Goal: Task Accomplishment & Management: Complete application form

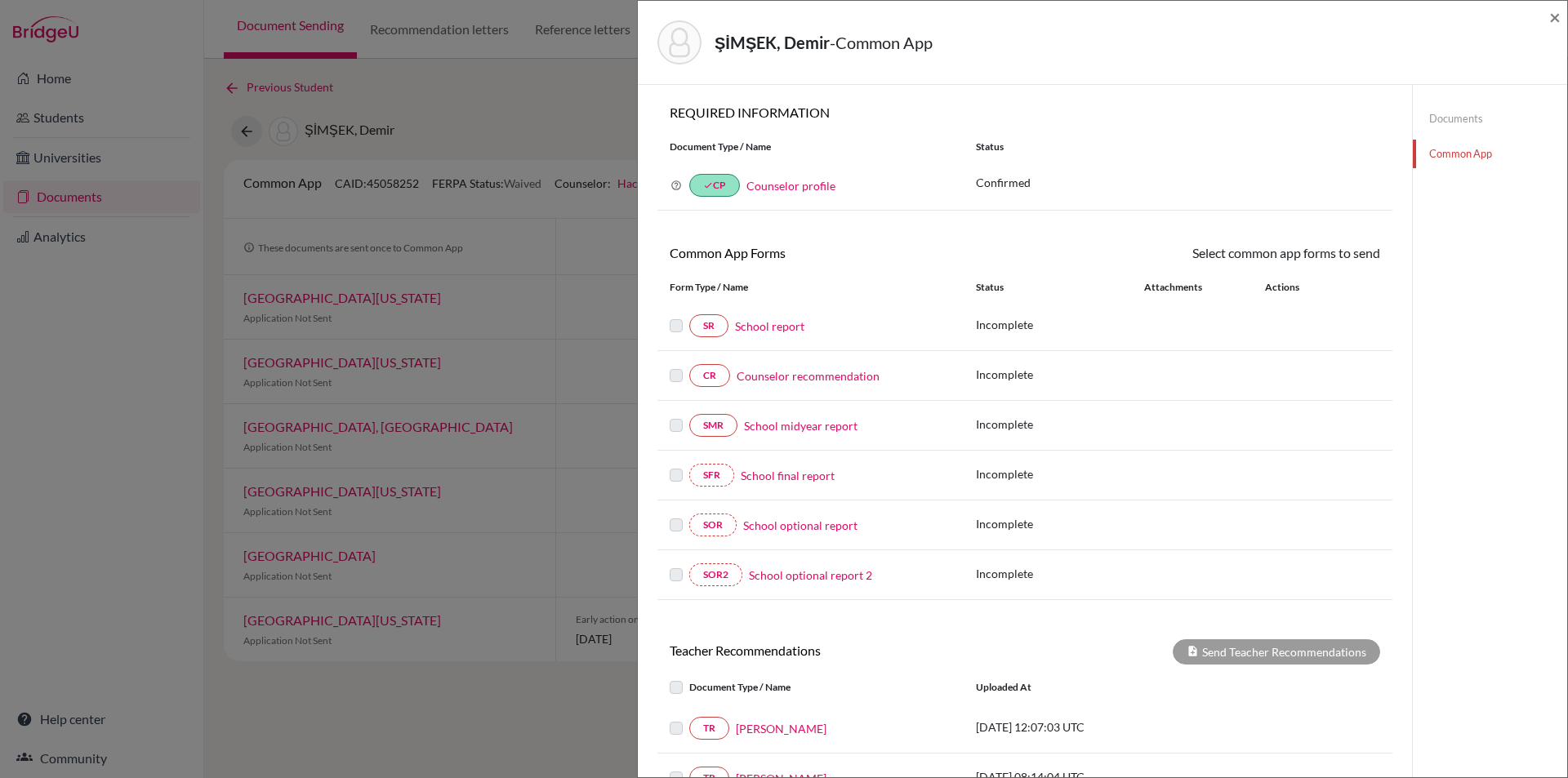
click at [769, 308] on div "SR School report Incomplete" at bounding box center [1024, 326] width 735 height 50
click at [775, 320] on link "School report" at bounding box center [770, 326] width 70 height 17
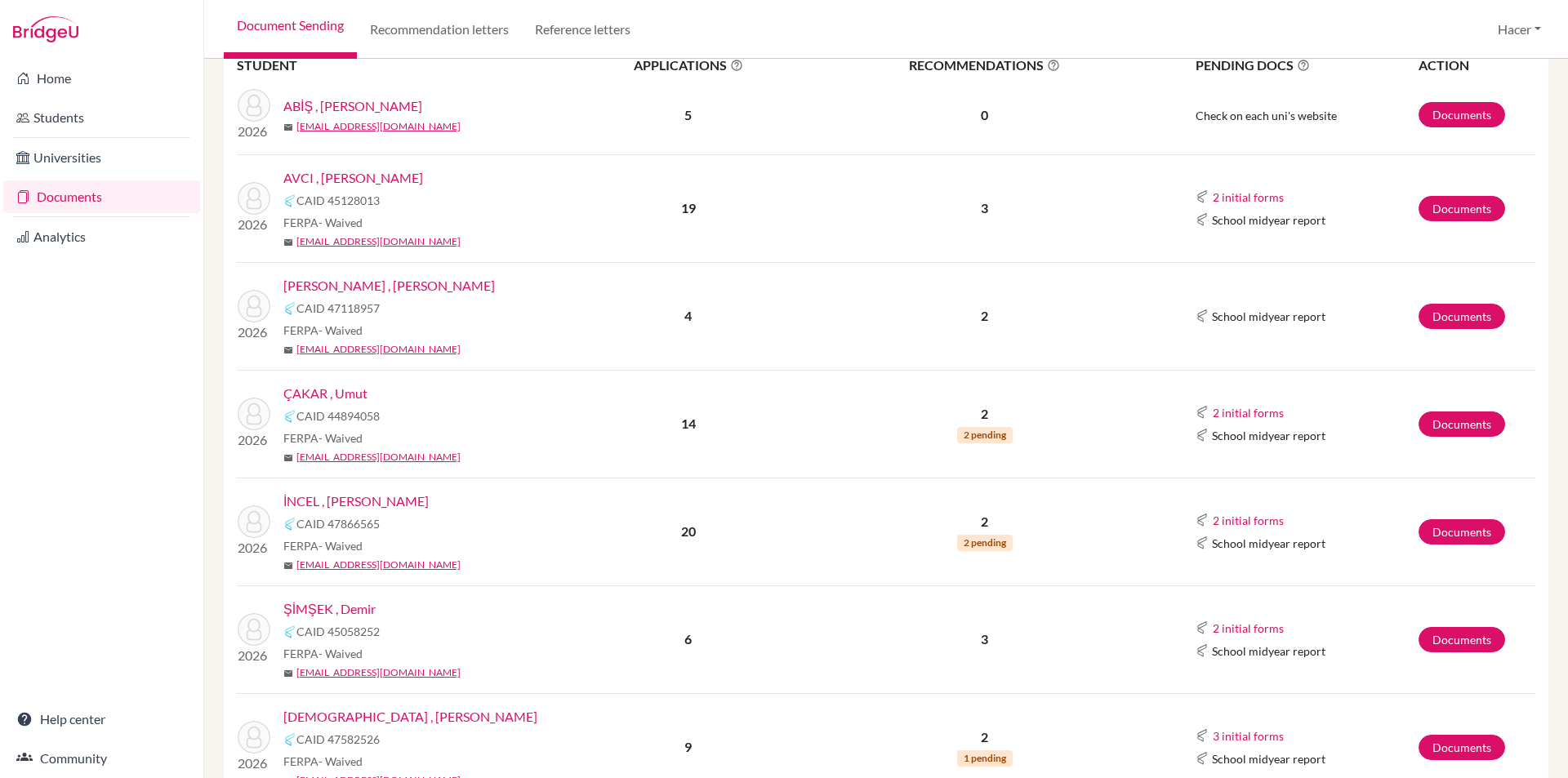
scroll to position [327, 0]
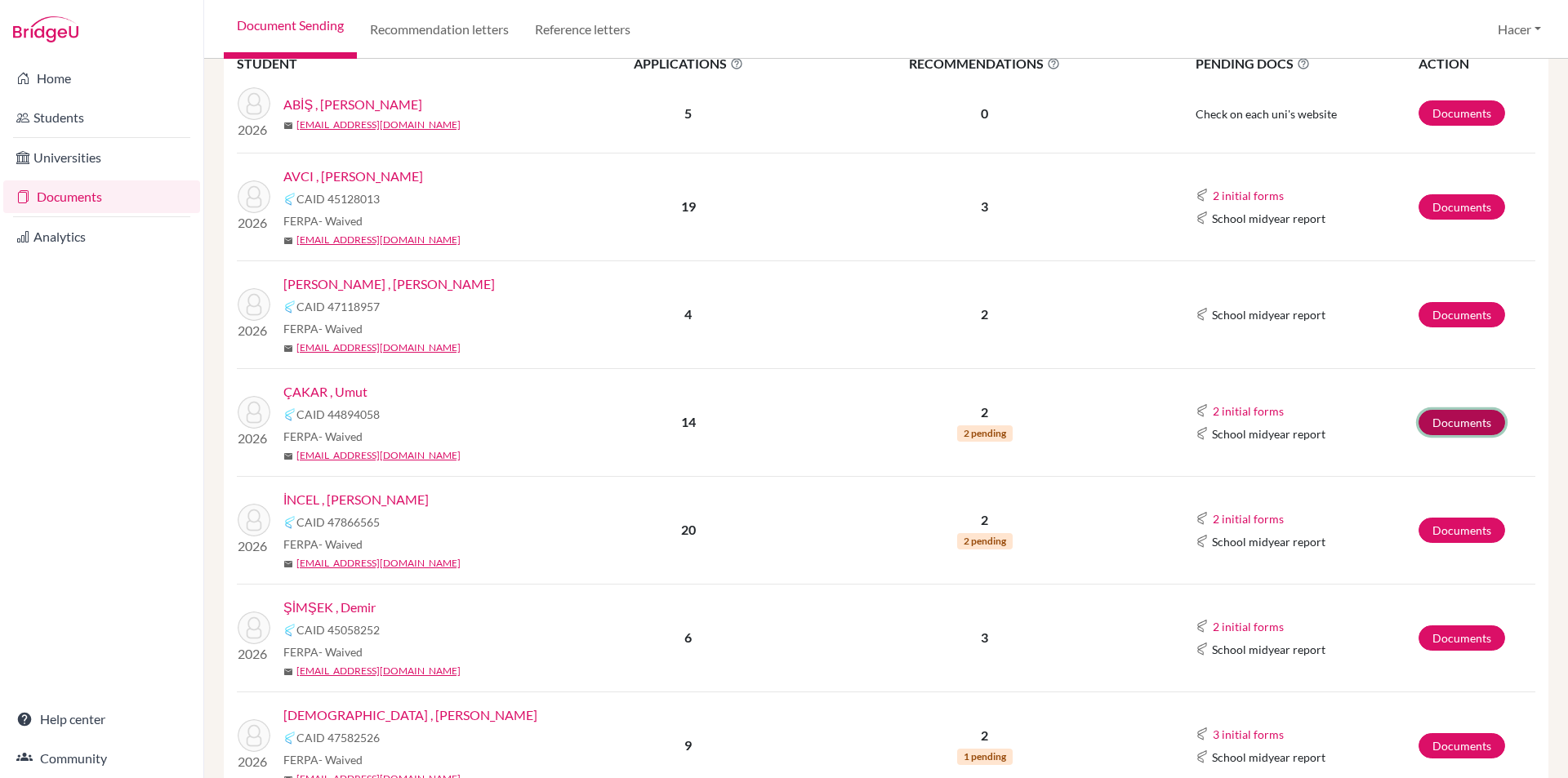
click at [1445, 413] on link "Documents" at bounding box center [1462, 422] width 86 height 25
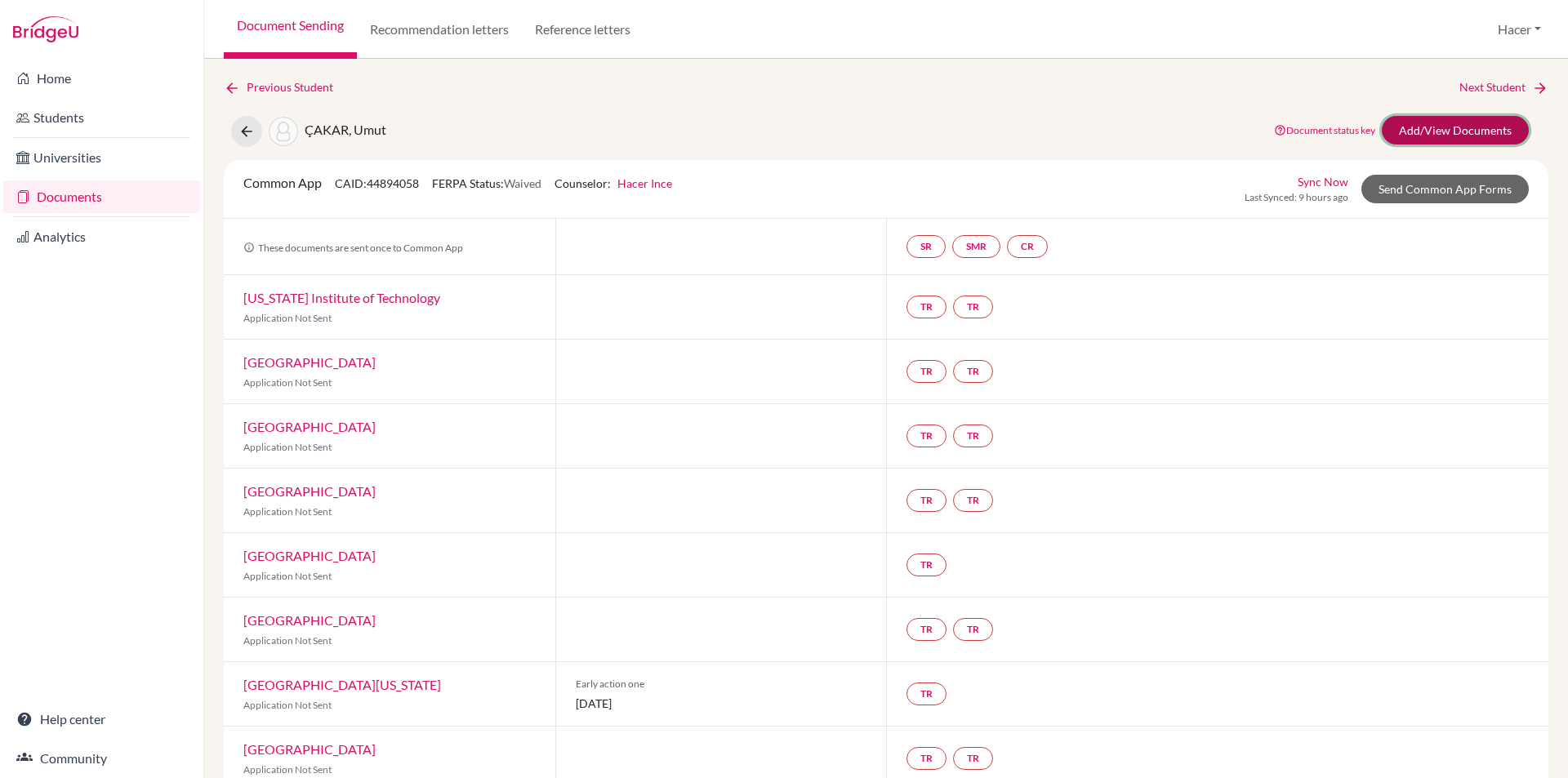
click at [1484, 125] on link "Add/View Documents" at bounding box center [1455, 130] width 147 height 29
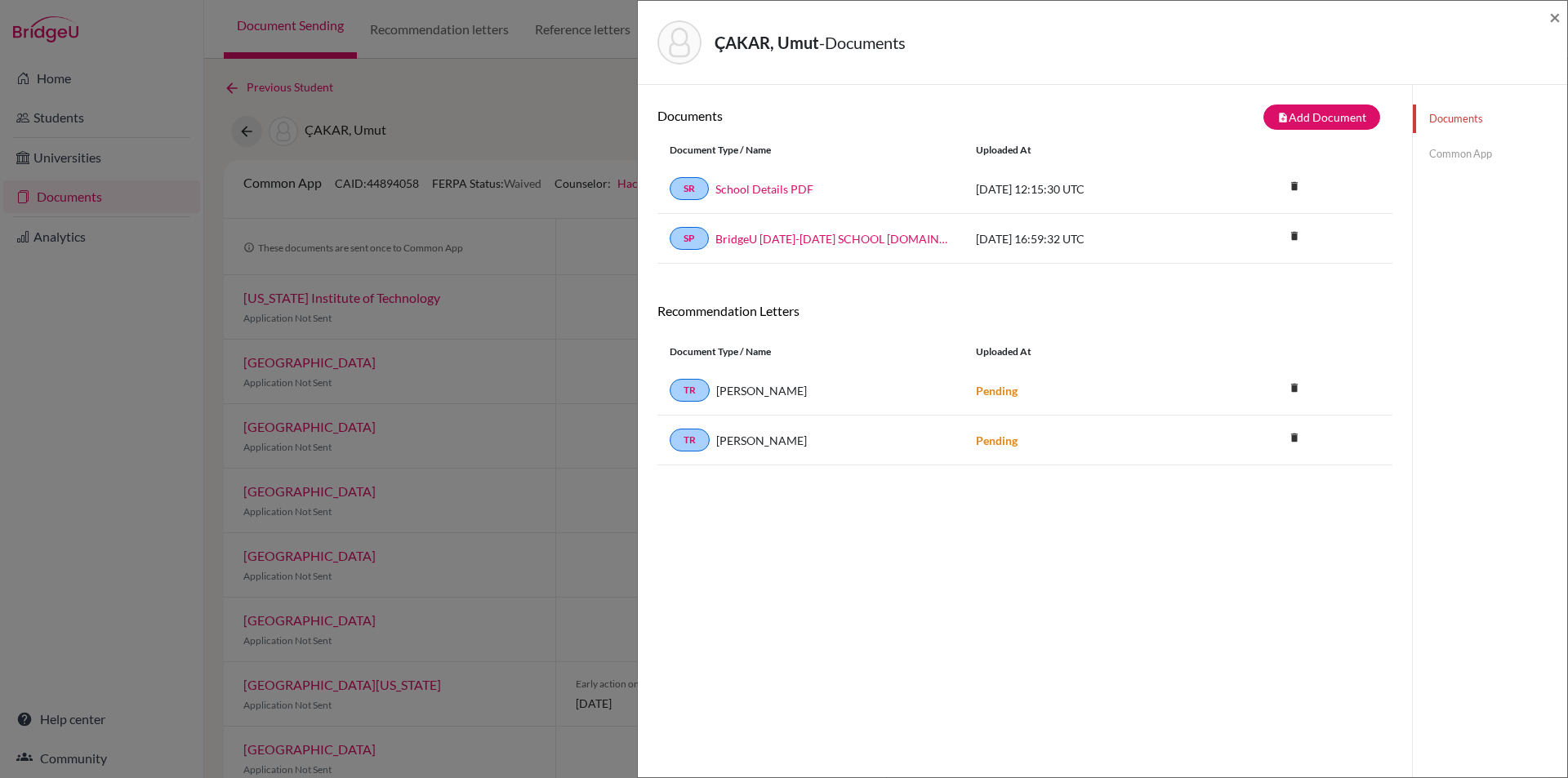
click at [1442, 161] on link "Common App" at bounding box center [1490, 153] width 154 height 29
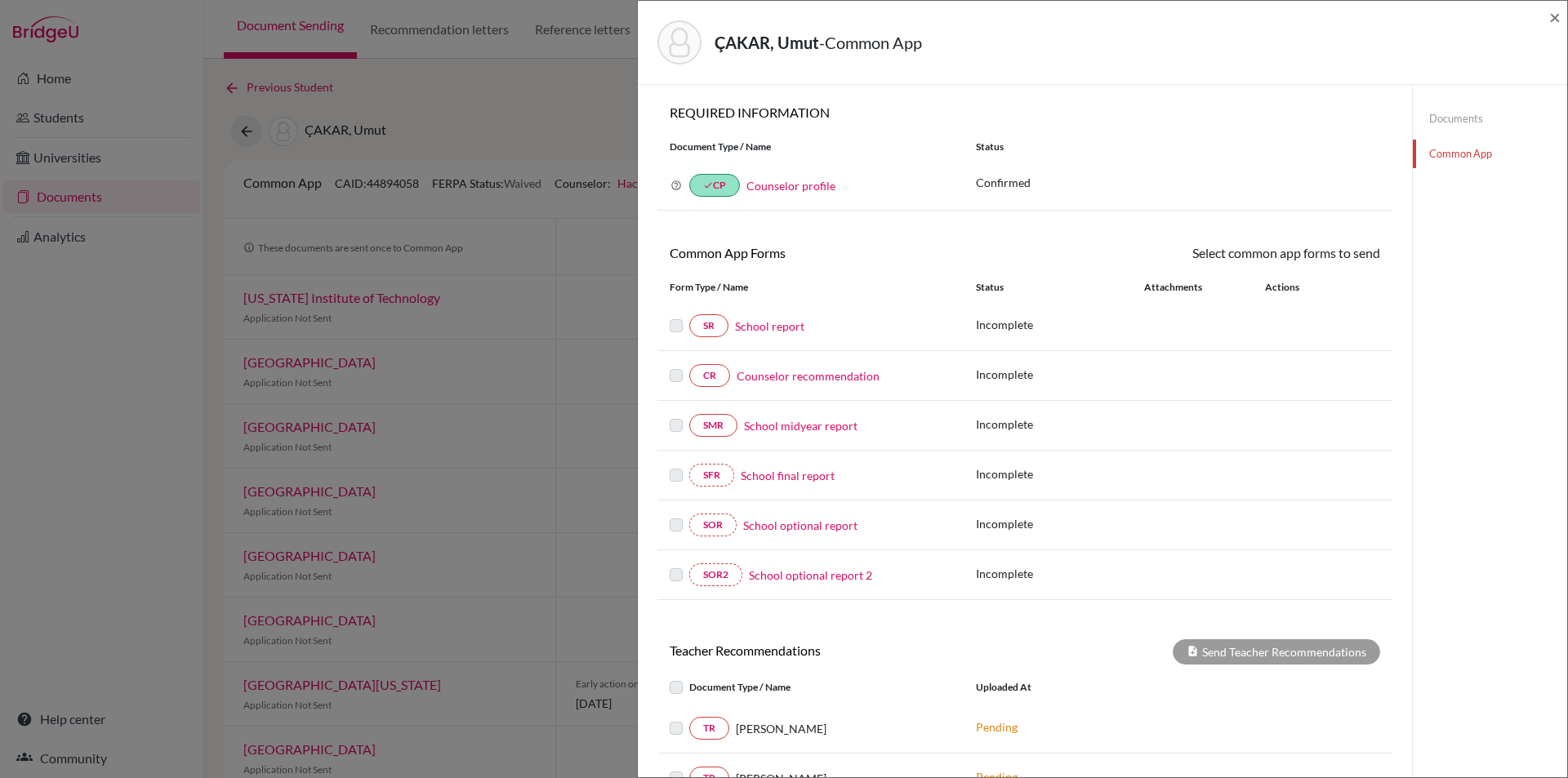
click at [785, 321] on link "School report" at bounding box center [770, 326] width 70 height 17
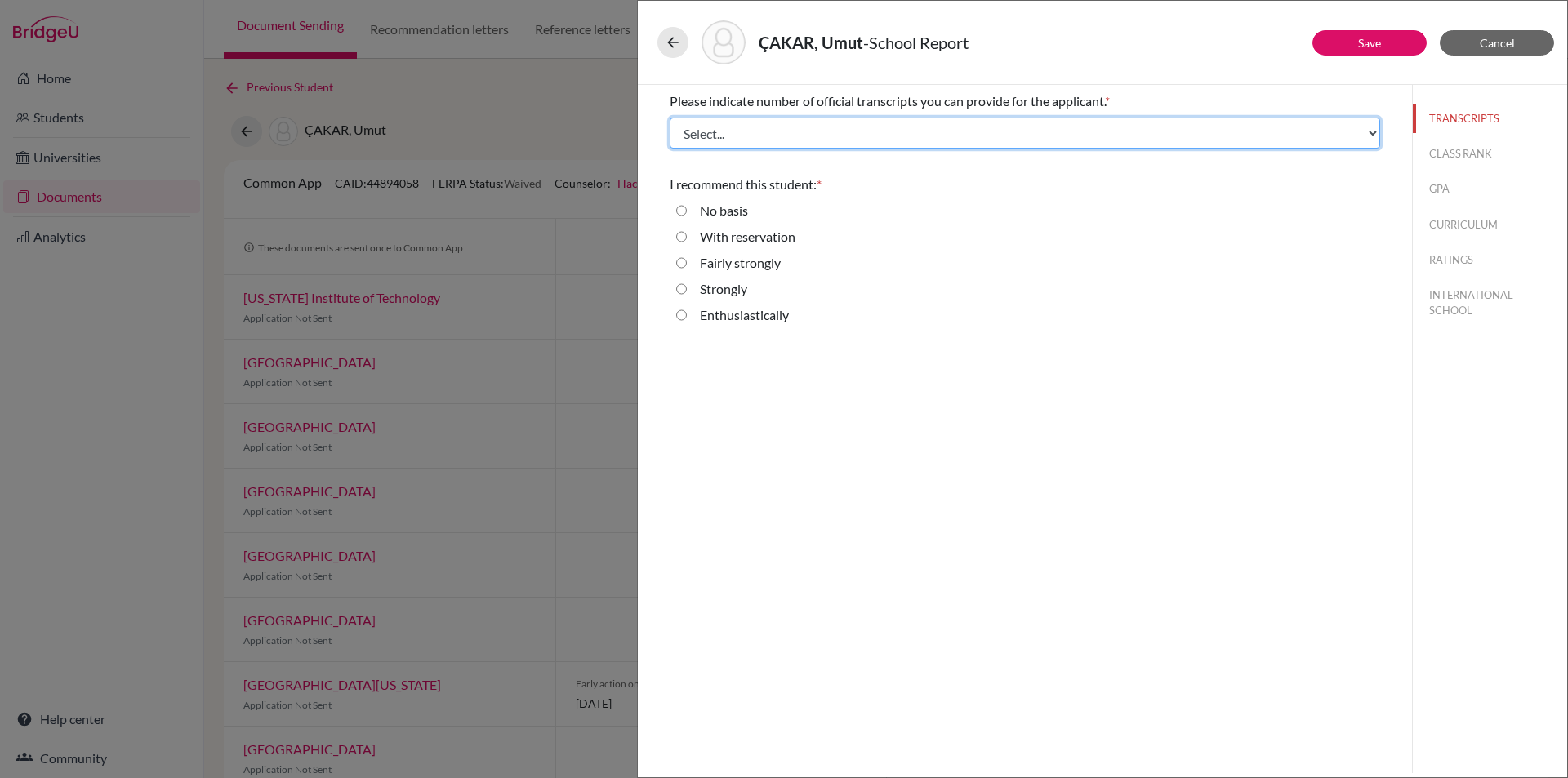
click at [744, 125] on select "Select... 1 2 3 4" at bounding box center [1024, 133] width 710 height 31
select select "4"
click at [669, 118] on select "Select... 1 2 3 4" at bounding box center [1024, 133] width 710 height 31
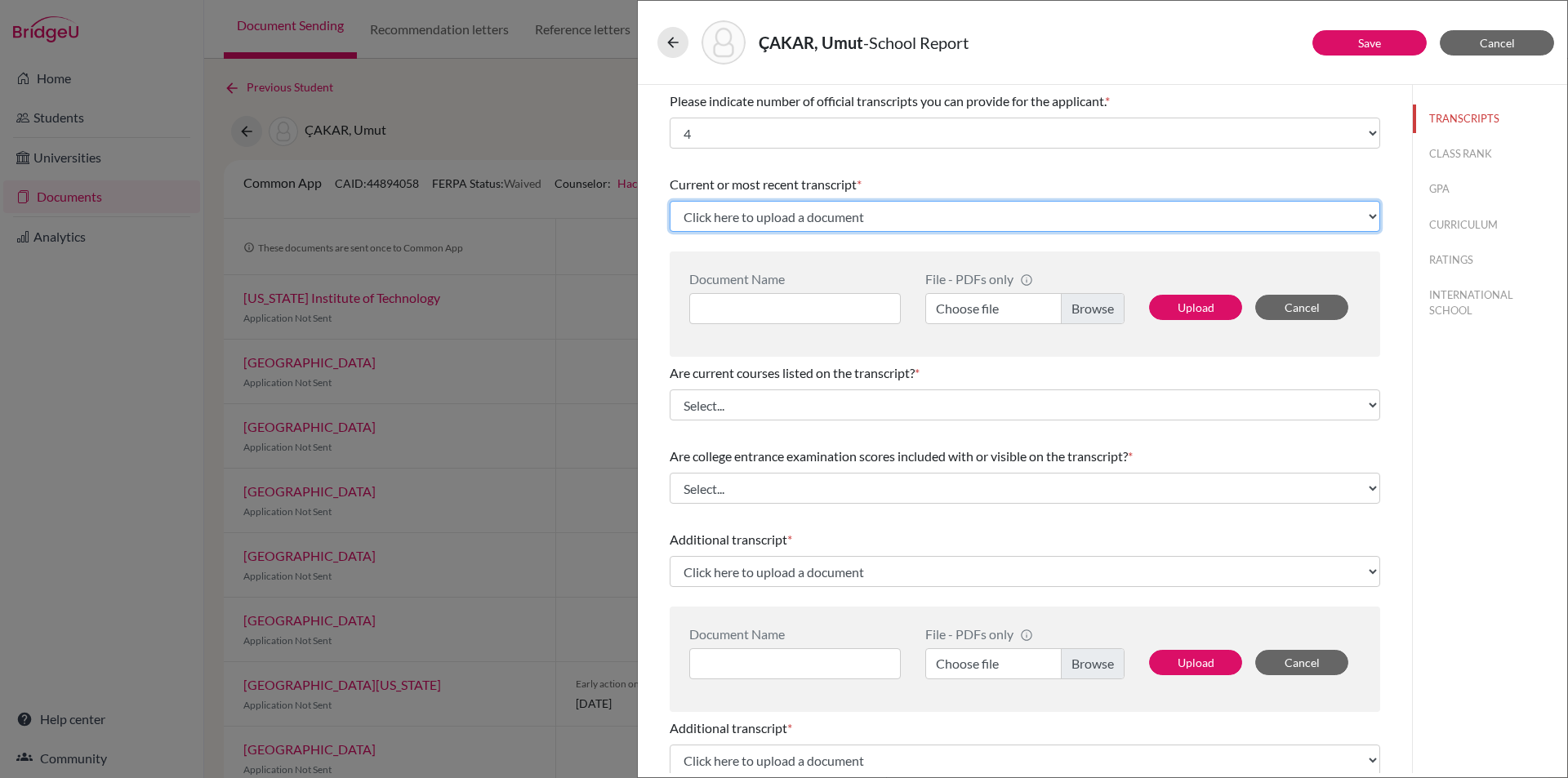
click at [874, 211] on select "Click here to upload a document Upload New File" at bounding box center [1024, 216] width 710 height 31
select select "Upload New File"
click at [669, 200] on select "Click here to upload a document Upload New File" at bounding box center [1024, 216] width 710 height 31
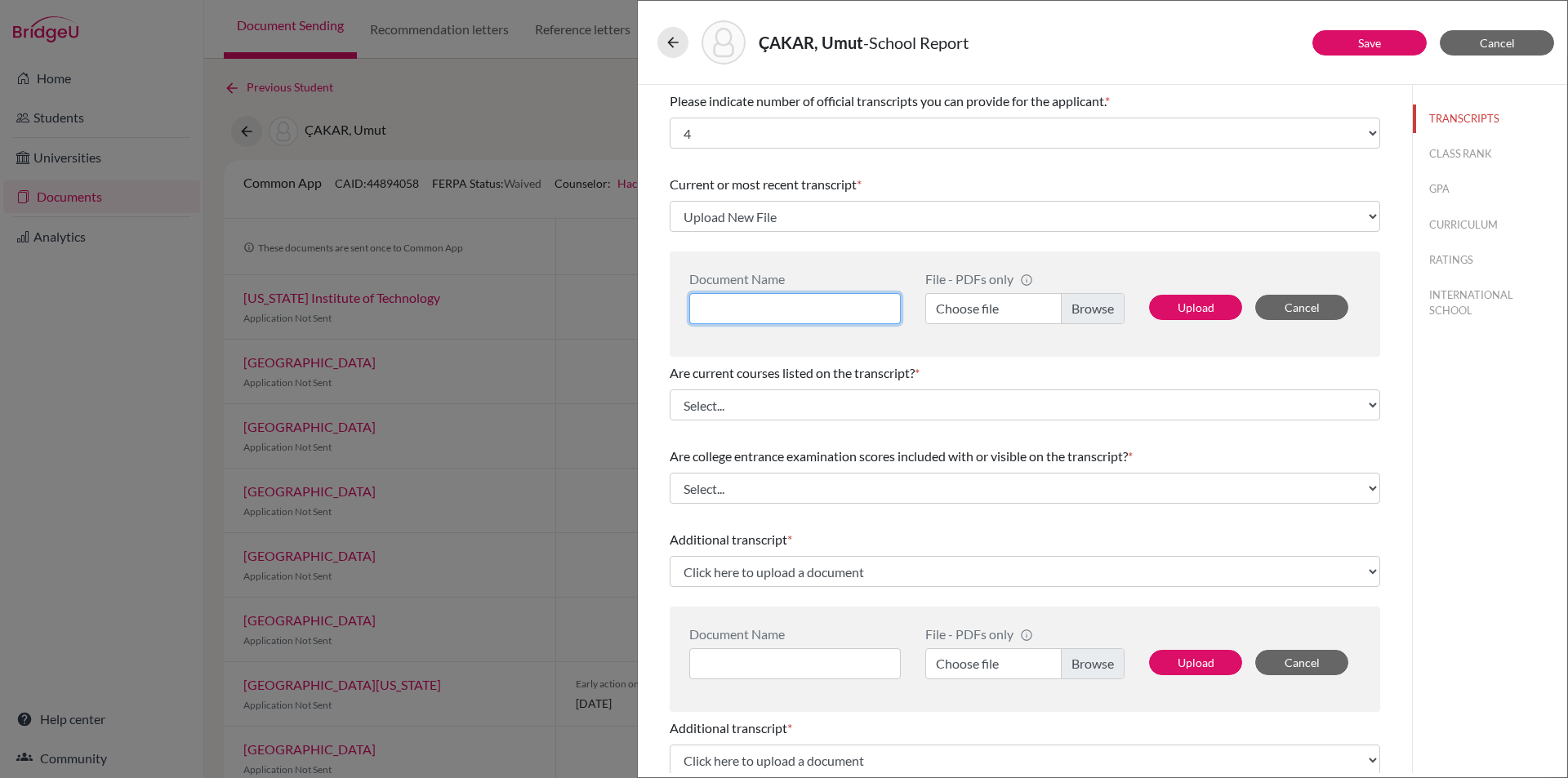
click at [765, 307] on input at bounding box center [795, 308] width 212 height 31
type input "Umut Cakar Transcript"
click at [1082, 303] on label "Choose file" at bounding box center [1025, 308] width 200 height 31
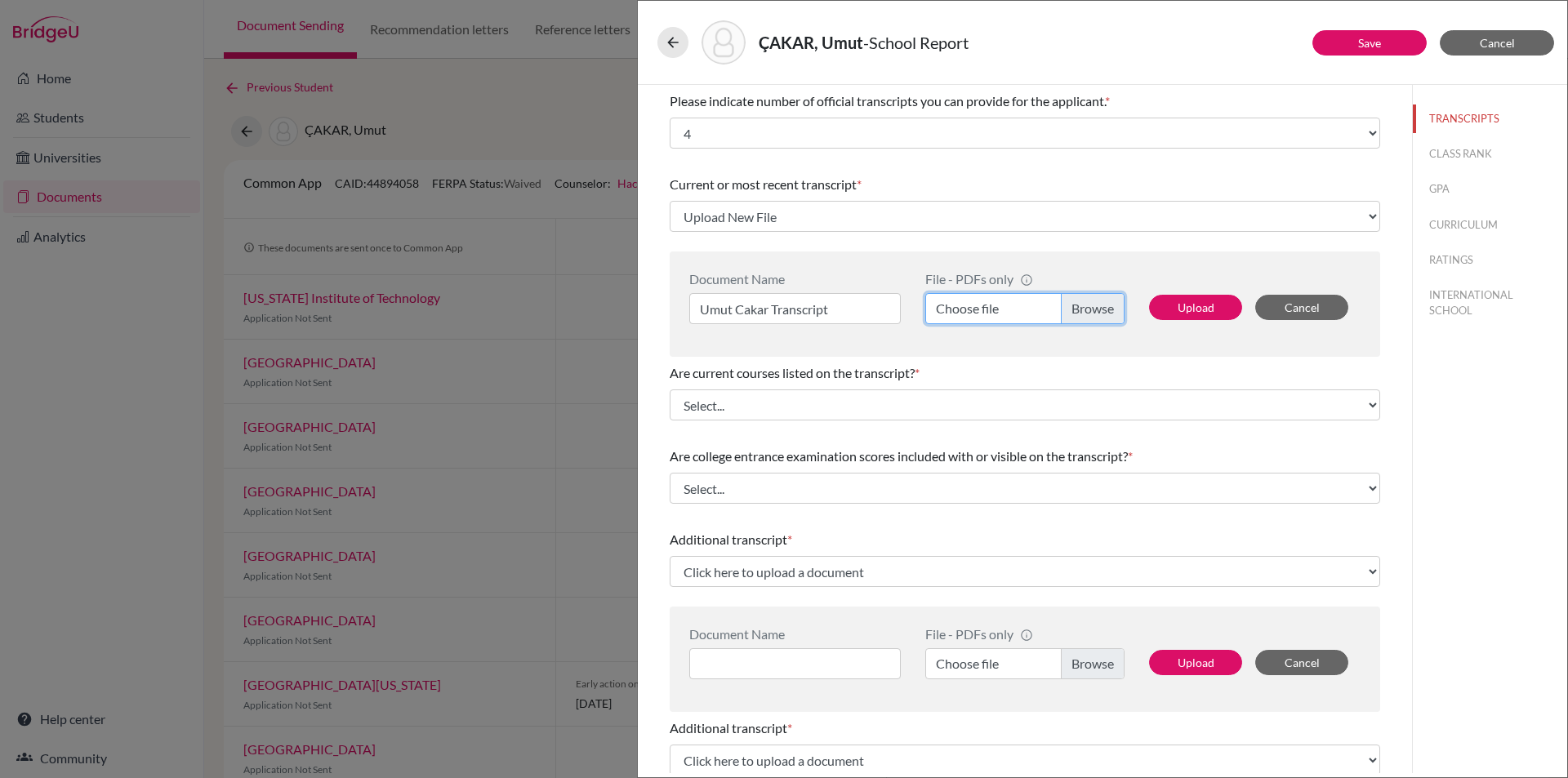
click at [1082, 303] on input "Choose file" at bounding box center [1025, 308] width 200 height 31
click at [1183, 299] on button "Upload" at bounding box center [1195, 307] width 93 height 25
select select "683932"
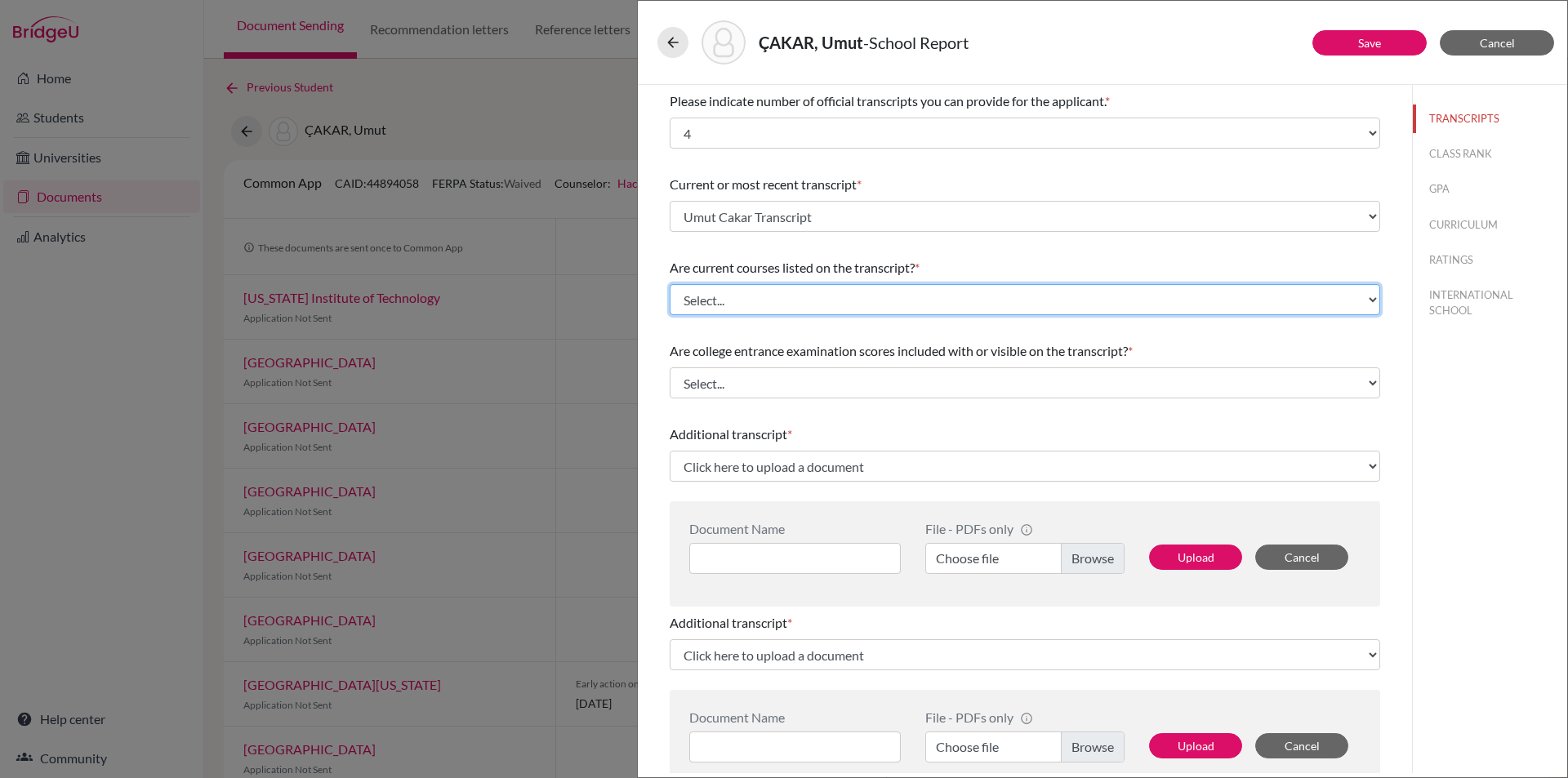
click at [742, 299] on select "Select... Yes No" at bounding box center [1024, 300] width 710 height 31
select select "1"
click at [669, 284] on select "Select... Yes No" at bounding box center [1024, 300] width 710 height 31
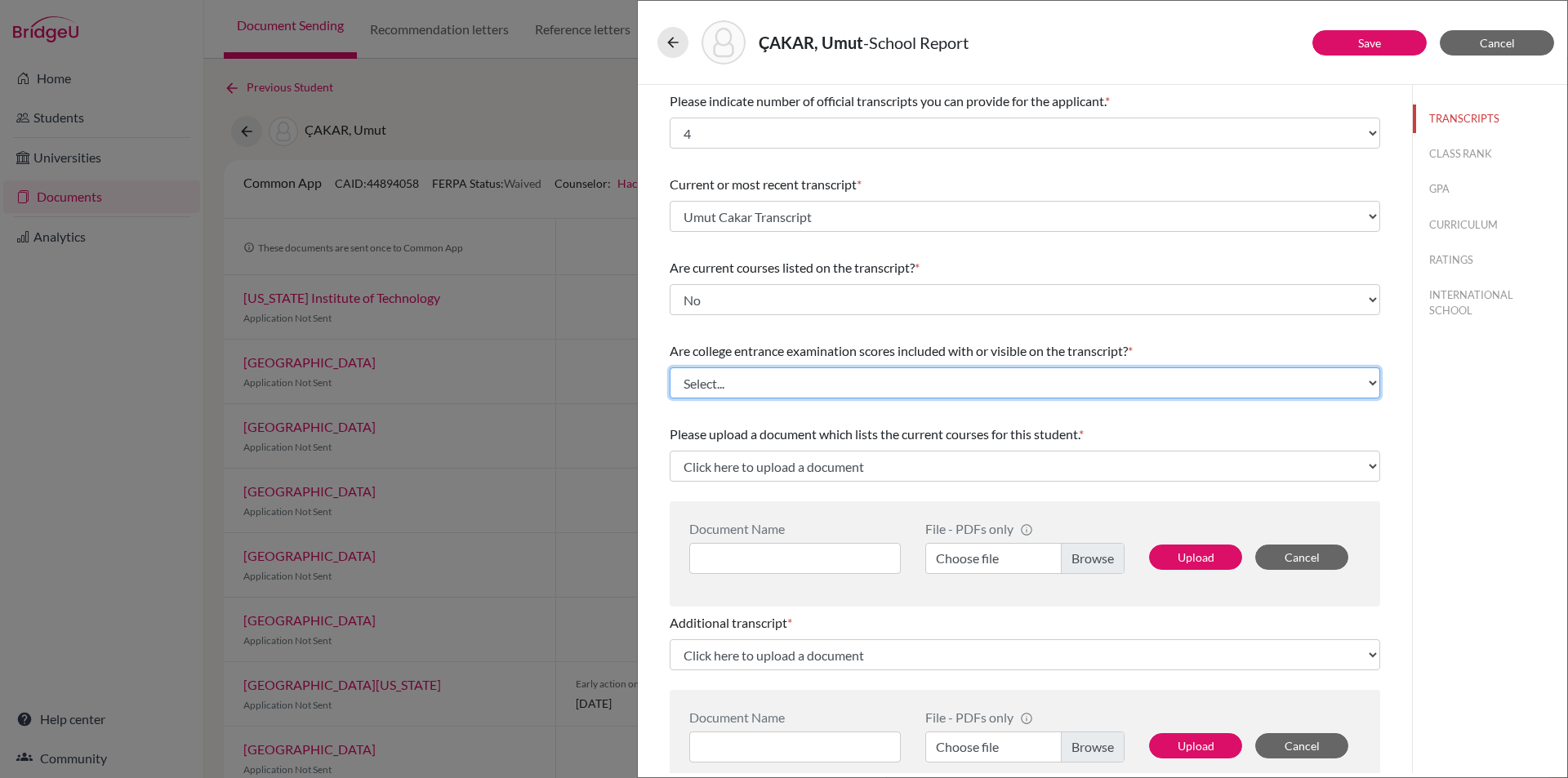
click at [801, 371] on select "Select... Yes No" at bounding box center [1024, 383] width 710 height 31
select select "1"
click at [669, 368] on select "Select... Yes No" at bounding box center [1024, 383] width 710 height 31
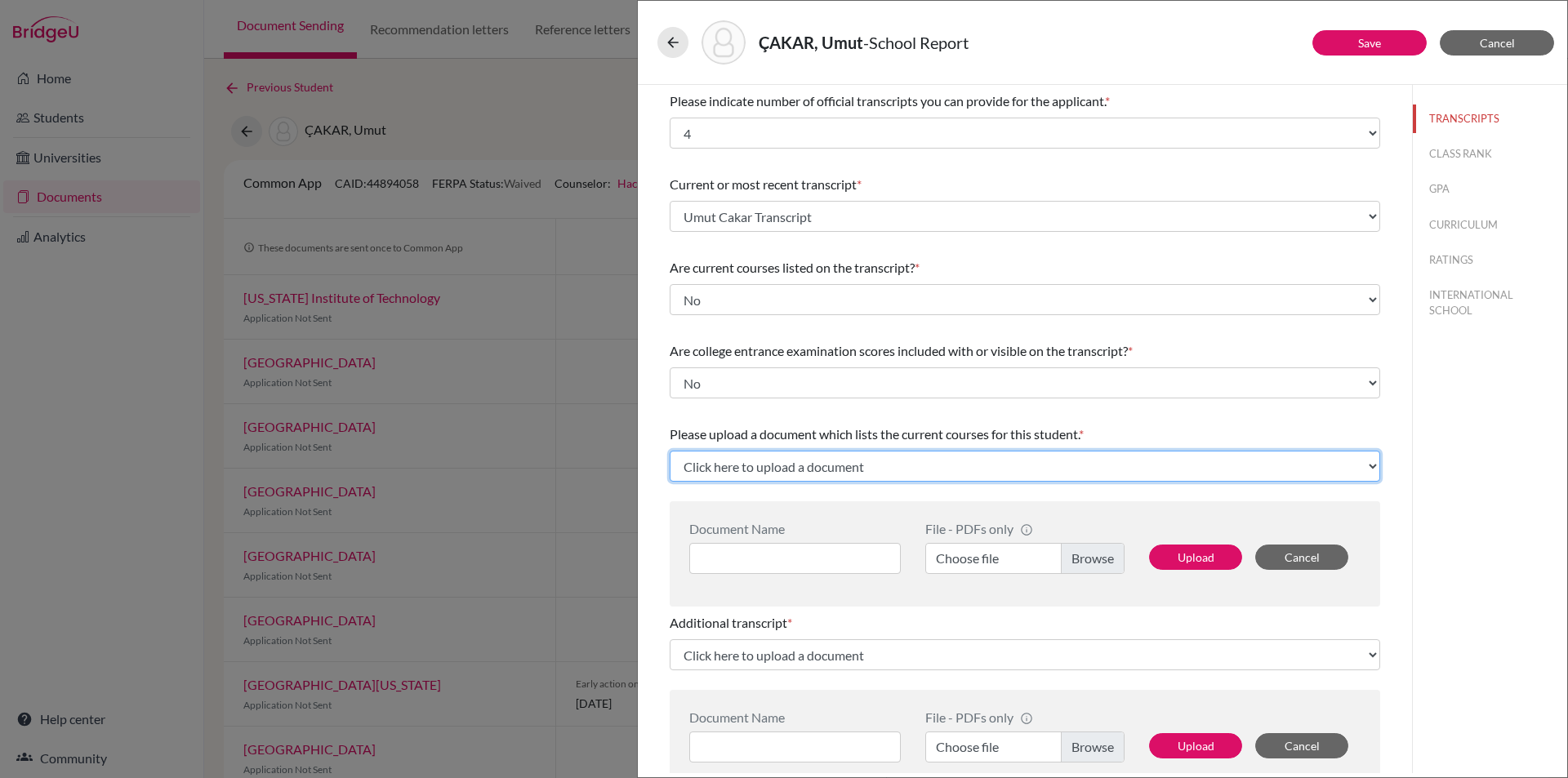
click at [836, 472] on select "Click here to upload a document Upload New File" at bounding box center [1024, 466] width 710 height 31
select select "Upload New File"
click at [669, 450] on select "Click here to upload a document Upload New File" at bounding box center [1024, 466] width 710 height 31
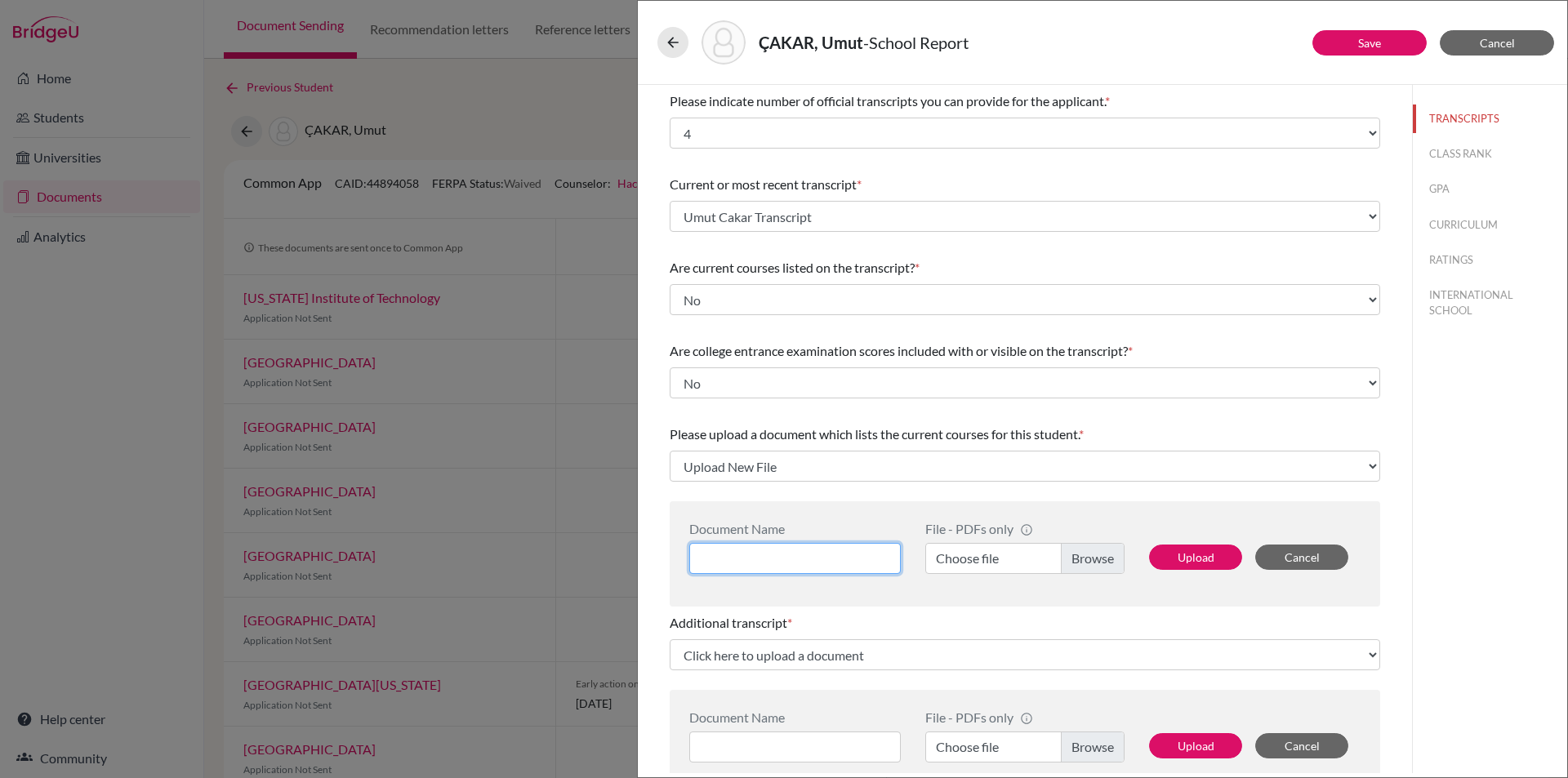
click at [713, 560] on input at bounding box center [795, 558] width 212 height 31
type input "Umut Cakar Grade 12 Courses"
click at [1058, 558] on label "Choose file" at bounding box center [1025, 558] width 200 height 31
click at [1058, 558] on input "Choose file" at bounding box center [1025, 558] width 200 height 31
click at [1196, 551] on button "Upload" at bounding box center [1195, 557] width 93 height 25
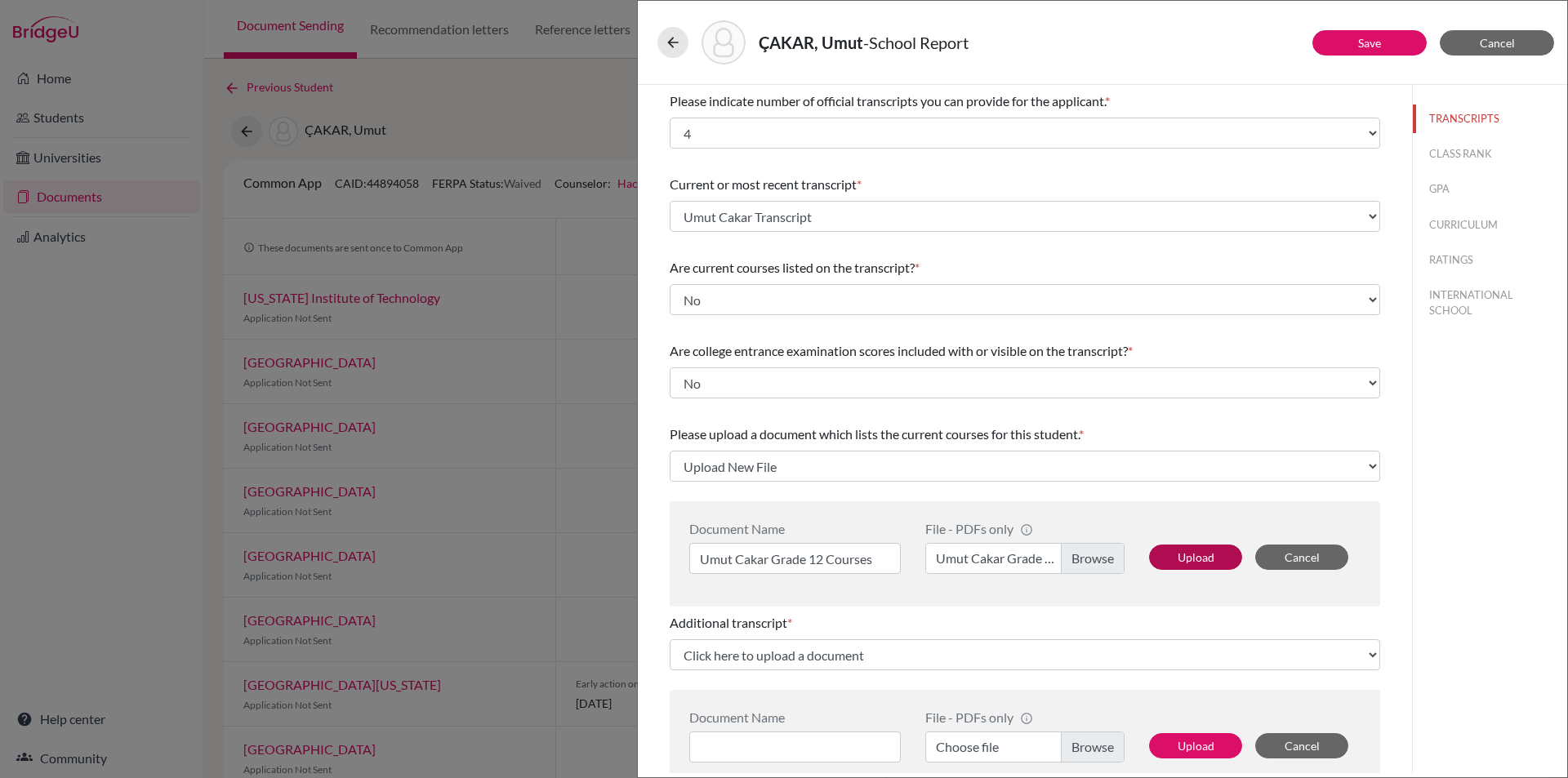
select select "683933"
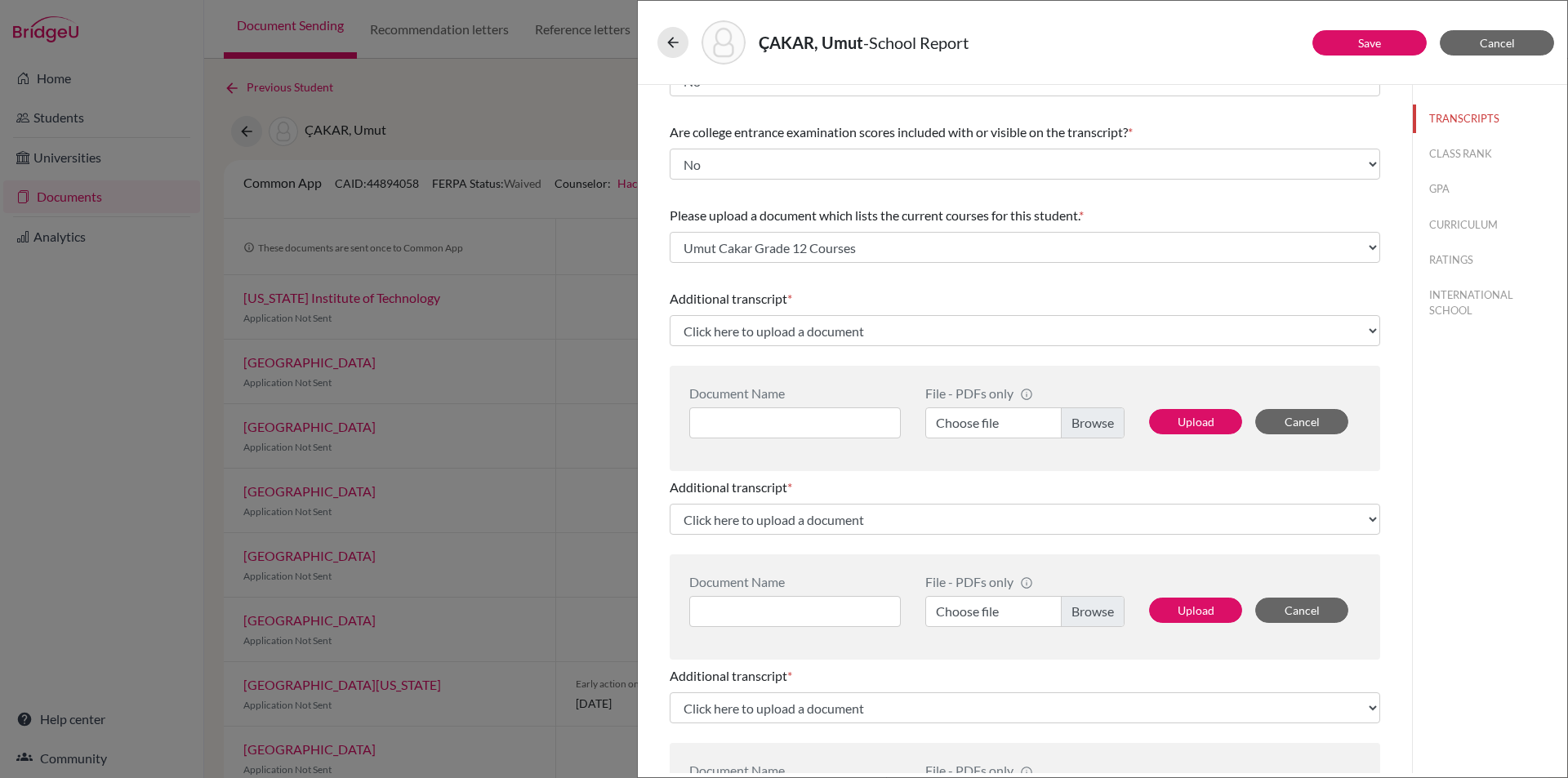
scroll to position [245, 0]
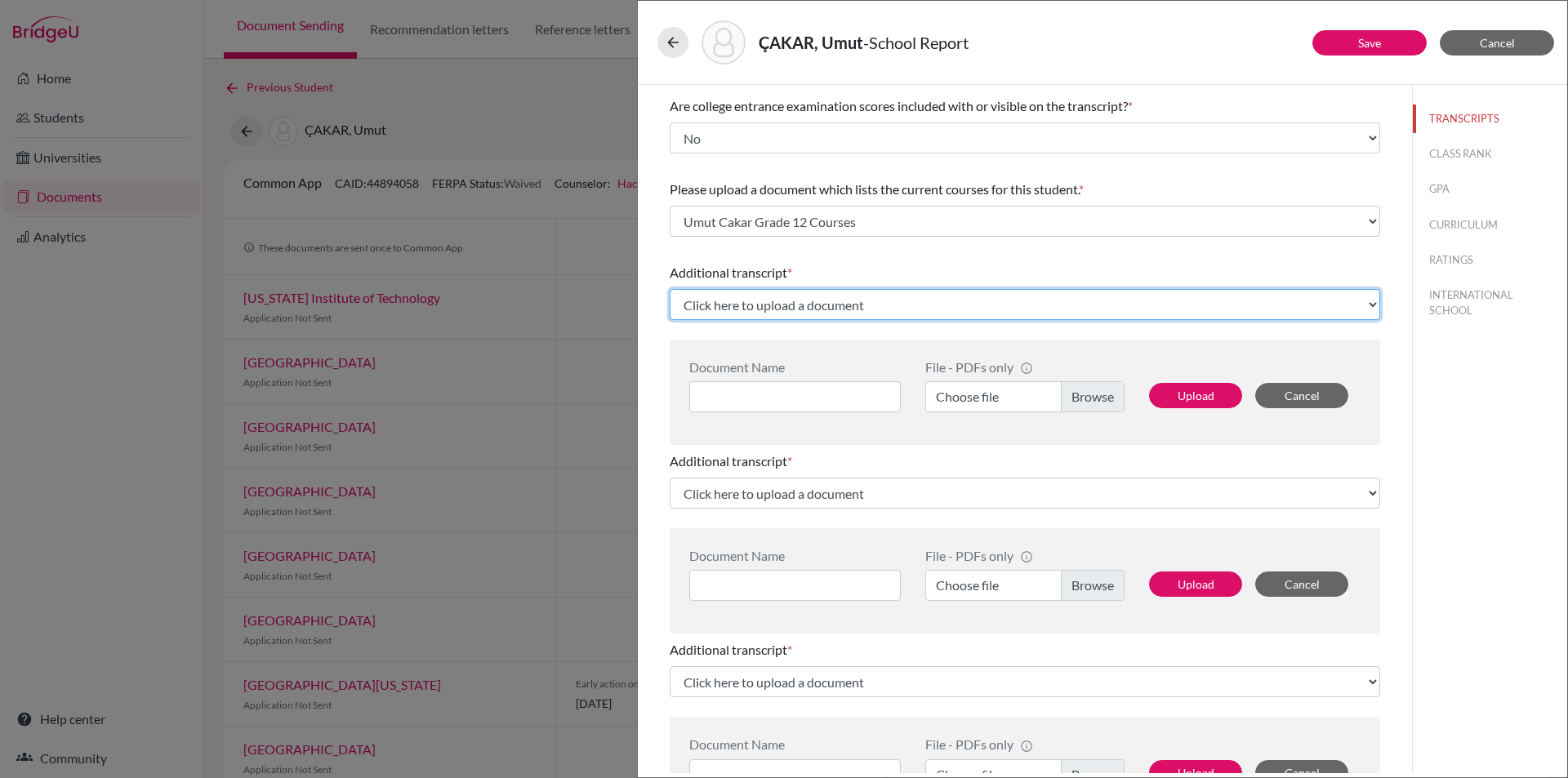
click at [869, 303] on select "Click here to upload a document Upload New File" at bounding box center [1024, 305] width 710 height 31
select select "Upload New File"
click at [669, 289] on select "Click here to upload a document Upload New File" at bounding box center [1024, 305] width 710 height 31
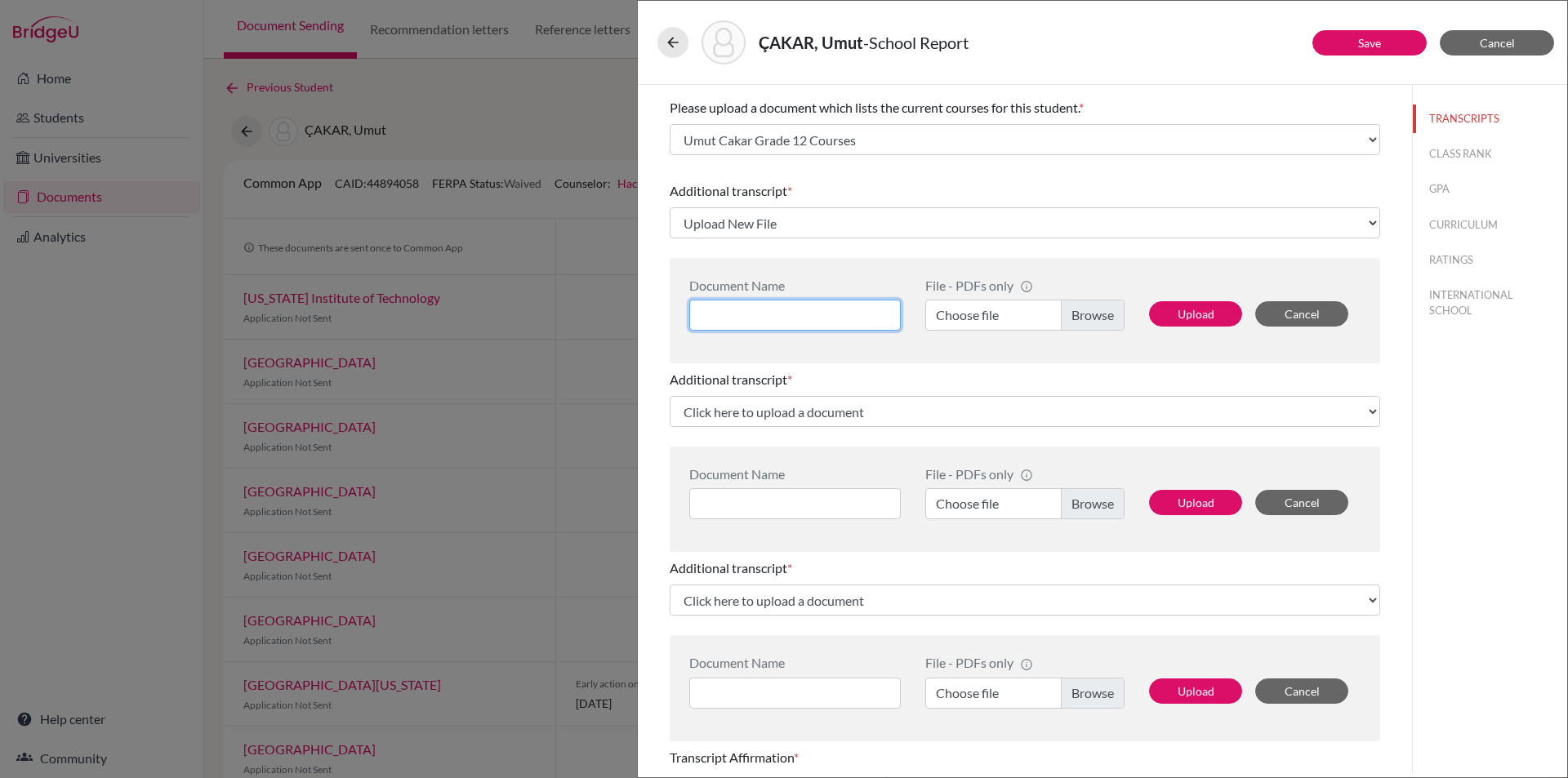
click at [793, 307] on input at bounding box center [795, 315] width 212 height 31
type input "Umut Cakar AP Score Report"
click at [1091, 311] on label "Choose file" at bounding box center [1025, 315] width 200 height 31
click at [1091, 311] on input "Choose file" at bounding box center [1025, 315] width 200 height 31
click at [1186, 317] on button "Upload" at bounding box center [1195, 314] width 93 height 25
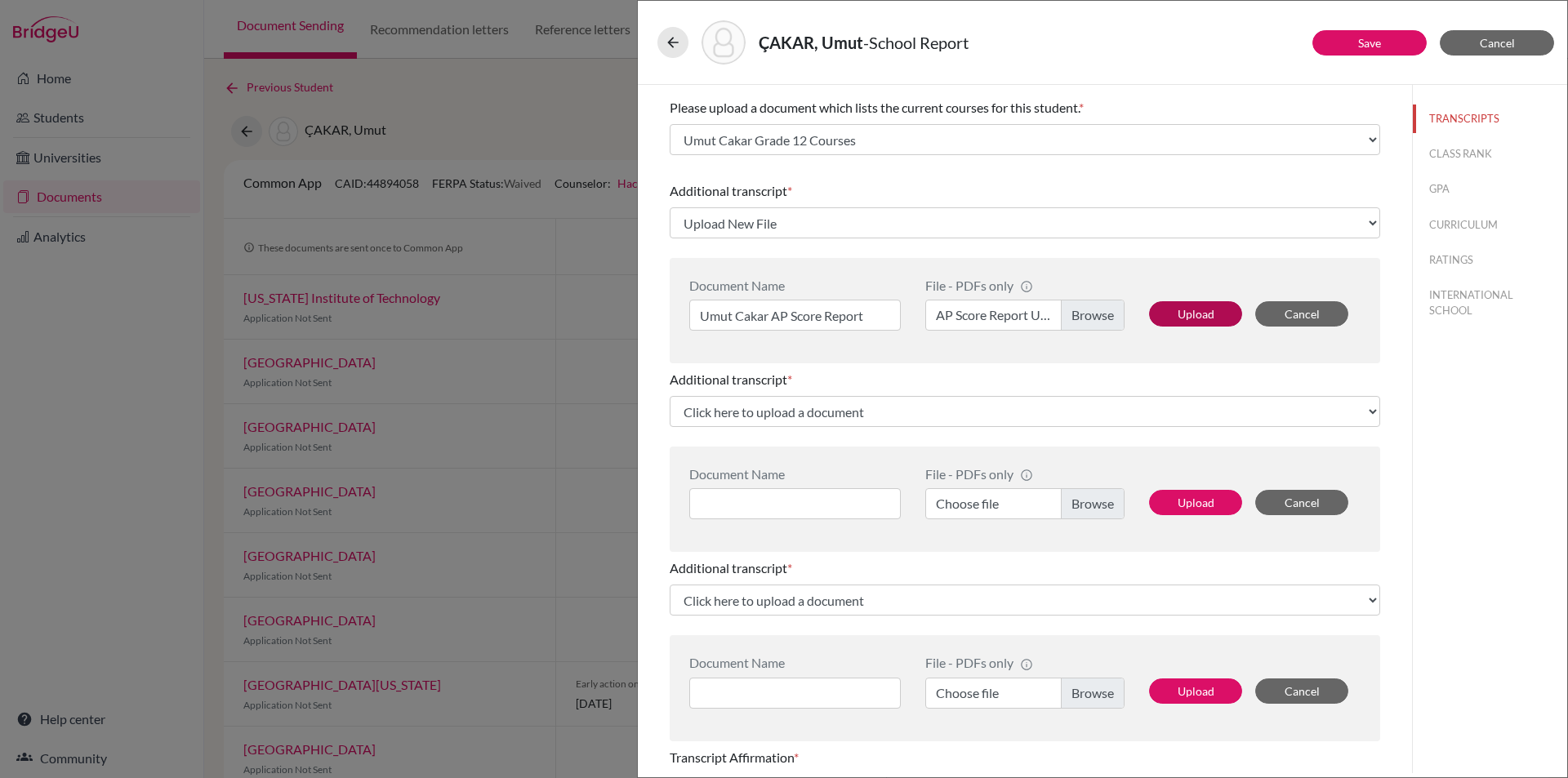
select select "683935"
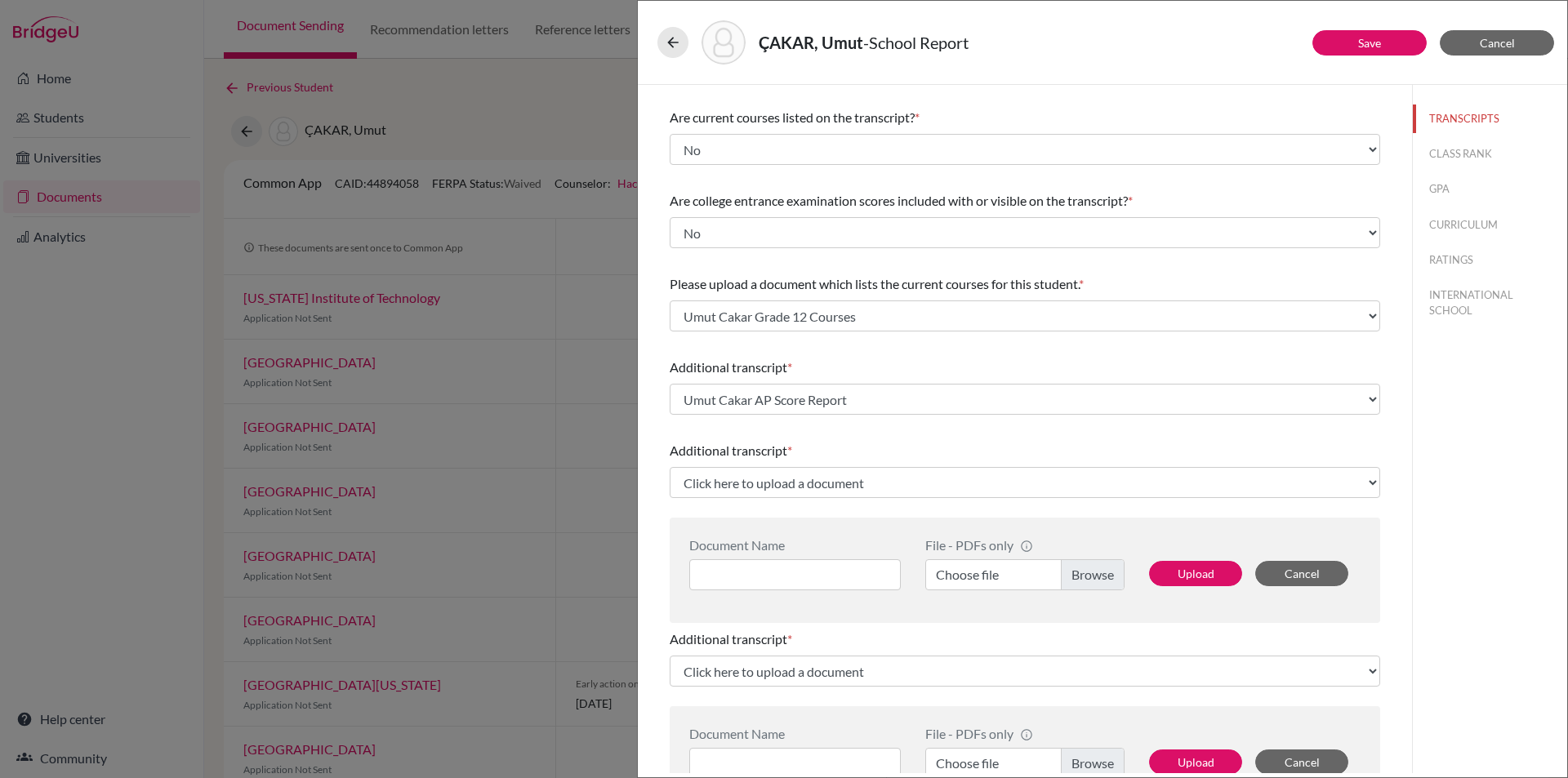
scroll to position [245, 0]
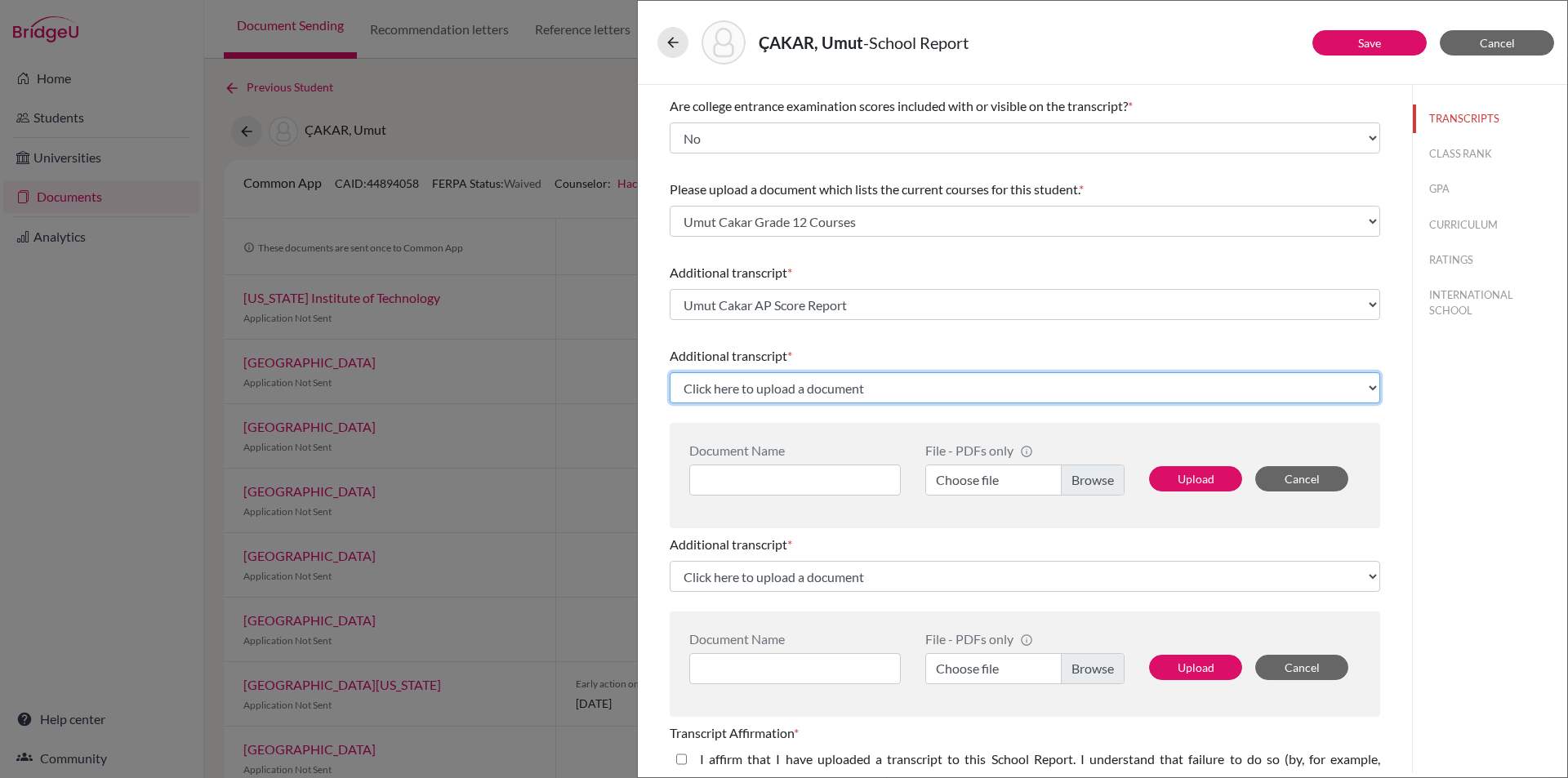
click at [787, 396] on select "Click here to upload a document Upload New File" at bounding box center [1024, 388] width 710 height 31
select select "Upload New File"
click at [669, 372] on select "Click here to upload a document Upload New File" at bounding box center [1024, 388] width 710 height 31
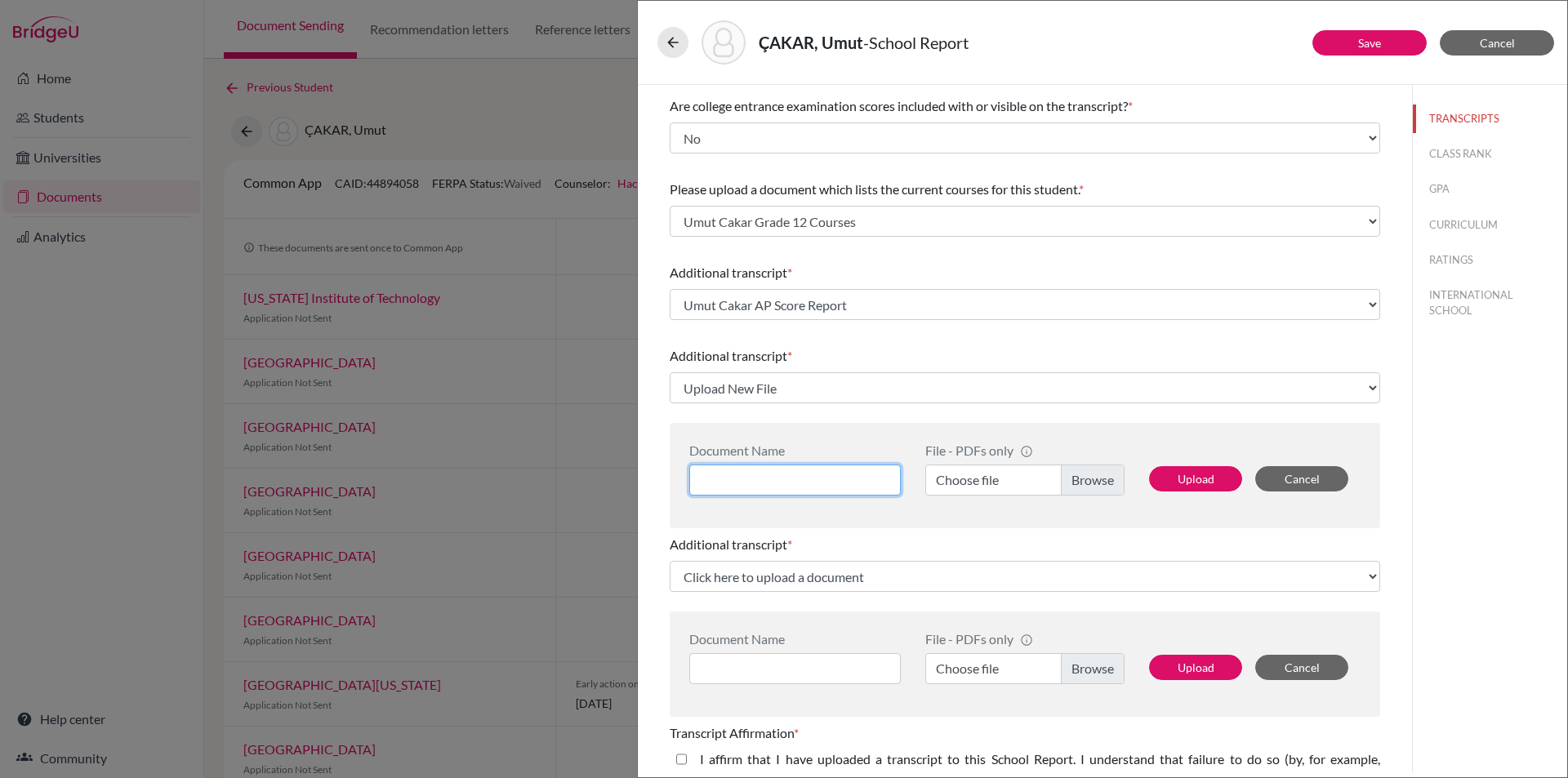
click at [743, 482] on input at bounding box center [795, 480] width 212 height 31
type input "Umut Cakar A Level"
click at [1358, 35] on button "Save" at bounding box center [1369, 43] width 114 height 25
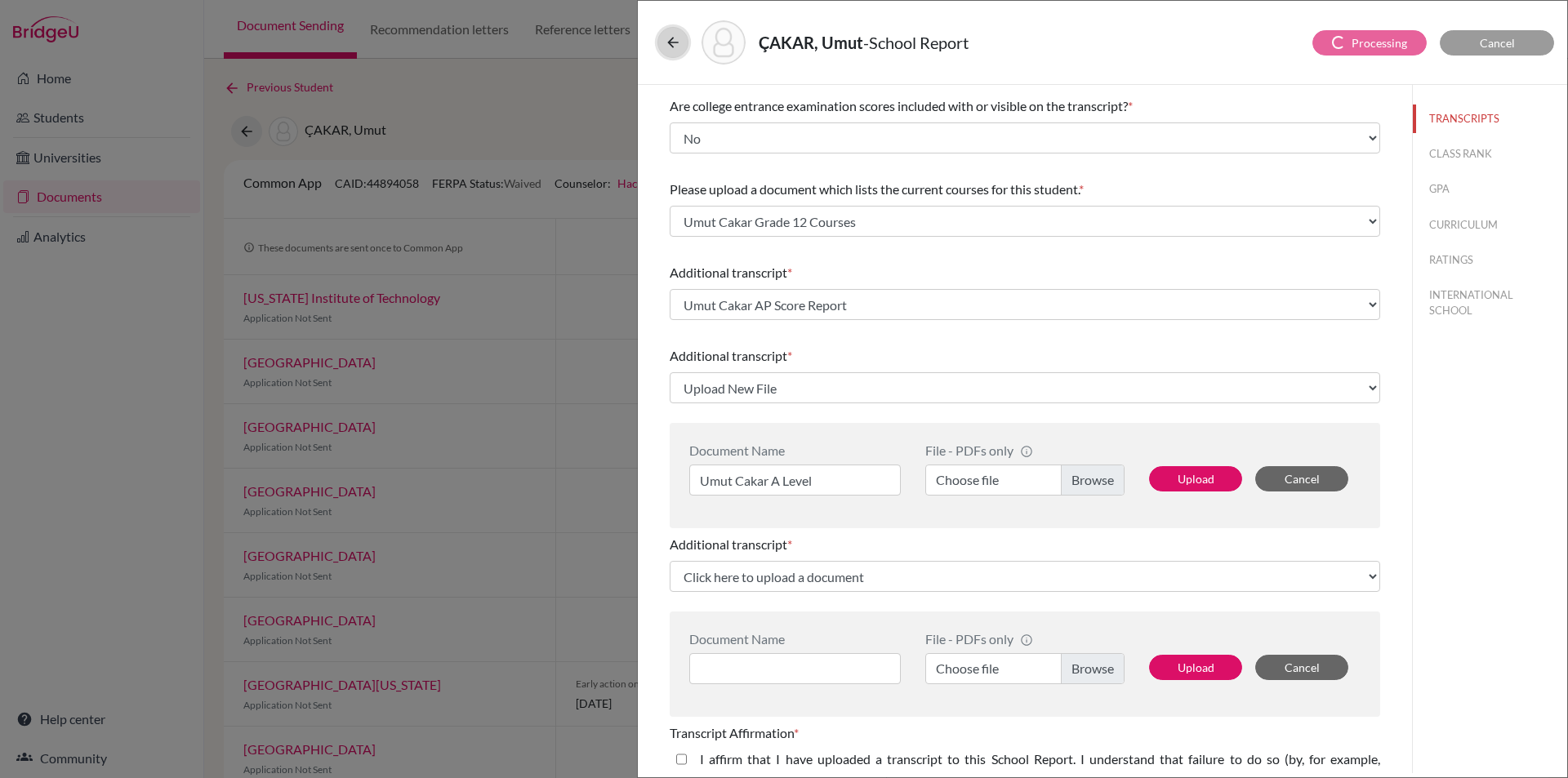
click at [670, 41] on icon at bounding box center [673, 42] width 17 height 17
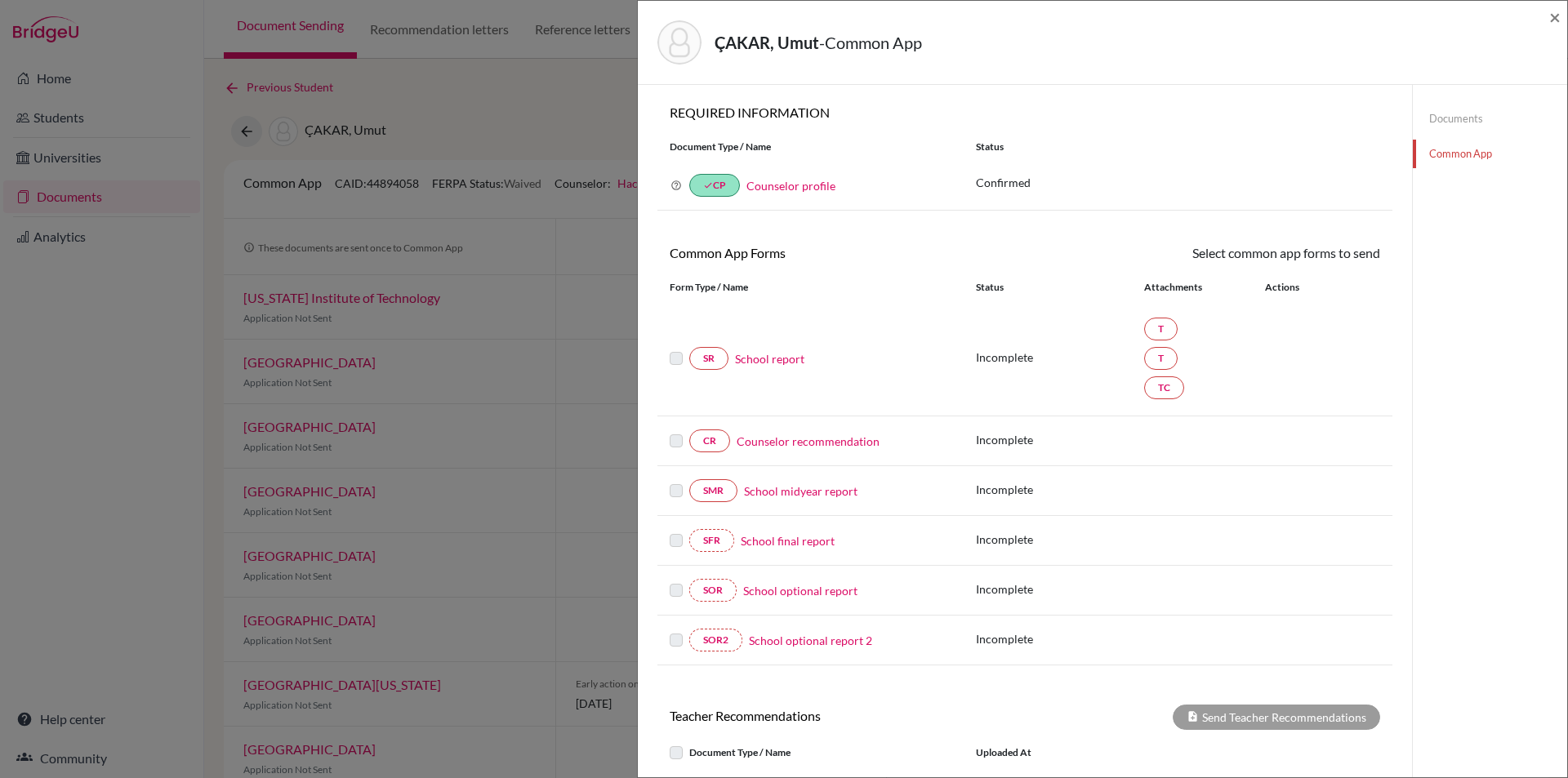
click at [1453, 113] on link "Documents" at bounding box center [1490, 118] width 154 height 29
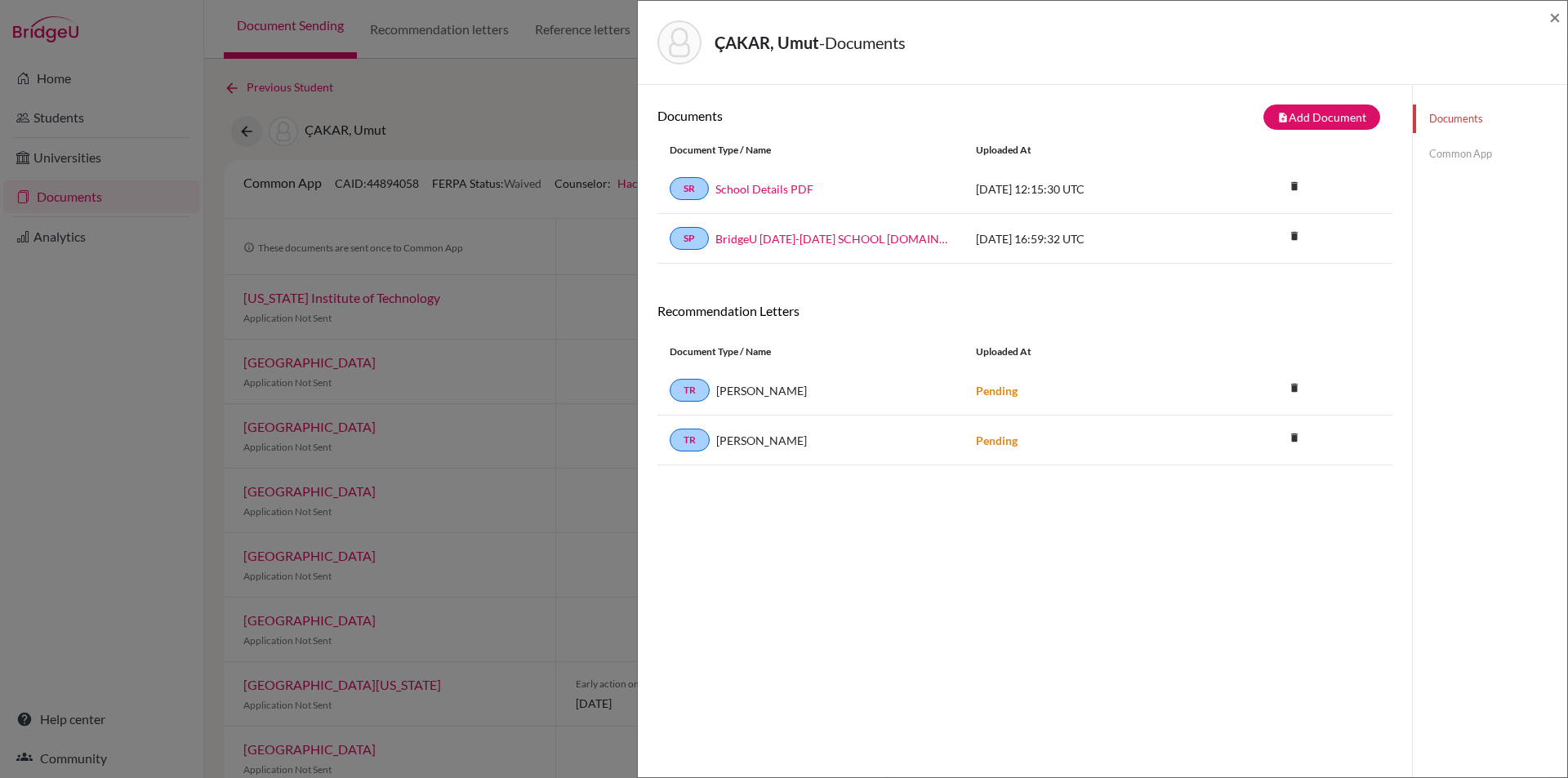
click at [1447, 159] on link "Common App" at bounding box center [1490, 153] width 154 height 29
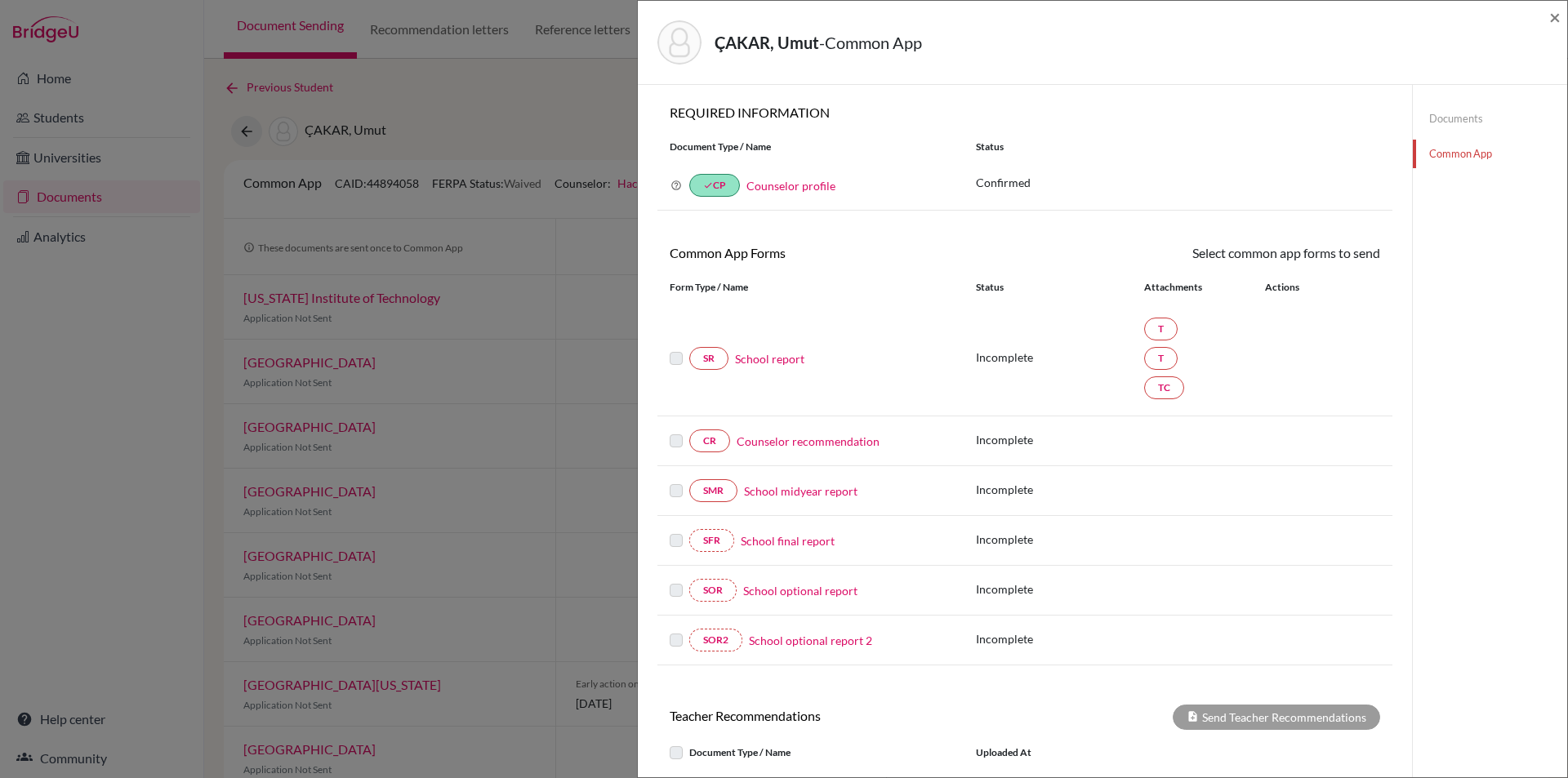
click at [1463, 123] on link "Documents" at bounding box center [1490, 118] width 154 height 29
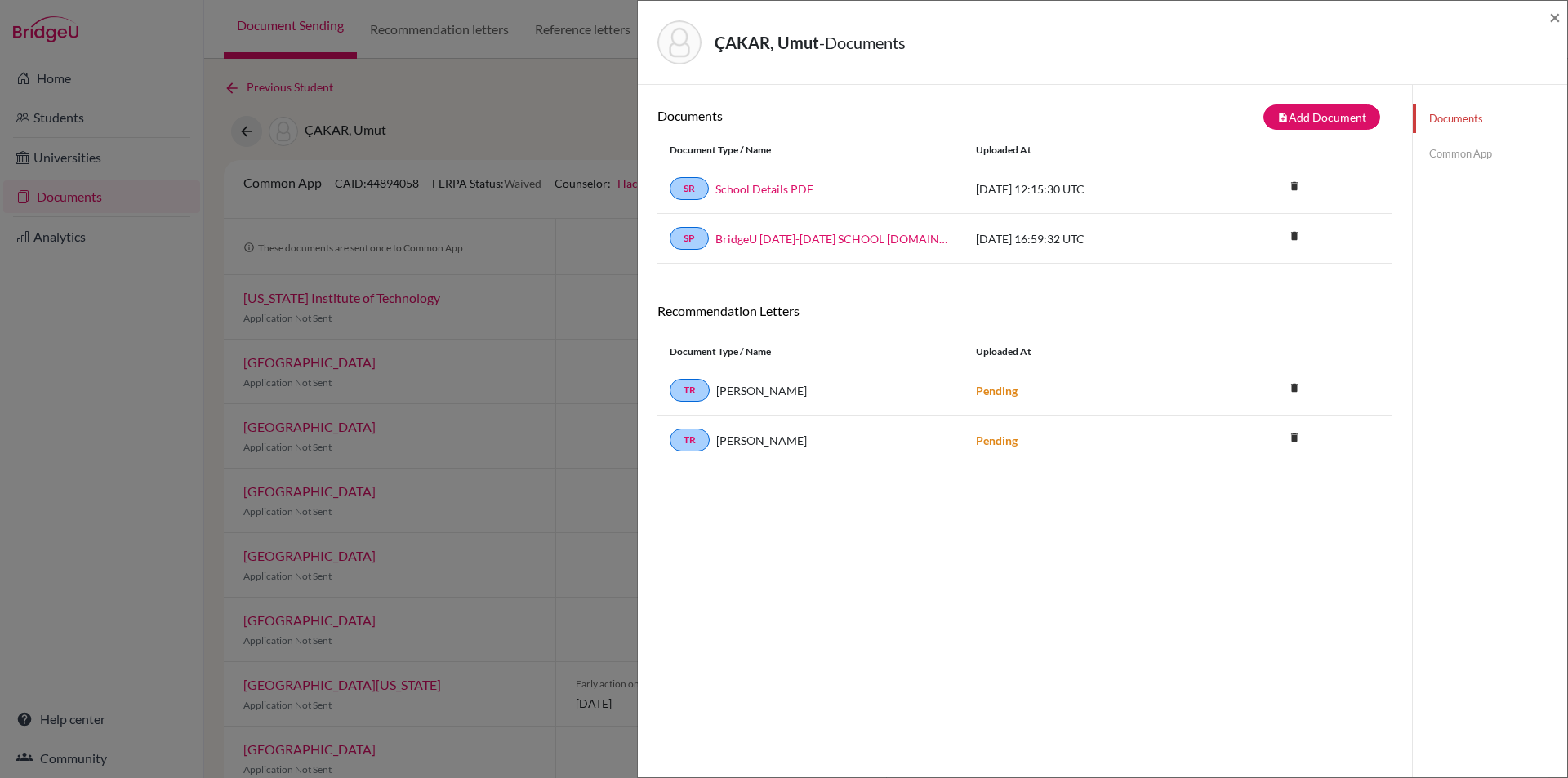
click at [1456, 152] on link "Common App" at bounding box center [1490, 153] width 154 height 29
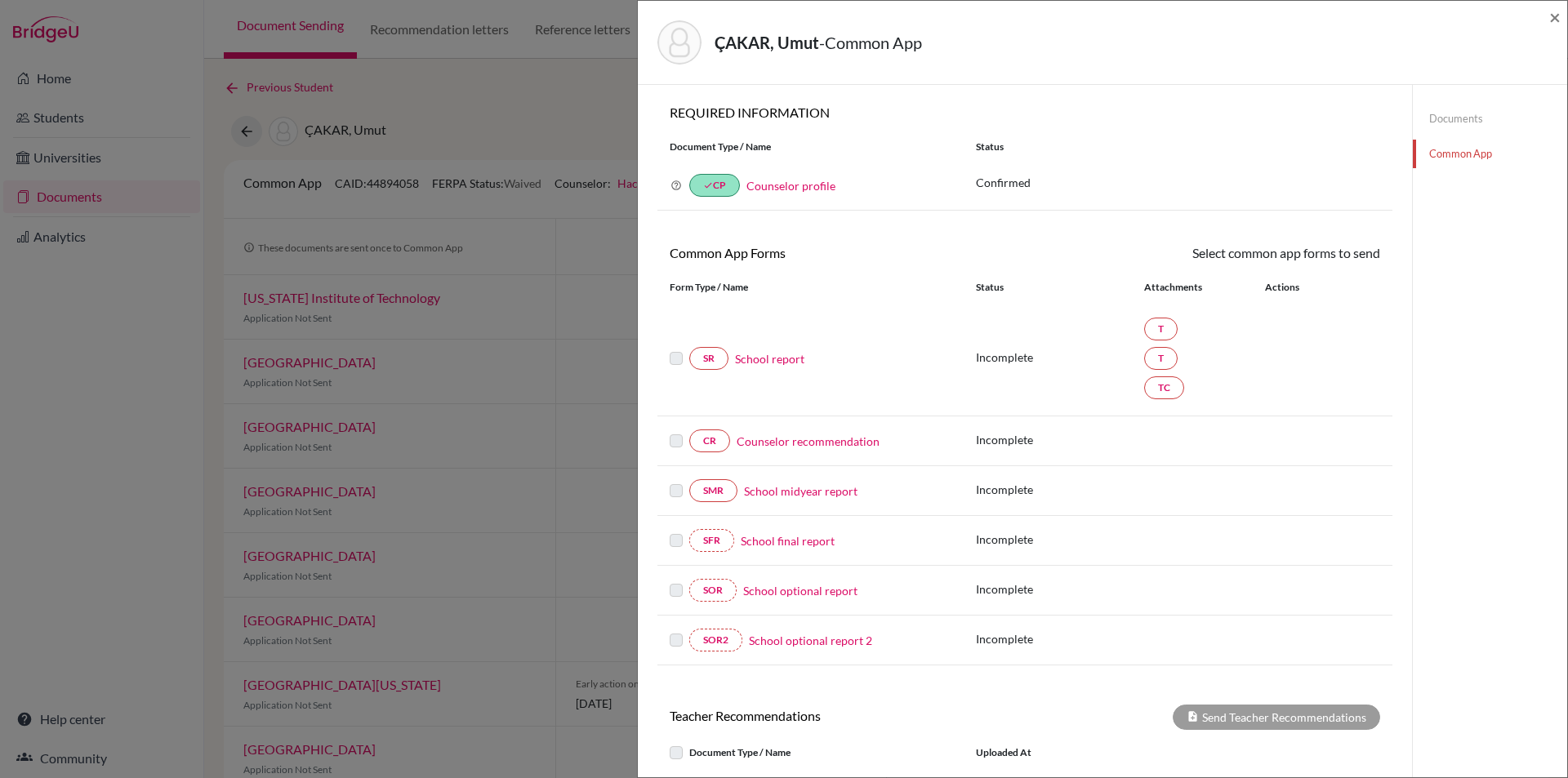
click at [761, 355] on link "School report" at bounding box center [770, 359] width 70 height 17
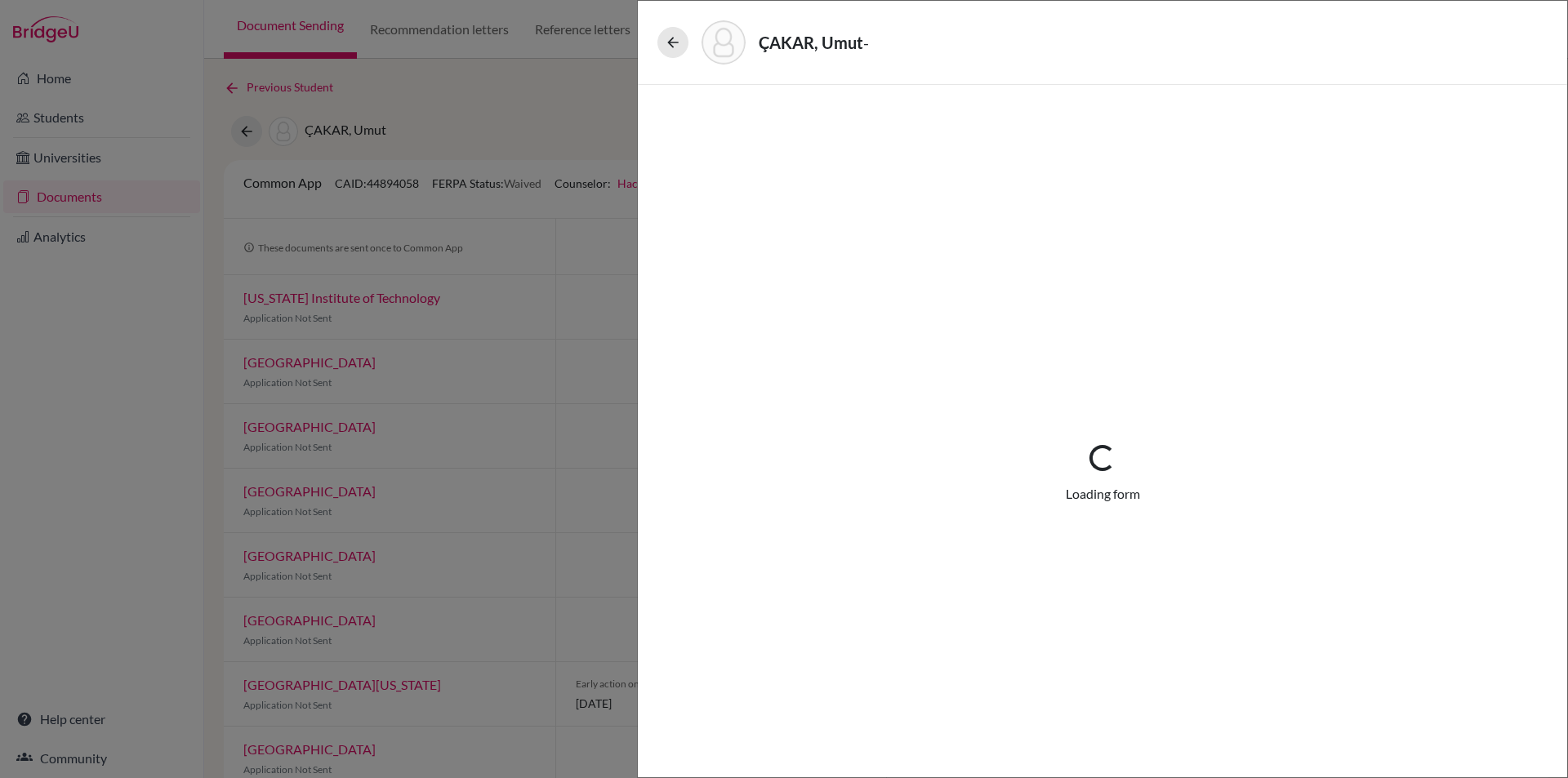
select select "4"
select select "683932"
select select "1"
select select "683933"
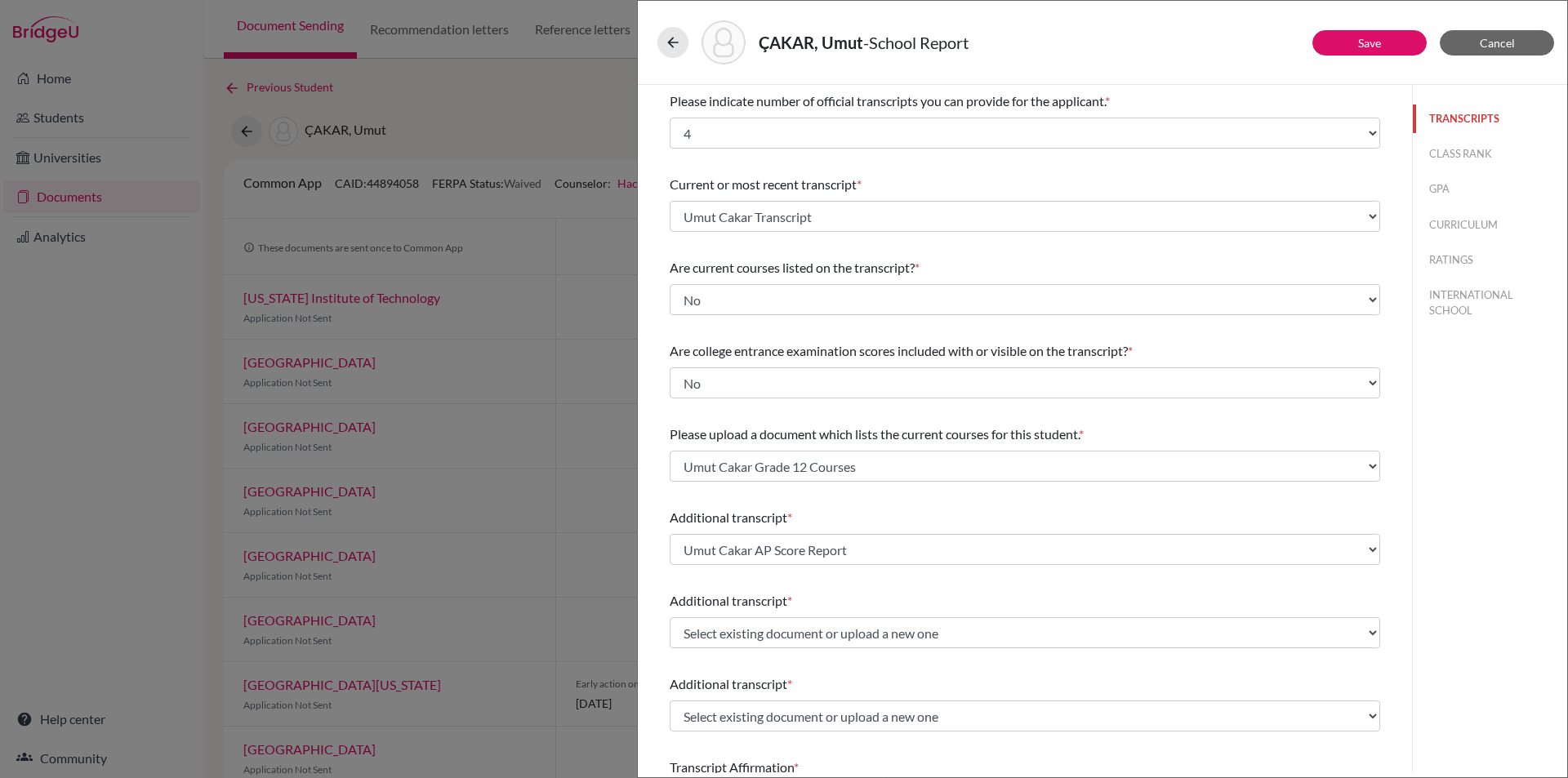
click at [1462, 110] on button "TRANSCRIPTS" at bounding box center [1490, 118] width 154 height 29
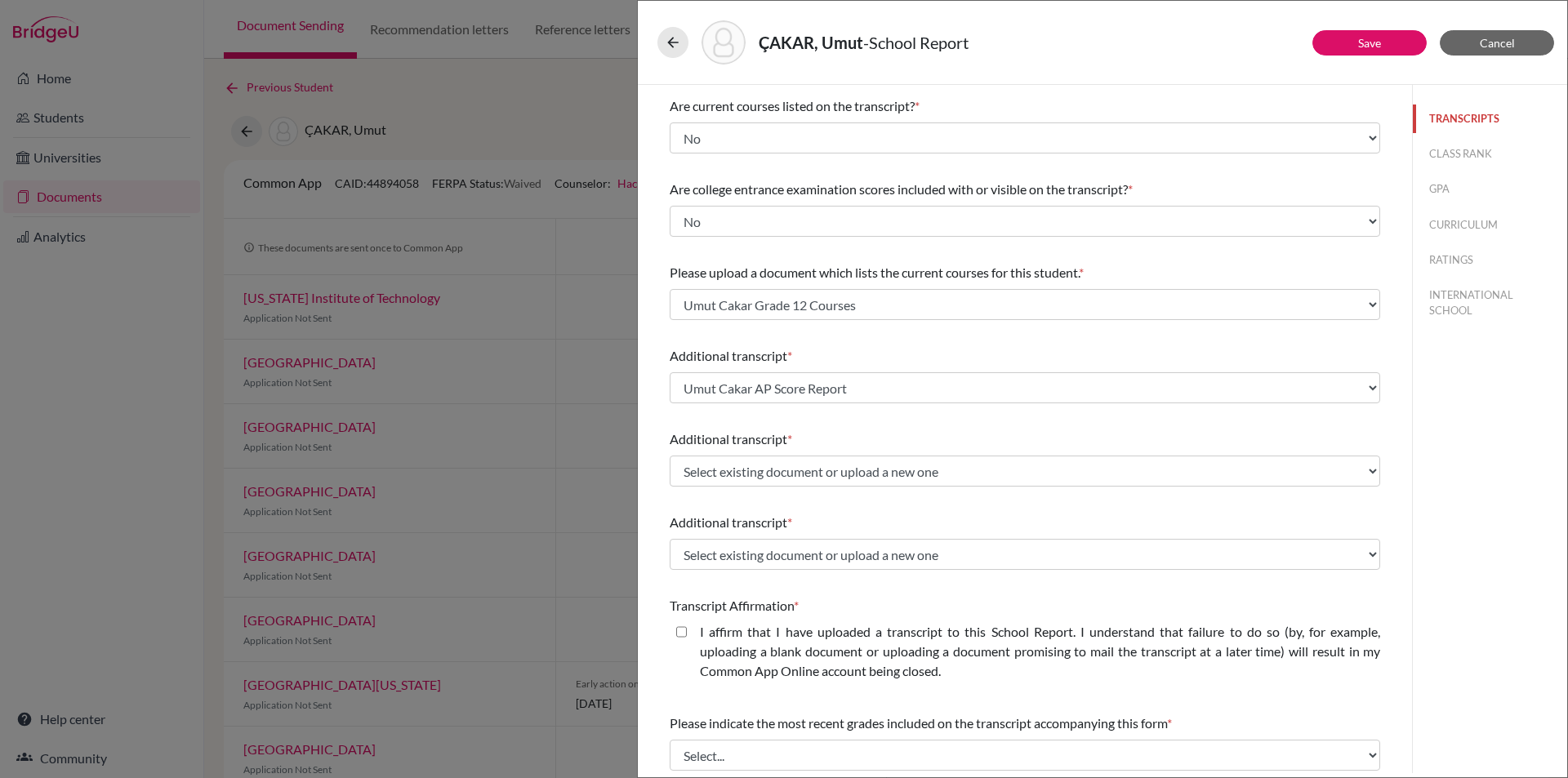
scroll to position [163, 0]
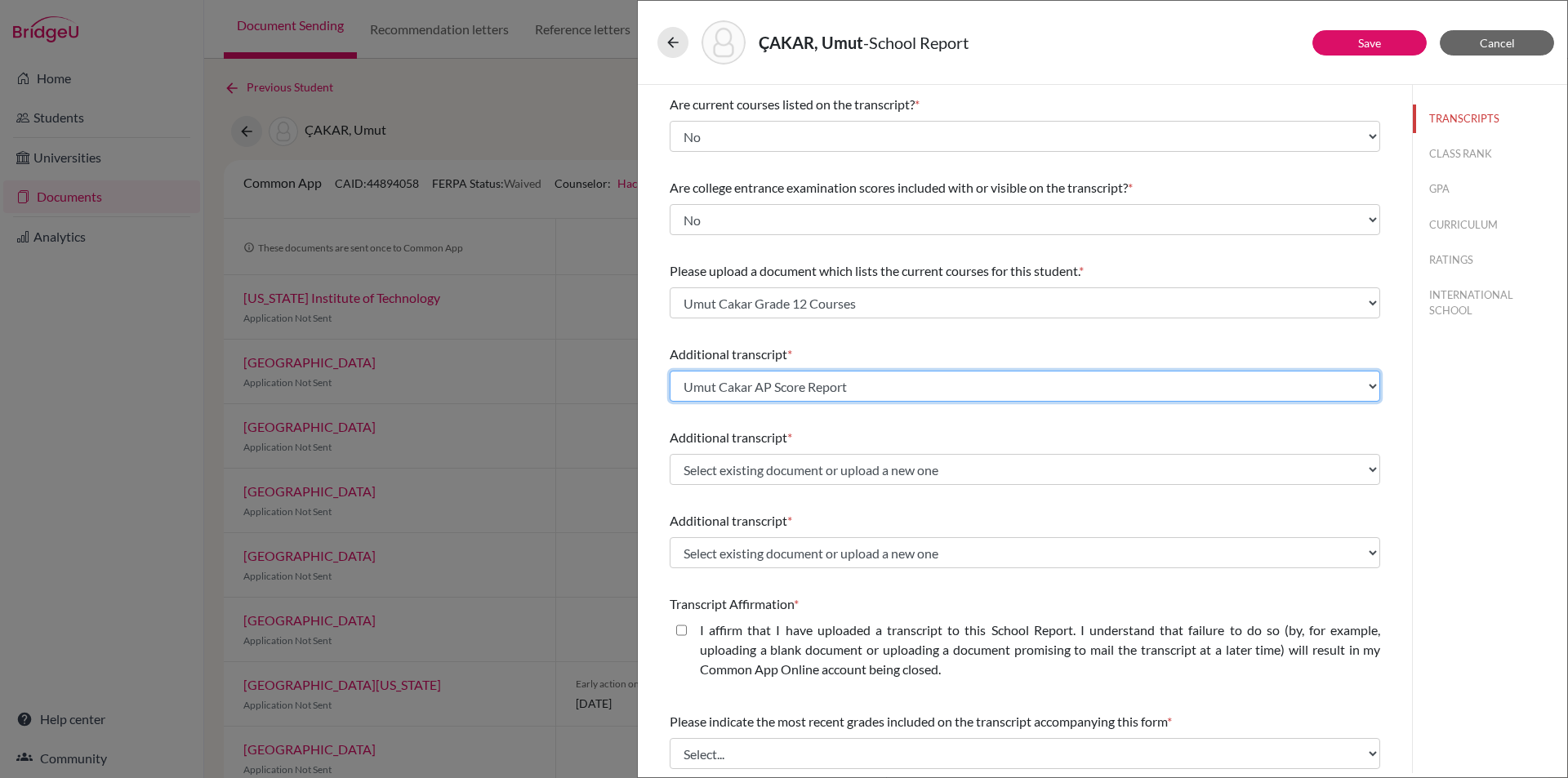
click at [1363, 384] on select "Select existing document or upload a new one Umut Cakar AP Score Report Umut Ca…" at bounding box center [1024, 386] width 710 height 31
select select "Upload New File"
click at [669, 370] on select "Select existing document or upload a new one Umut Cakar AP Score Report Umut Ca…" at bounding box center [1024, 386] width 710 height 31
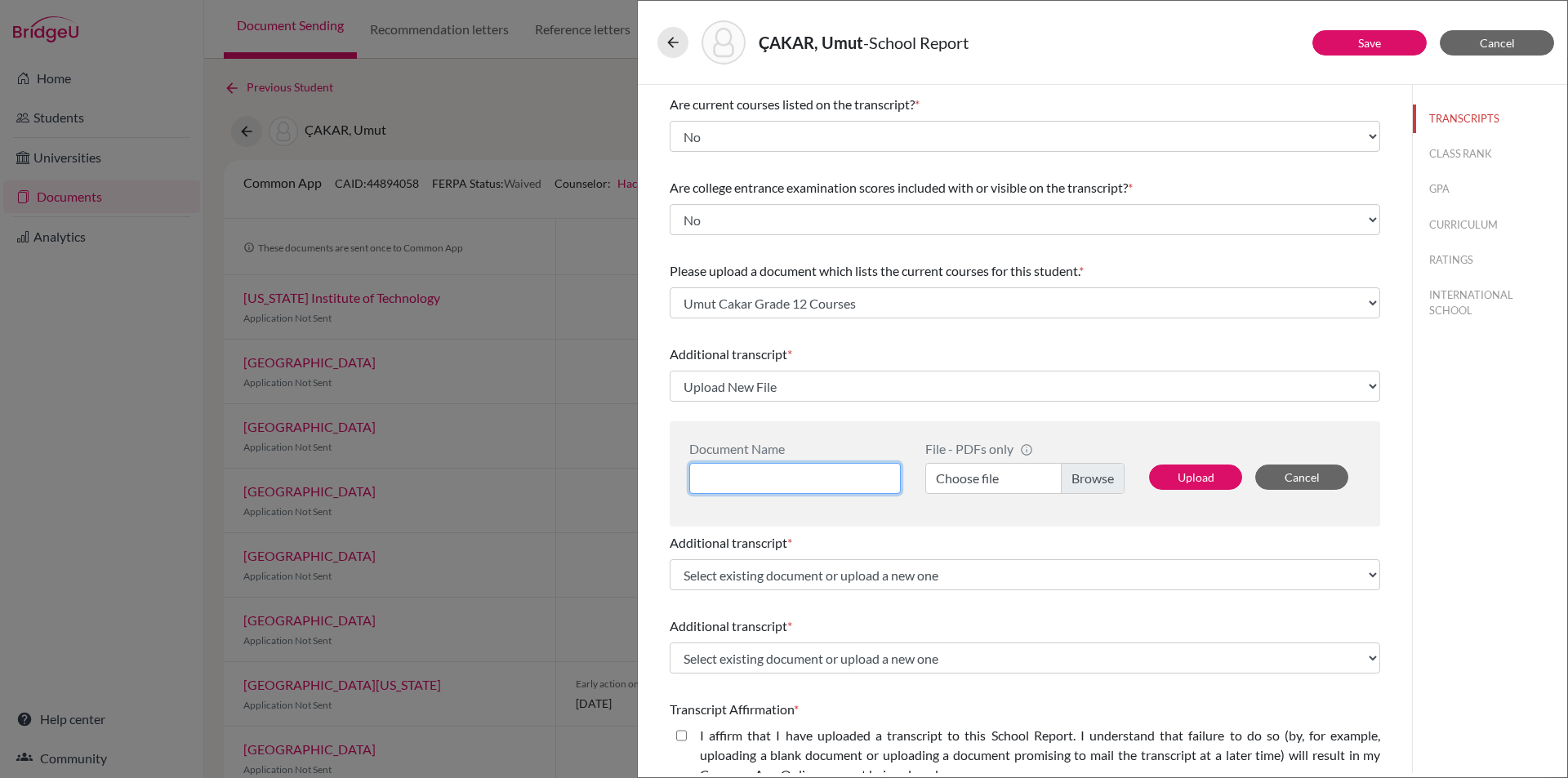
click at [770, 470] on input at bounding box center [795, 478] width 212 height 31
type input "Umut Cakar AP Scores and PG"
click at [1079, 479] on label "Choose file" at bounding box center [1025, 478] width 200 height 31
click at [1079, 479] on input "Choose file" at bounding box center [1025, 478] width 200 height 31
click at [1180, 477] on button "Upload" at bounding box center [1195, 477] width 93 height 25
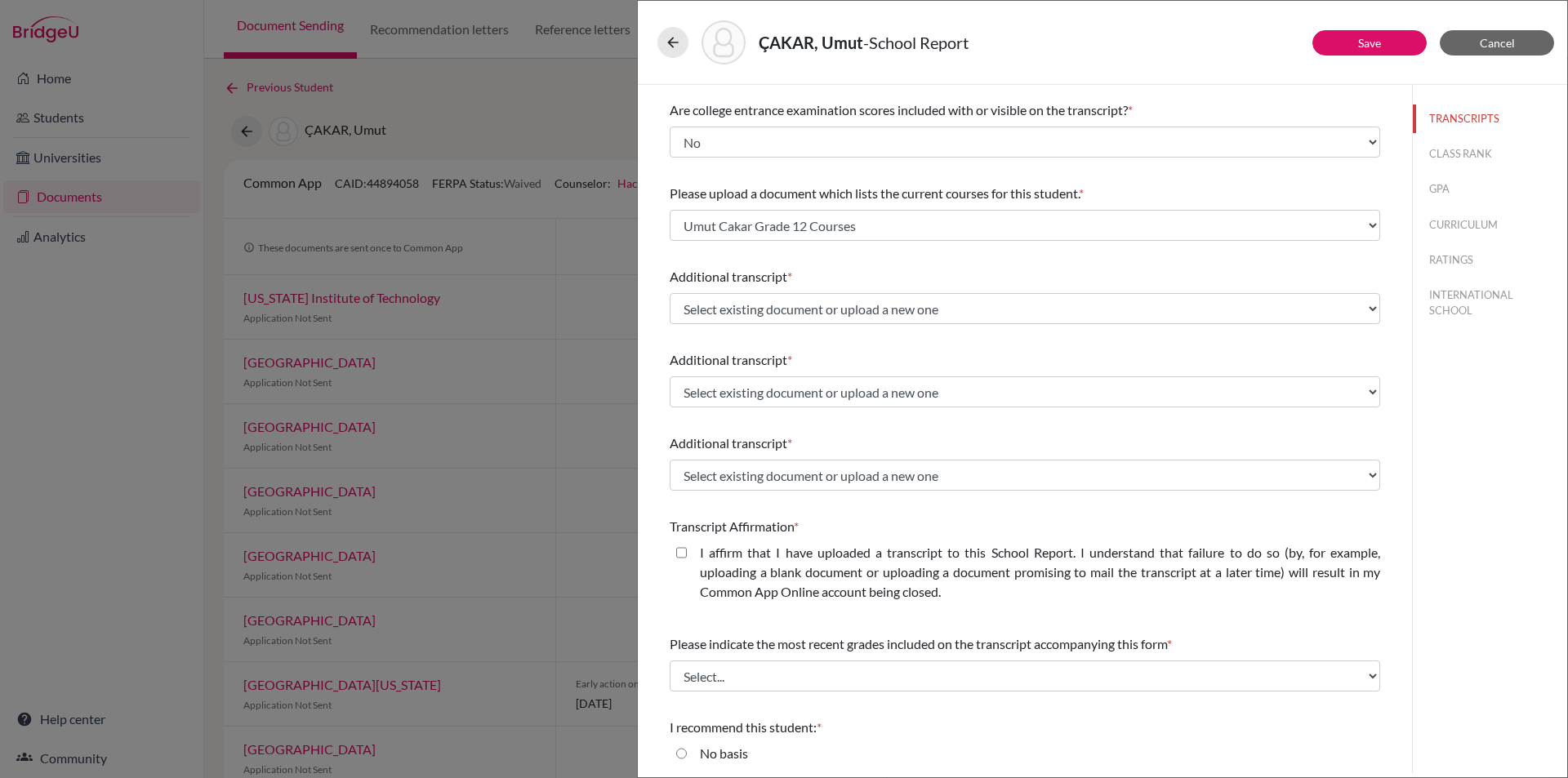
scroll to position [245, 0]
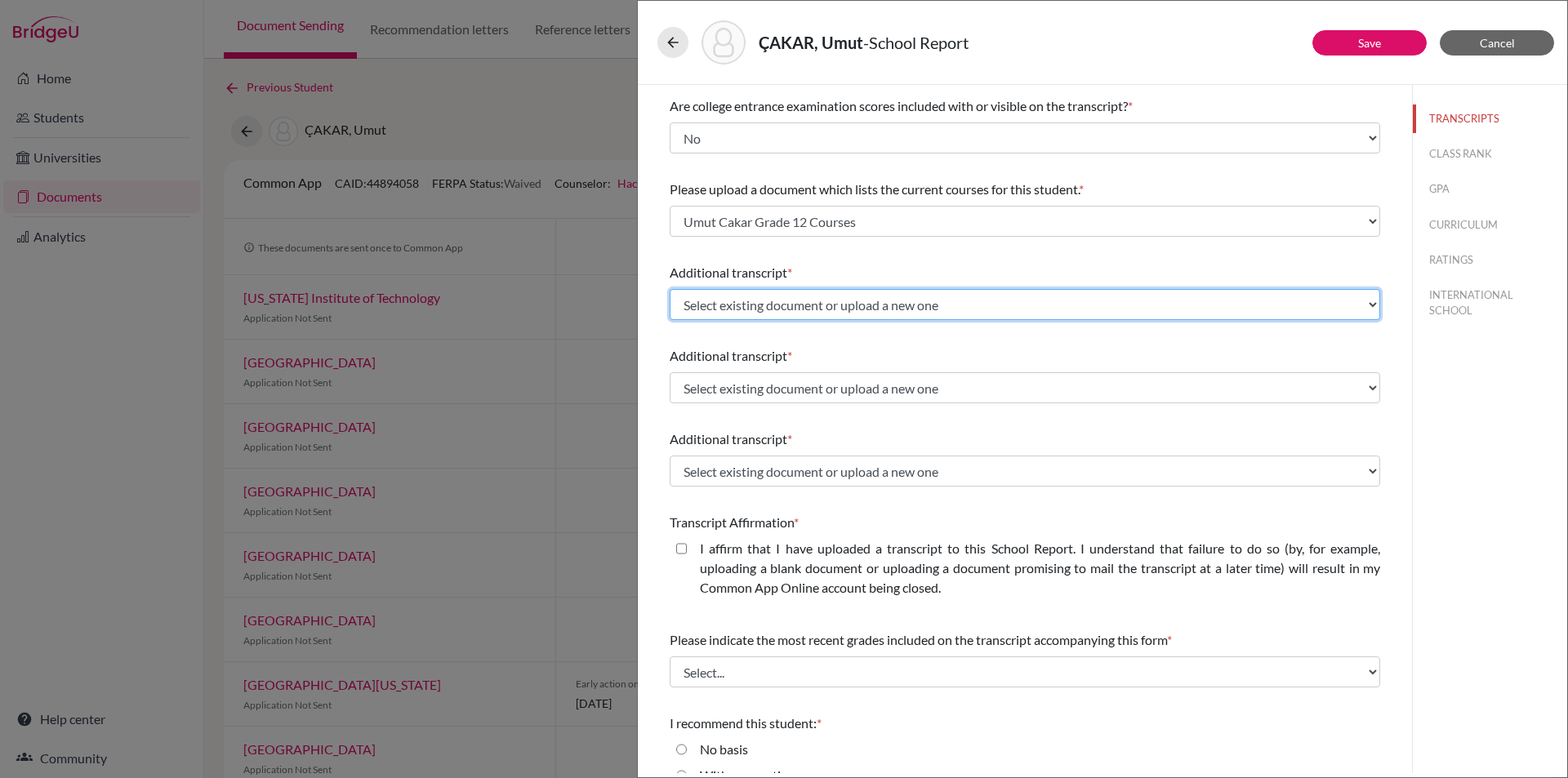
click at [1357, 300] on select "Select existing document or upload a new one Umut Cakar AP Scores and PG Umut C…" at bounding box center [1024, 305] width 710 height 31
select select "683936"
click at [669, 289] on select "Select existing document or upload a new one Umut Cakar AP Scores and PG Umut C…" at bounding box center [1024, 305] width 710 height 31
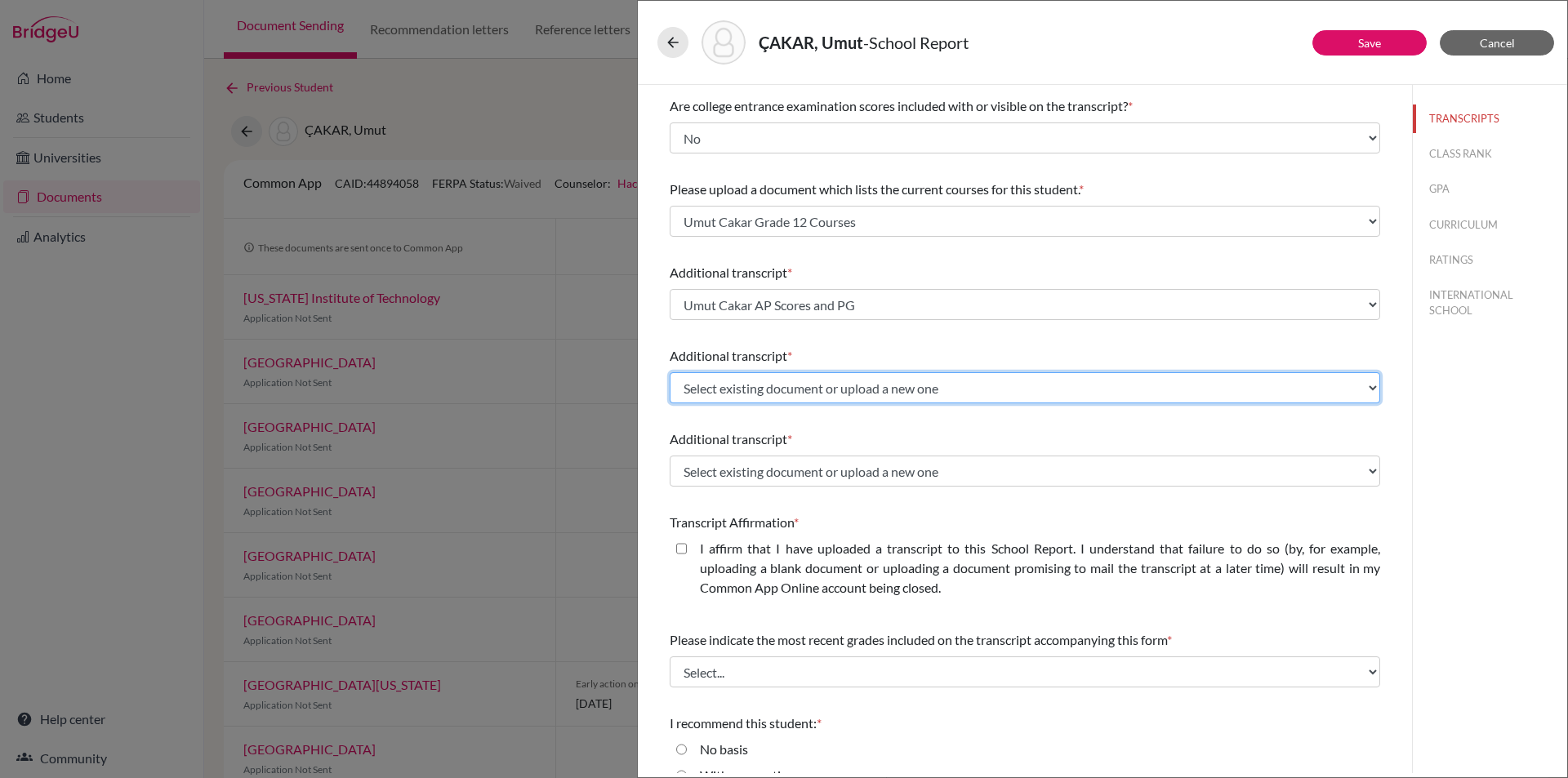
click at [1357, 393] on select "Select existing document or upload a new one Umut Cakar AP Score Report Umut Ca…" at bounding box center [1024, 388] width 710 height 31
select select "Upload New File"
click at [669, 372] on select "Select existing document or upload a new one Umut Cakar AP Score Report Umut Ca…" at bounding box center [1024, 388] width 710 height 31
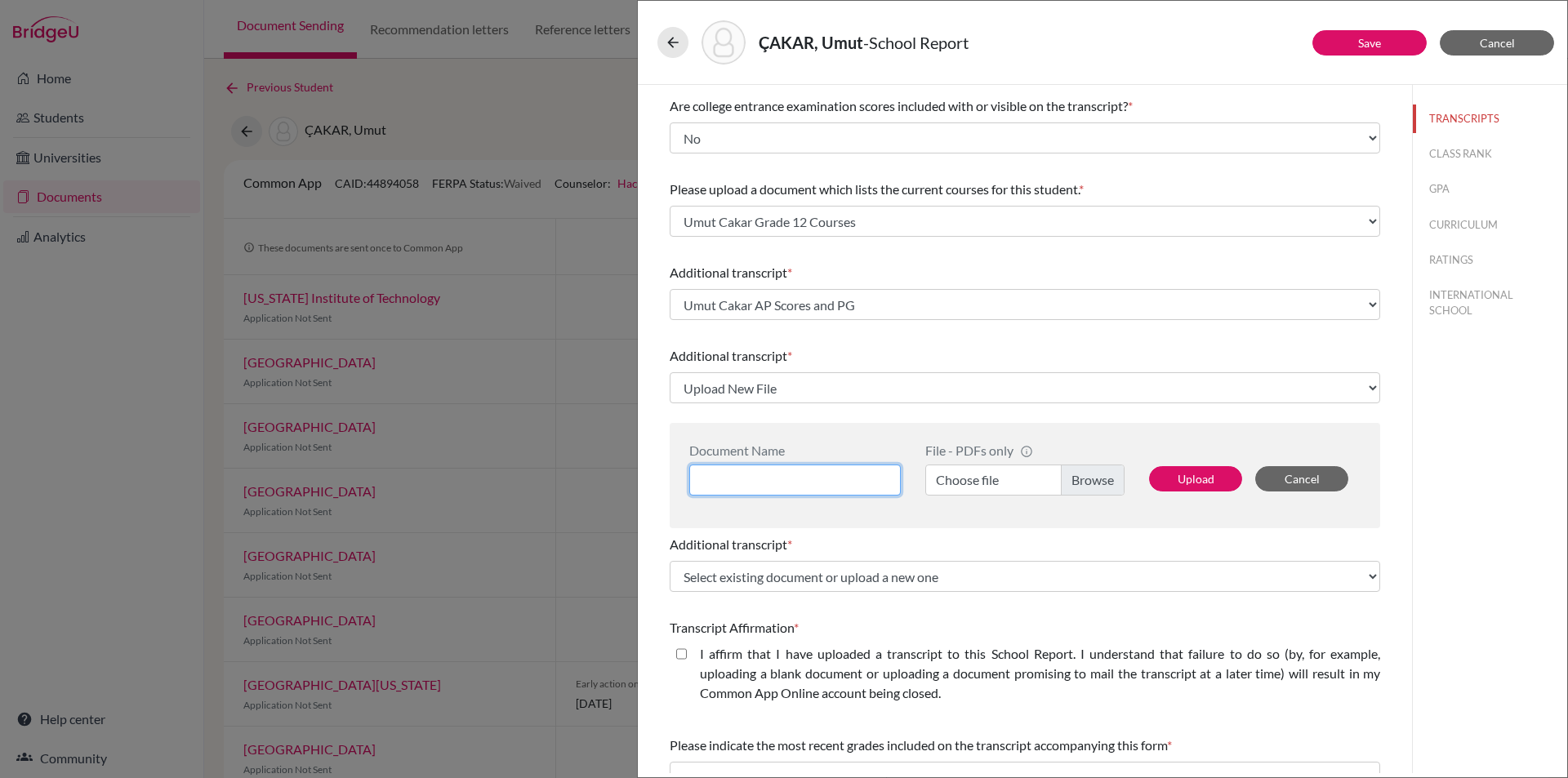
click at [776, 477] on input at bounding box center [795, 480] width 212 height 31
type input "Umut Cakar A Level"
click at [1082, 479] on label "Choose file" at bounding box center [1025, 480] width 200 height 31
click at [1082, 479] on input "Choose file" at bounding box center [1025, 480] width 200 height 31
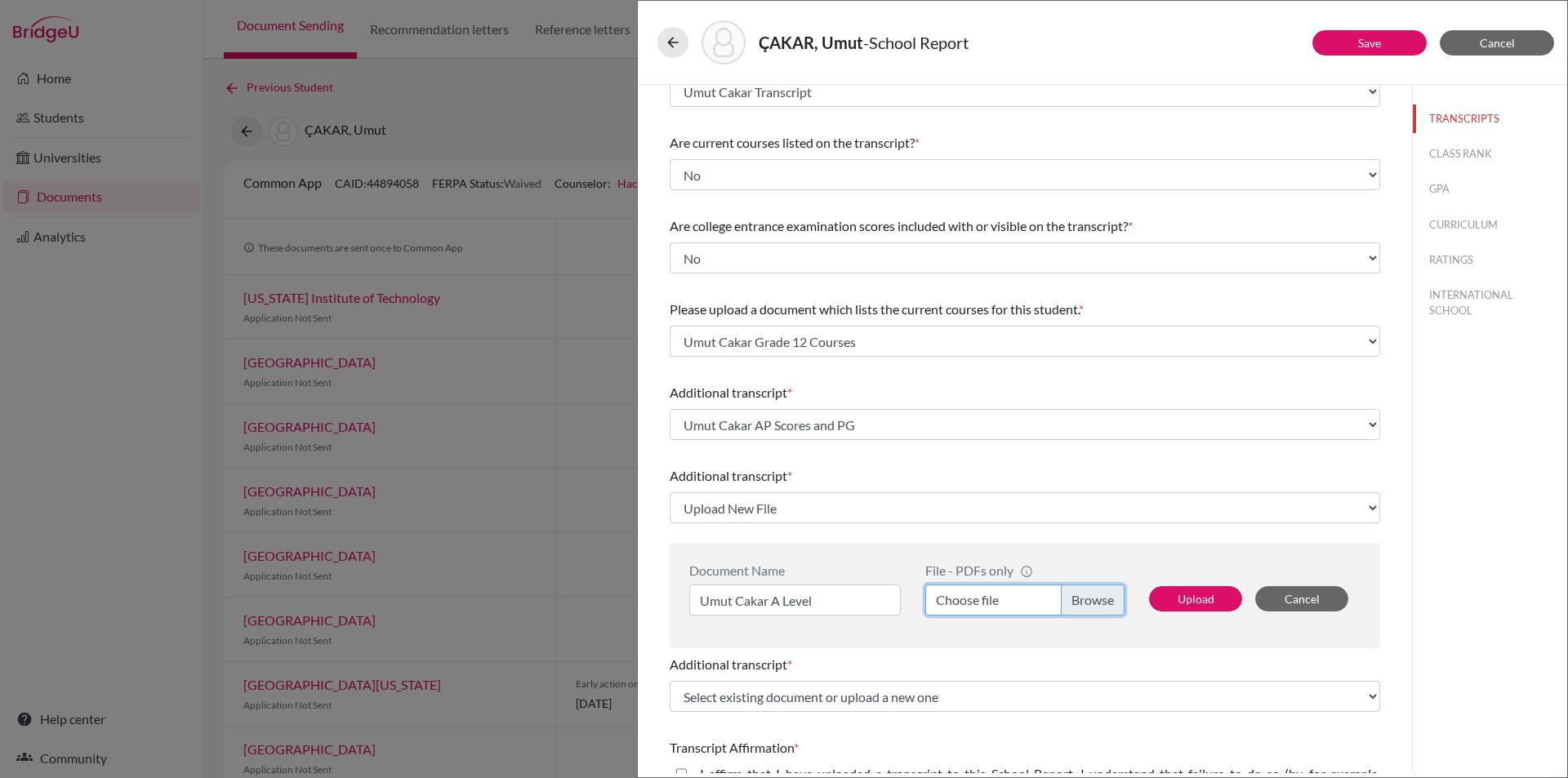
scroll to position [0, 0]
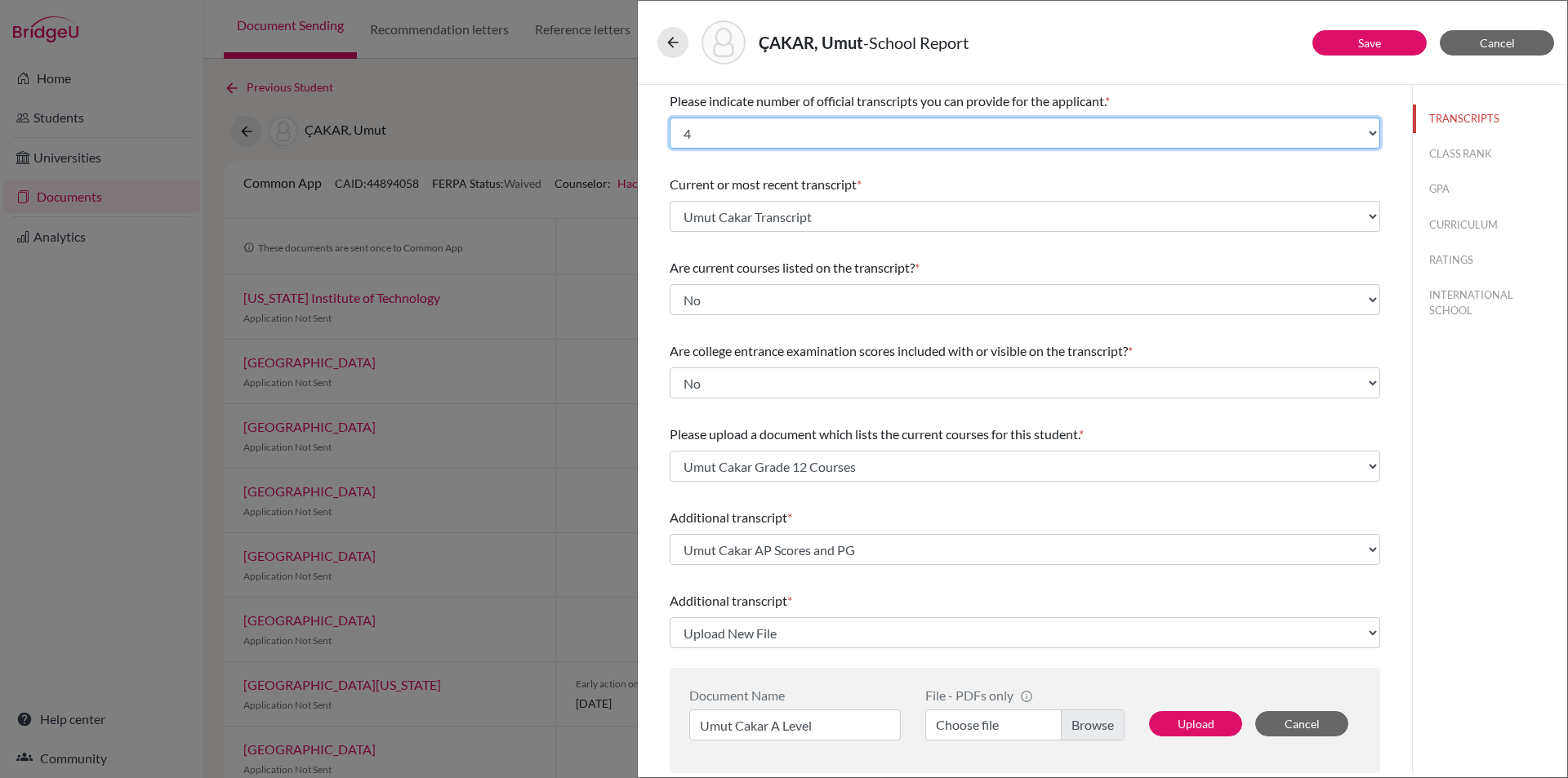
click at [1367, 135] on select "Select... 1 2 3 4" at bounding box center [1024, 133] width 710 height 31
click at [669, 118] on select "Select... 1 2 3 4" at bounding box center [1024, 133] width 710 height 31
click at [1354, 133] on select "Select... 1 2 3 4" at bounding box center [1024, 133] width 710 height 31
select select "2"
click at [669, 118] on select "Select... 1 2 3 4" at bounding box center [1024, 133] width 710 height 31
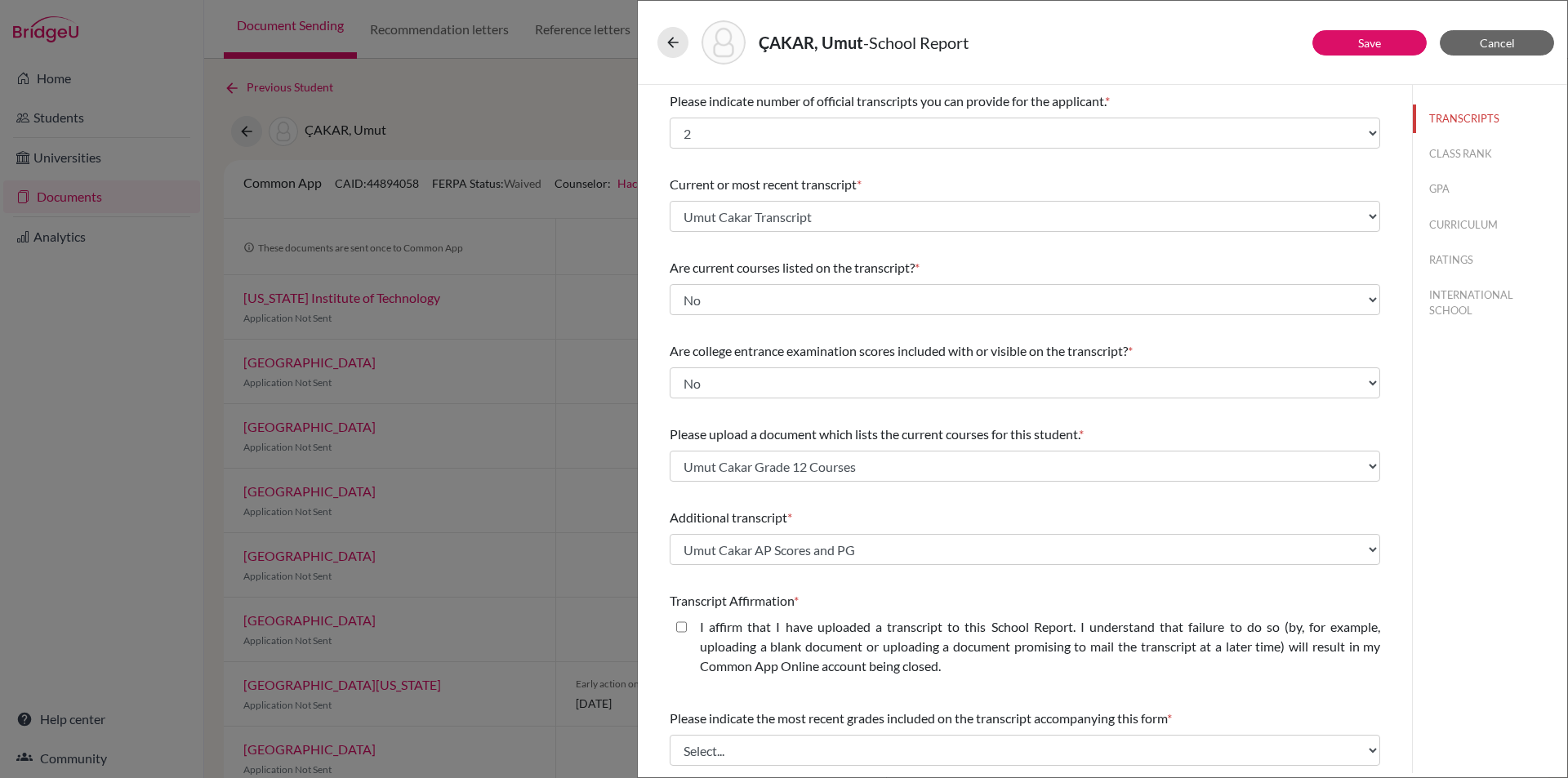
click at [1261, 418] on div "Please upload a document which lists the current courses for this student. * Se…" at bounding box center [1024, 453] width 710 height 71
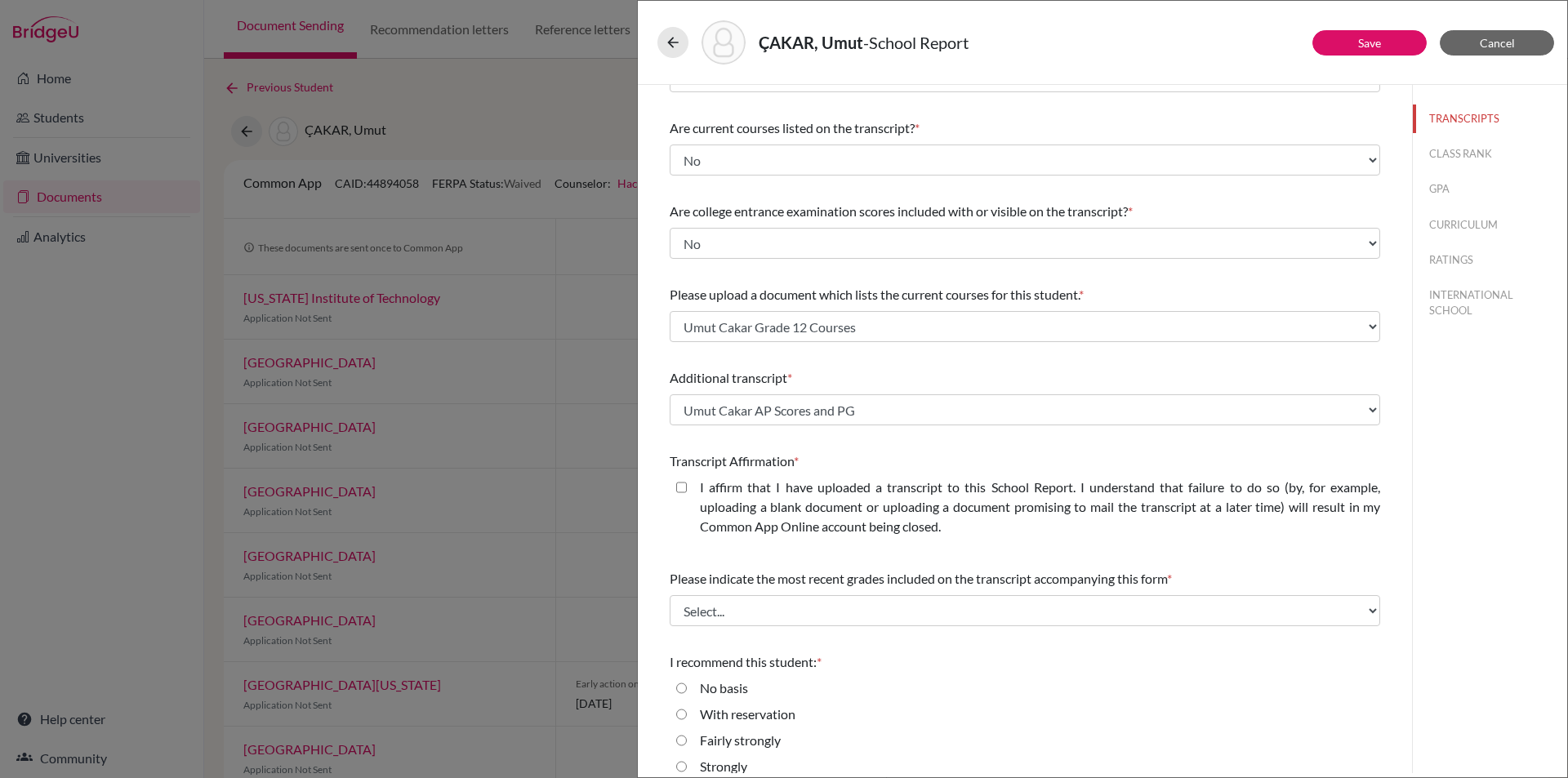
scroll to position [182, 0]
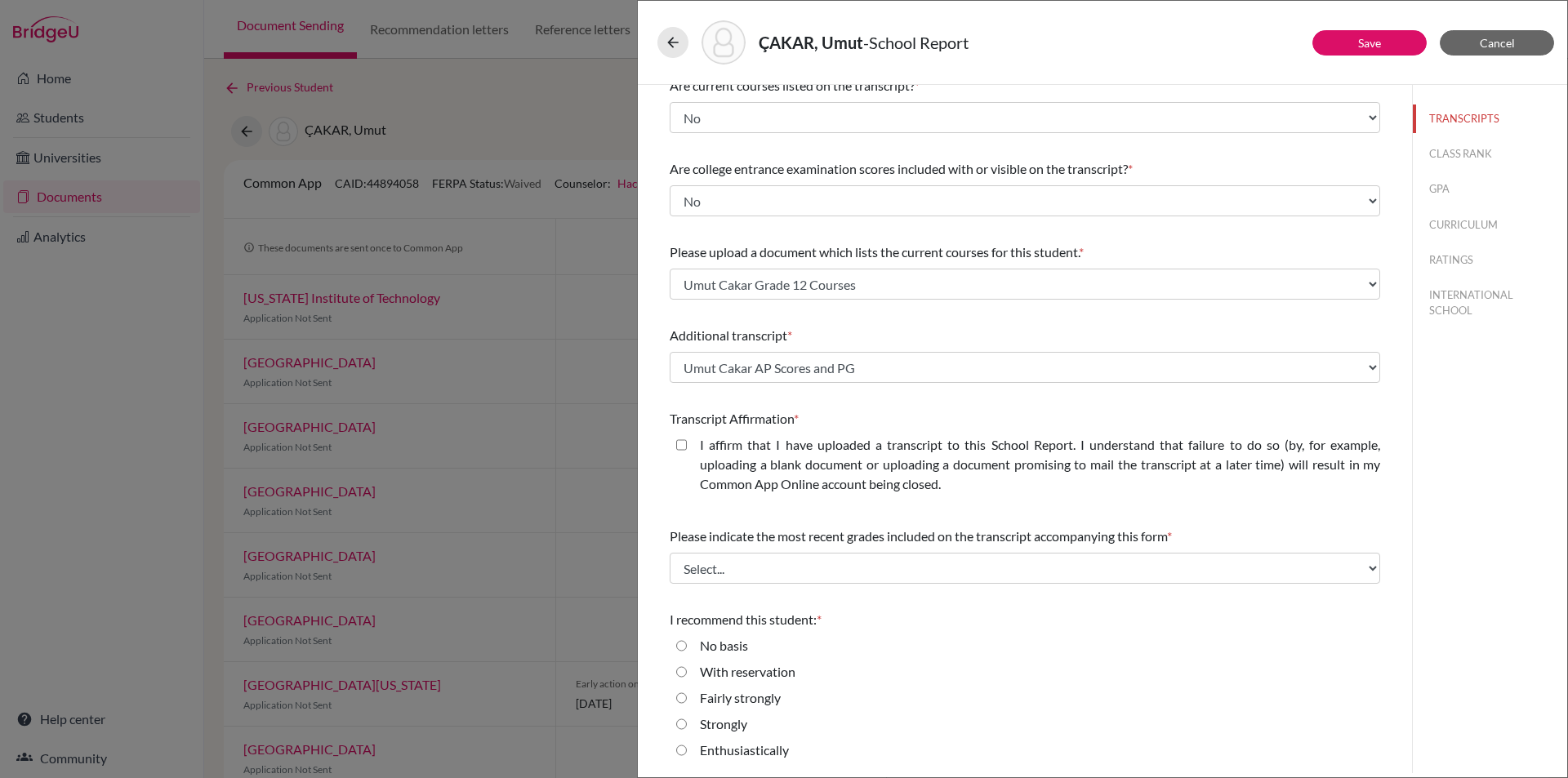
click at [682, 449] on closed\ "I affirm that I have uploaded a transcript to this School Report. I understand …" at bounding box center [682, 444] width 10 height 19
checkbox closed\ "true"
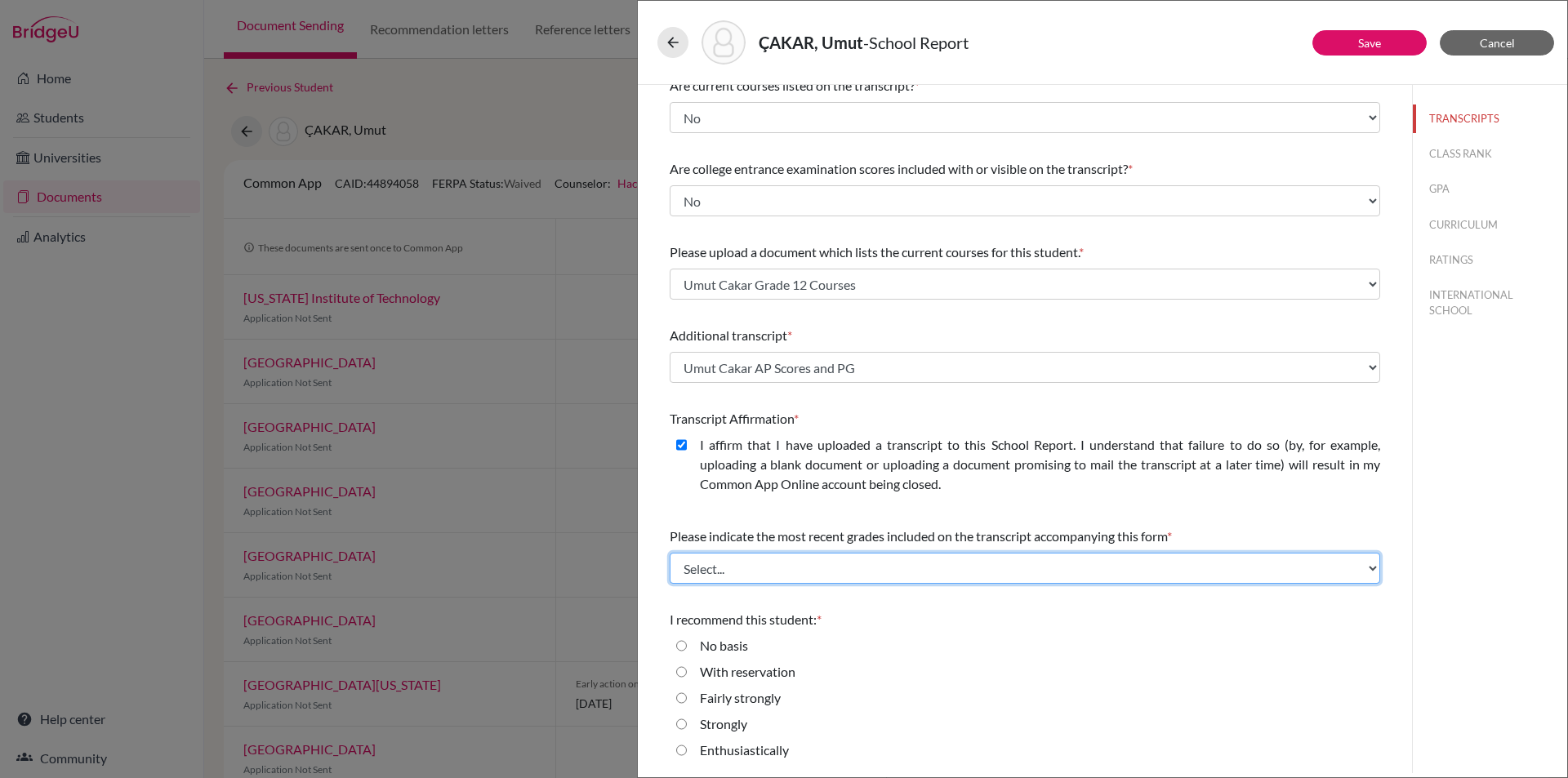
click at [840, 581] on select "Select... Final junior year grades 1st Quarter senior year grades 2nd Quarter/1…" at bounding box center [1024, 568] width 710 height 31
select select "0"
click at [669, 552] on select "Select... Final junior year grades 1st Quarter senior year grades 2nd Quarter/1…" at bounding box center [1024, 568] width 710 height 31
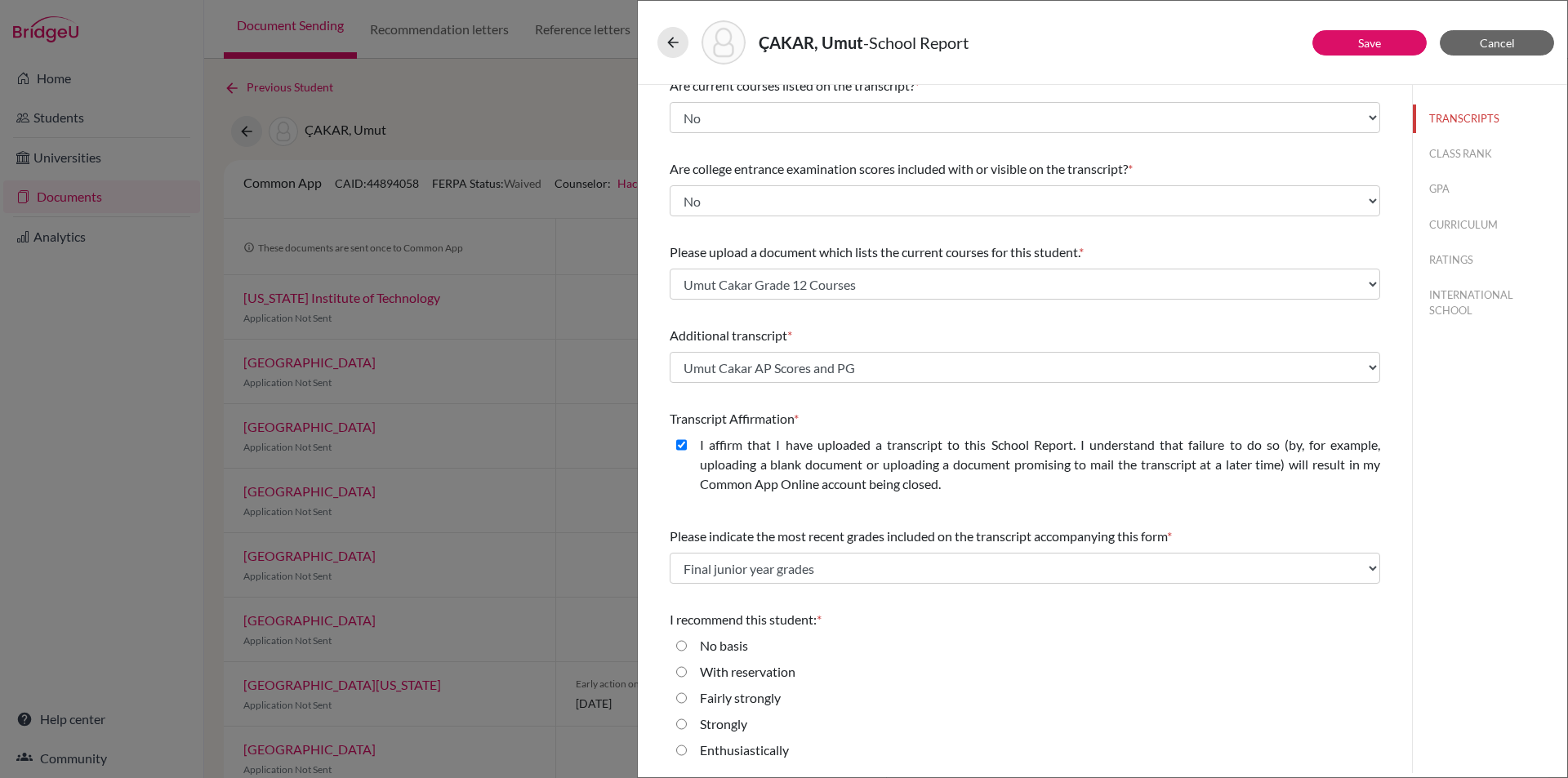
click at [683, 750] on input "Enthusiastically" at bounding box center [682, 750] width 10 height 19
radio input "true"
click at [1363, 37] on link "Save" at bounding box center [1369, 43] width 23 height 14
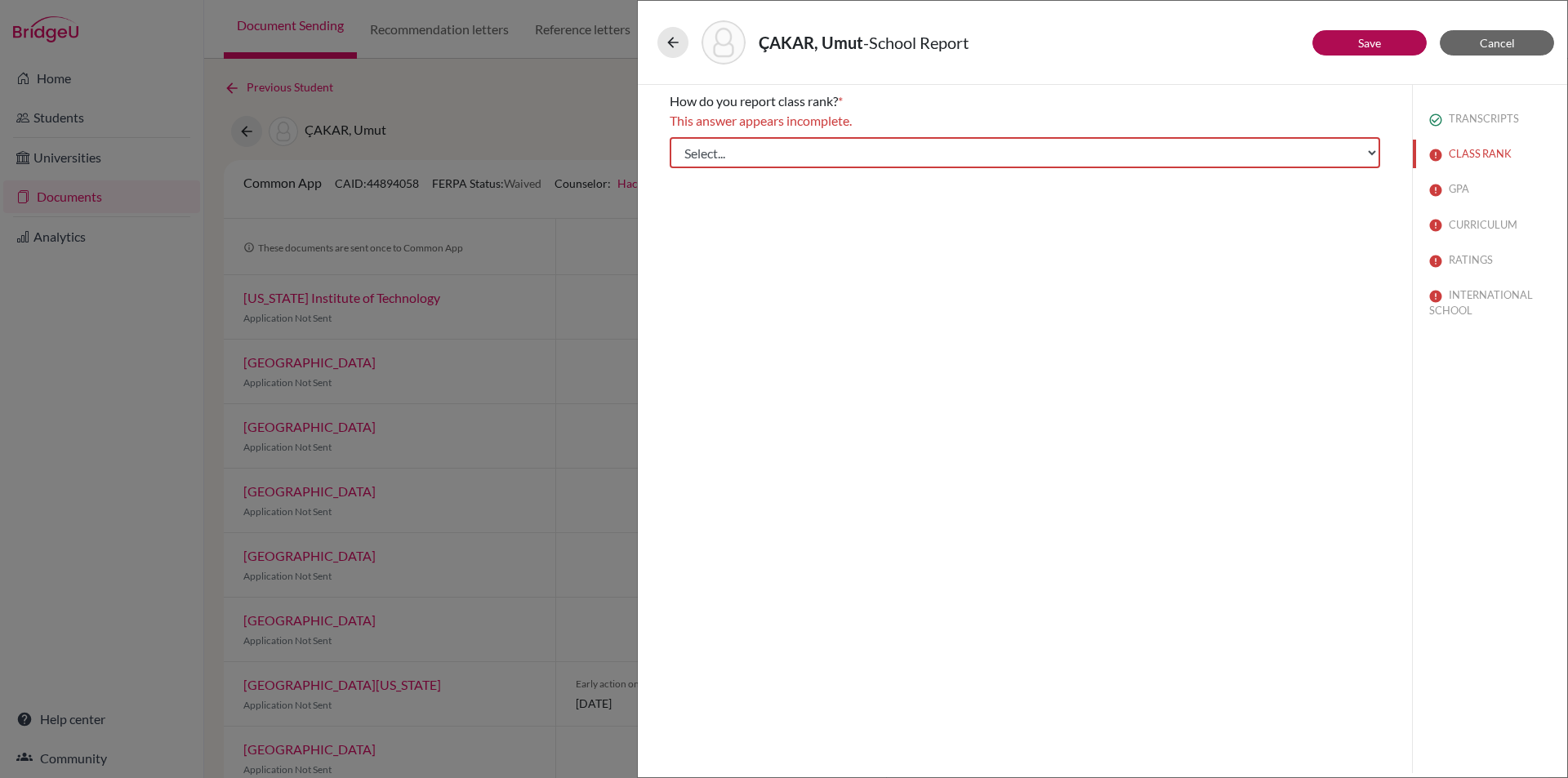
scroll to position [0, 0]
click at [1359, 155] on select "Select... Exact Decile Quintile Quartile None" at bounding box center [1024, 152] width 710 height 31
select select "5"
click at [669, 137] on select "Select... Exact Decile Quintile Quartile None" at bounding box center [1024, 152] width 710 height 31
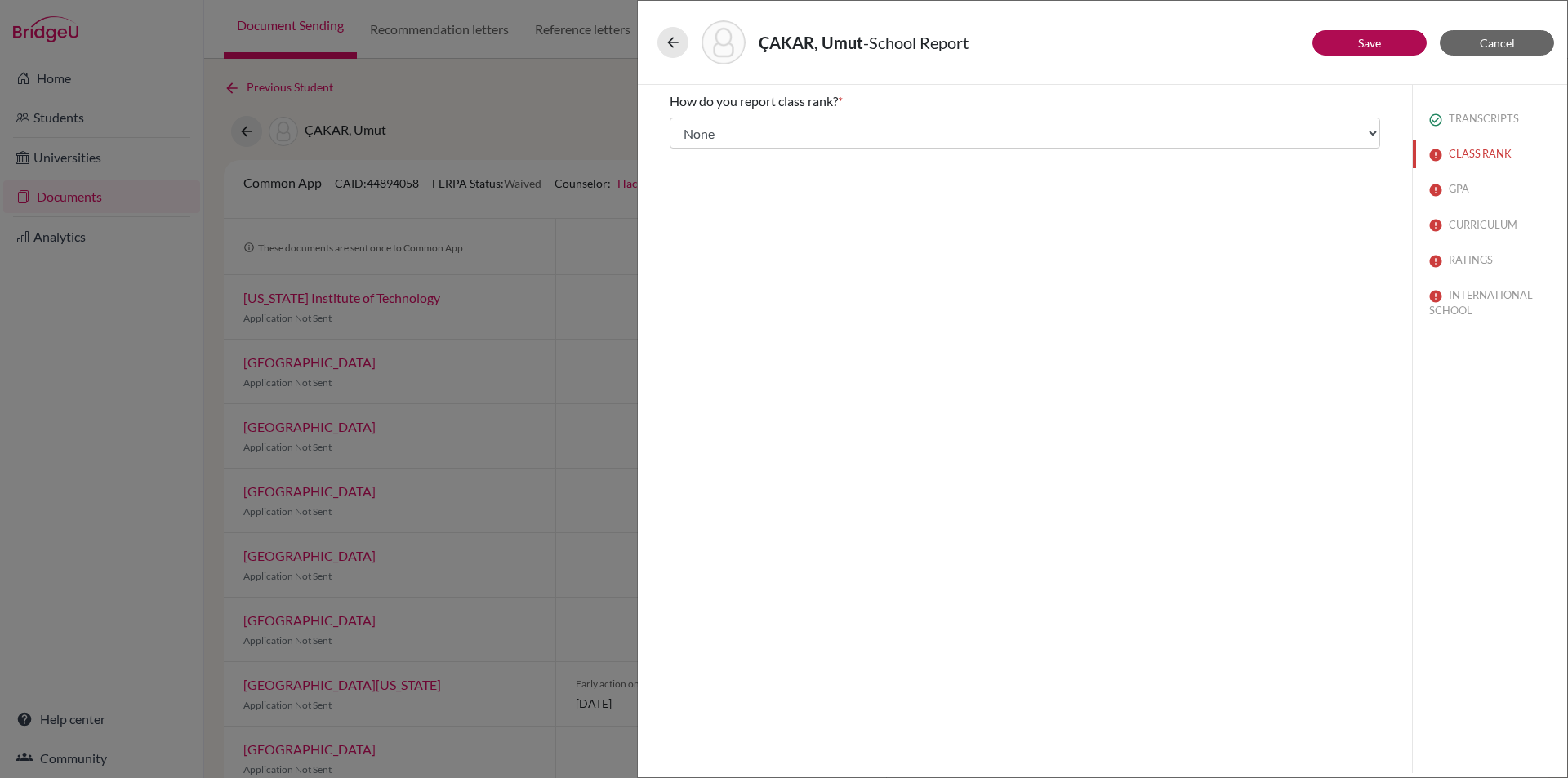
click at [1360, 27] on div "ÇAKAR, Umut - School Report" at bounding box center [1102, 42] width 890 height 44
click at [1359, 44] on link "Save" at bounding box center [1369, 43] width 23 height 14
click at [683, 151] on input "Yes" at bounding box center [682, 146] width 10 height 19
radio input "true"
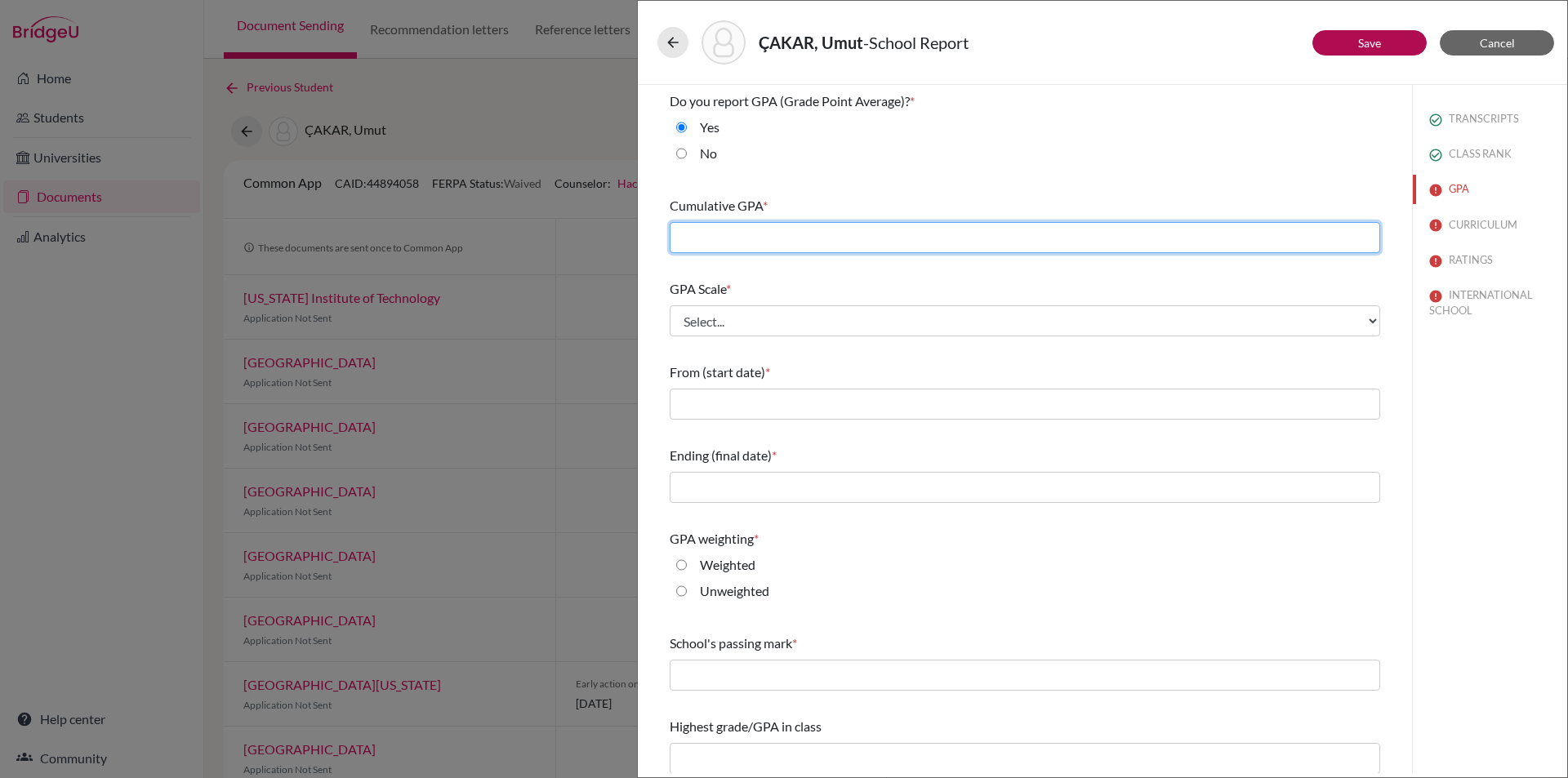
click at [769, 239] on input "text" at bounding box center [1024, 238] width 710 height 31
type input "98.55"
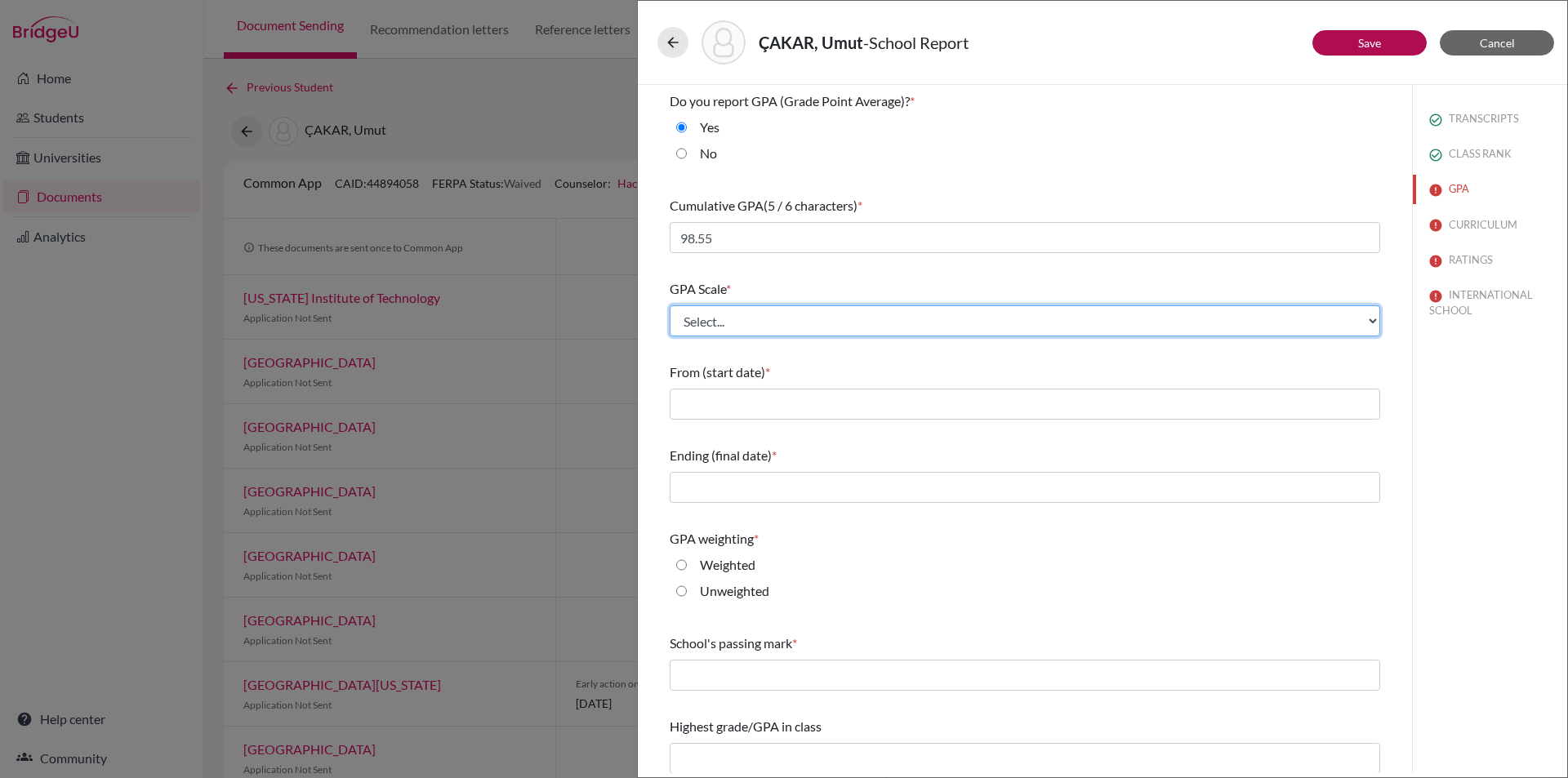
click at [771, 323] on select "Select... 4 5 6 7 8 9 10 11 12 13 14 15 16 17 18 19 20 100" at bounding box center [1024, 321] width 710 height 31
select select "100"
click at [669, 305] on select "Select... 4 5 6 7 8 9 10 11 12 13 14 15 16 17 18 19 20 100" at bounding box center [1024, 321] width 710 height 31
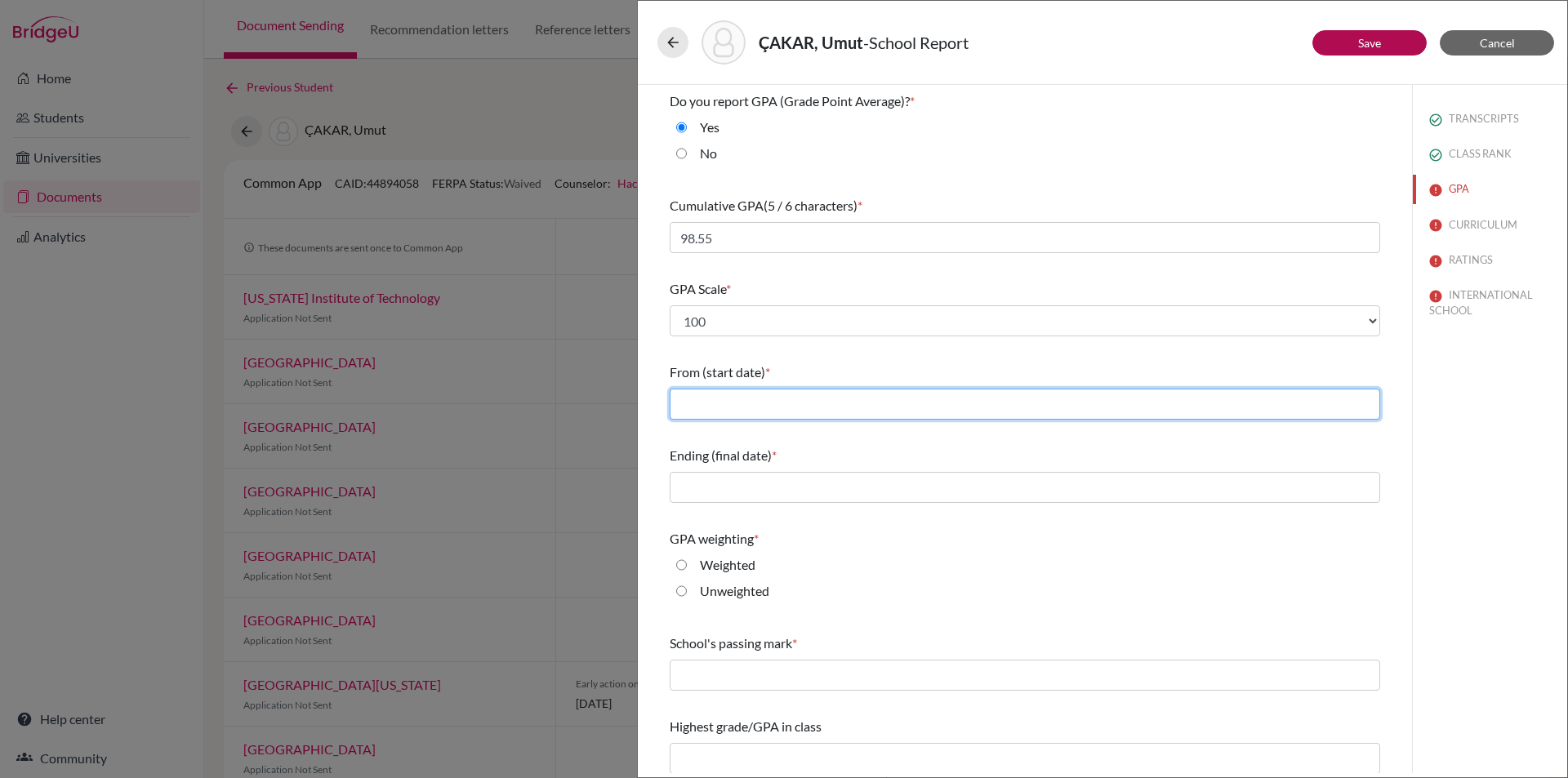
click at [732, 408] on input "text" at bounding box center [1024, 404] width 710 height 31
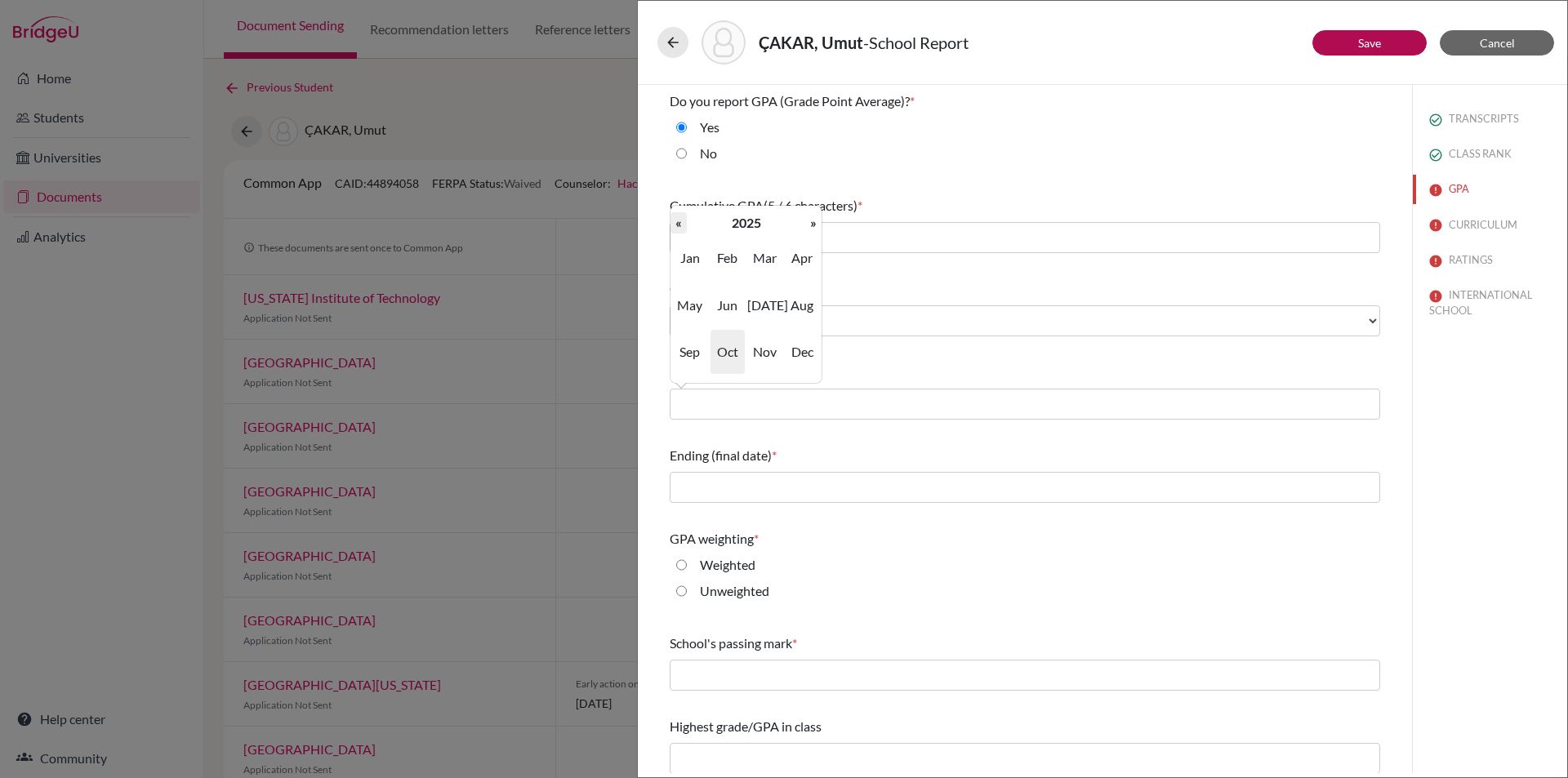
click at [676, 221] on th "«" at bounding box center [678, 223] width 17 height 21
click at [683, 349] on span "Sep" at bounding box center [689, 352] width 34 height 44
type input "09/2022"
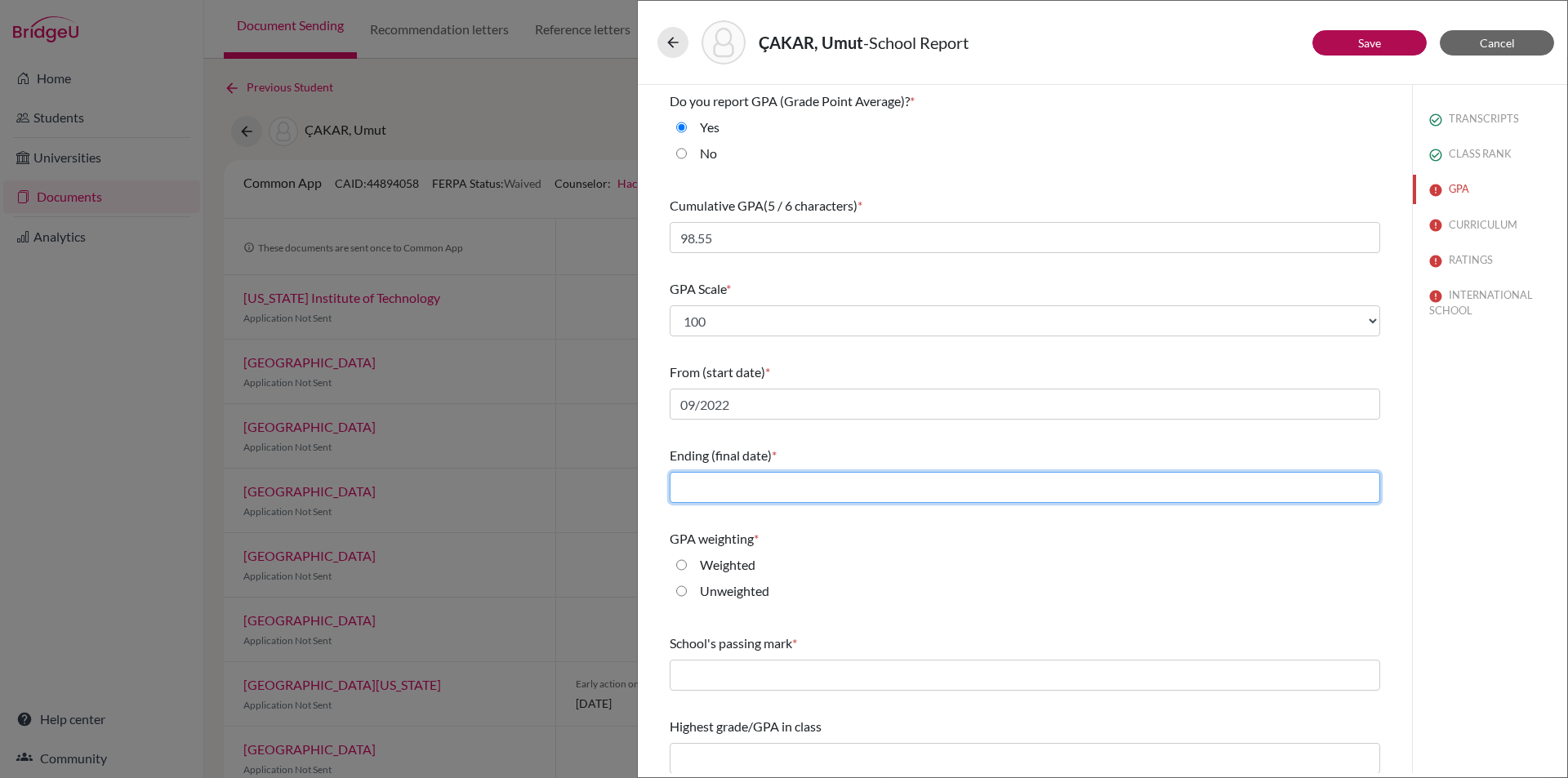
click at [721, 477] on input "text" at bounding box center [1024, 488] width 710 height 31
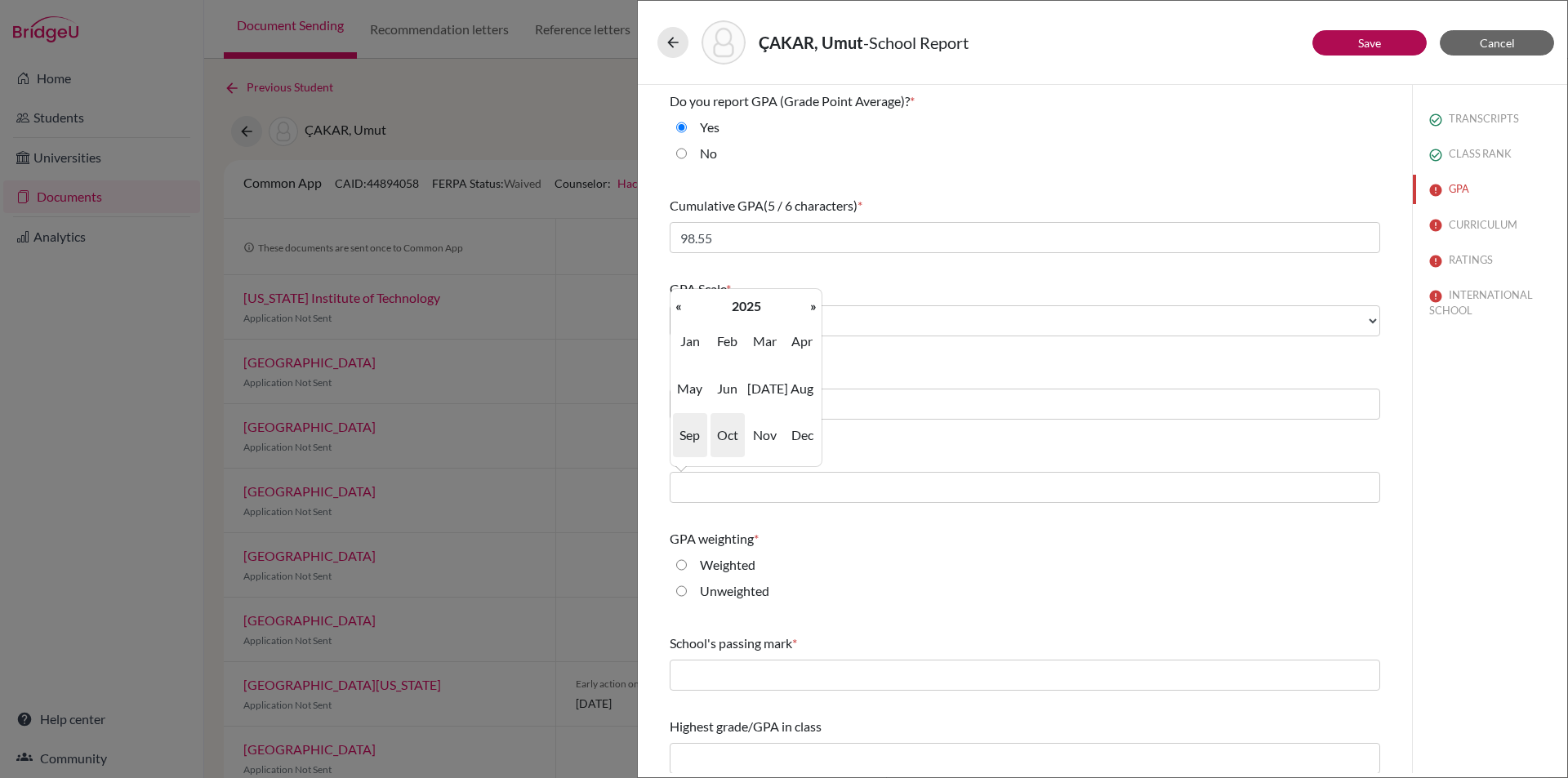
click at [690, 435] on span "Sep" at bounding box center [689, 435] width 34 height 44
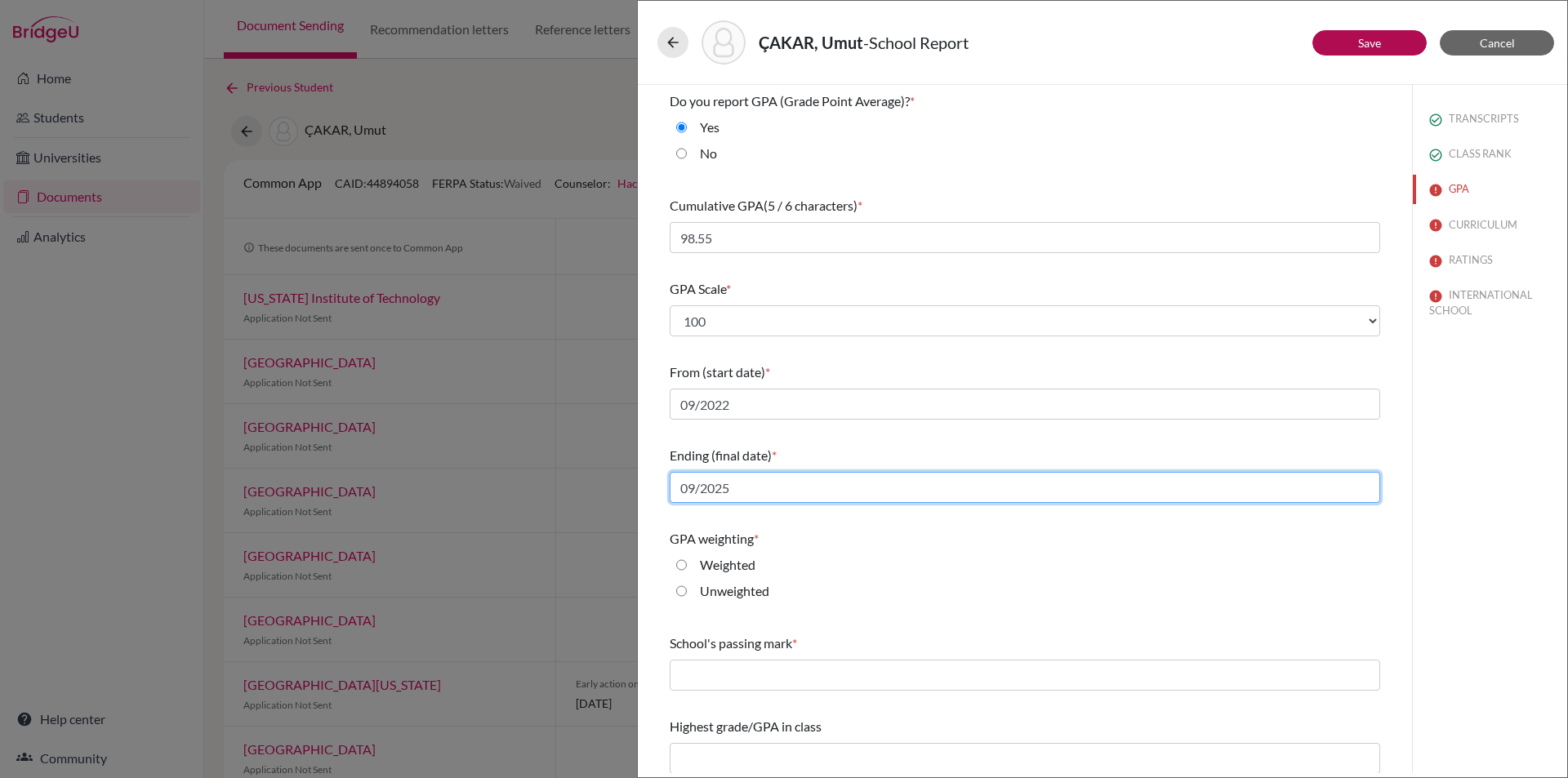
click at [719, 483] on input "09/2025" at bounding box center [1024, 488] width 710 height 31
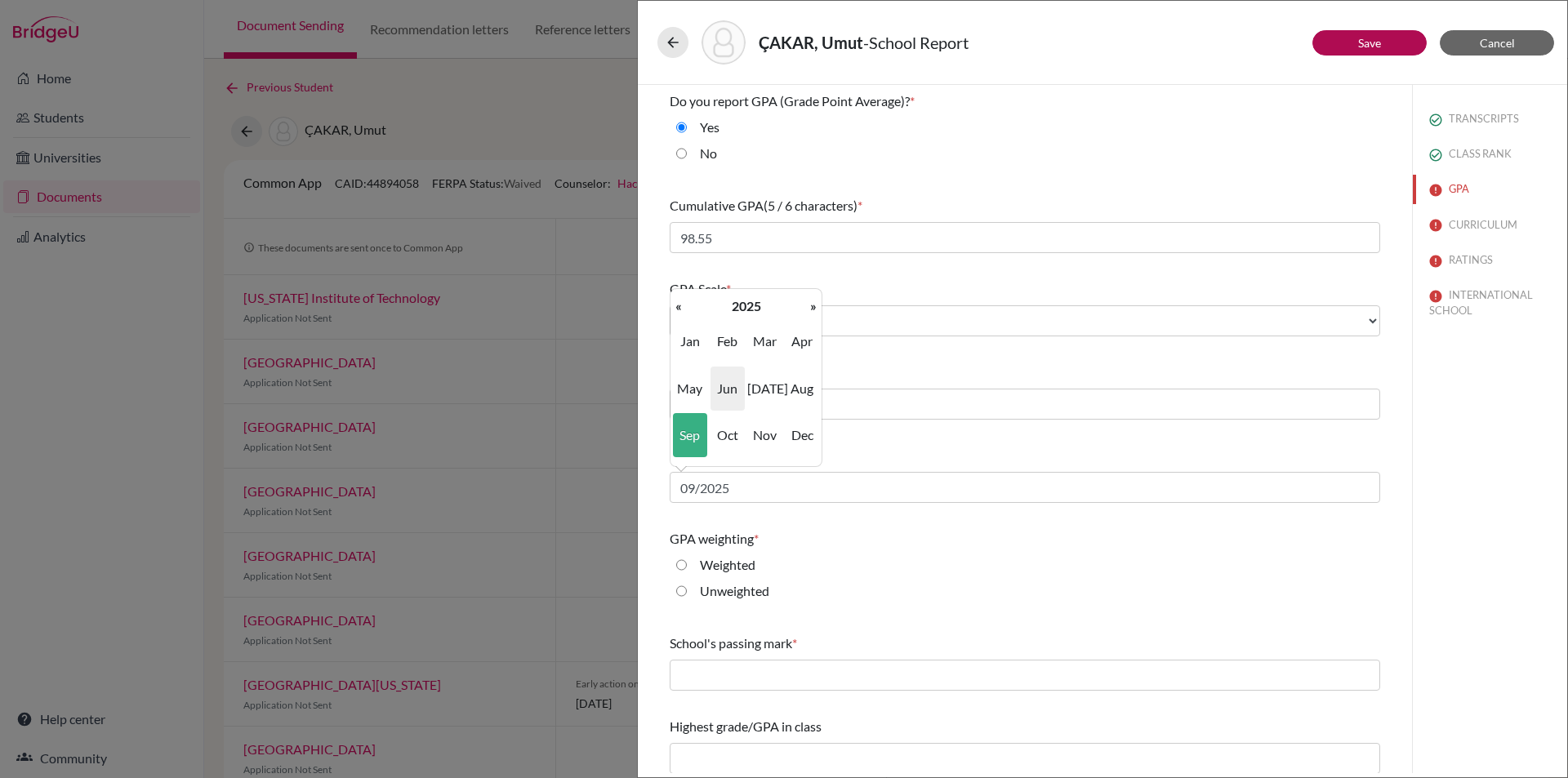
click at [726, 396] on span "Jun" at bounding box center [727, 389] width 34 height 44
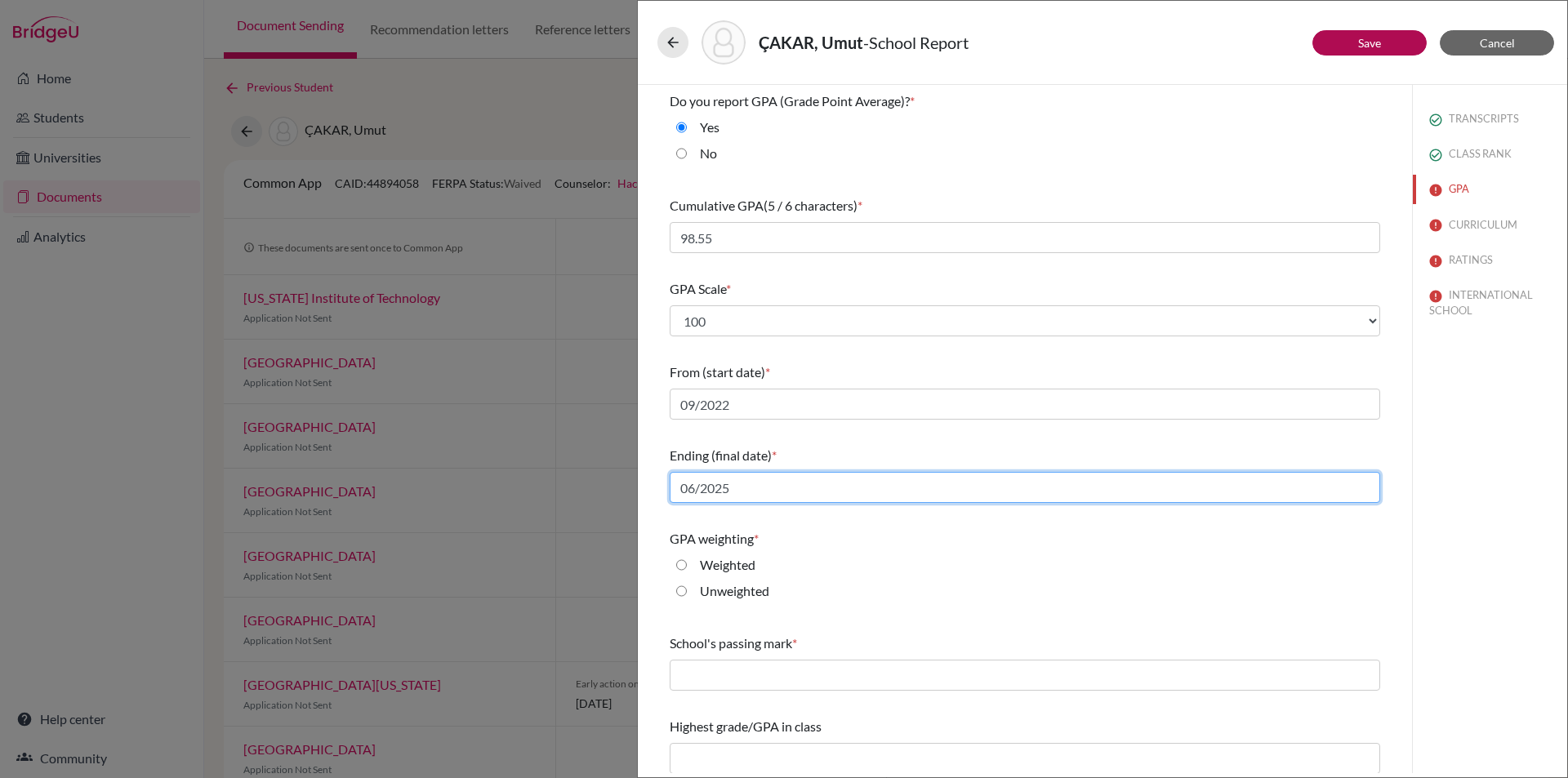
click at [737, 485] on input "06/2025" at bounding box center [1024, 488] width 710 height 31
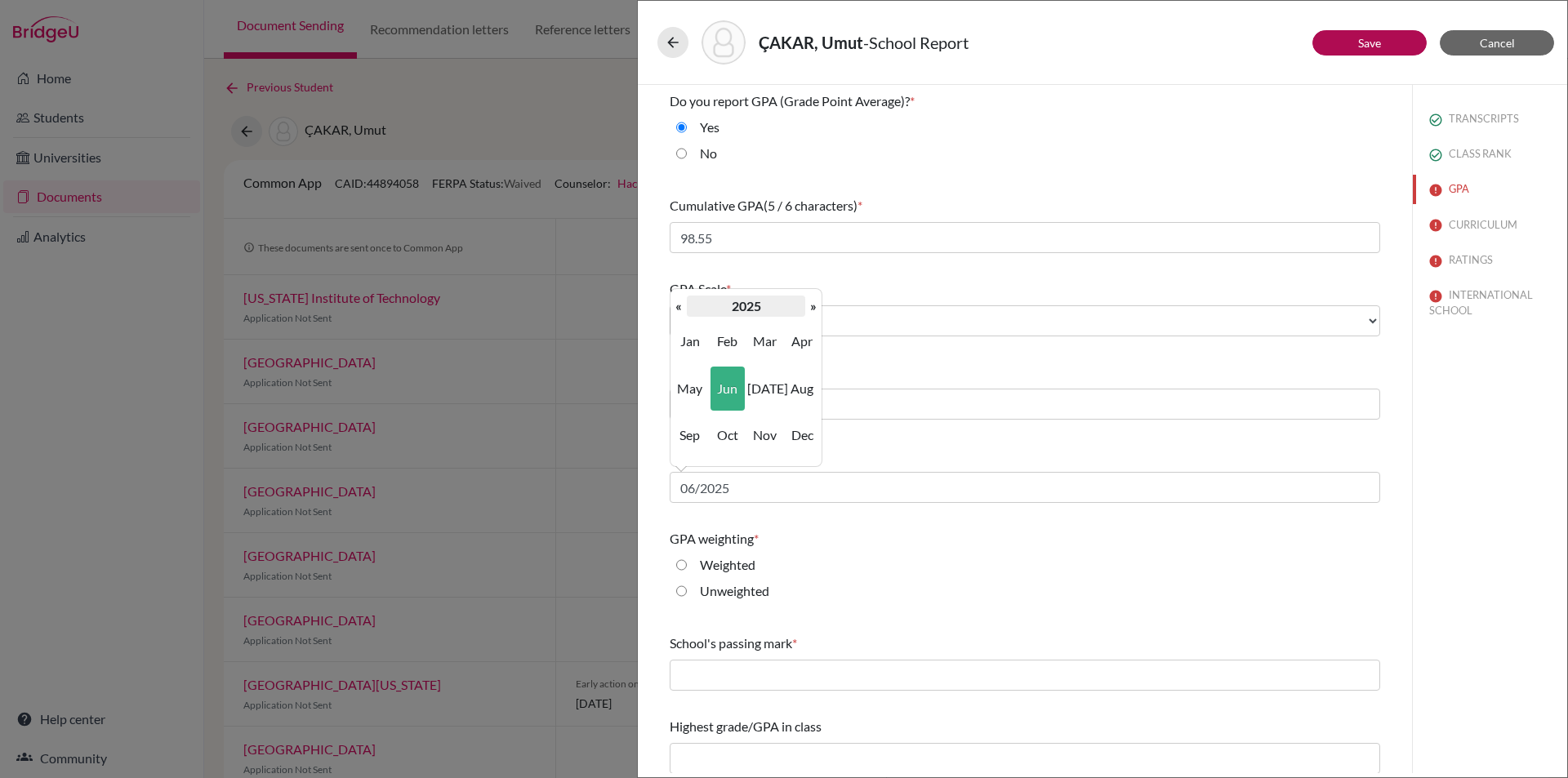
click at [804, 305] on th "2025" at bounding box center [746, 306] width 119 height 21
click at [803, 384] on span "2026" at bounding box center [801, 389] width 34 height 44
click at [721, 396] on span "Jun" at bounding box center [727, 389] width 34 height 44
type input "06/2026"
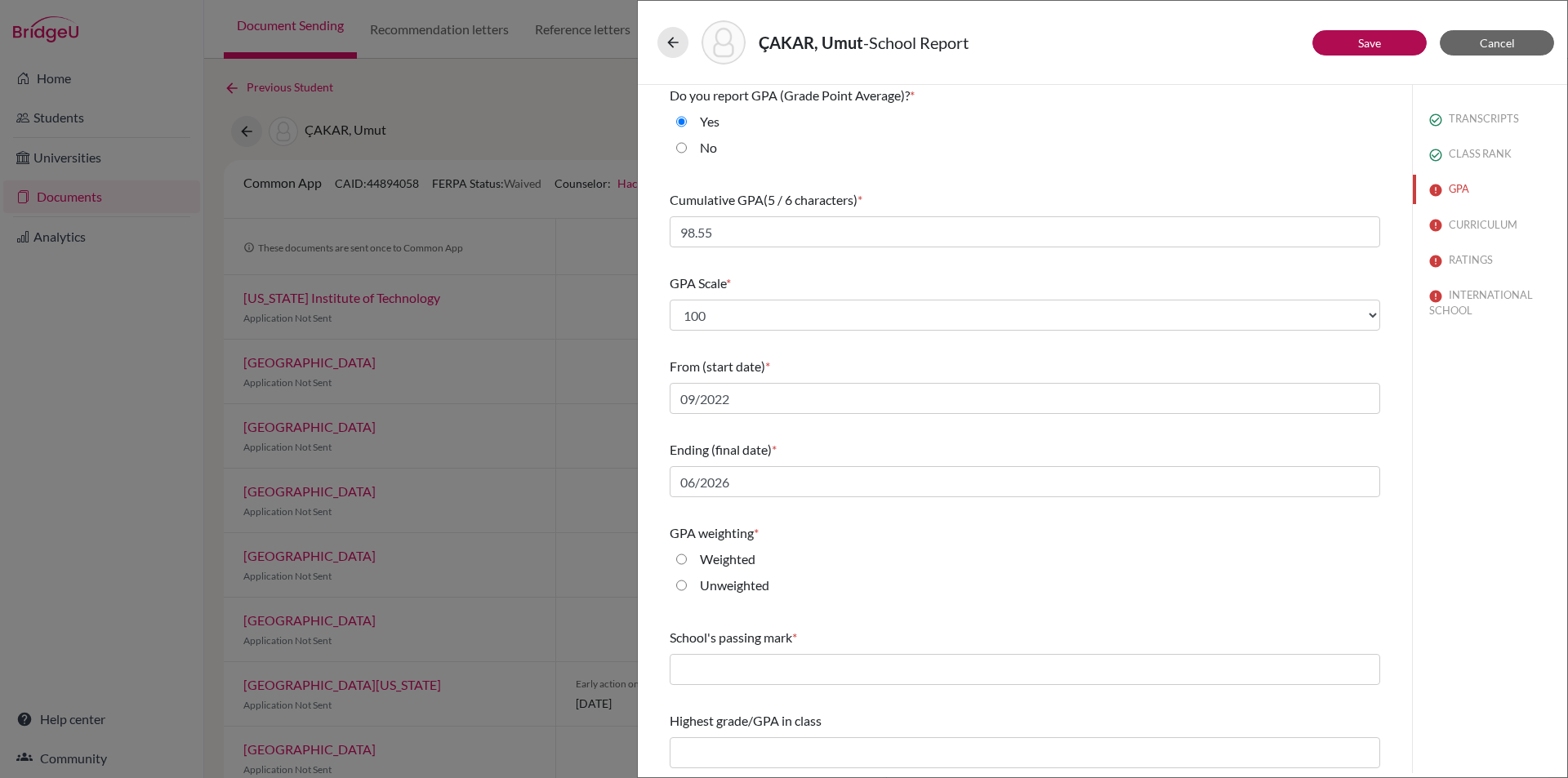
scroll to position [7, 0]
click at [684, 584] on input "Unweighted" at bounding box center [682, 584] width 10 height 19
radio input "true"
click at [710, 674] on input "text" at bounding box center [1024, 668] width 710 height 31
type input "50"
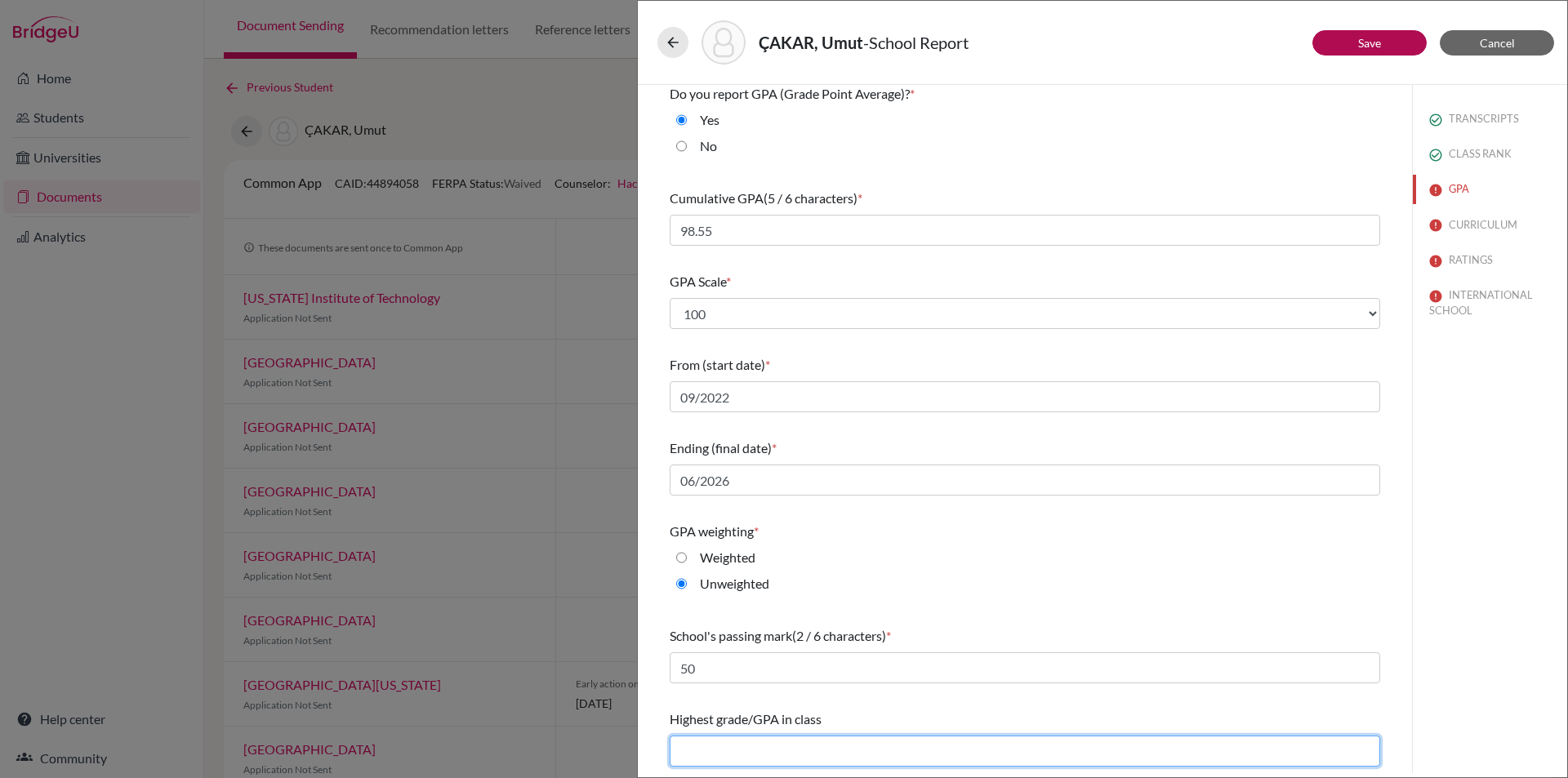
click at [746, 749] on input "text" at bounding box center [1024, 751] width 710 height 31
type input "99,54"
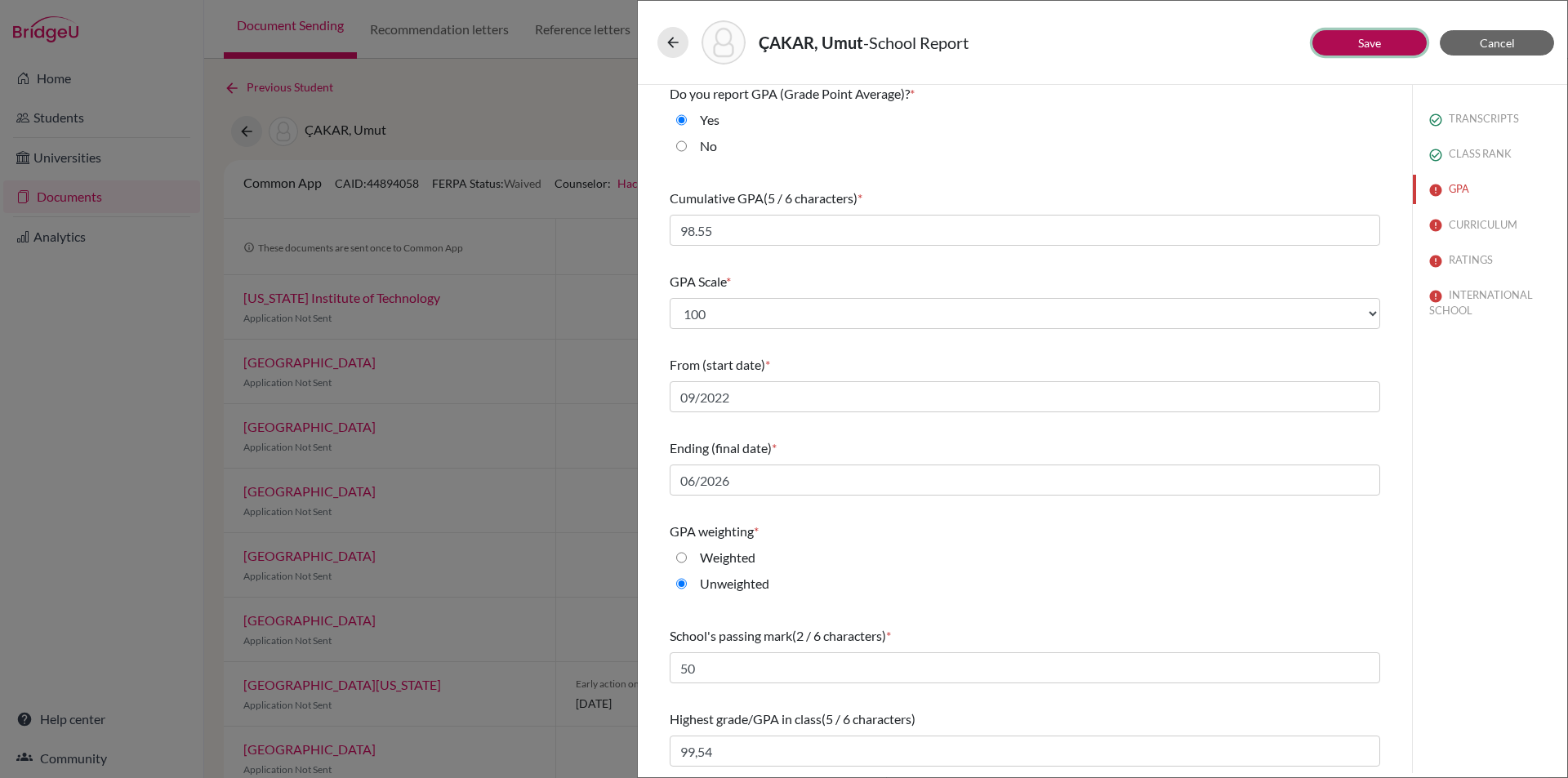
click at [1368, 36] on link "Save" at bounding box center [1369, 43] width 23 height 14
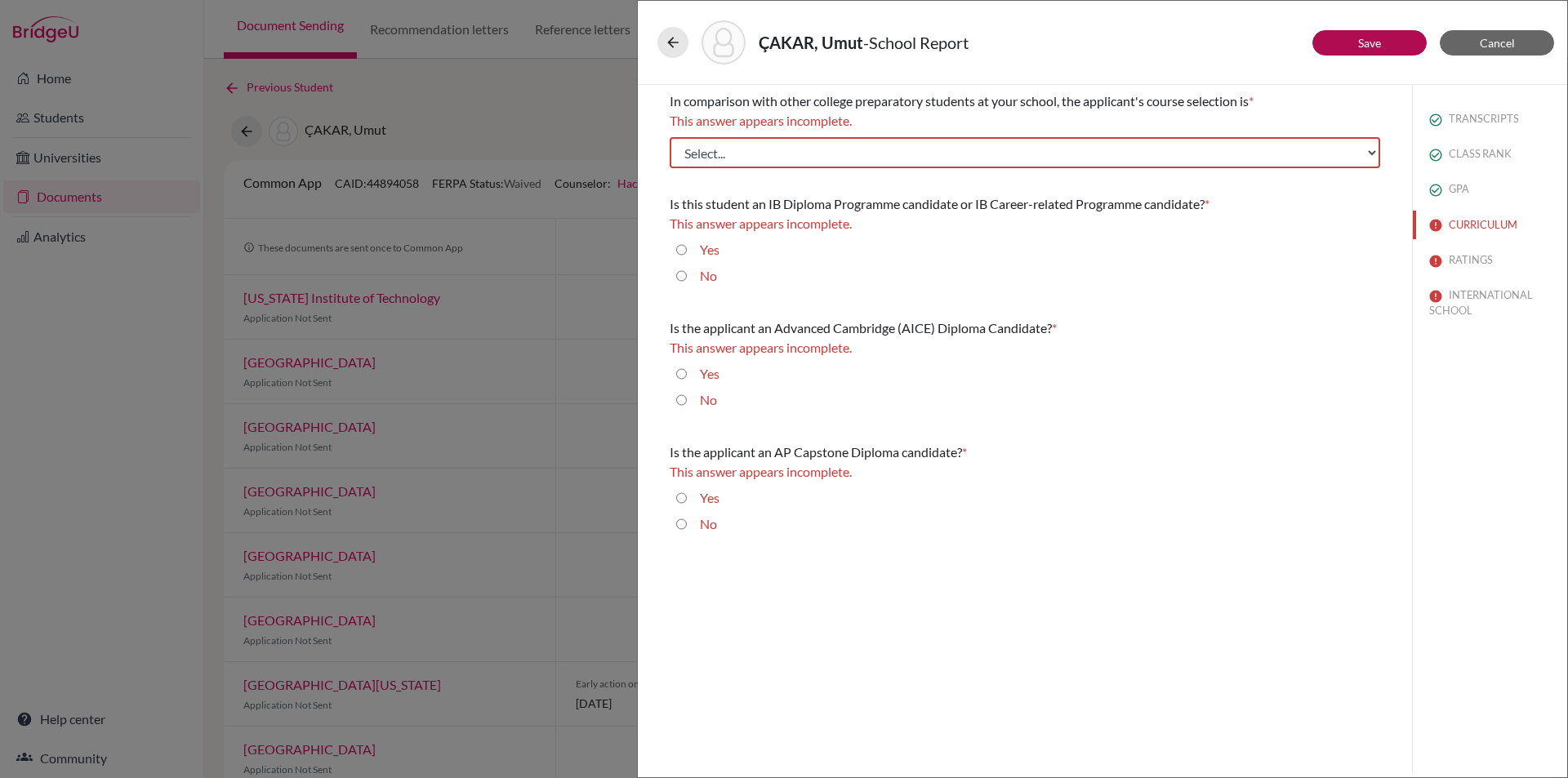
scroll to position [0, 0]
drag, startPoint x: 1128, startPoint y: 149, endPoint x: 1062, endPoint y: 160, distance: 66.9
click at [1128, 149] on select "Select... Less than demanding Average Demanding Very demanding Most demanding P…" at bounding box center [1024, 152] width 710 height 31
select select "4"
click at [669, 137] on select "Select... Less than demanding Average Demanding Very demanding Most demanding P…" at bounding box center [1024, 152] width 710 height 31
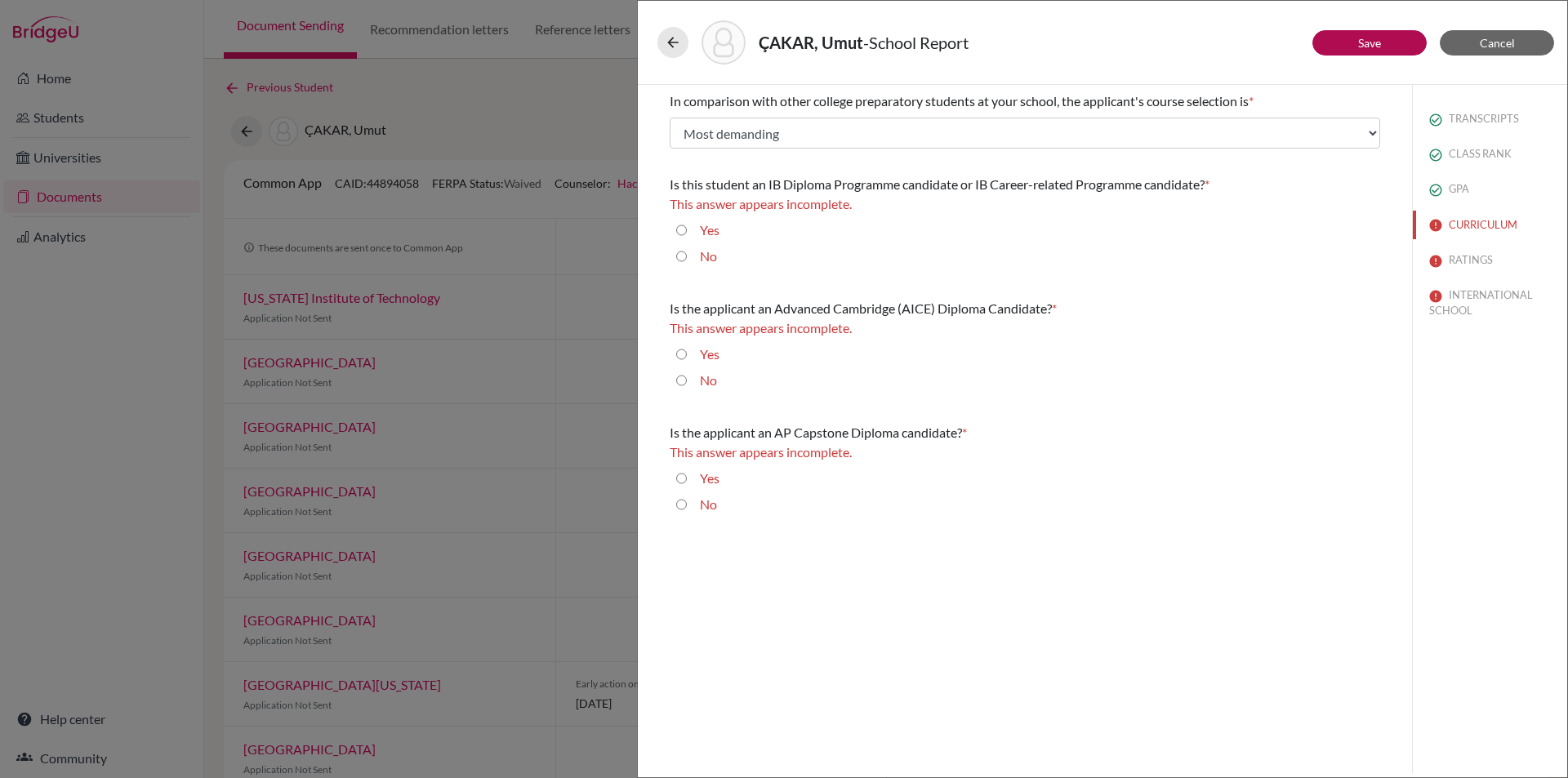
click at [679, 254] on input "No" at bounding box center [682, 256] width 10 height 19
radio input "true"
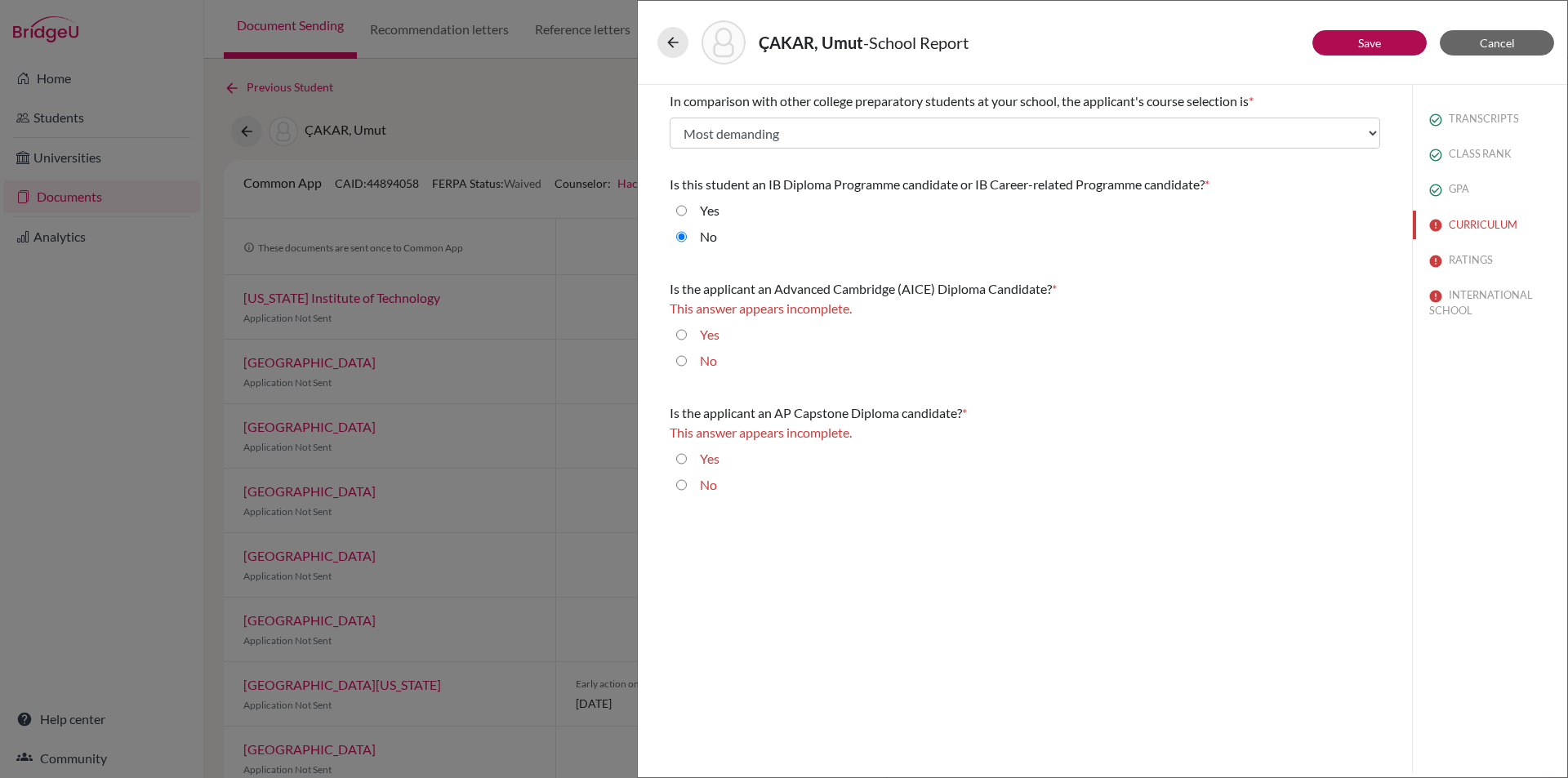
click at [681, 356] on input "No" at bounding box center [682, 361] width 10 height 19
radio input "true"
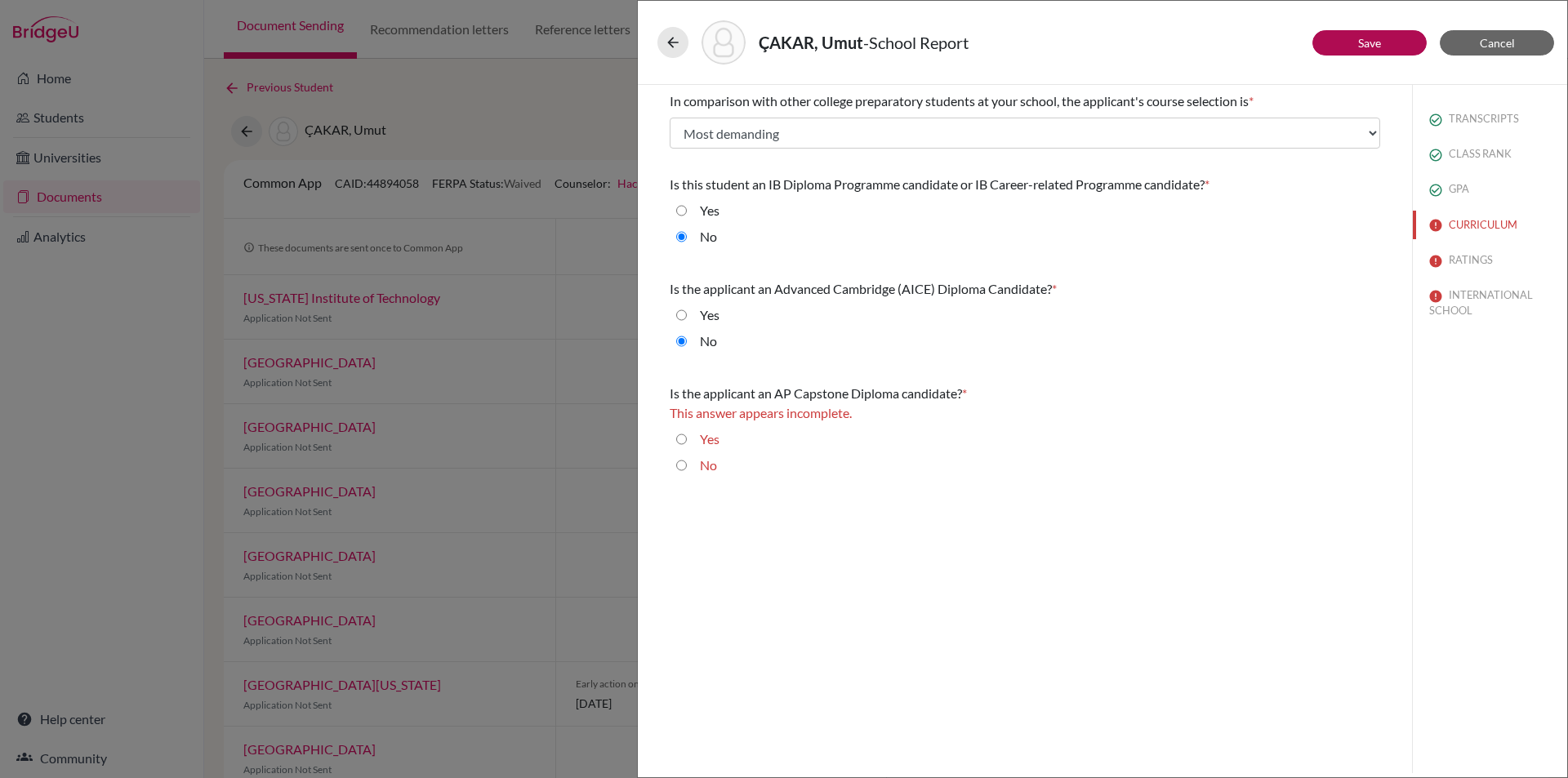
click at [681, 467] on input "No" at bounding box center [682, 465] width 10 height 19
radio input "true"
click at [1378, 37] on link "Save" at bounding box center [1369, 43] width 23 height 14
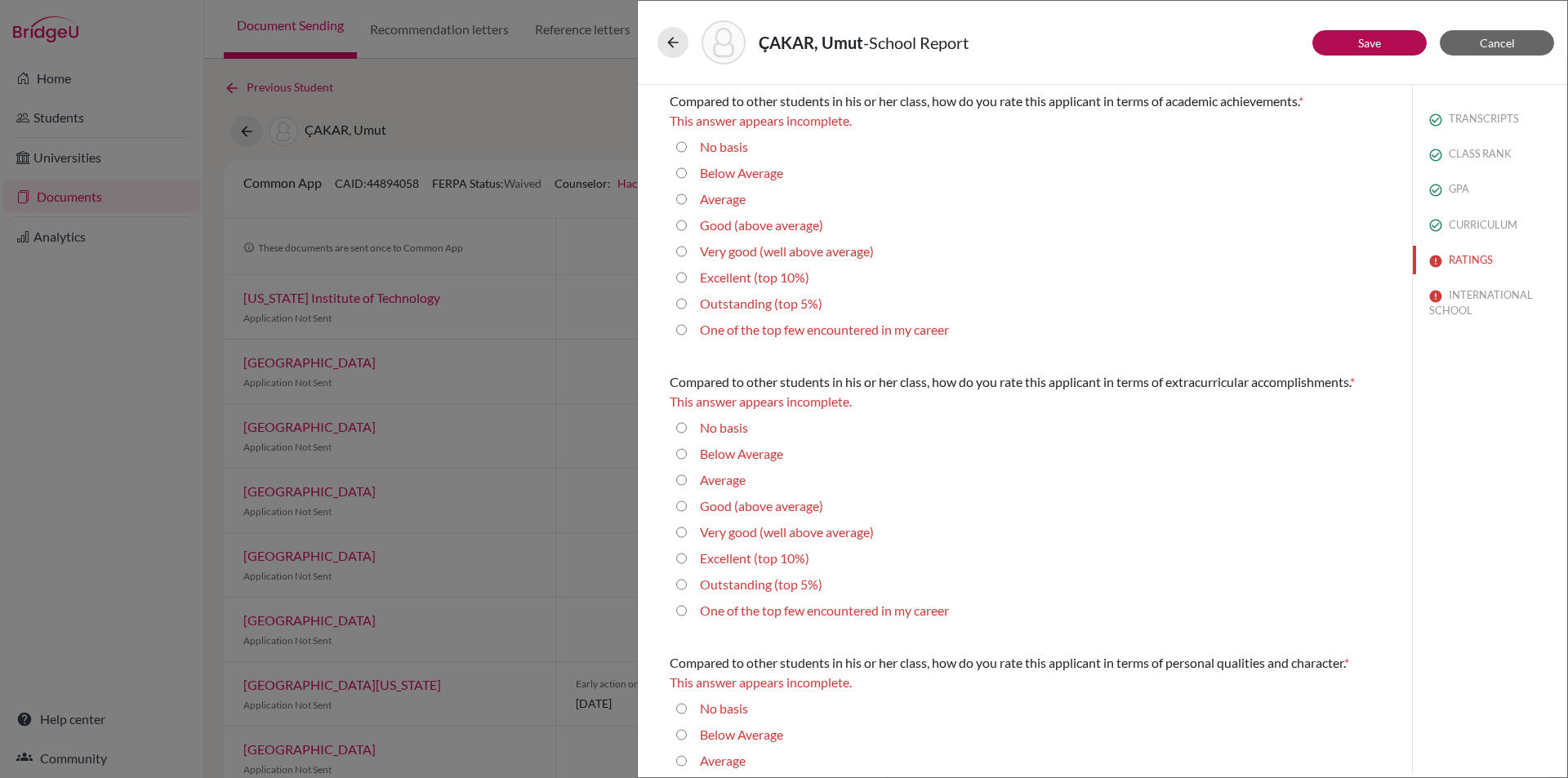
click at [681, 329] on career "One of the top few encountered in my career" at bounding box center [682, 329] width 10 height 19
radio career "true"
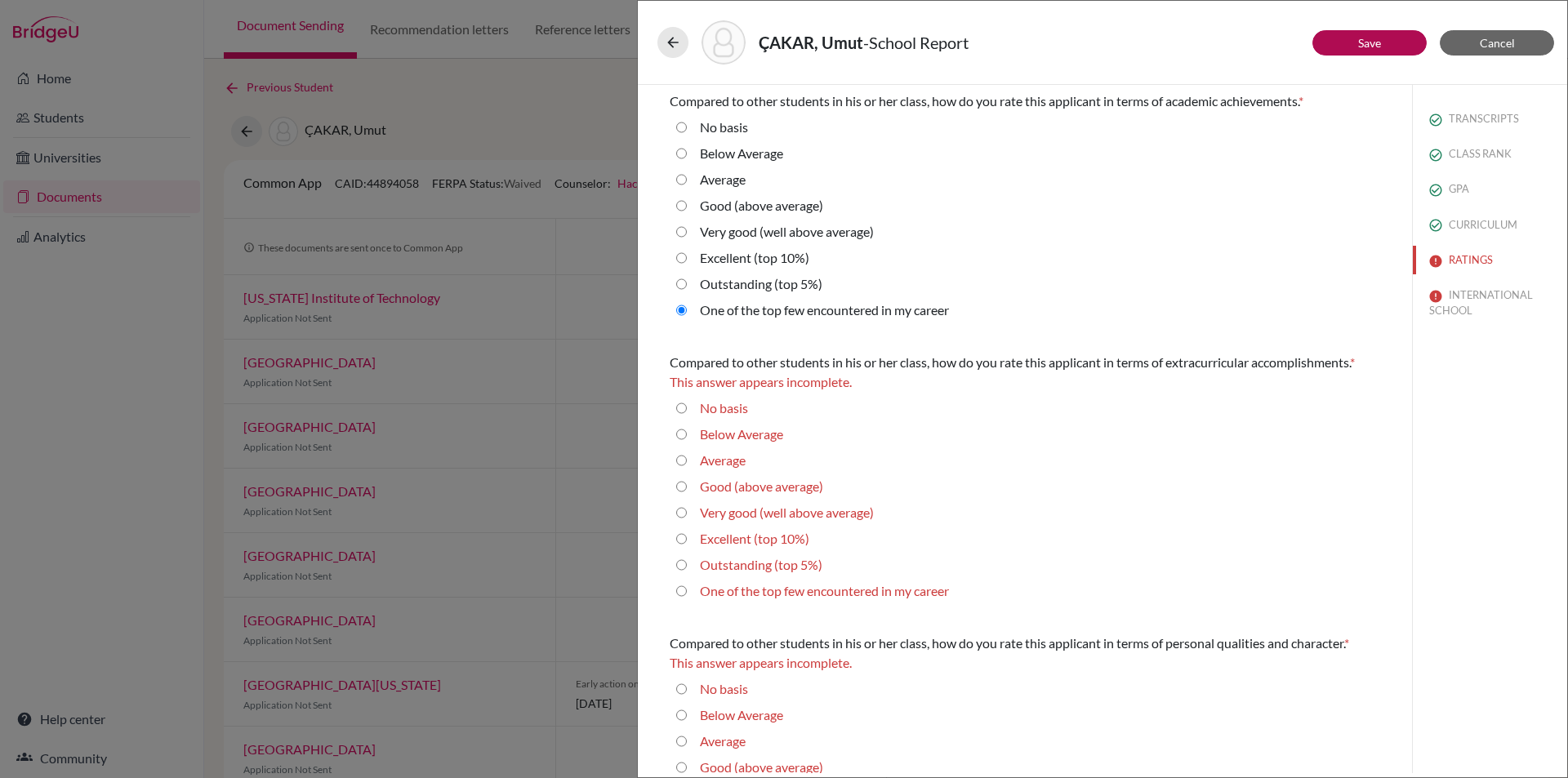
click at [680, 283] on 5\%\) "Outstanding (top 5%)" at bounding box center [682, 284] width 10 height 19
radio 5\%\) "true"
click at [681, 308] on career "One of the top few encountered in my career" at bounding box center [682, 310] width 10 height 19
radio career "true"
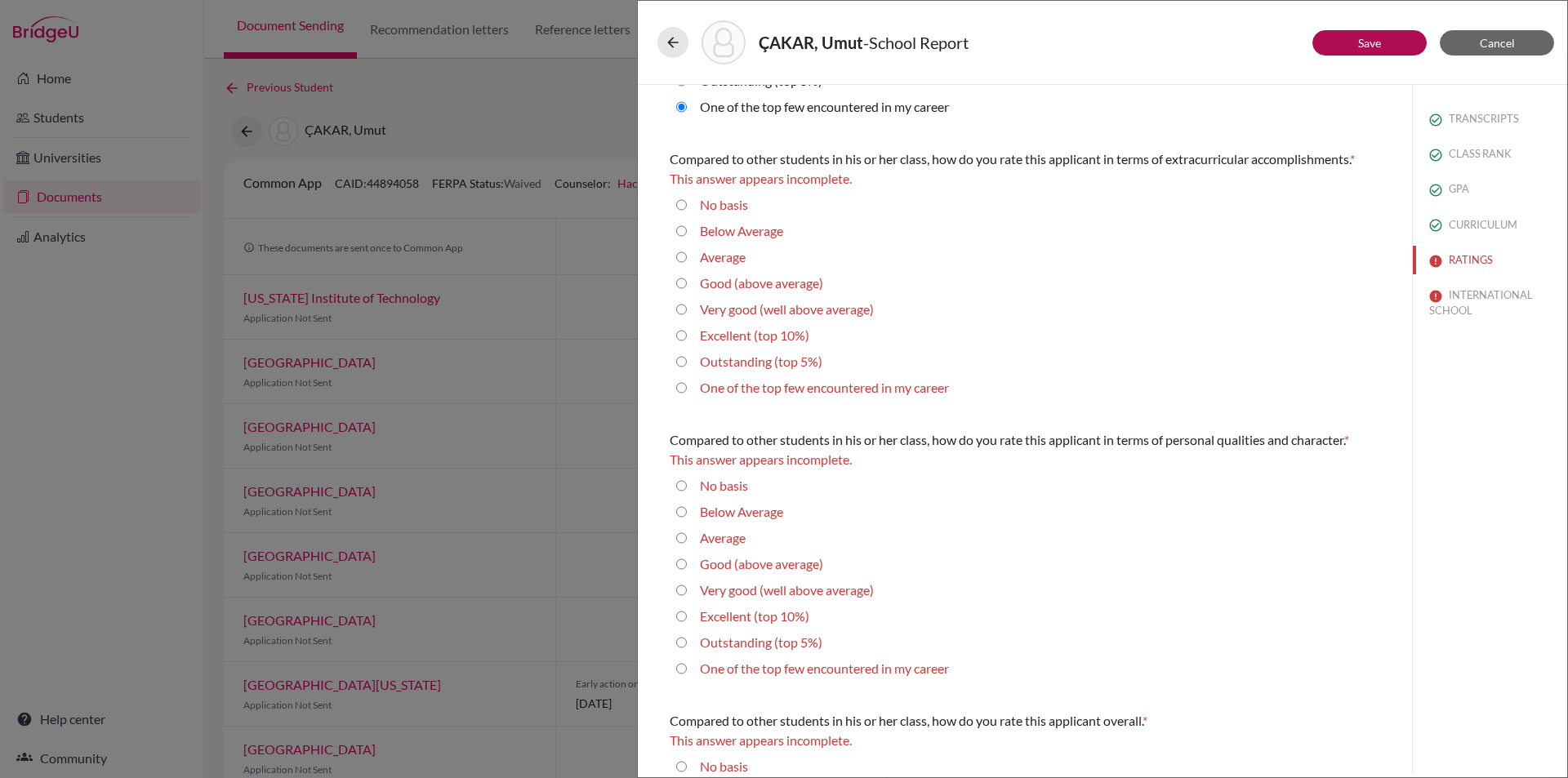
scroll to position [245, 0]
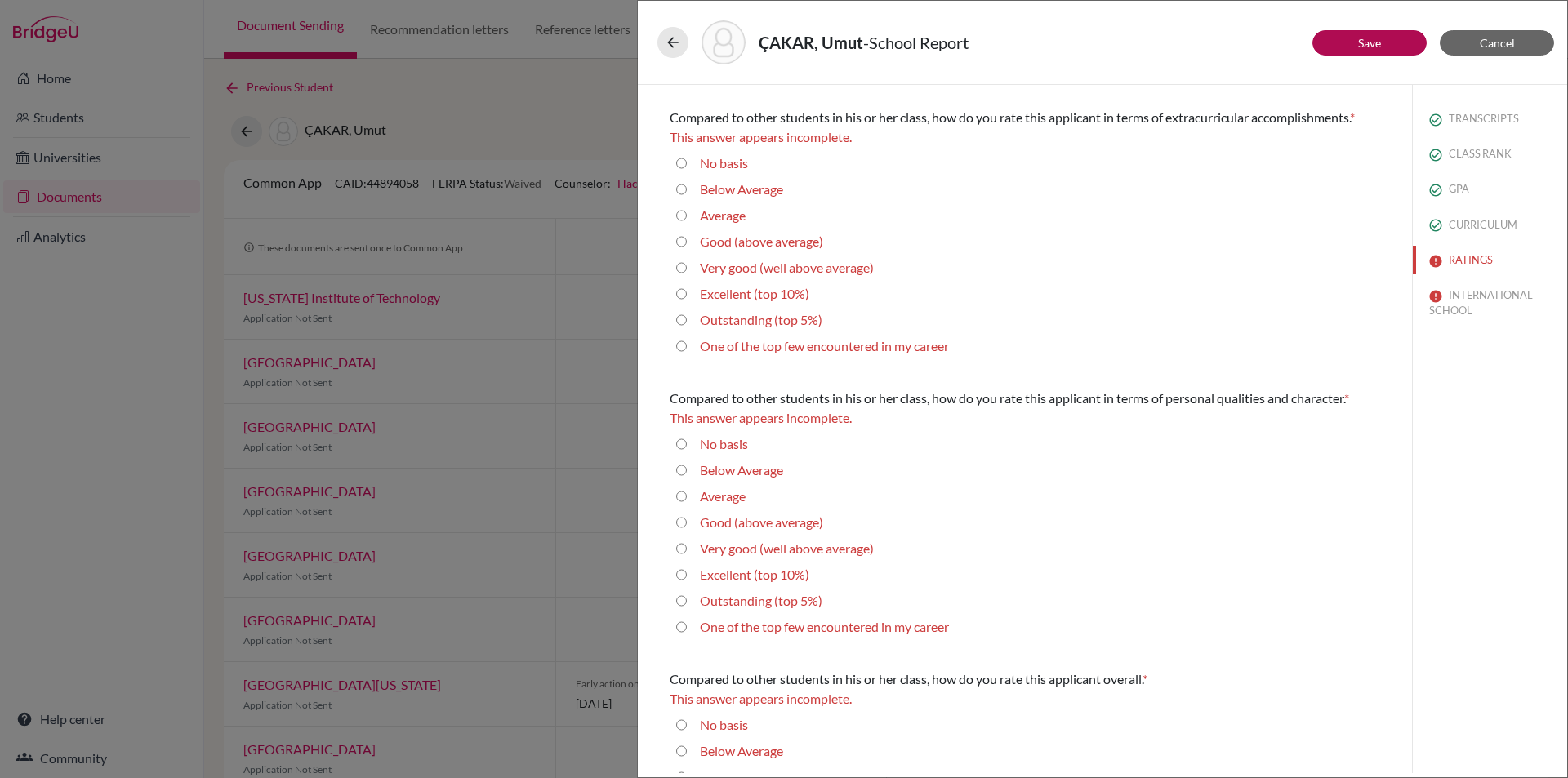
click at [684, 348] on career "One of the top few encountered in my career" at bounding box center [682, 346] width 10 height 19
radio career "true"
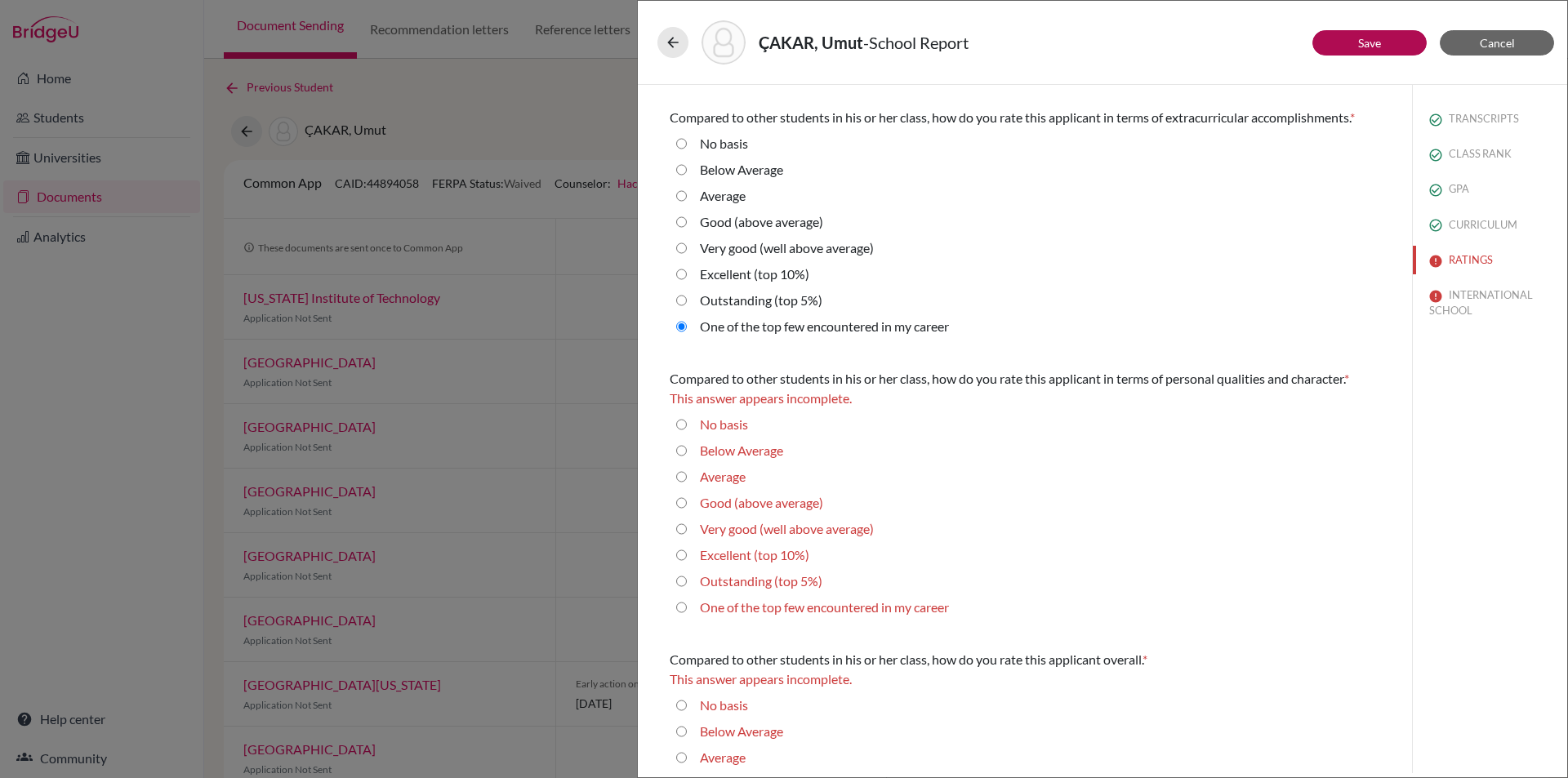
click at [679, 298] on 5\%\) "Outstanding (top 5%)" at bounding box center [682, 301] width 10 height 19
radio 5\%\) "true"
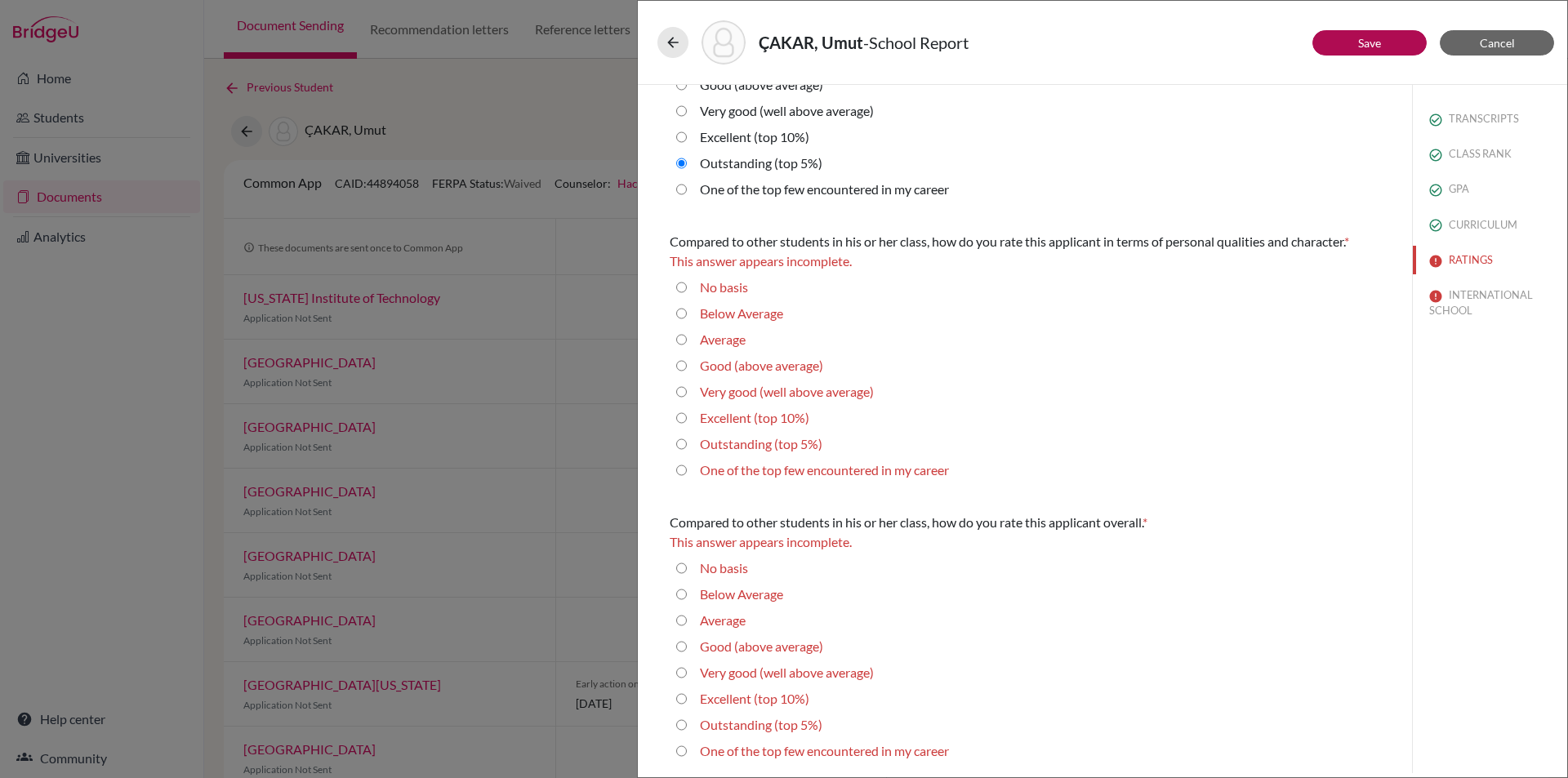
scroll to position [382, 0]
click at [681, 444] on 5\%\) "Outstanding (top 5%)" at bounding box center [682, 443] width 10 height 19
radio 5\%\) "true"
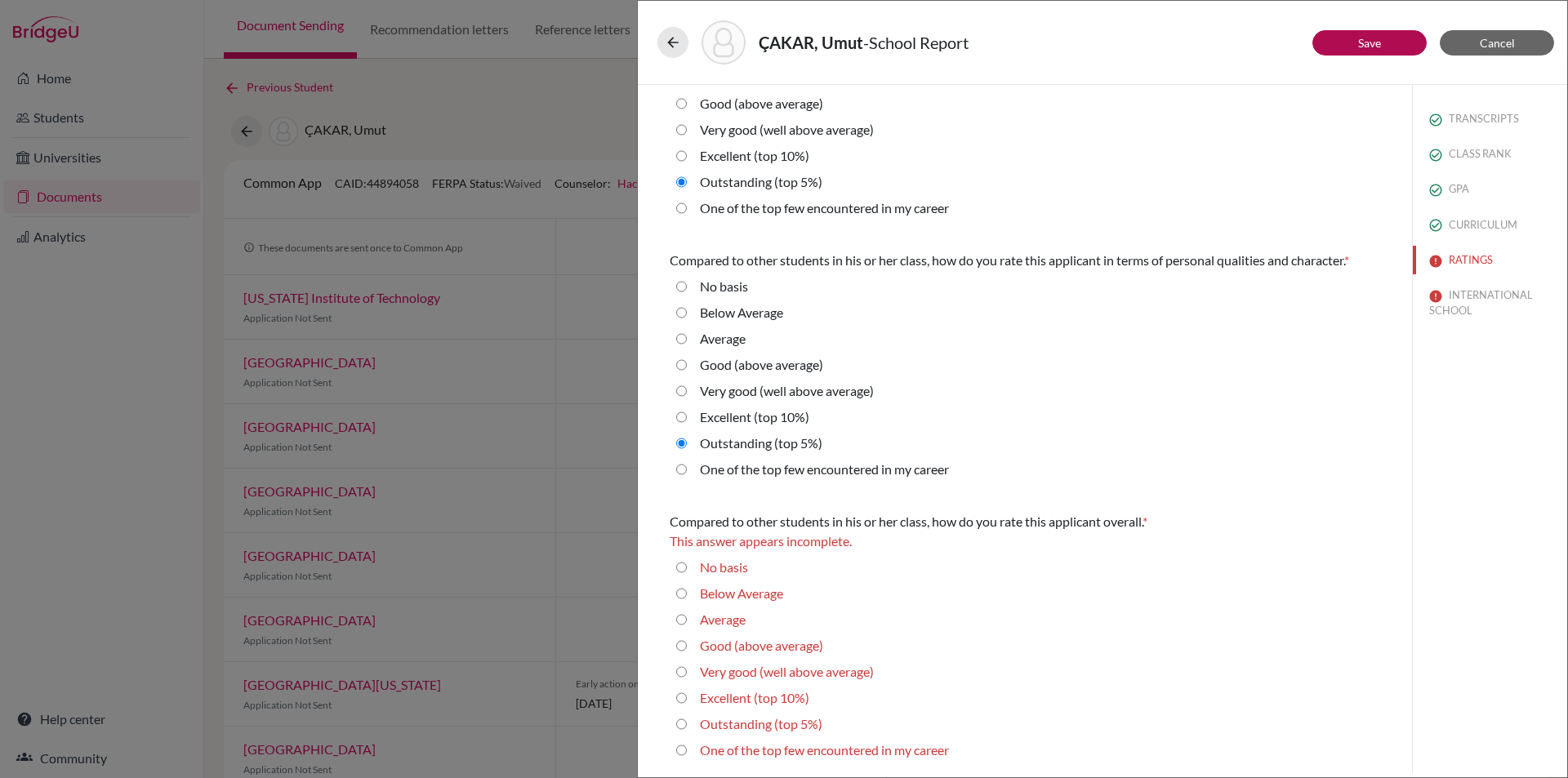
scroll to position [363, 0]
click at [681, 727] on 5\%\) "Outstanding (top 5%)" at bounding box center [682, 724] width 10 height 19
radio 5\%\) "true"
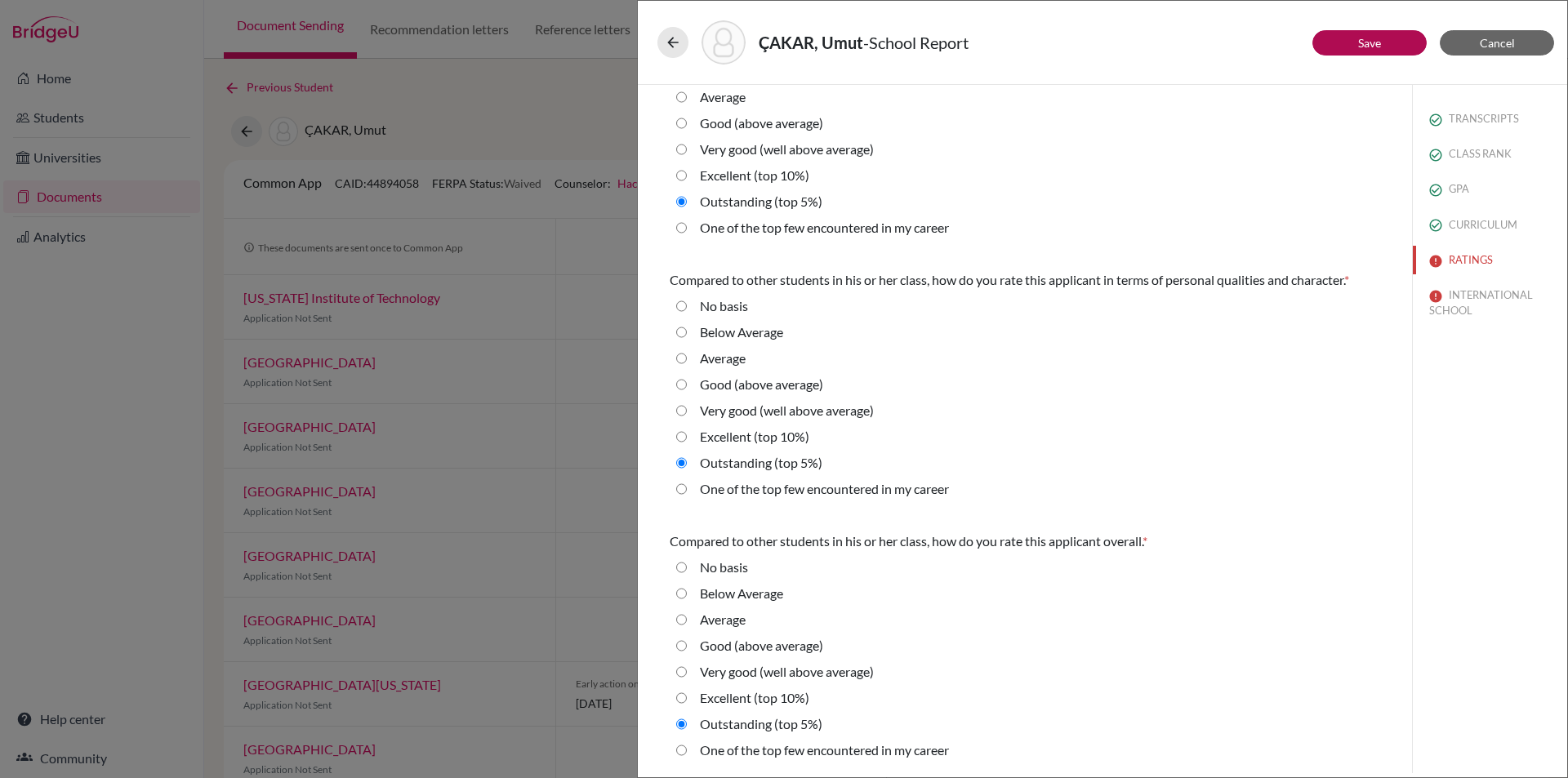
click at [684, 490] on career "One of the top few encountered in my career" at bounding box center [682, 489] width 10 height 19
radio career "true"
click at [680, 752] on career "One of the top few encountered in my career" at bounding box center [682, 750] width 10 height 19
radio career "true"
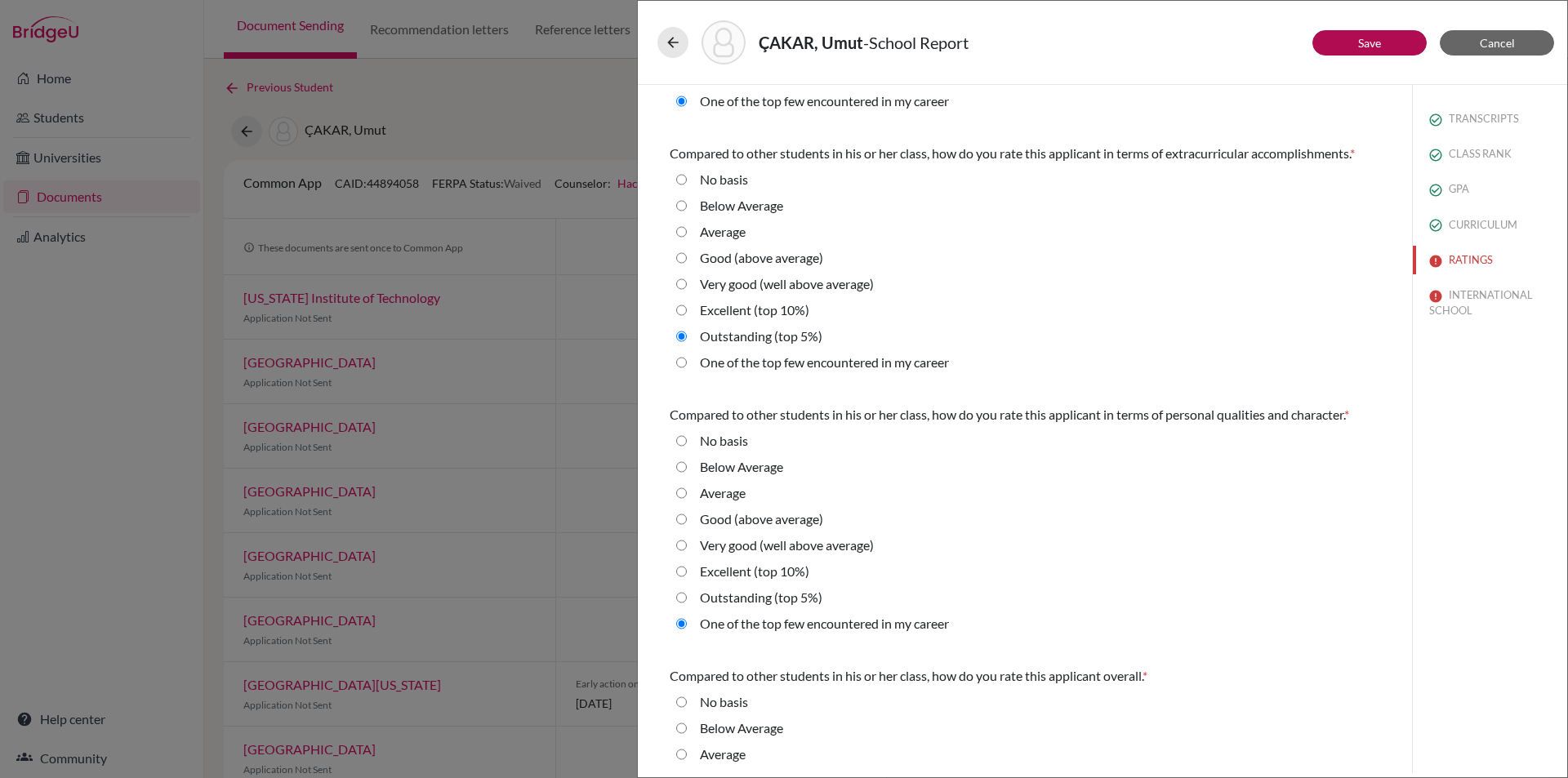
scroll to position [0, 0]
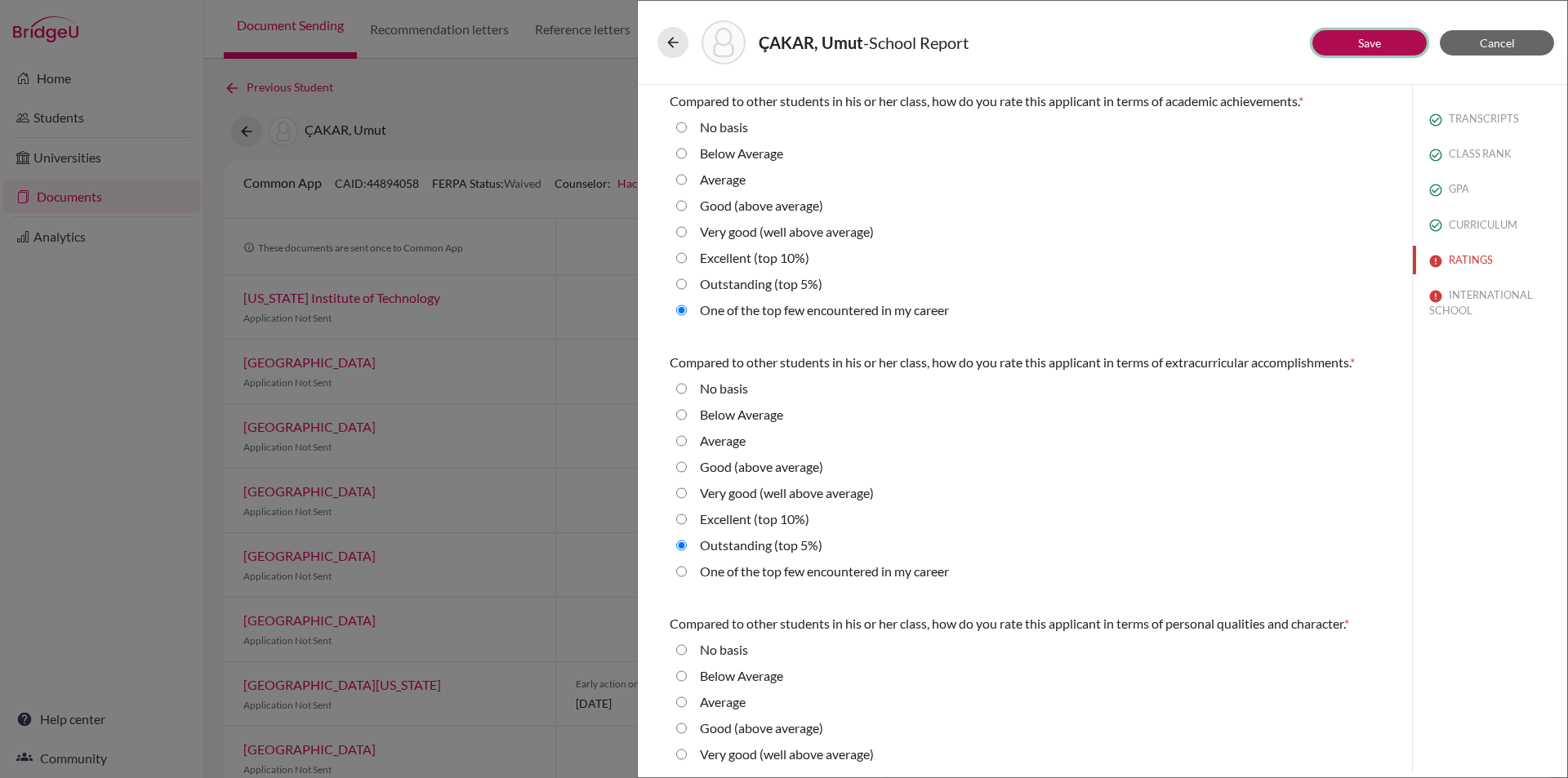
click at [1375, 41] on link "Save" at bounding box center [1369, 43] width 23 height 14
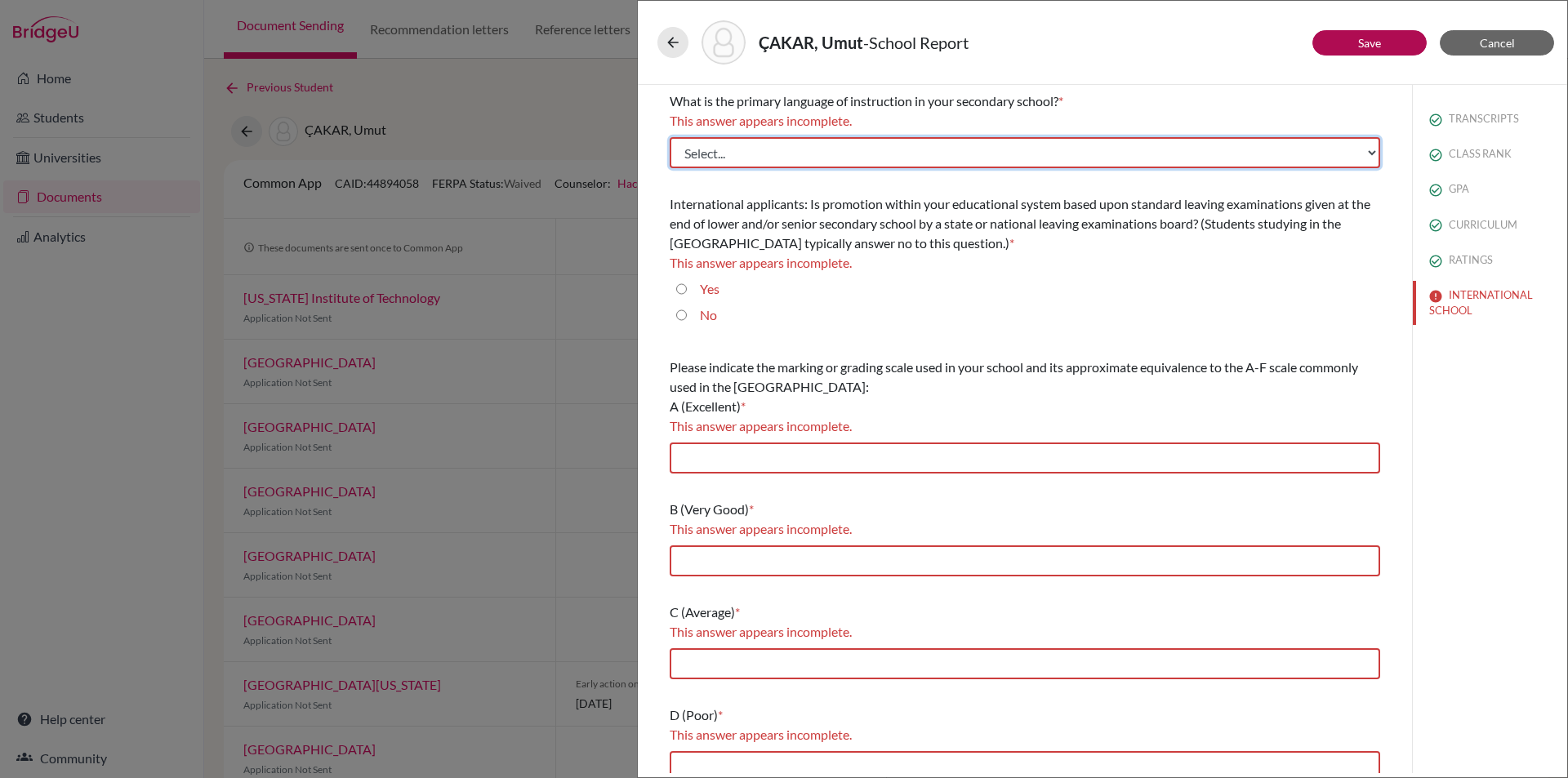
drag, startPoint x: 1360, startPoint y: 147, endPoint x: 1264, endPoint y: 148, distance: 96.0
click at [1360, 147] on select "Select... Albanian Arabic Armenian Assamese Azerbaijani Belarusian Bengali Bulg…" at bounding box center [1024, 152] width 710 height 31
select select "14"
click at [669, 137] on select "Select... Albanian Arabic Armenian Assamese Azerbaijani Belarusian Bengali Bulg…" at bounding box center [1024, 152] width 710 height 31
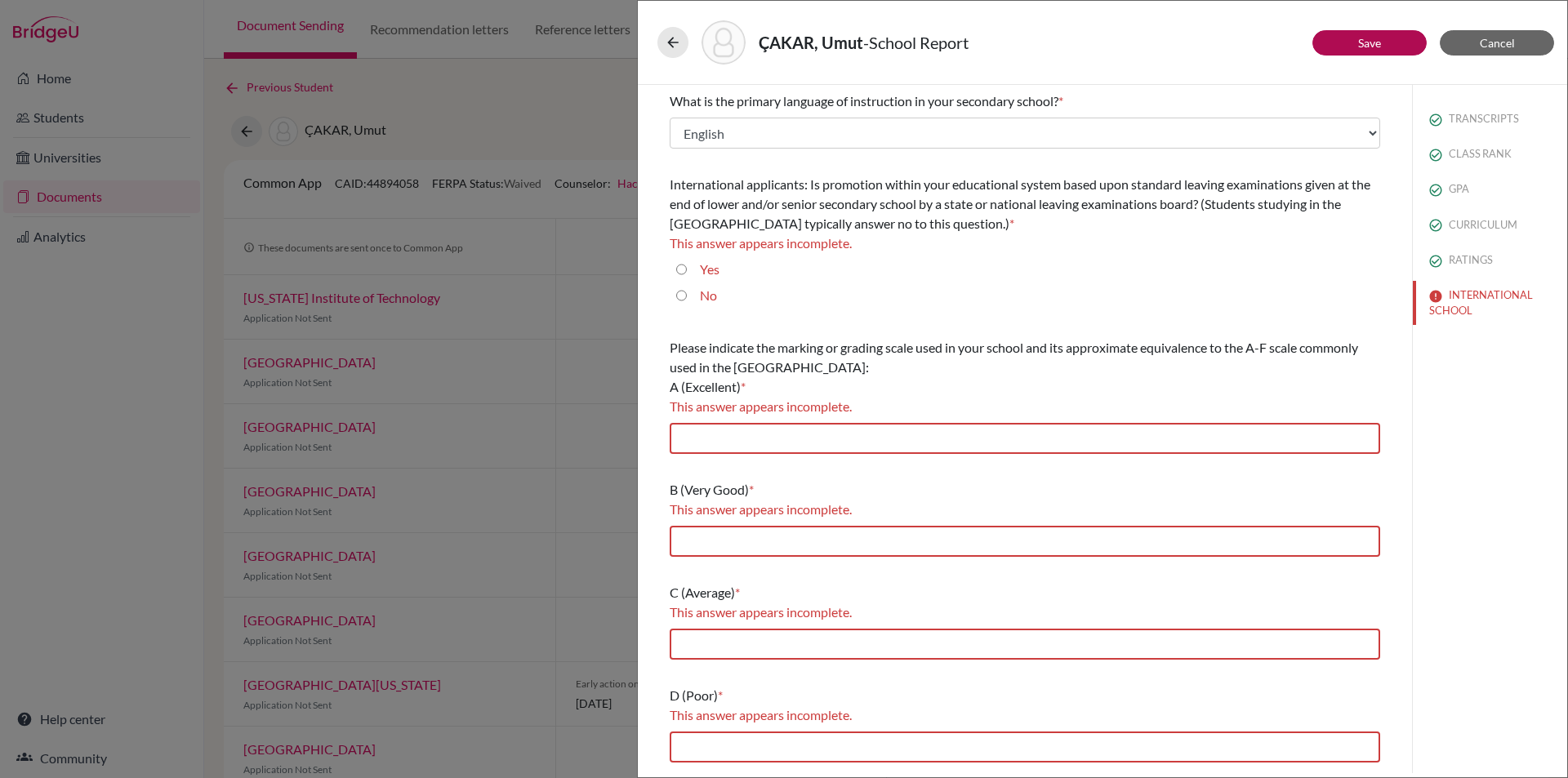
click at [680, 295] on input "No" at bounding box center [682, 295] width 10 height 19
radio input "true"
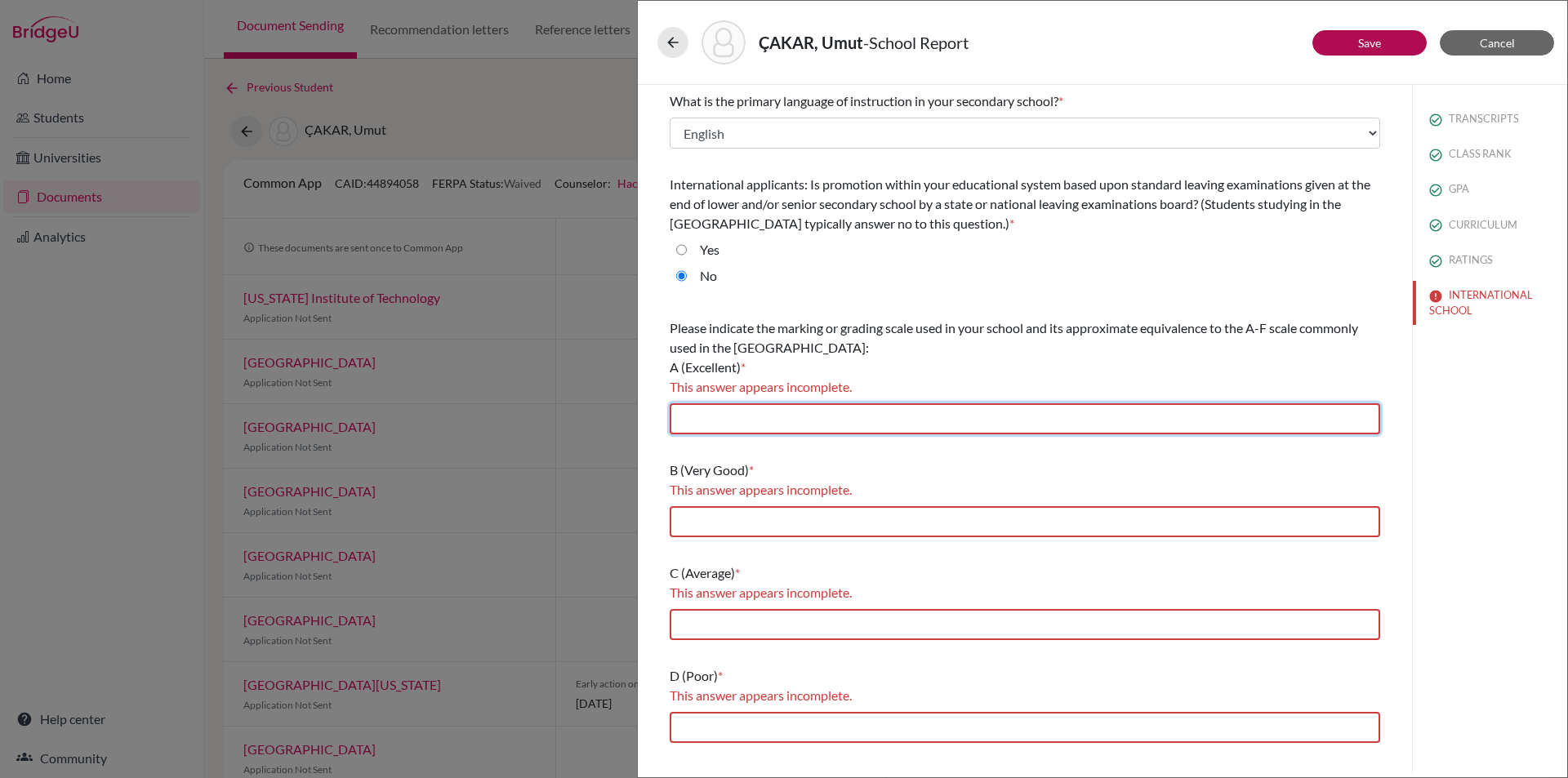
click at [735, 410] on input "text" at bounding box center [1024, 419] width 710 height 31
type input "85-100"
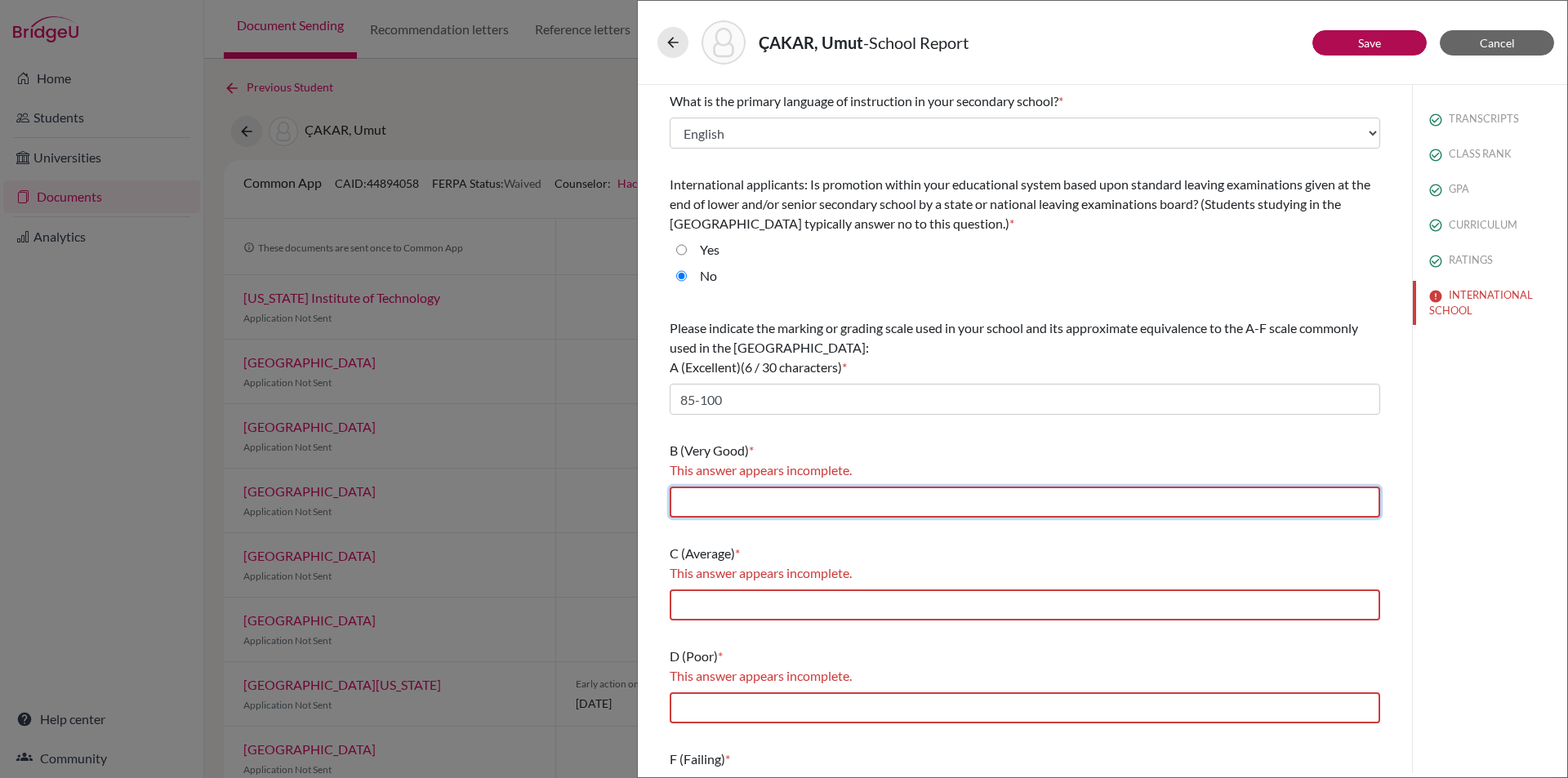
click at [773, 492] on input "text" at bounding box center [1024, 502] width 710 height 31
type input "70-84.99"
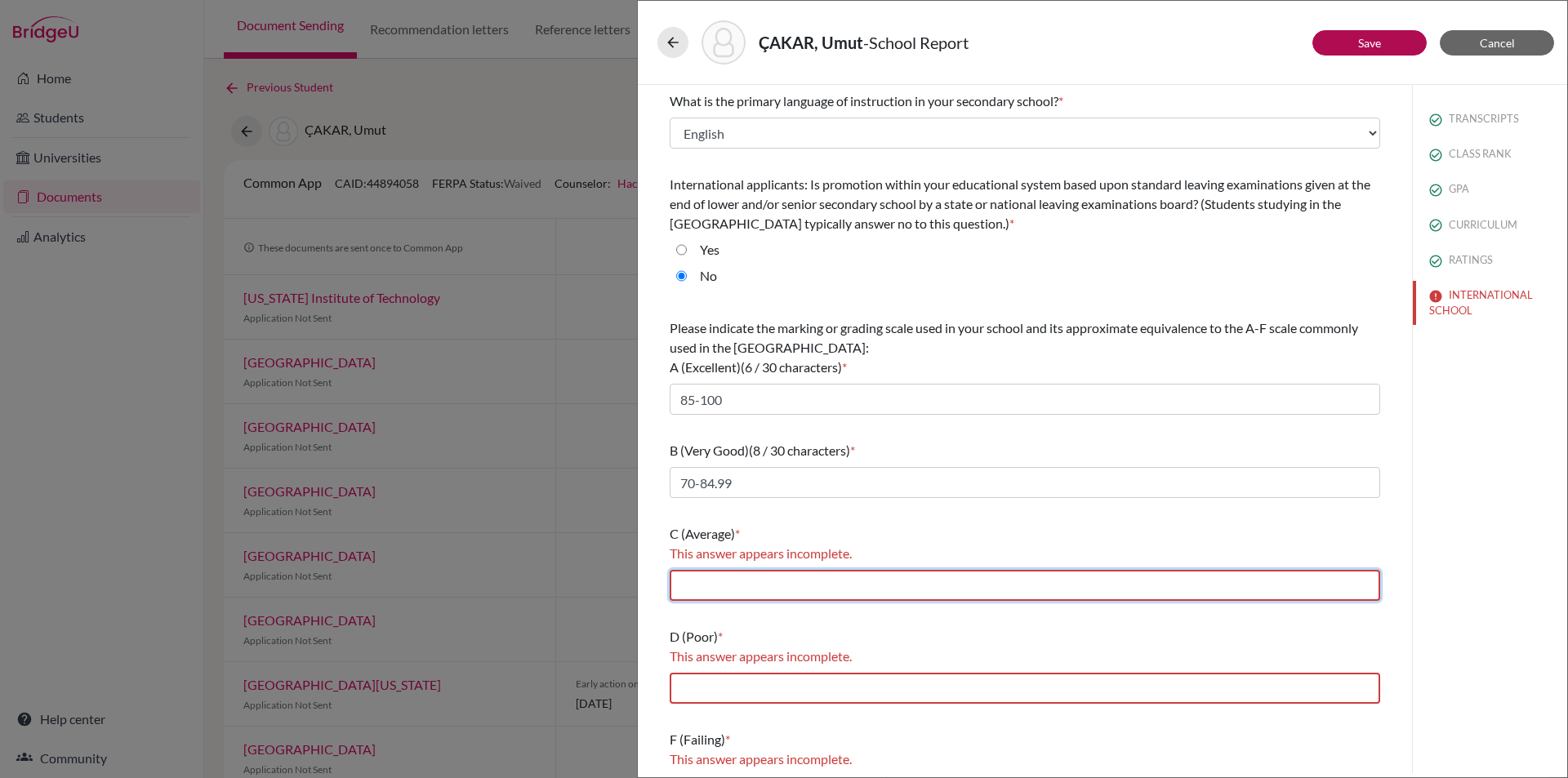
click at [777, 588] on input "text" at bounding box center [1024, 585] width 710 height 31
type input "60-69.99"
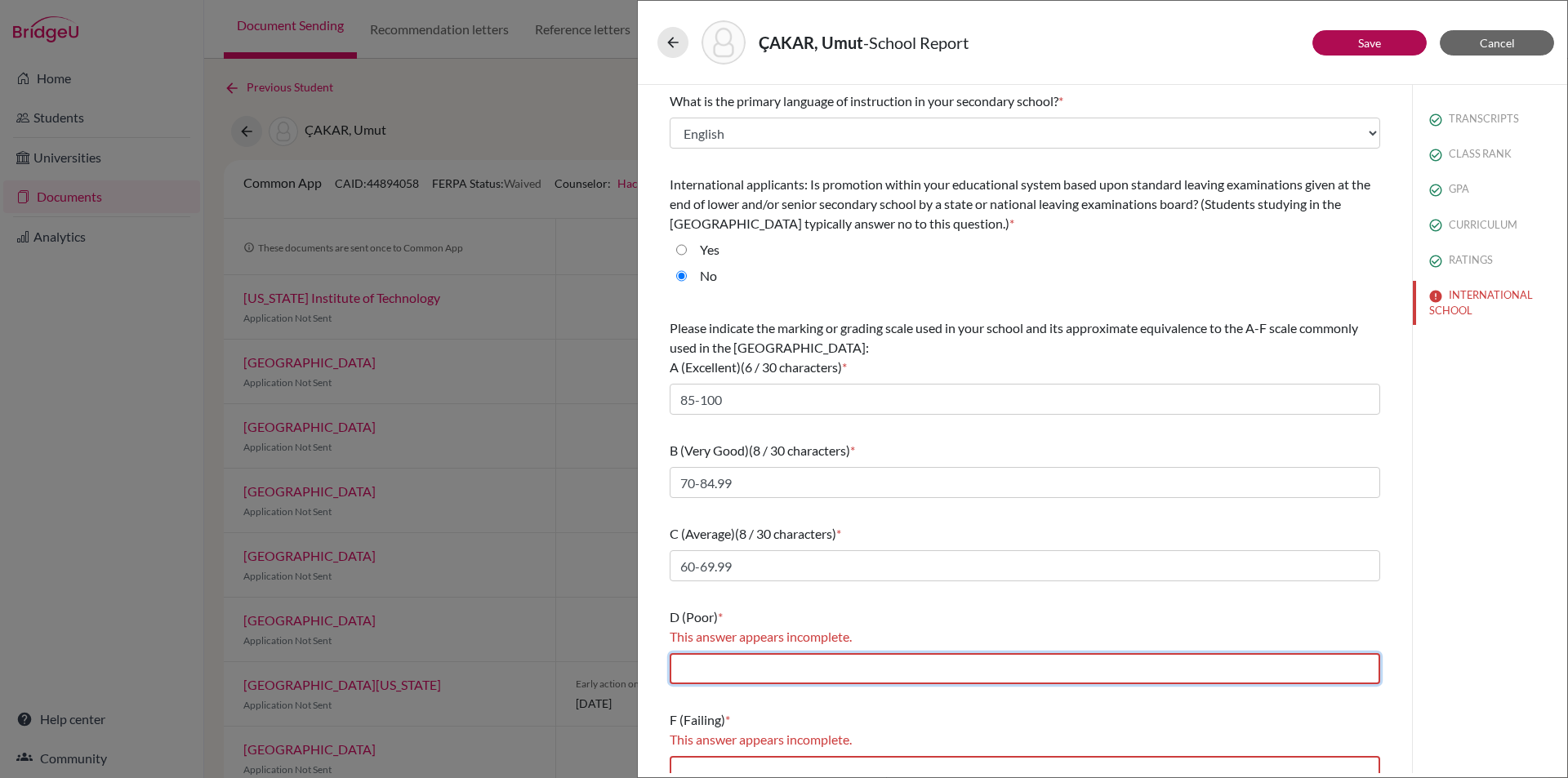
click at [777, 670] on input "text" at bounding box center [1024, 669] width 710 height 31
type input "50-59.99"
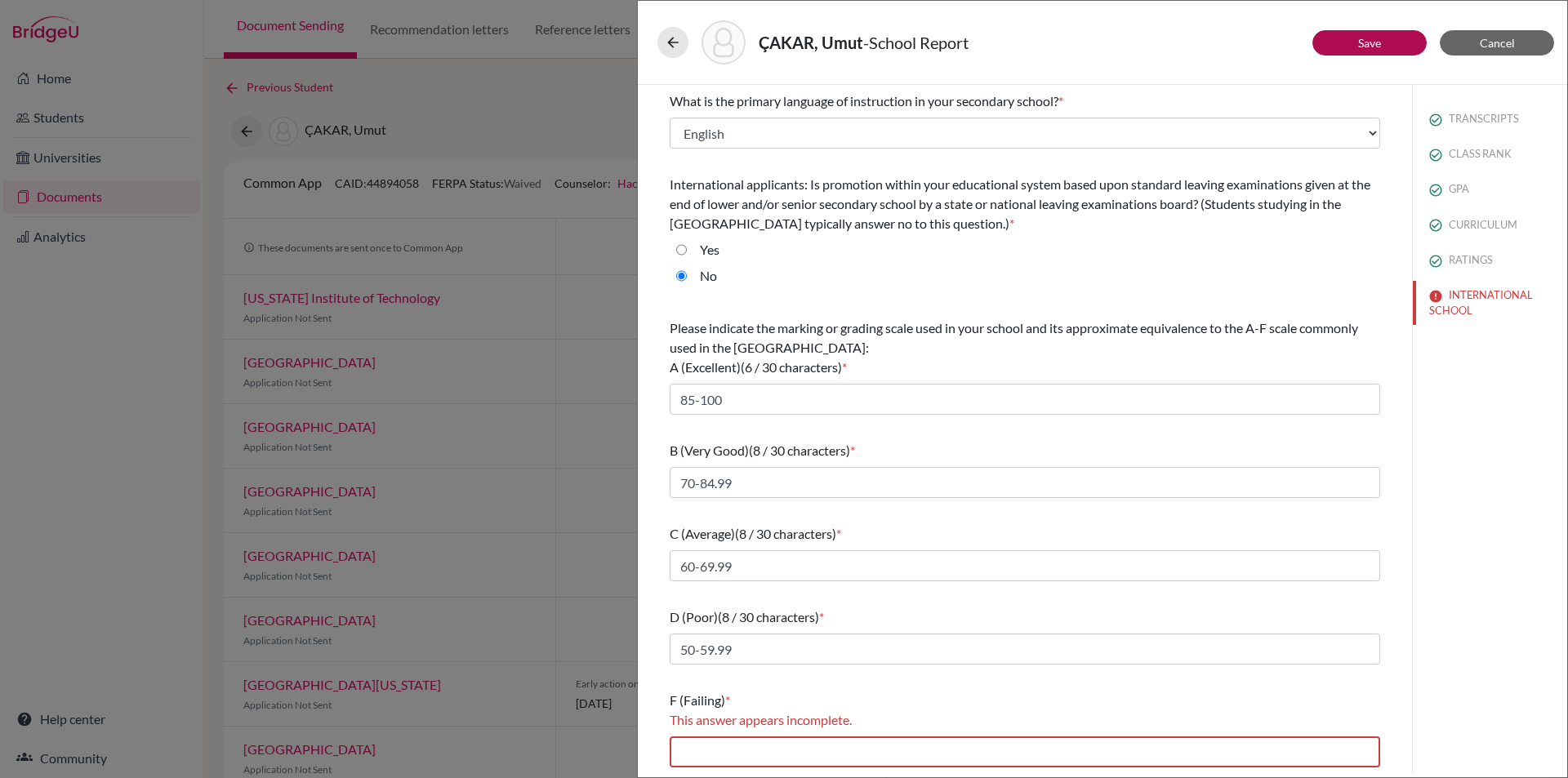
click at [797, 732] on div "F (Failing) * This answer appears incomplete." at bounding box center [1024, 728] width 710 height 90
click at [802, 745] on input "text" at bounding box center [1024, 752] width 710 height 31
type input "0-49.99"
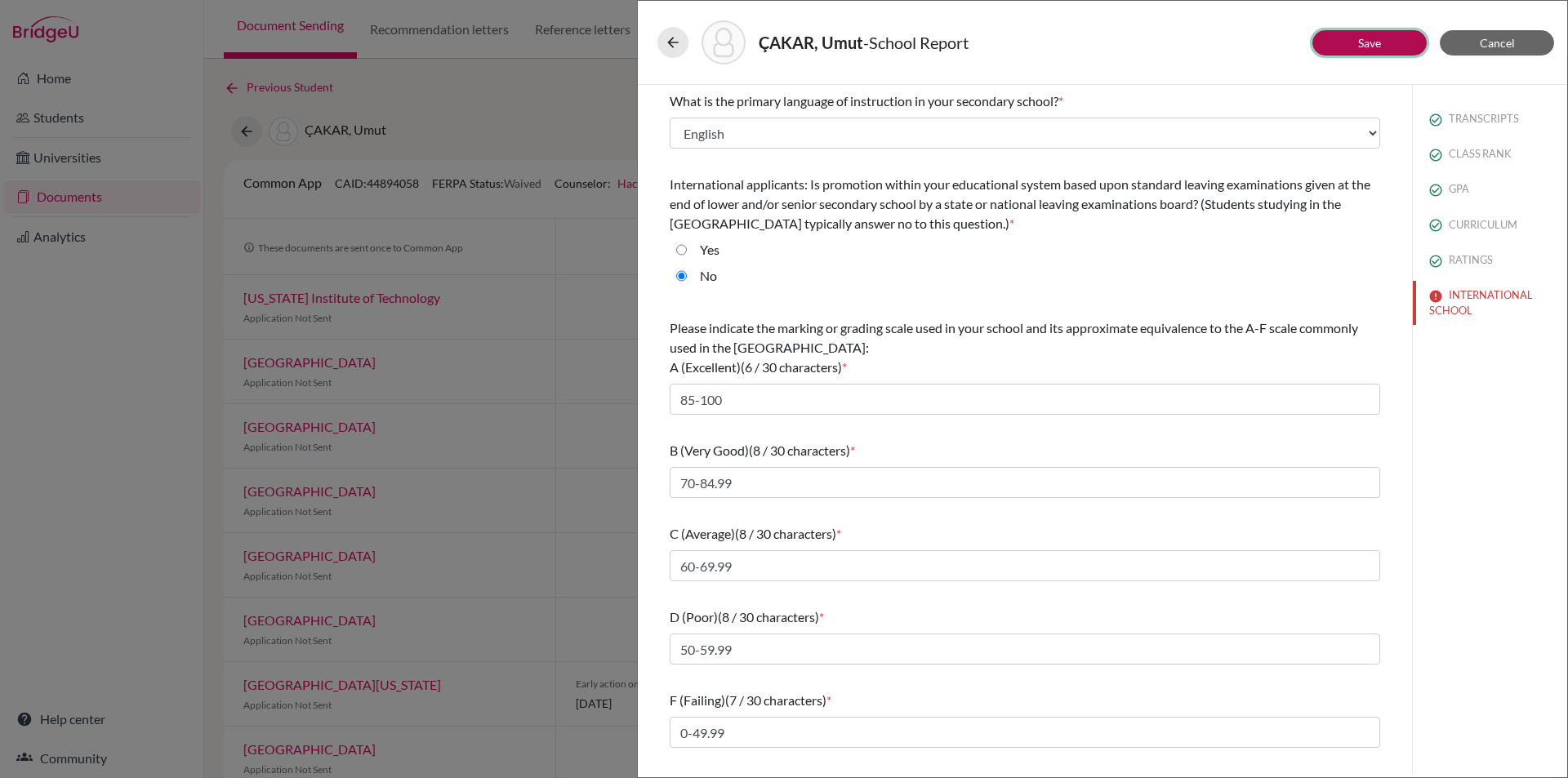
click at [1380, 39] on link "Save" at bounding box center [1369, 43] width 23 height 14
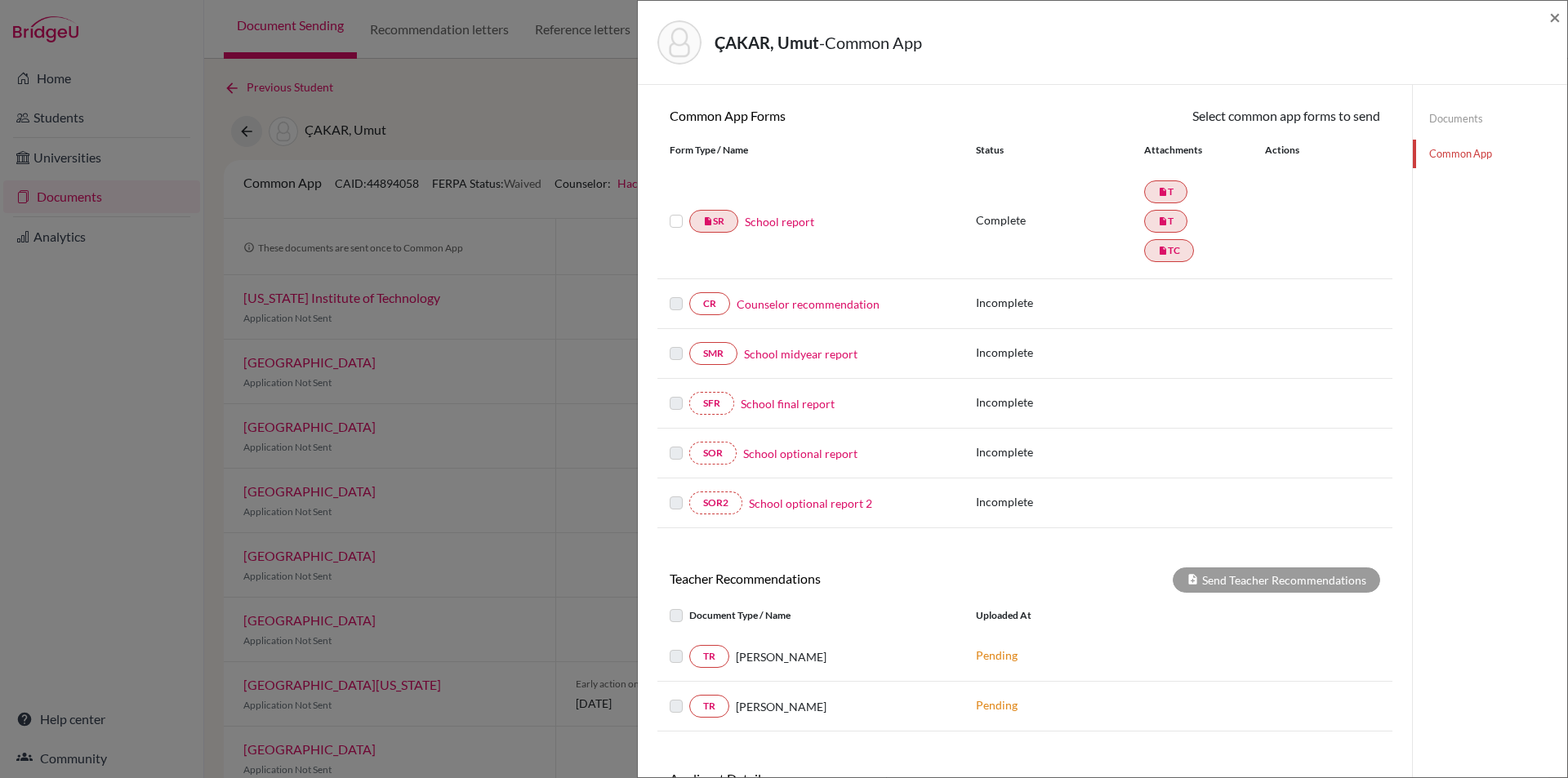
scroll to position [163, 0]
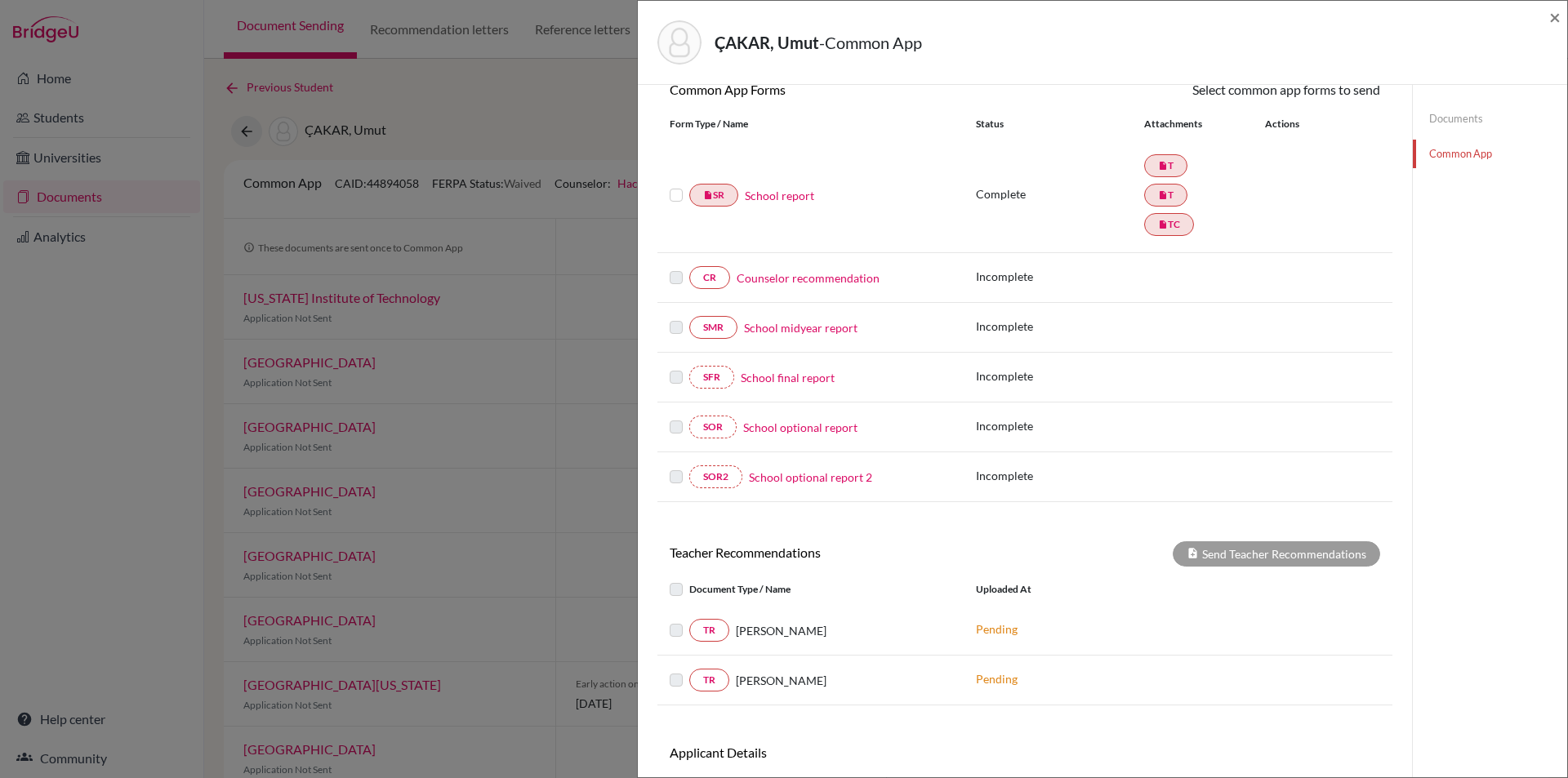
click at [832, 275] on link "Counselor recommendation" at bounding box center [808, 278] width 143 height 17
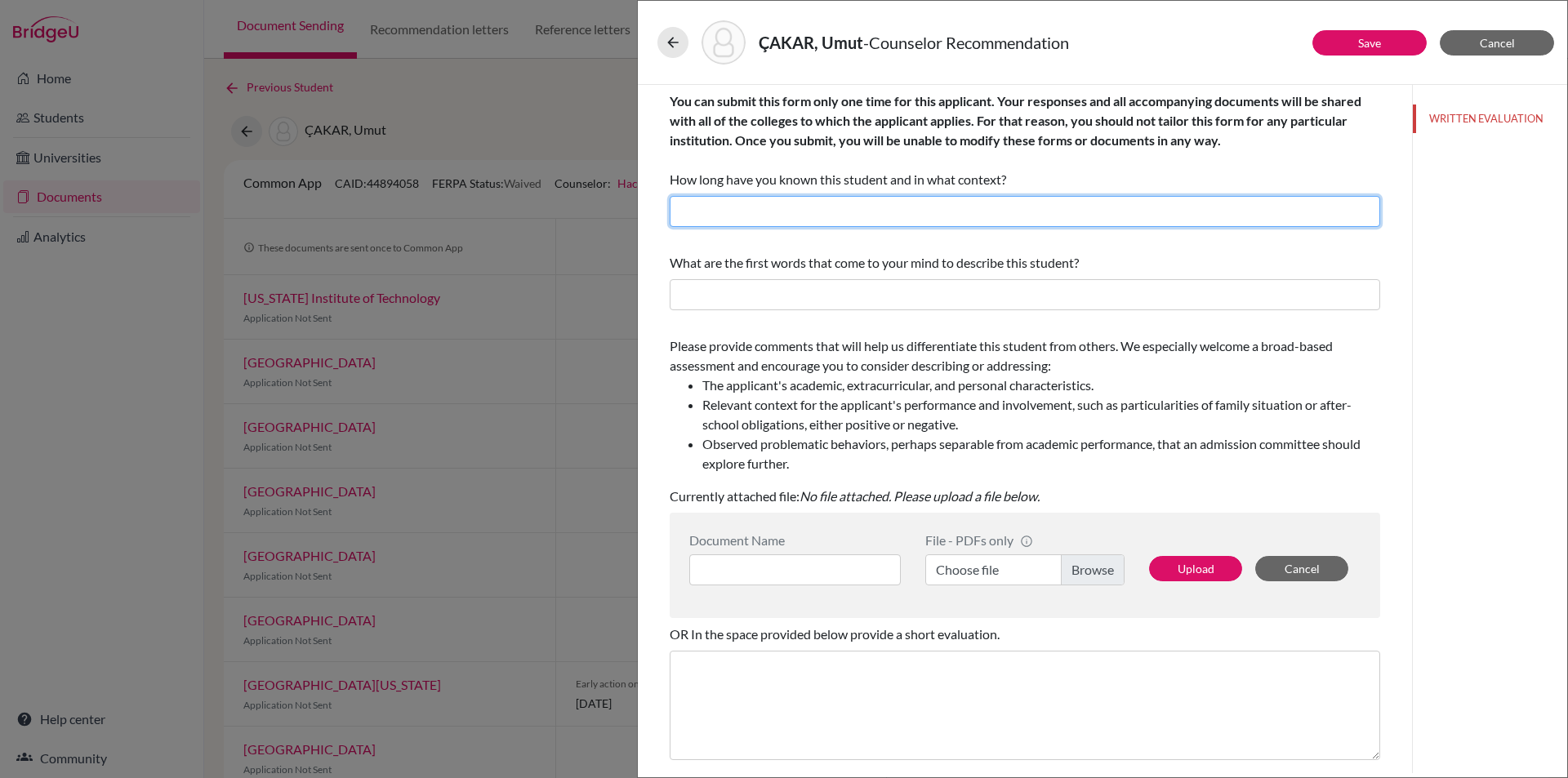
click at [784, 215] on input "text" at bounding box center [1024, 212] width 710 height 31
type input "I have known the student for two years as the school counselor."
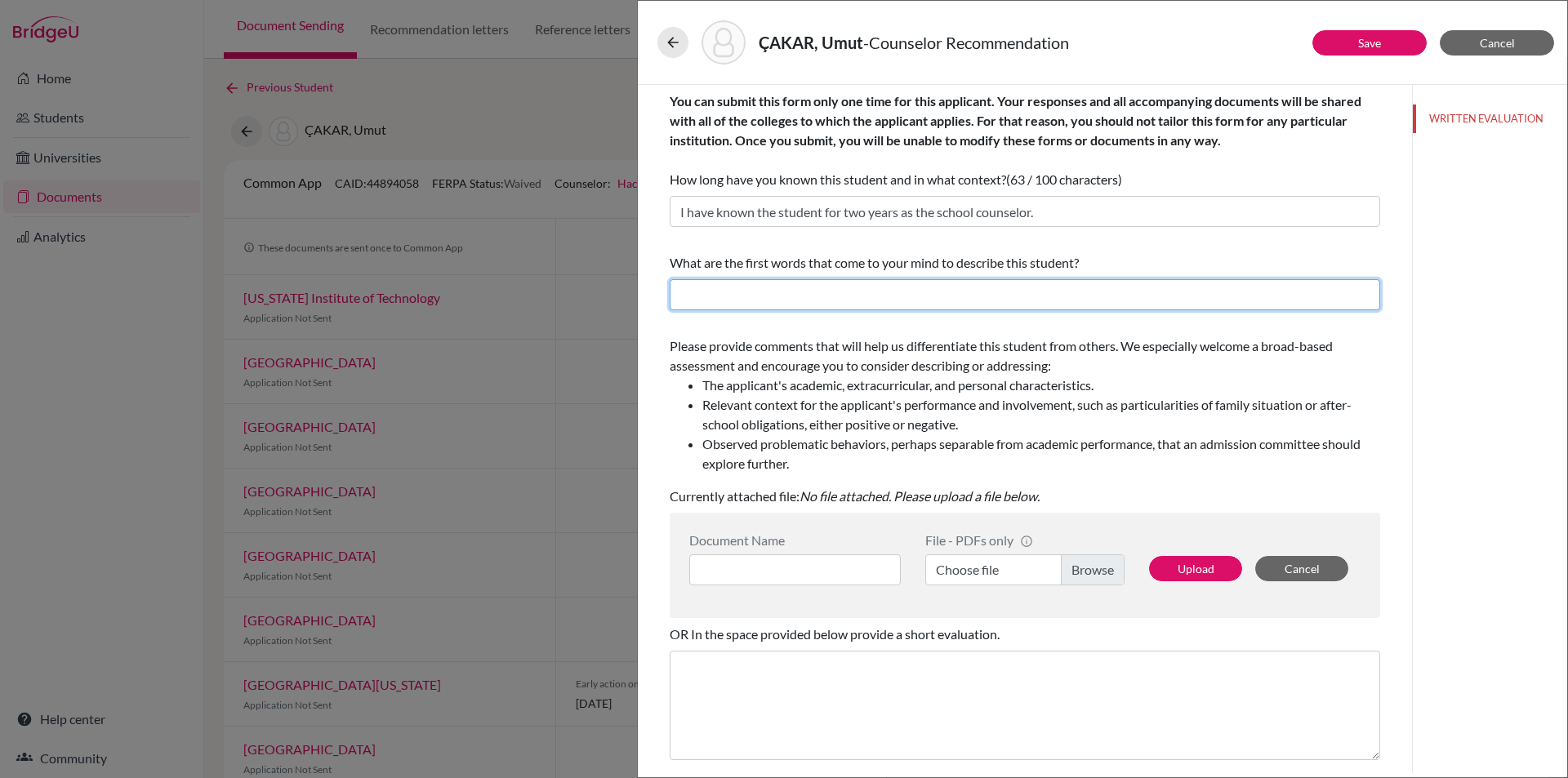
click at [810, 292] on input "text" at bounding box center [1024, 294] width 710 height 31
type input "intelligent, cooperative, respectful, life-long learner, practical-minded, fast…"
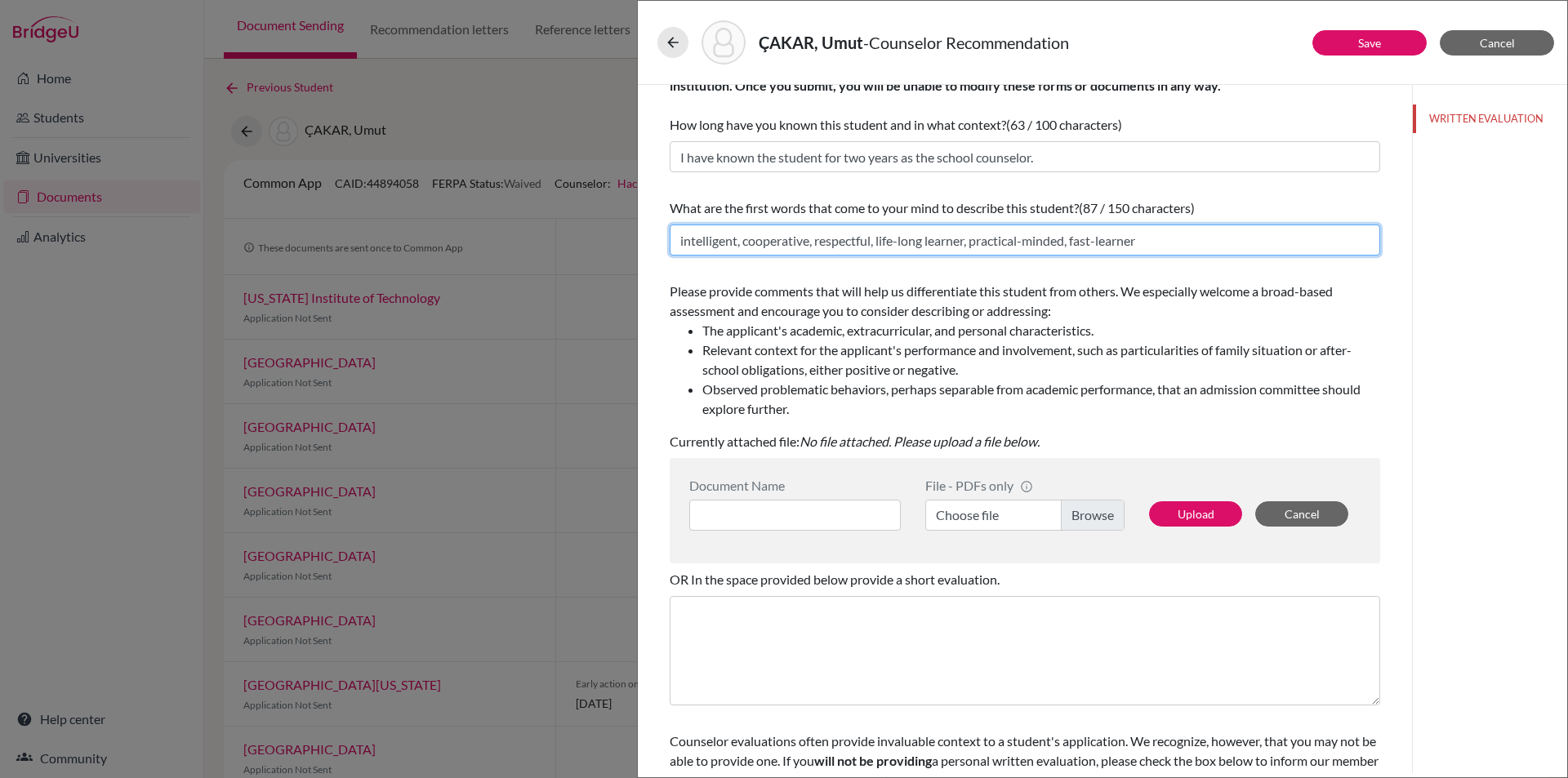
scroll to position [131, 0]
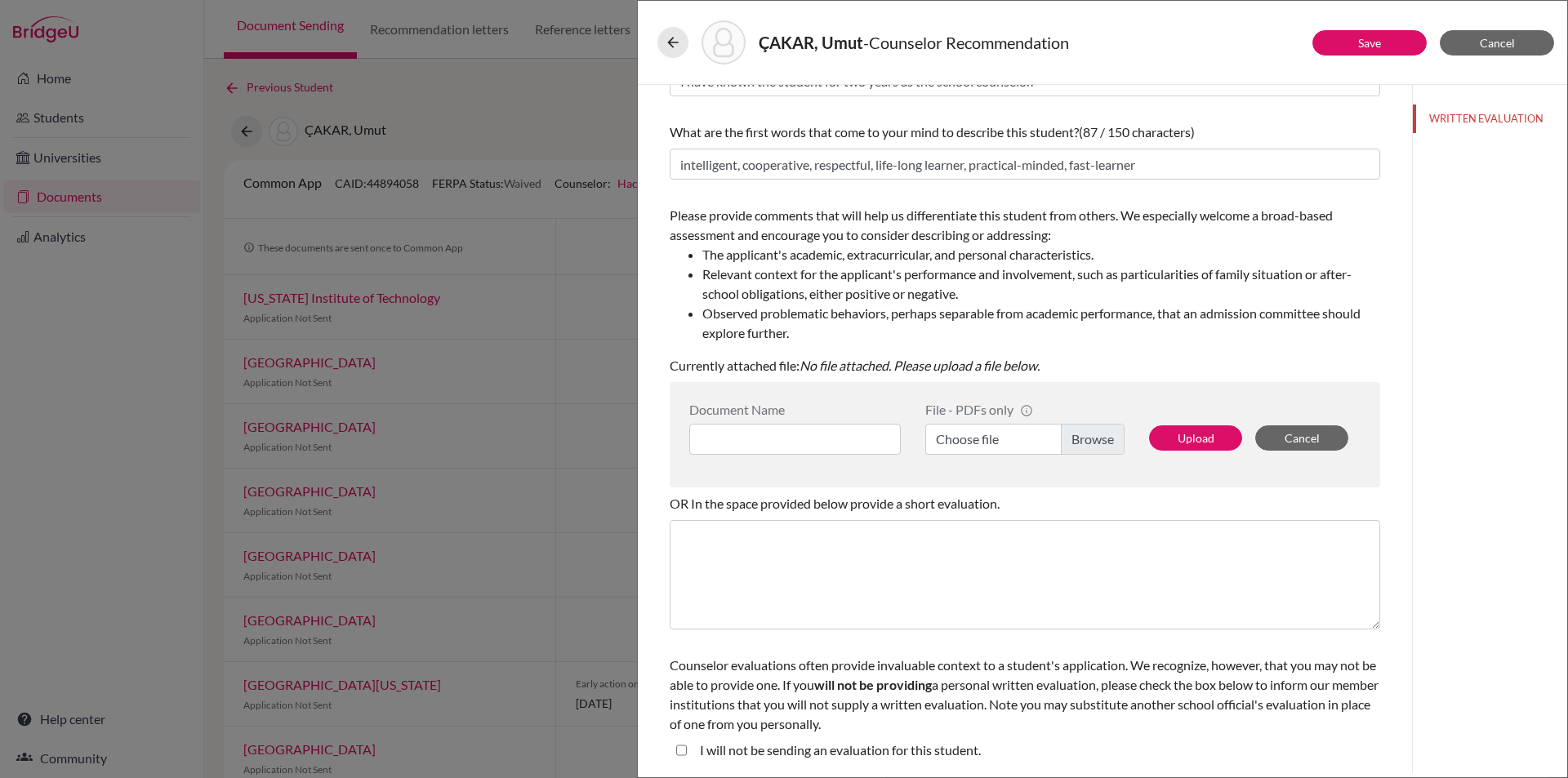
click at [1381, 58] on div "ÇAKAR, Umut - Counselor Recommendation" at bounding box center [1102, 42] width 890 height 44
click at [1381, 47] on link "Save" at bounding box center [1369, 43] width 23 height 14
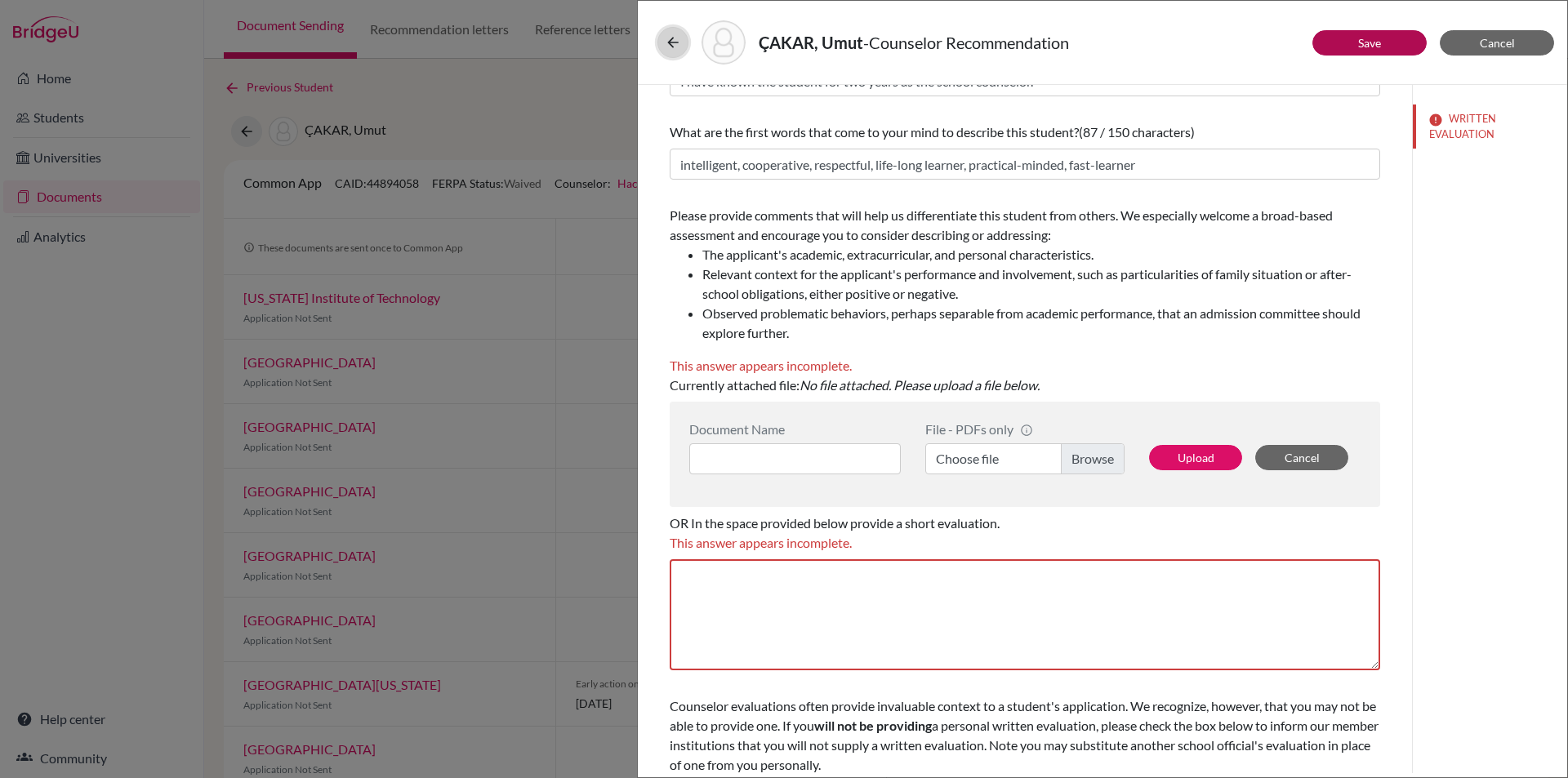
click at [674, 37] on icon at bounding box center [673, 42] width 17 height 17
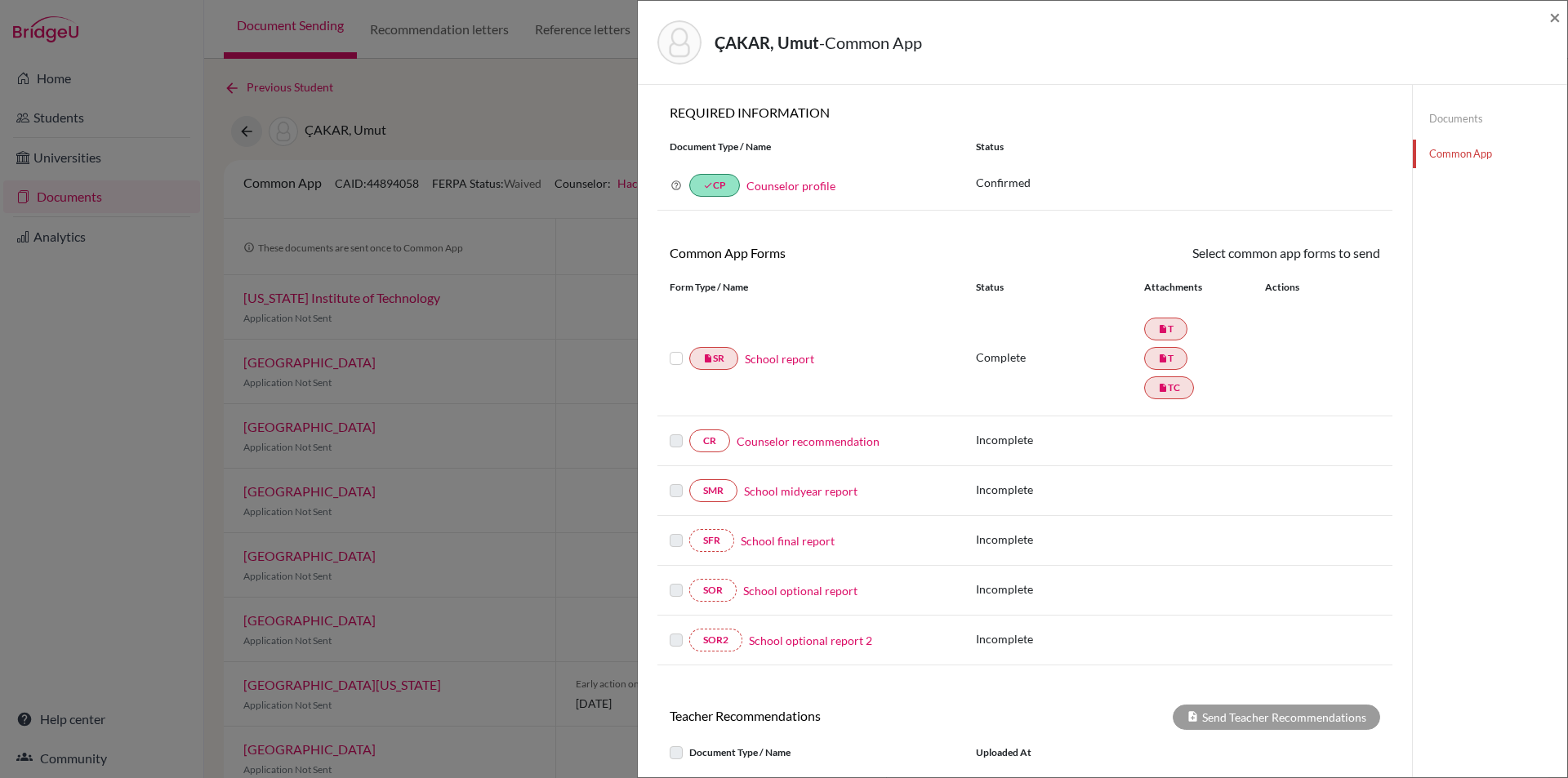
click at [1482, 107] on link "Documents" at bounding box center [1490, 118] width 154 height 29
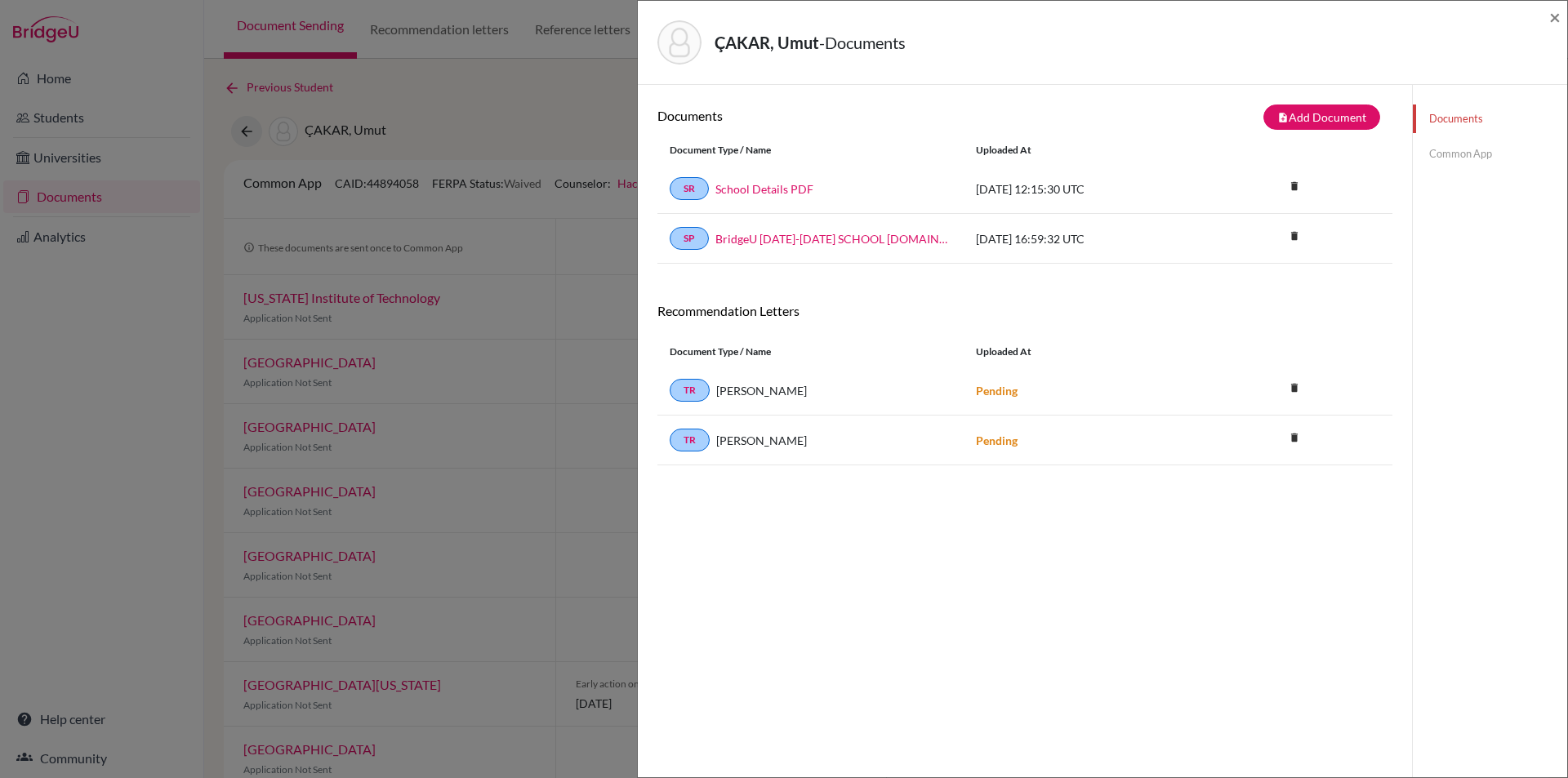
click at [1467, 119] on link "Documents" at bounding box center [1490, 118] width 154 height 29
click at [1452, 146] on link "Common App" at bounding box center [1490, 153] width 154 height 29
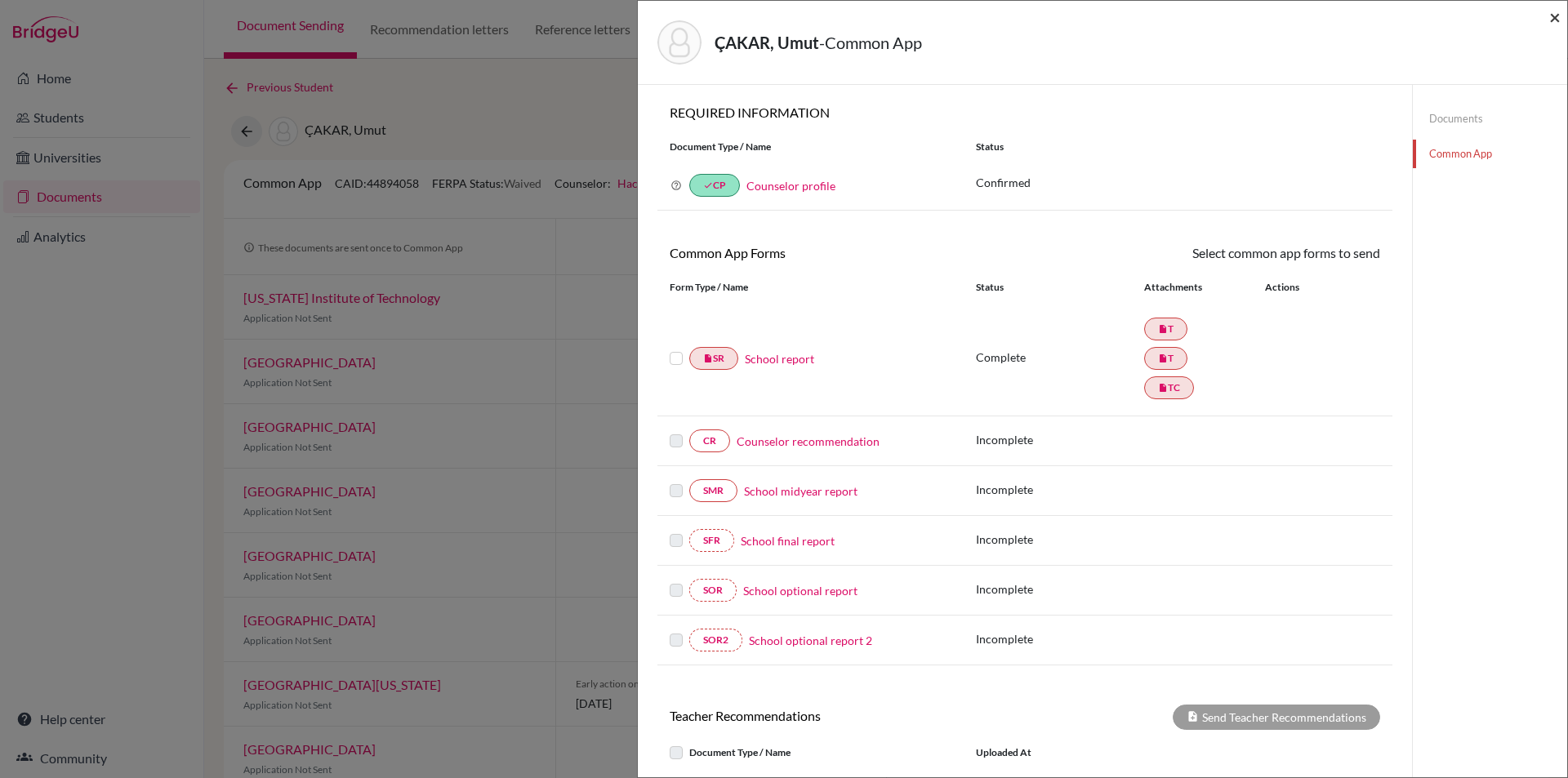
click at [1552, 16] on span "×" at bounding box center [1554, 17] width 11 height 24
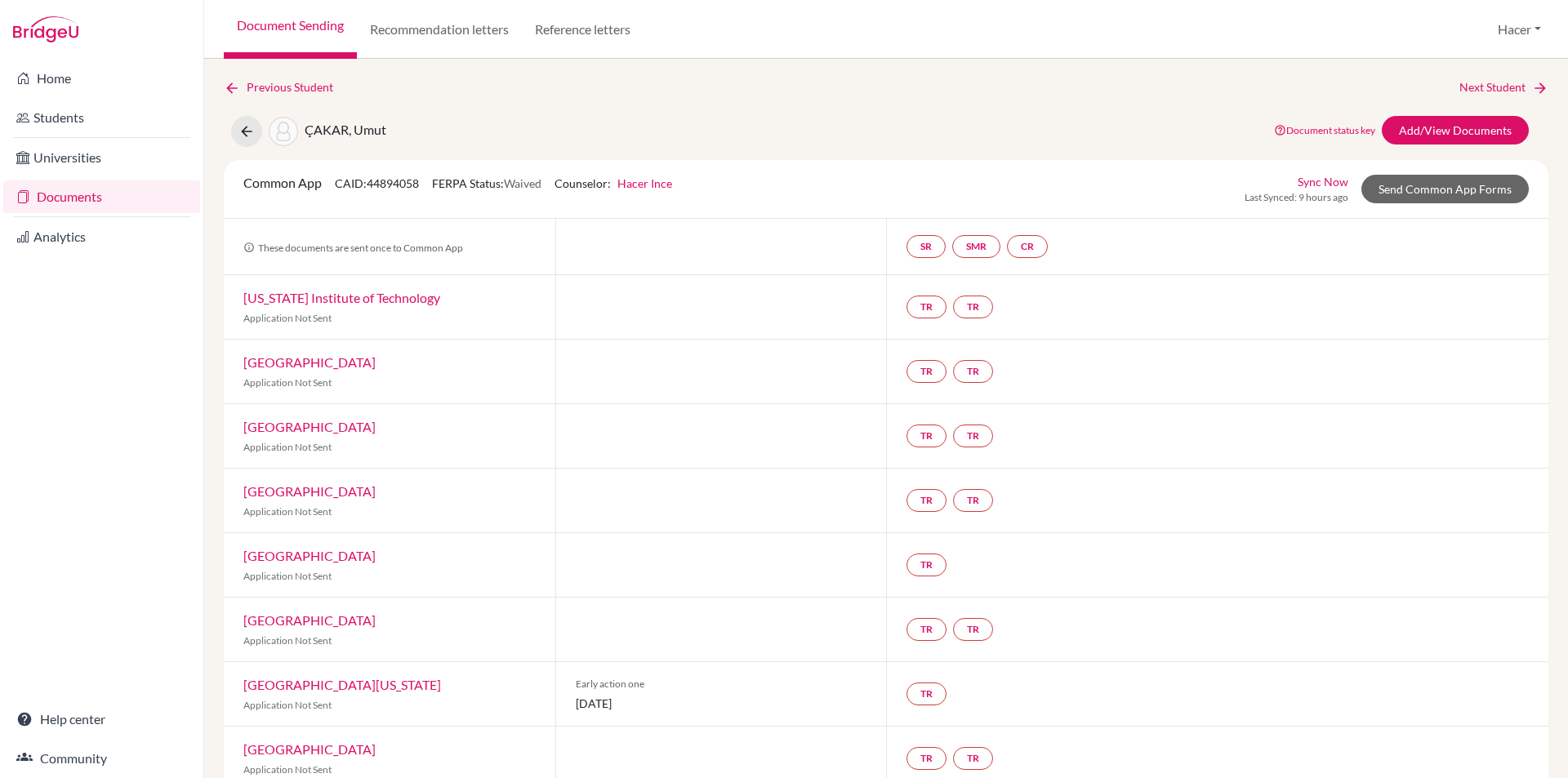
click at [92, 201] on link "Documents" at bounding box center [102, 196] width 197 height 32
click at [1403, 125] on link "Add/View Documents" at bounding box center [1455, 130] width 147 height 29
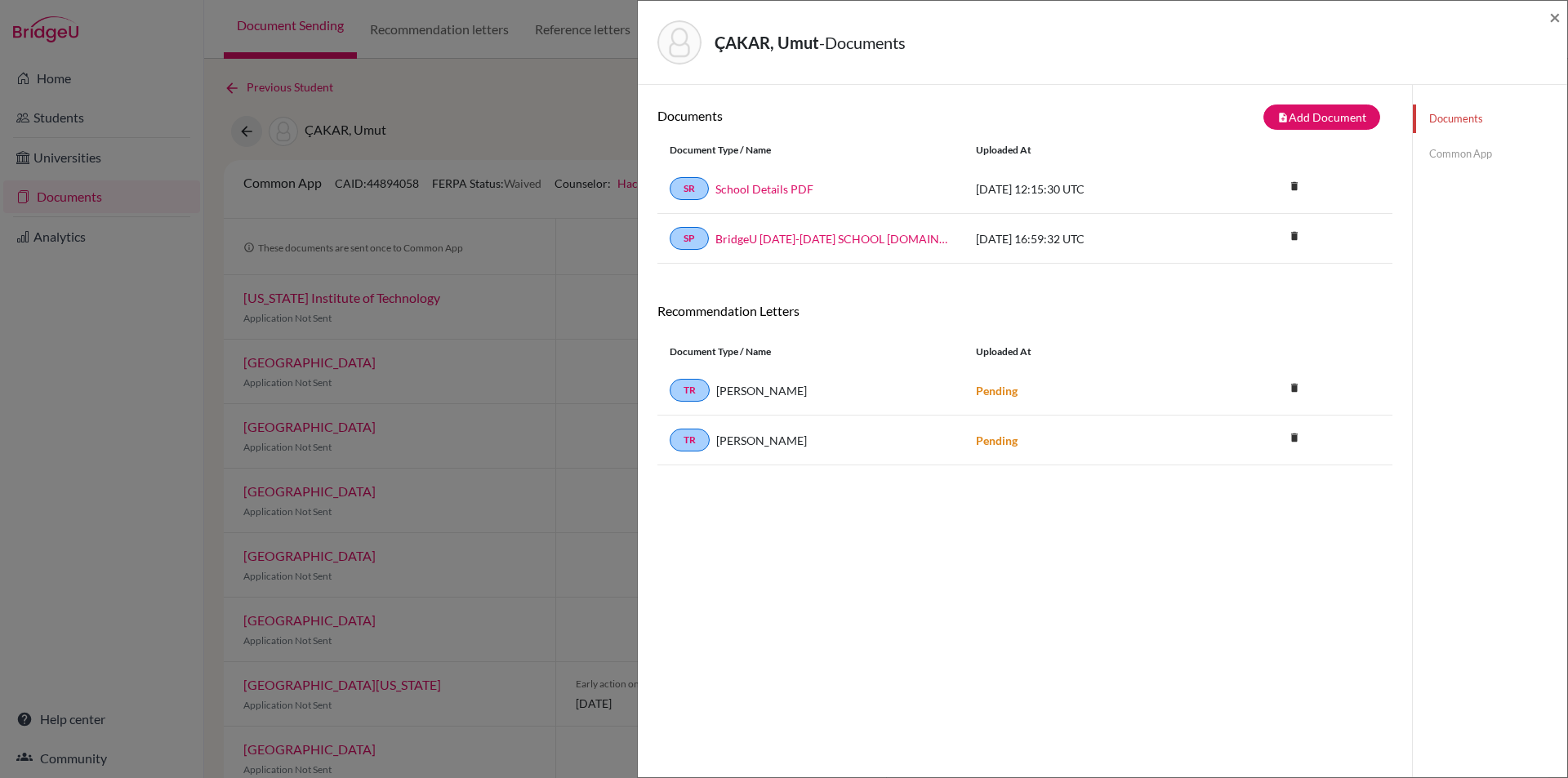
click at [1452, 152] on link "Common App" at bounding box center [1490, 153] width 154 height 29
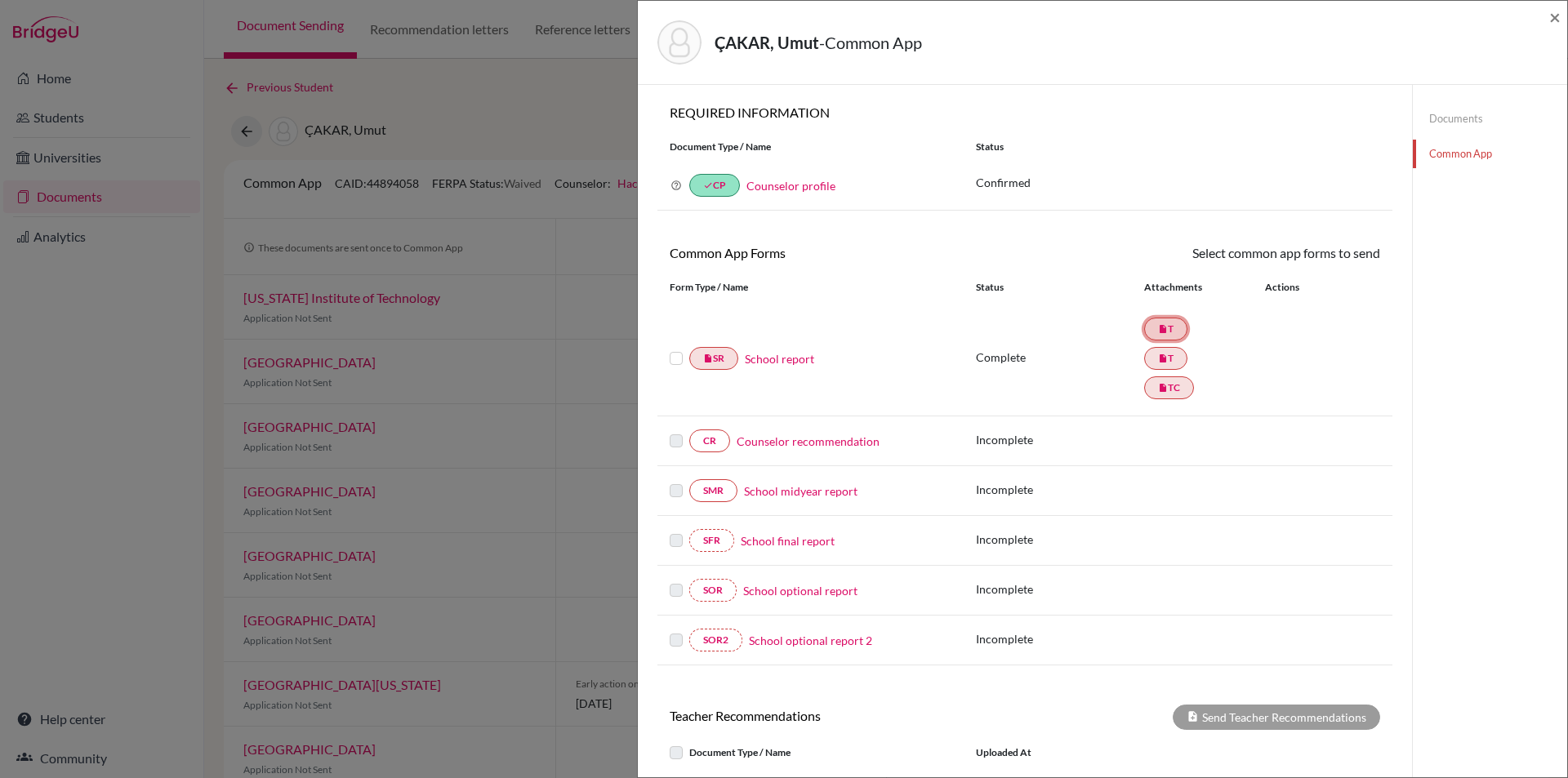
click at [1161, 328] on link "insert_drive_file T" at bounding box center [1166, 328] width 44 height 23
click at [1161, 352] on link "insert_drive_file T" at bounding box center [1166, 358] width 44 height 23
click at [1165, 387] on link "insert_drive_file TC" at bounding box center [1169, 388] width 50 height 23
click at [788, 359] on link "School report" at bounding box center [780, 359] width 70 height 17
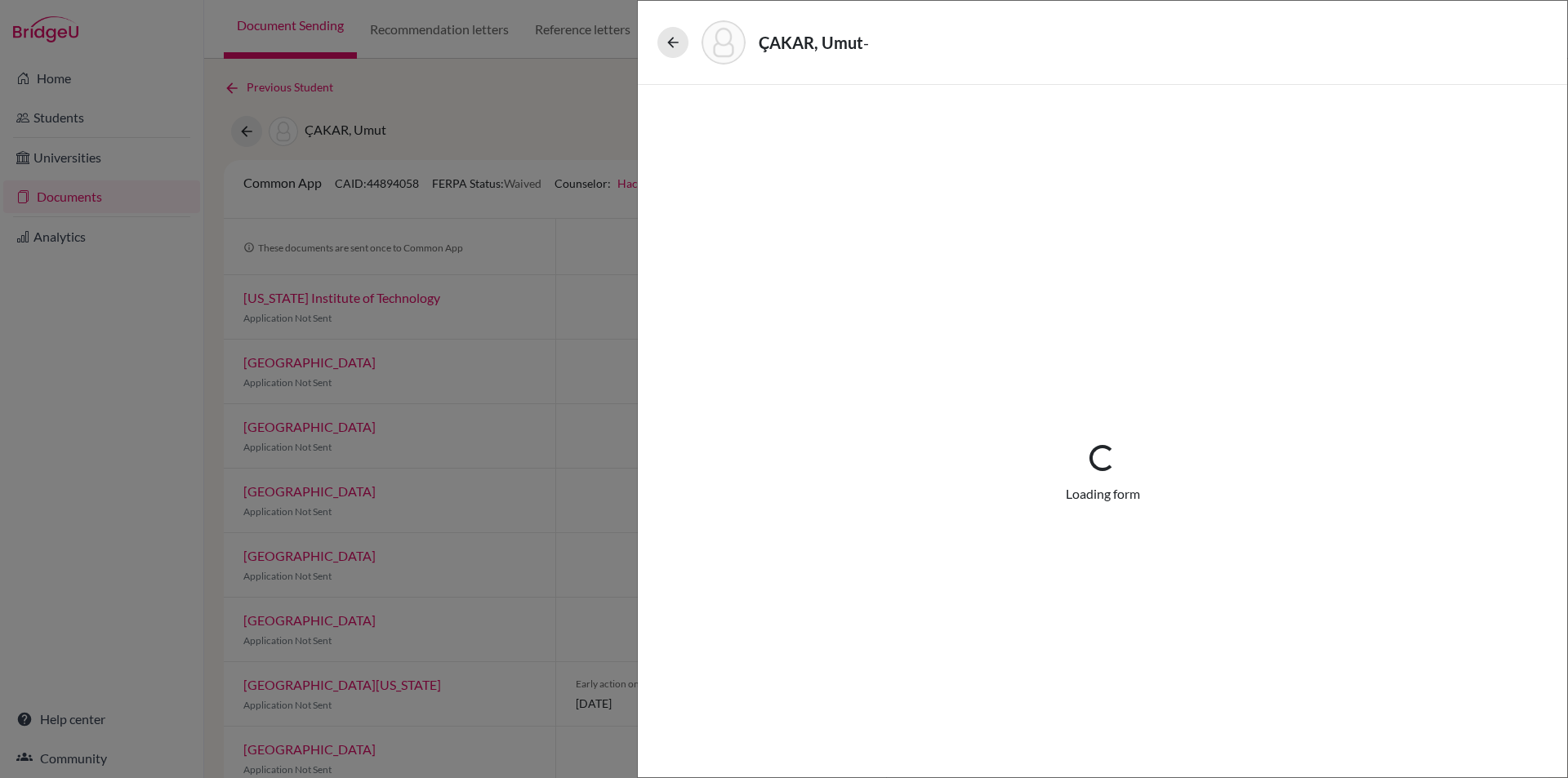
select select "2"
select select "683932"
select select "1"
select select "683933"
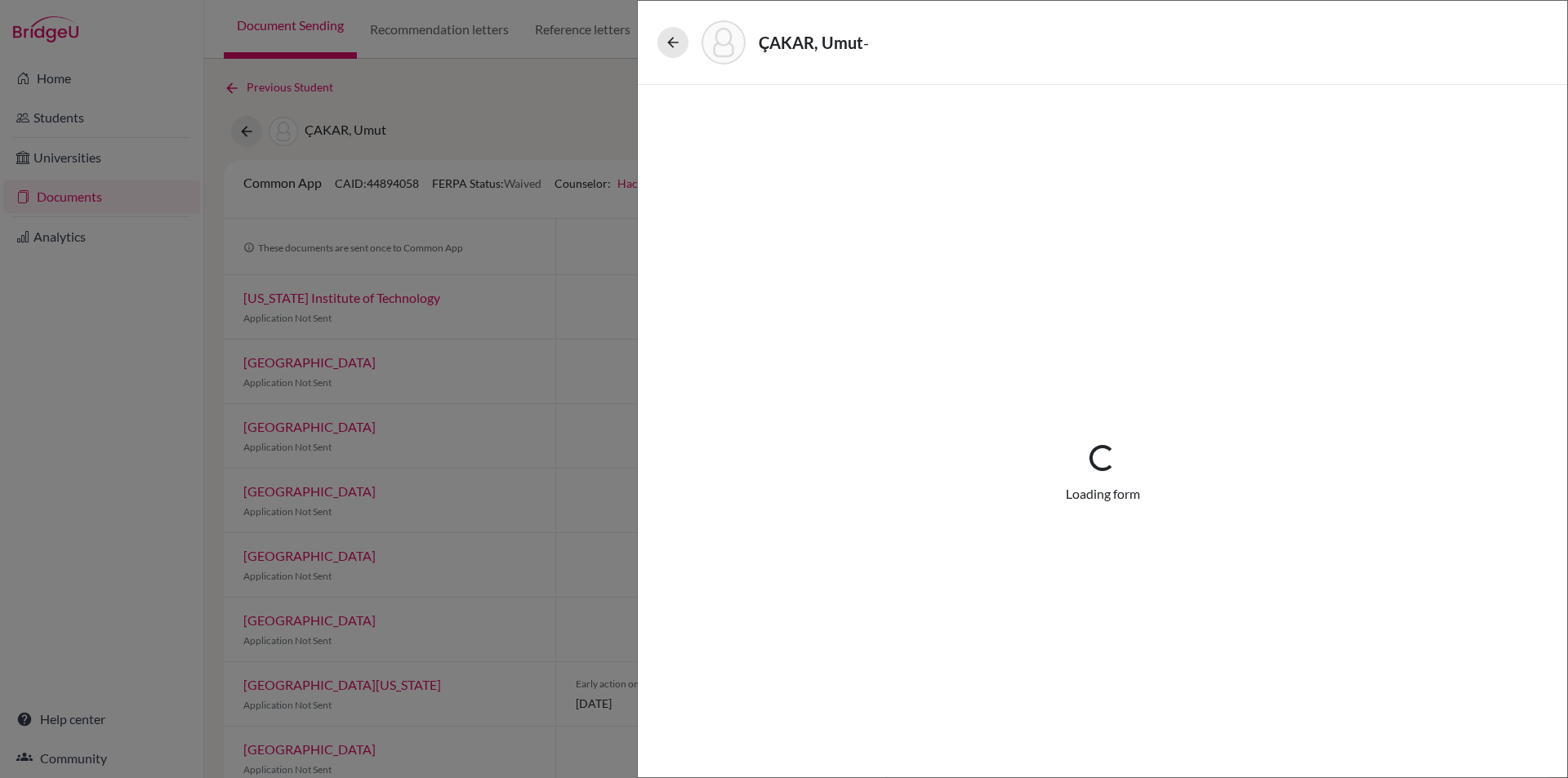
select select "683936"
select select "0"
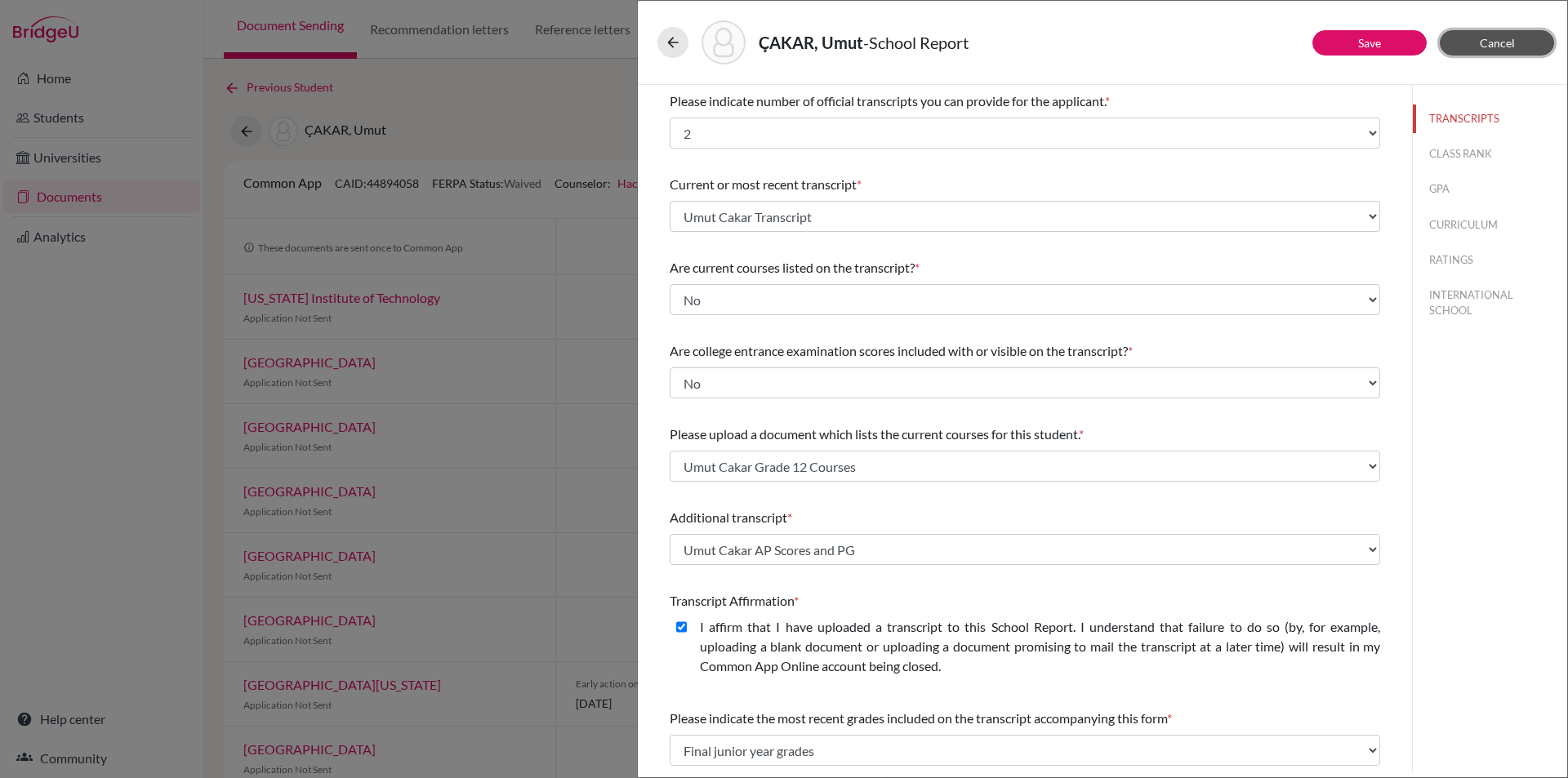
click at [1492, 38] on span "Cancel" at bounding box center [1497, 43] width 35 height 14
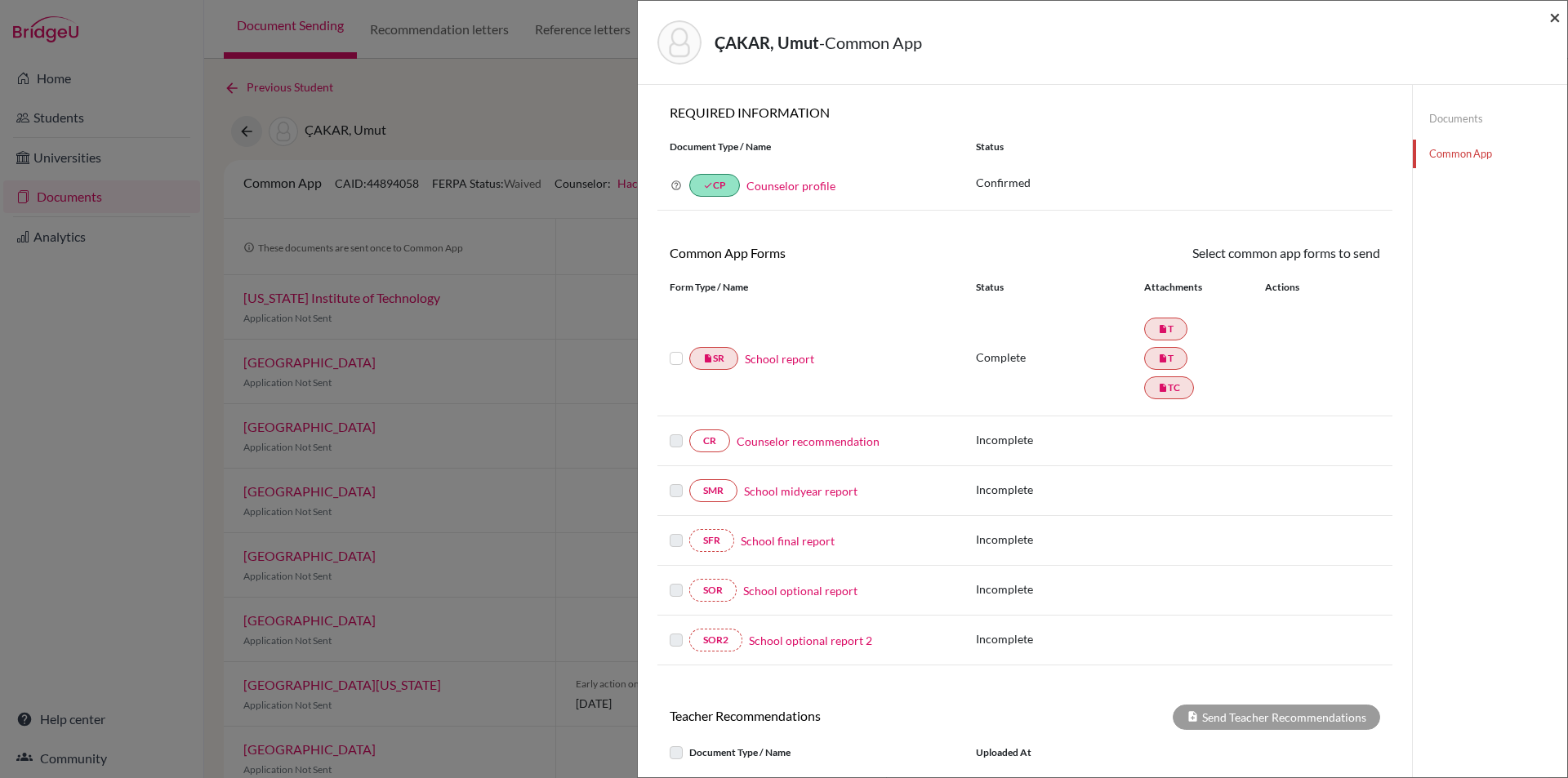
click at [1554, 13] on span "×" at bounding box center [1554, 17] width 11 height 24
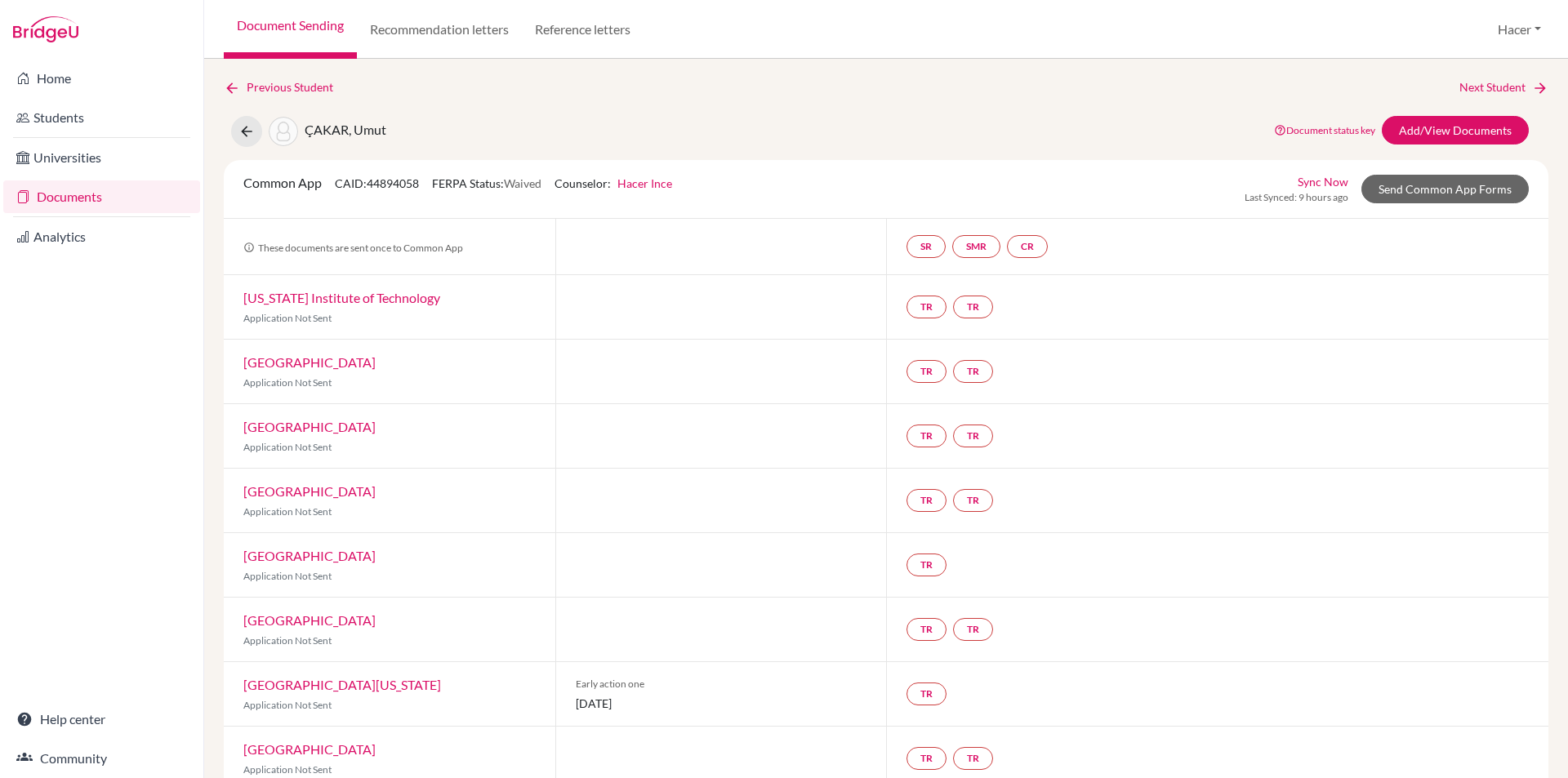
click at [61, 197] on link "Documents" at bounding box center [102, 196] width 197 height 32
click at [1435, 183] on link "Send Common App Forms" at bounding box center [1445, 189] width 167 height 29
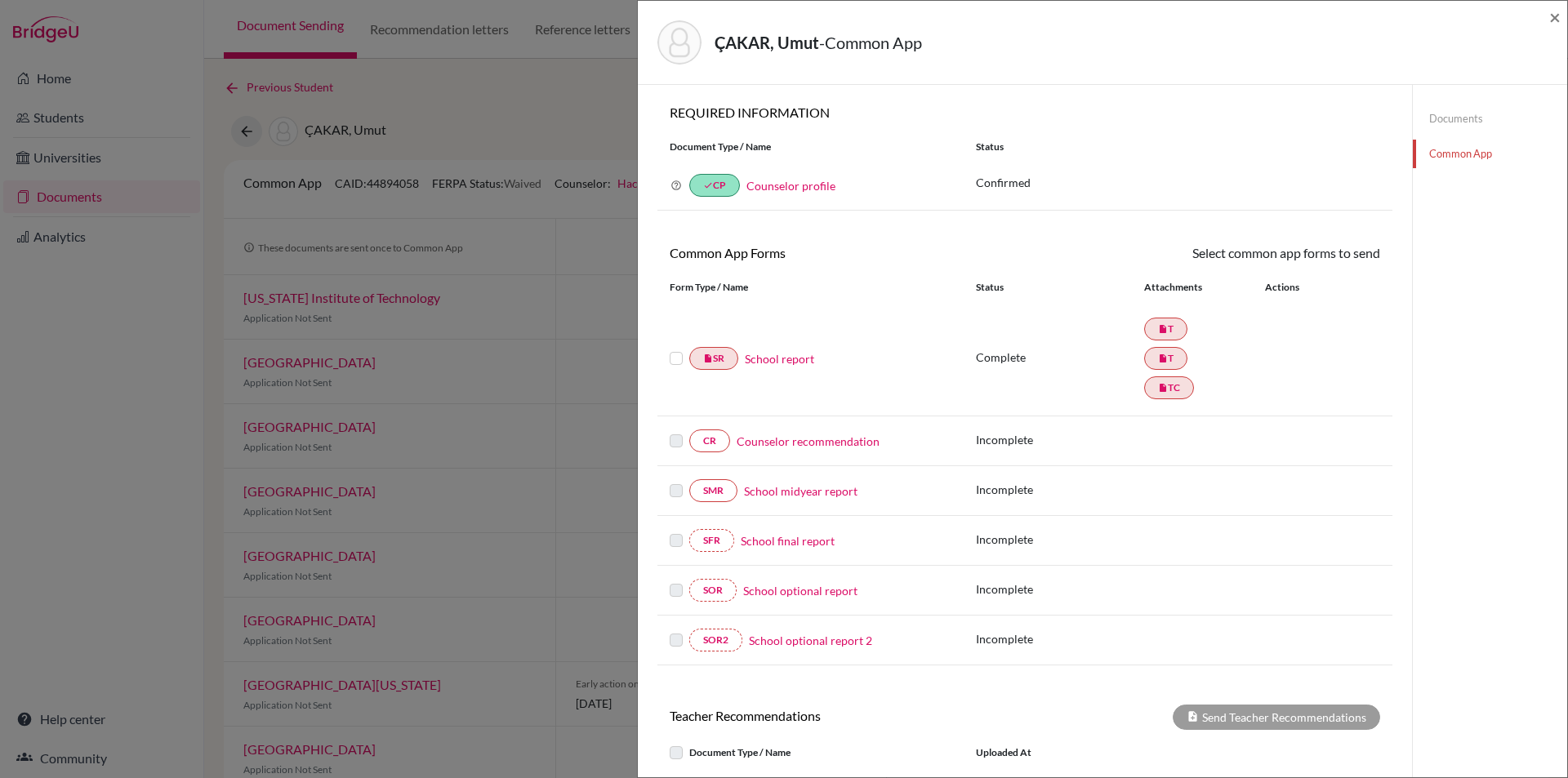
click at [1439, 148] on link "Common App" at bounding box center [1490, 153] width 154 height 29
click at [1551, 20] on span "×" at bounding box center [1554, 17] width 11 height 24
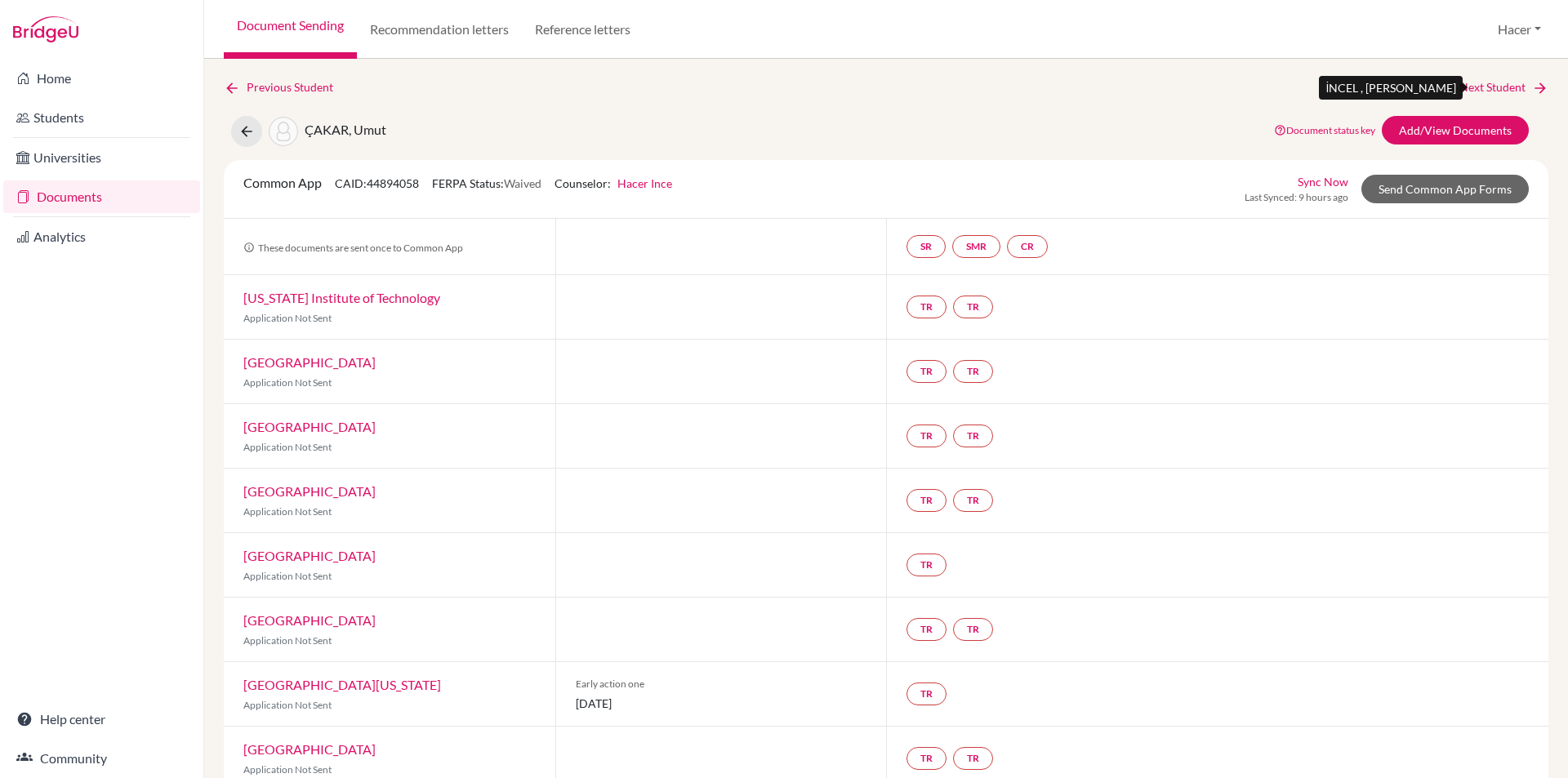
click at [1509, 86] on link "Next Student" at bounding box center [1504, 87] width 89 height 18
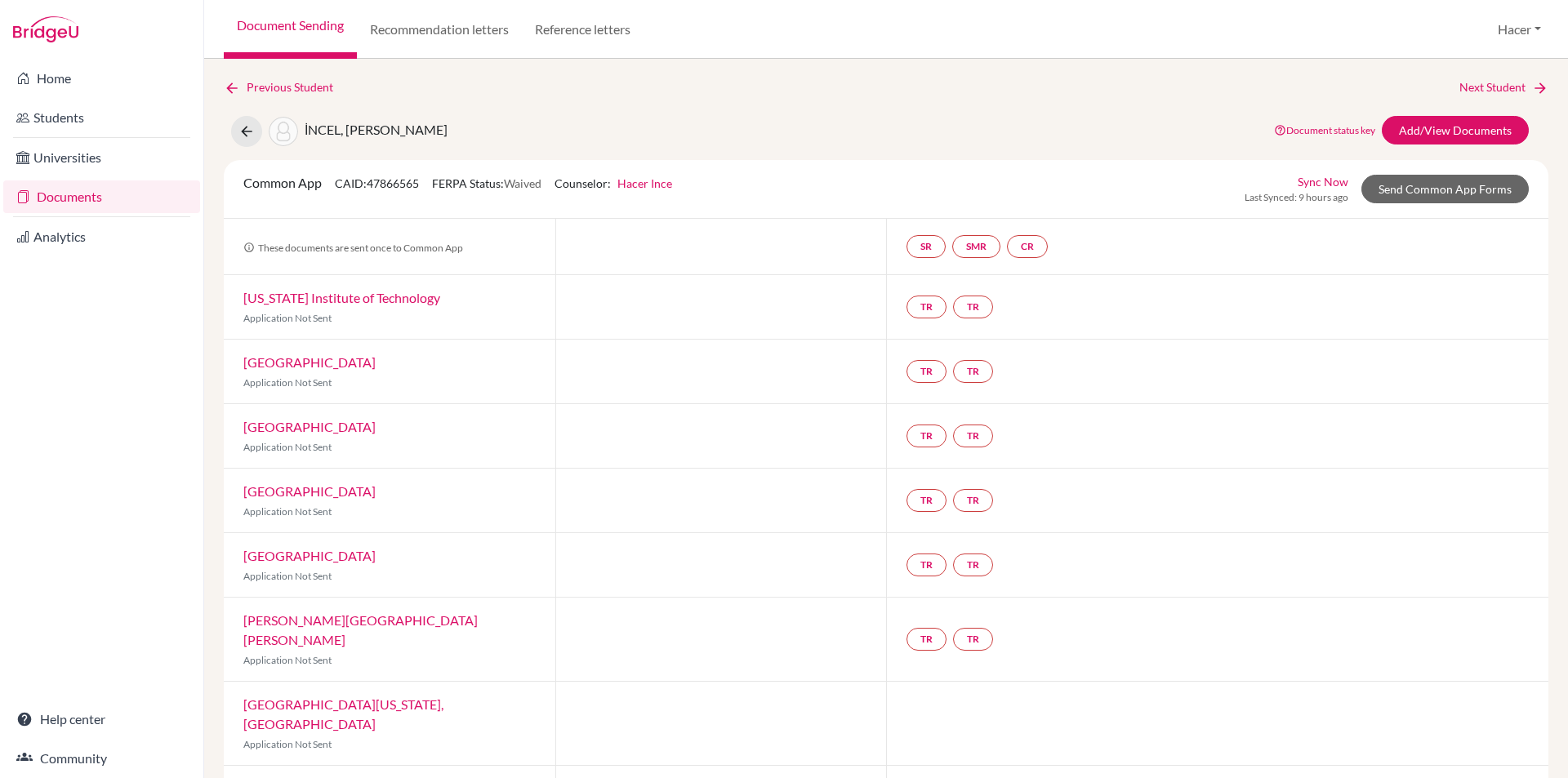
click at [66, 189] on link "Documents" at bounding box center [102, 196] width 197 height 32
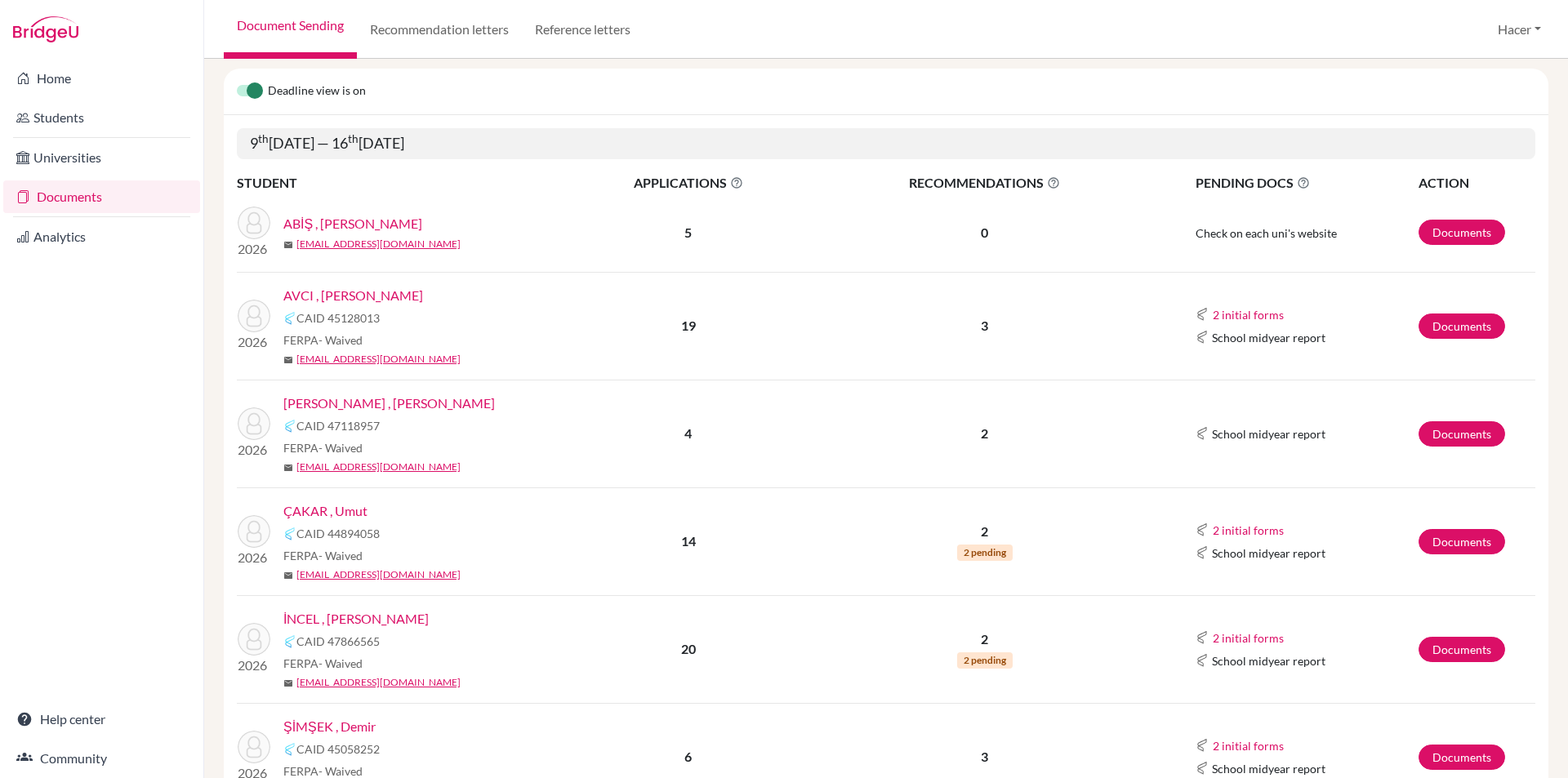
scroll to position [245, 0]
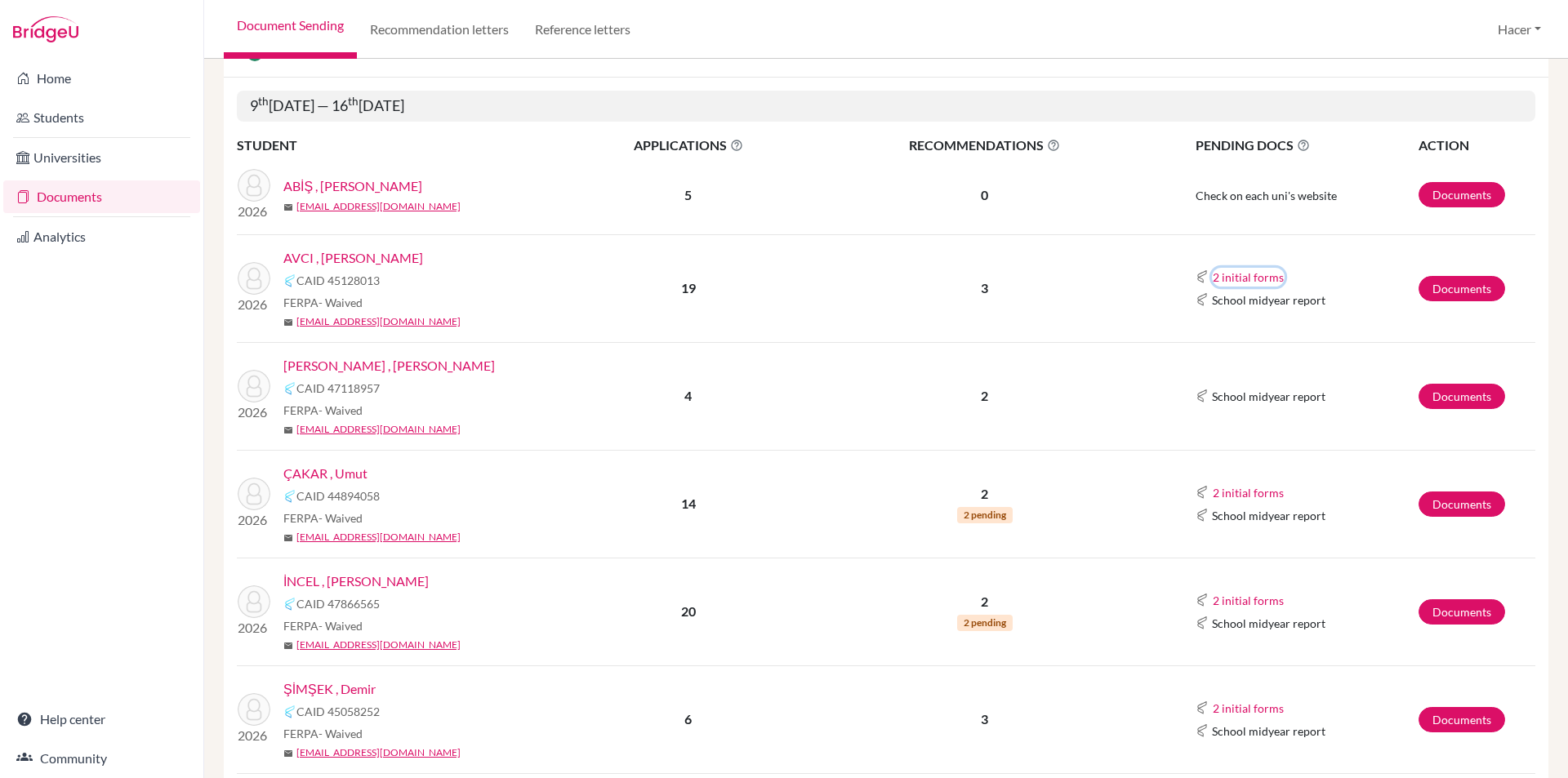
click at [1240, 271] on button "2 initial forms" at bounding box center [1247, 277] width 72 height 19
click at [1157, 343] on td "School midyear report" at bounding box center [1287, 396] width 261 height 108
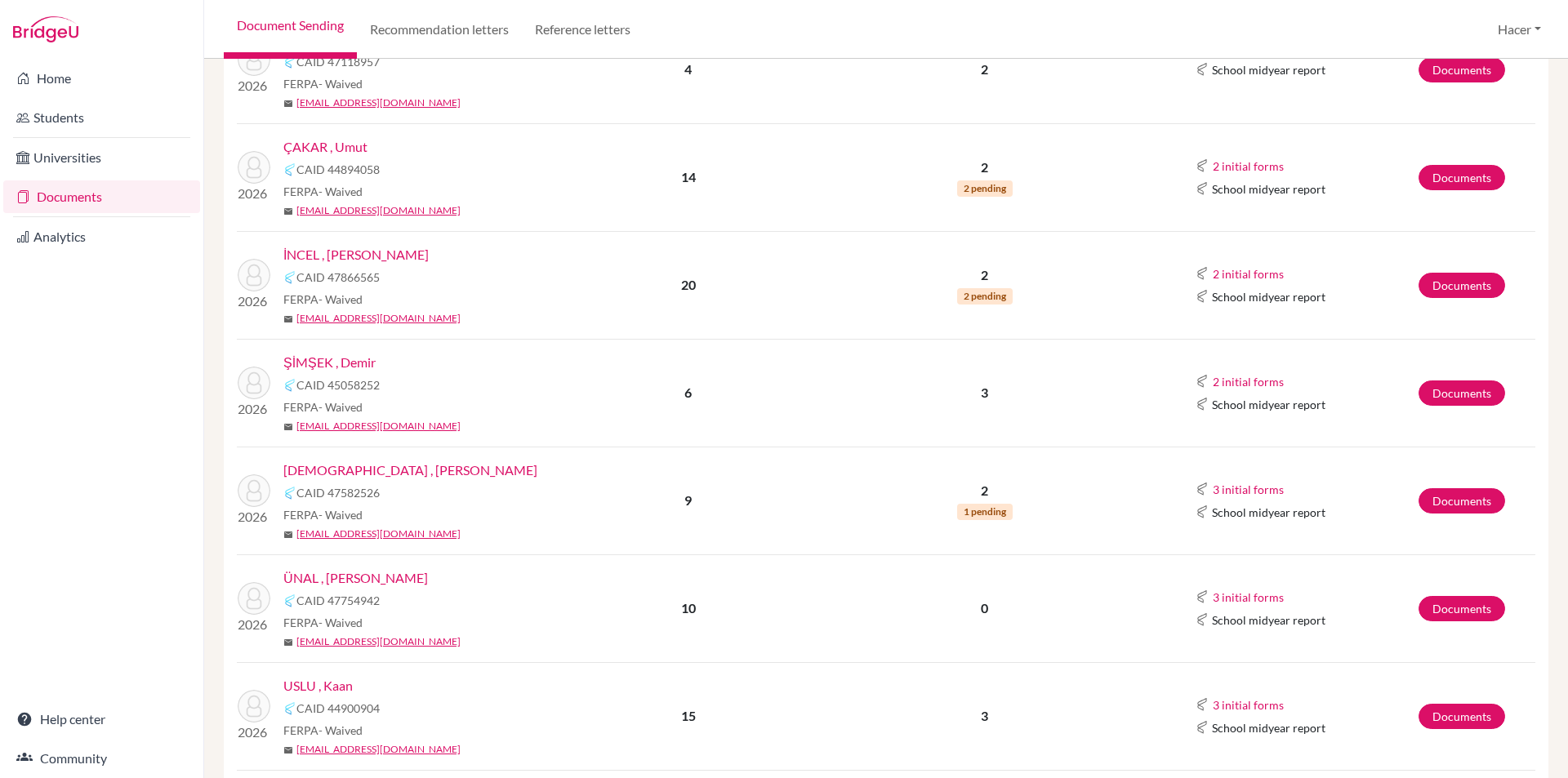
scroll to position [653, 0]
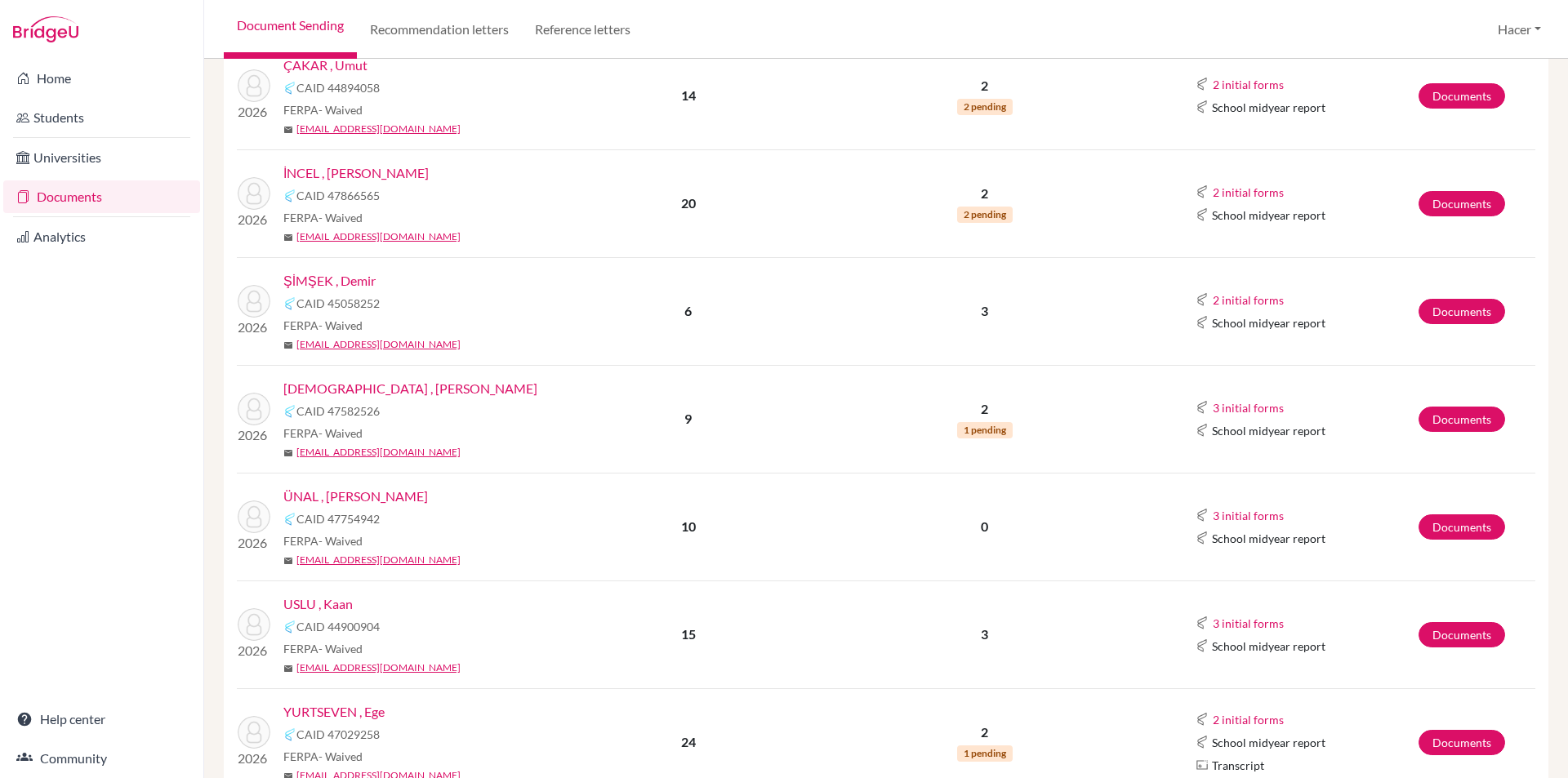
click at [340, 279] on link "ŞİMŞEK , Demir" at bounding box center [329, 281] width 92 height 19
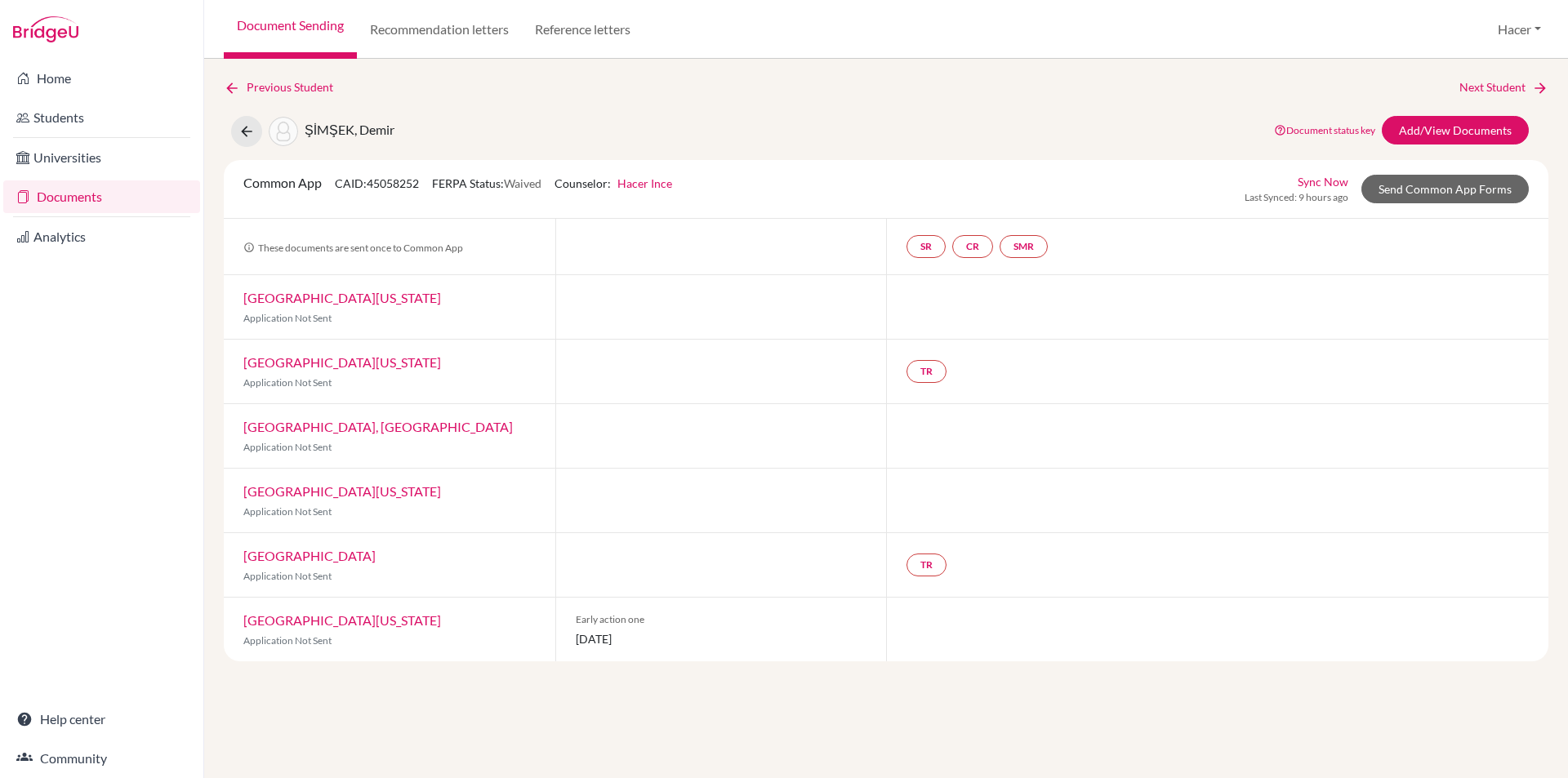
click at [67, 198] on link "Documents" at bounding box center [102, 196] width 197 height 32
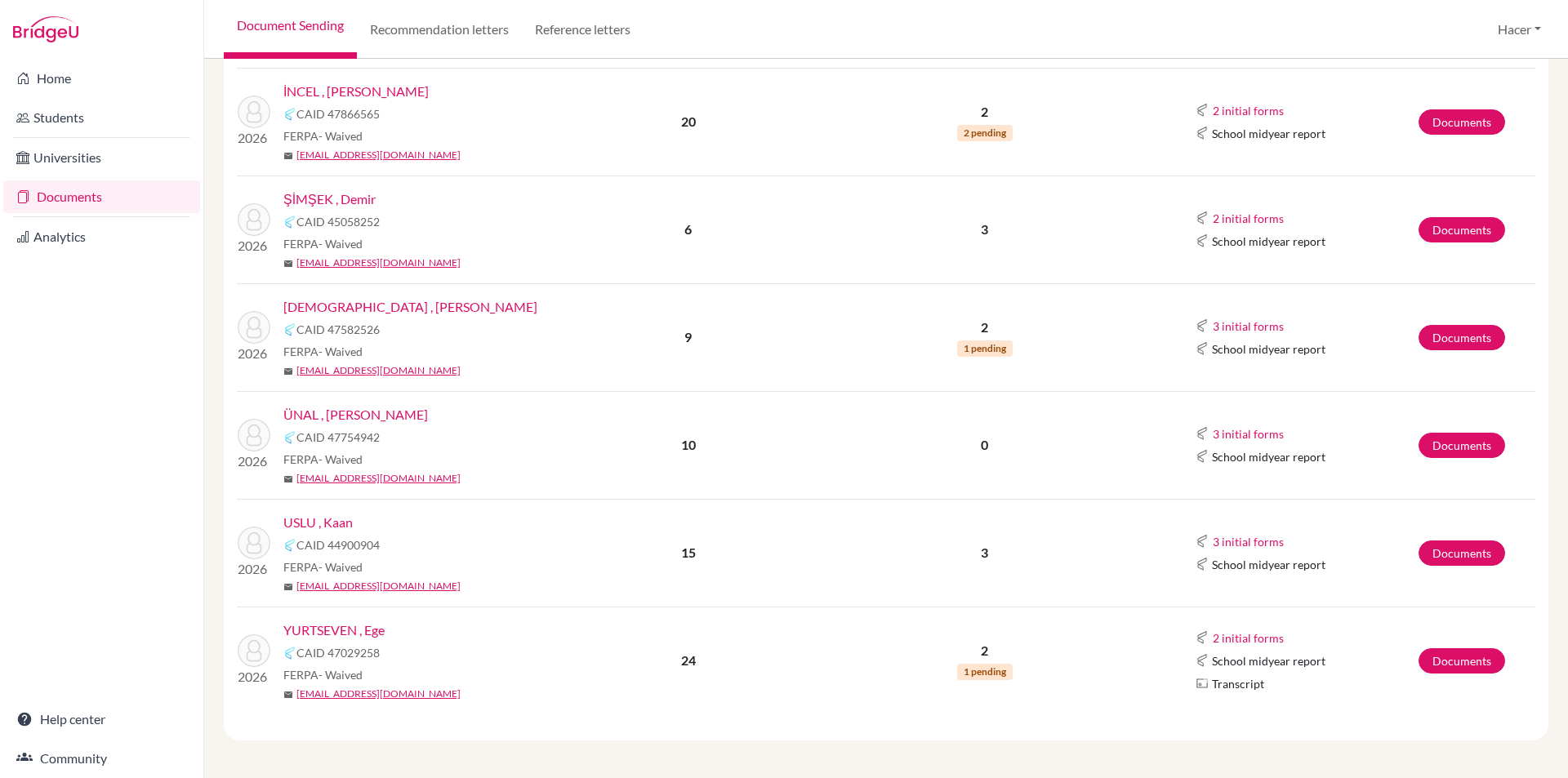
scroll to position [736, 0]
click at [336, 629] on link "YURTSEVEN , Ege" at bounding box center [334, 628] width 101 height 19
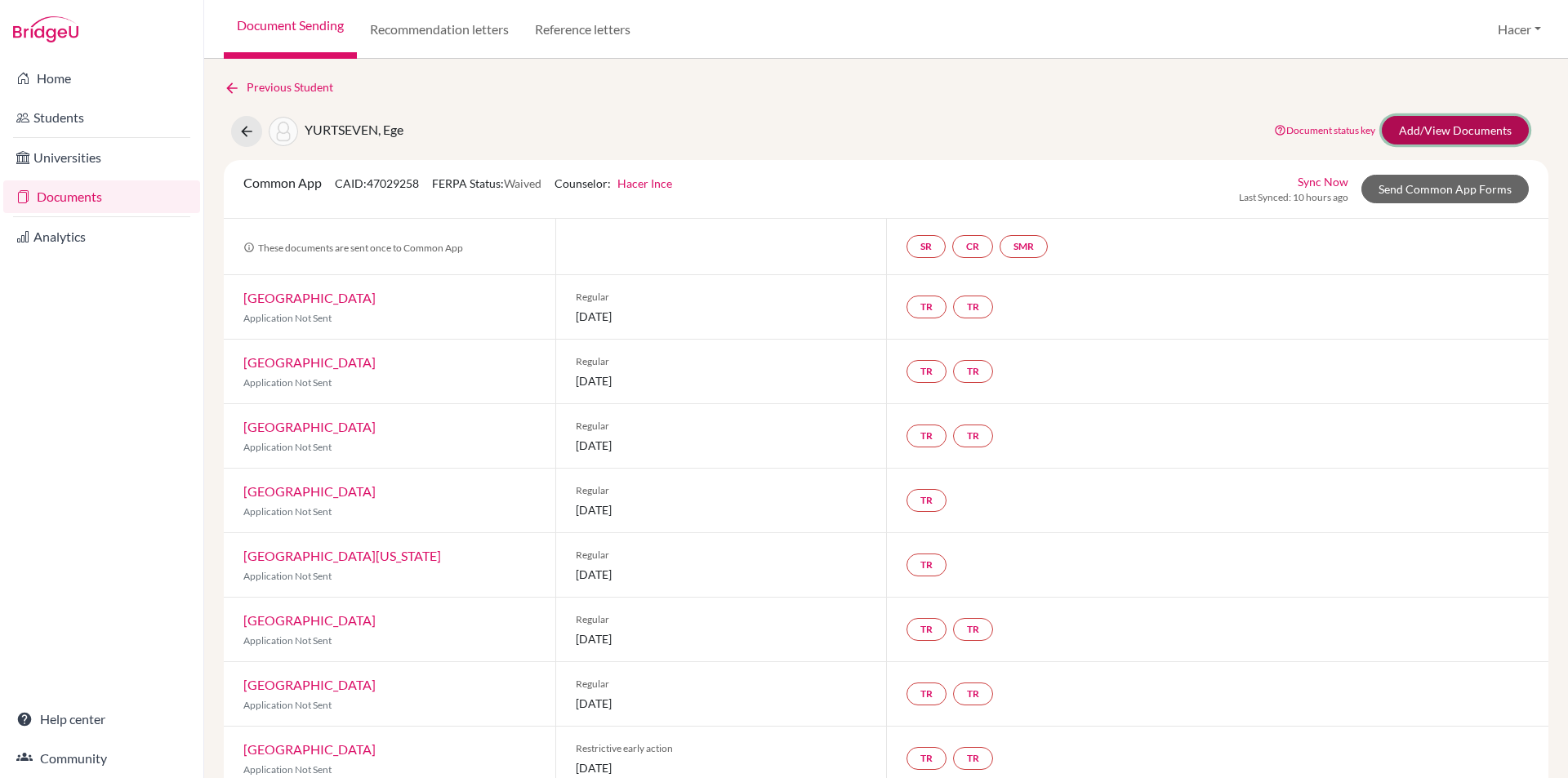
click at [1495, 125] on link "Add/View Documents" at bounding box center [1455, 130] width 147 height 29
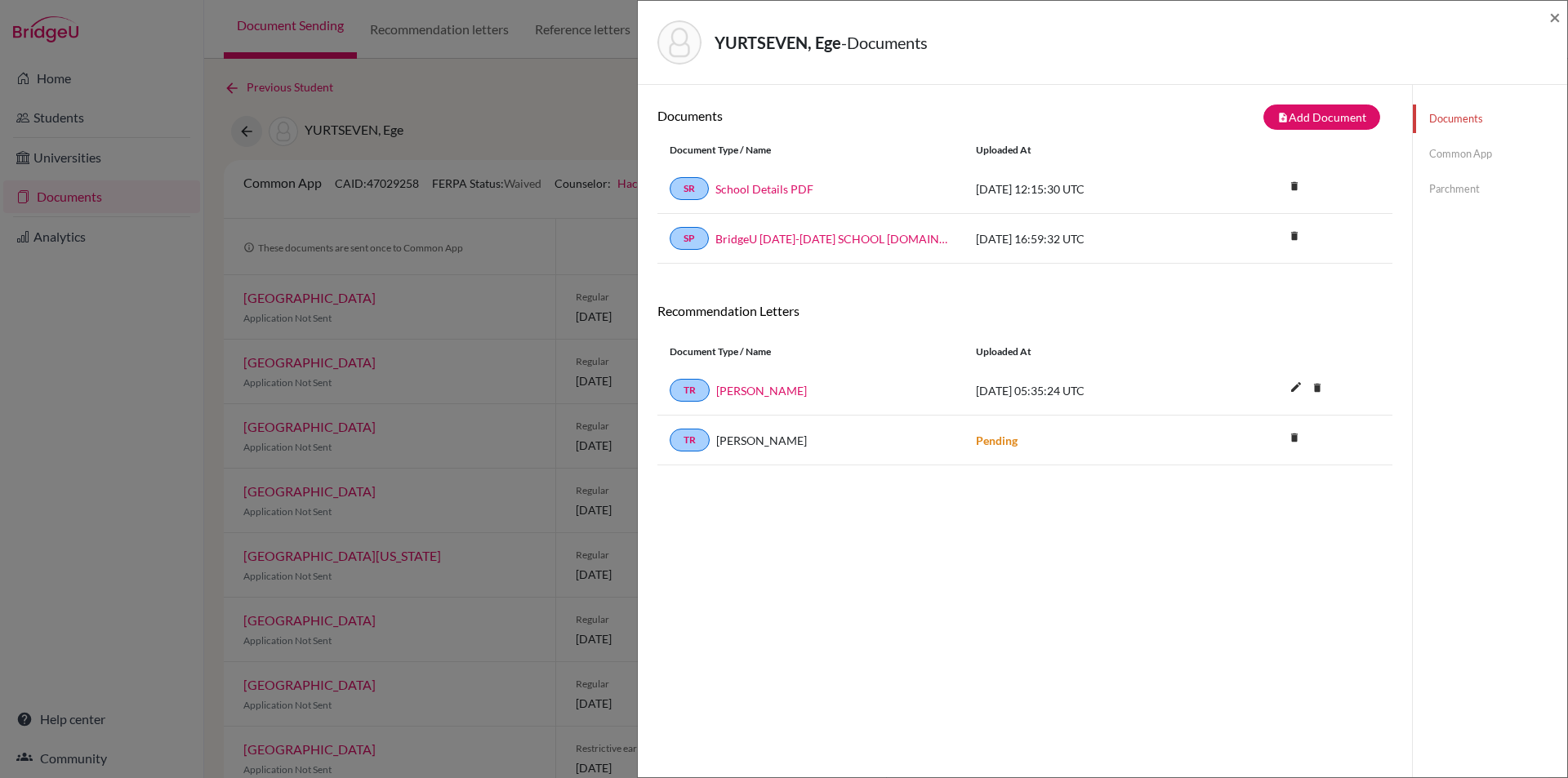
click at [1438, 144] on link "Common App" at bounding box center [1490, 153] width 154 height 29
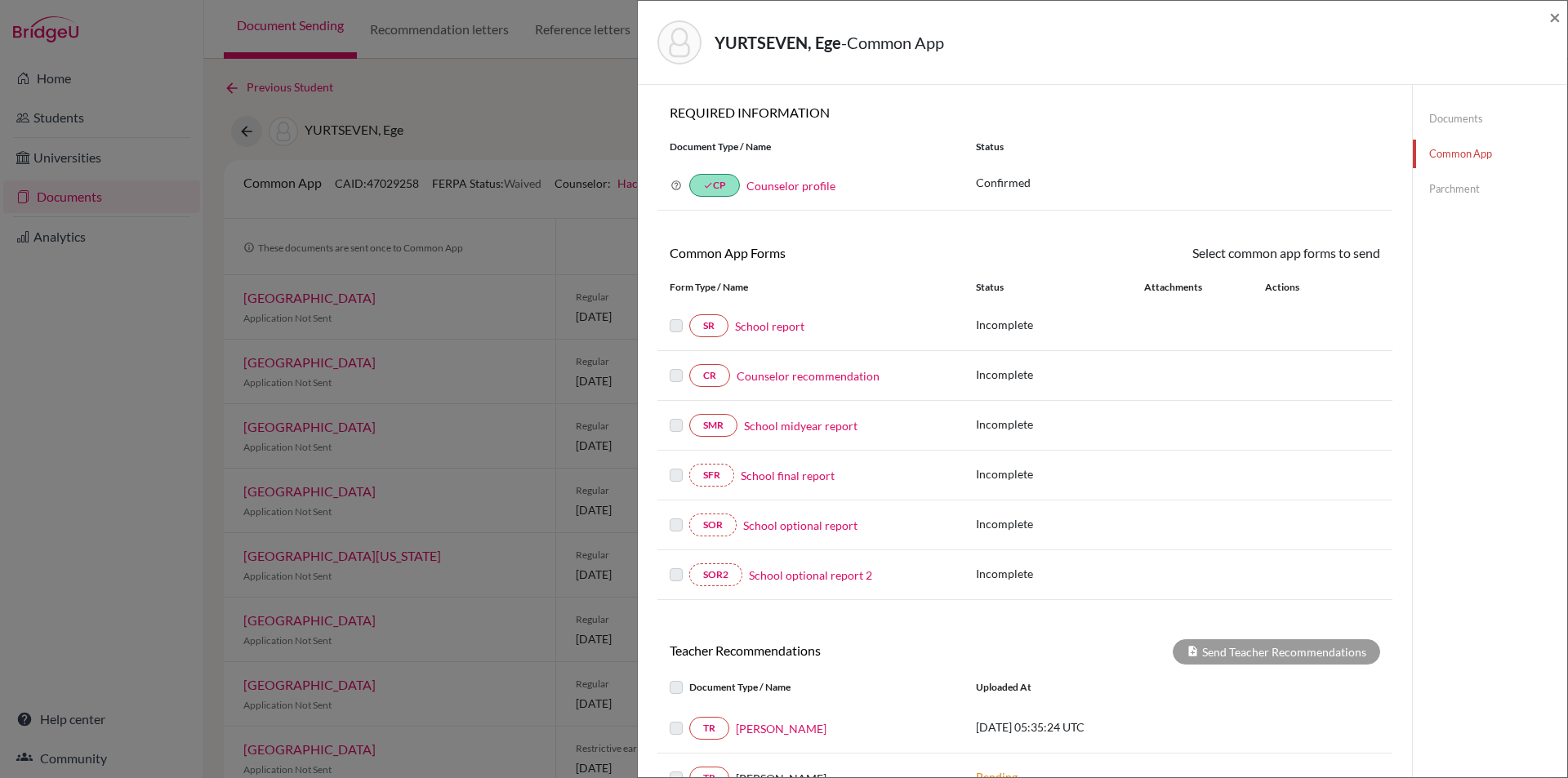
click at [777, 325] on link "School report" at bounding box center [770, 326] width 70 height 17
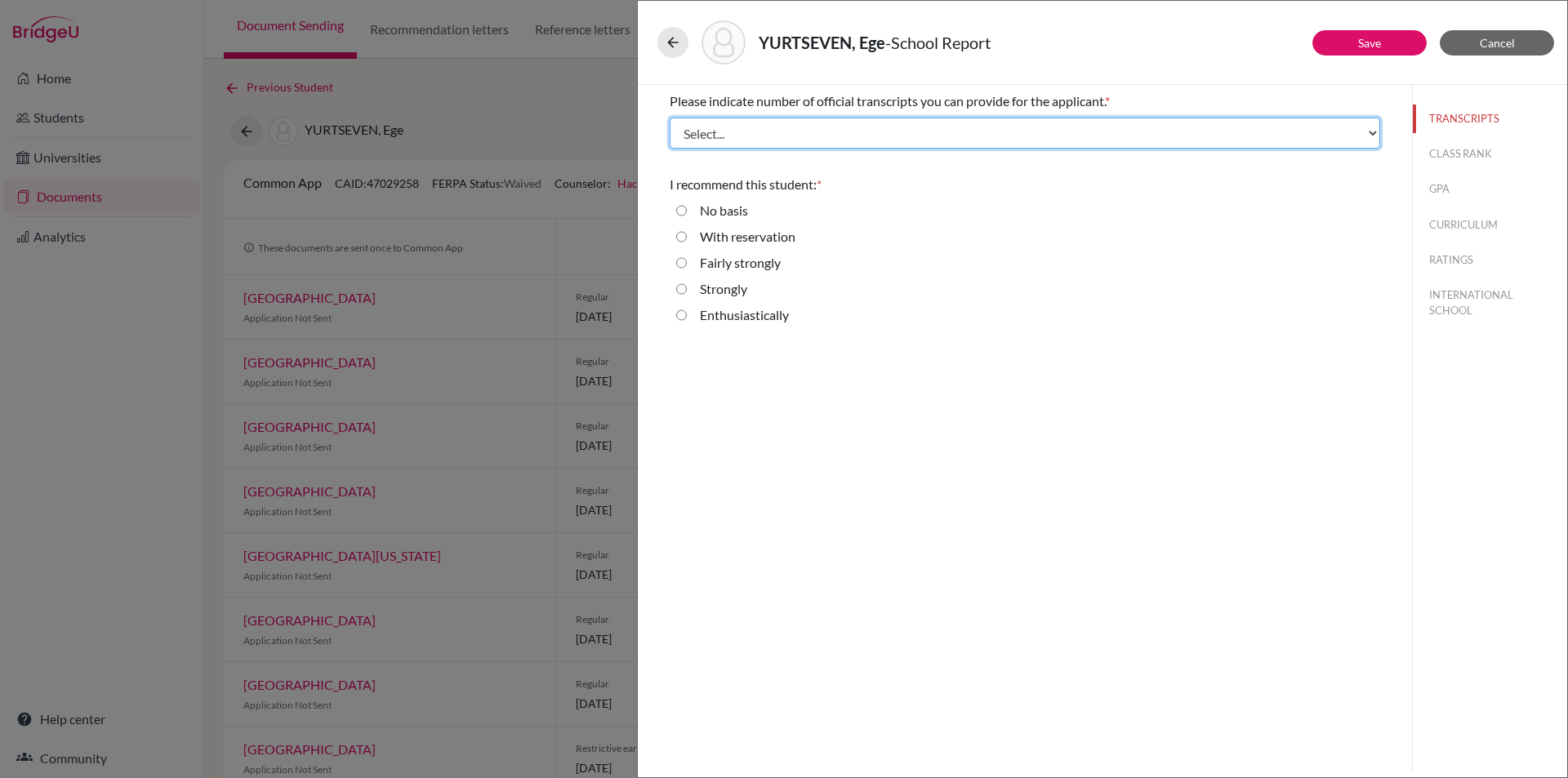
click at [750, 128] on select "Select... 1 2 3 4" at bounding box center [1024, 133] width 710 height 31
select select "3"
click at [669, 118] on select "Select... 1 2 3 4" at bounding box center [1024, 133] width 710 height 31
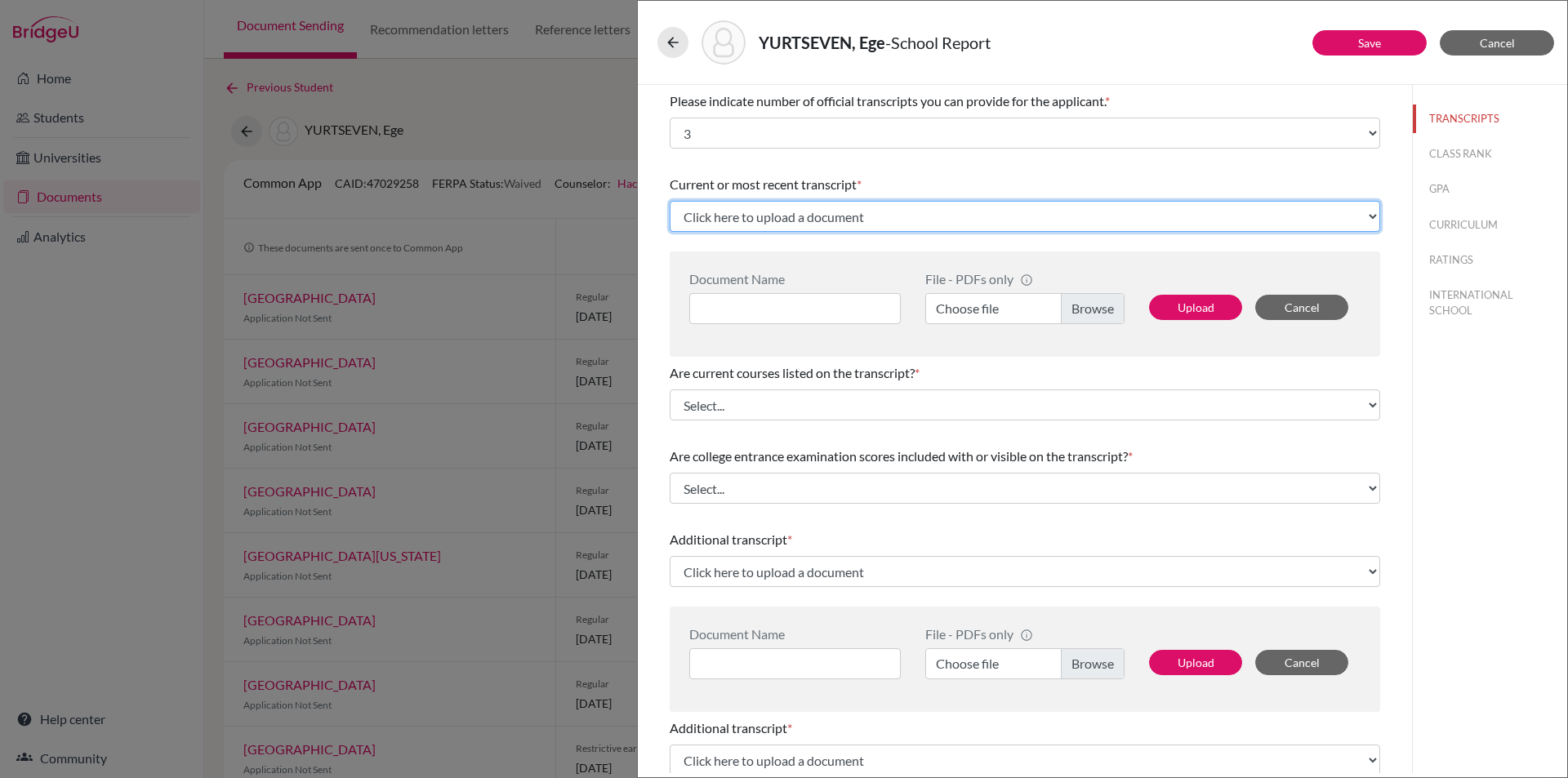
click at [963, 214] on select "Click here to upload a document Upload New File" at bounding box center [1024, 216] width 710 height 31
select select "Upload New File"
click at [669, 200] on select "Click here to upload a document Upload New File" at bounding box center [1024, 216] width 710 height 31
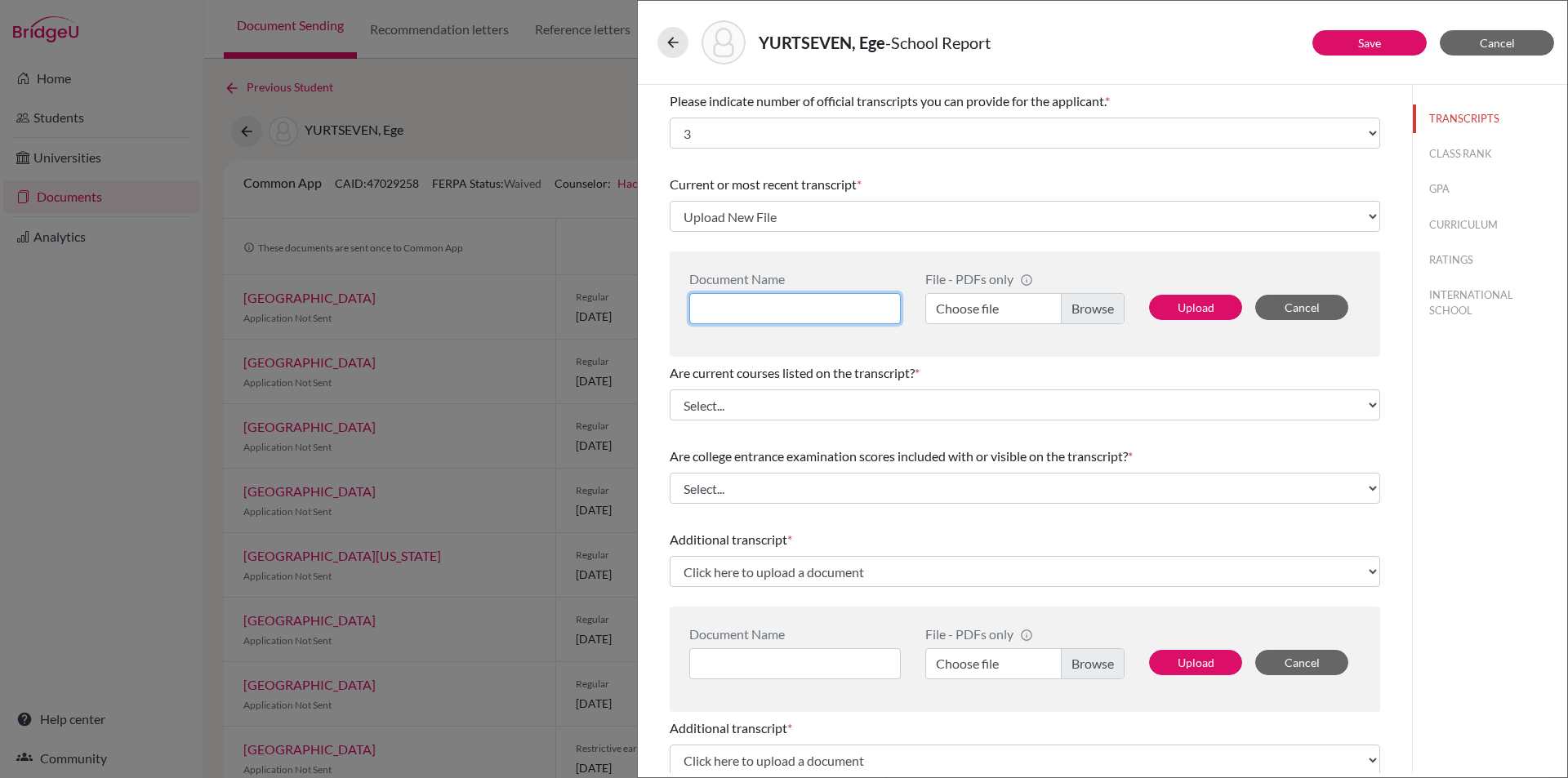
click at [784, 299] on input at bounding box center [795, 308] width 212 height 31
type input "Ege Yurtseven Transcript"
click at [1077, 314] on label "Choose file" at bounding box center [1025, 308] width 200 height 31
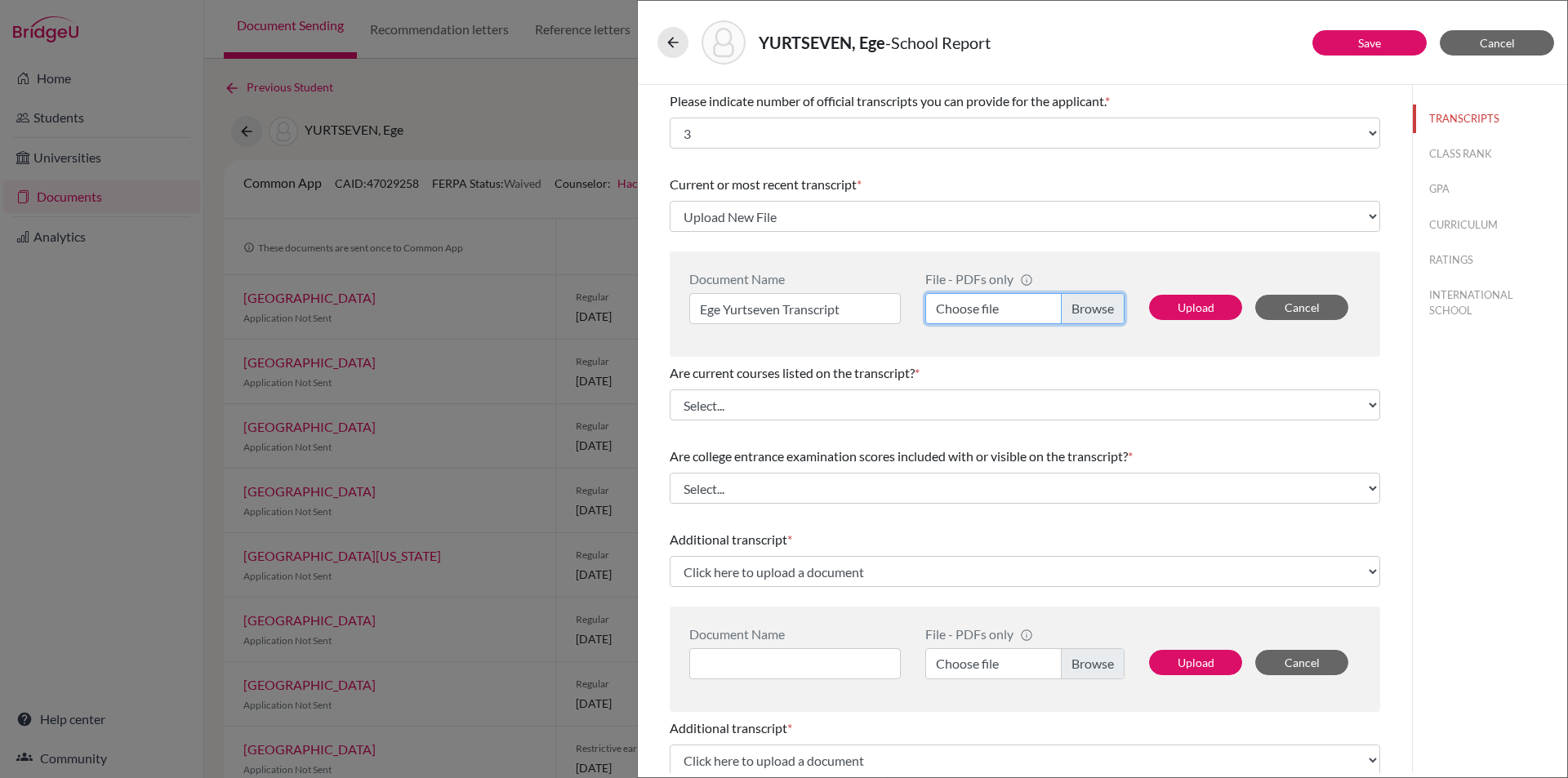
click at [1077, 314] on input "Choose file" at bounding box center [1025, 308] width 200 height 31
click at [1474, 39] on button "Cancel" at bounding box center [1497, 43] width 114 height 25
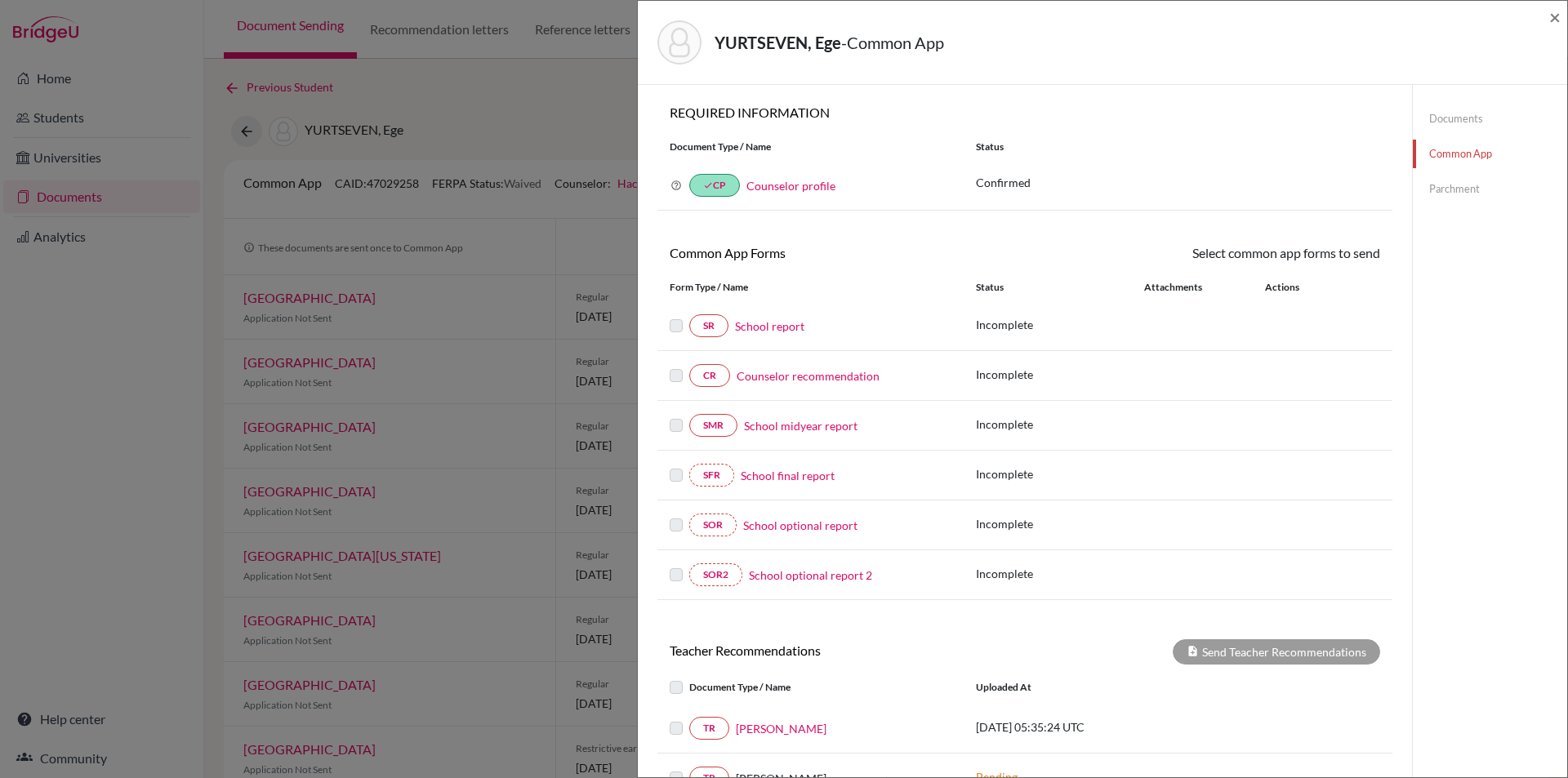
click at [146, 366] on div "YURTSEVEN, Ege - Common App × × REQUIRED INFORMATION Document Type / Name Statu…" at bounding box center [784, 389] width 1568 height 778
click at [1558, 12] on span "×" at bounding box center [1554, 17] width 11 height 24
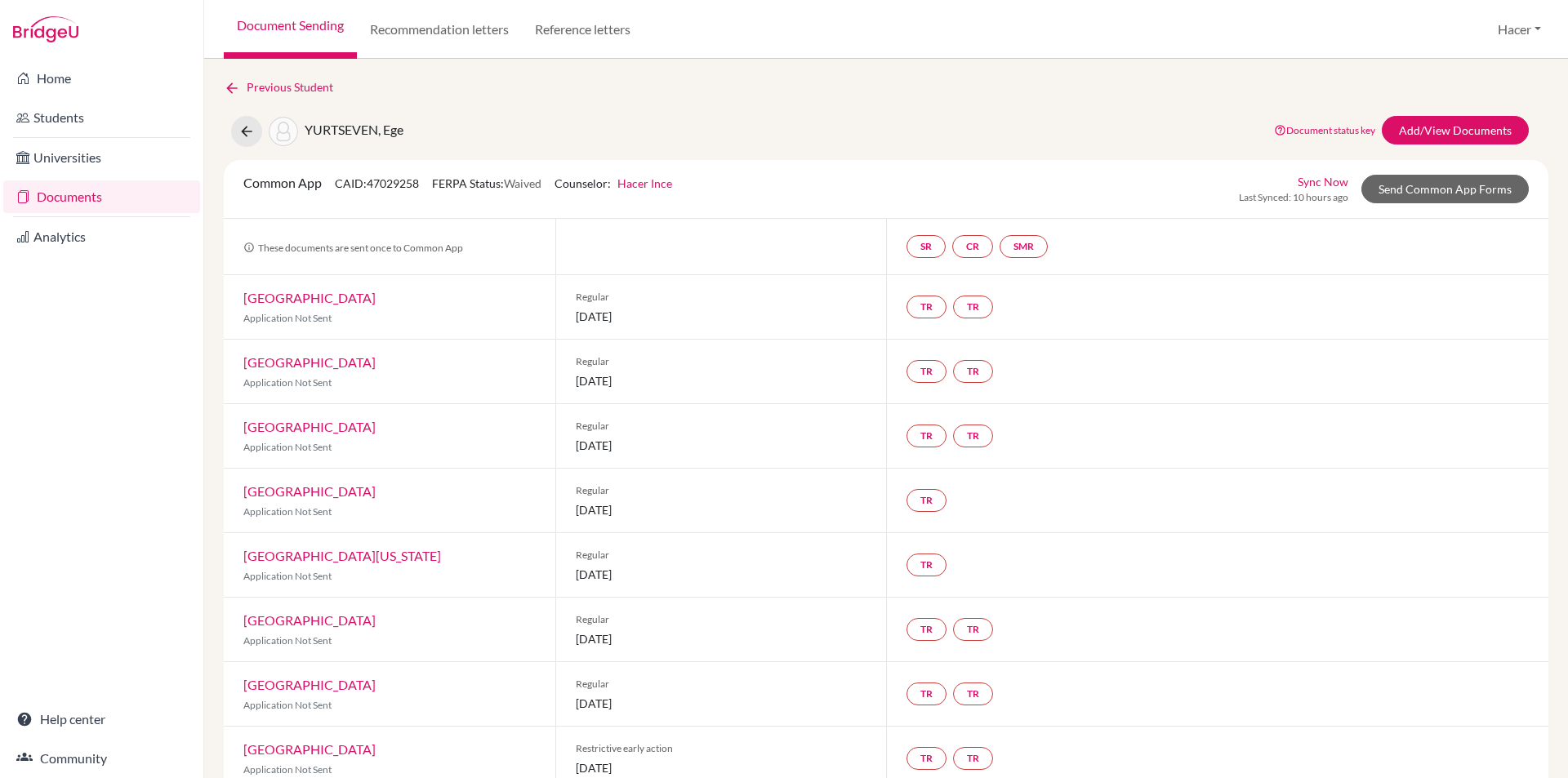
click at [56, 191] on link "Documents" at bounding box center [102, 196] width 197 height 32
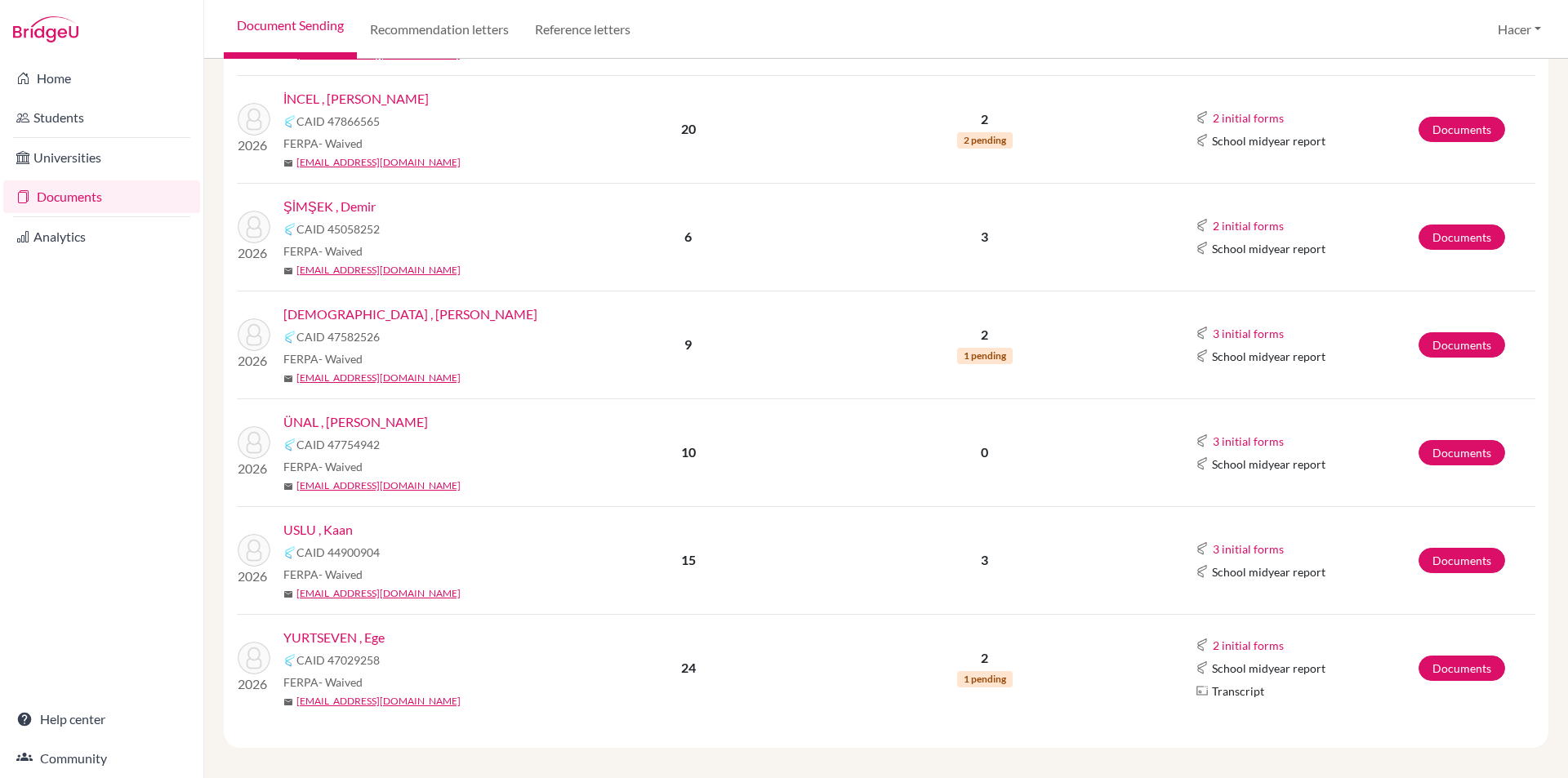
scroll to position [736, 0]
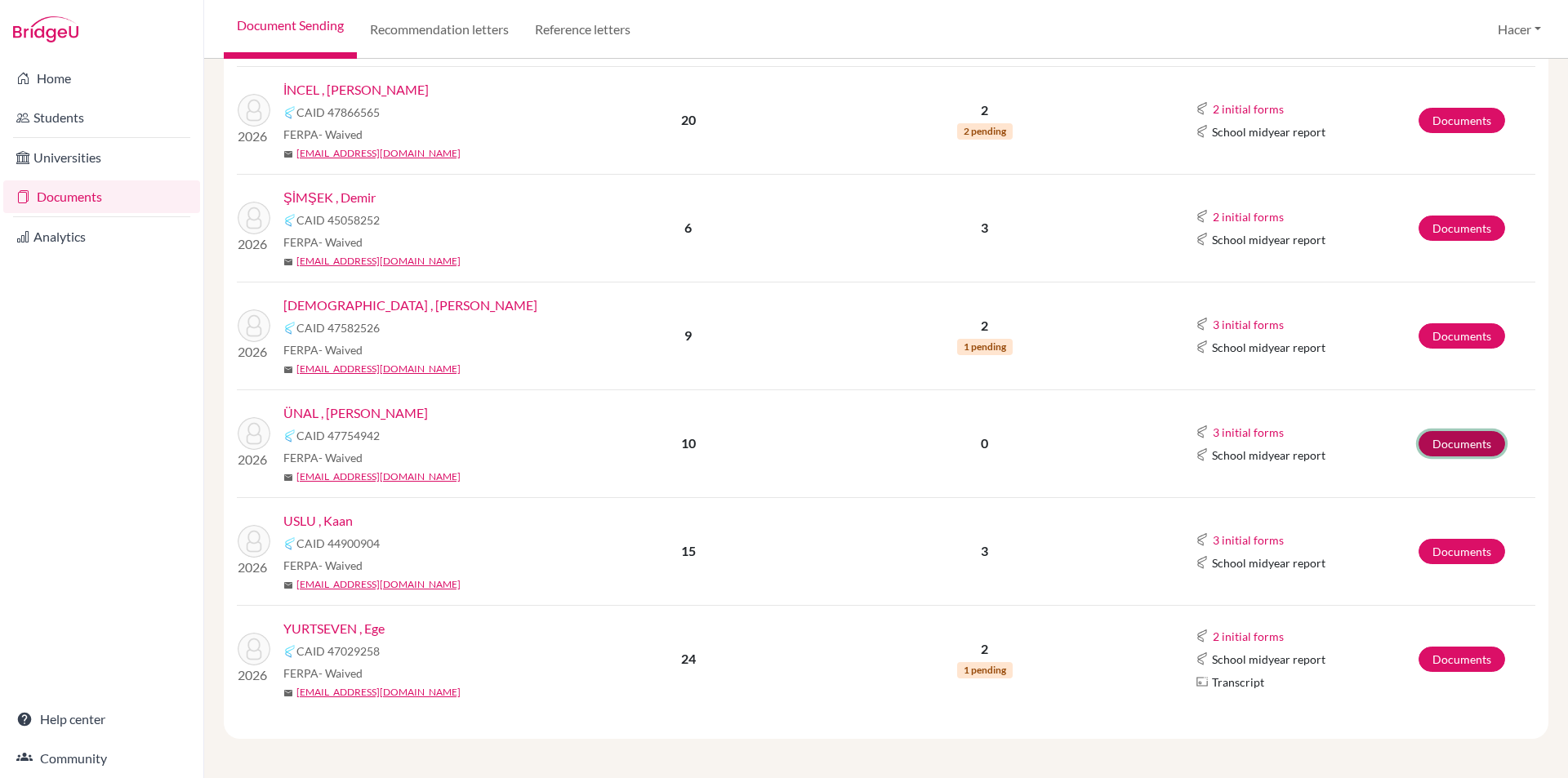
click at [1439, 442] on link "Documents" at bounding box center [1462, 443] width 86 height 25
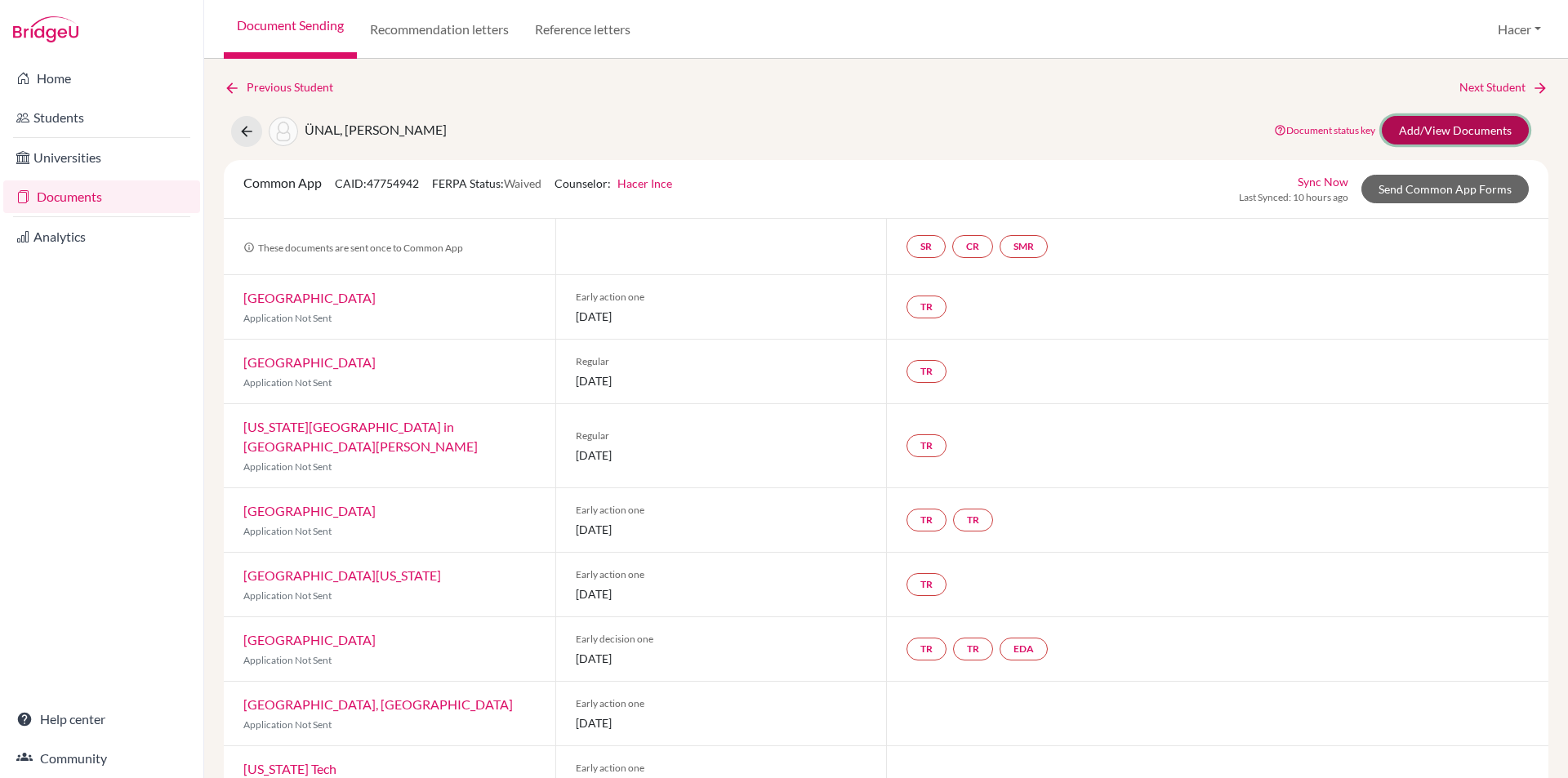
click at [1424, 130] on link "Add/View Documents" at bounding box center [1455, 130] width 147 height 29
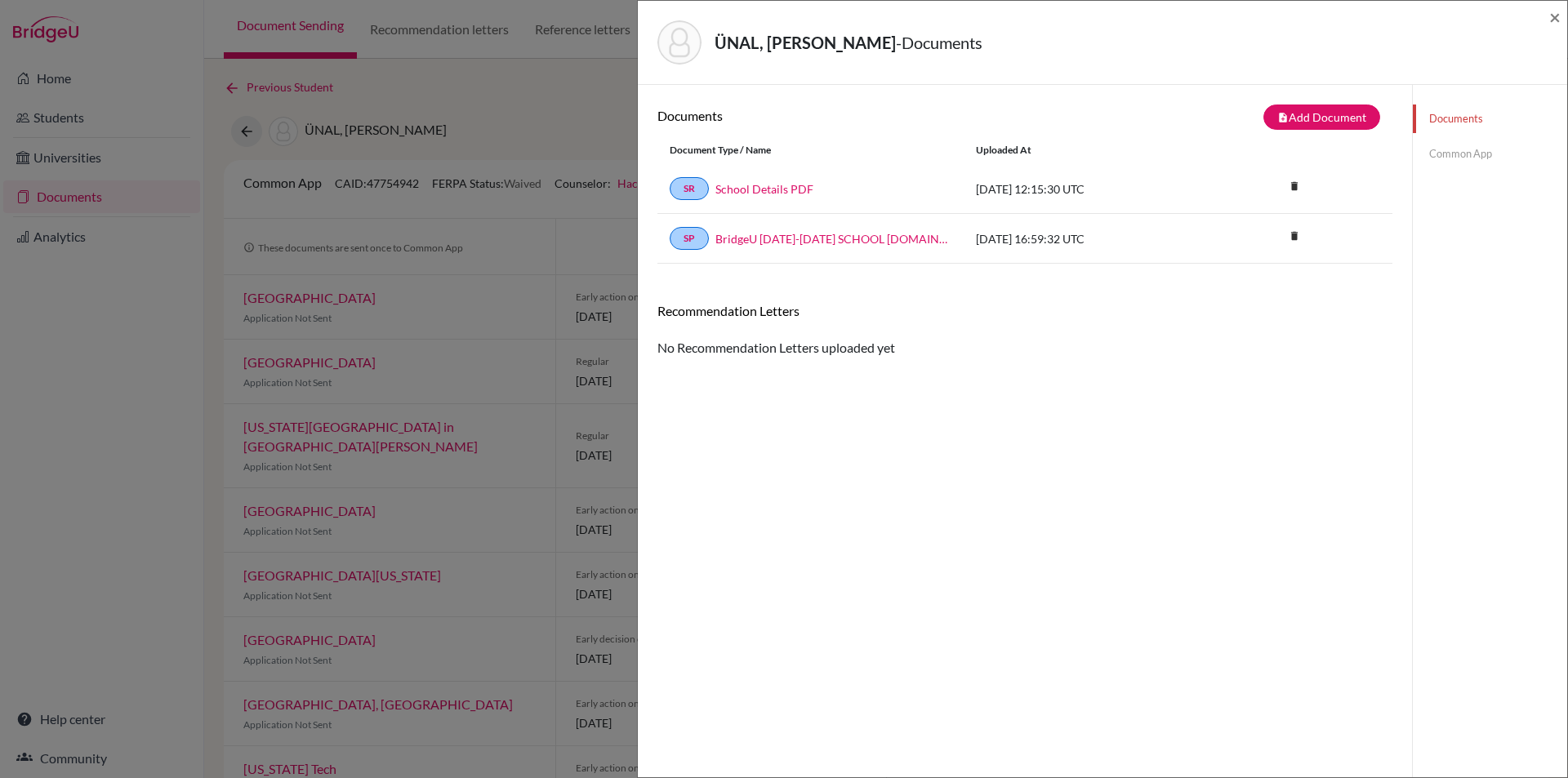
click at [1441, 150] on link "Common App" at bounding box center [1490, 153] width 154 height 29
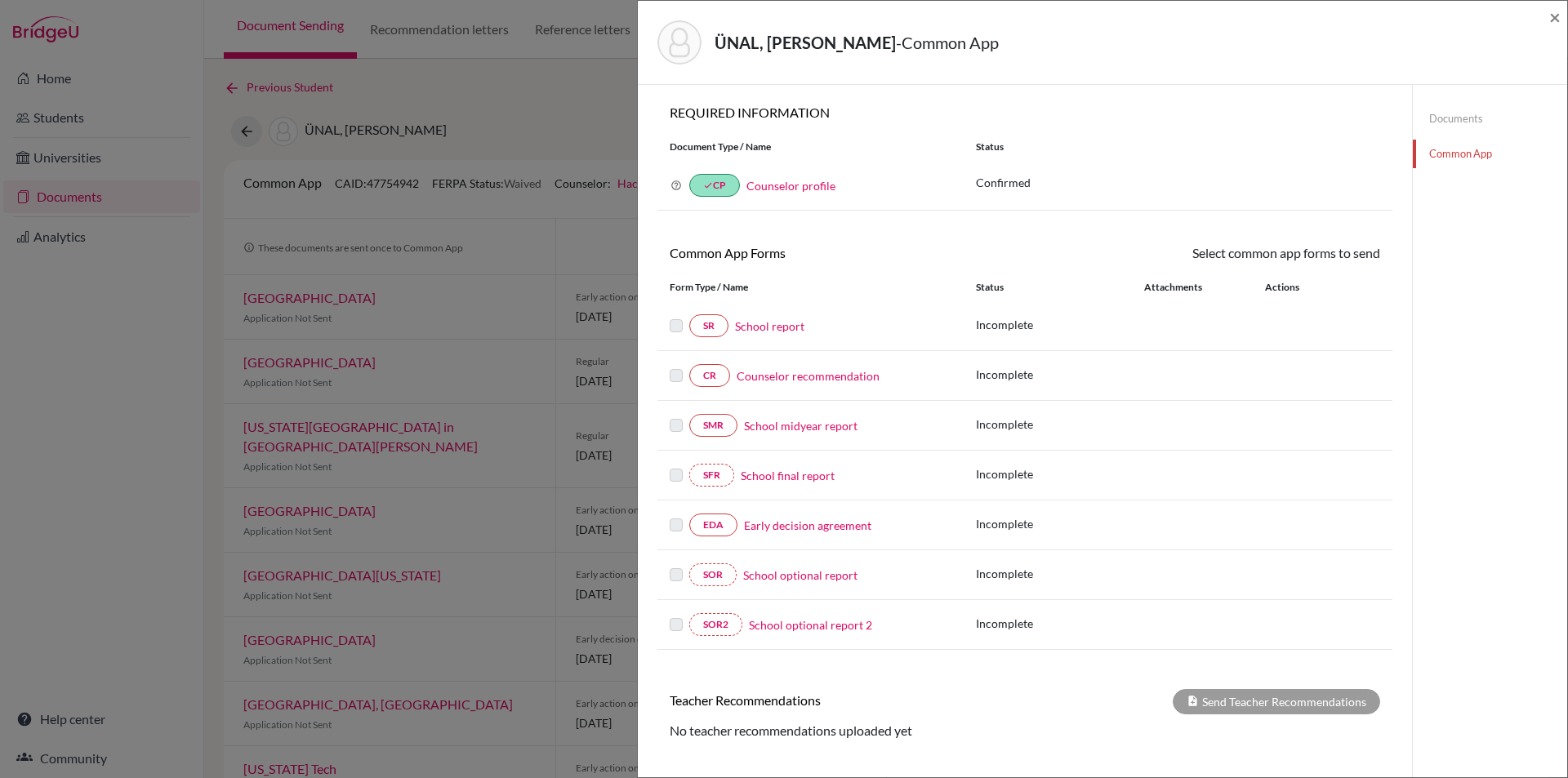
click at [782, 325] on link "School report" at bounding box center [770, 326] width 70 height 17
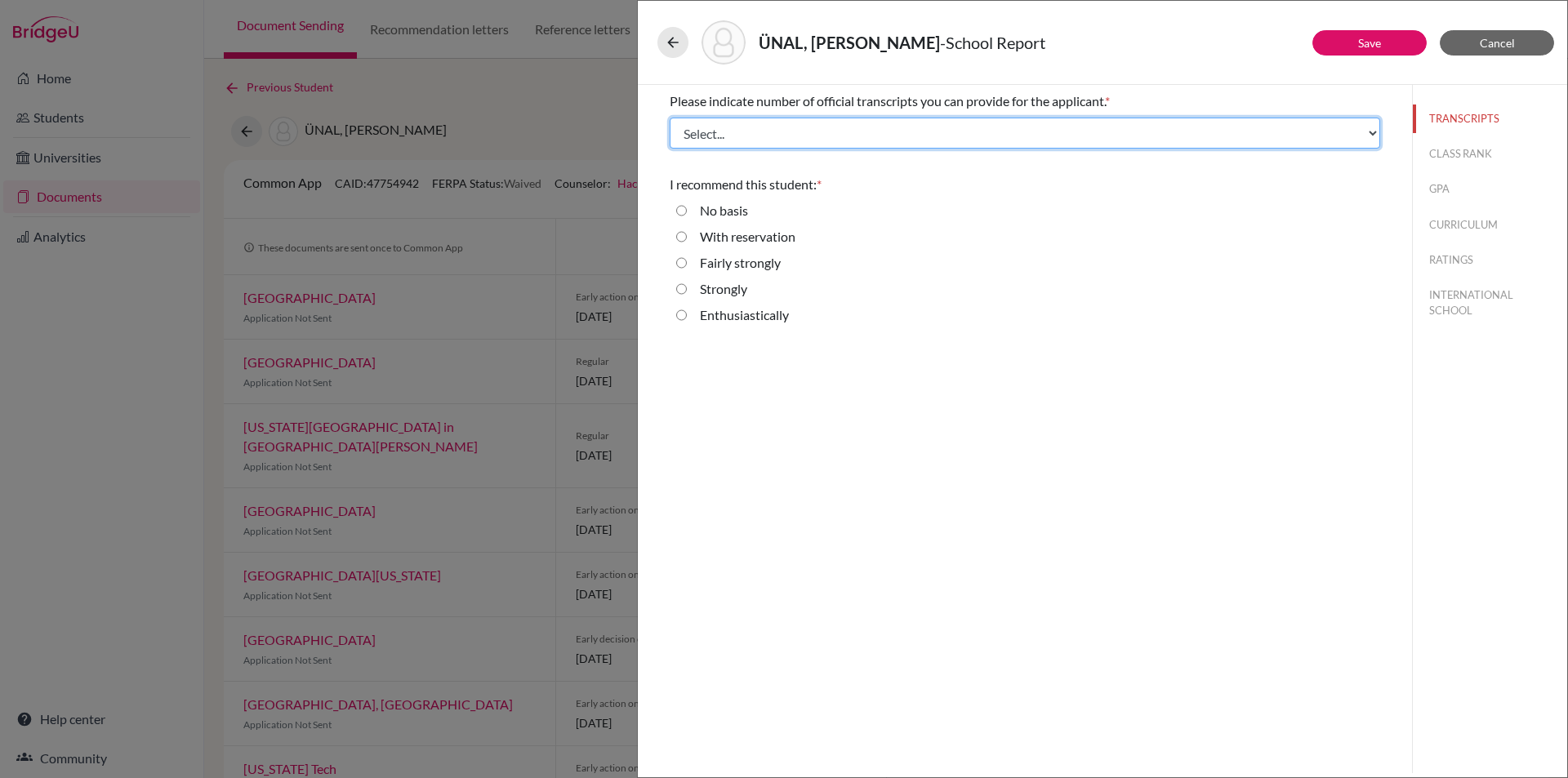
click at [828, 132] on select "Select... 1 2 3 4" at bounding box center [1024, 133] width 710 height 31
select select "2"
click at [669, 118] on select "Select... 1 2 3 4" at bounding box center [1024, 133] width 710 height 31
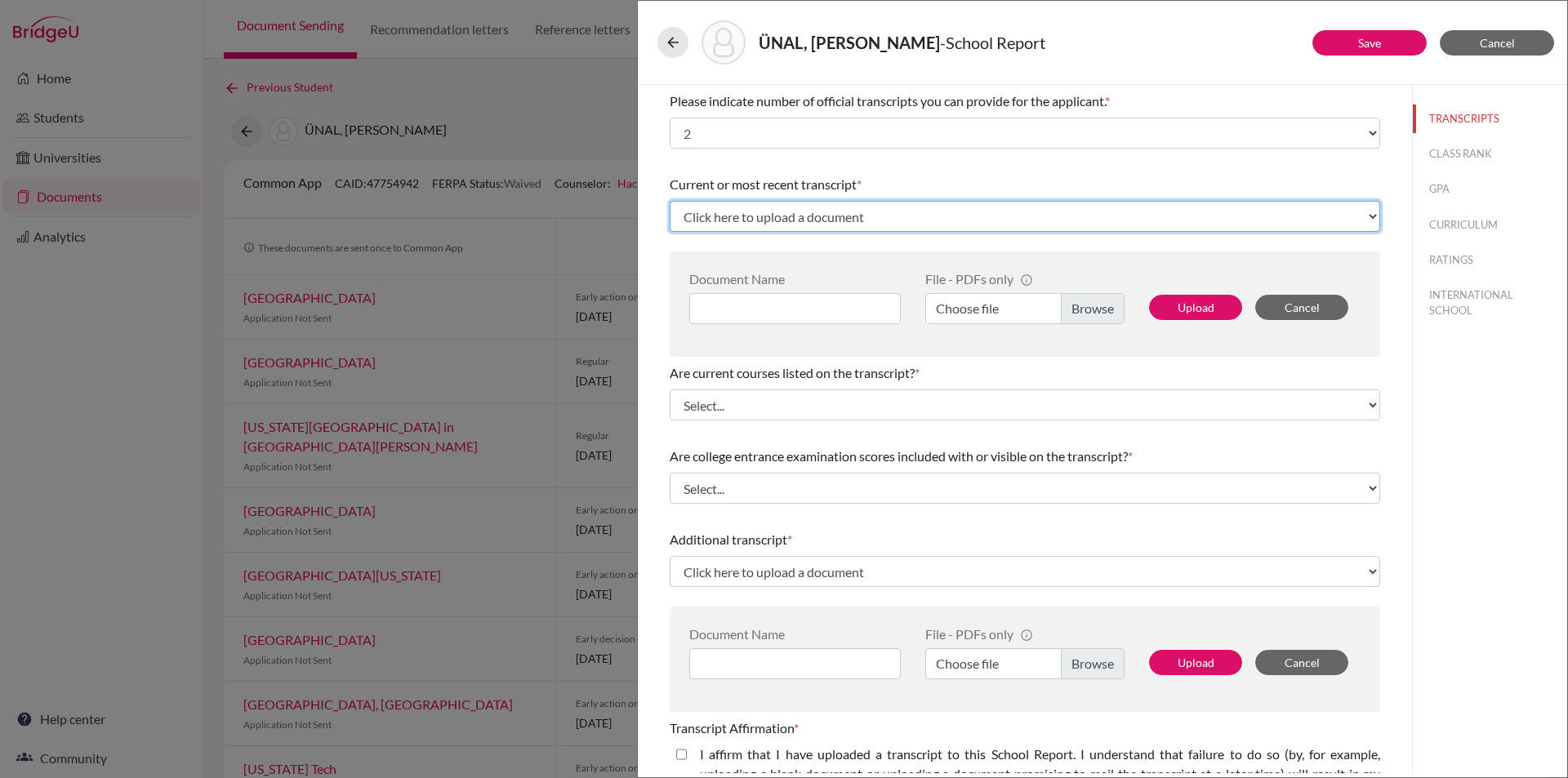
click at [905, 212] on select "Click here to upload a document Upload New File" at bounding box center [1024, 216] width 710 height 31
select select "Upload New File"
click at [669, 200] on select "Click here to upload a document Upload New File" at bounding box center [1024, 216] width 710 height 31
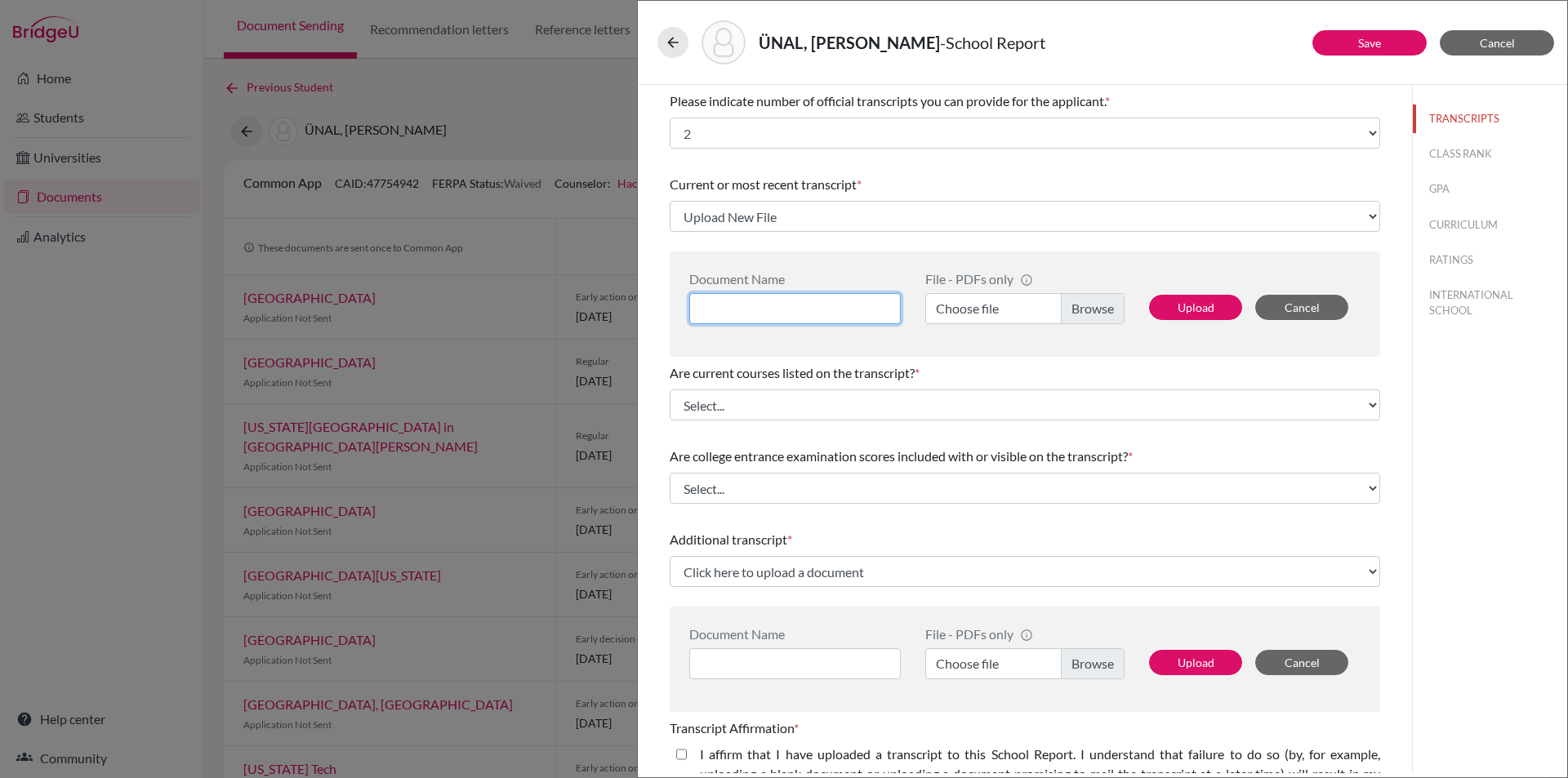
click at [777, 305] on input at bounding box center [795, 308] width 212 height 31
type input "Erdem Alp Unal Transcript"
click at [1092, 298] on label "Choose file" at bounding box center [1025, 308] width 200 height 31
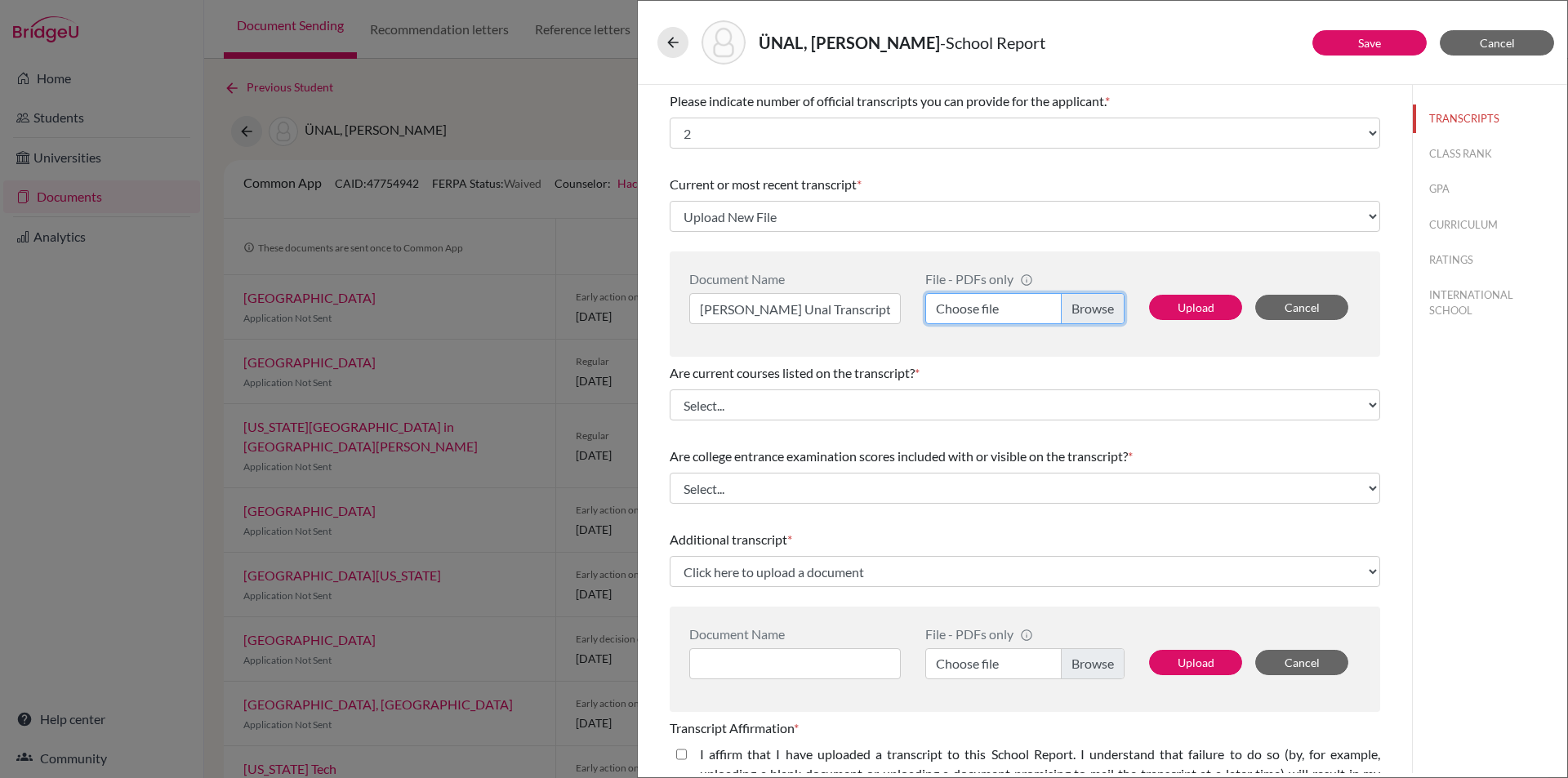
click at [1092, 298] on input "Choose file" at bounding box center [1025, 308] width 200 height 31
click at [1198, 301] on button "Upload" at bounding box center [1195, 307] width 93 height 25
select select "683940"
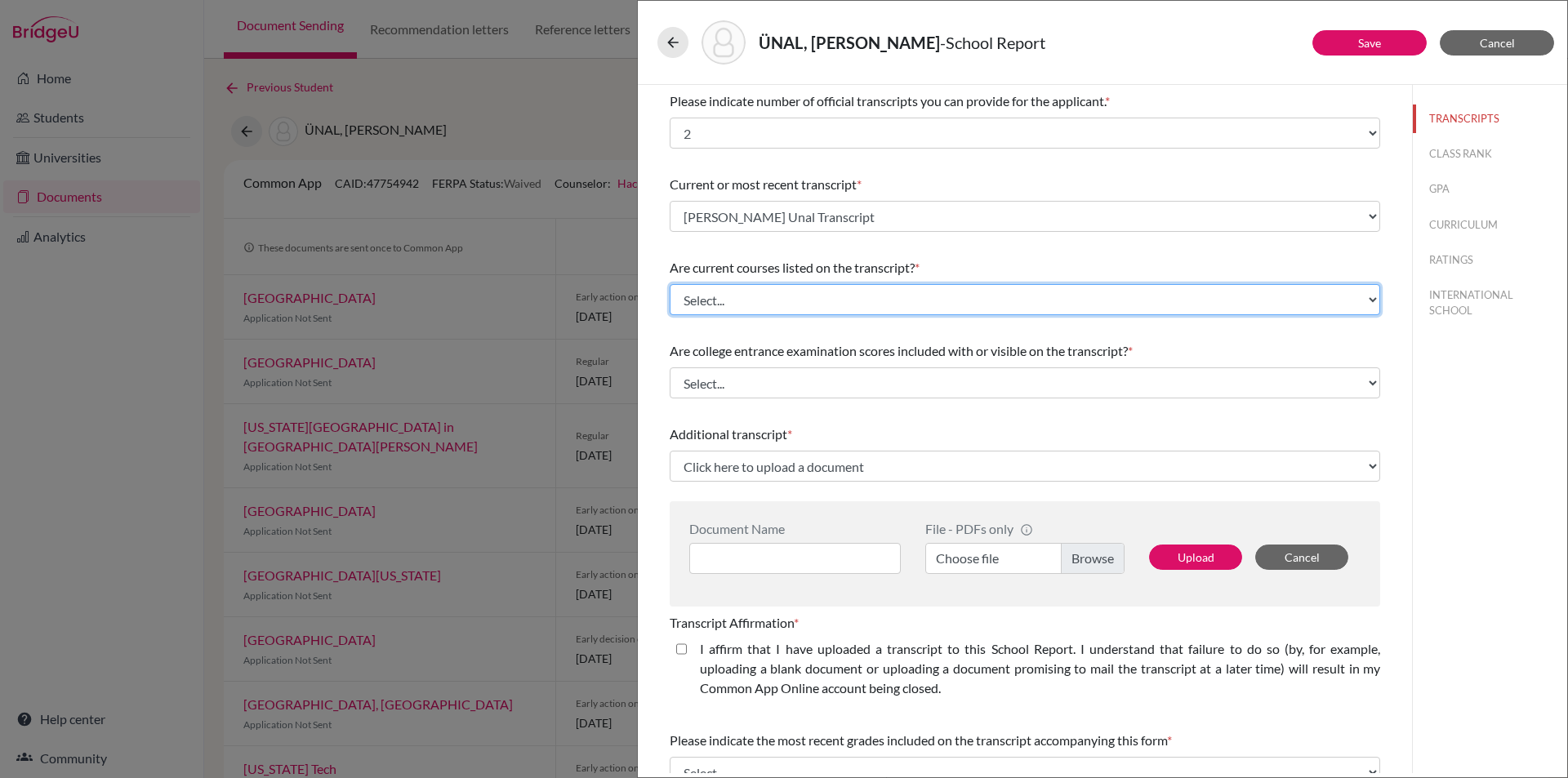
click at [1354, 298] on select "Select... Yes No" at bounding box center [1024, 300] width 710 height 31
select select "1"
click at [669, 284] on select "Select... Yes No" at bounding box center [1024, 300] width 710 height 31
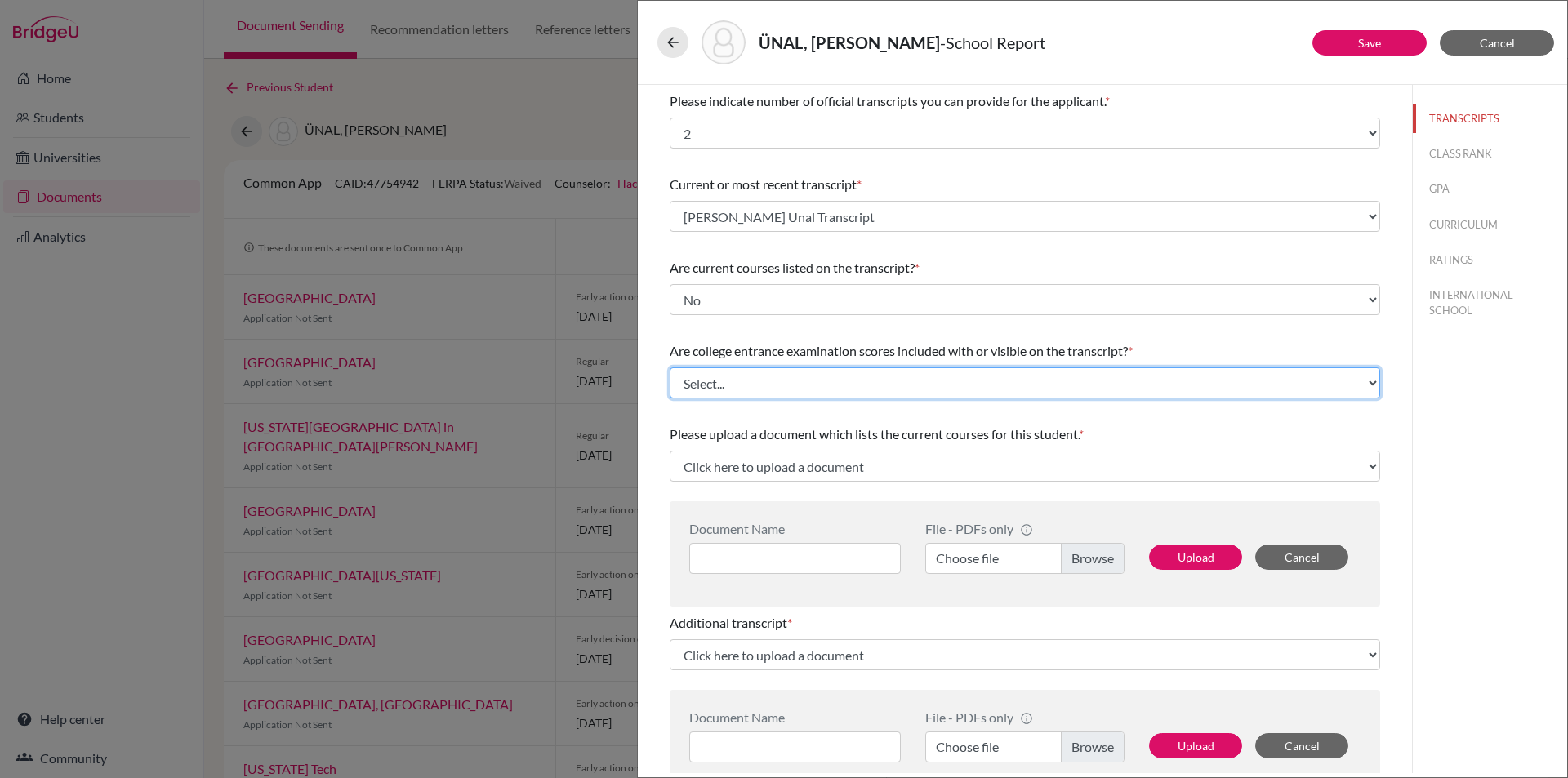
click at [1013, 369] on select "Select... Yes No" at bounding box center [1024, 383] width 710 height 31
select select "1"
click at [669, 368] on select "Select... Yes No" at bounding box center [1024, 383] width 710 height 31
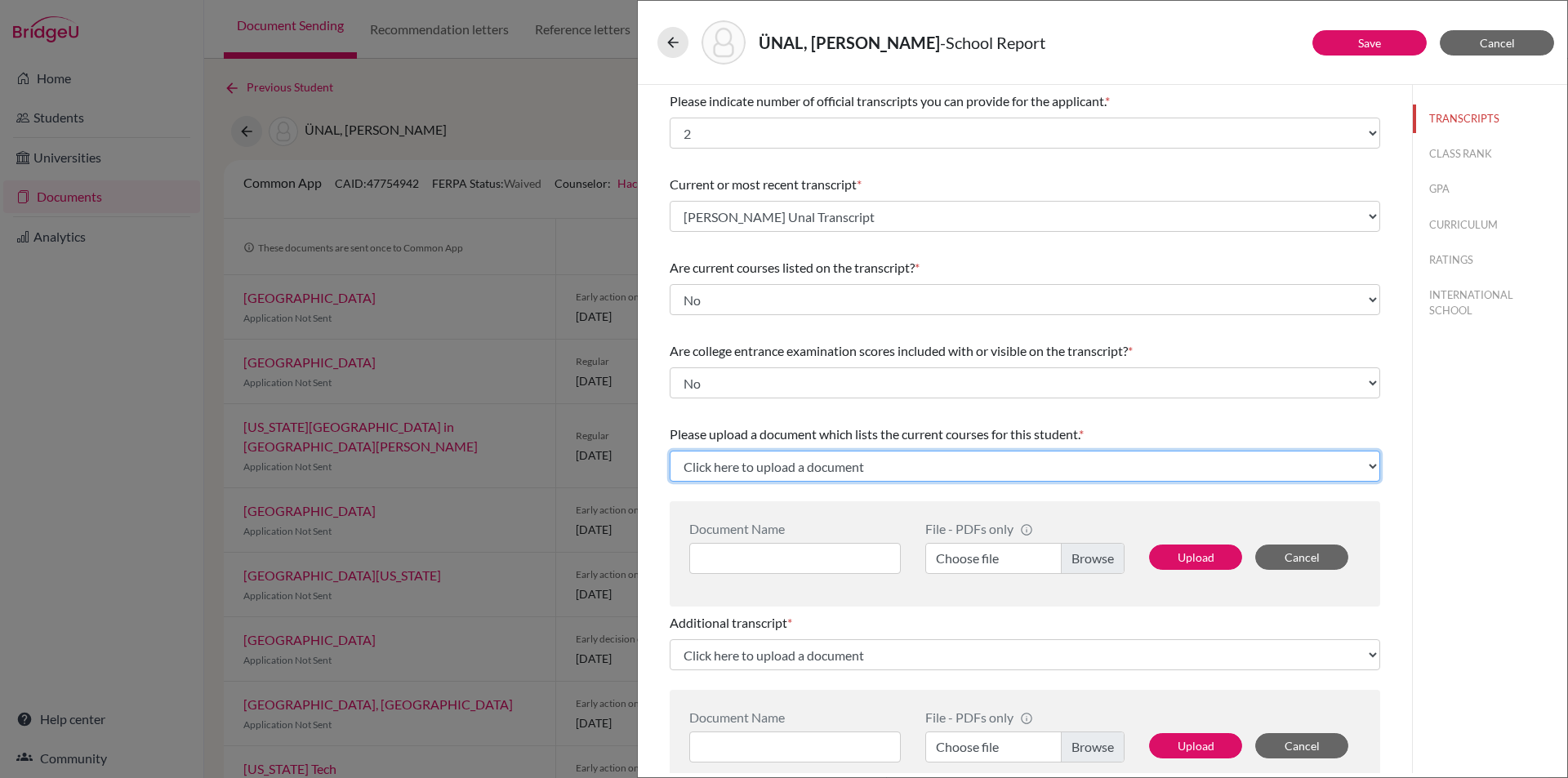
click at [832, 463] on select "Click here to upload a document Upload New File" at bounding box center [1024, 466] width 710 height 31
select select "Upload New File"
click at [669, 450] on select "Click here to upload a document Upload New File" at bounding box center [1024, 466] width 710 height 31
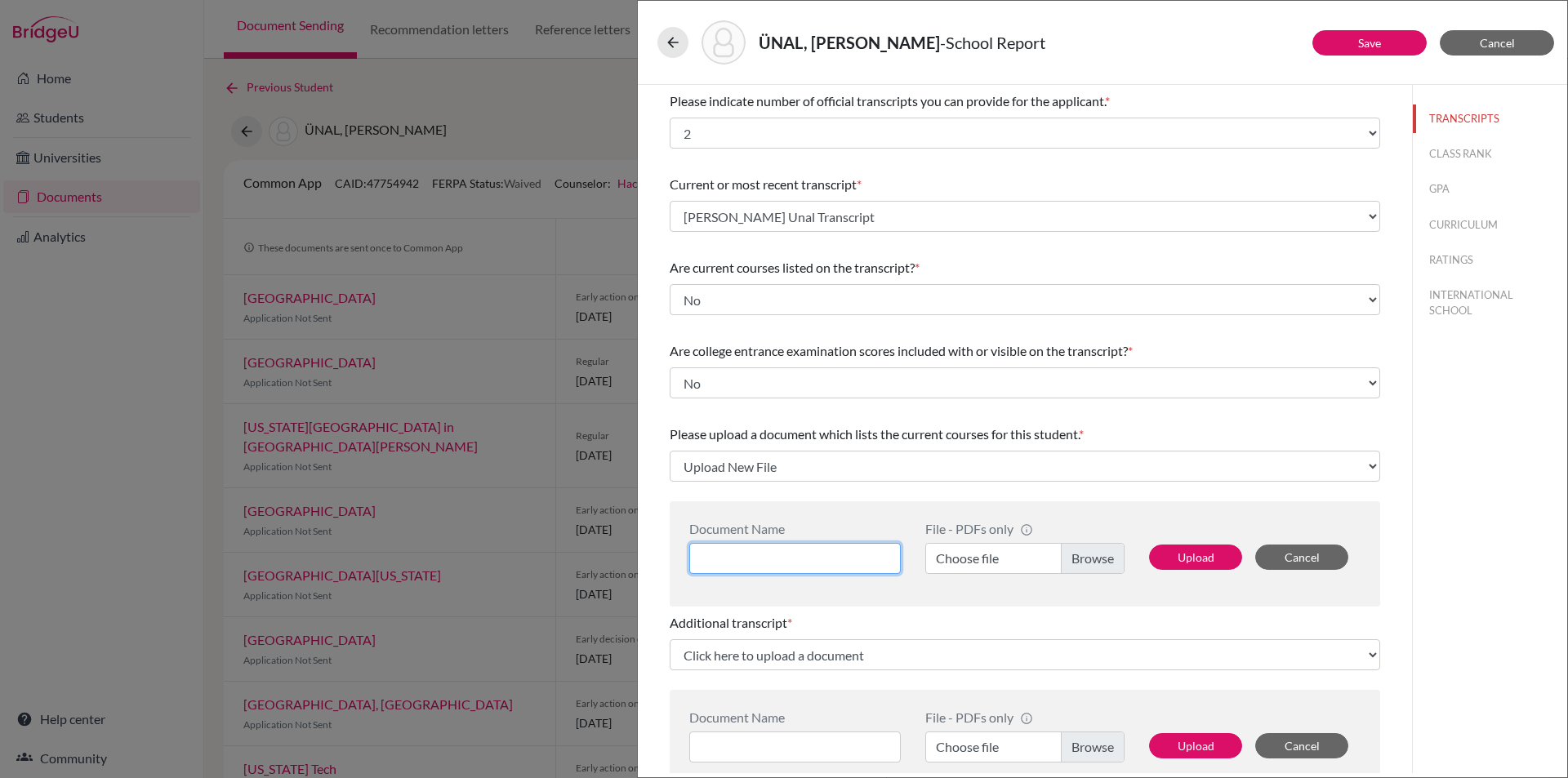
click at [741, 553] on input at bounding box center [795, 558] width 212 height 31
type input "Erdem Alp Unal Current Courses"
click at [1089, 557] on label "Choose file" at bounding box center [1025, 558] width 200 height 31
click at [1089, 557] on input "Choose file" at bounding box center [1025, 558] width 200 height 31
click at [1186, 554] on button "Upload" at bounding box center [1195, 557] width 93 height 25
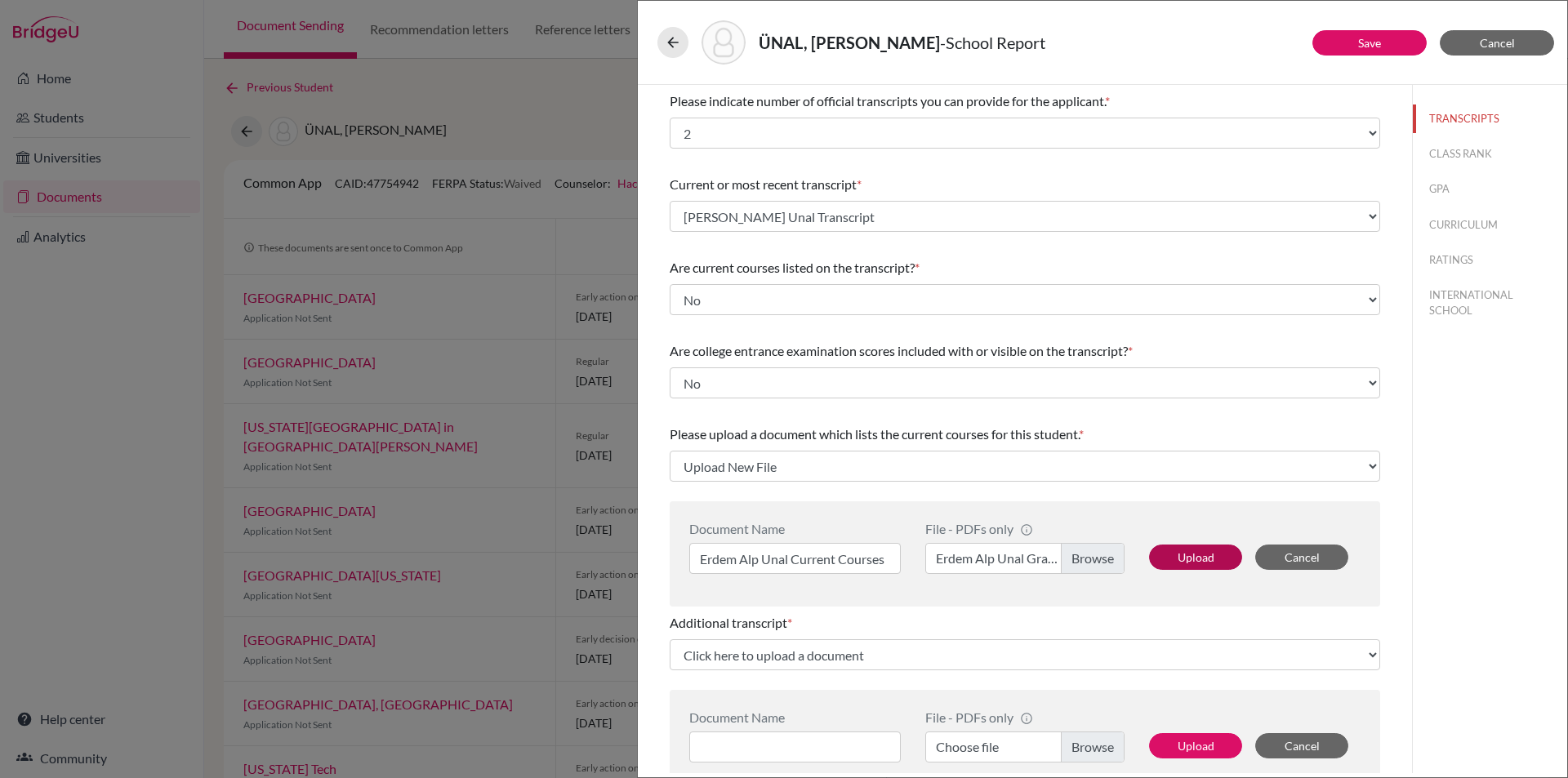
select select "683941"
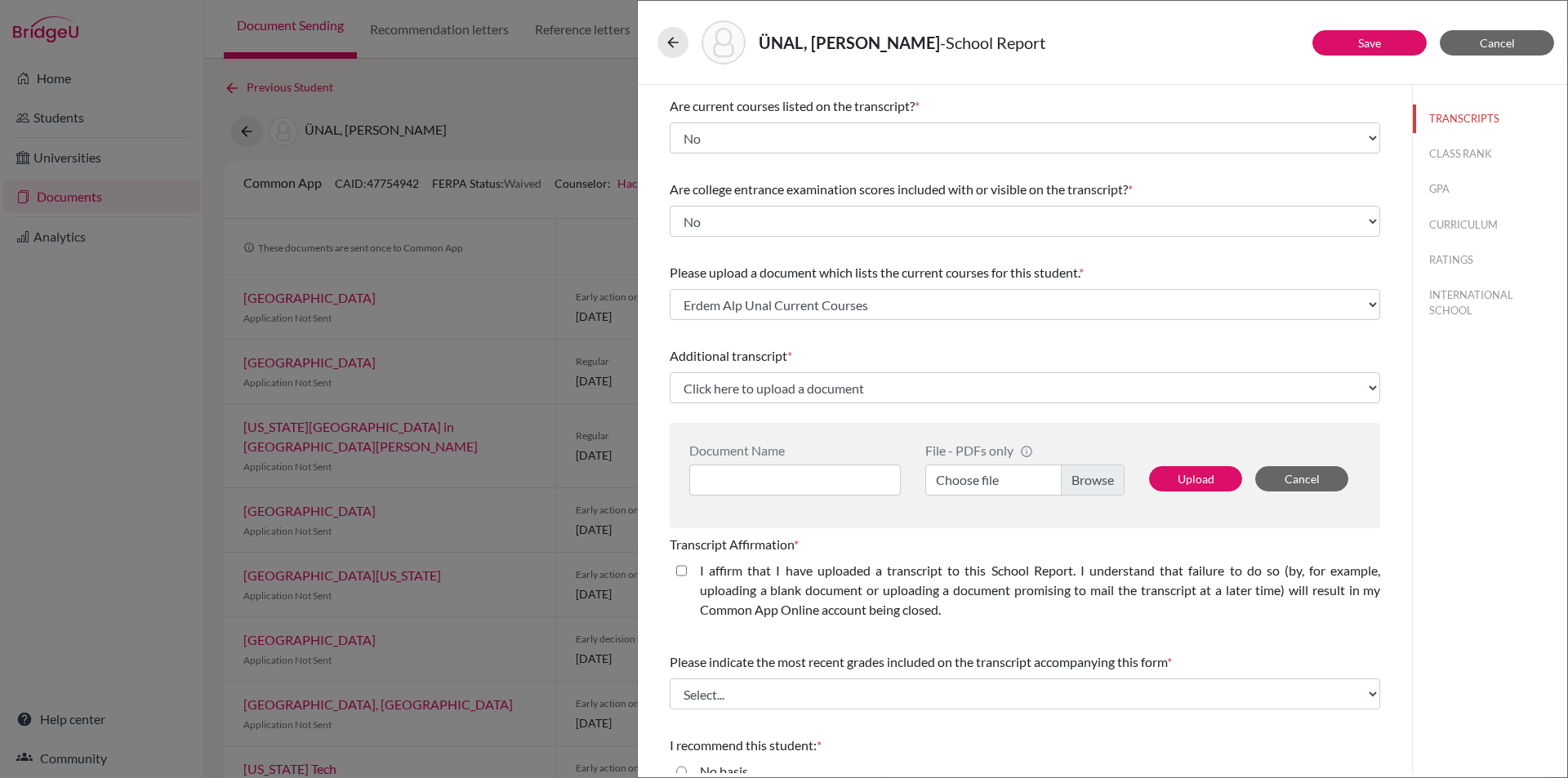
scroll to position [163, 0]
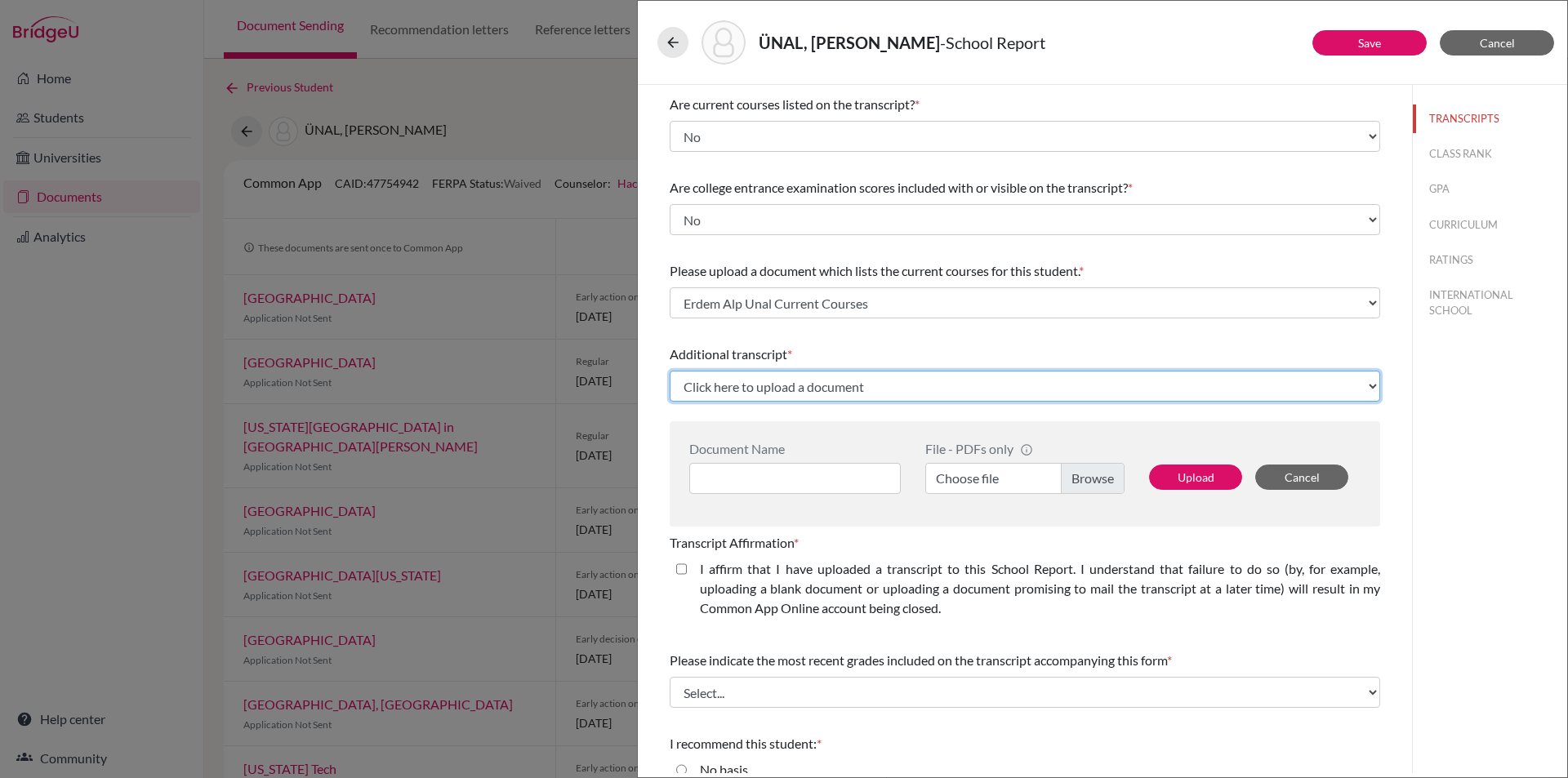
click at [827, 383] on select "Click here to upload a document Upload New File" at bounding box center [1024, 386] width 710 height 31
select select "Upload New File"
click at [669, 370] on select "Click here to upload a document Upload New File" at bounding box center [1024, 386] width 710 height 31
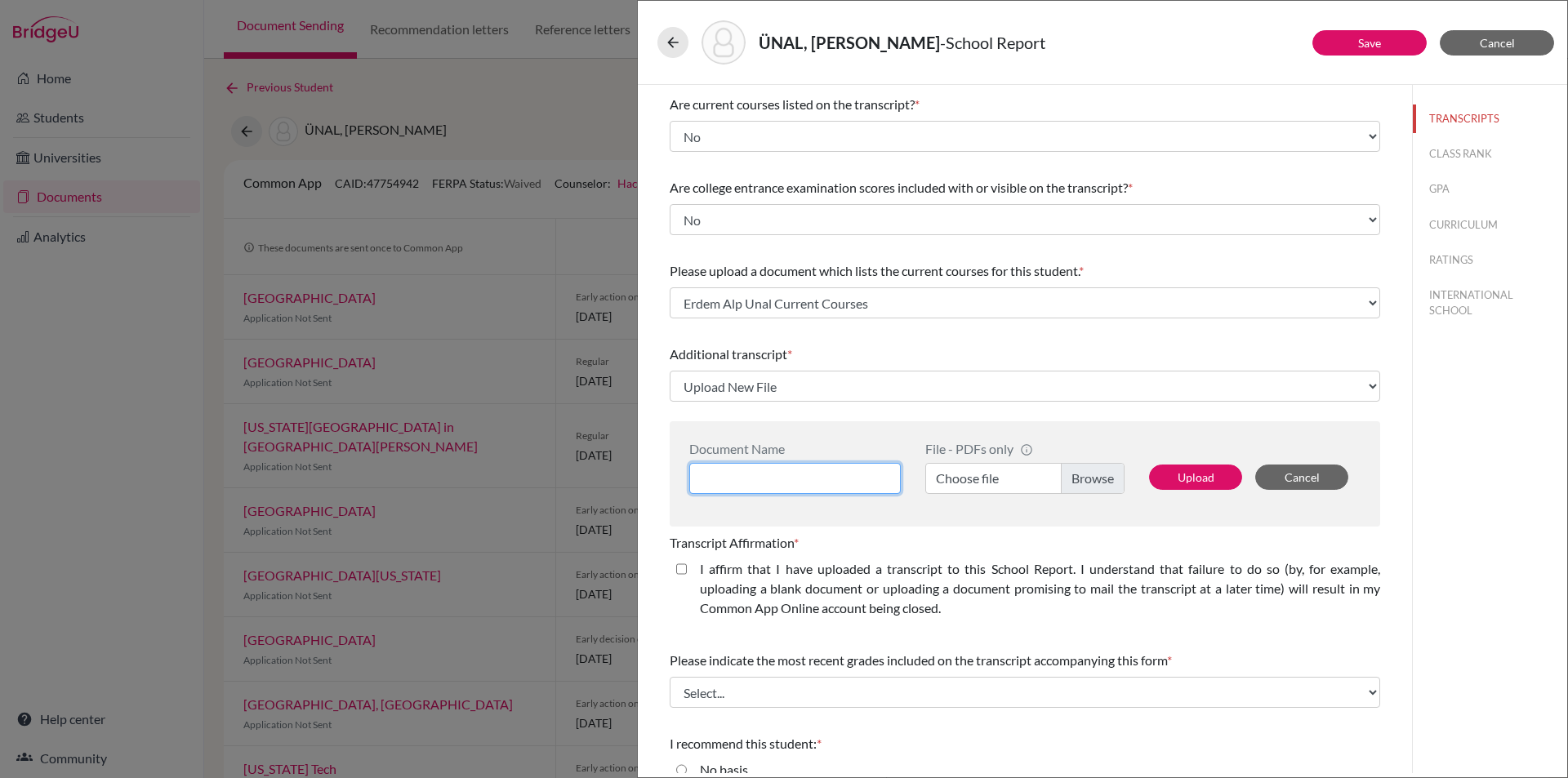
click at [750, 473] on input at bounding box center [795, 478] width 212 height 31
type input "Erdem Alp Unal A Level Predicted Grades"
click at [1059, 483] on label "Choose file" at bounding box center [1025, 478] width 200 height 31
click at [1059, 483] on input "Choose file" at bounding box center [1025, 478] width 200 height 31
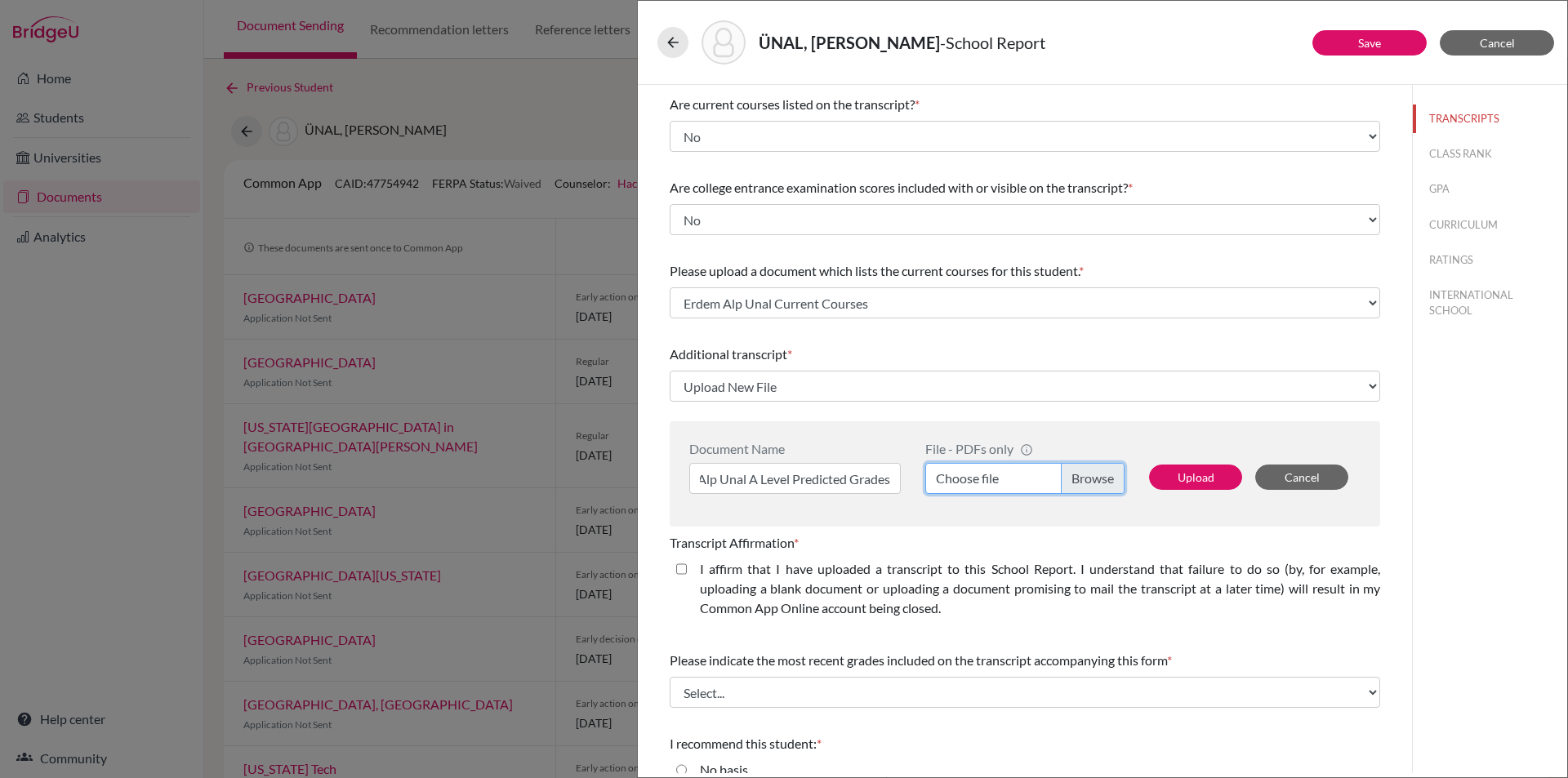
scroll to position [0, 0]
click at [1173, 471] on button "Upload" at bounding box center [1195, 477] width 93 height 25
select select "683942"
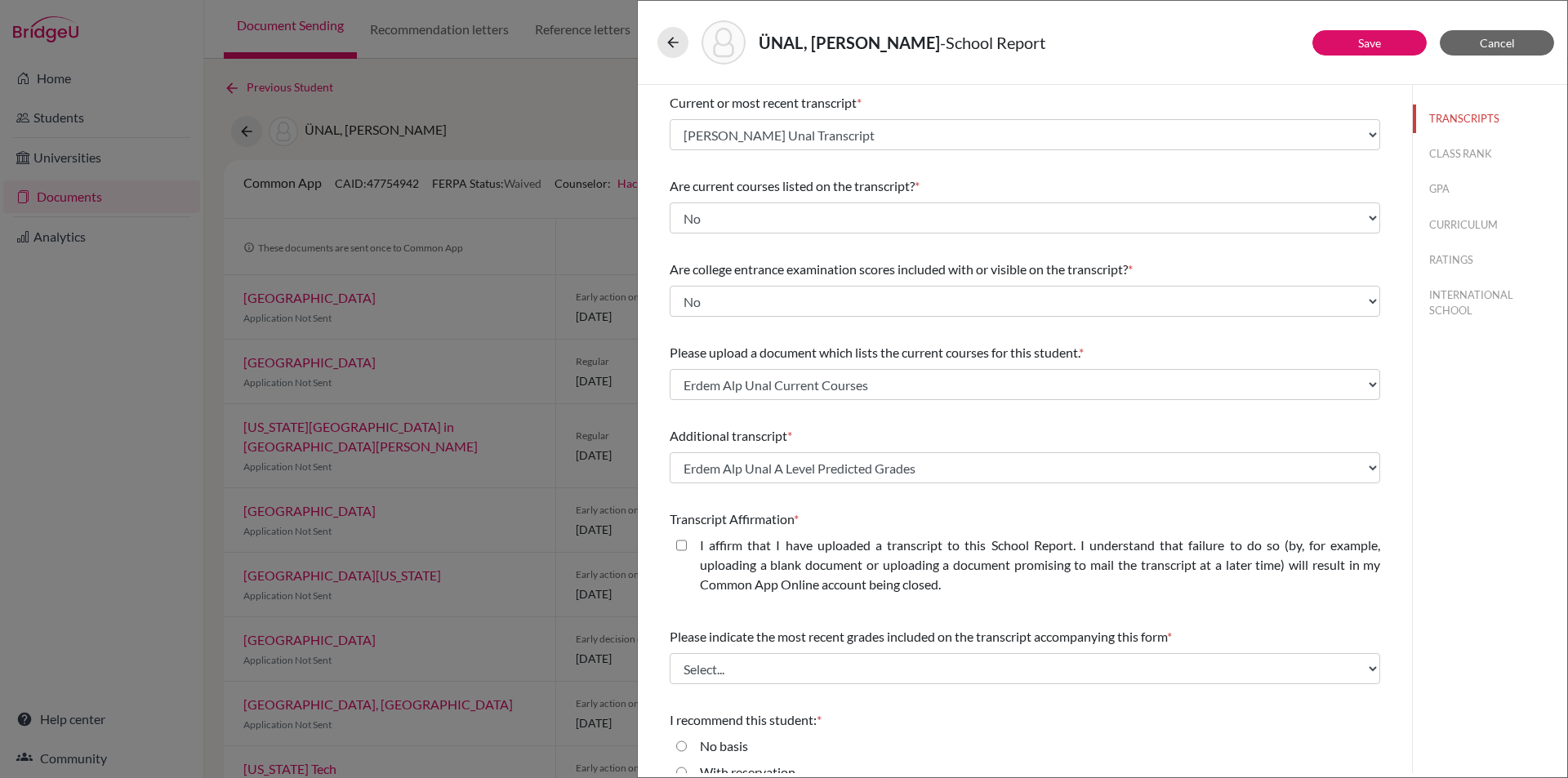
scroll to position [163, 0]
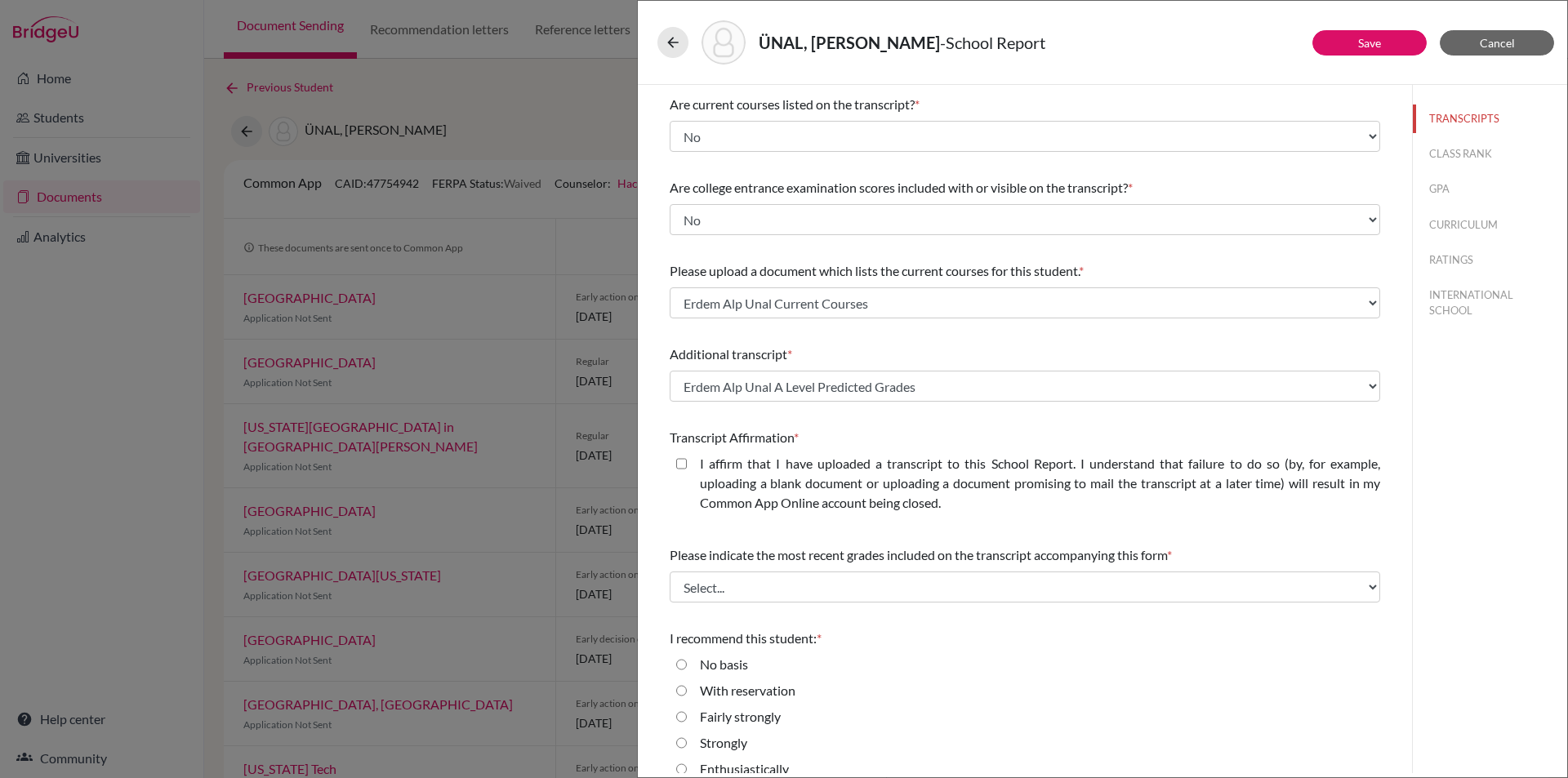
click at [683, 463] on closed\ "I affirm that I have uploaded a transcript to this School Report. I understand …" at bounding box center [682, 463] width 10 height 19
checkbox closed\ "true"
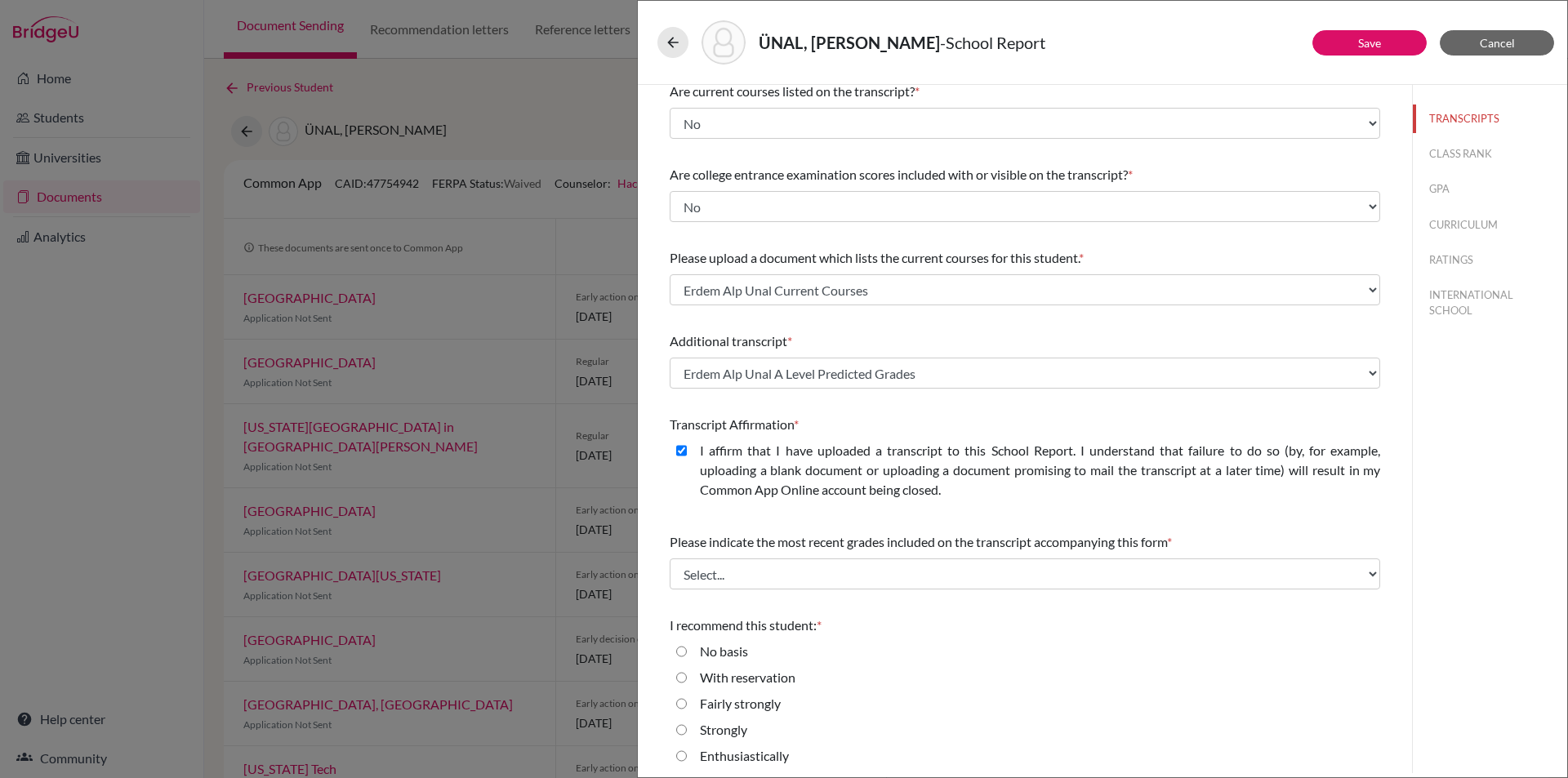
scroll to position [182, 0]
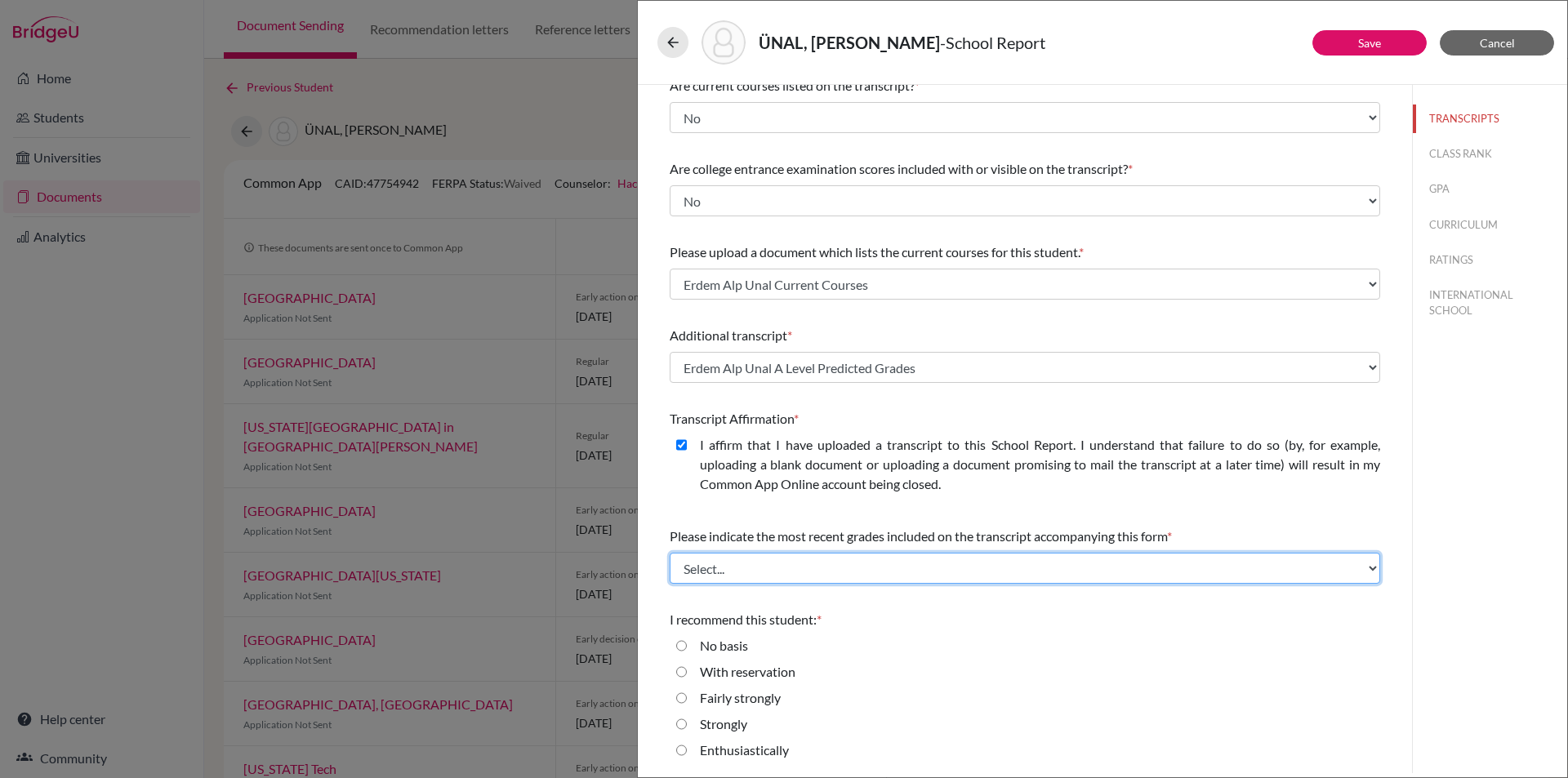
click at [862, 569] on select "Select... Final junior year grades 1st Quarter senior year grades 2nd Quarter/1…" at bounding box center [1024, 568] width 710 height 31
select select "0"
click at [669, 552] on select "Select... Final junior year grades 1st Quarter senior year grades 2nd Quarter/1…" at bounding box center [1024, 568] width 710 height 31
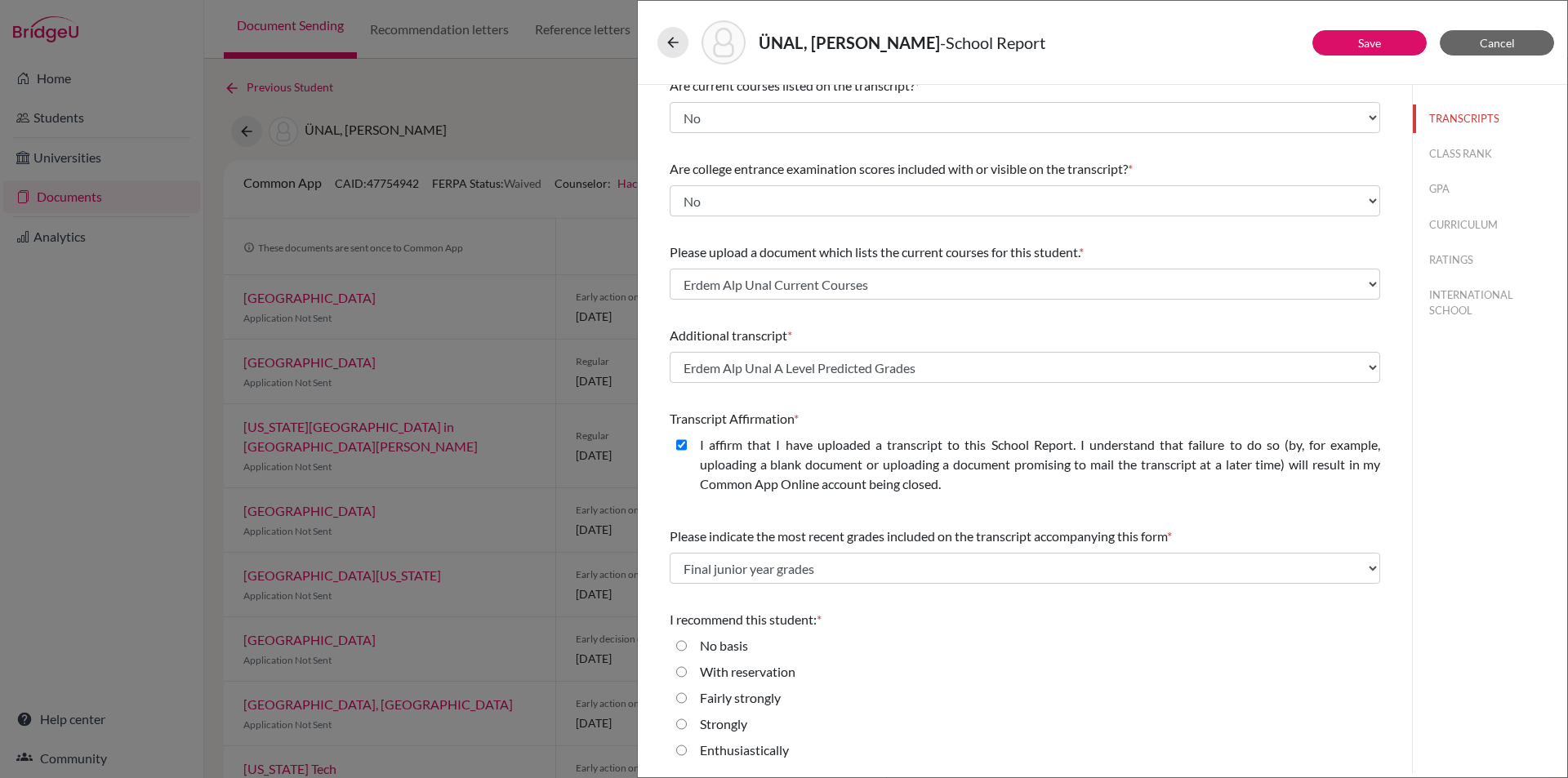
click at [724, 748] on label "Enthusiastically" at bounding box center [744, 750] width 89 height 19
click at [687, 748] on input "Enthusiastically" at bounding box center [682, 750] width 10 height 19
radio input "true"
click at [1395, 44] on button "Save" at bounding box center [1369, 43] width 114 height 25
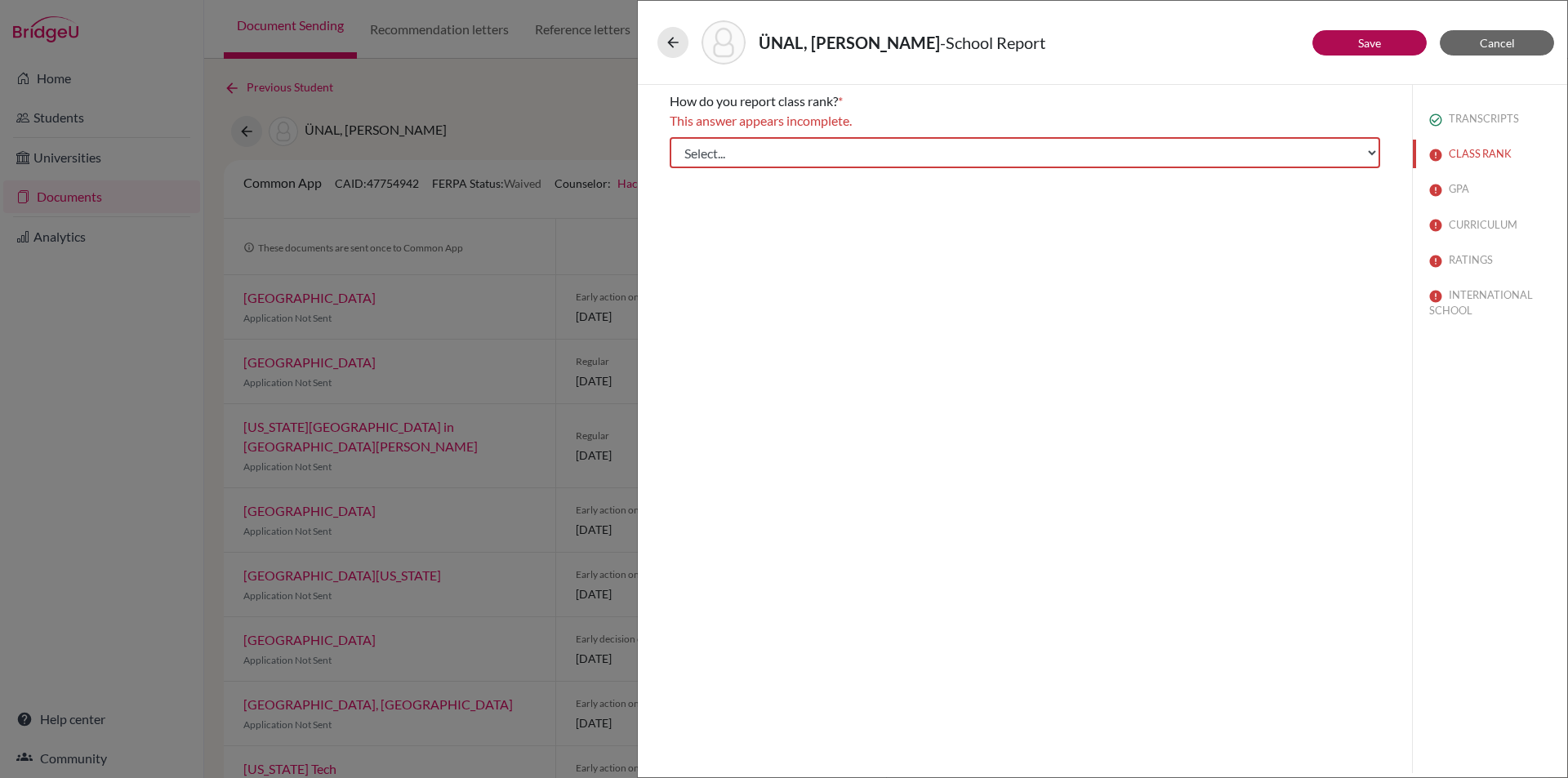
scroll to position [0, 0]
click at [1375, 149] on select "Select... Exact Decile Quintile Quartile None" at bounding box center [1024, 152] width 710 height 31
select select "5"
click at [669, 137] on select "Select... Exact Decile Quintile Quartile None" at bounding box center [1024, 152] width 710 height 31
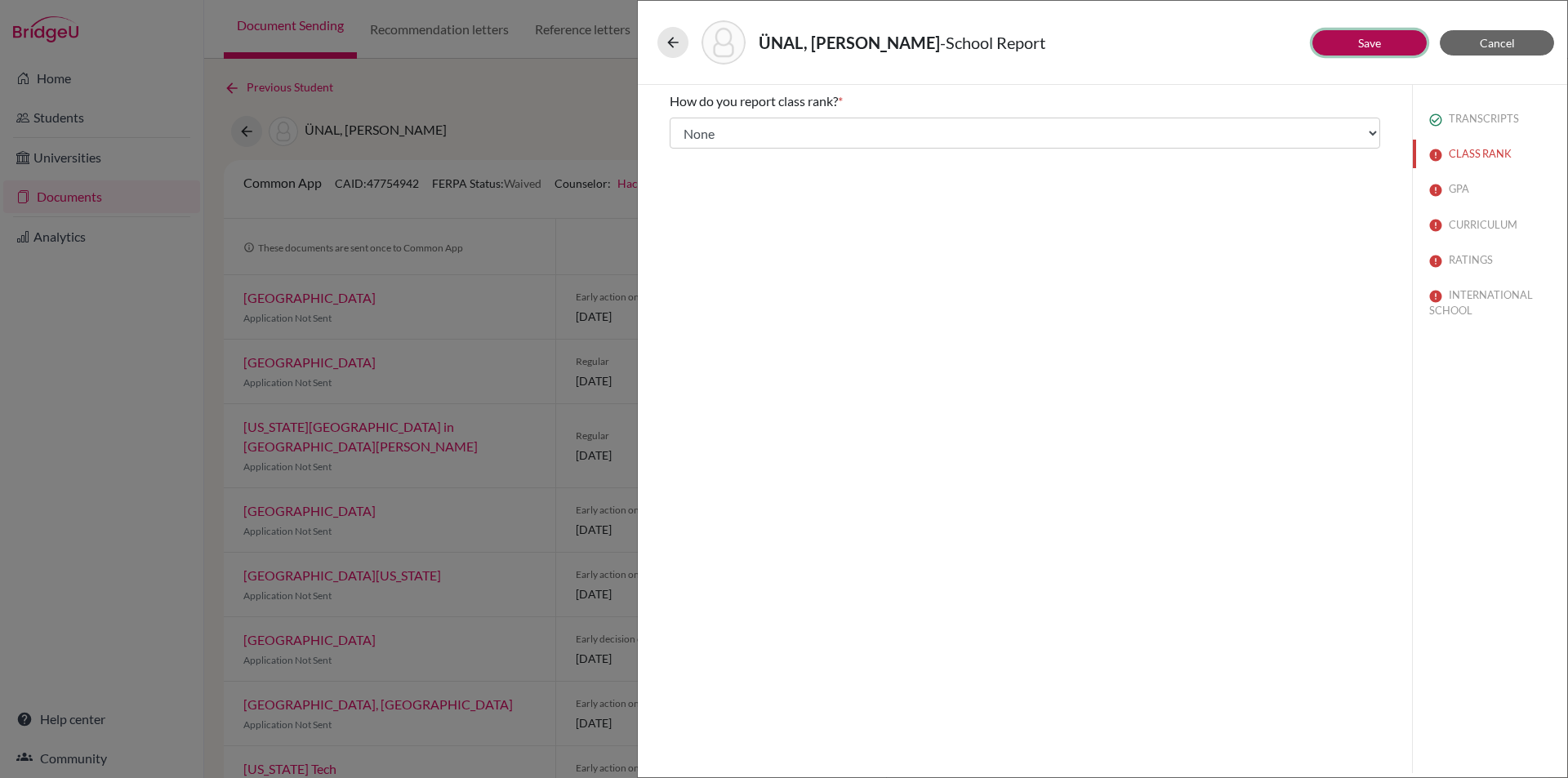
click at [1374, 33] on button "Save" at bounding box center [1369, 43] width 114 height 25
click at [686, 141] on input "Yes" at bounding box center [682, 146] width 10 height 19
radio input "true"
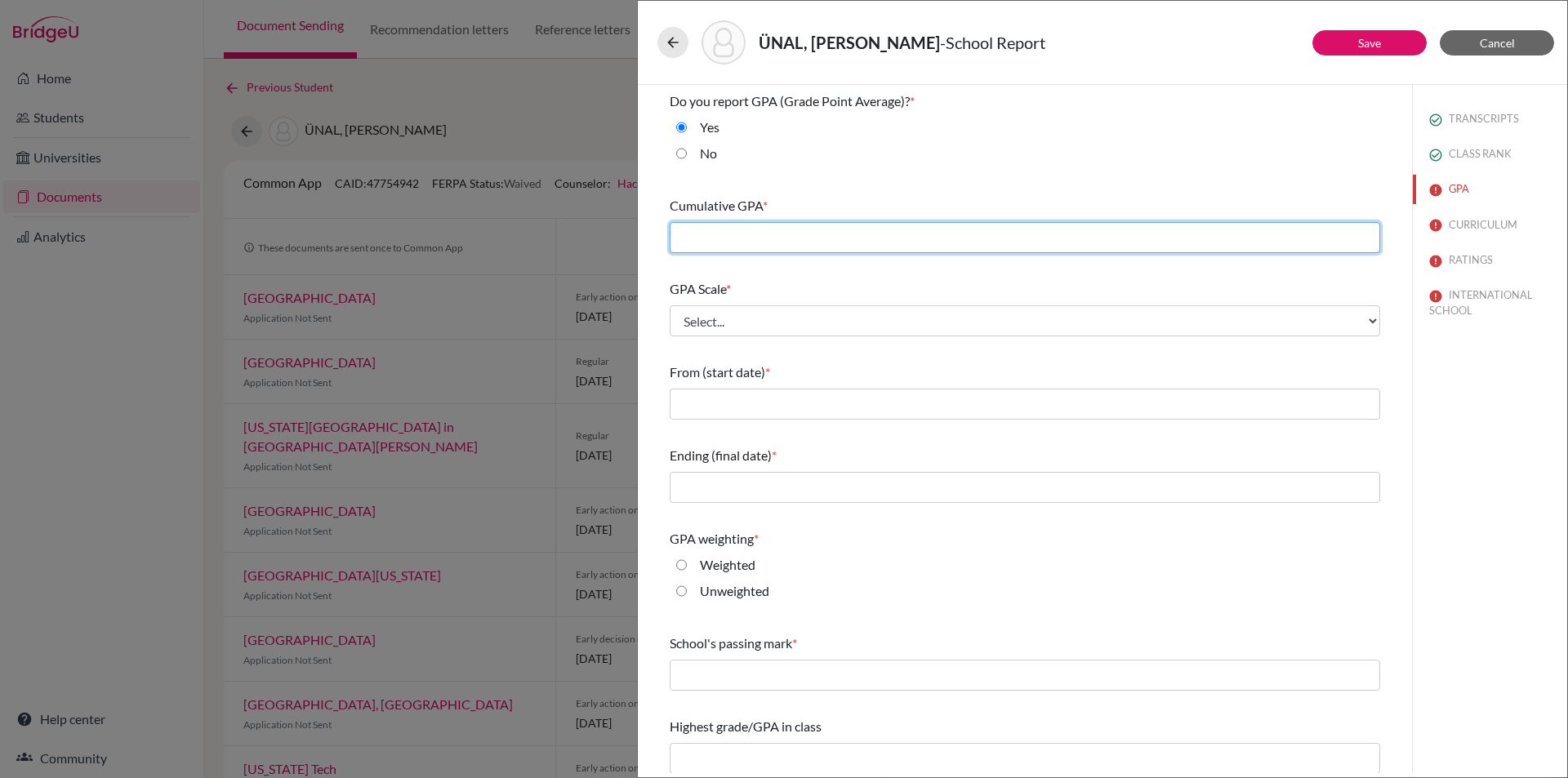
click at [745, 239] on input "text" at bounding box center [1024, 238] width 710 height 31
click at [709, 233] on input "text" at bounding box center [1024, 238] width 710 height 31
type input "97.67"
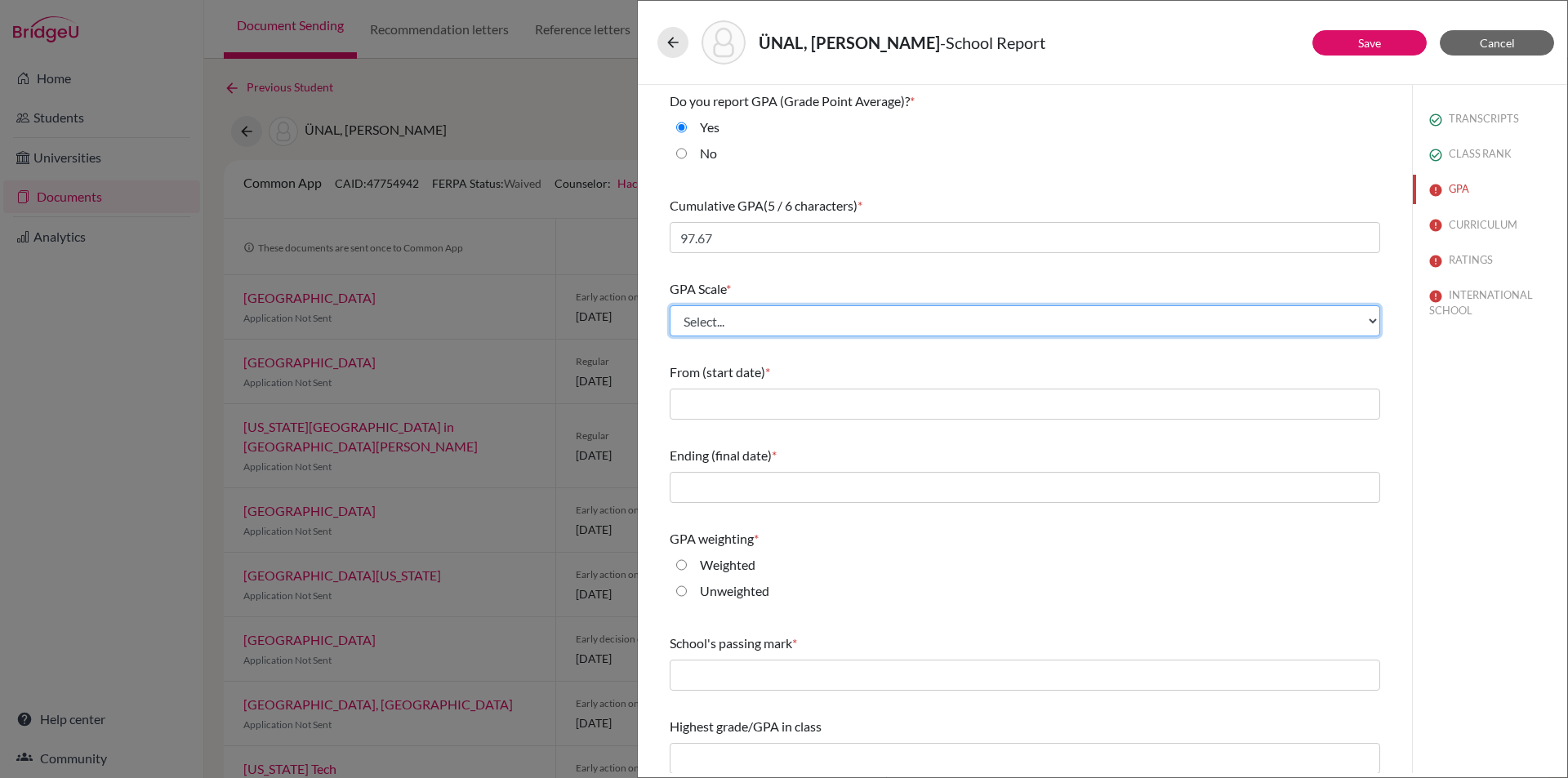
click at [693, 324] on select "Select... 4 5 6 7 8 9 10 11 12 13 14 15 16 17 18 19 20 100" at bounding box center [1024, 321] width 710 height 31
select select "100"
click at [669, 305] on select "Select... 4 5 6 7 8 9 10 11 12 13 14 15 16 17 18 19 20 100" at bounding box center [1024, 321] width 710 height 31
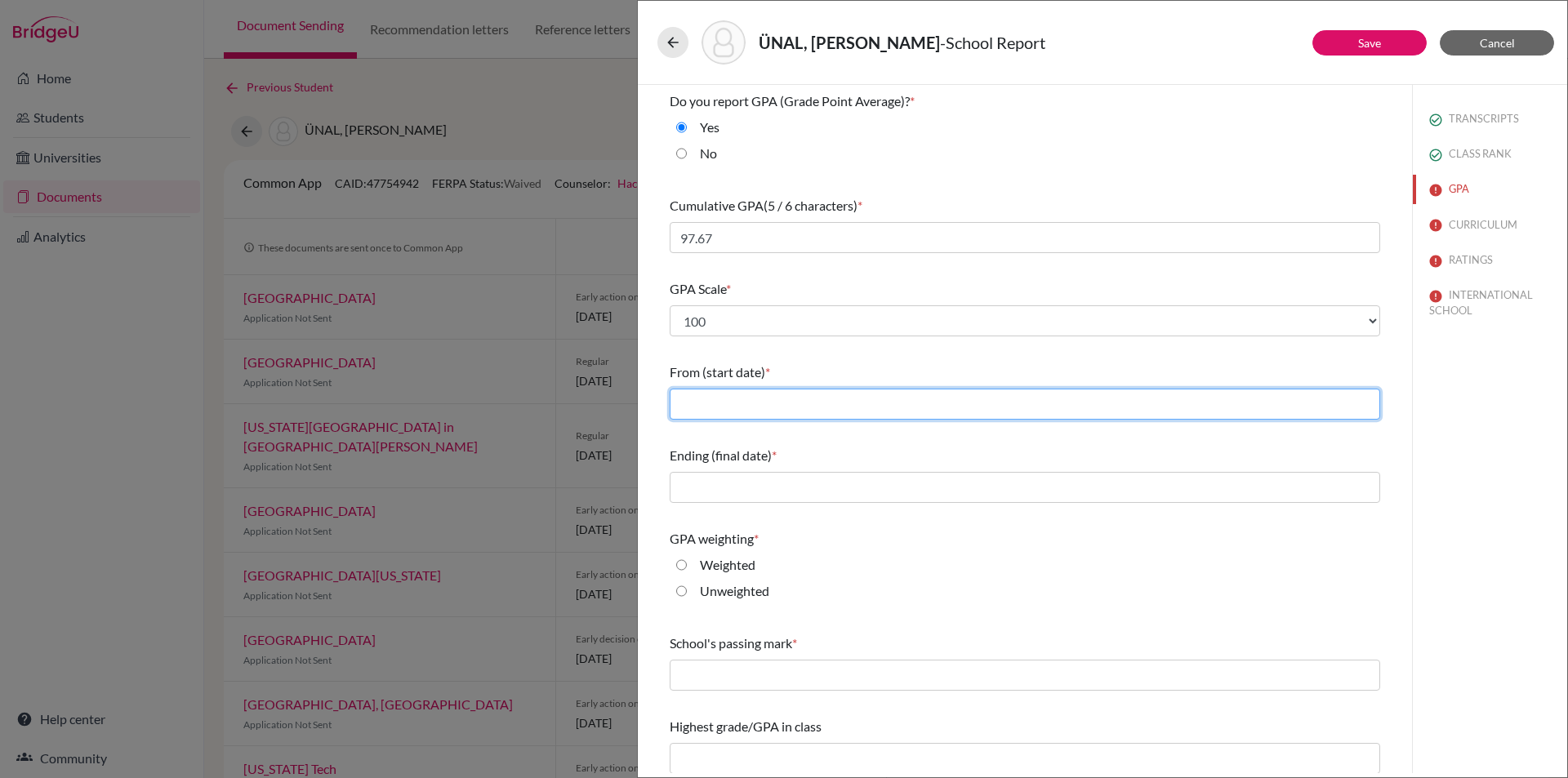
click at [756, 408] on input "text" at bounding box center [1024, 404] width 710 height 31
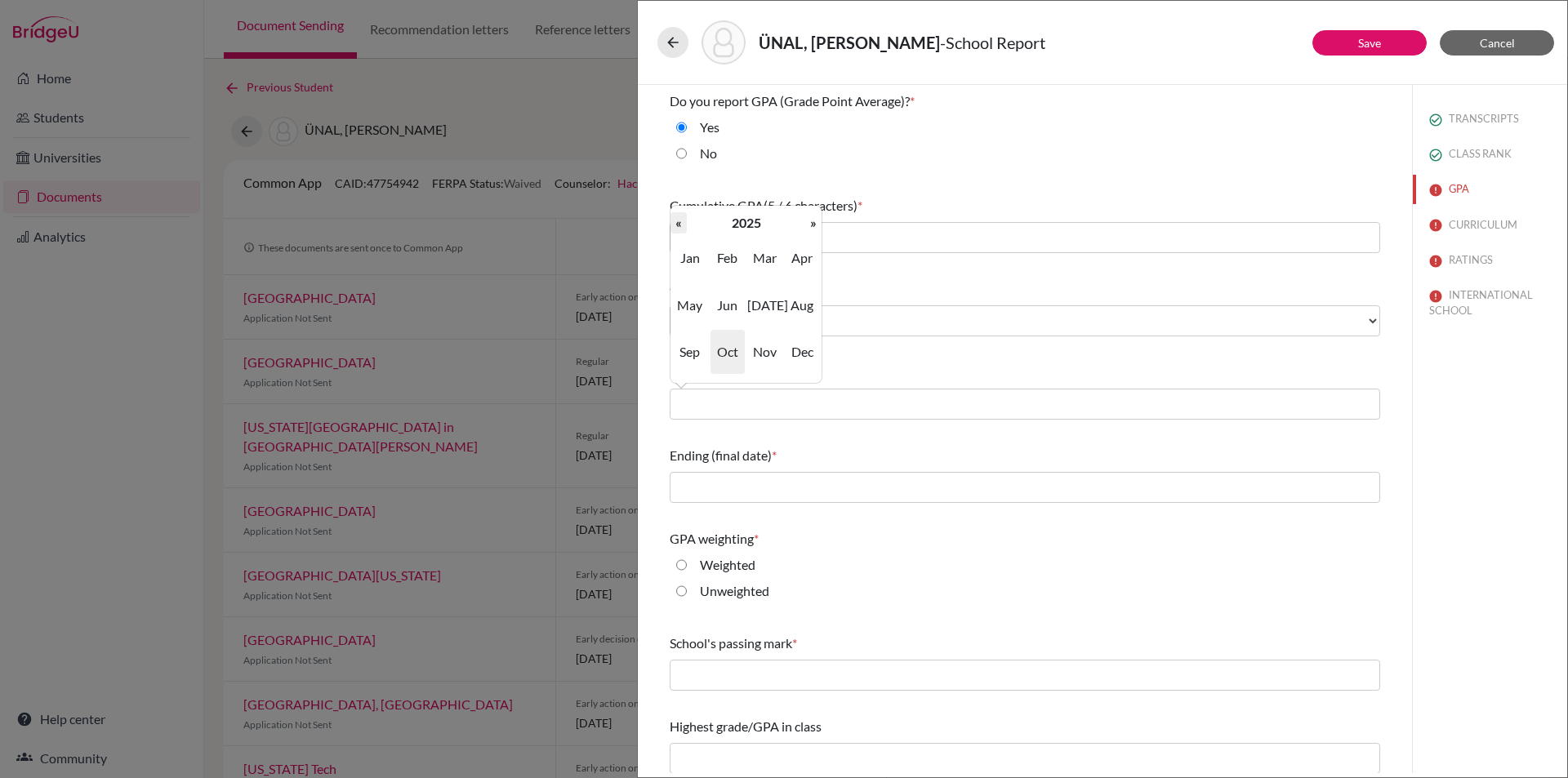
click at [675, 216] on th "«" at bounding box center [678, 223] width 17 height 21
click at [696, 346] on span "Sep" at bounding box center [689, 352] width 34 height 44
type input "09/2022"
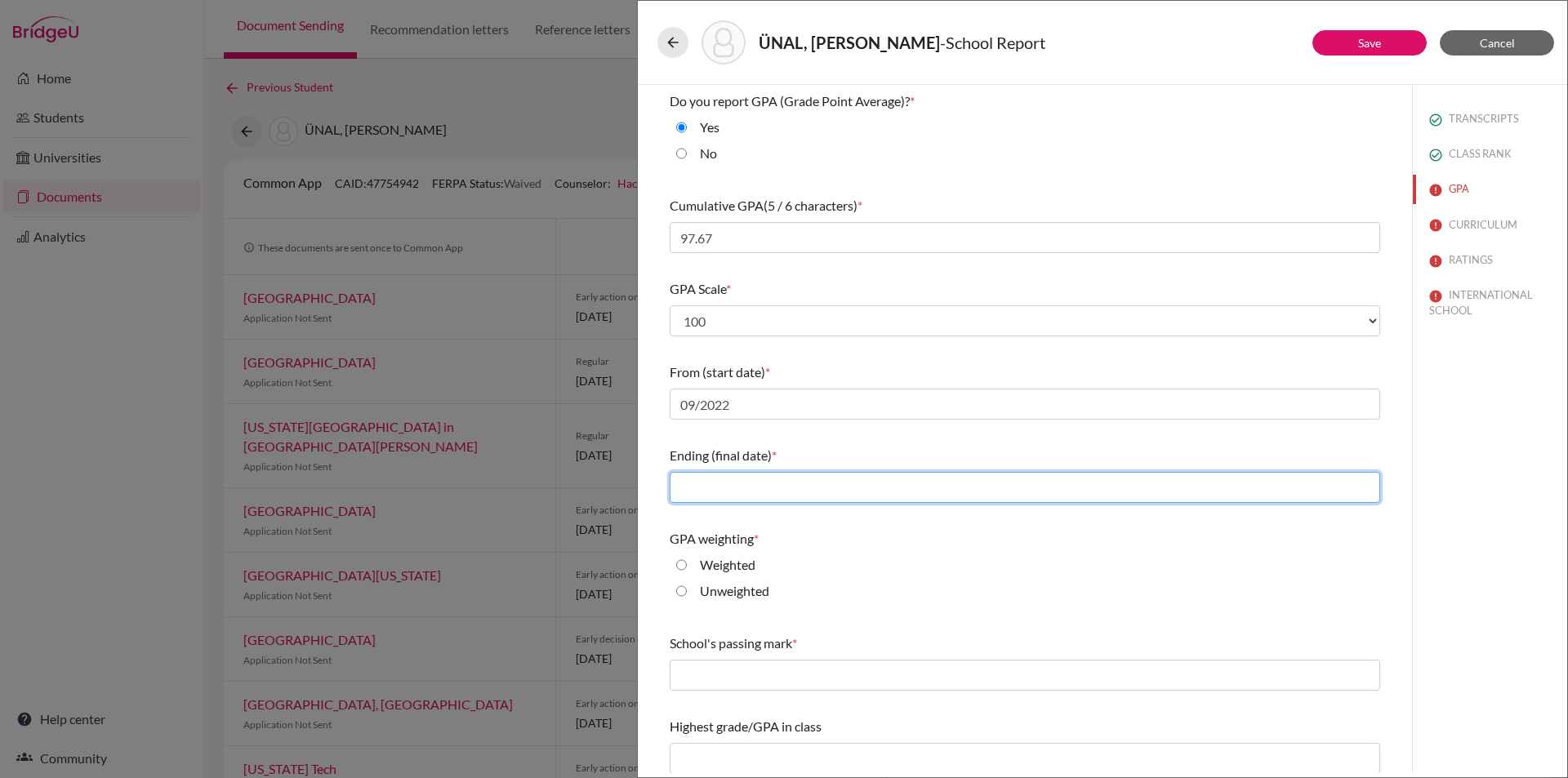
click at [720, 492] on input "text" at bounding box center [1024, 488] width 710 height 31
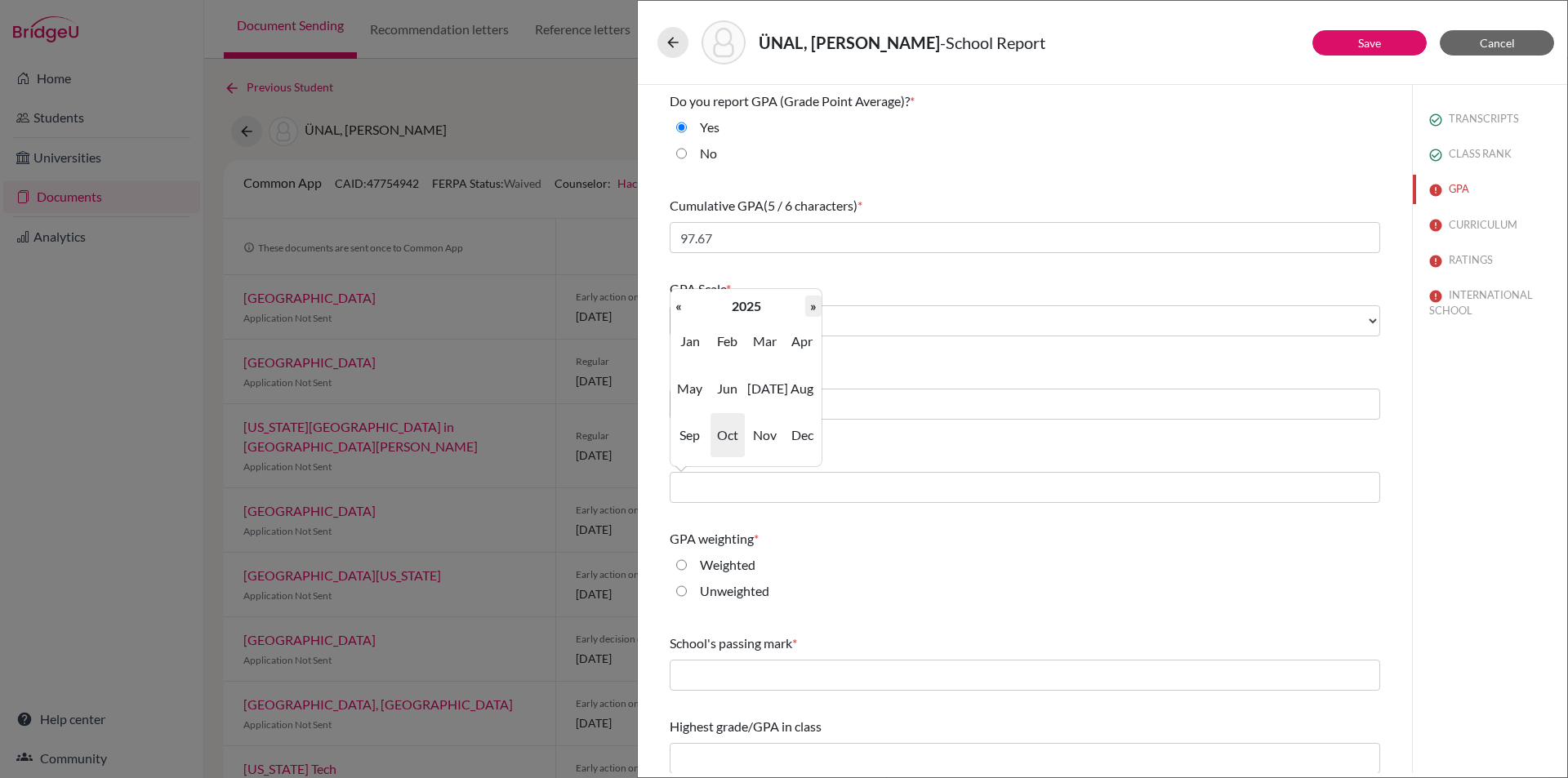
click at [815, 310] on th "»" at bounding box center [813, 306] width 17 height 21
click at [732, 395] on span "Jun" at bounding box center [727, 389] width 34 height 44
type input "06/2026"
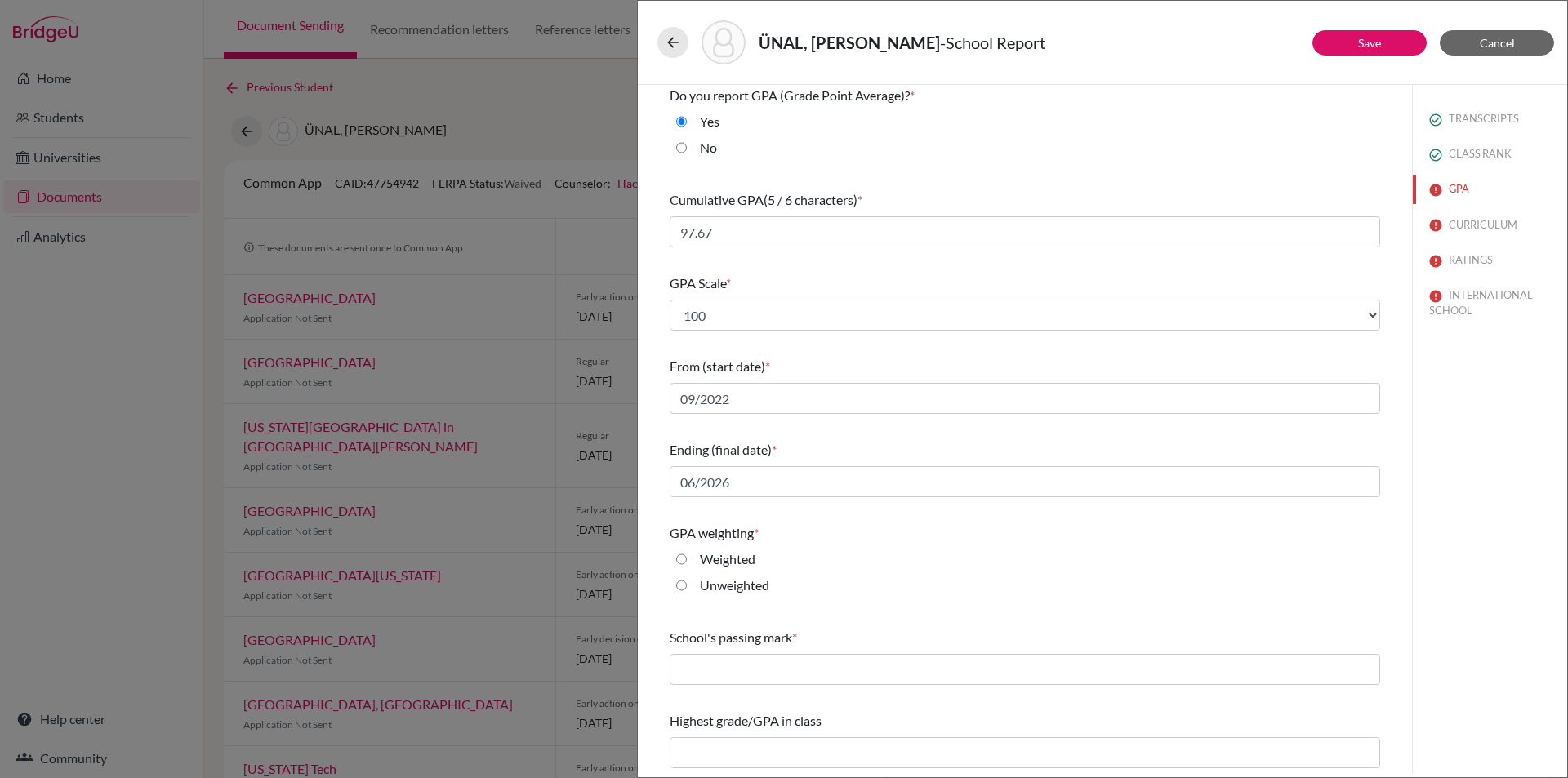
scroll to position [7, 0]
click at [718, 580] on label "Unweighted" at bounding box center [735, 584] width 70 height 19
click at [687, 580] on input "Unweighted" at bounding box center [682, 584] width 10 height 19
radio input "true"
click at [720, 676] on input "text" at bounding box center [1024, 668] width 710 height 31
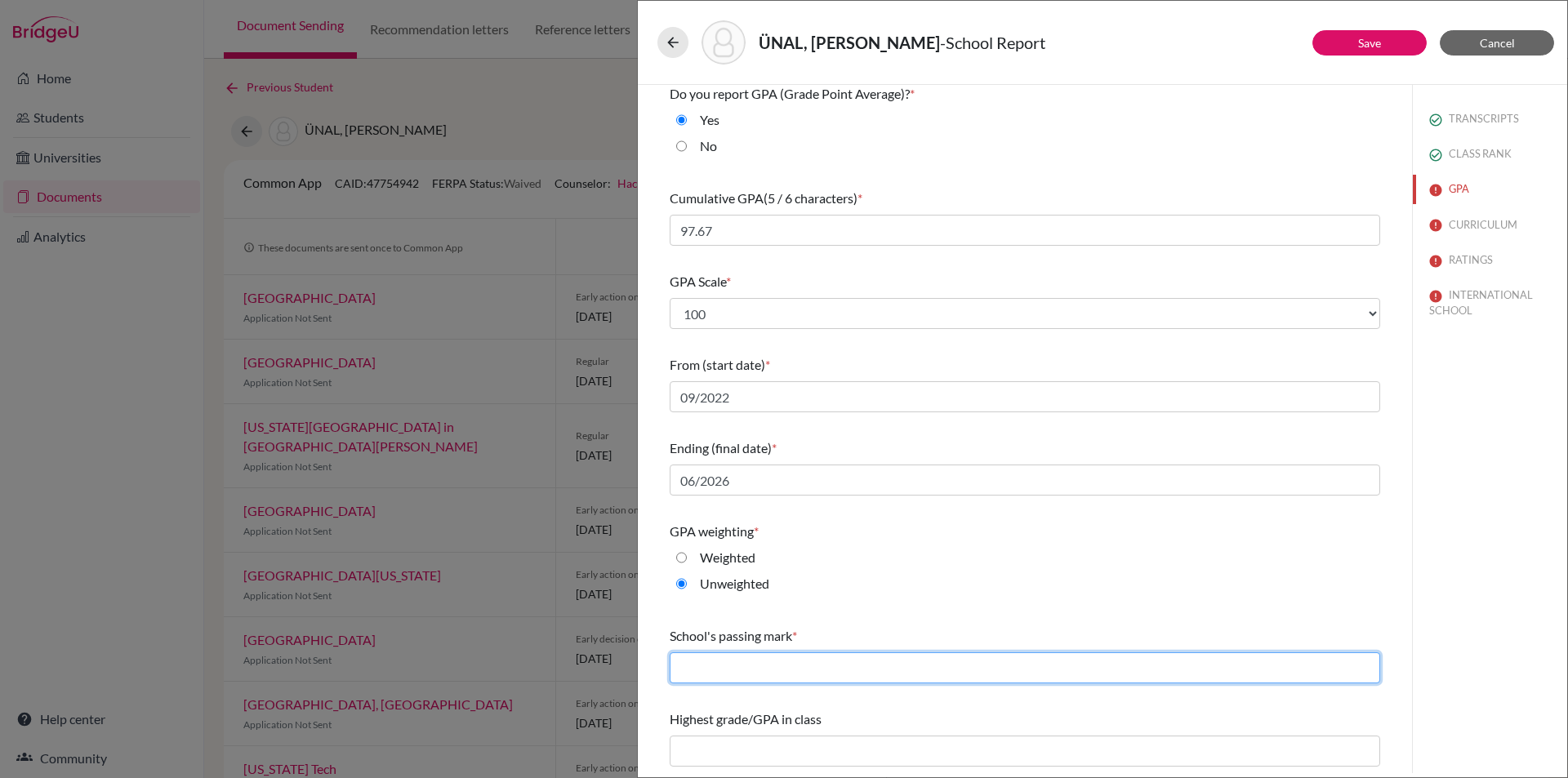
type input "50"
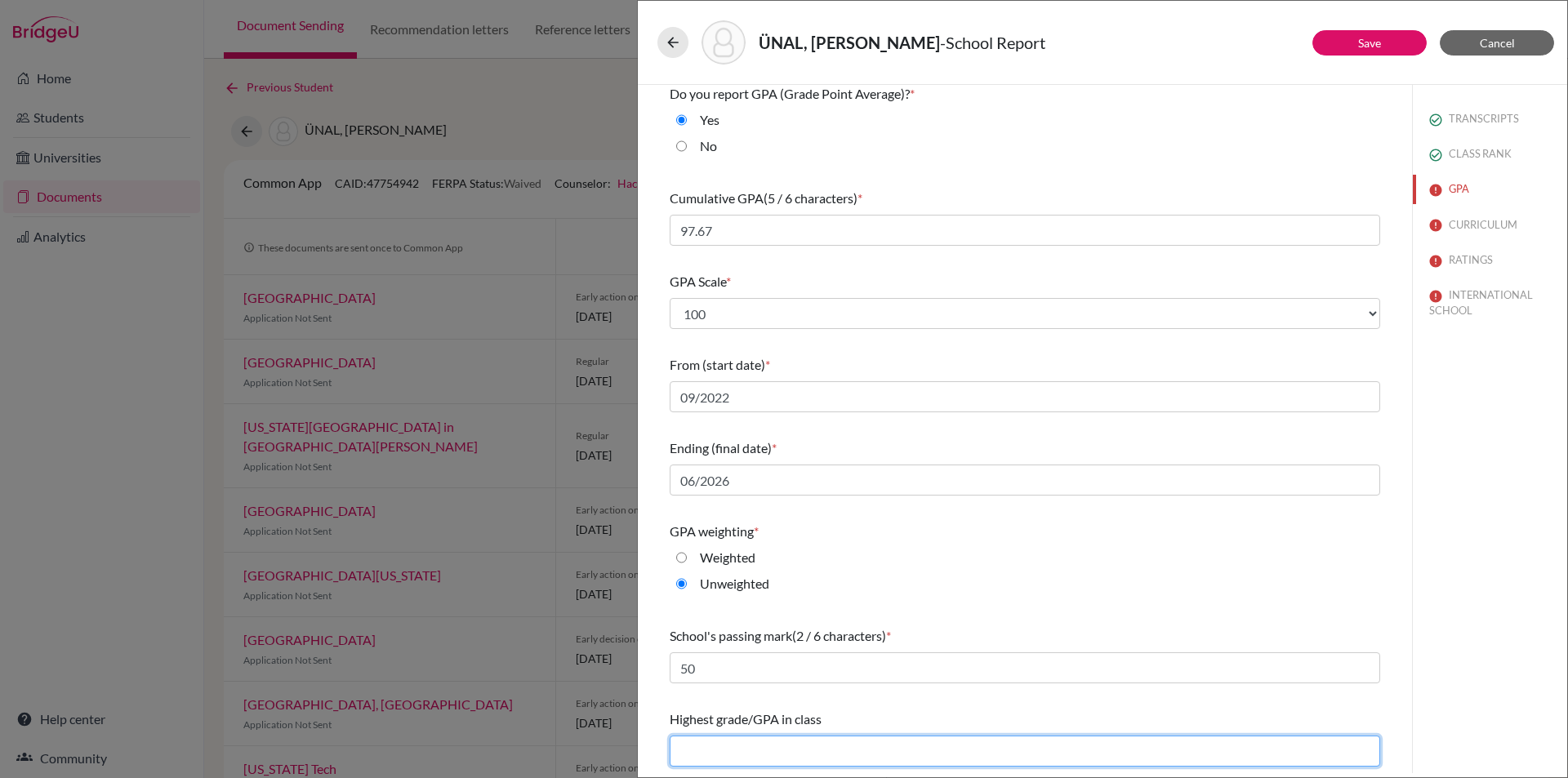
click at [761, 757] on input "text" at bounding box center [1024, 751] width 710 height 31
type input "99,54"
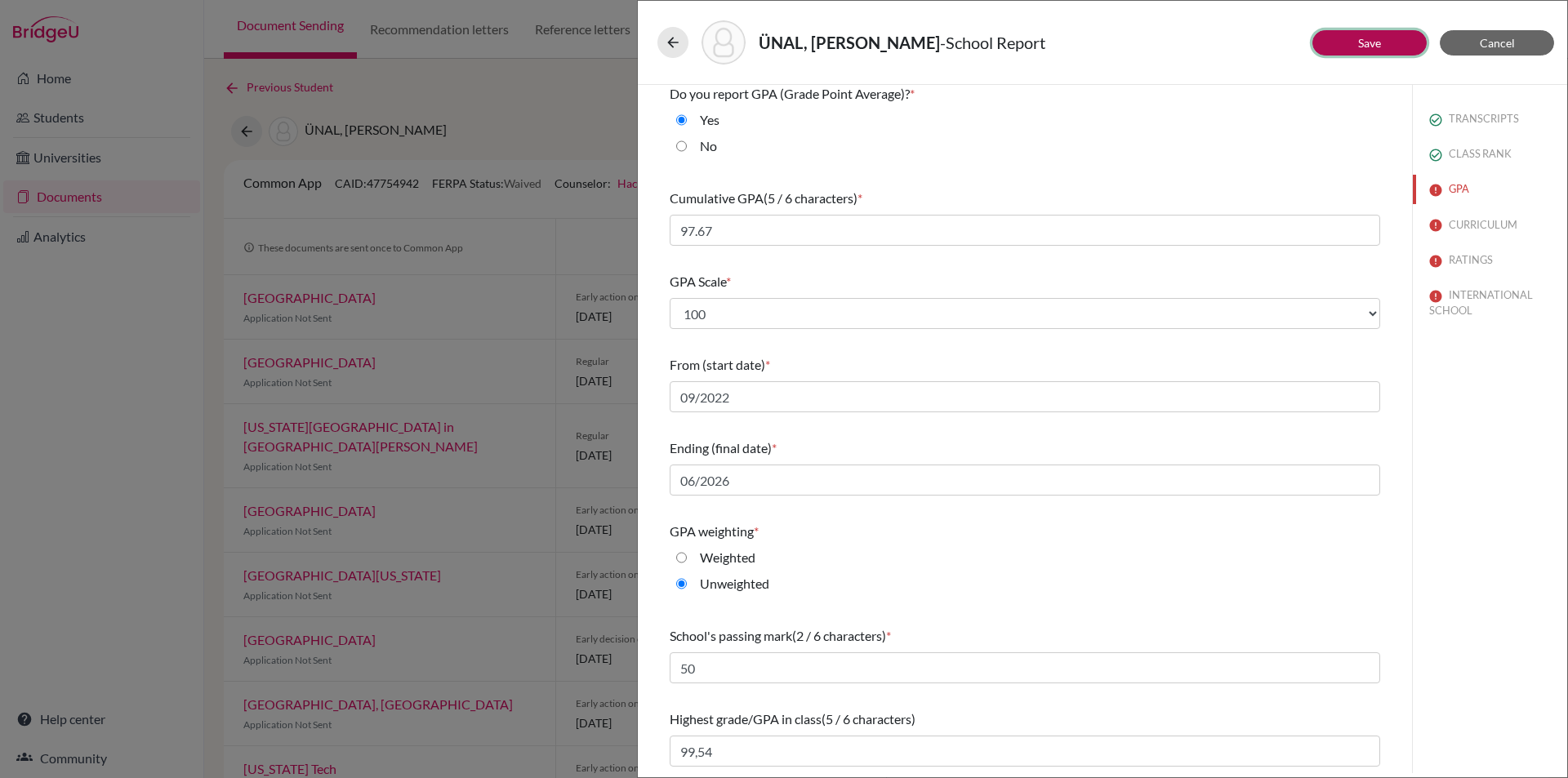
click at [1372, 41] on link "Save" at bounding box center [1369, 43] width 23 height 14
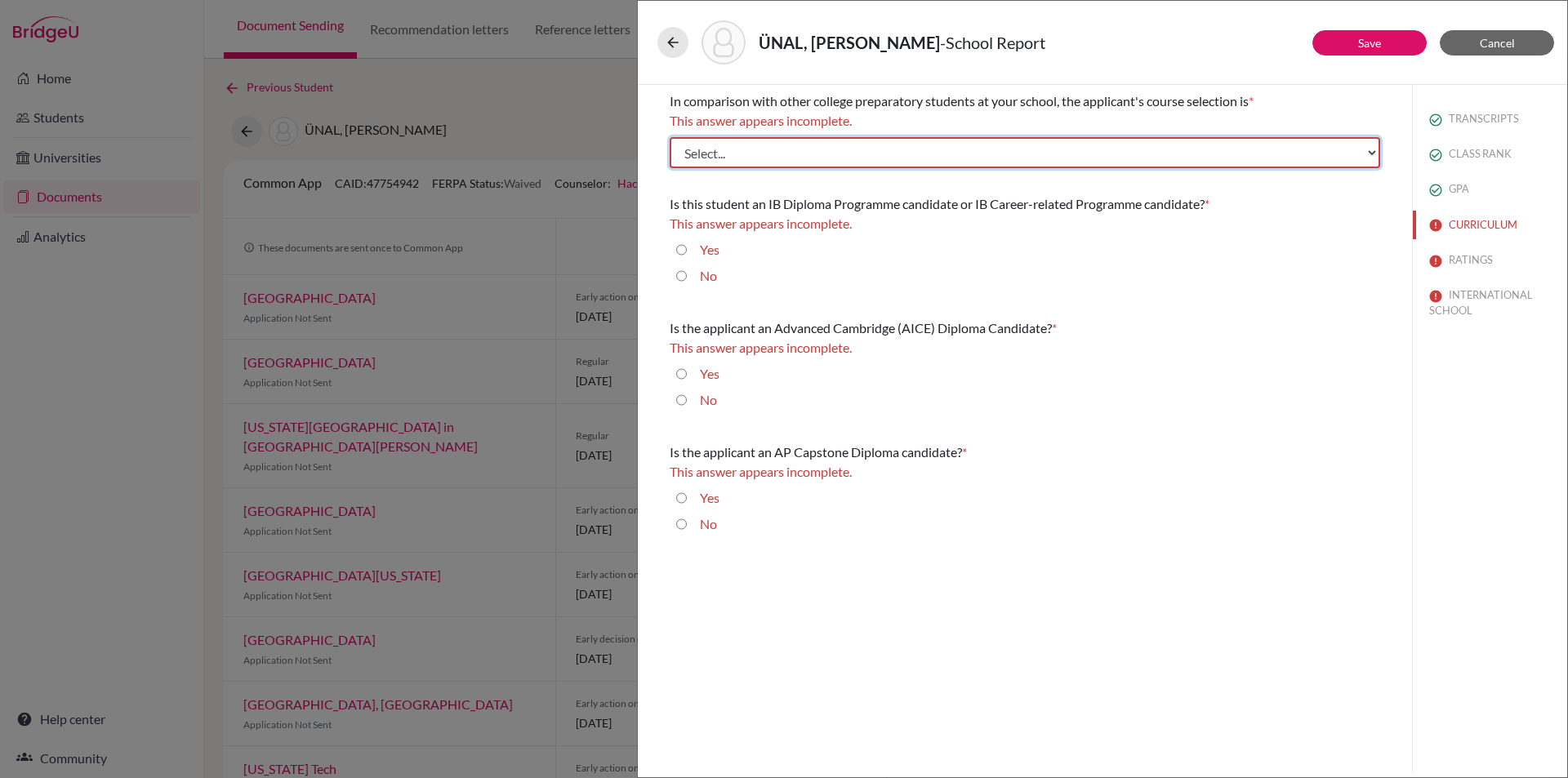
drag, startPoint x: 861, startPoint y: 153, endPoint x: 843, endPoint y: 158, distance: 18.7
click at [861, 153] on select "Select... Less than demanding Average Demanding Very demanding Most demanding P…" at bounding box center [1024, 152] width 710 height 31
select select "4"
click at [669, 137] on select "Select... Less than demanding Average Demanding Very demanding Most demanding P…" at bounding box center [1024, 152] width 710 height 31
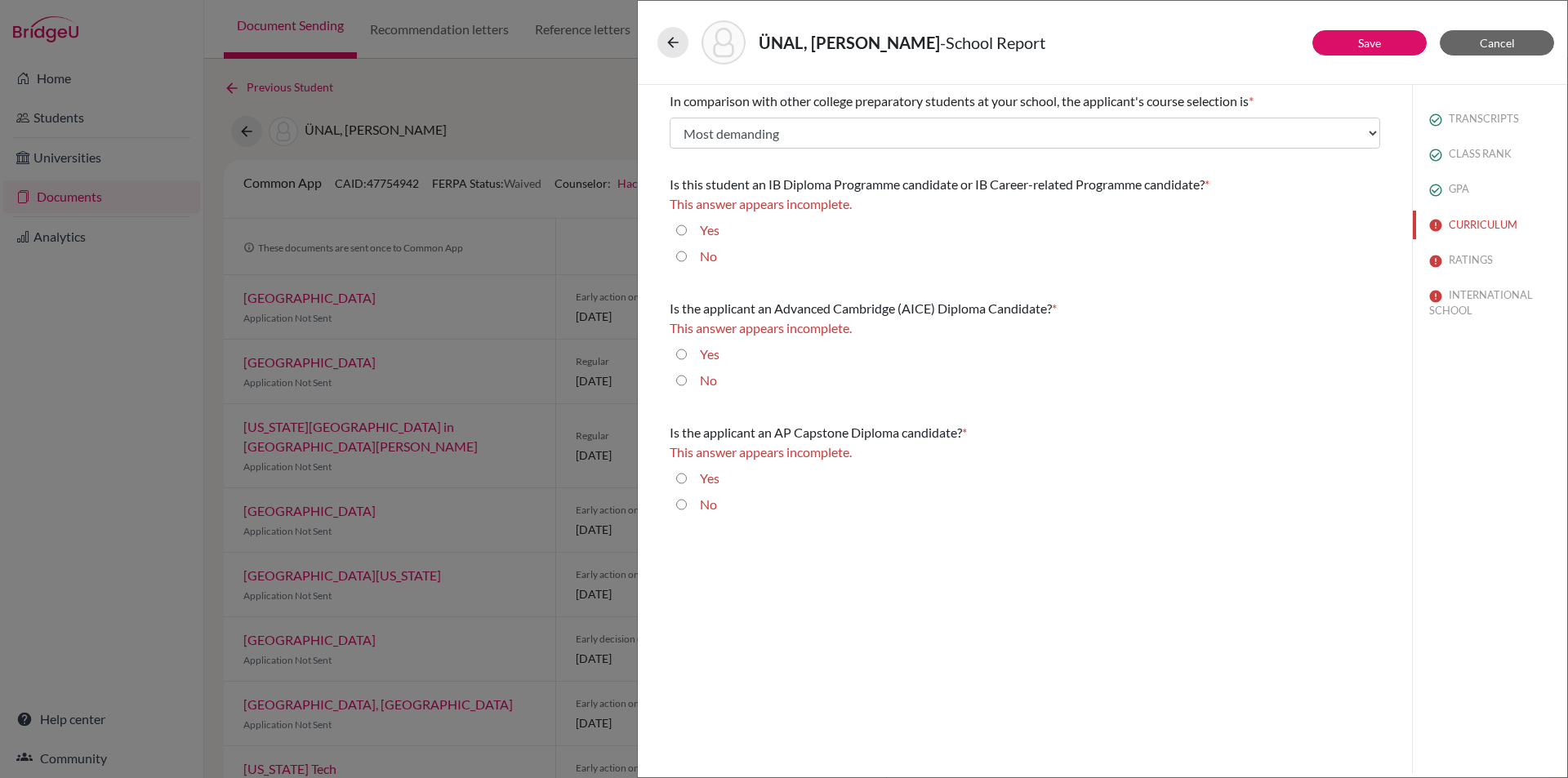
click at [679, 254] on input "No" at bounding box center [682, 256] width 10 height 19
radio input "true"
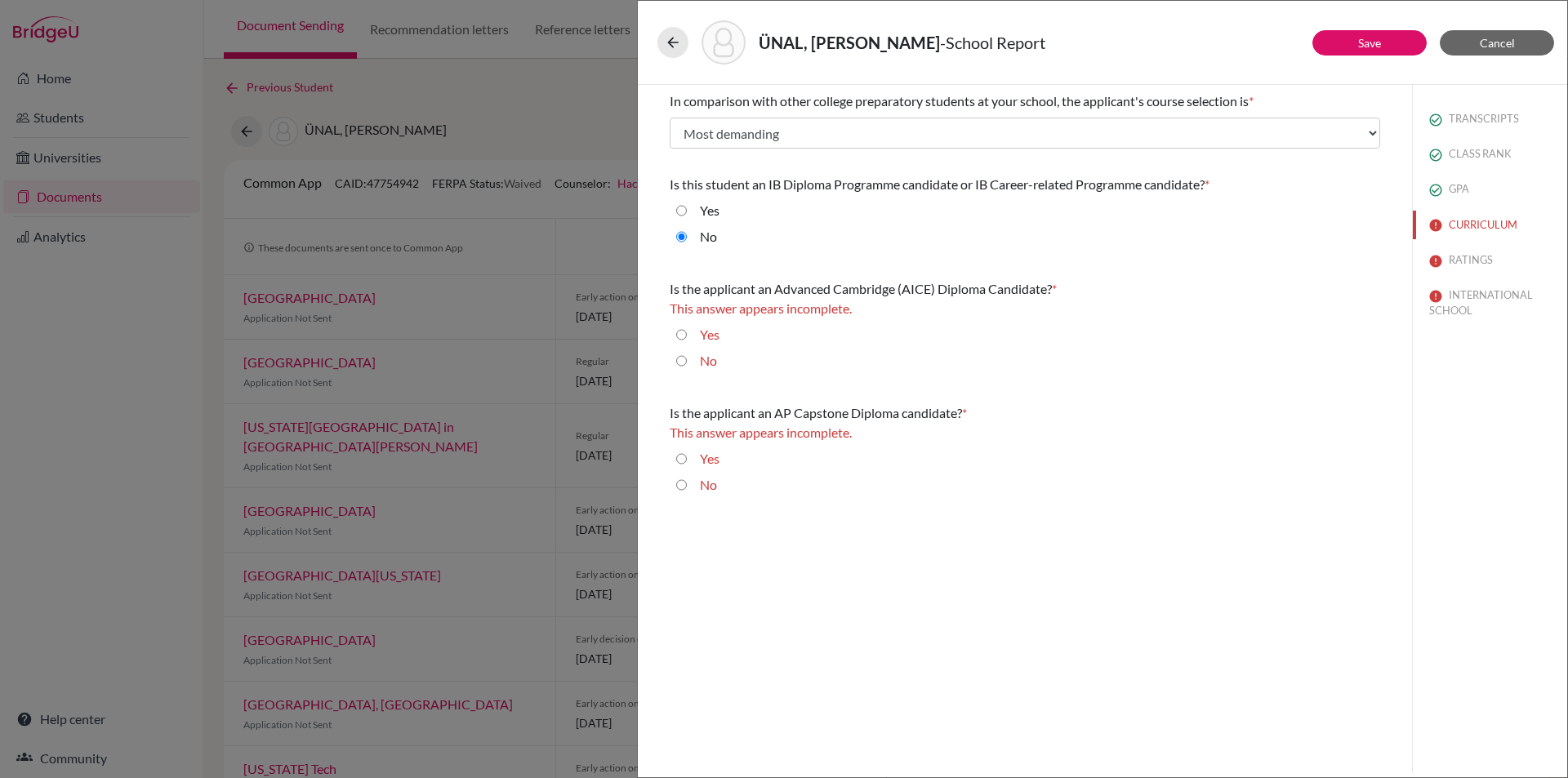
click at [680, 355] on input "No" at bounding box center [682, 361] width 10 height 19
radio input "true"
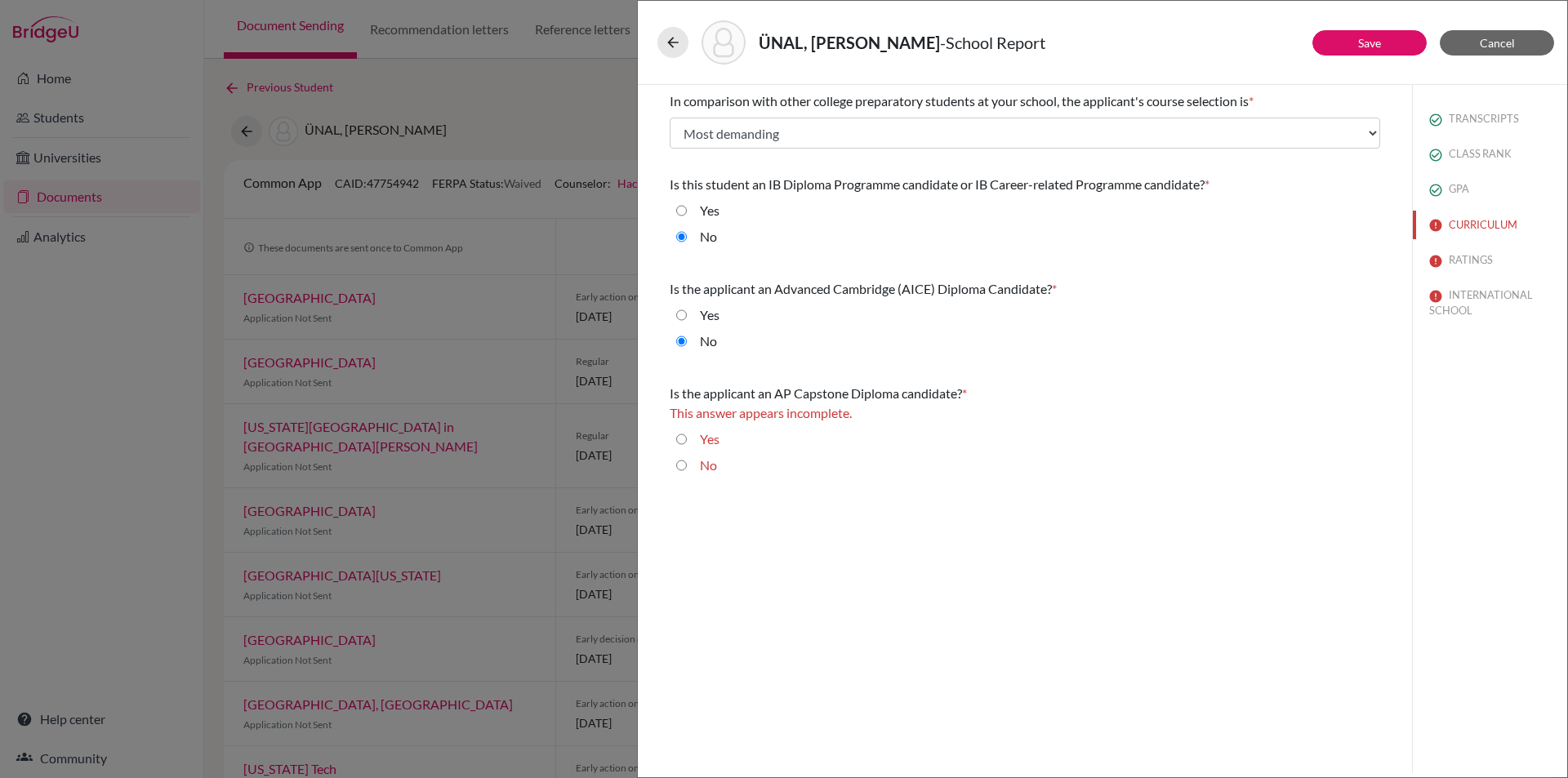
click at [683, 469] on input "No" at bounding box center [682, 465] width 10 height 19
radio input "true"
click at [1380, 44] on link "Save" at bounding box center [1369, 43] width 23 height 14
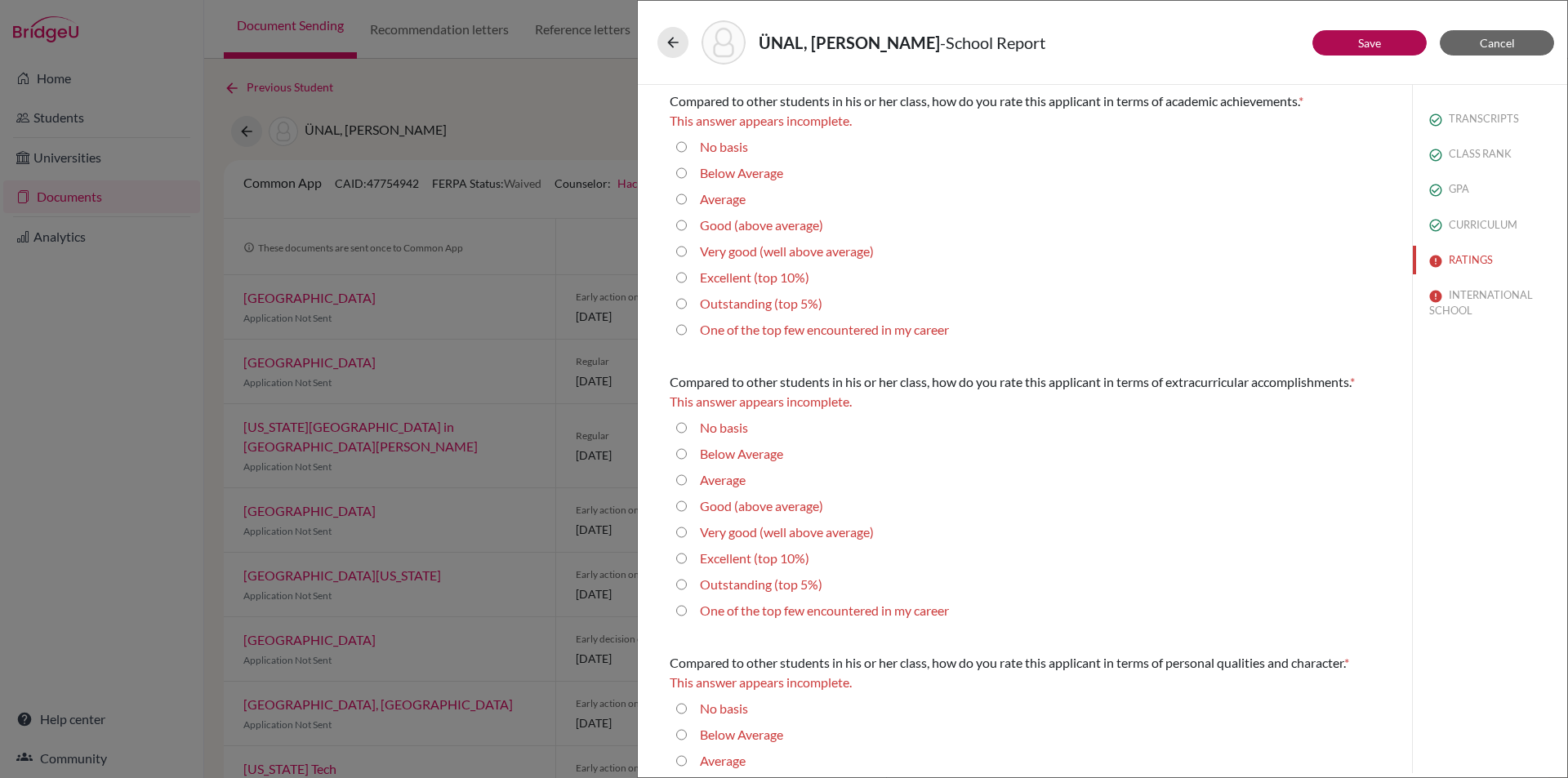
click at [683, 304] on 5\%\) "Outstanding (top 5%)" at bounding box center [682, 303] width 10 height 19
radio 5\%\) "true"
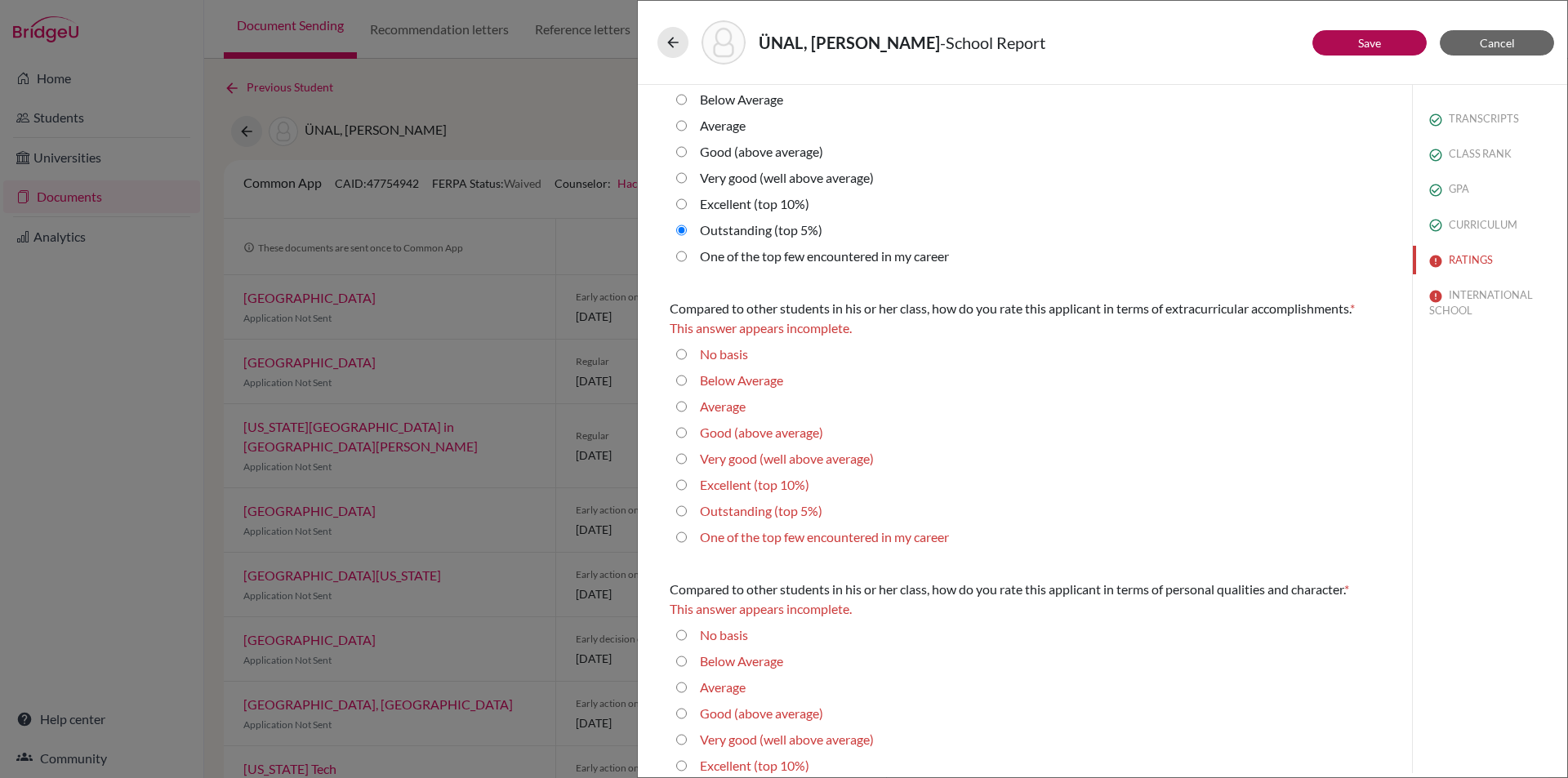
scroll to position [163, 0]
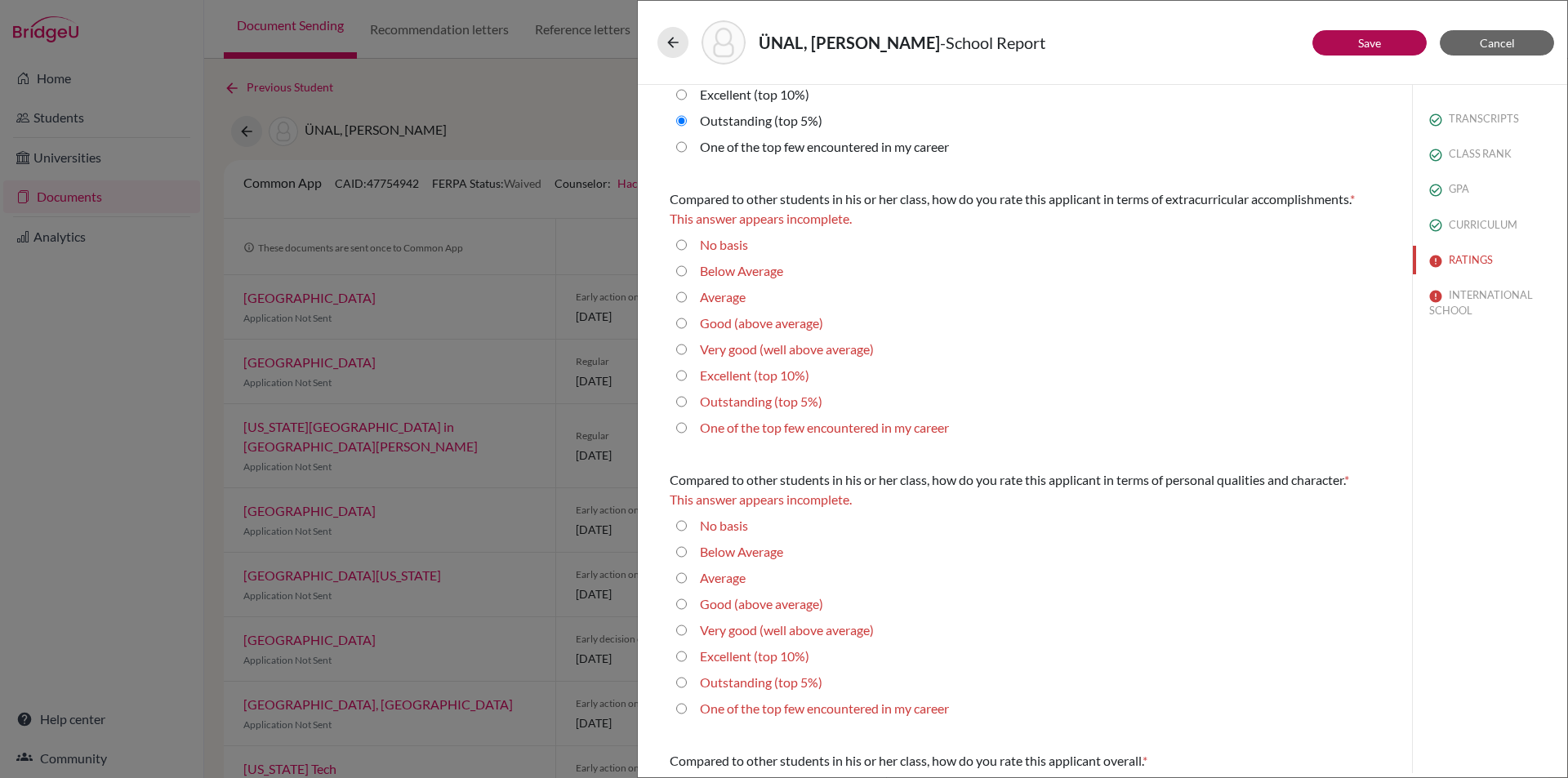
click at [681, 426] on career "One of the top few encountered in my career" at bounding box center [682, 428] width 10 height 19
radio career "true"
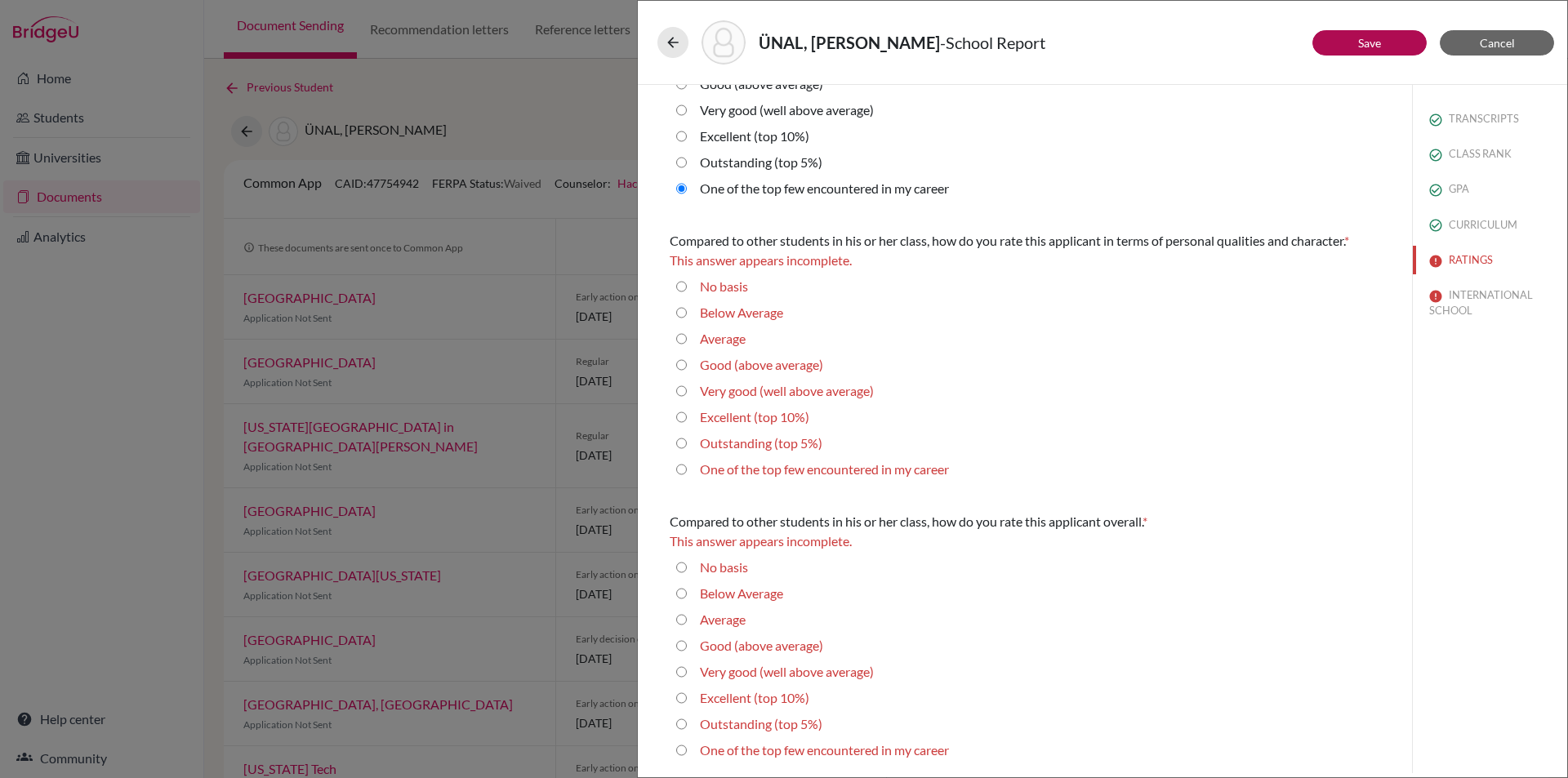
click at [679, 470] on career "One of the top few encountered in my career" at bounding box center [682, 470] width 10 height 19
radio career "true"
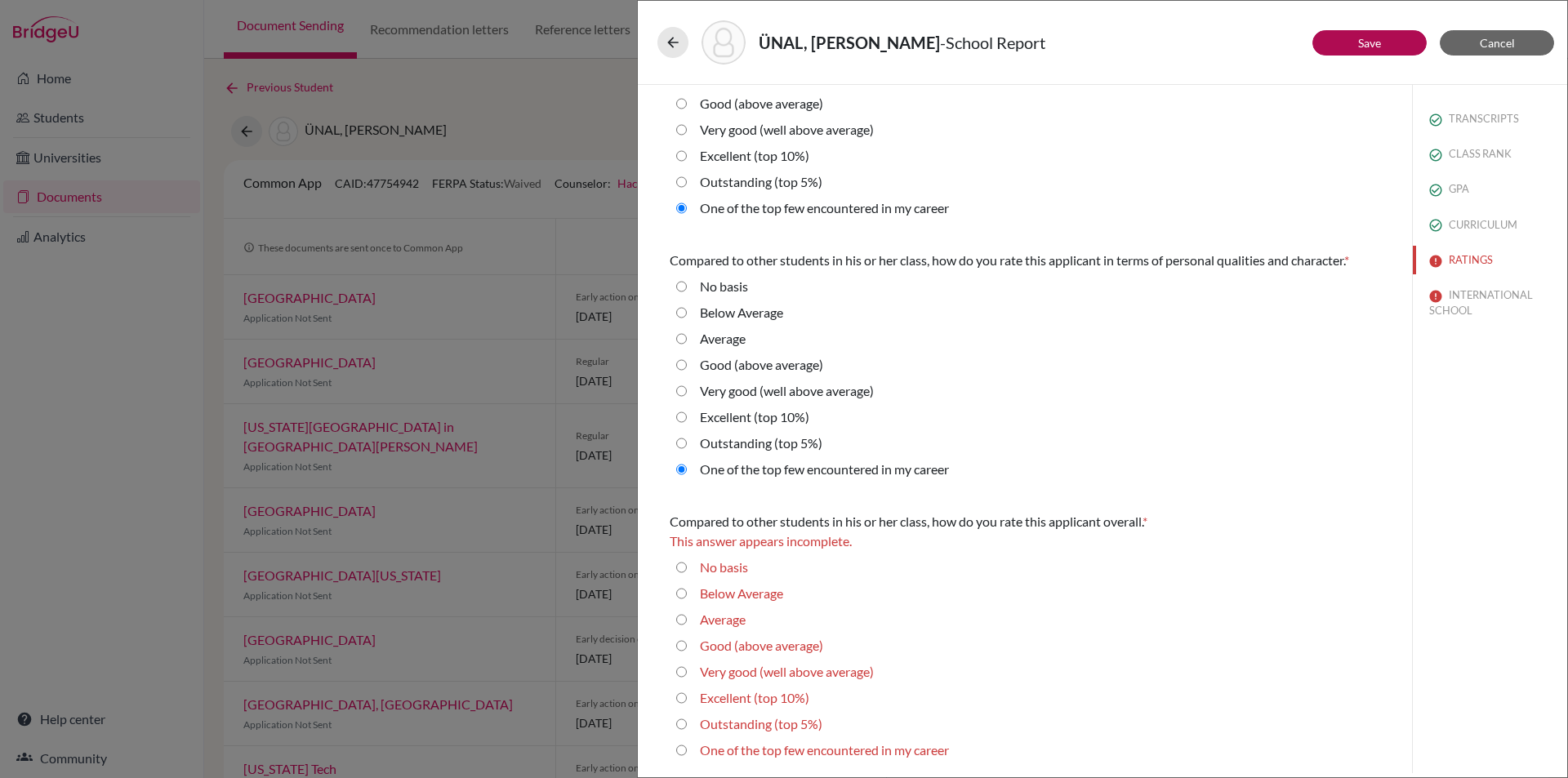
scroll to position [363, 0]
click at [679, 751] on career "One of the top few encountered in my career" at bounding box center [682, 750] width 10 height 19
radio career "true"
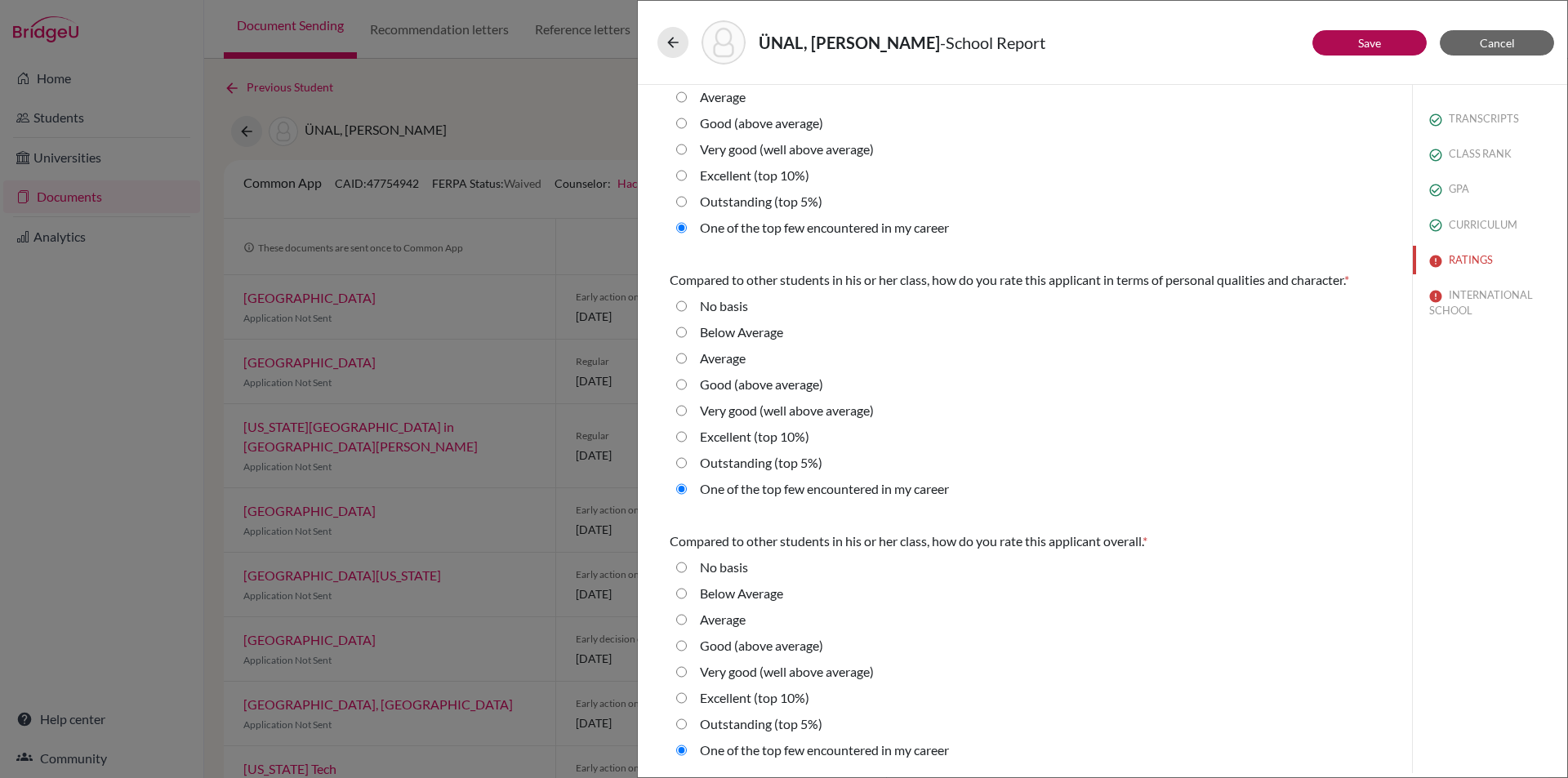
scroll to position [343, 0]
click at [1349, 45] on button "Save" at bounding box center [1369, 43] width 114 height 25
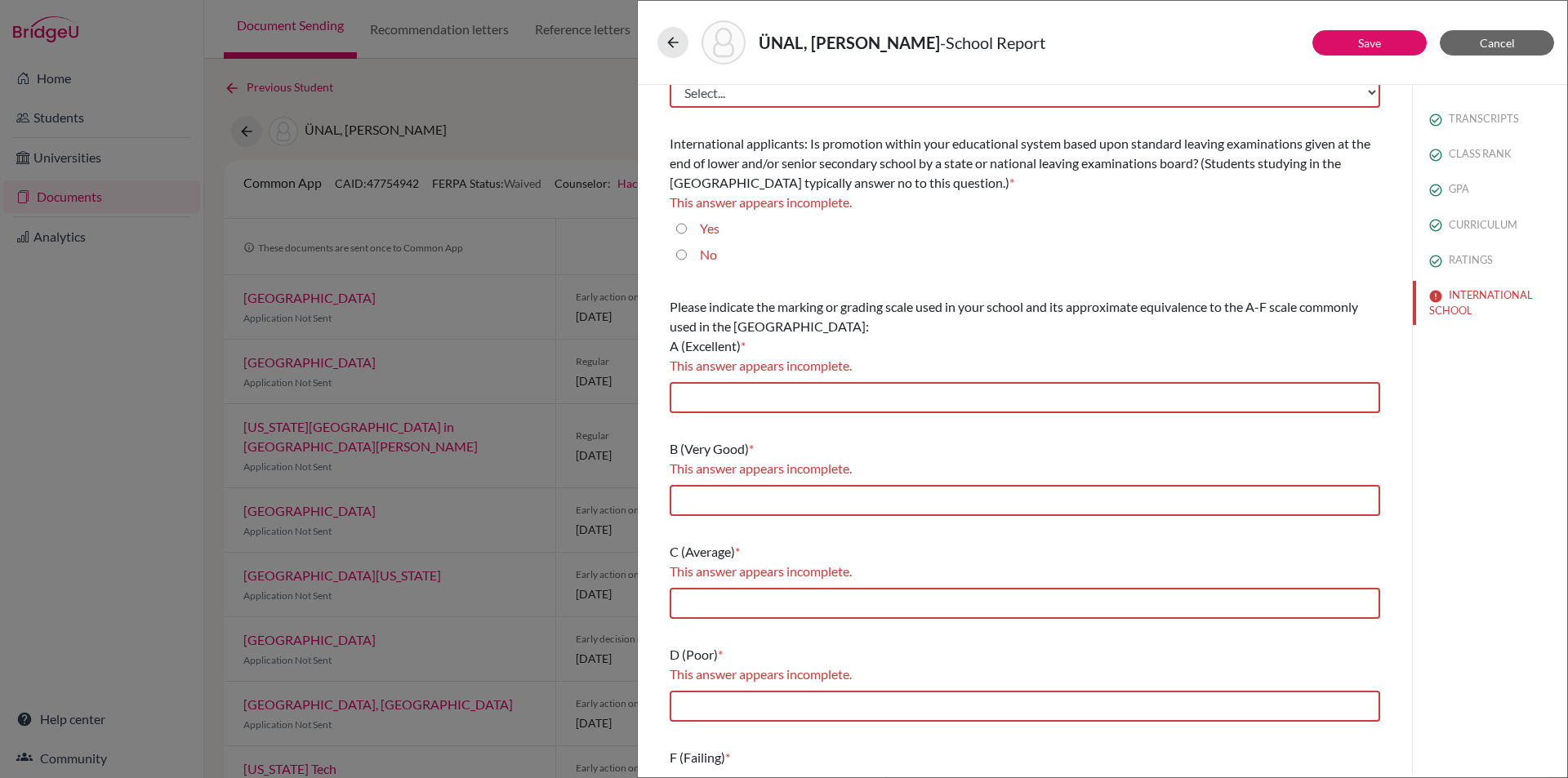
scroll to position [0, 0]
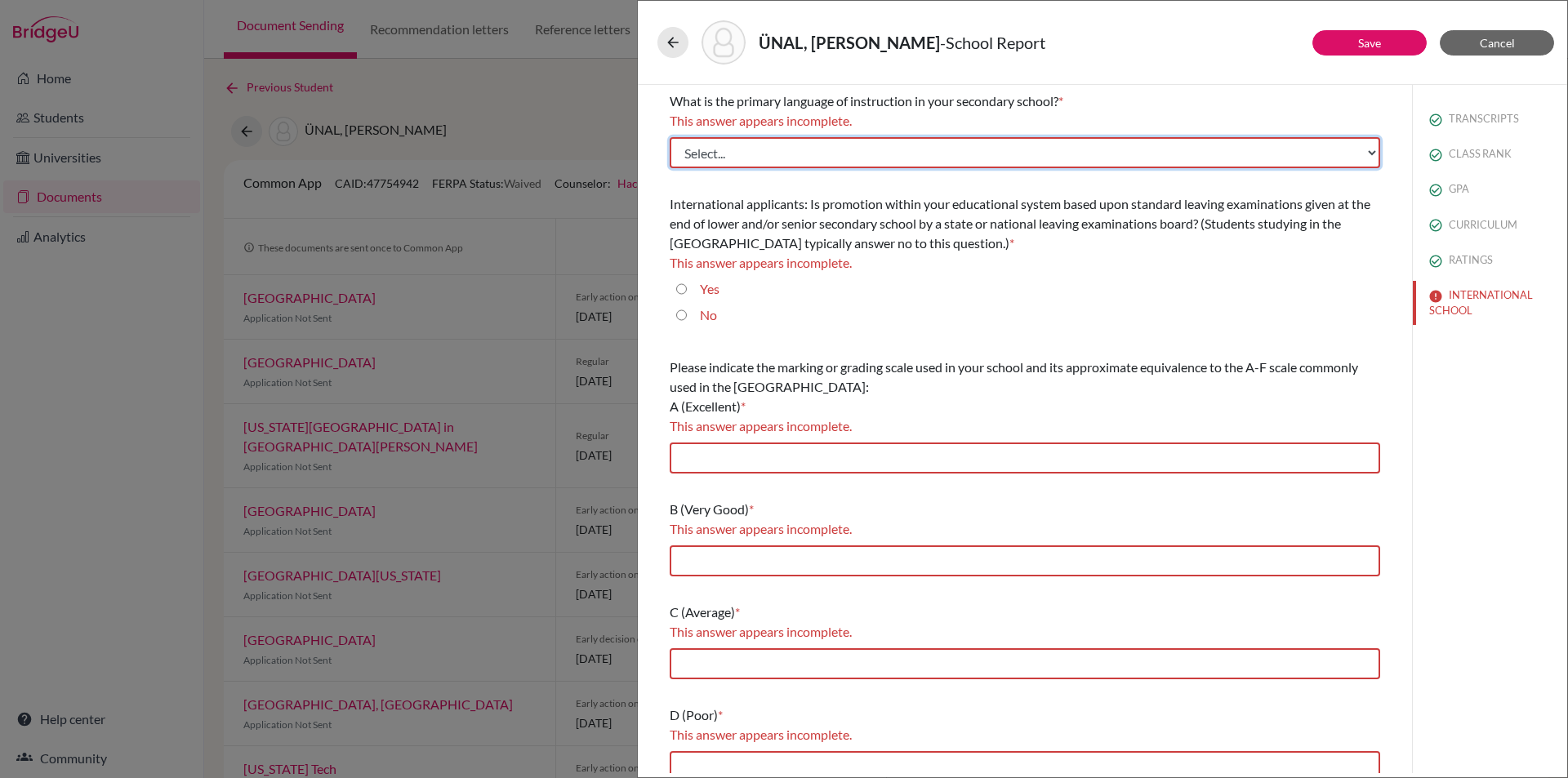
click at [791, 149] on select "Select... Albanian Arabic Armenian Assamese Azerbaijani Belarusian Bengali Bulg…" at bounding box center [1024, 152] width 710 height 31
select select "14"
click at [669, 137] on select "Select... Albanian Arabic Armenian Assamese Azerbaijani Belarusian Bengali Bulg…" at bounding box center [1024, 152] width 710 height 31
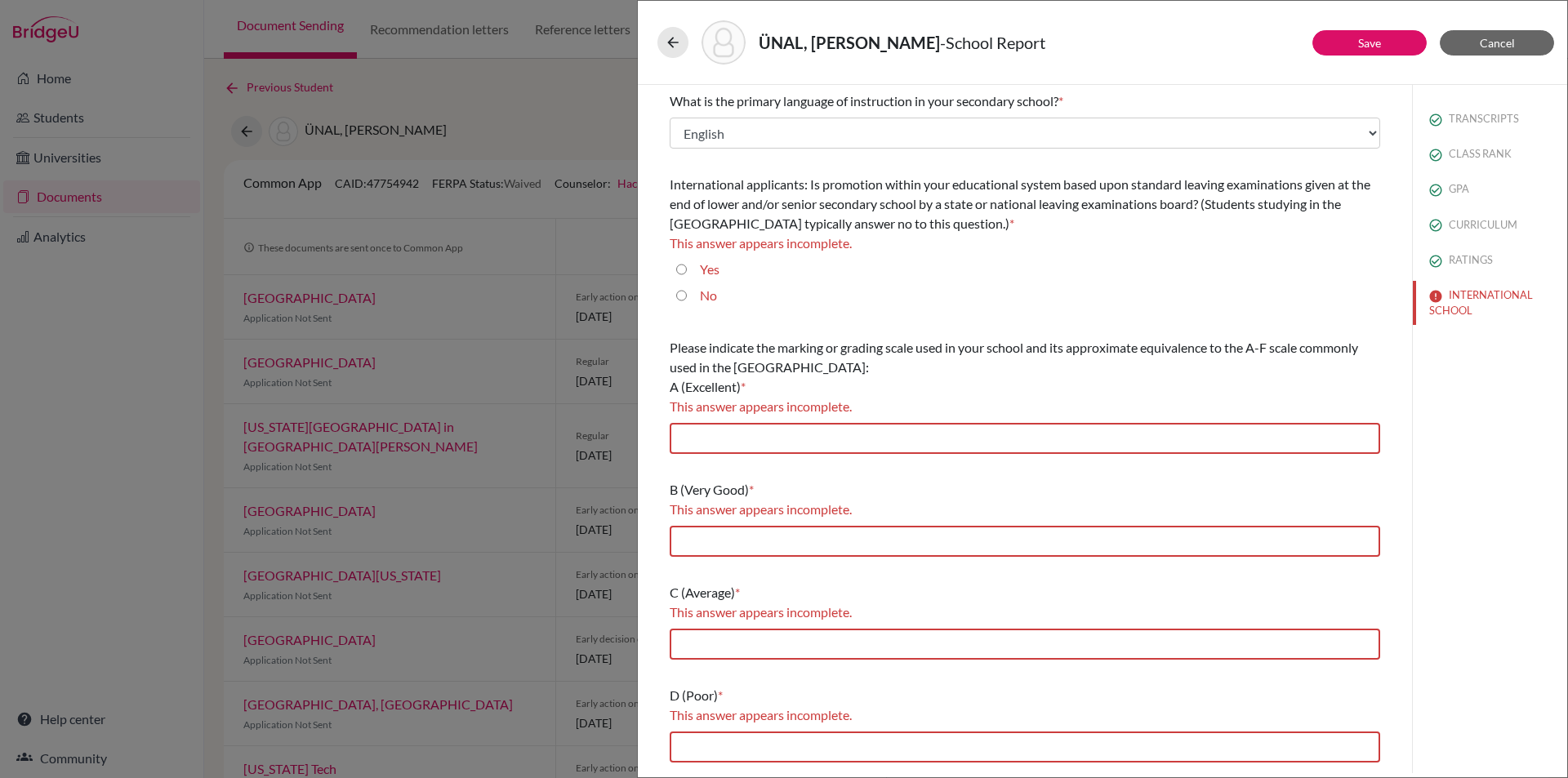
click at [681, 295] on input "No" at bounding box center [682, 295] width 10 height 19
radio input "true"
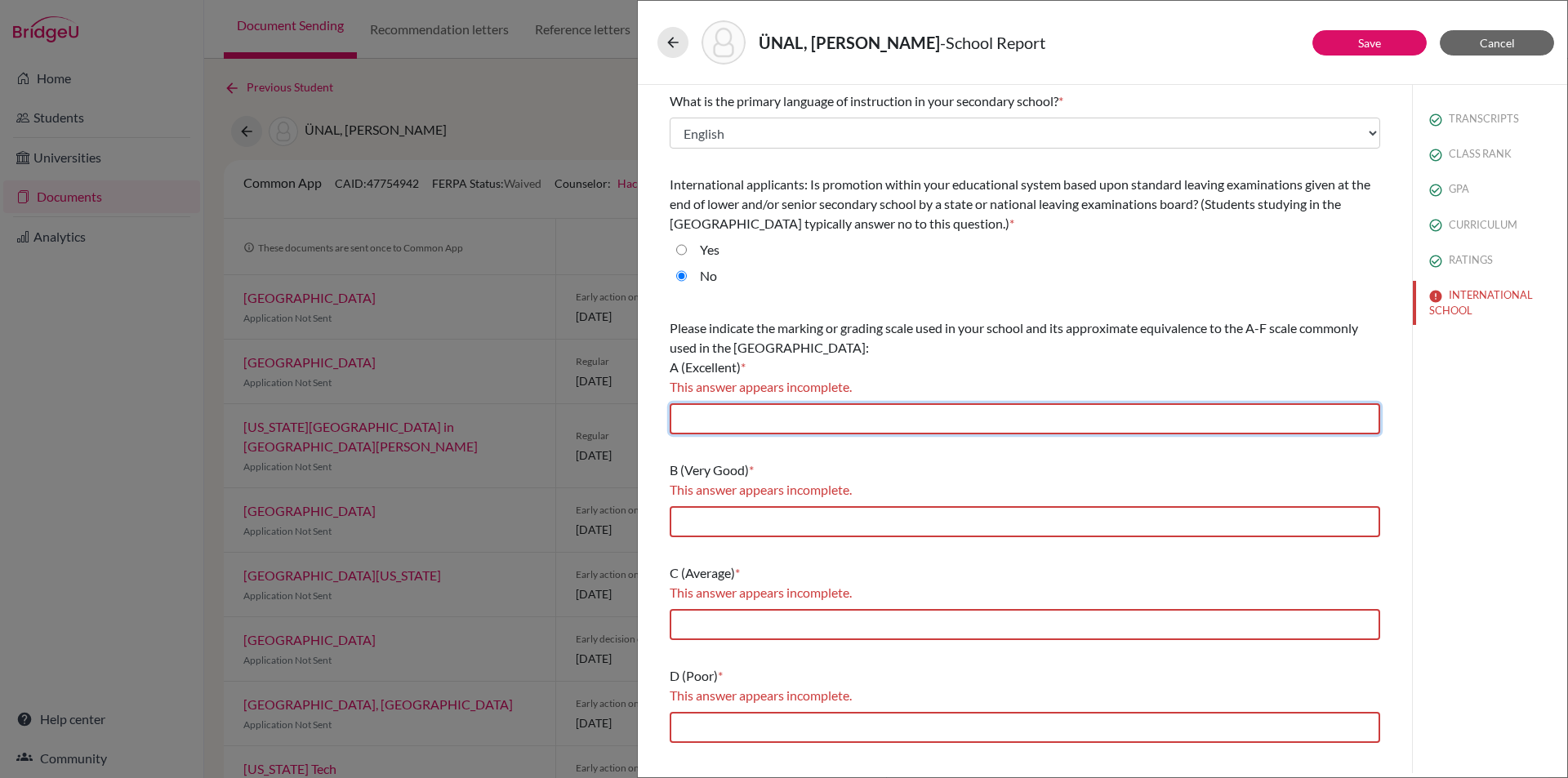
click at [709, 414] on input "text" at bounding box center [1024, 419] width 710 height 31
type input "85-100"
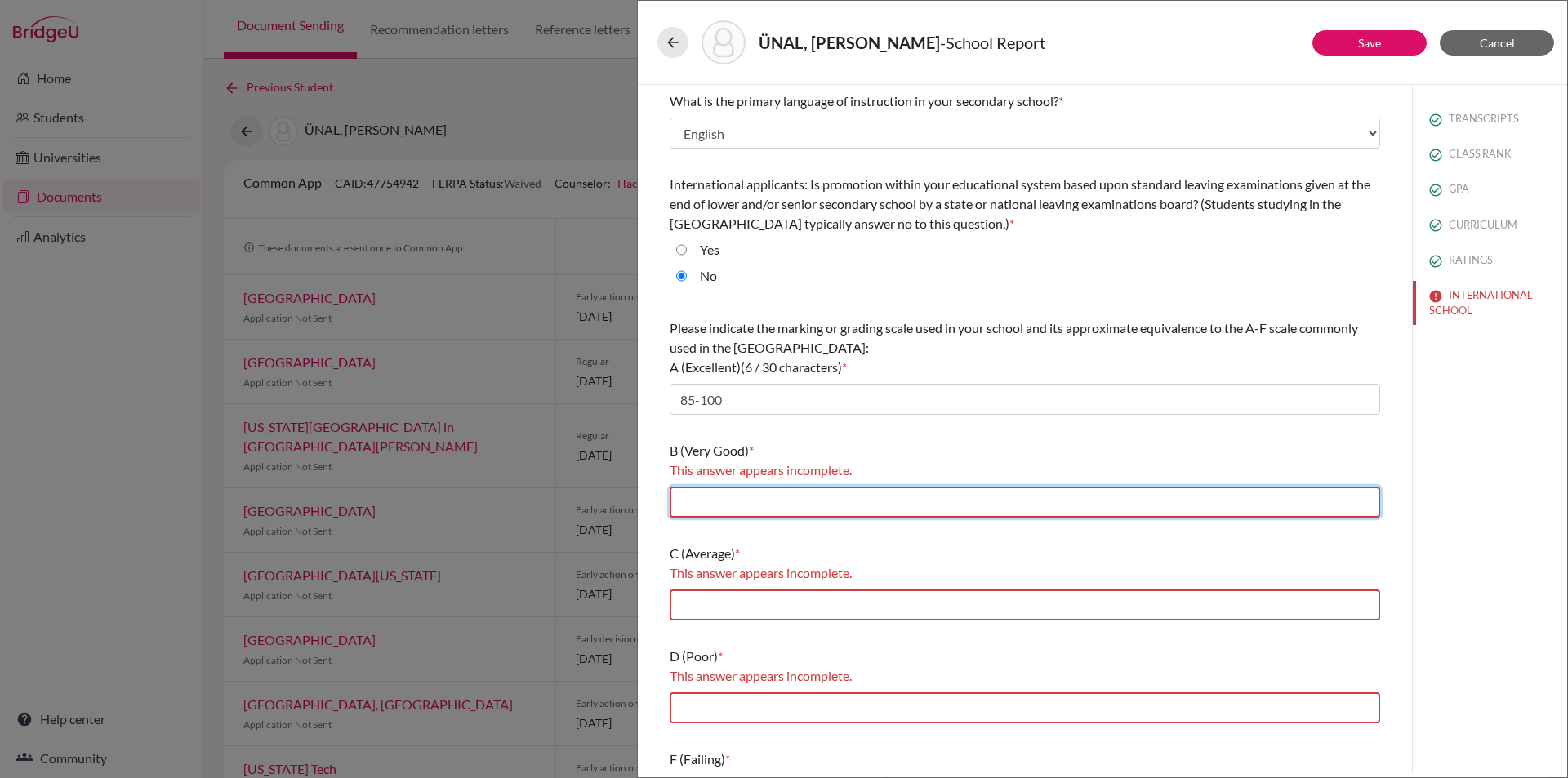
click at [774, 504] on input "text" at bounding box center [1024, 502] width 710 height 31
type input "70-84.99"
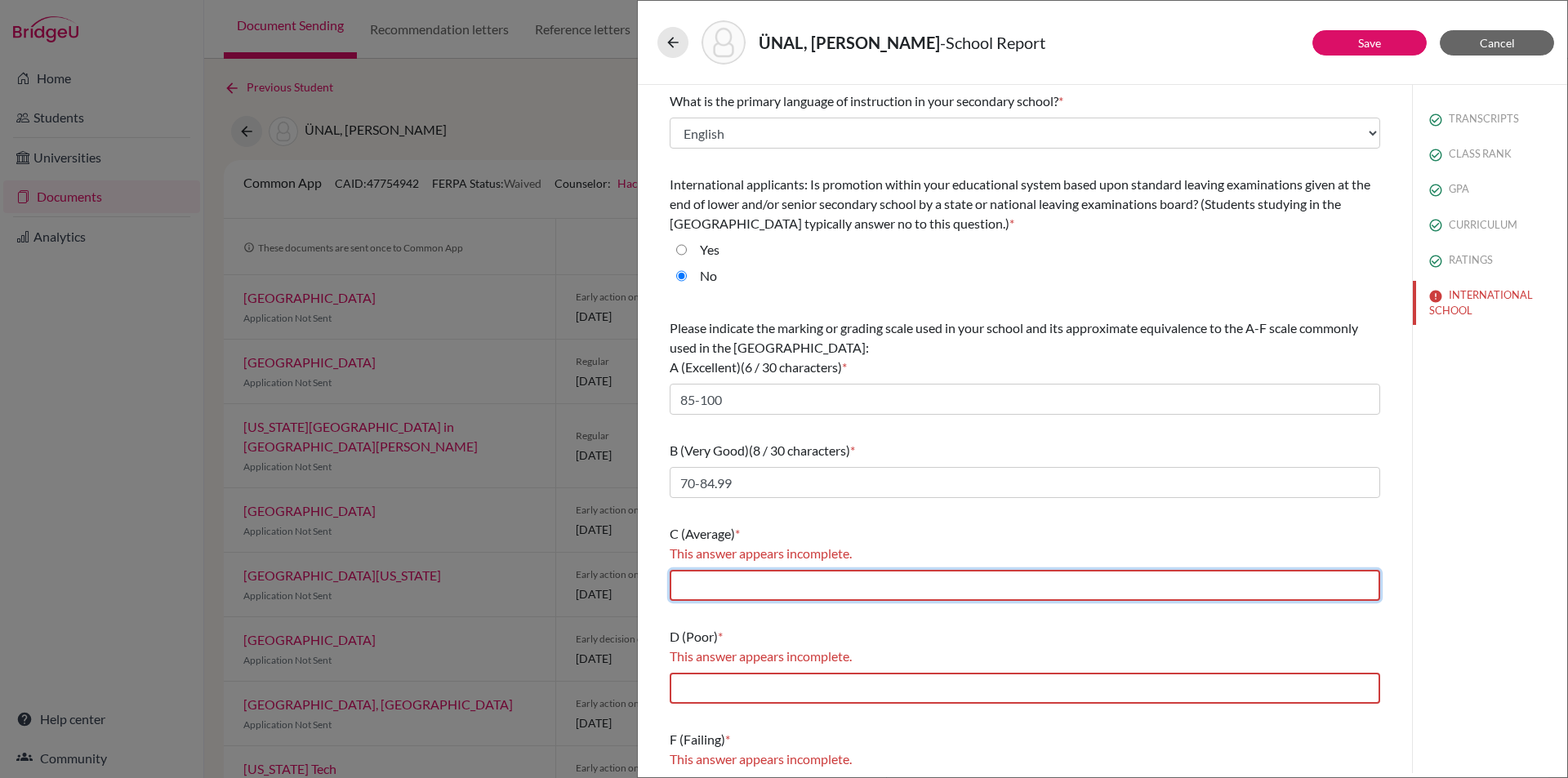
click at [798, 576] on input "text" at bounding box center [1024, 585] width 710 height 31
type input "60-69.99"
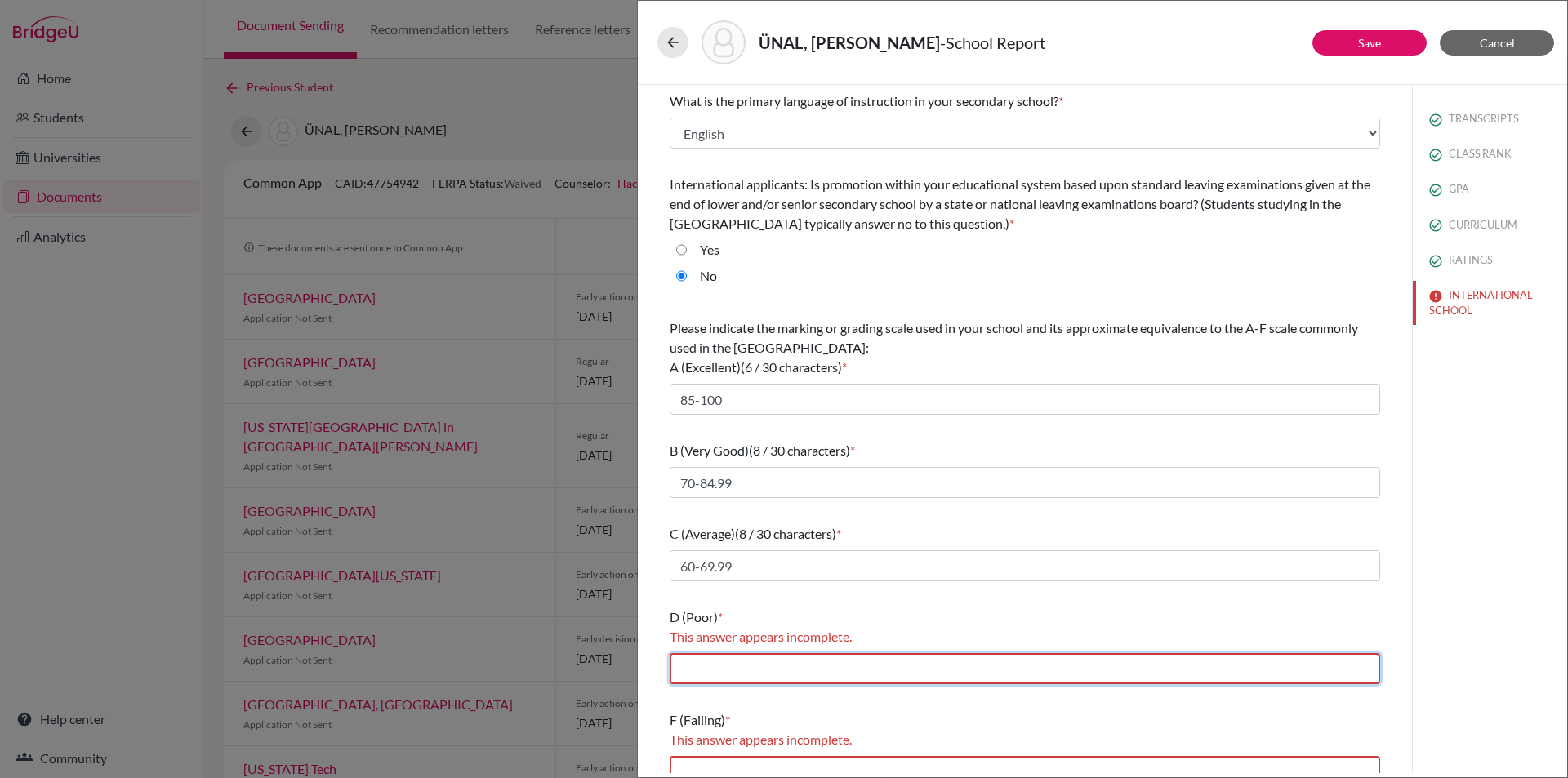
click at [797, 664] on input "text" at bounding box center [1024, 669] width 710 height 31
type input "50-59.99"
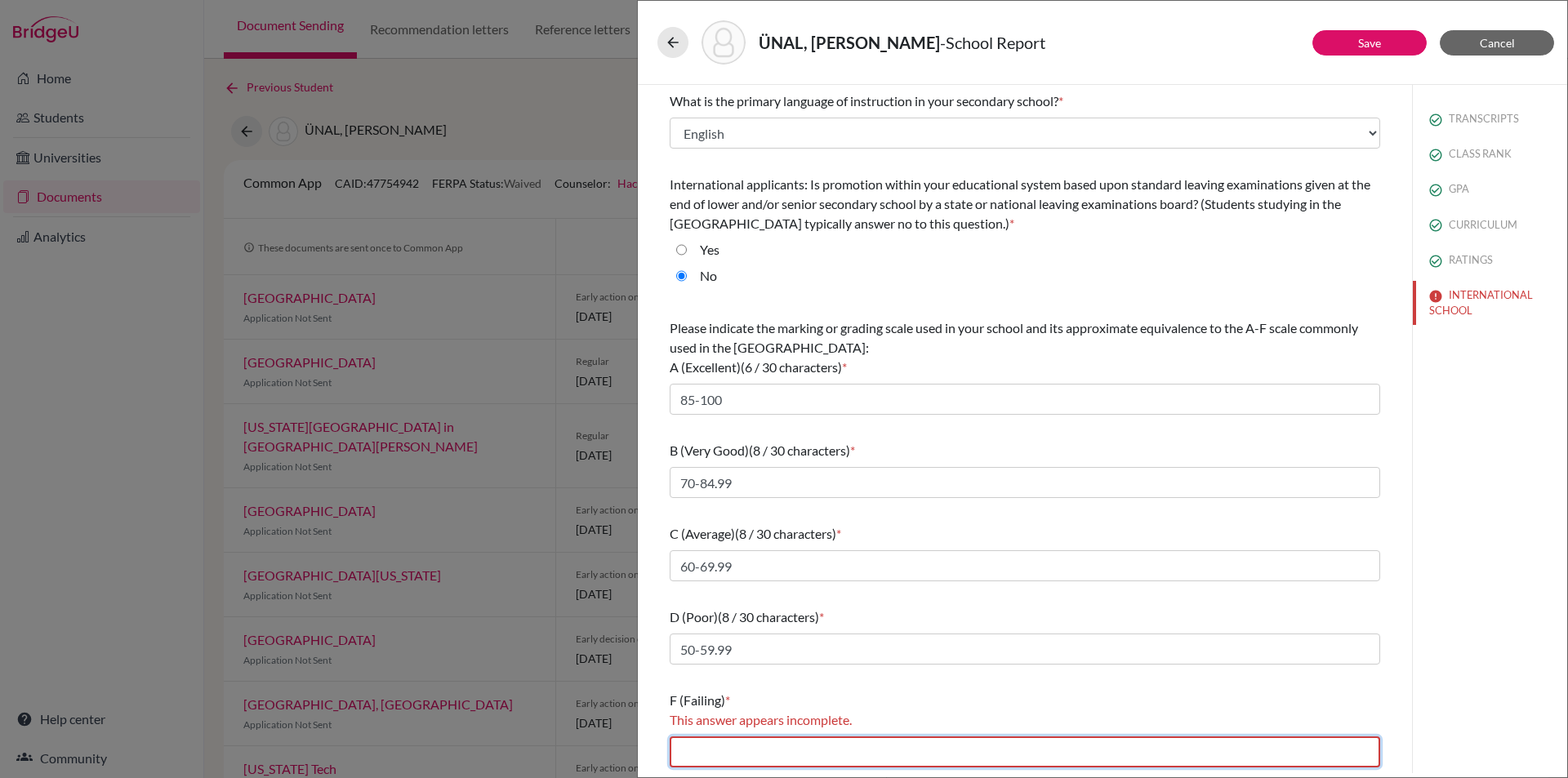
click at [787, 744] on input "text" at bounding box center [1024, 752] width 710 height 31
type input "0-49.99"
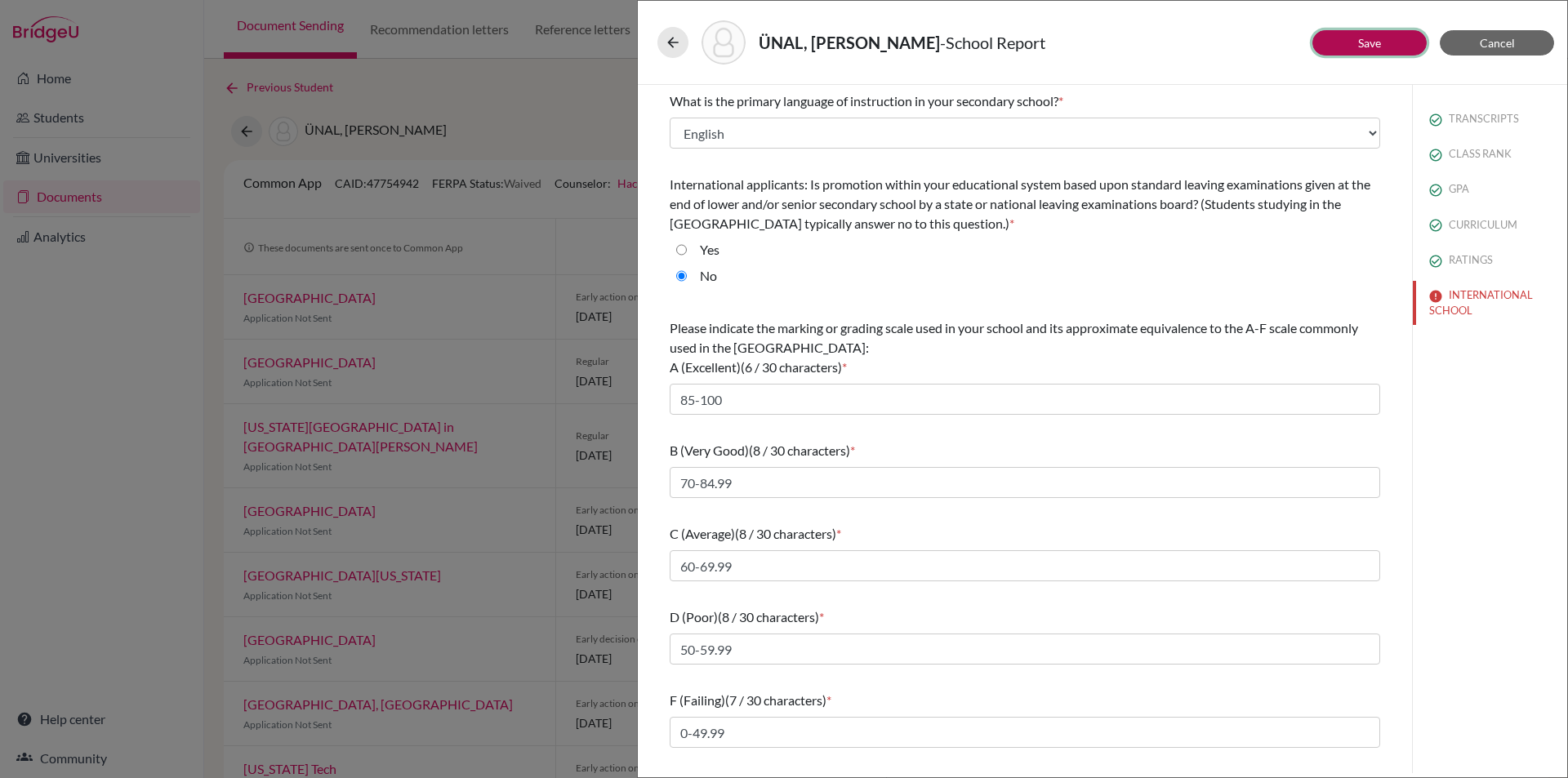
click at [1375, 34] on button "Save" at bounding box center [1369, 43] width 114 height 25
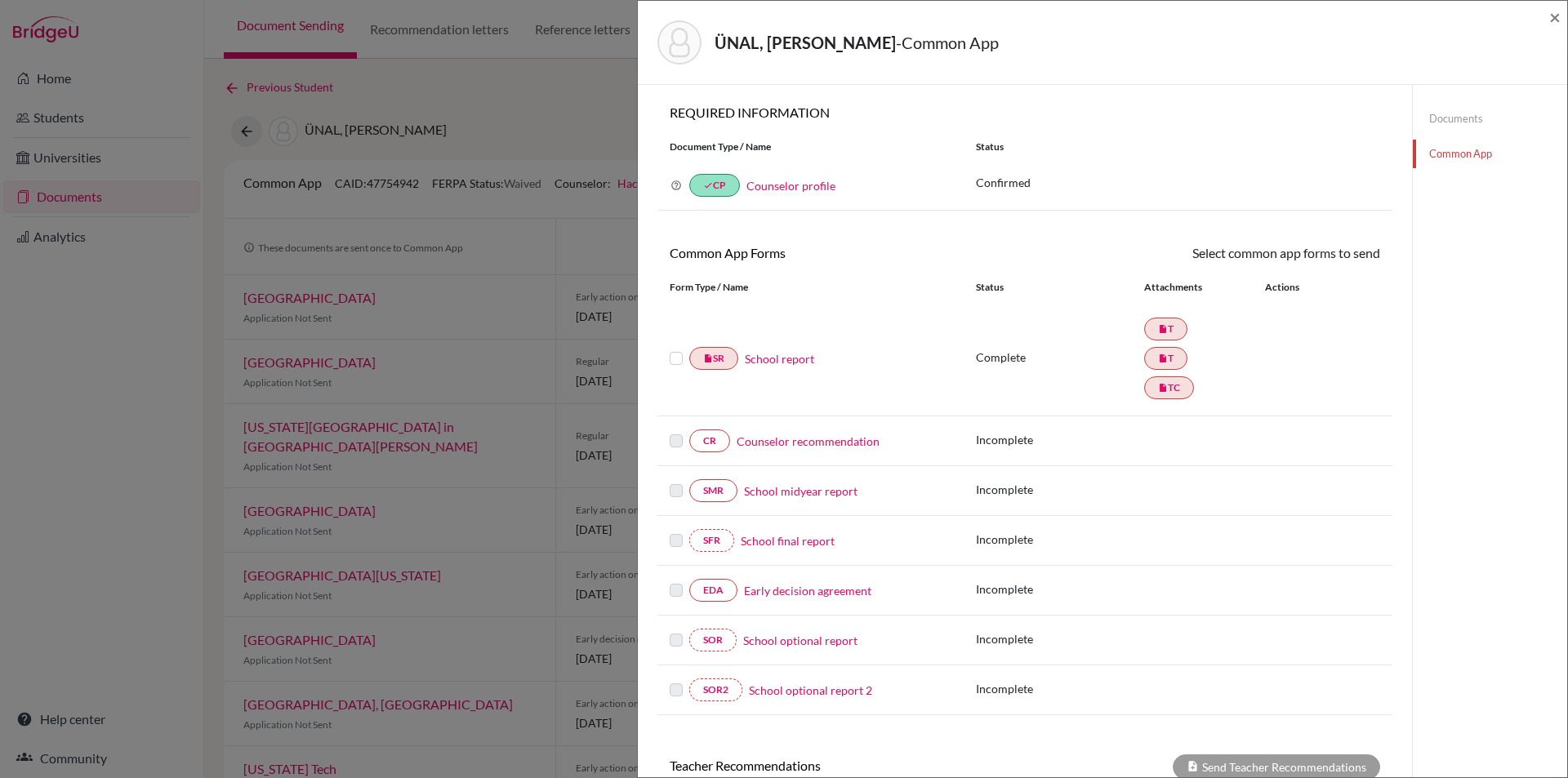
click at [803, 444] on link "Counselor recommendation" at bounding box center [808, 442] width 143 height 17
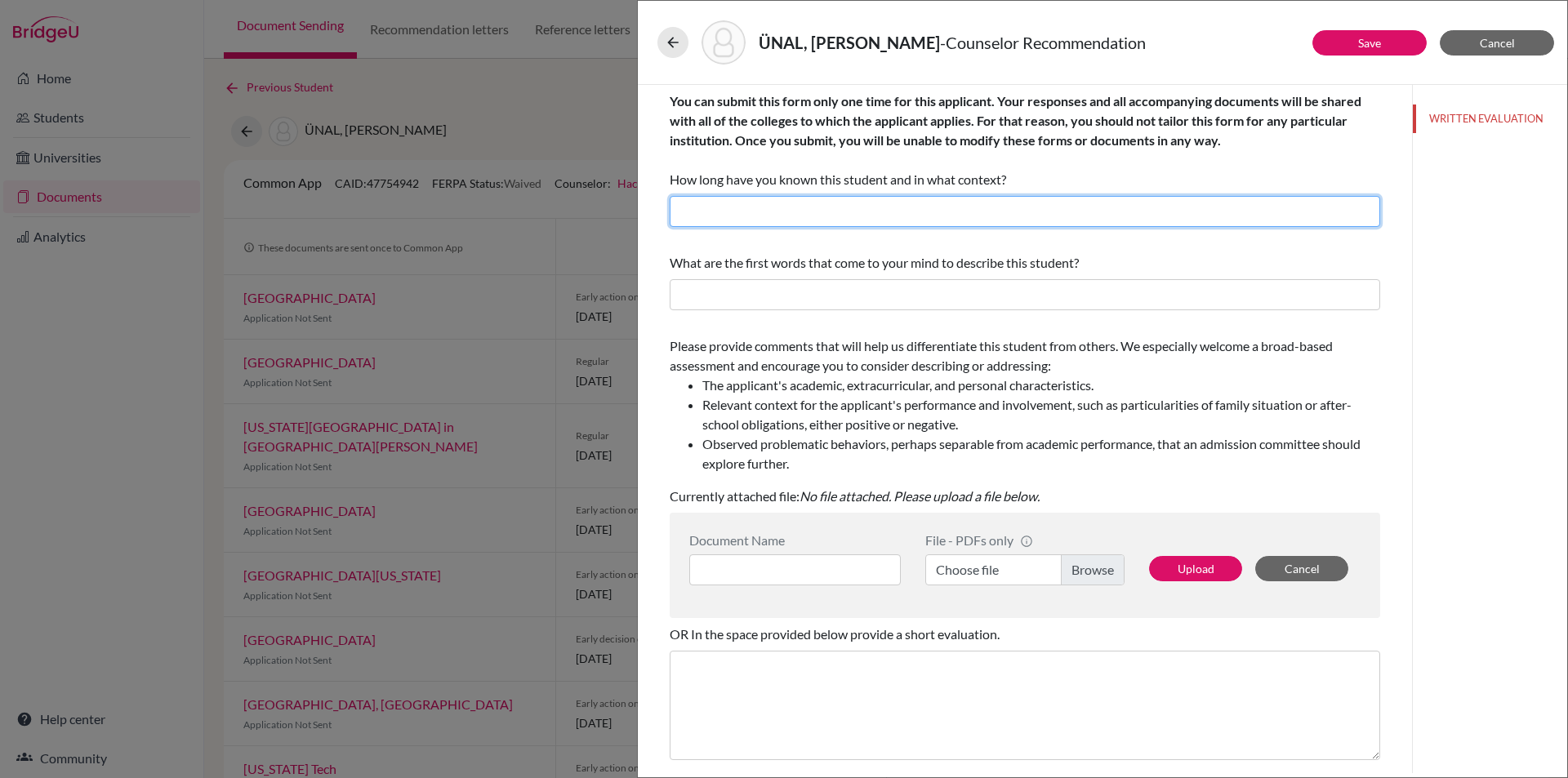
click at [845, 200] on input "text" at bounding box center [1024, 212] width 710 height 31
click at [865, 212] on input "I have known the student for two years as the school counselor and TOK teacher." at bounding box center [1024, 212] width 710 height 31
drag, startPoint x: 1160, startPoint y: 214, endPoint x: 1051, endPoint y: 207, distance: 109.2
click at [1051, 207] on input "I have known the student for three years as the school counselor and TOK teache…" at bounding box center [1024, 212] width 710 height 31
type input "I have known the student for three years as the school counselor."
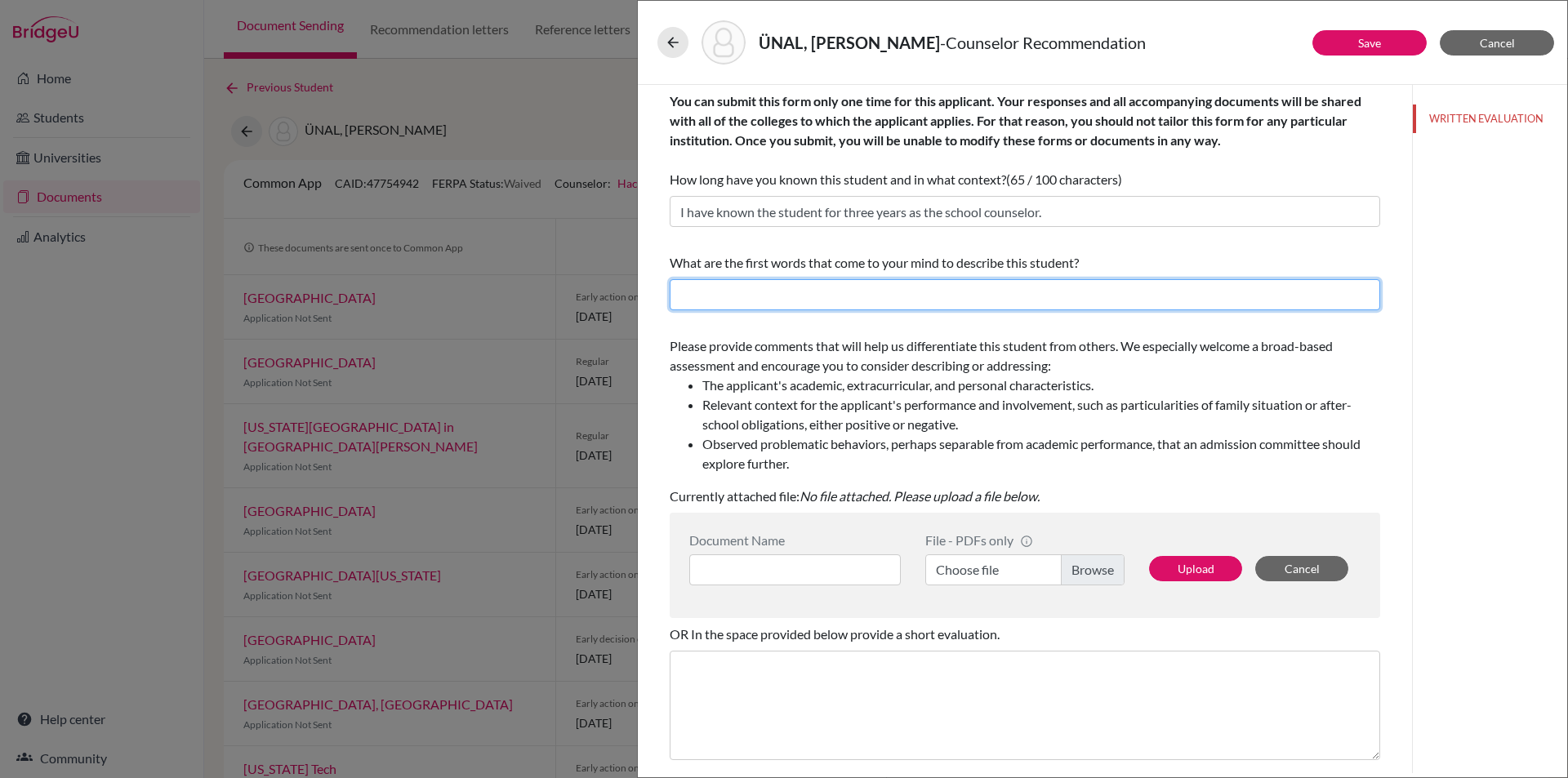
click at [893, 294] on input "text" at bounding box center [1024, 294] width 710 height 31
type input "intelligent, cooperative, respectful, life-long learner, practical-minded, fast…"
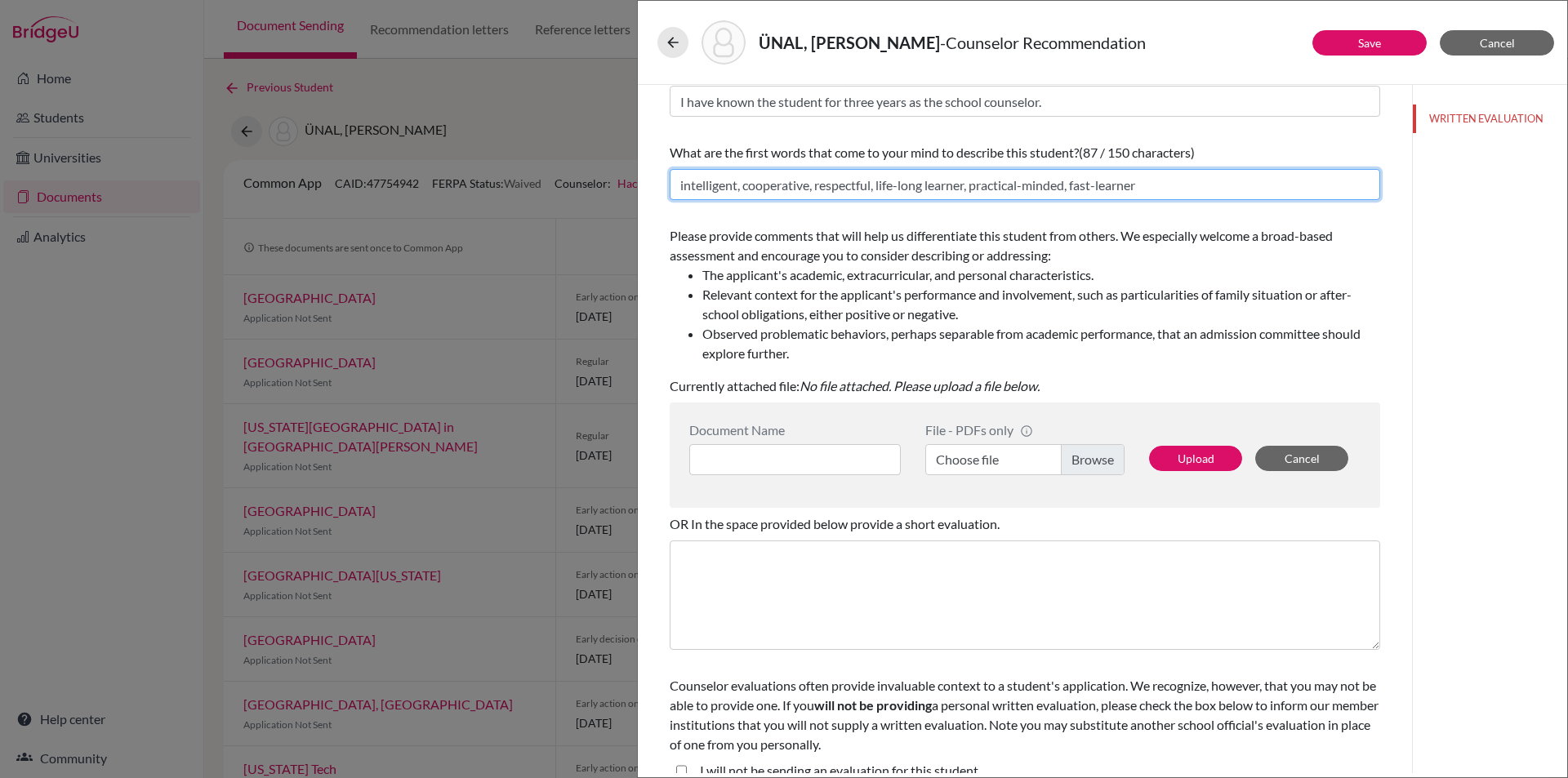
scroll to position [131, 0]
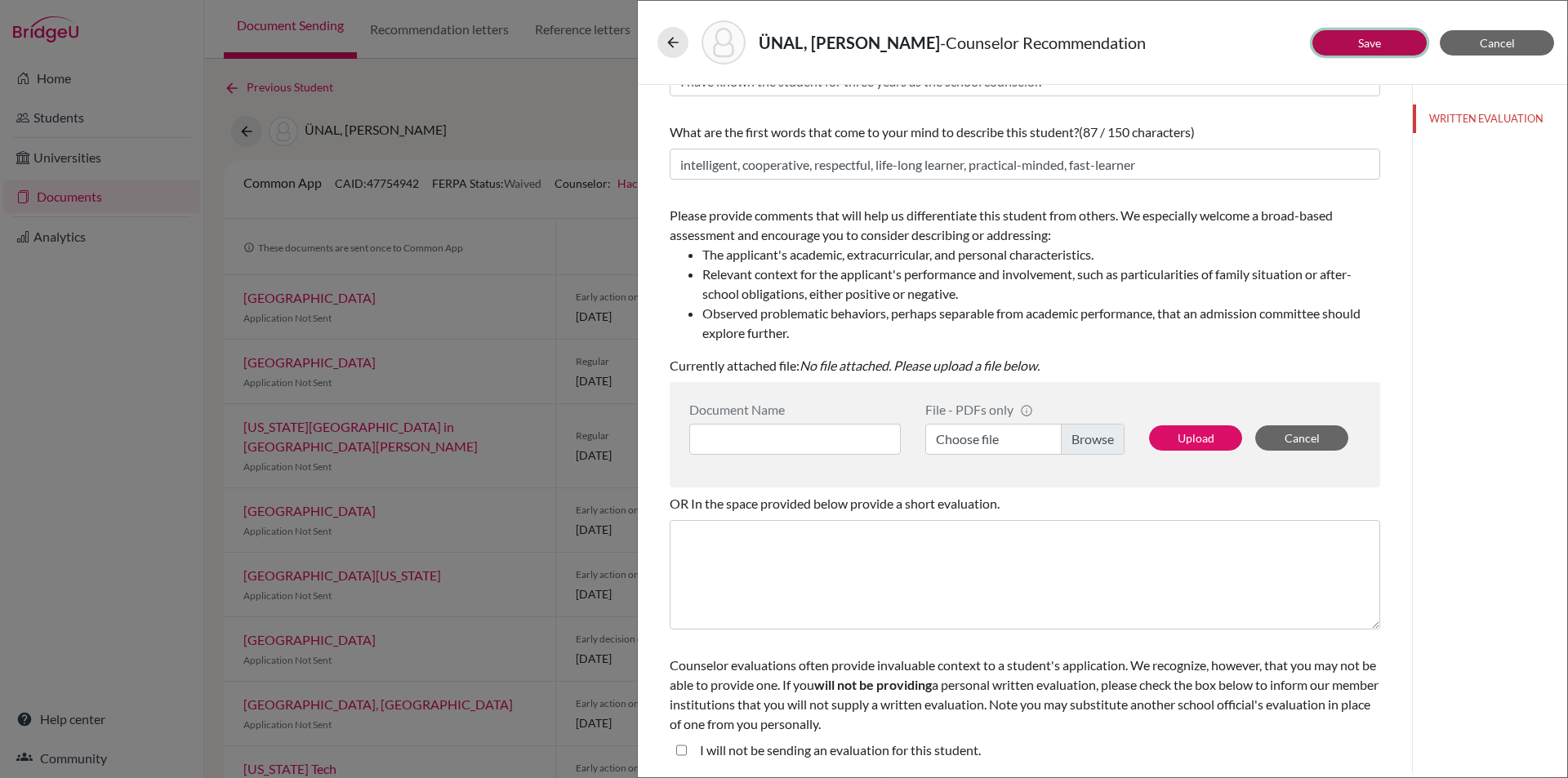
click at [1367, 43] on link "Save" at bounding box center [1369, 43] width 23 height 14
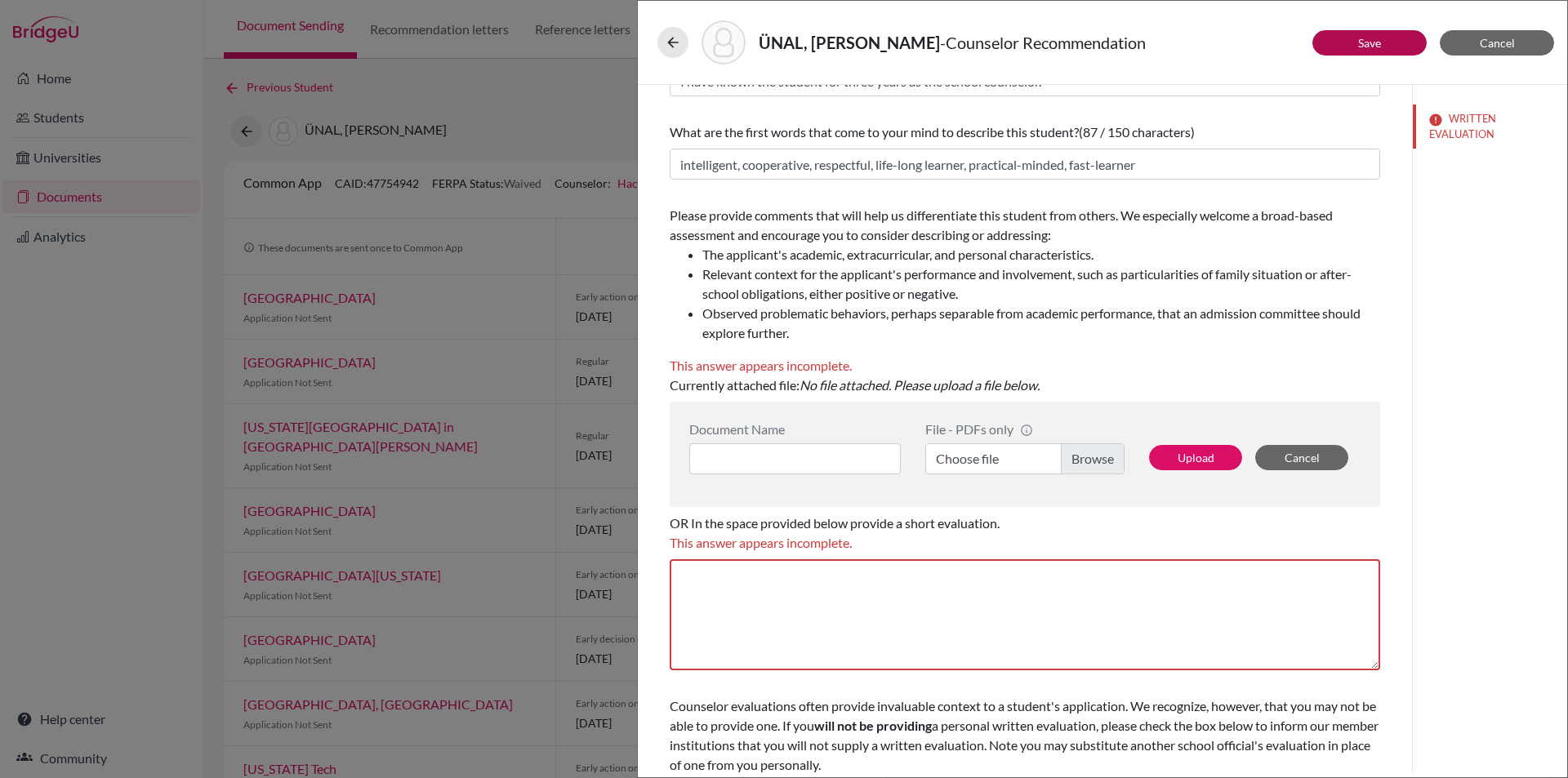
scroll to position [0, 0]
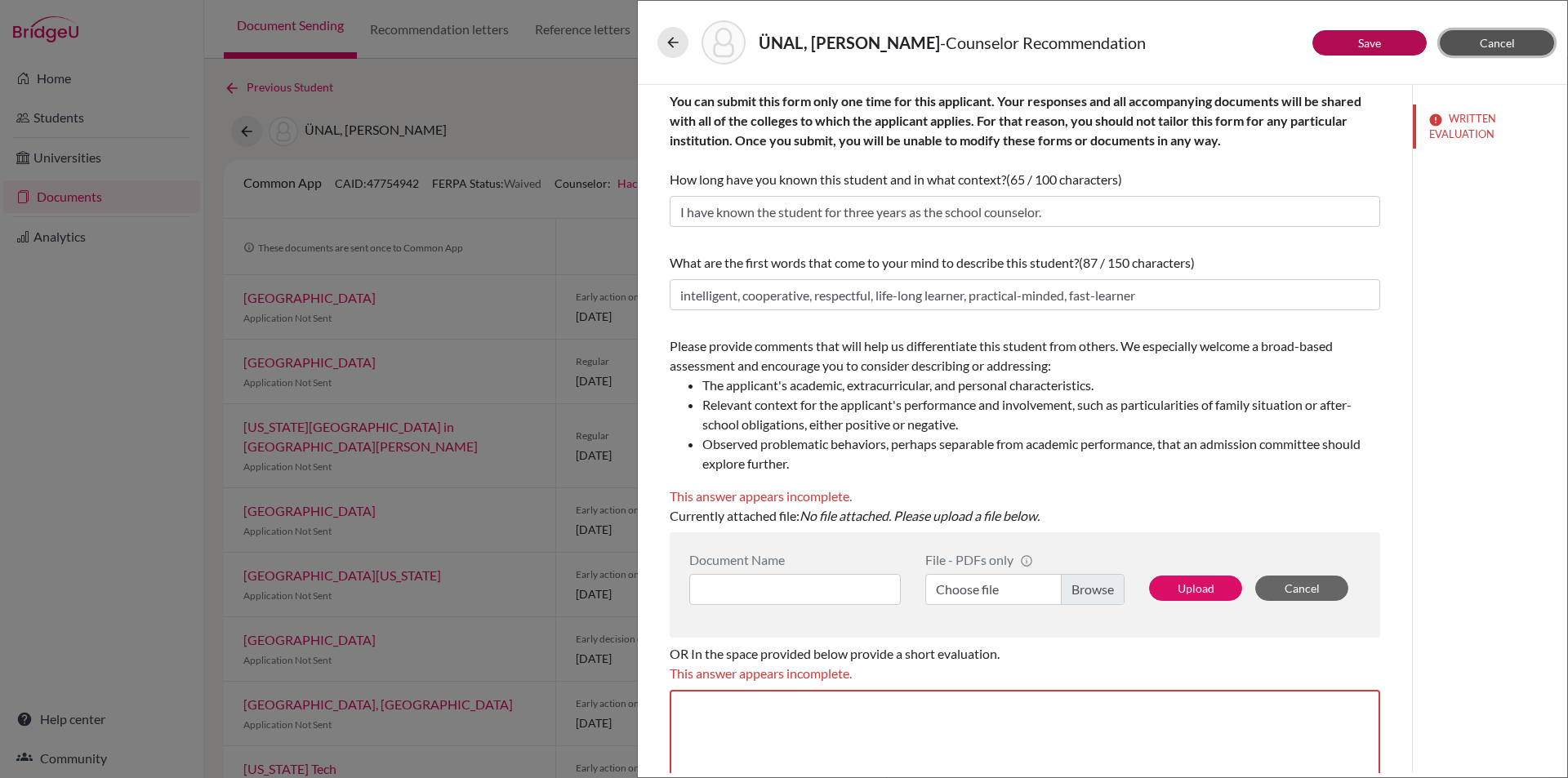
click at [1493, 32] on button "Cancel" at bounding box center [1497, 43] width 114 height 25
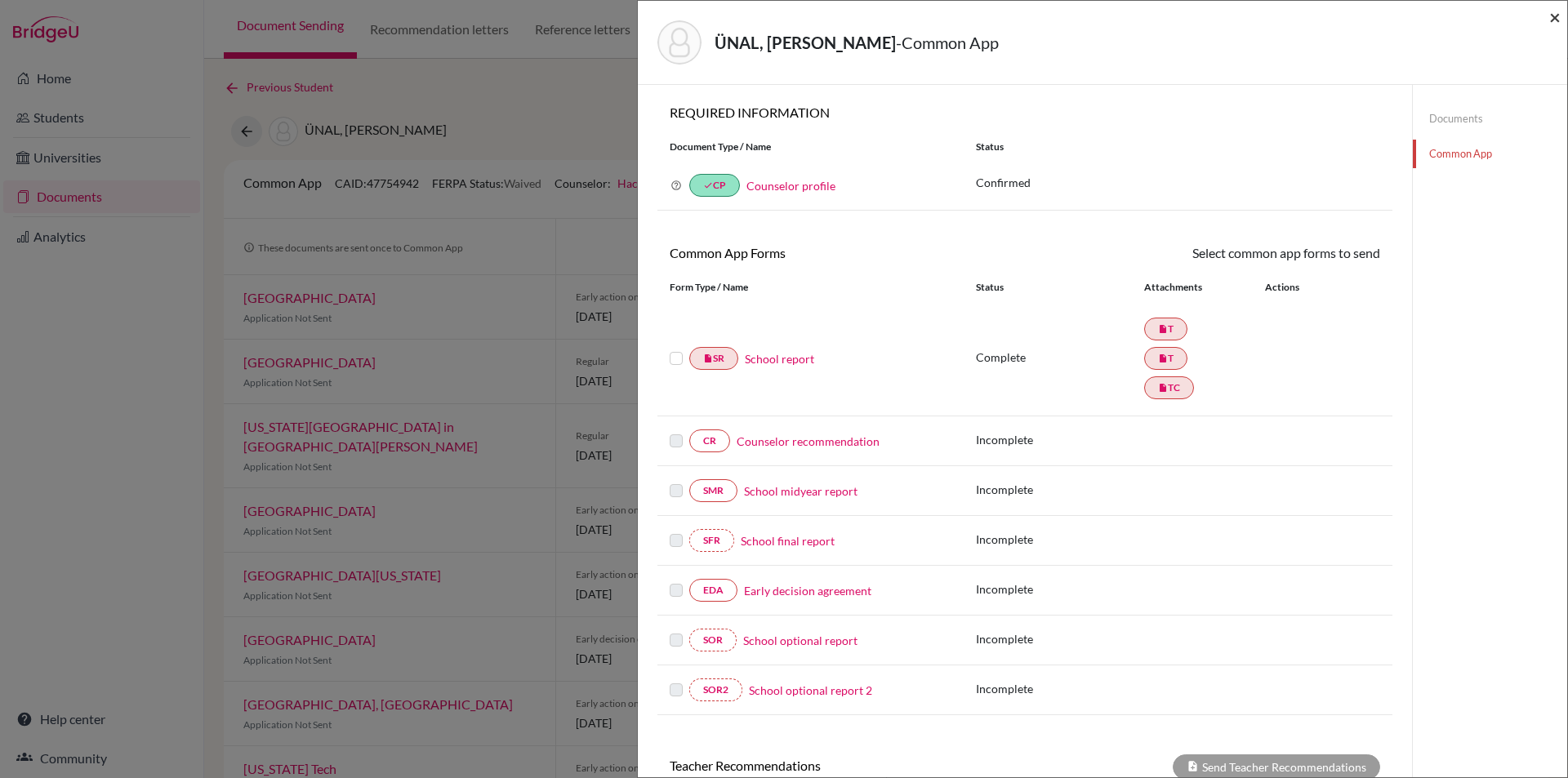
click at [1560, 12] on span "×" at bounding box center [1554, 17] width 11 height 24
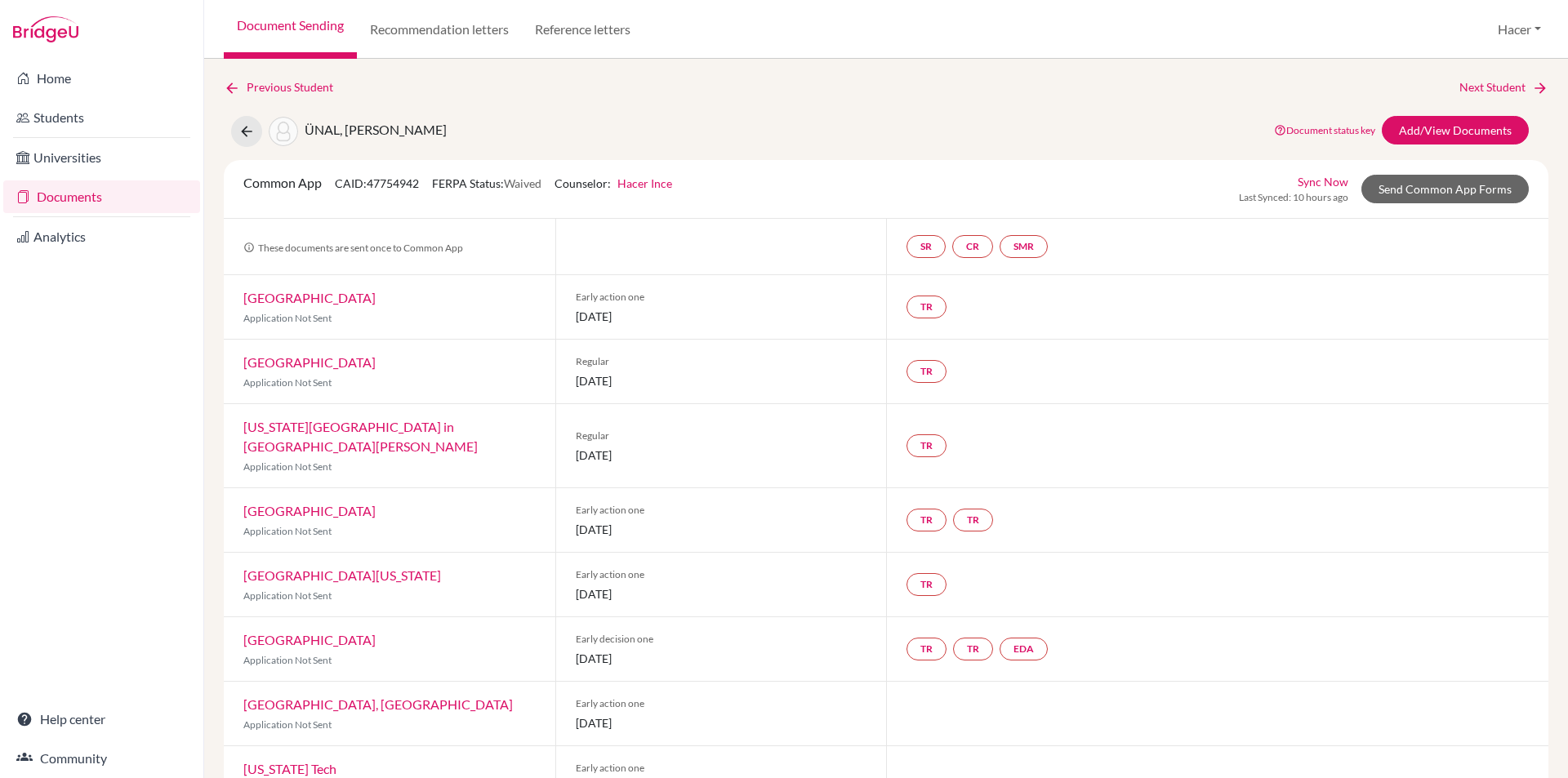
click at [51, 190] on link "Documents" at bounding box center [102, 196] width 197 height 32
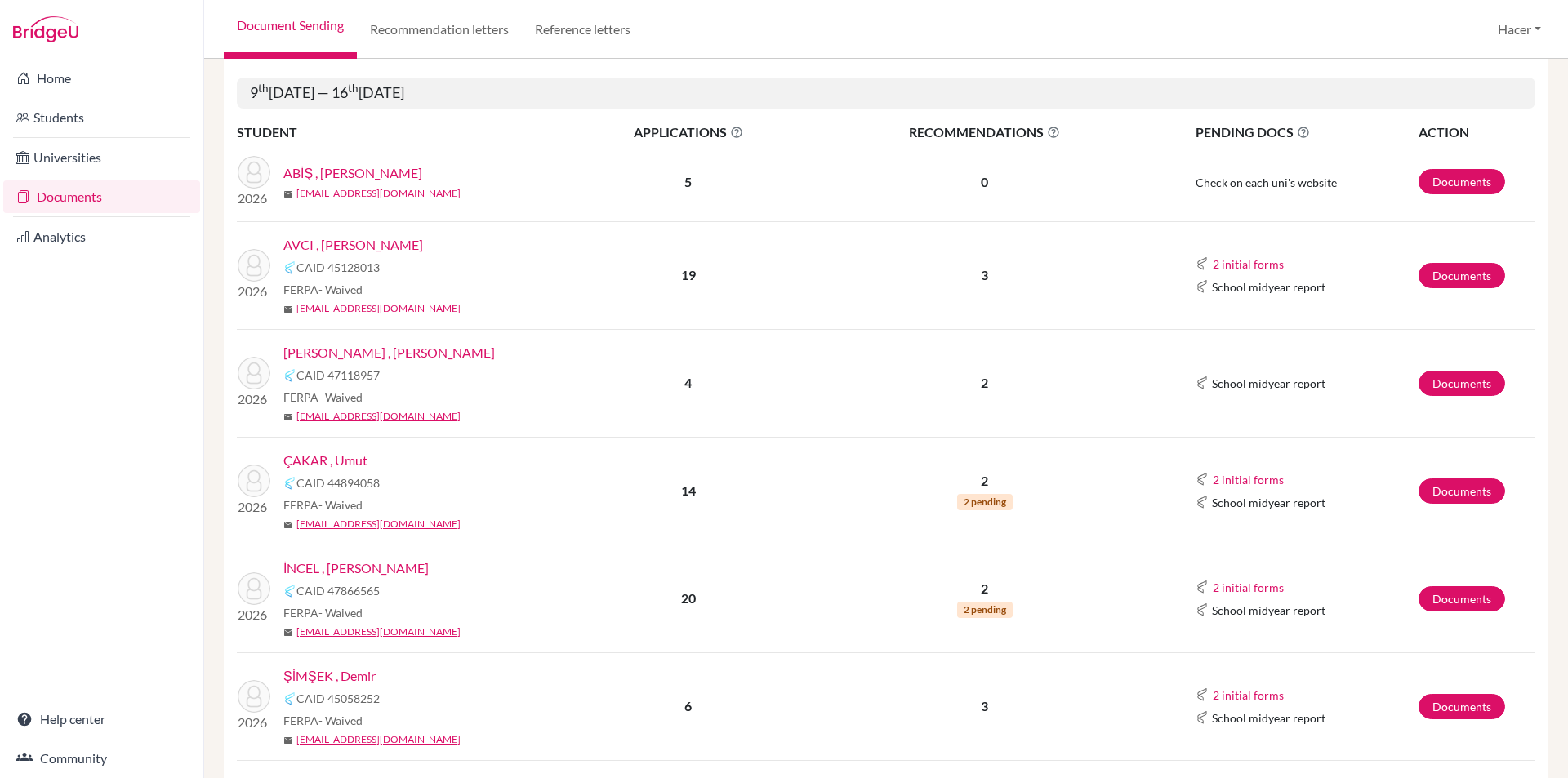
scroll to position [245, 0]
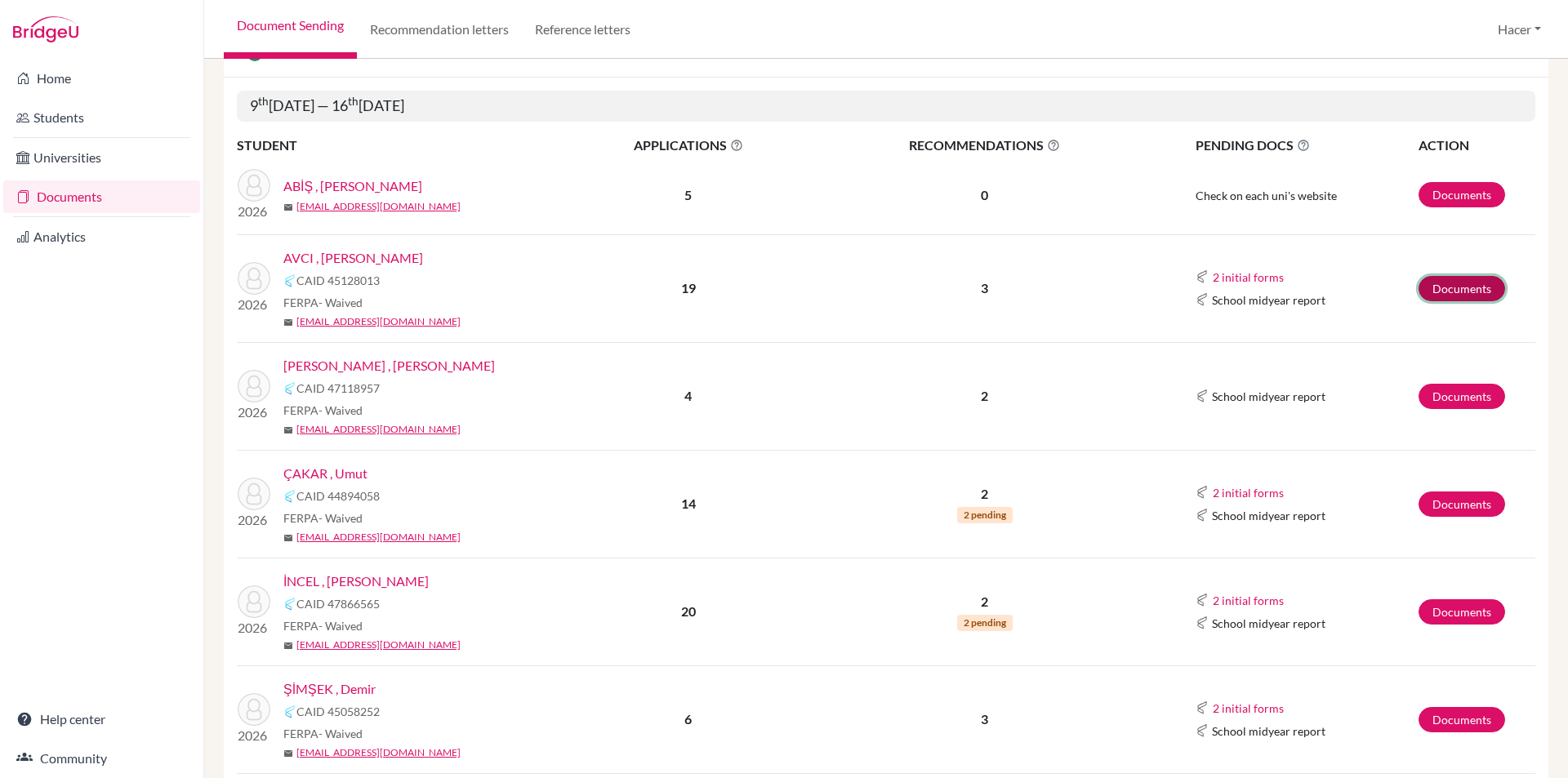
click at [1458, 294] on link "Documents" at bounding box center [1462, 288] width 86 height 25
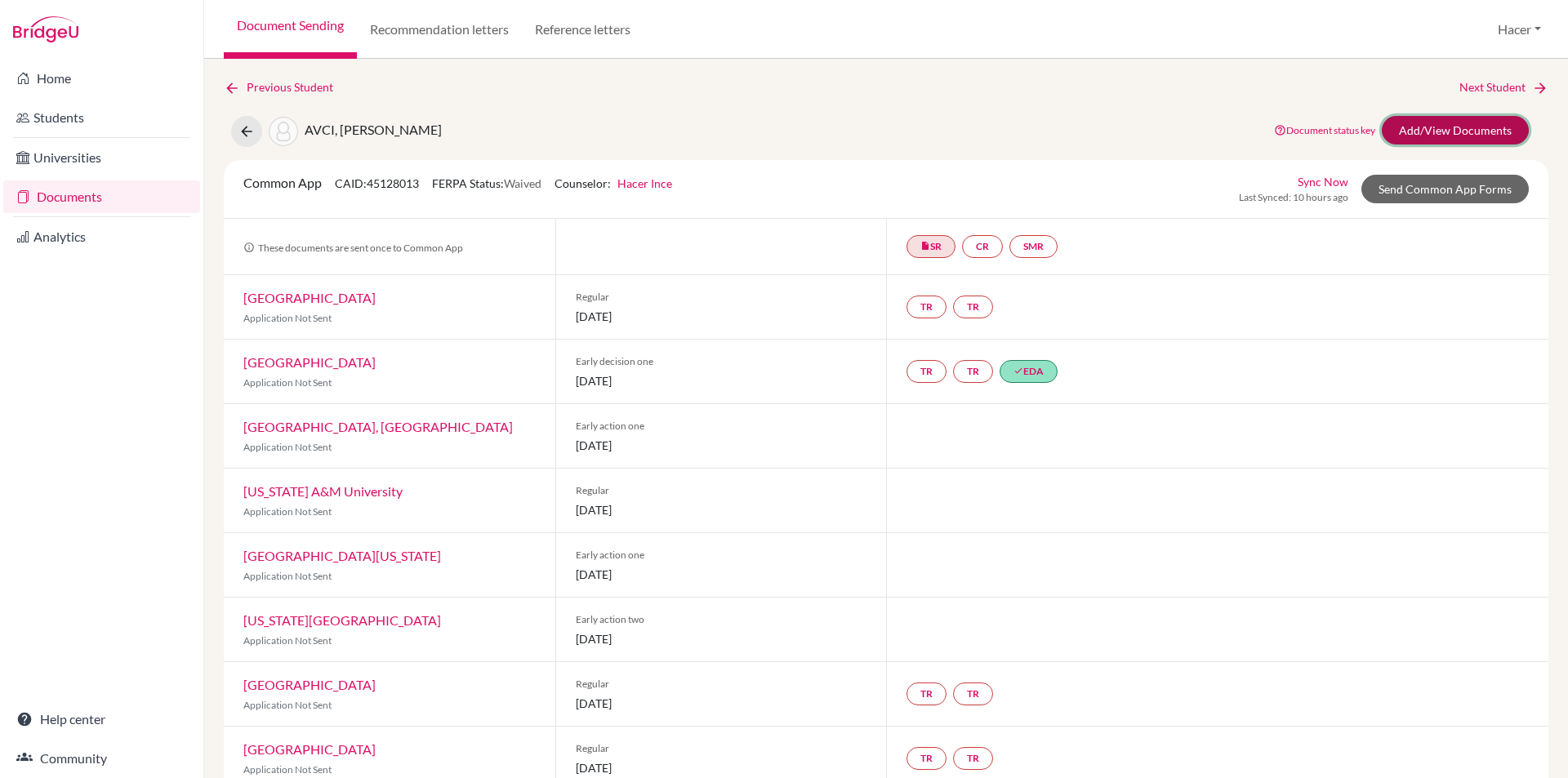
click at [1442, 129] on link "Add/View Documents" at bounding box center [1455, 130] width 147 height 29
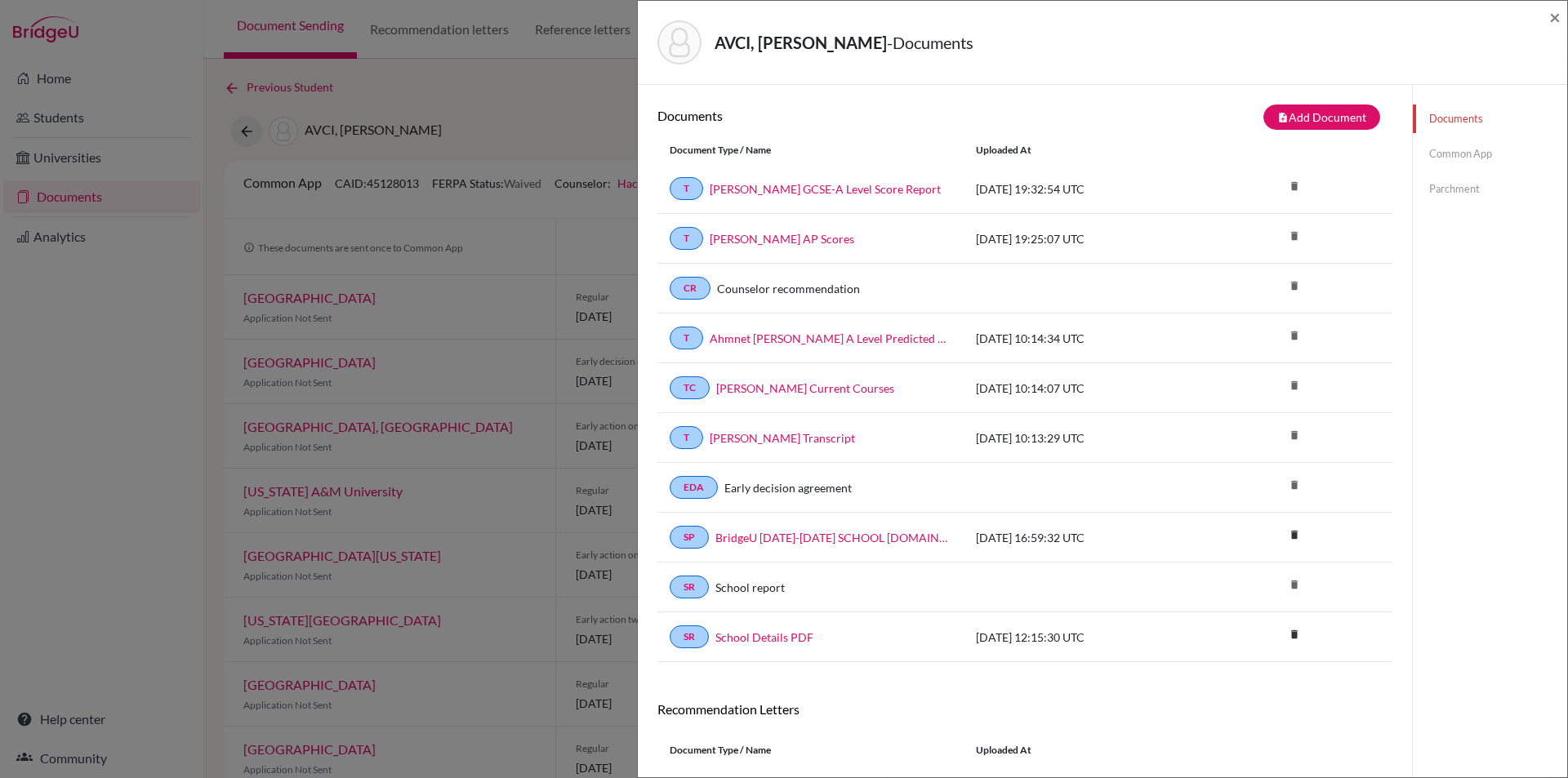
click at [1434, 153] on link "Common App" at bounding box center [1490, 153] width 154 height 29
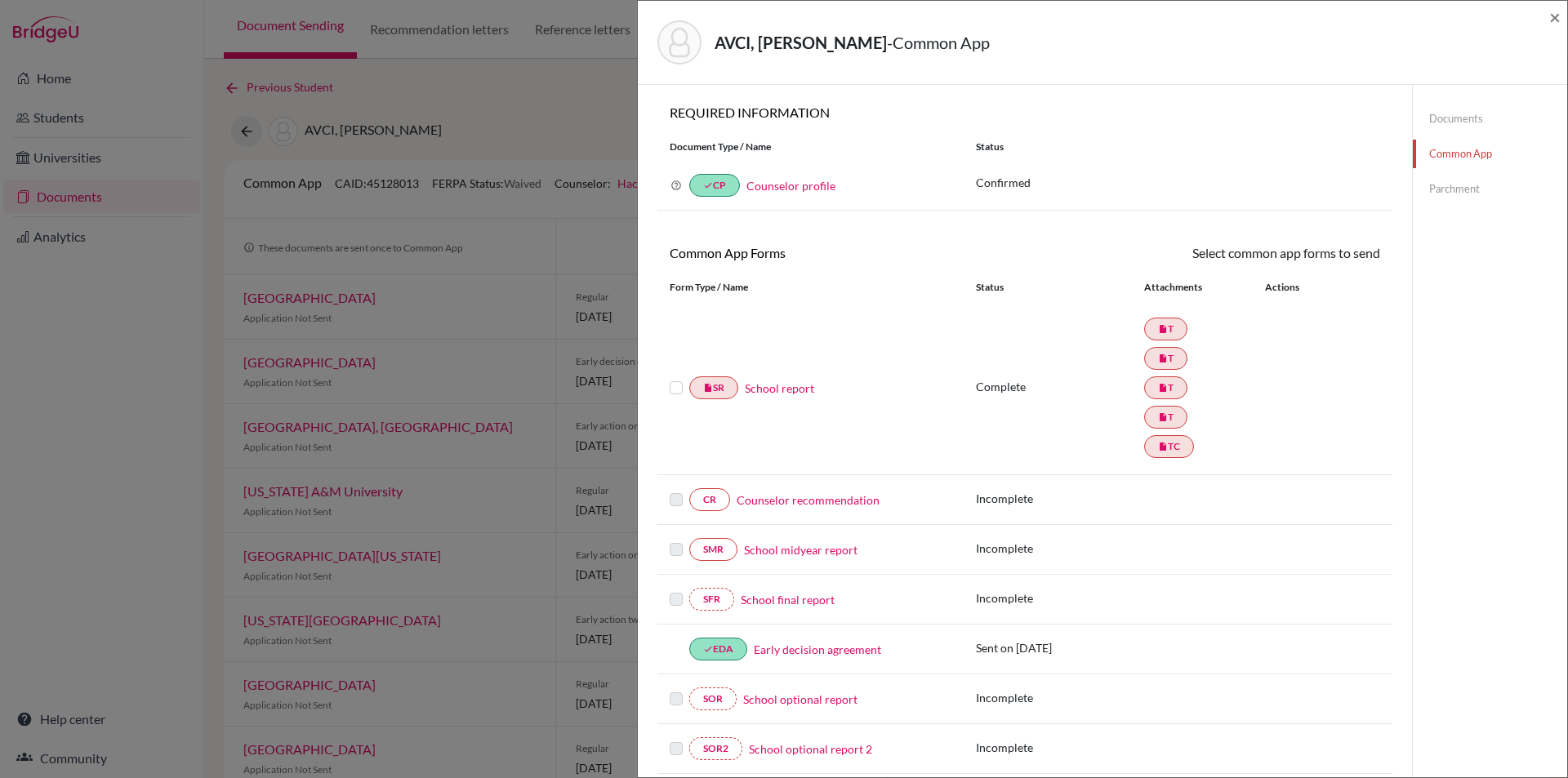
click at [811, 505] on link "Counselor recommendation" at bounding box center [808, 500] width 143 height 17
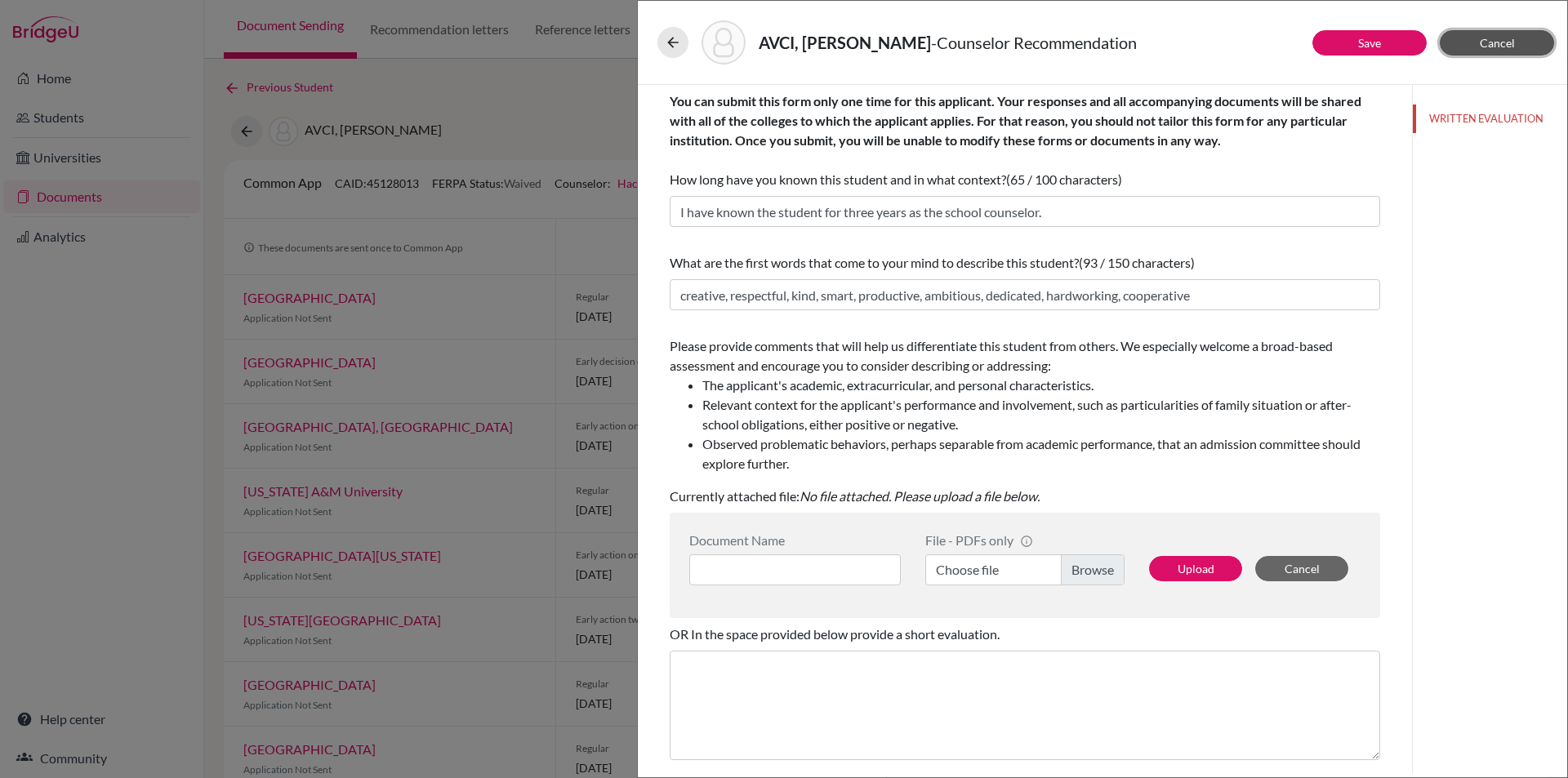
click at [1498, 41] on span "Cancel" at bounding box center [1497, 43] width 35 height 14
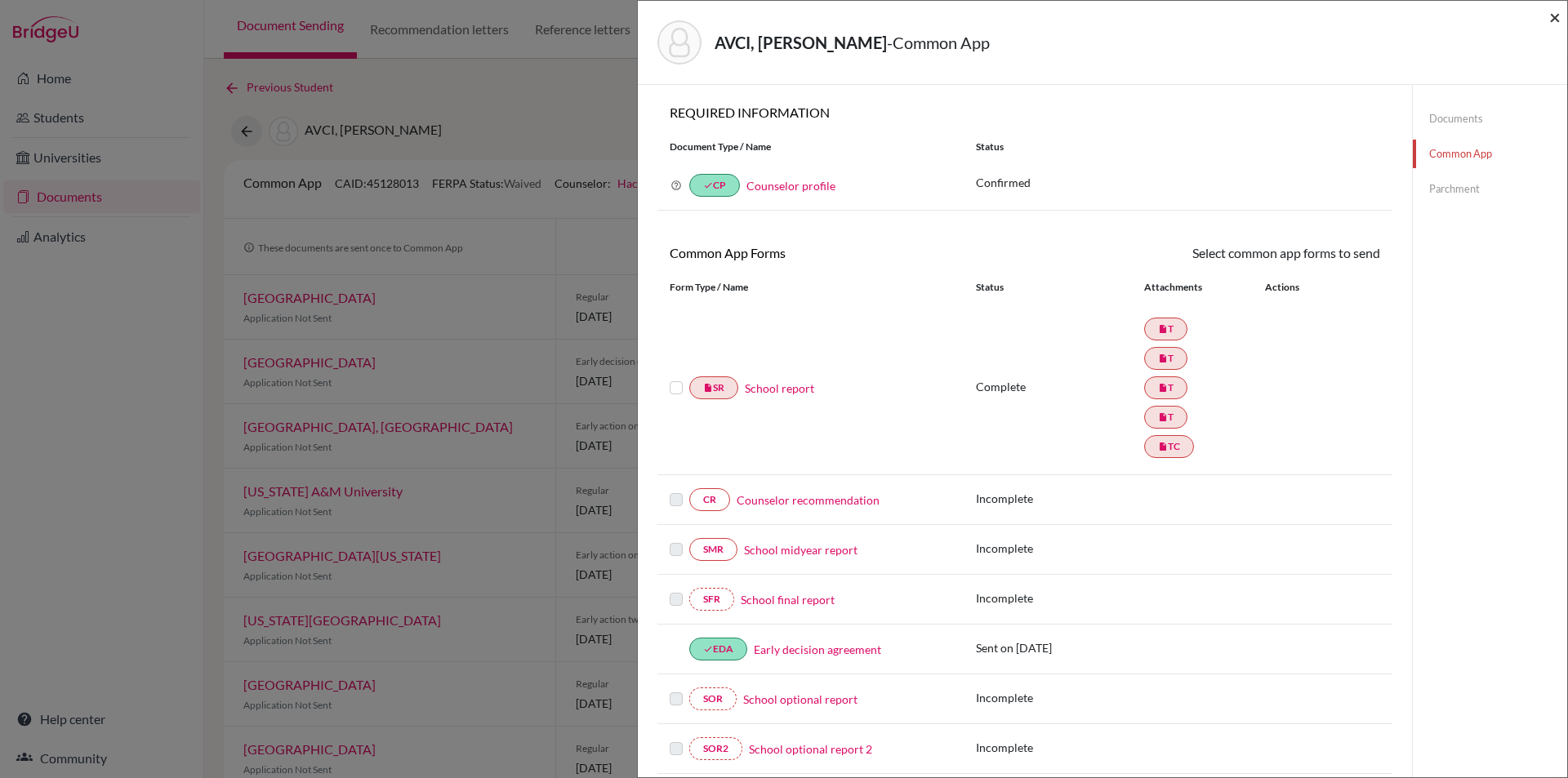
click at [1559, 19] on span "×" at bounding box center [1554, 17] width 11 height 24
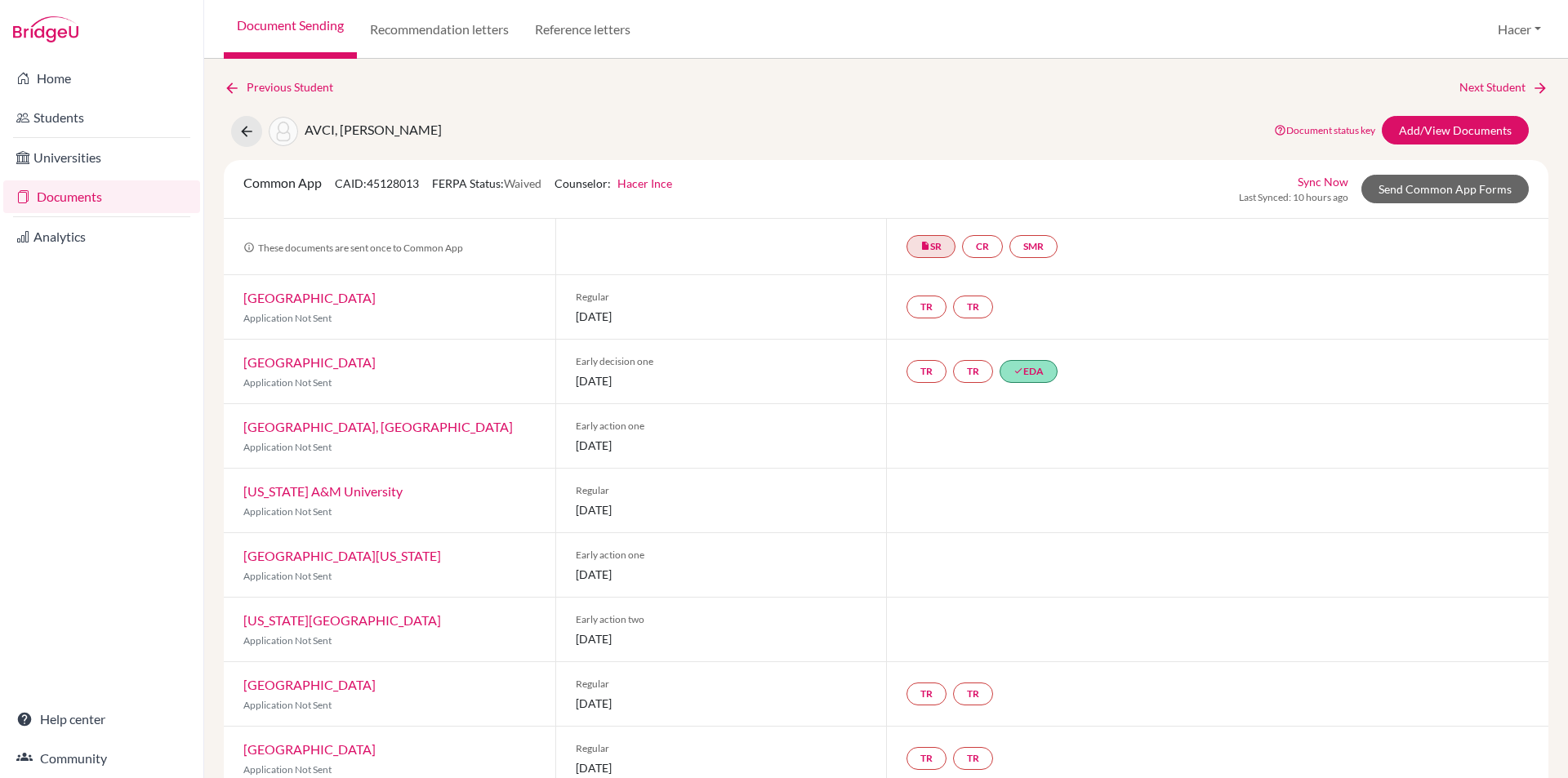
click at [58, 188] on link "Documents" at bounding box center [102, 196] width 197 height 32
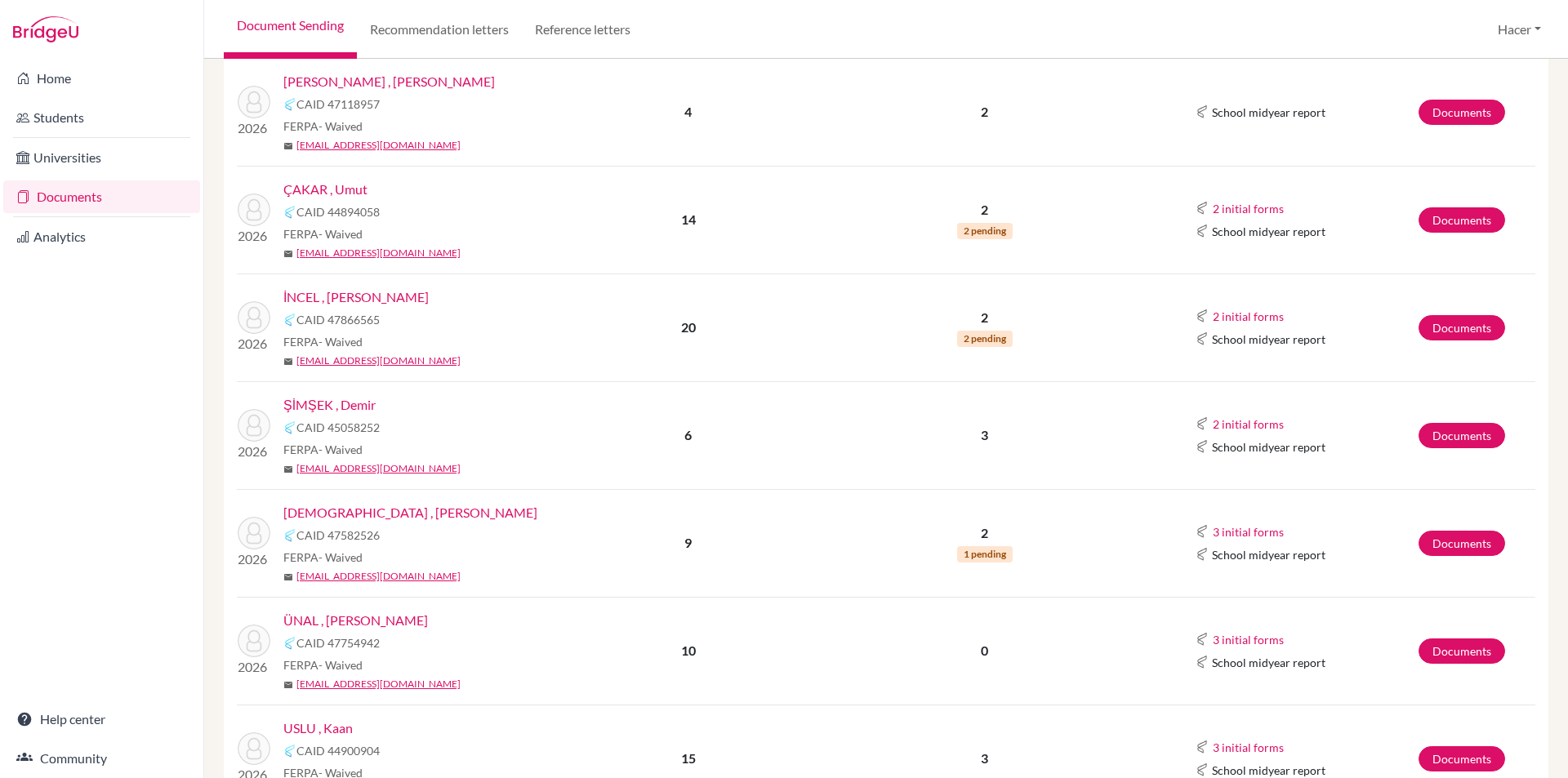
scroll to position [572, 0]
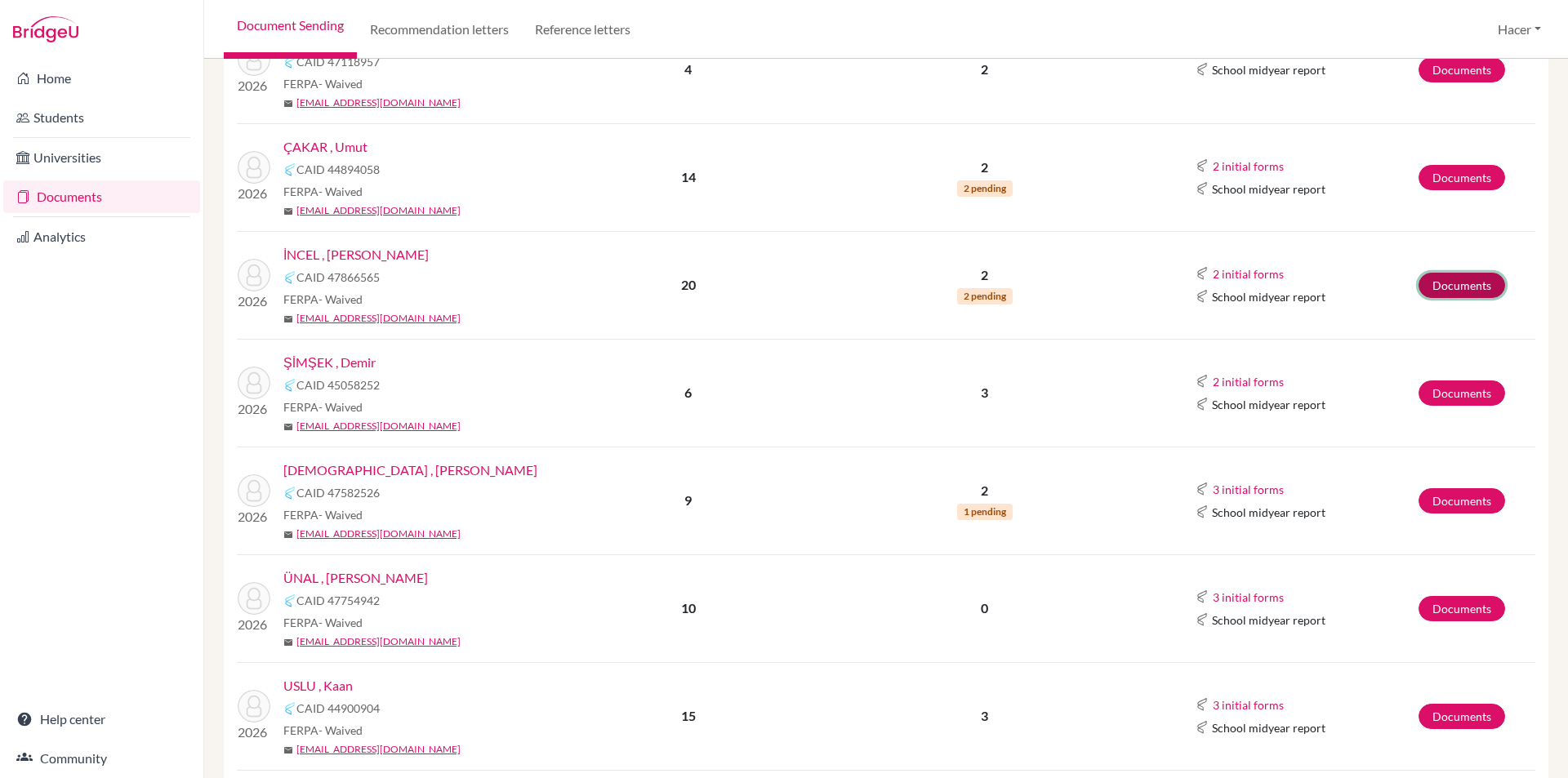
click at [1427, 281] on link "Documents" at bounding box center [1462, 285] width 86 height 25
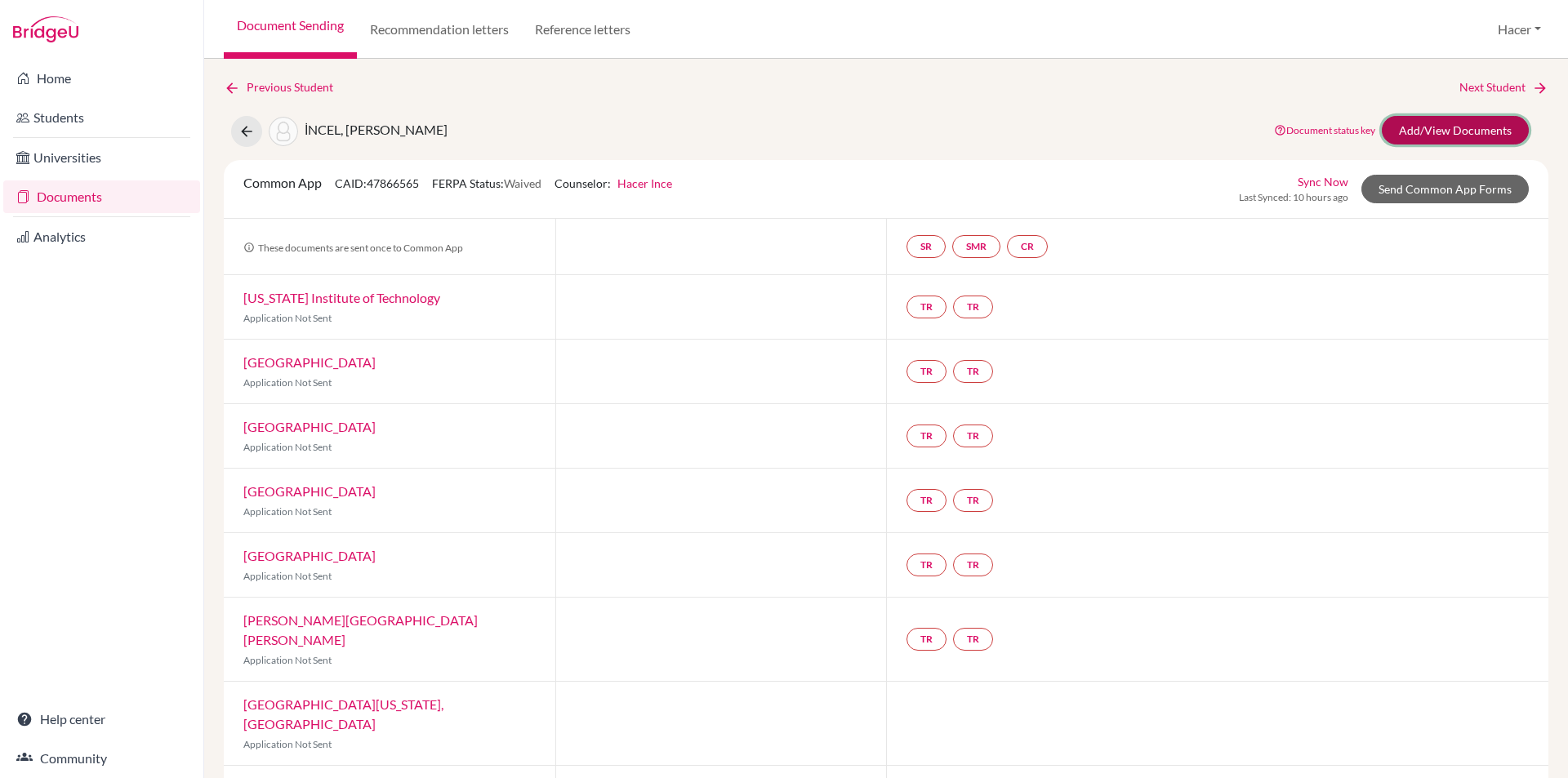
click at [1457, 119] on link "Add/View Documents" at bounding box center [1455, 130] width 147 height 29
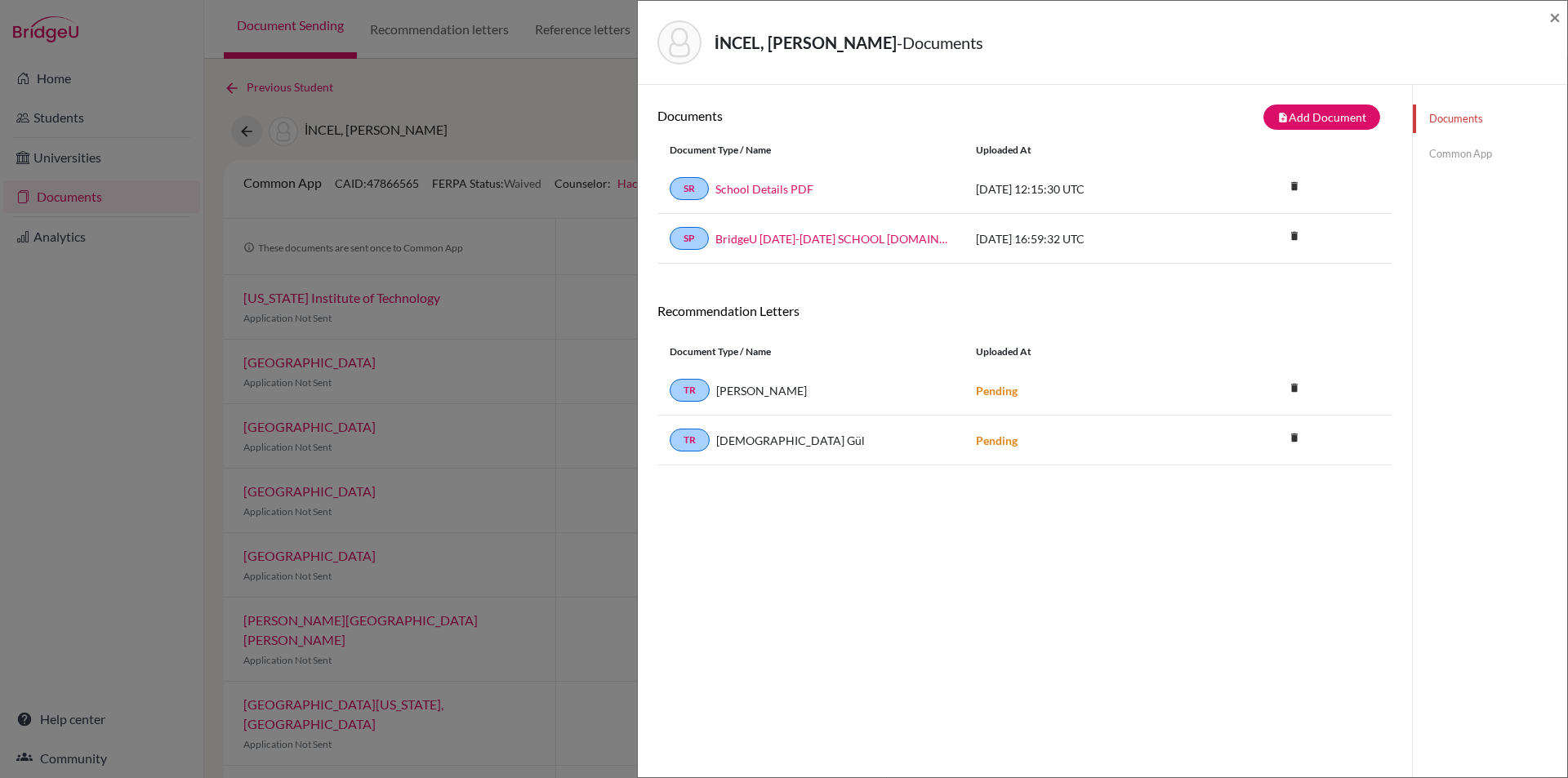
click at [1452, 150] on link "Common App" at bounding box center [1490, 153] width 154 height 29
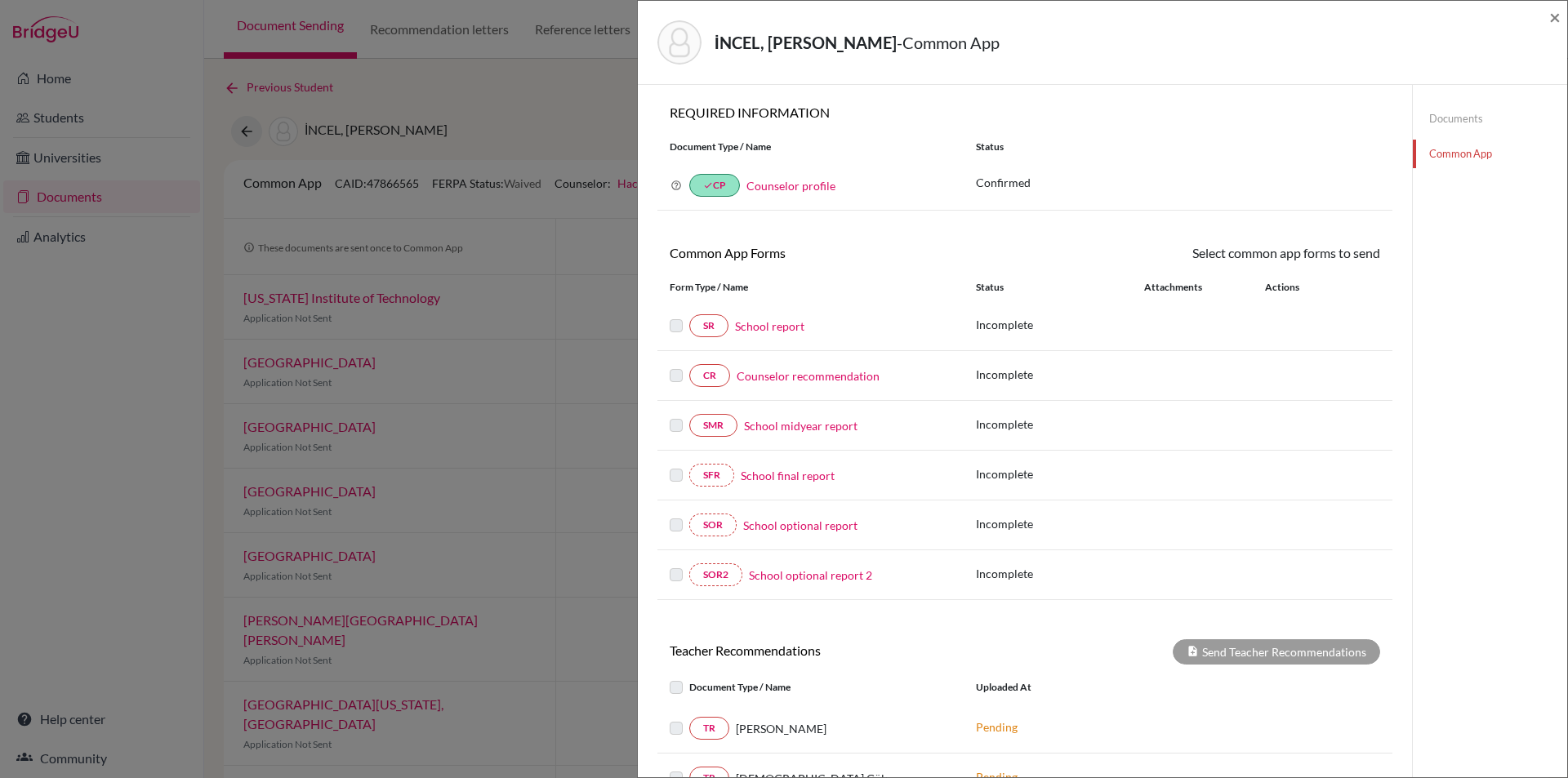
click at [777, 322] on link "School report" at bounding box center [770, 326] width 70 height 17
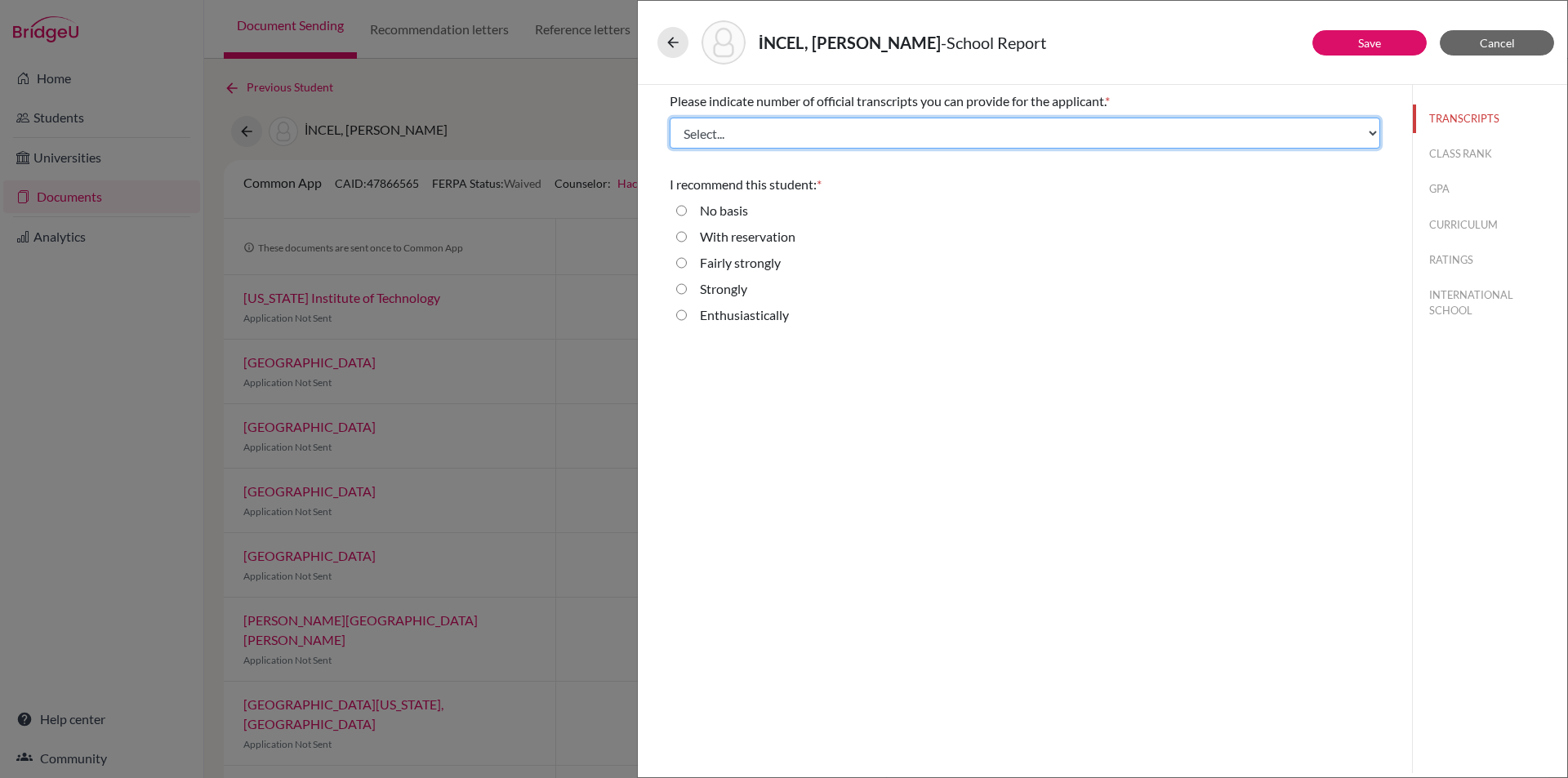
click at [699, 131] on select "Select... 1 2 3 4" at bounding box center [1024, 133] width 710 height 31
select select "3"
click at [669, 118] on select "Select... 1 2 3 4" at bounding box center [1024, 133] width 710 height 31
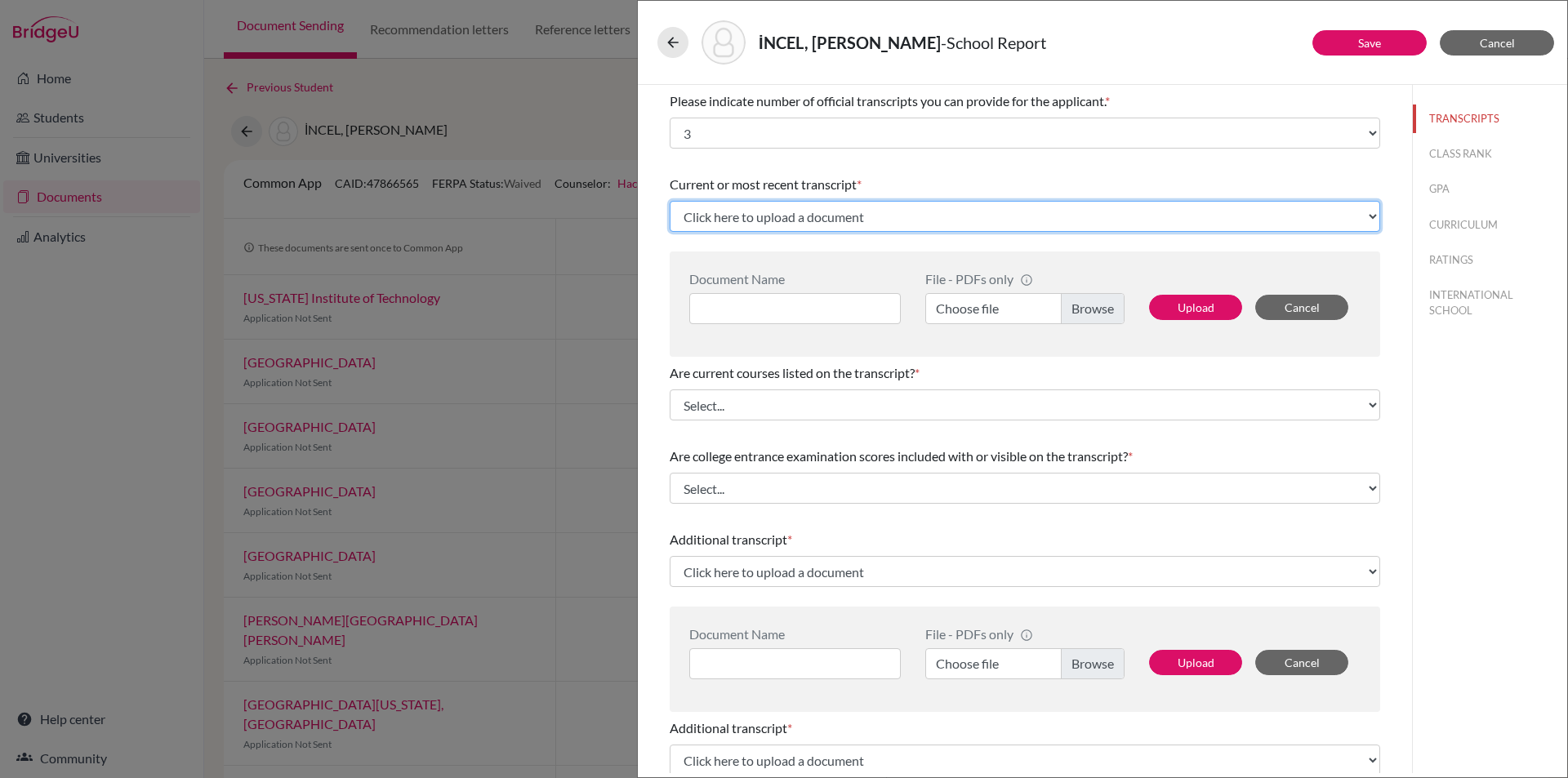
click at [768, 211] on select "Click here to upload a document Upload New File" at bounding box center [1024, 216] width 710 height 31
select select "Upload New File"
click at [669, 200] on select "Click here to upload a document Upload New File" at bounding box center [1024, 216] width 710 height 31
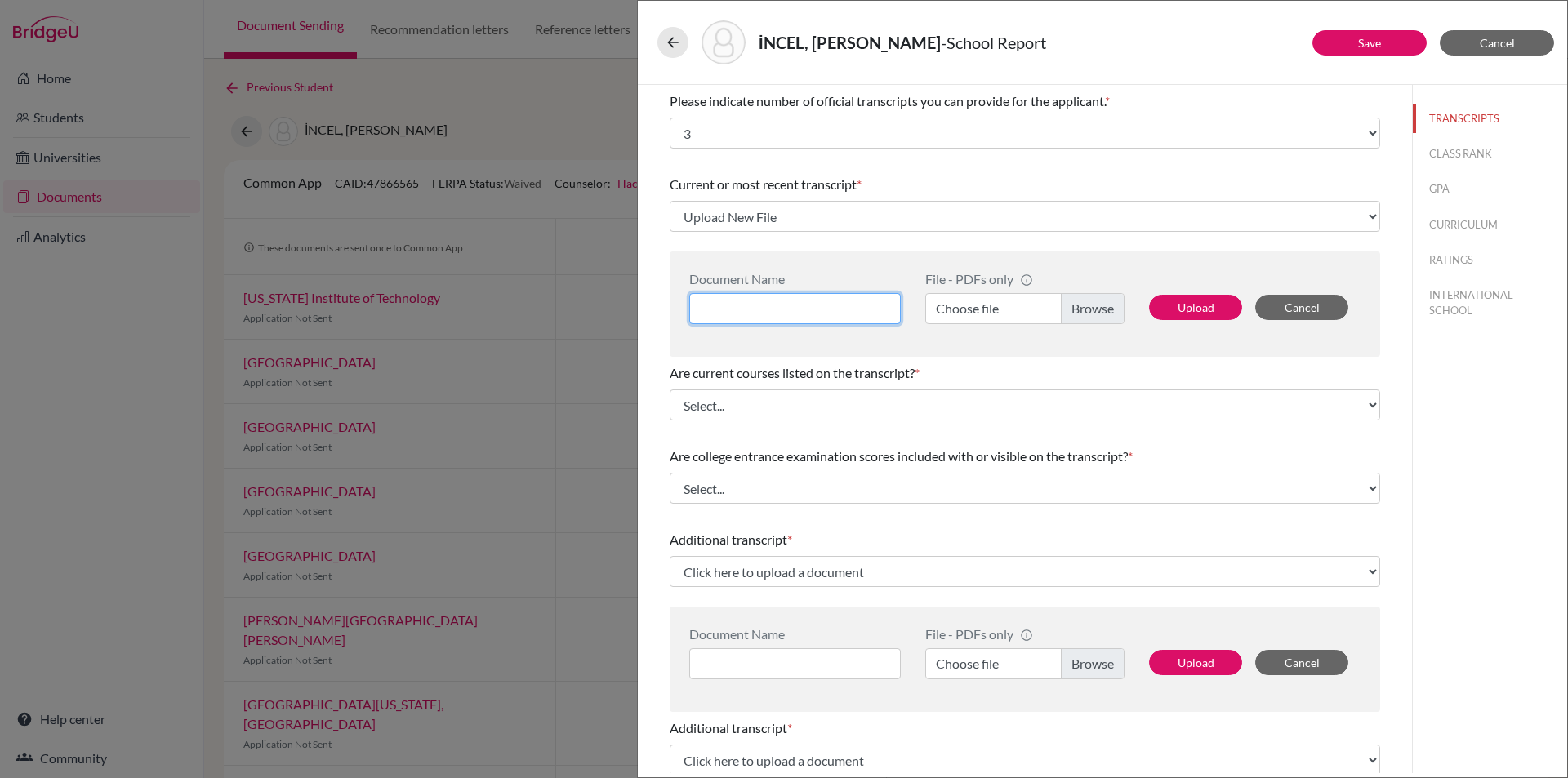
click at [741, 306] on input at bounding box center [795, 308] width 212 height 31
type input "Cagan Aras Incel Transcript"
click at [1066, 301] on label "Choose file" at bounding box center [1025, 308] width 200 height 31
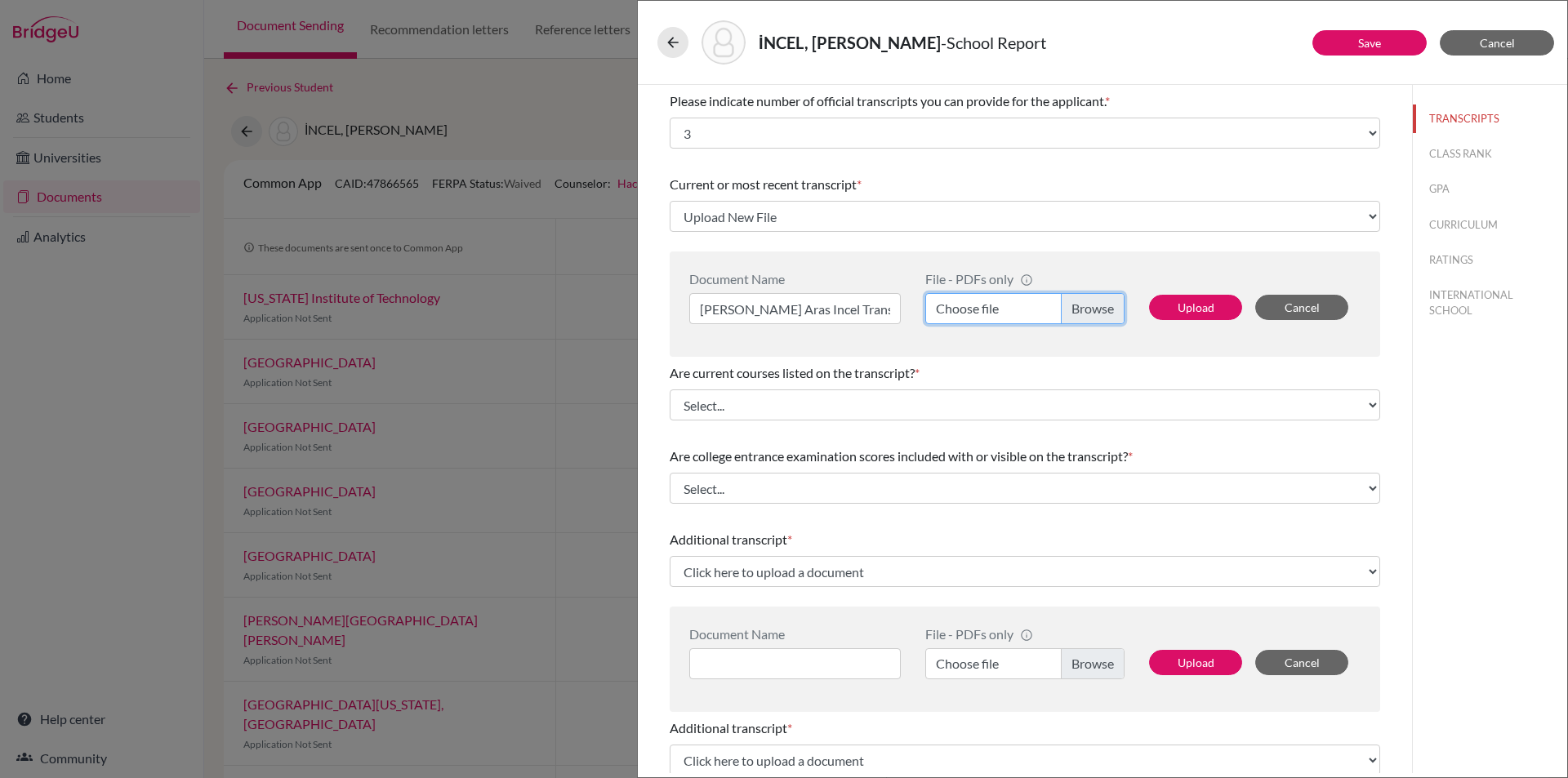
click at [1066, 301] on input "Choose file" at bounding box center [1025, 308] width 200 height 31
click at [1203, 304] on button "Upload" at bounding box center [1195, 307] width 93 height 25
select select "683954"
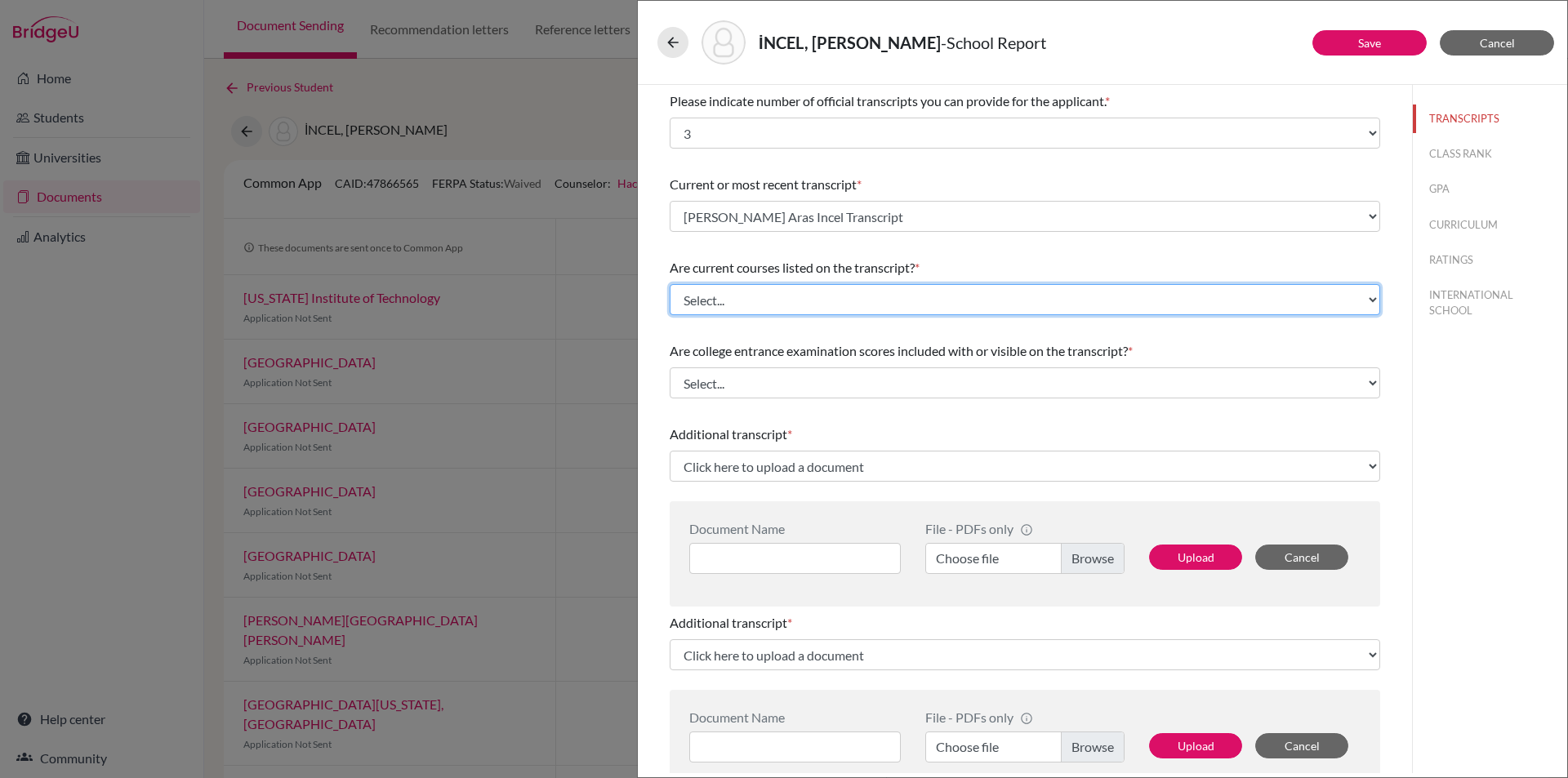
click at [785, 294] on select "Select... Yes No" at bounding box center [1024, 300] width 710 height 31
select select "1"
click at [669, 284] on select "Select... Yes No" at bounding box center [1024, 300] width 710 height 31
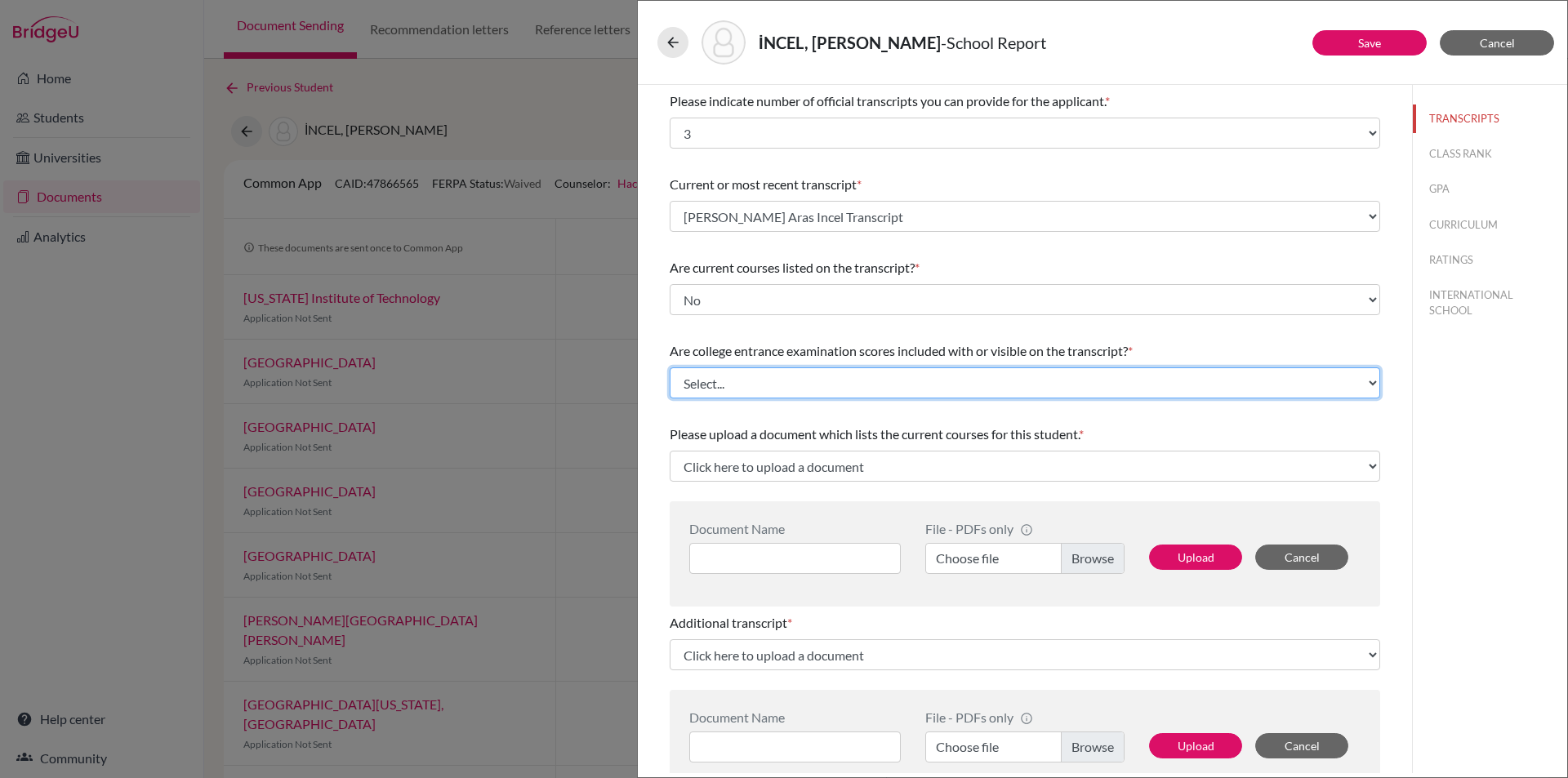
click at [739, 381] on select "Select... Yes No" at bounding box center [1024, 383] width 710 height 31
select select "1"
click at [669, 368] on select "Select... Yes No" at bounding box center [1024, 383] width 710 height 31
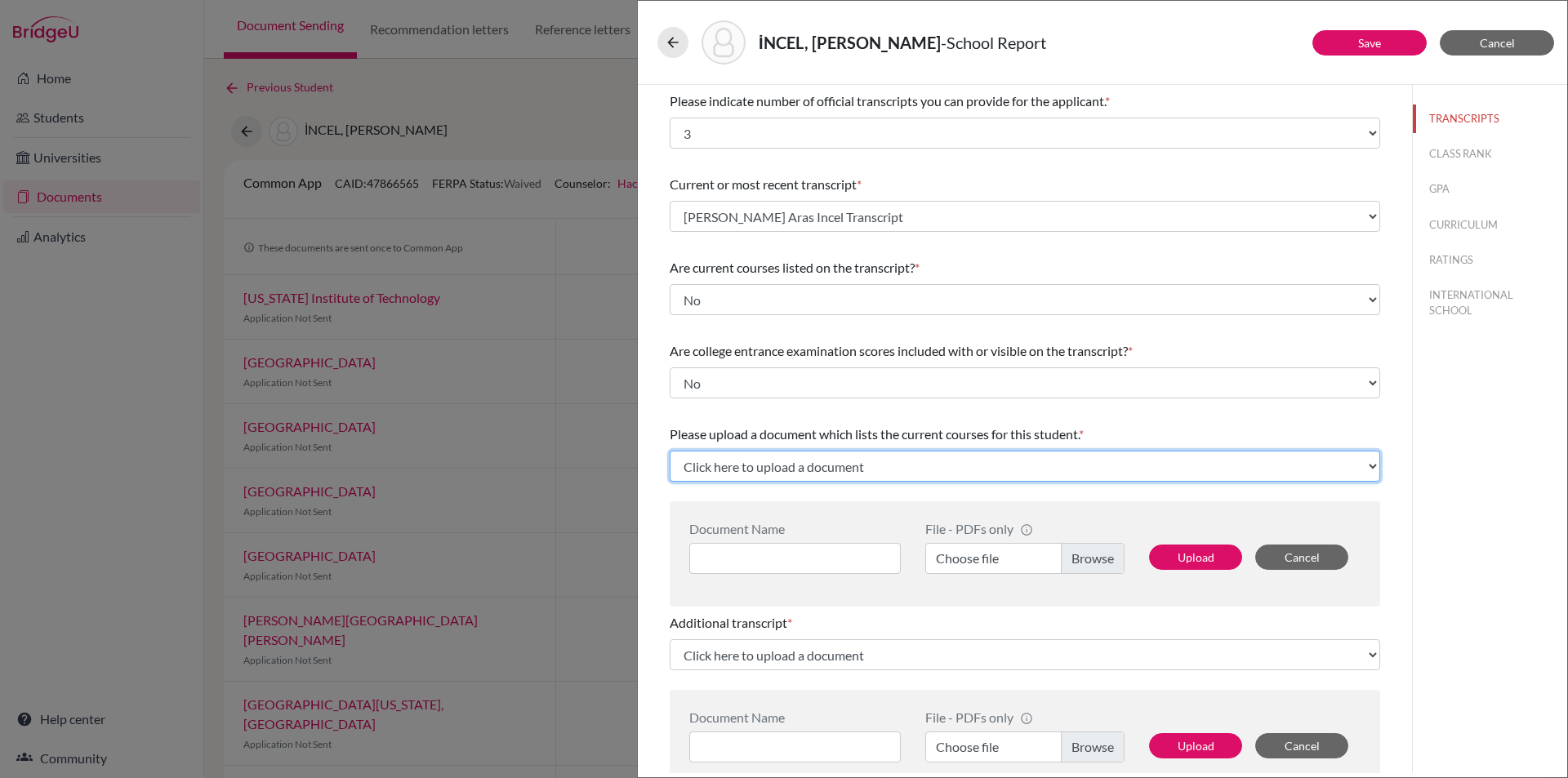
click at [807, 460] on select "Click here to upload a document Upload New File" at bounding box center [1024, 466] width 710 height 31
select select "Upload New File"
click at [669, 450] on select "Click here to upload a document Upload New File" at bounding box center [1024, 466] width 710 height 31
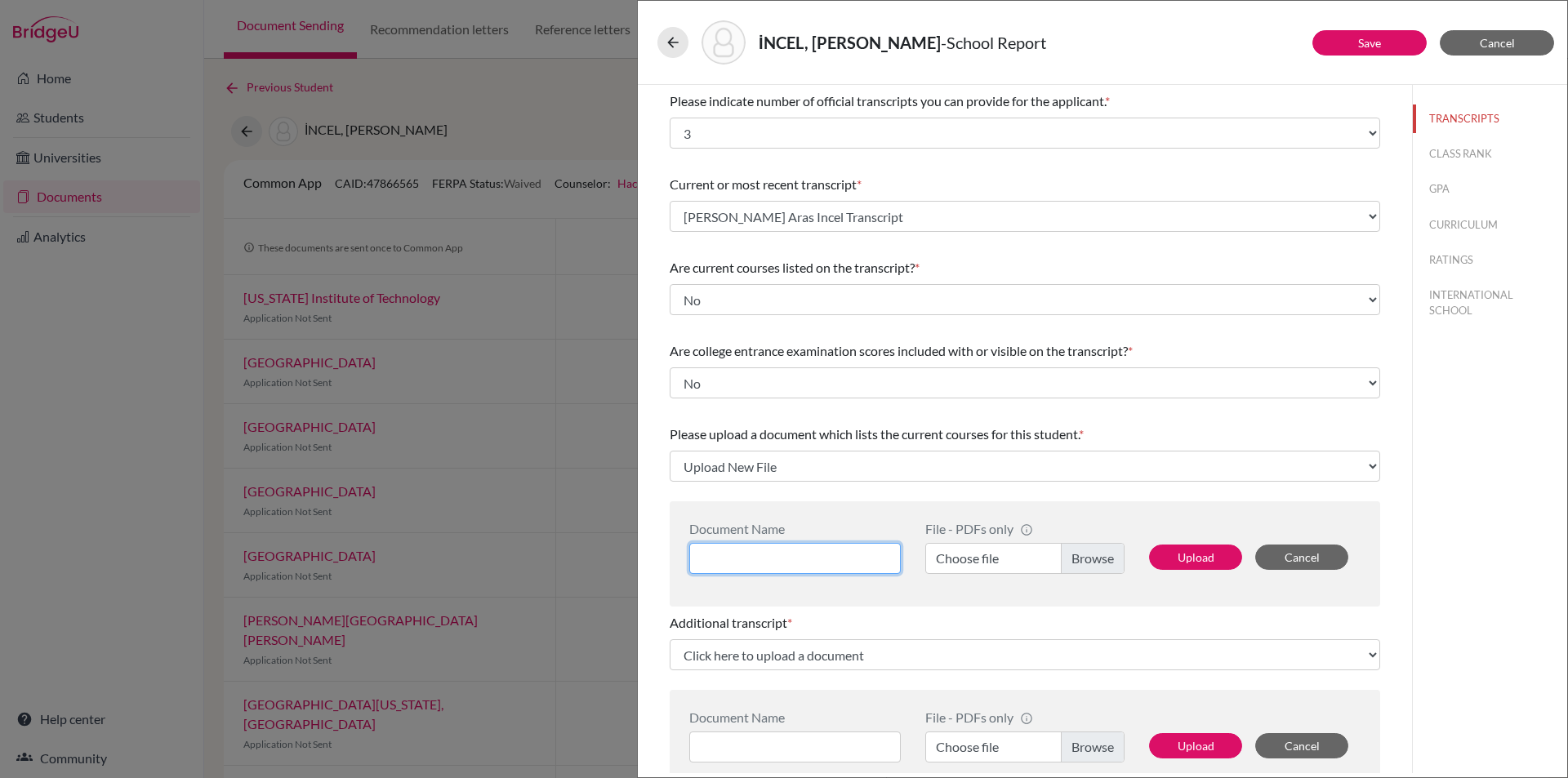
click at [727, 554] on input at bounding box center [795, 558] width 212 height 31
type input "Cagan Aras Incel Grade 12 Courses"
click at [1081, 555] on label "Choose file" at bounding box center [1025, 558] width 200 height 31
click at [1081, 555] on input "Choose file" at bounding box center [1025, 558] width 200 height 31
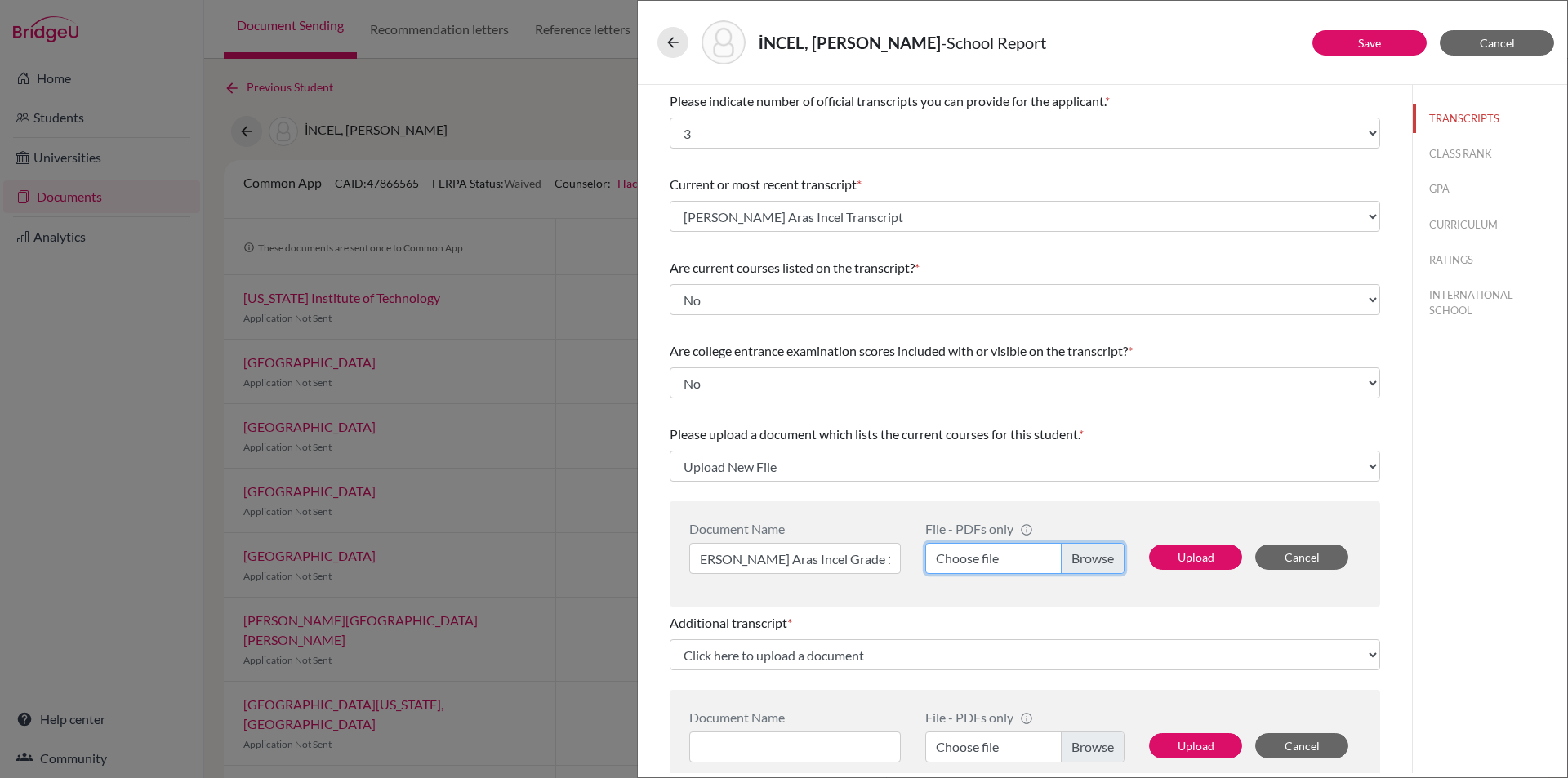
scroll to position [0, 0]
click at [1187, 546] on button "Upload" at bounding box center [1195, 557] width 93 height 25
select select "683955"
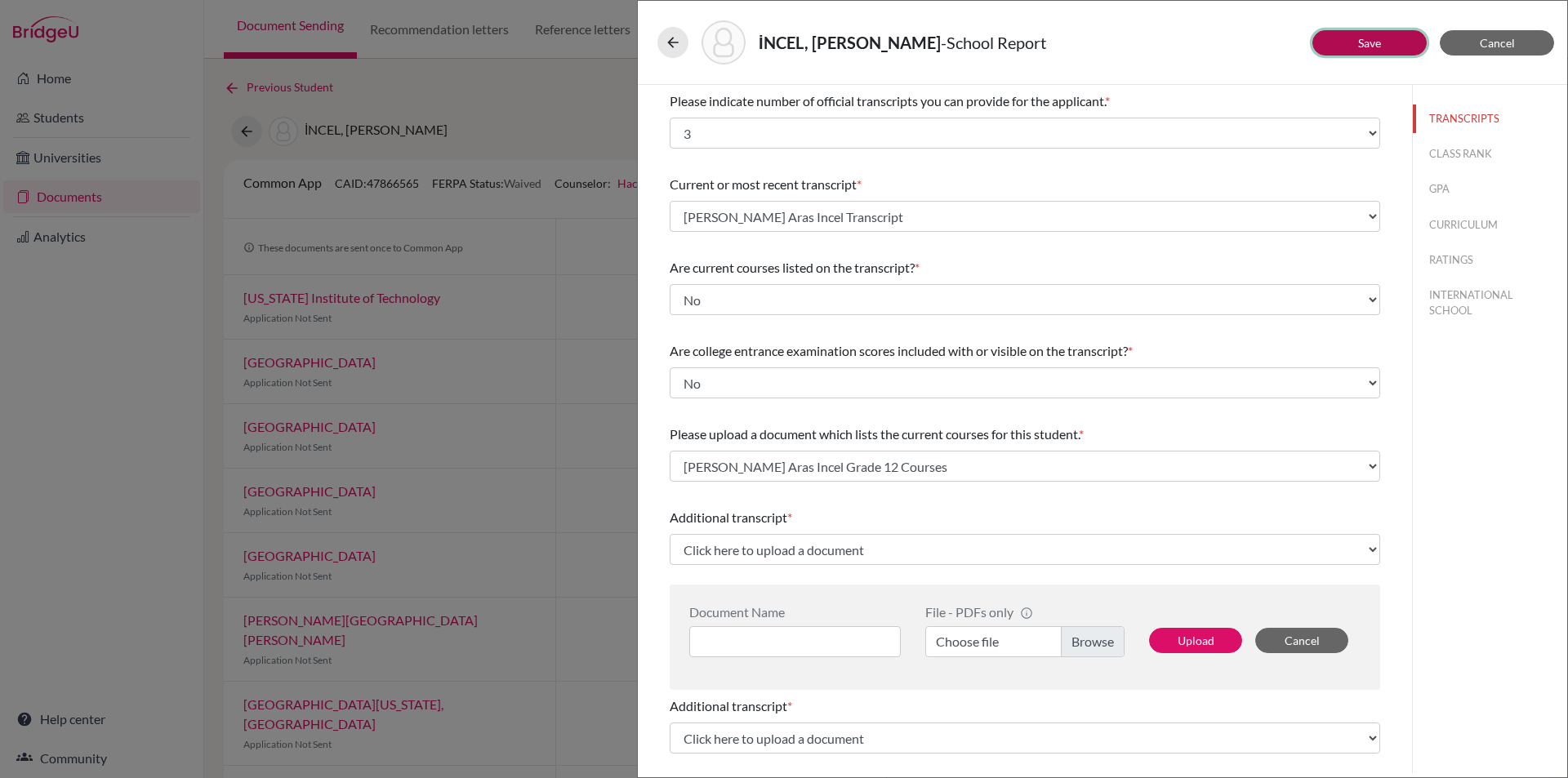
click at [1376, 48] on link "Save" at bounding box center [1369, 43] width 23 height 14
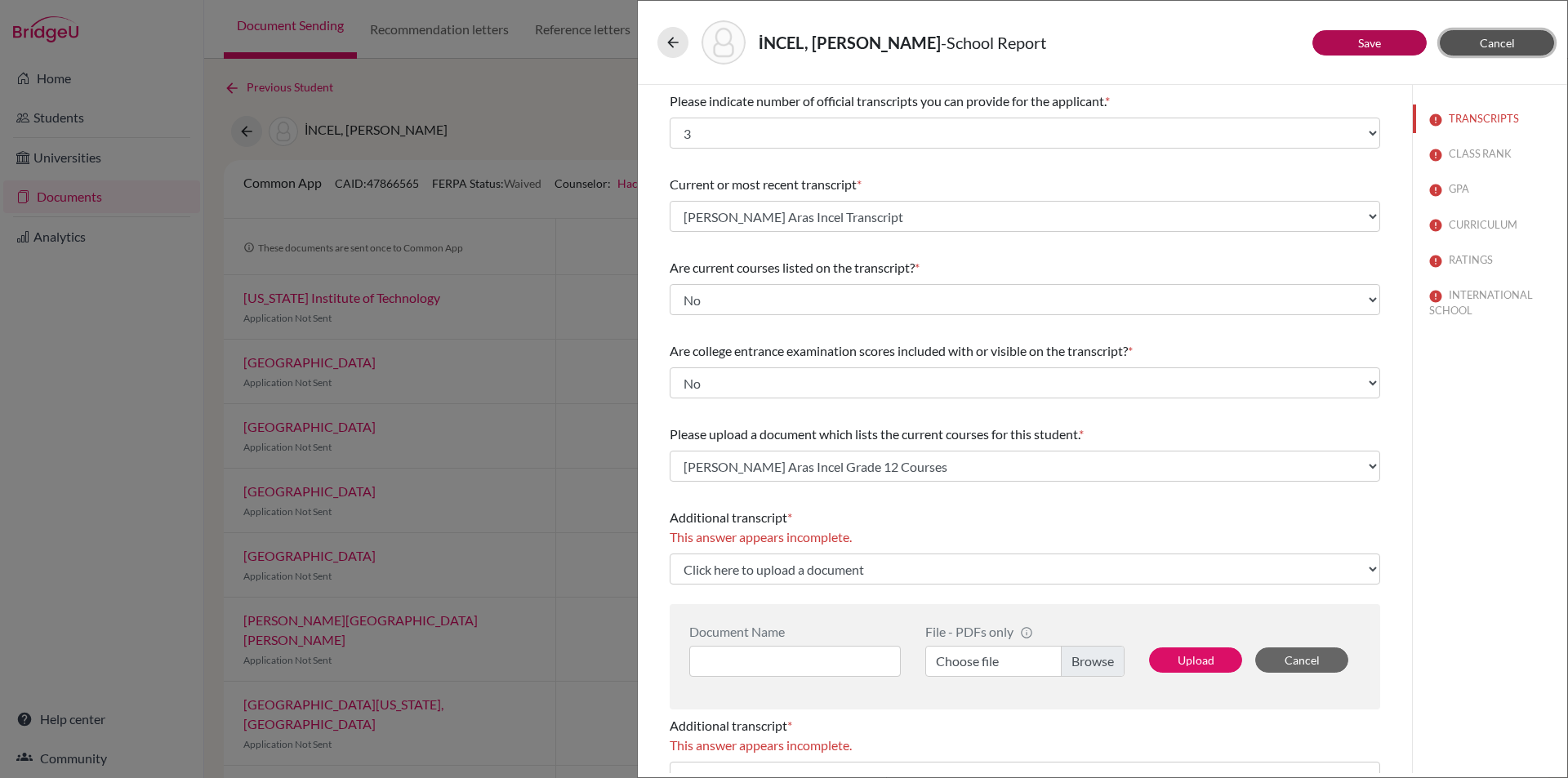
click at [1506, 41] on span "Cancel" at bounding box center [1497, 43] width 35 height 14
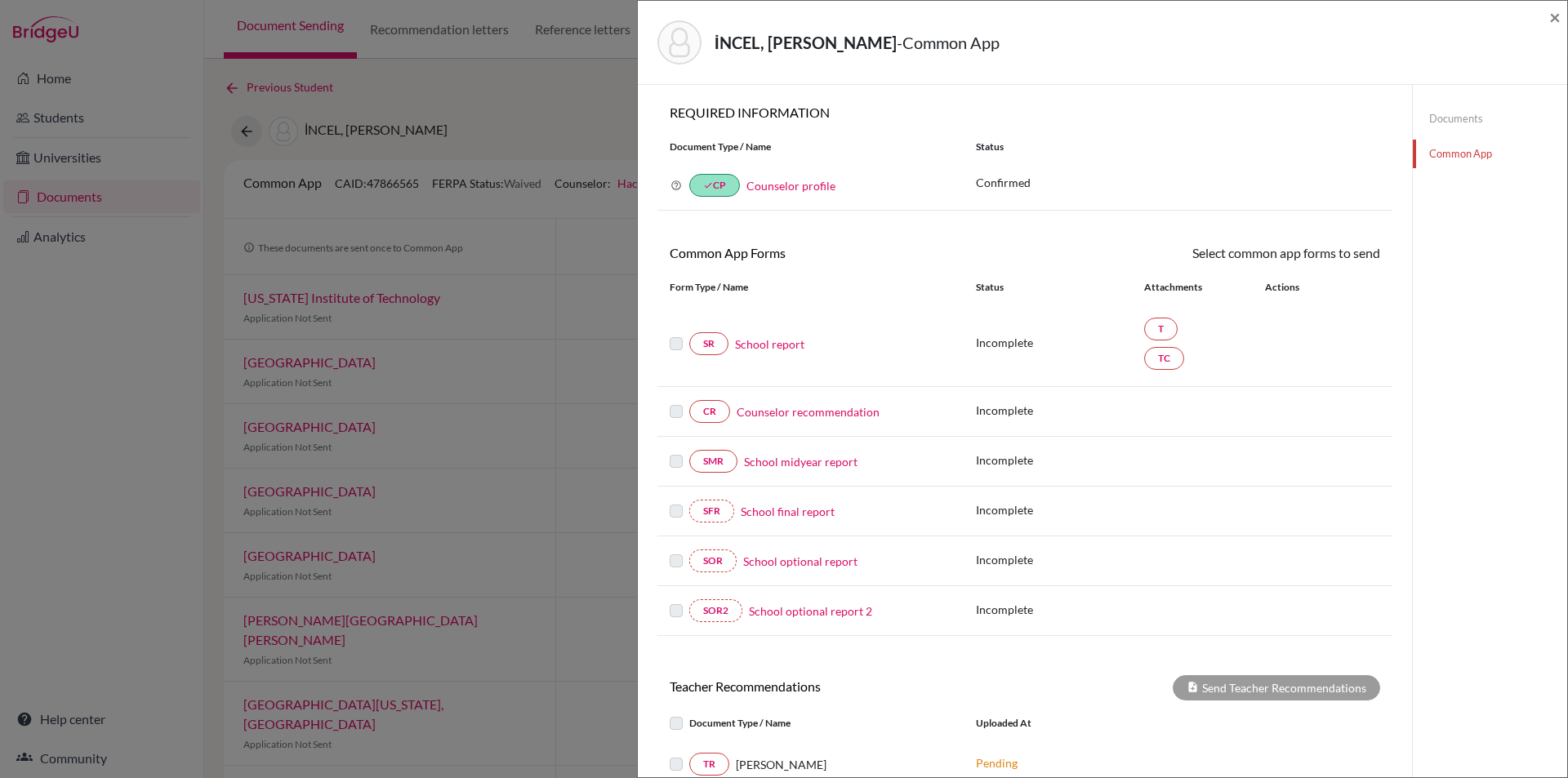
click at [1446, 153] on link "Common App" at bounding box center [1490, 153] width 154 height 29
click at [778, 346] on link "School report" at bounding box center [770, 344] width 70 height 17
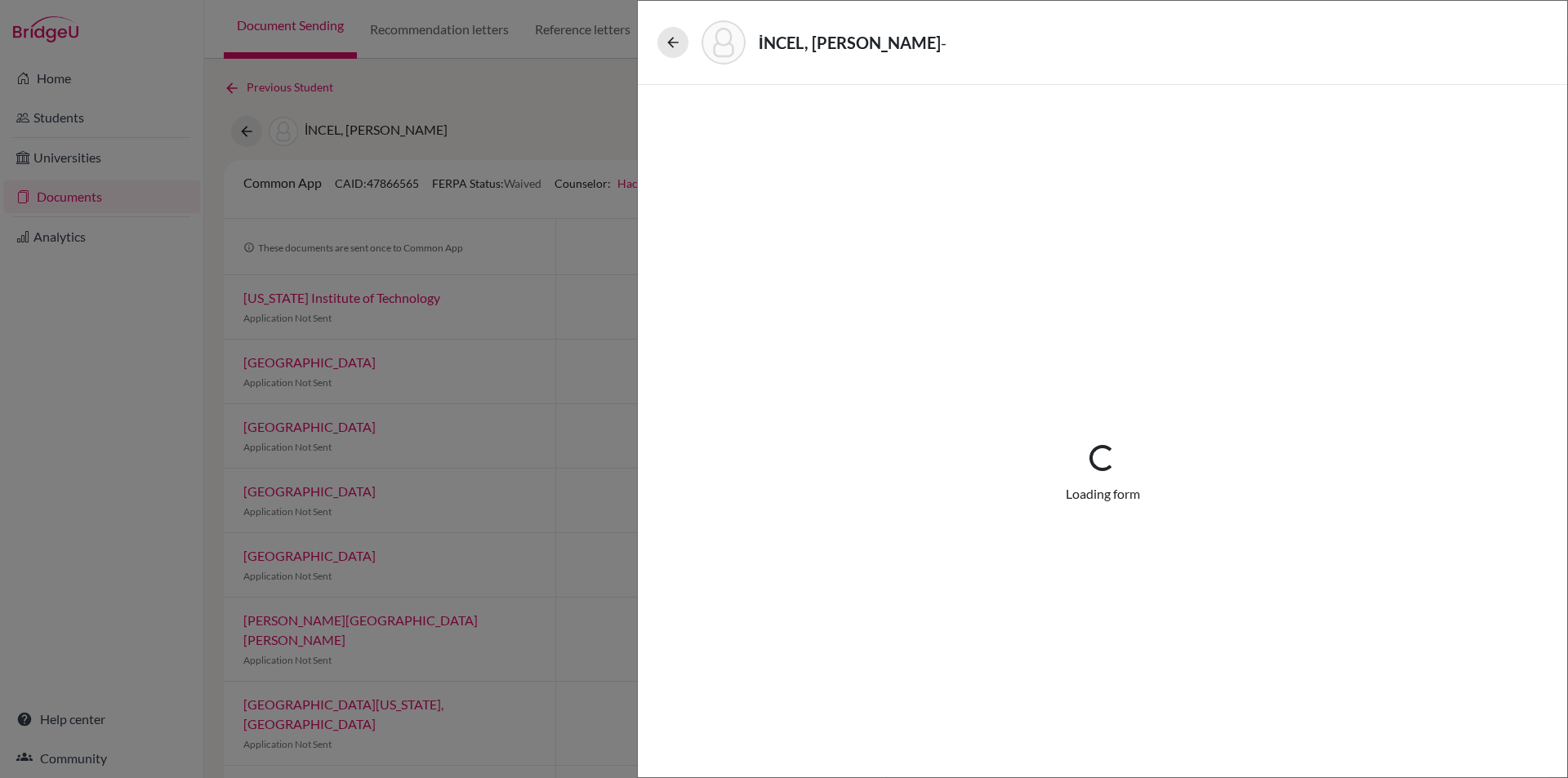
select select "3"
select select "683954"
select select "1"
select select "683955"
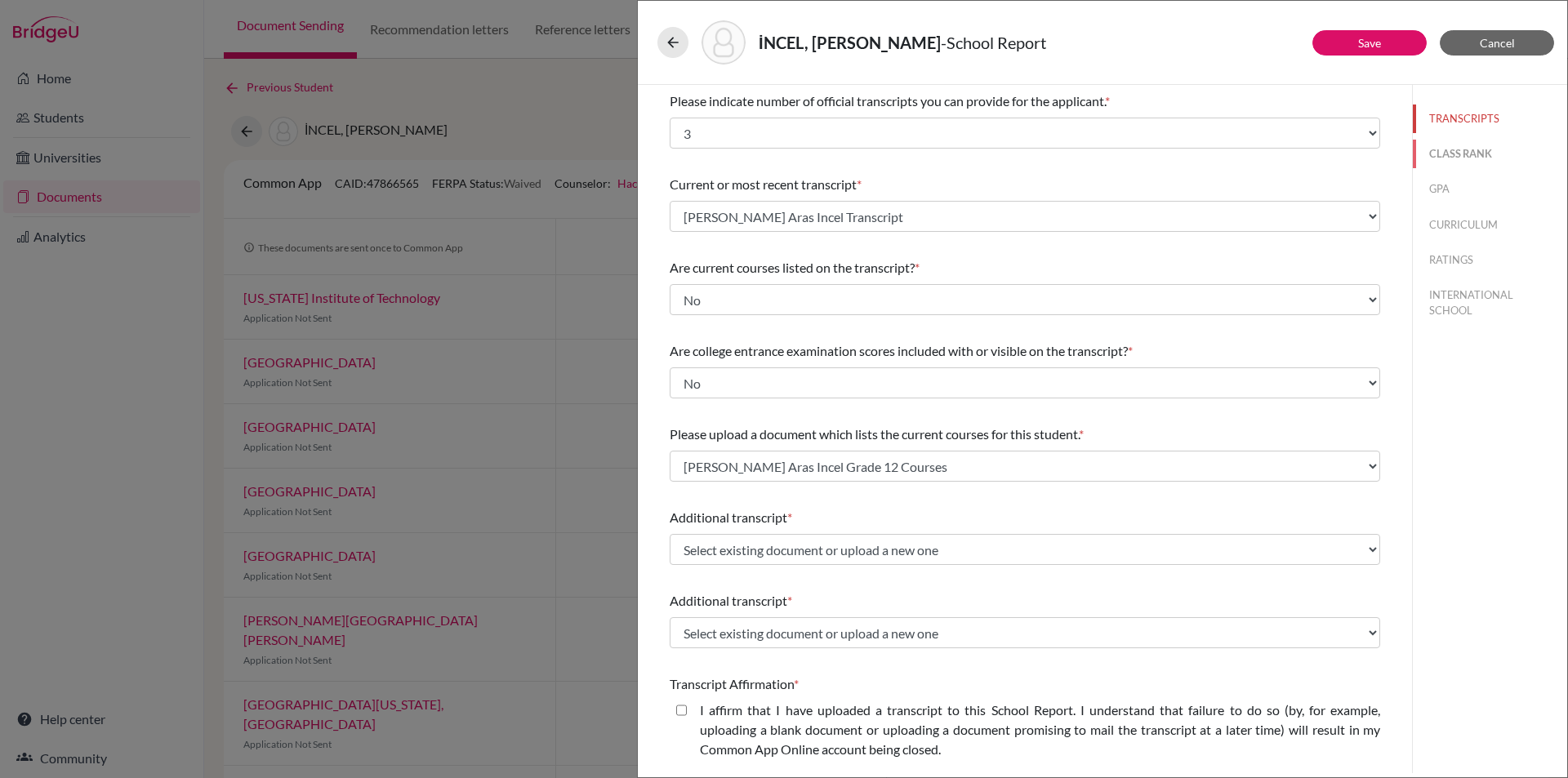
click at [1459, 145] on button "CLASS RANK" at bounding box center [1490, 153] width 154 height 29
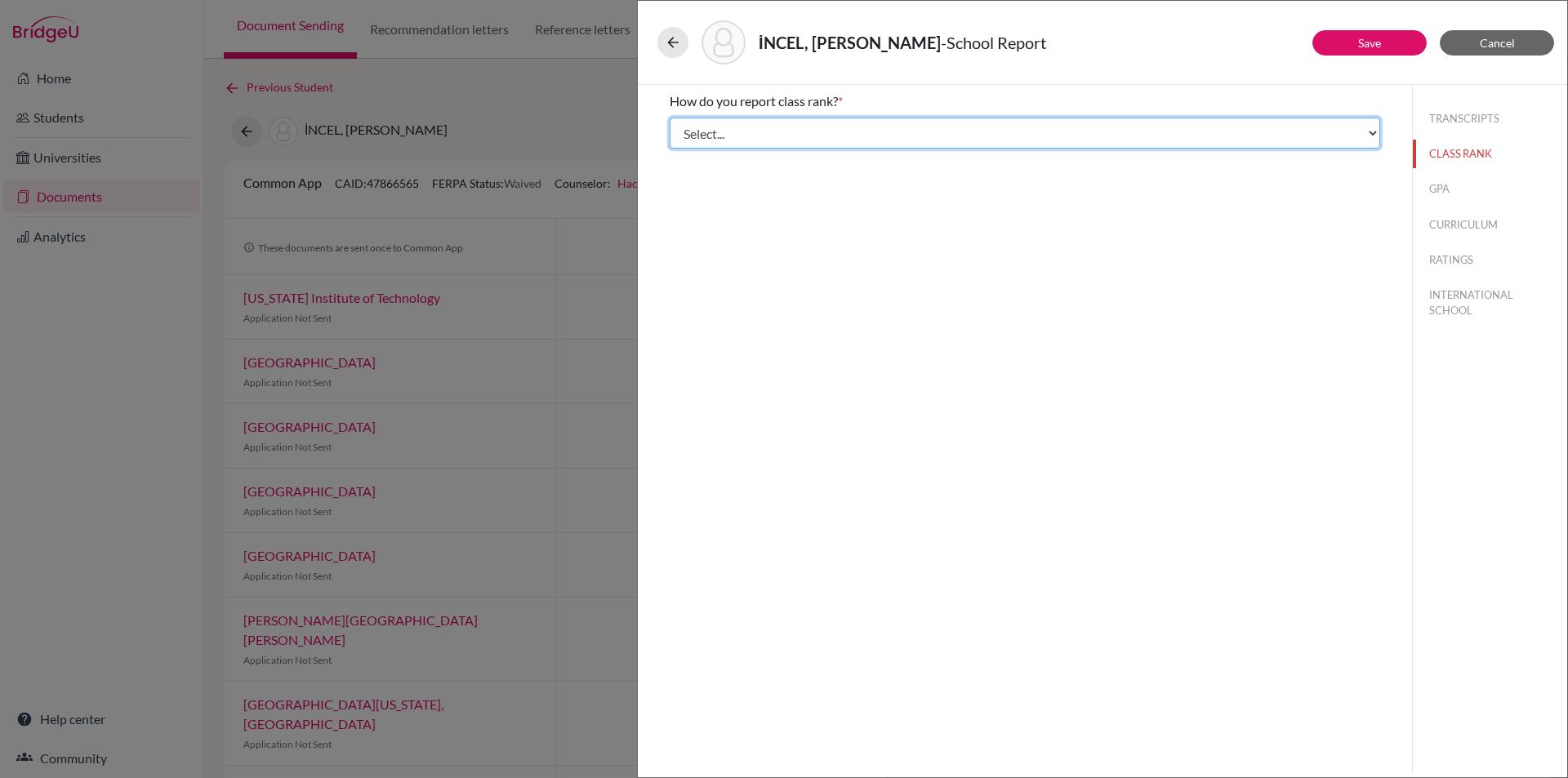
drag, startPoint x: 991, startPoint y: 133, endPoint x: 966, endPoint y: 148, distance: 29.2
click at [991, 133] on select "Select... Exact Decile Quintile Quartile None" at bounding box center [1024, 133] width 710 height 31
click at [669, 118] on select "Select... Exact Decile Quintile Quartile None" at bounding box center [1024, 133] width 710 height 31
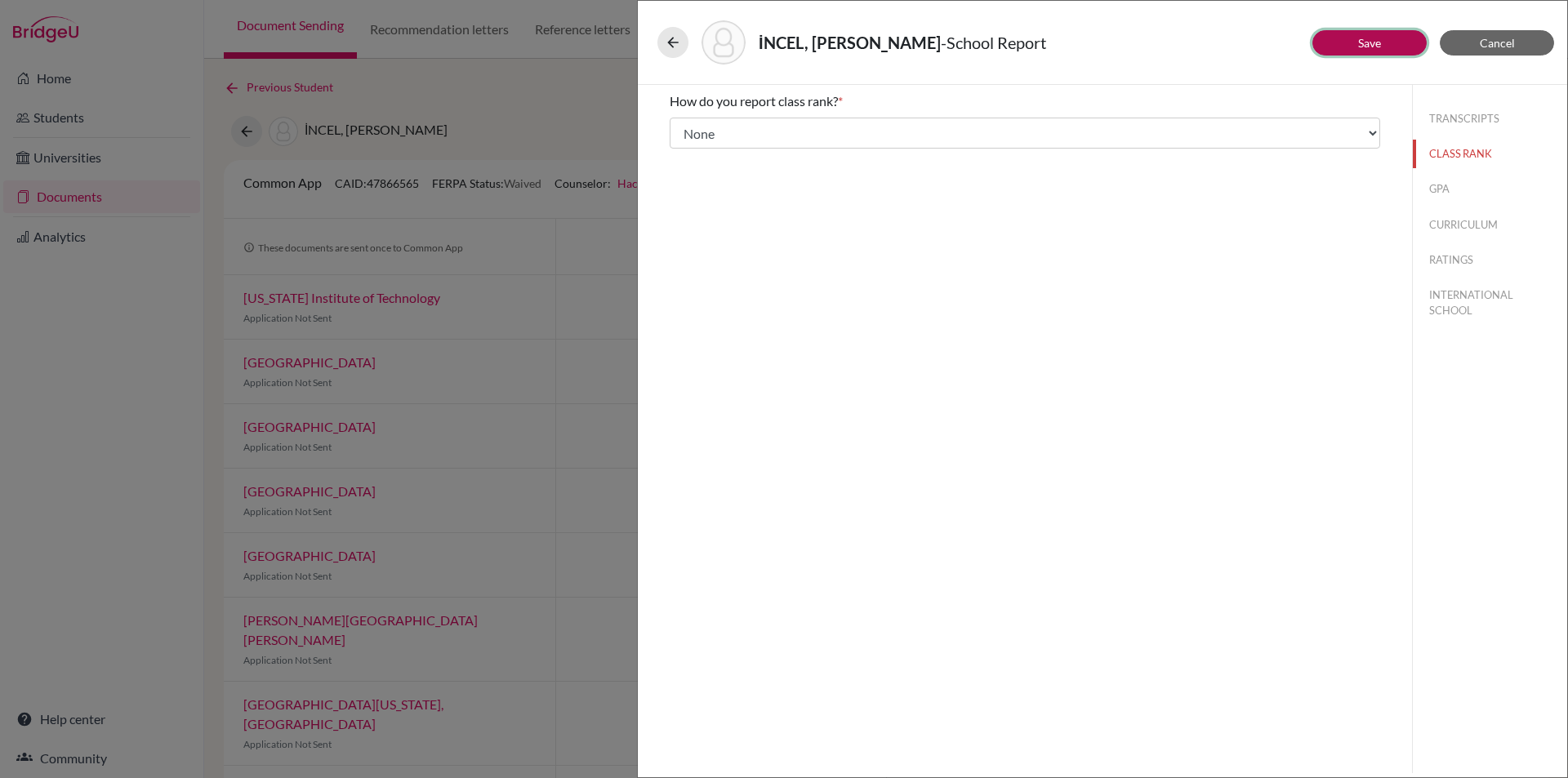
click at [1368, 45] on link "Save" at bounding box center [1369, 43] width 23 height 14
select select "3"
select select "1"
select select "683954"
select select "1"
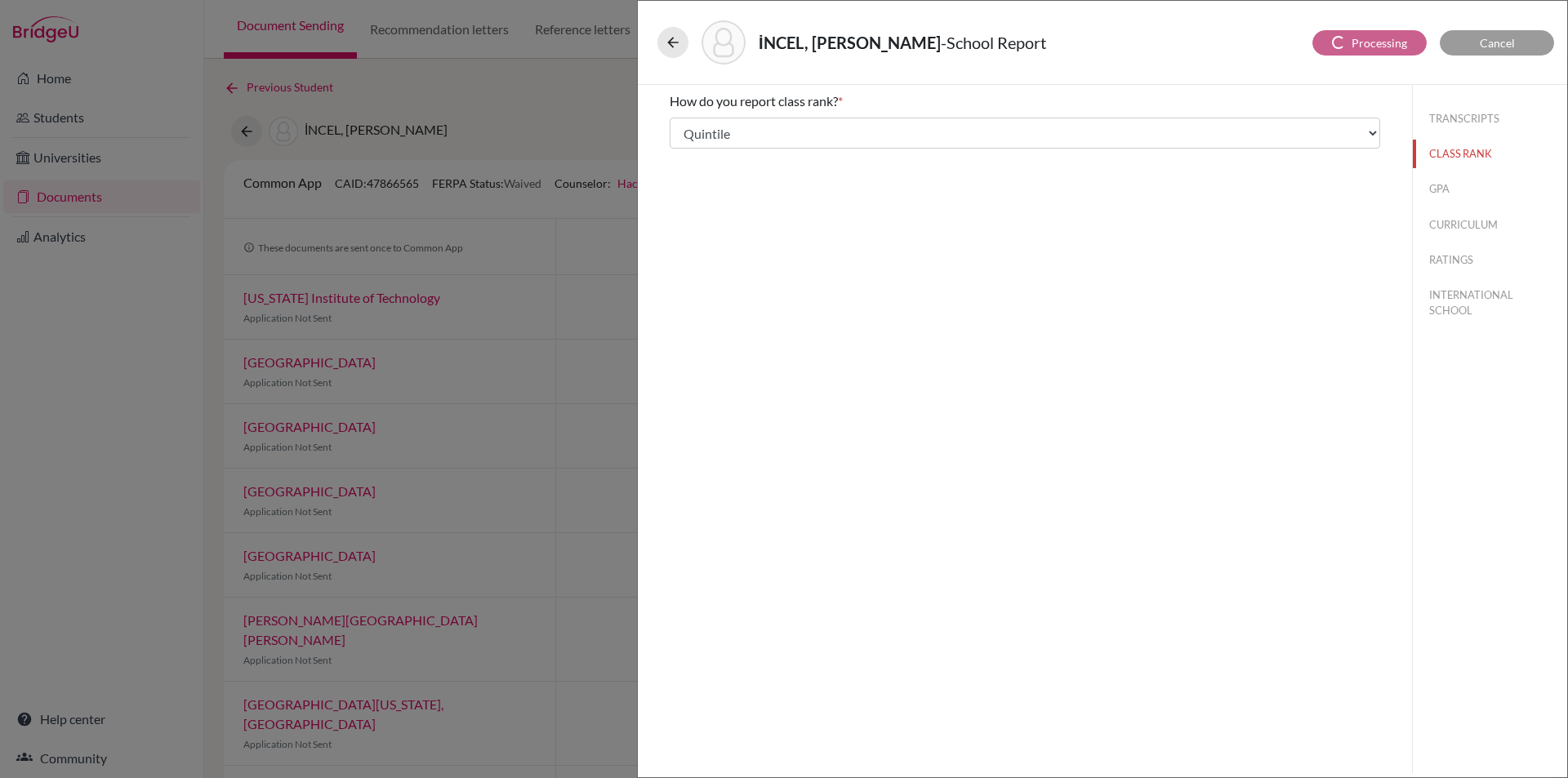
select select "683955"
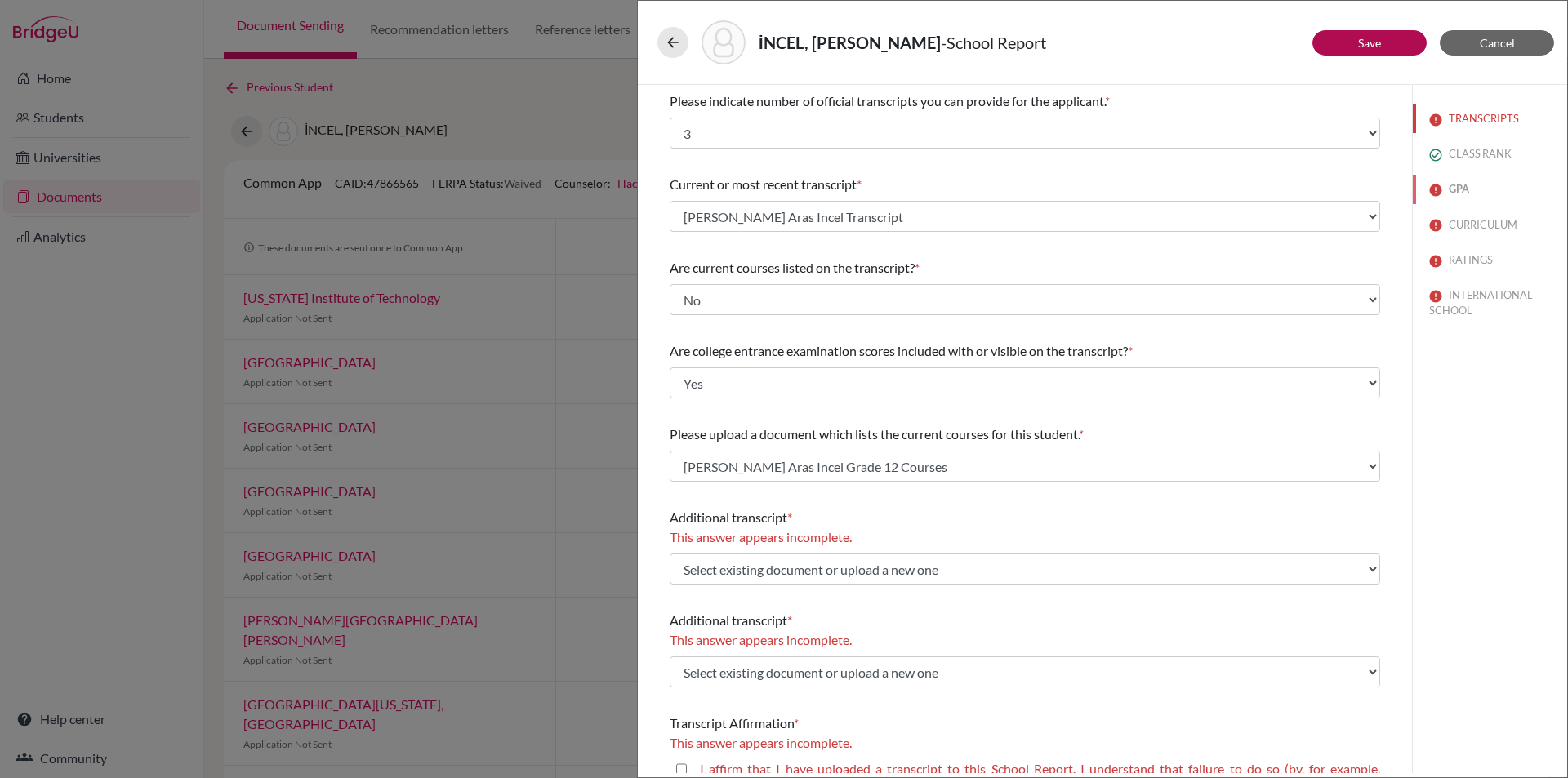
click at [1442, 186] on button "GPA" at bounding box center [1490, 189] width 154 height 29
select select "Select..."
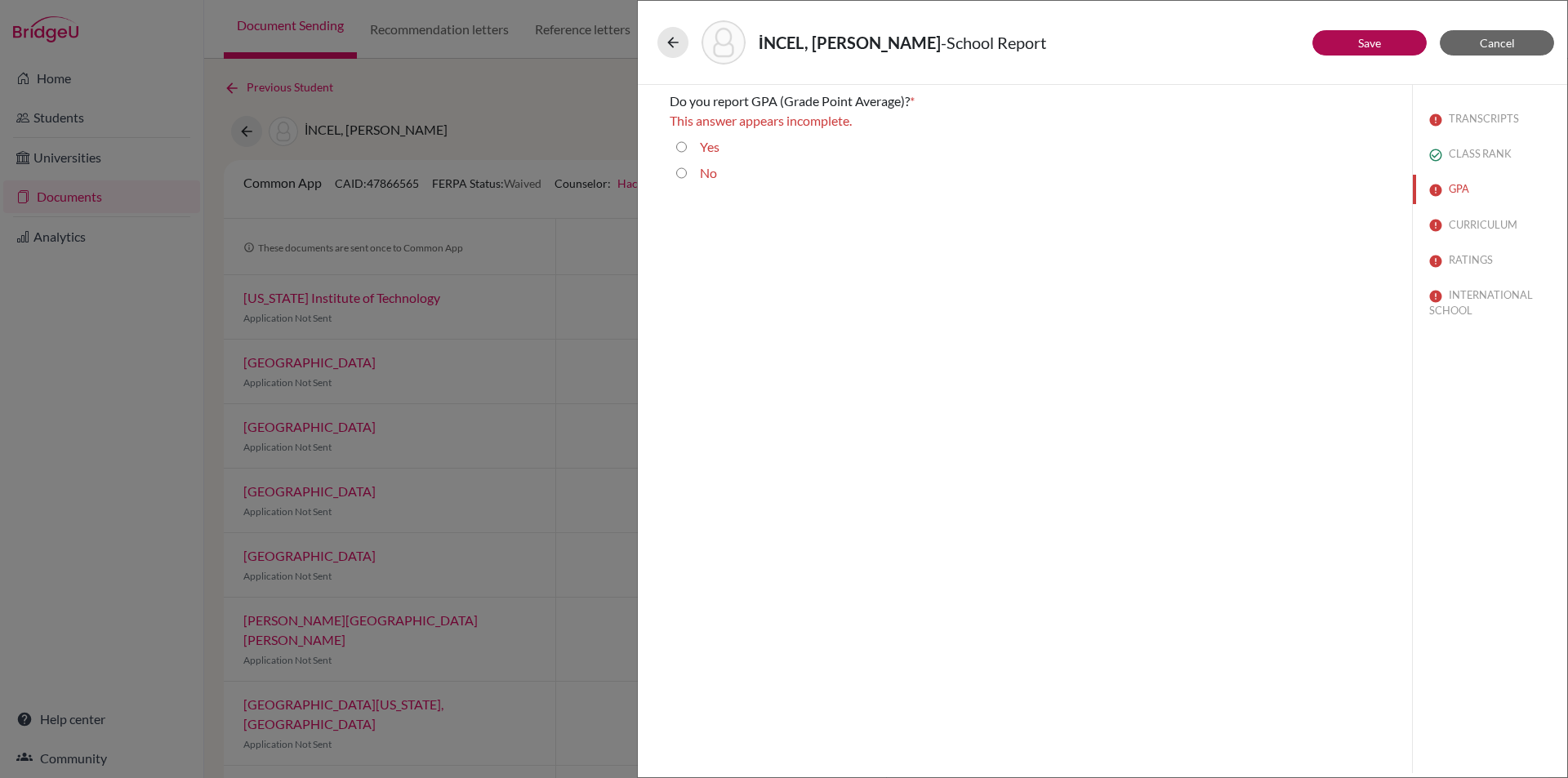
click at [677, 141] on input "Yes" at bounding box center [682, 146] width 10 height 19
radio input "true"
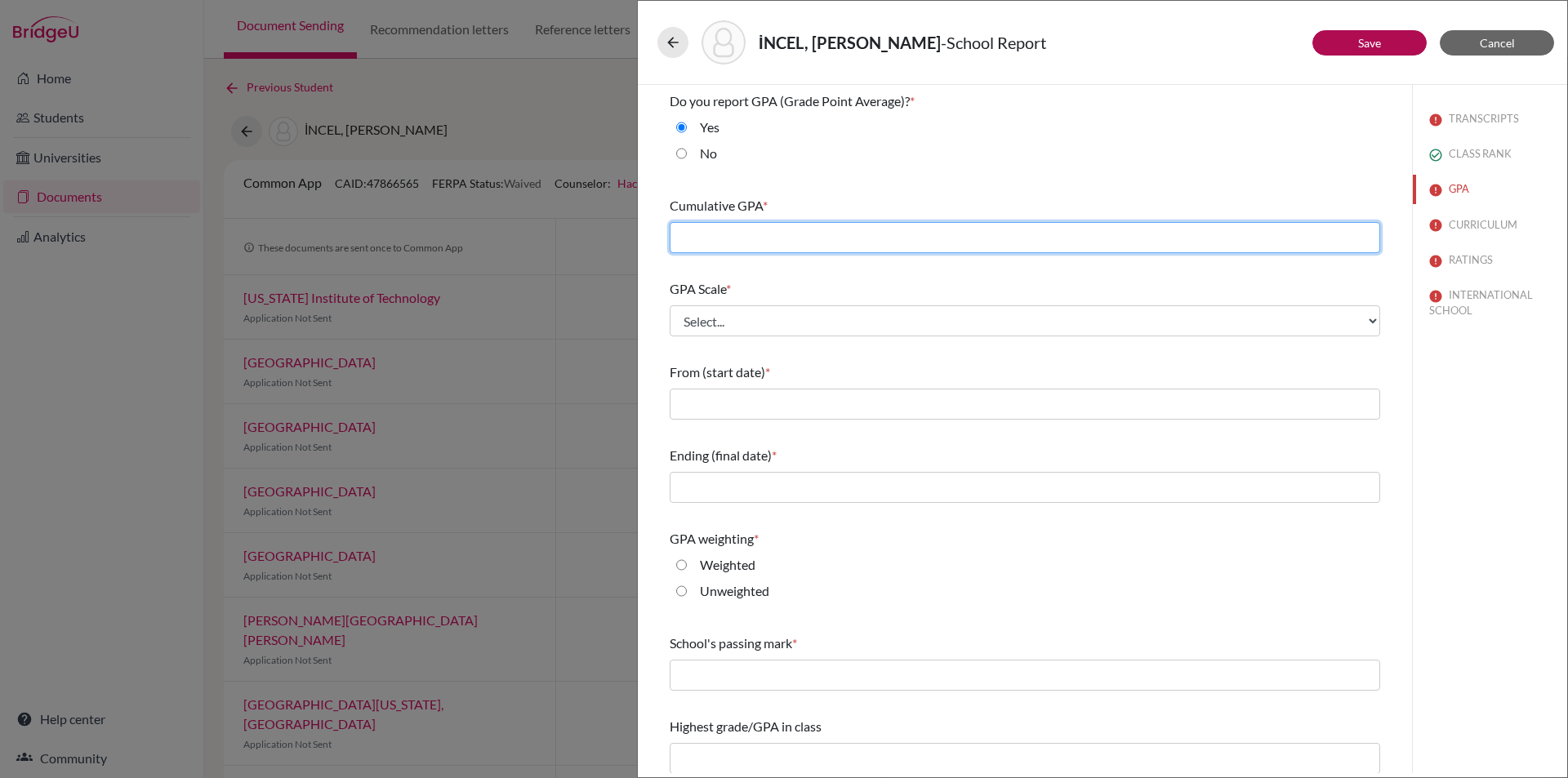
click at [723, 235] on input "text" at bounding box center [1024, 238] width 710 height 31
click at [694, 234] on input "text" at bounding box center [1024, 238] width 710 height 31
type input "97.61"
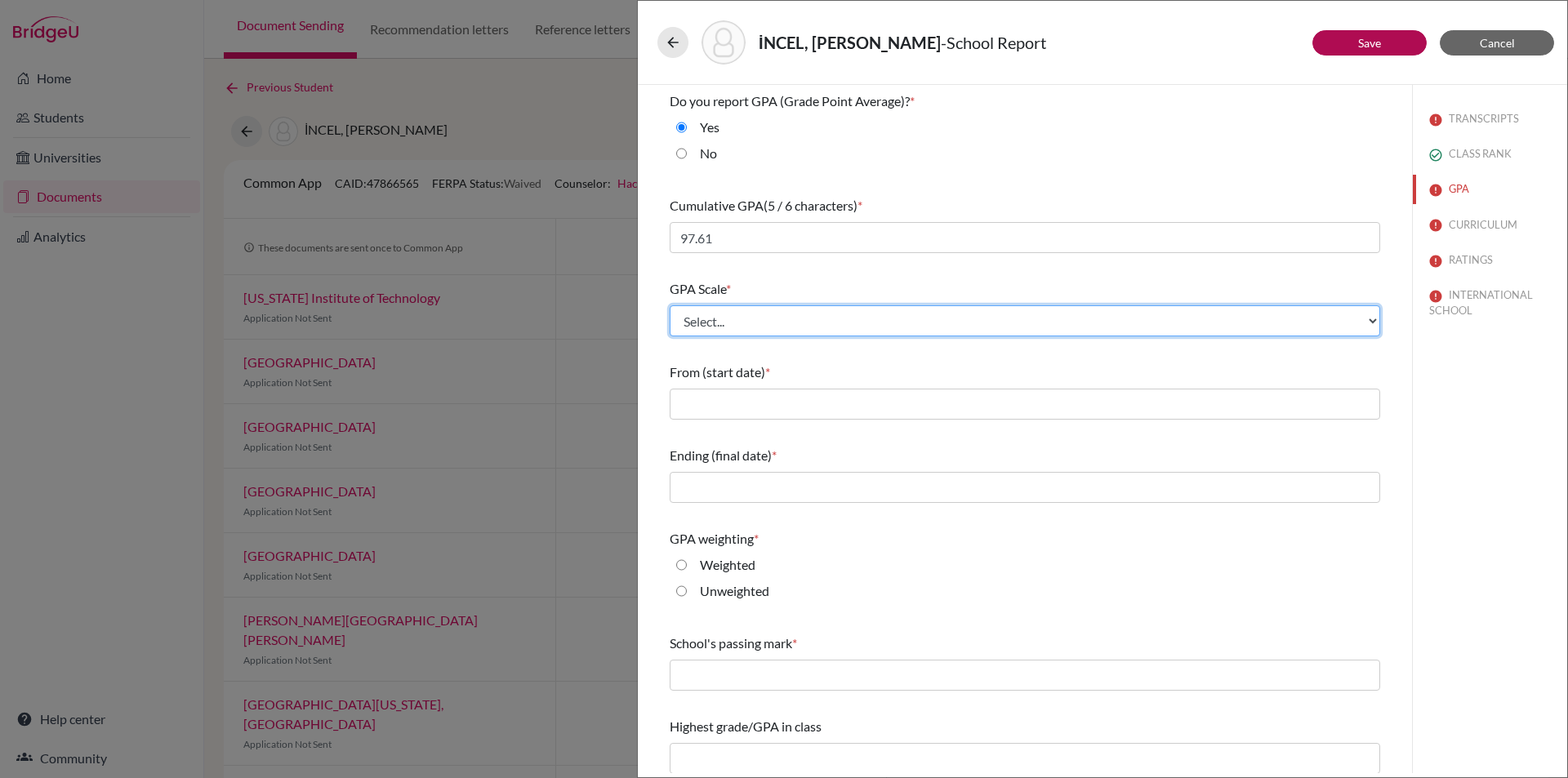
click at [723, 315] on select "Select... 4 5 6 7 8 9 10 11 12 13 14 15 16 17 18 19 20 100" at bounding box center [1024, 321] width 710 height 31
select select "100"
click at [669, 305] on select "Select... 4 5 6 7 8 9 10 11 12 13 14 15 16 17 18 19 20 100" at bounding box center [1024, 321] width 710 height 31
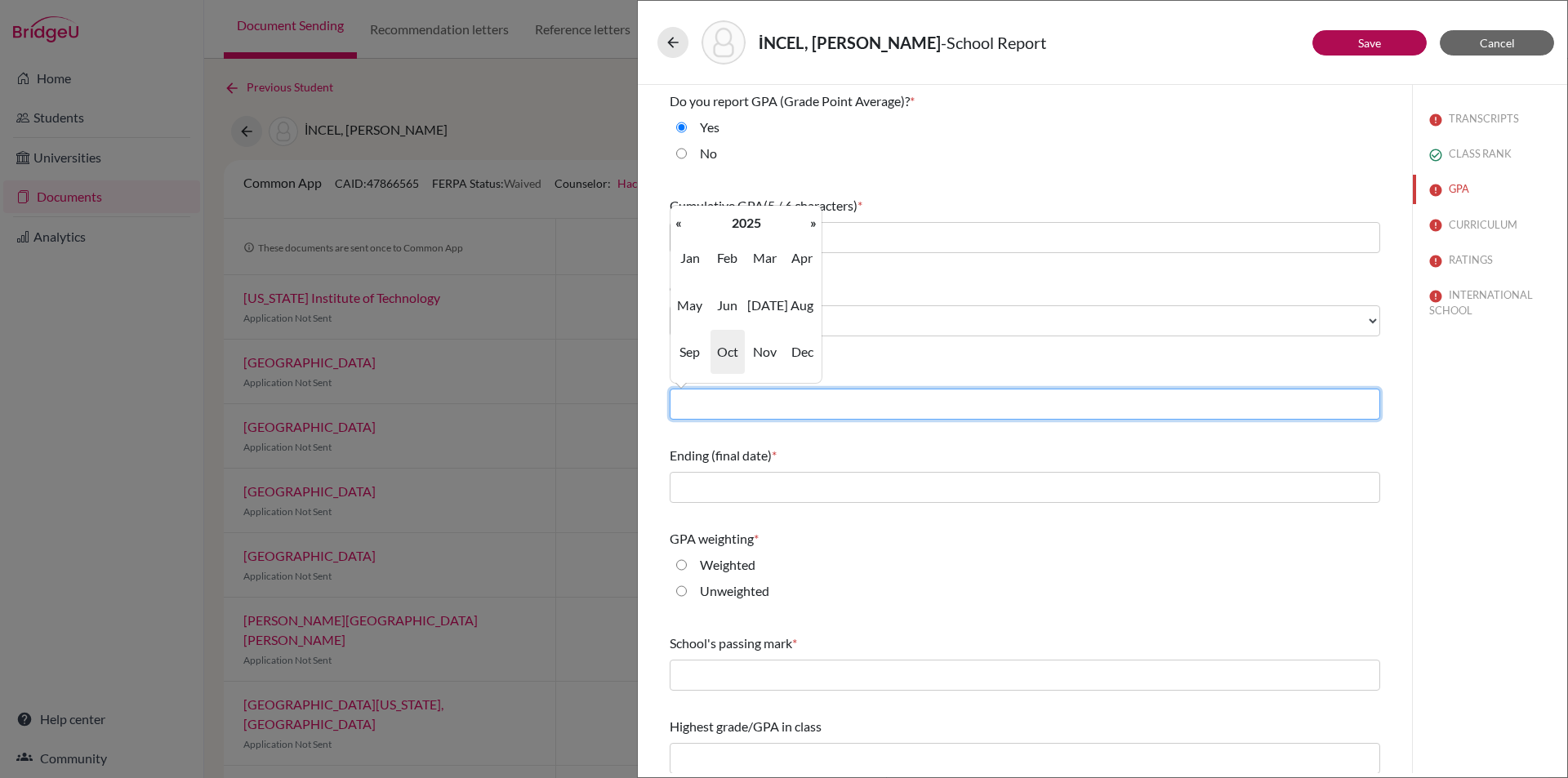
click at [712, 402] on input "text" at bounding box center [1024, 404] width 710 height 31
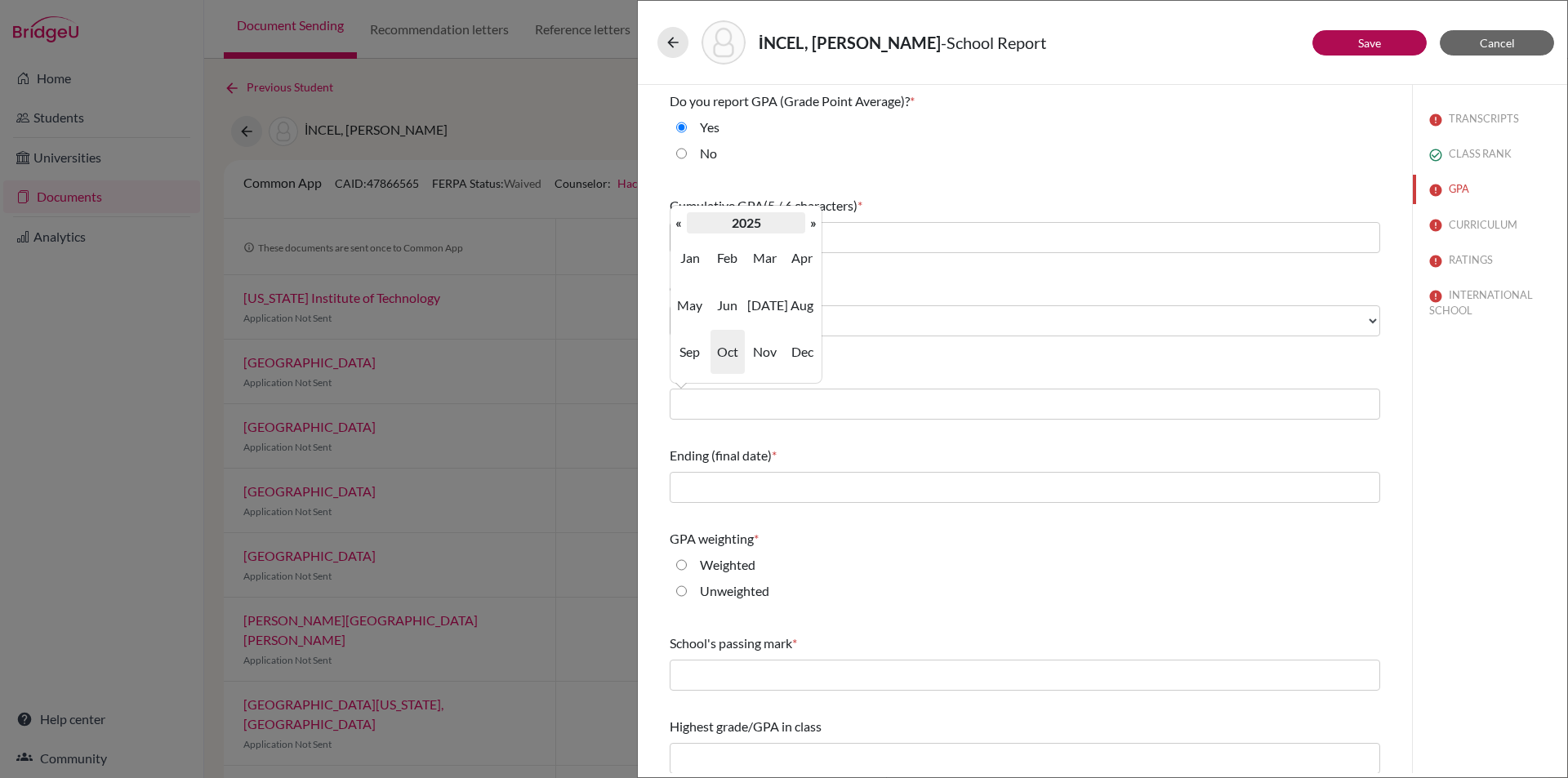
click at [689, 221] on th "2025" at bounding box center [746, 223] width 119 height 21
click at [800, 256] on span "2022" at bounding box center [801, 258] width 34 height 44
click at [689, 351] on span "Sep" at bounding box center [689, 352] width 34 height 44
type input "09/2022"
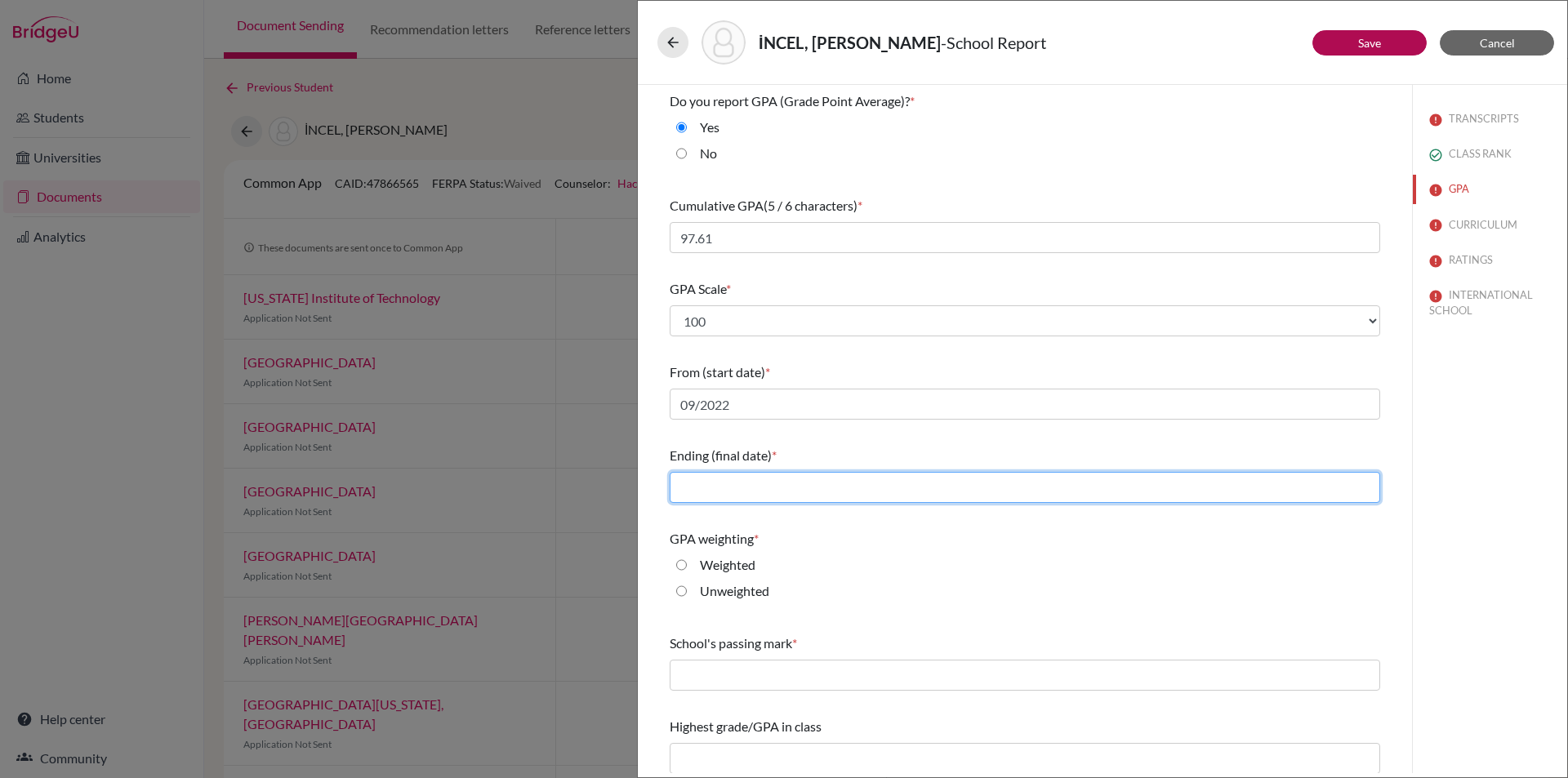
click at [725, 488] on input "text" at bounding box center [1024, 488] width 710 height 31
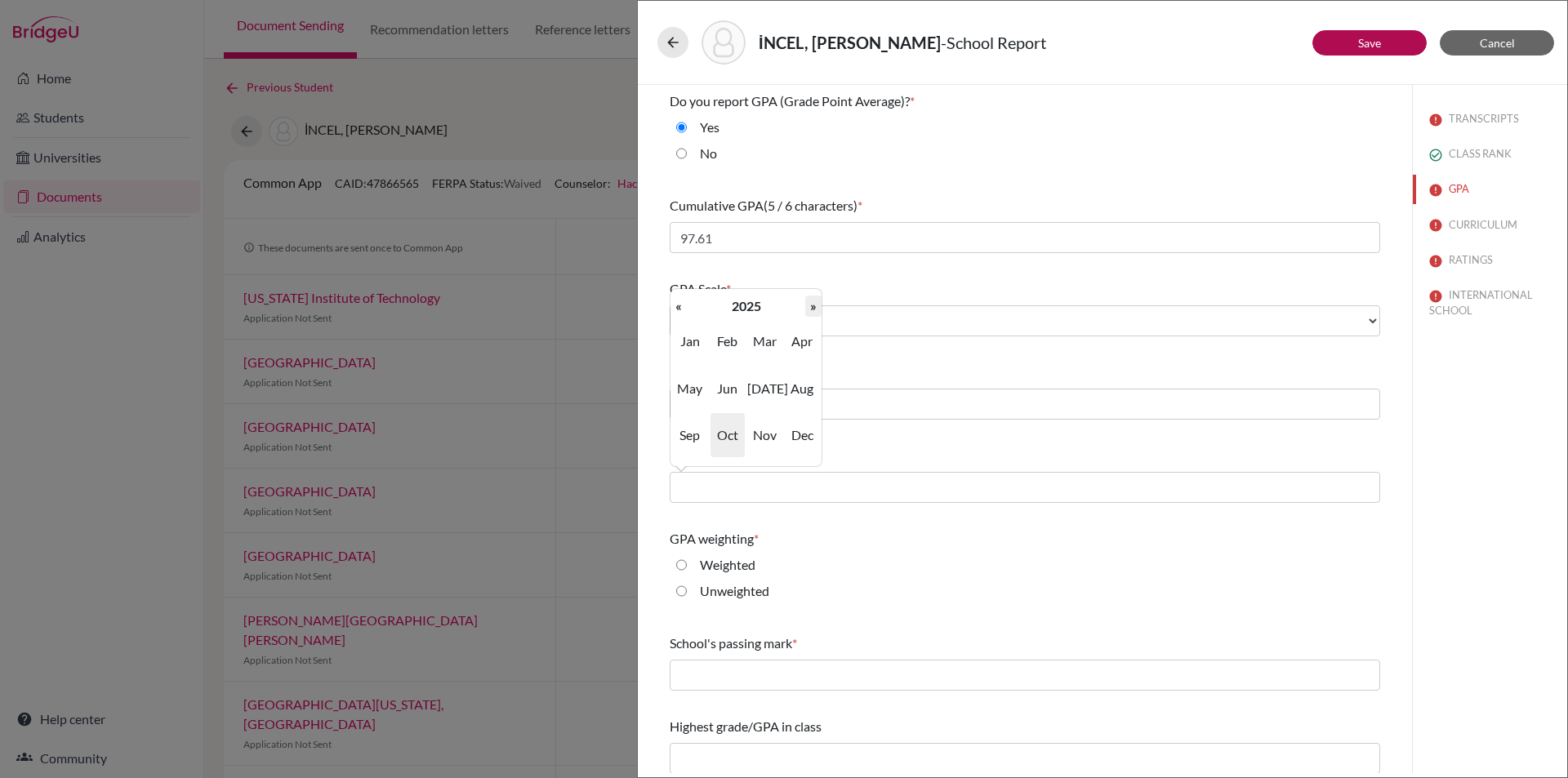
click at [811, 301] on th "»" at bounding box center [813, 306] width 17 height 21
click at [721, 386] on span "Jun" at bounding box center [727, 389] width 34 height 44
type input "06/2026"
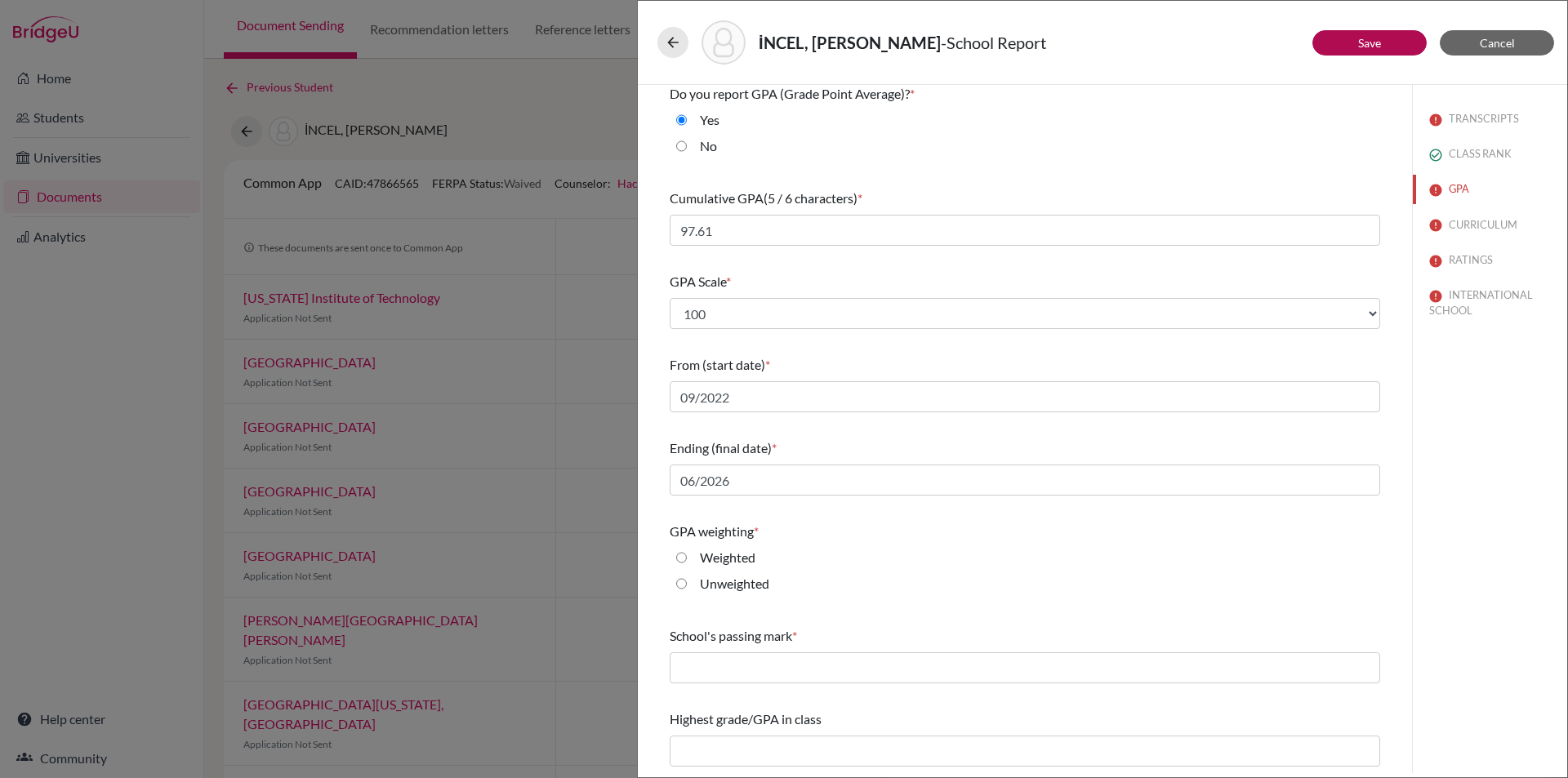
click at [723, 581] on label "Unweighted" at bounding box center [735, 584] width 70 height 19
click at [687, 581] on input "Unweighted" at bounding box center [682, 584] width 10 height 19
radio input "true"
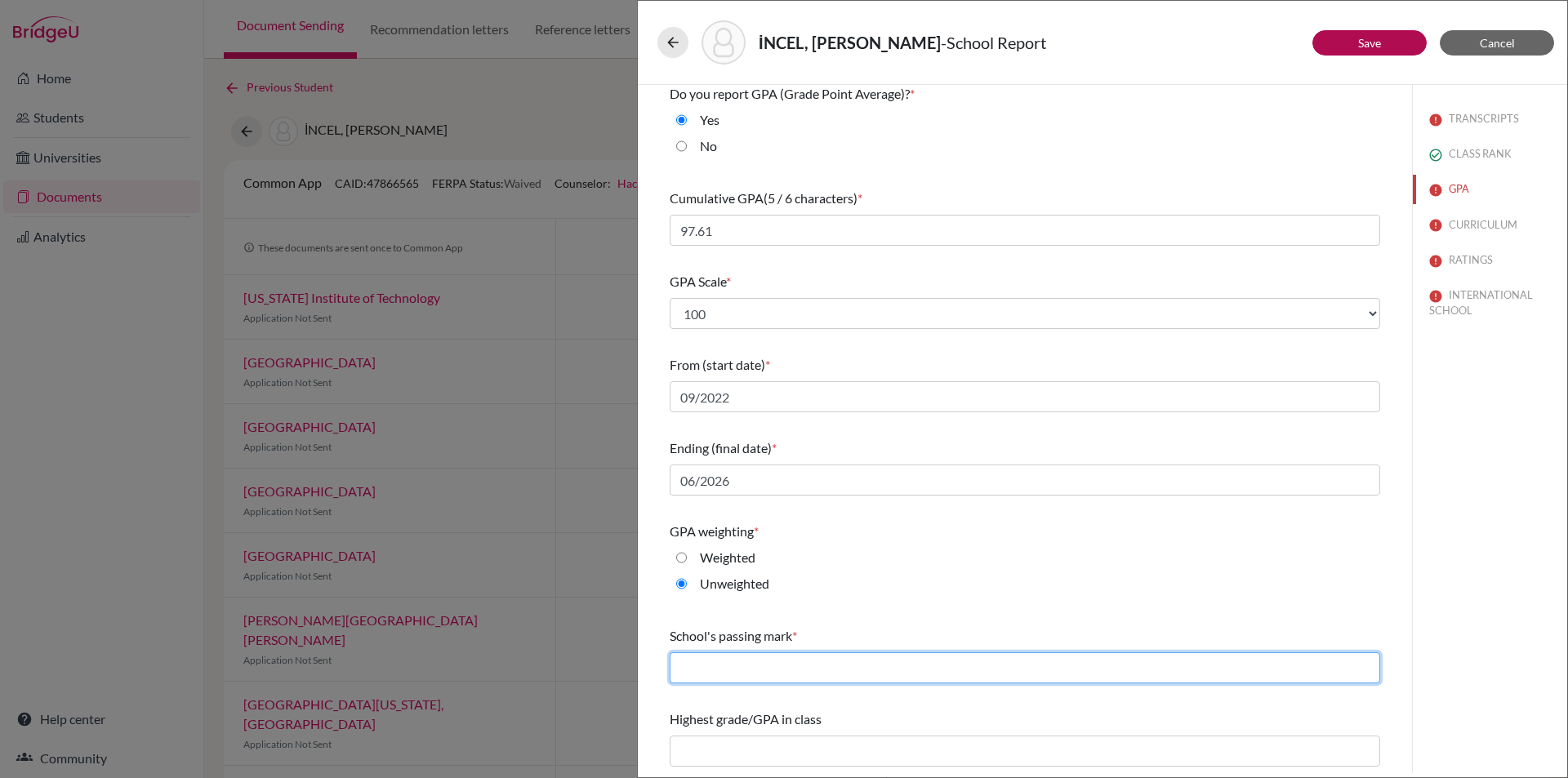
click at [745, 663] on input "text" at bounding box center [1024, 668] width 710 height 31
type input "50"
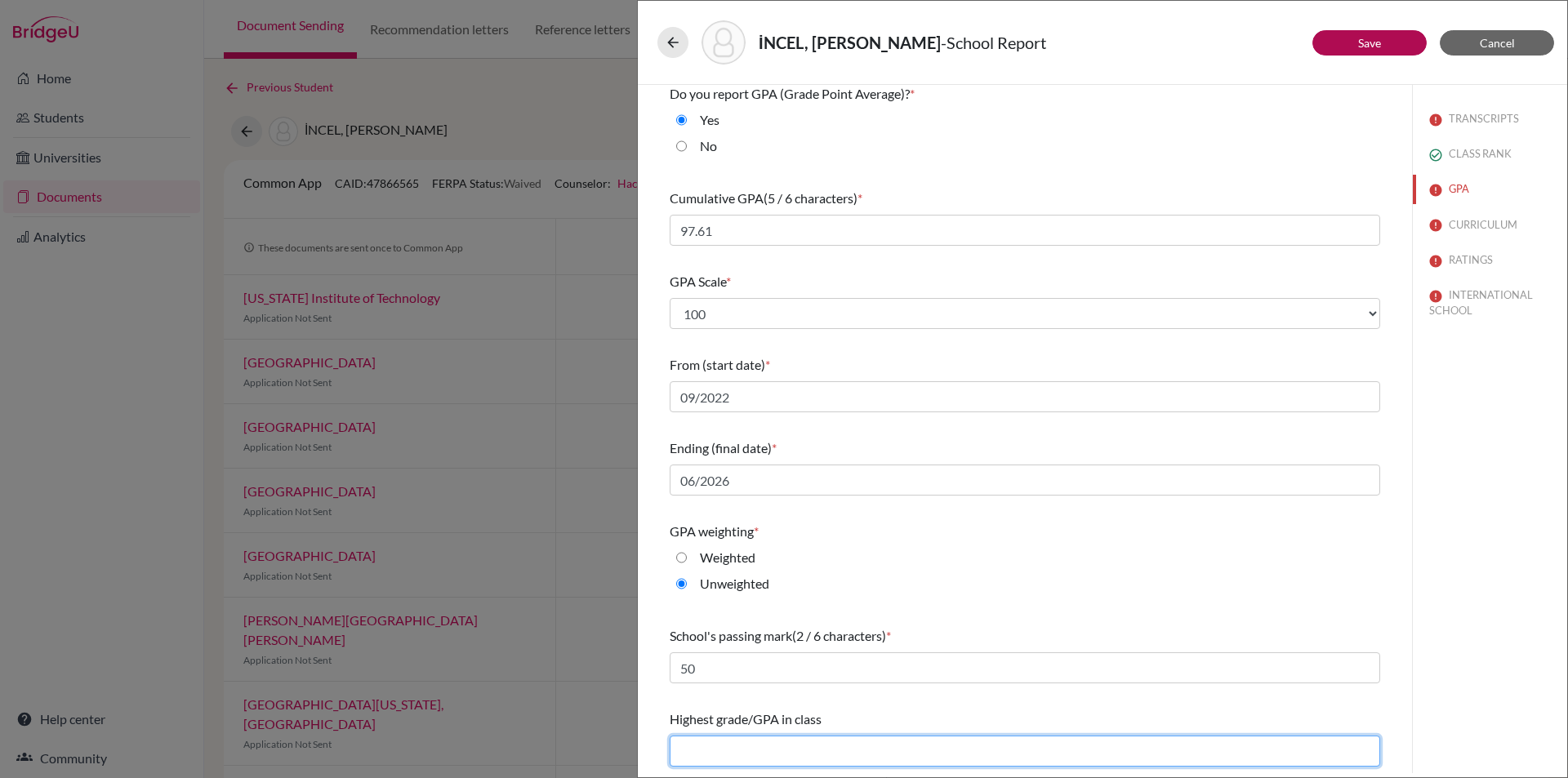
click at [766, 748] on input "text" at bounding box center [1024, 751] width 710 height 31
type input "99,54"
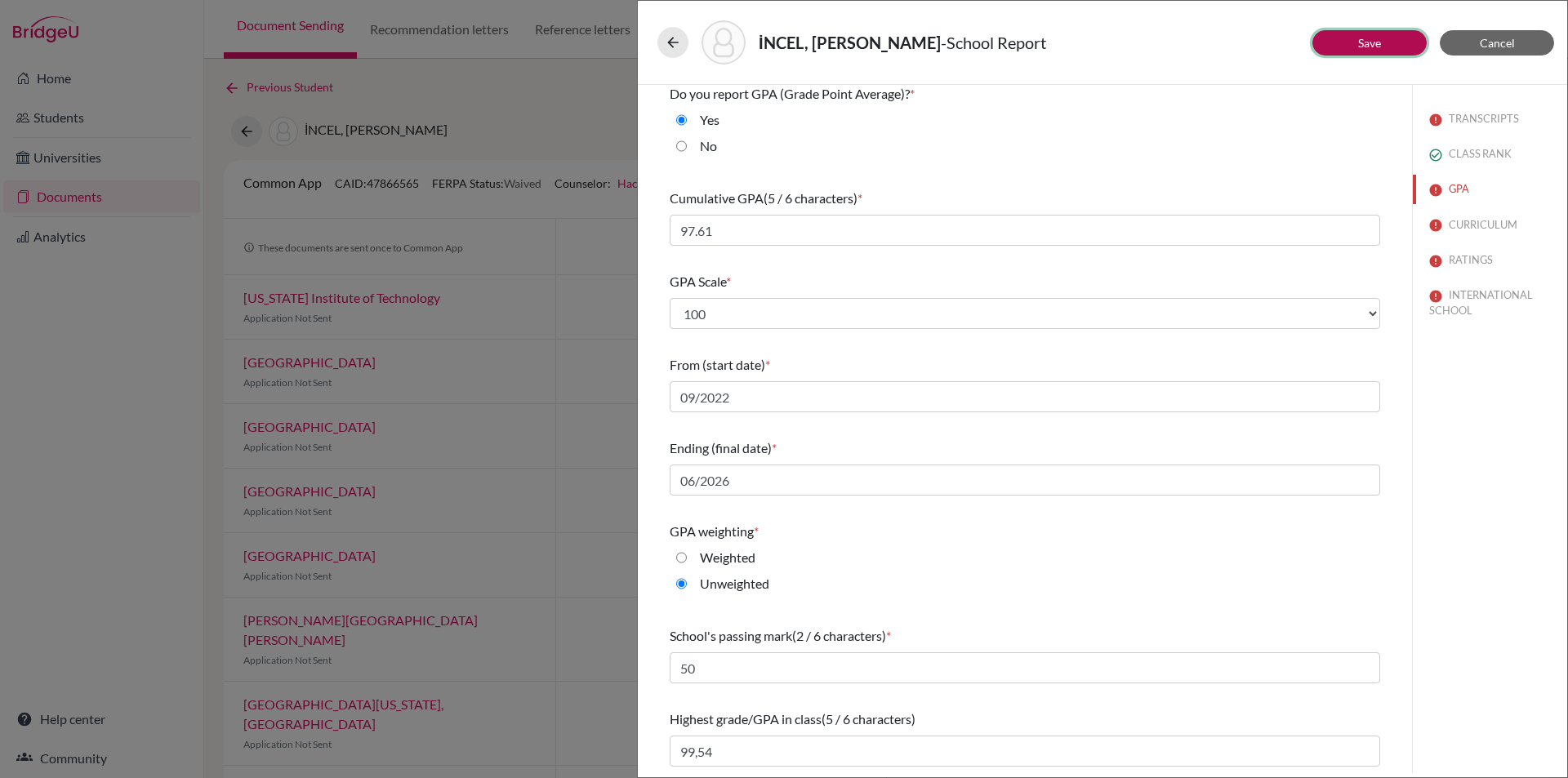
click at [1387, 36] on button "Save" at bounding box center [1369, 43] width 114 height 25
select select "1"
select select "3"
select select "683954"
select select "1"
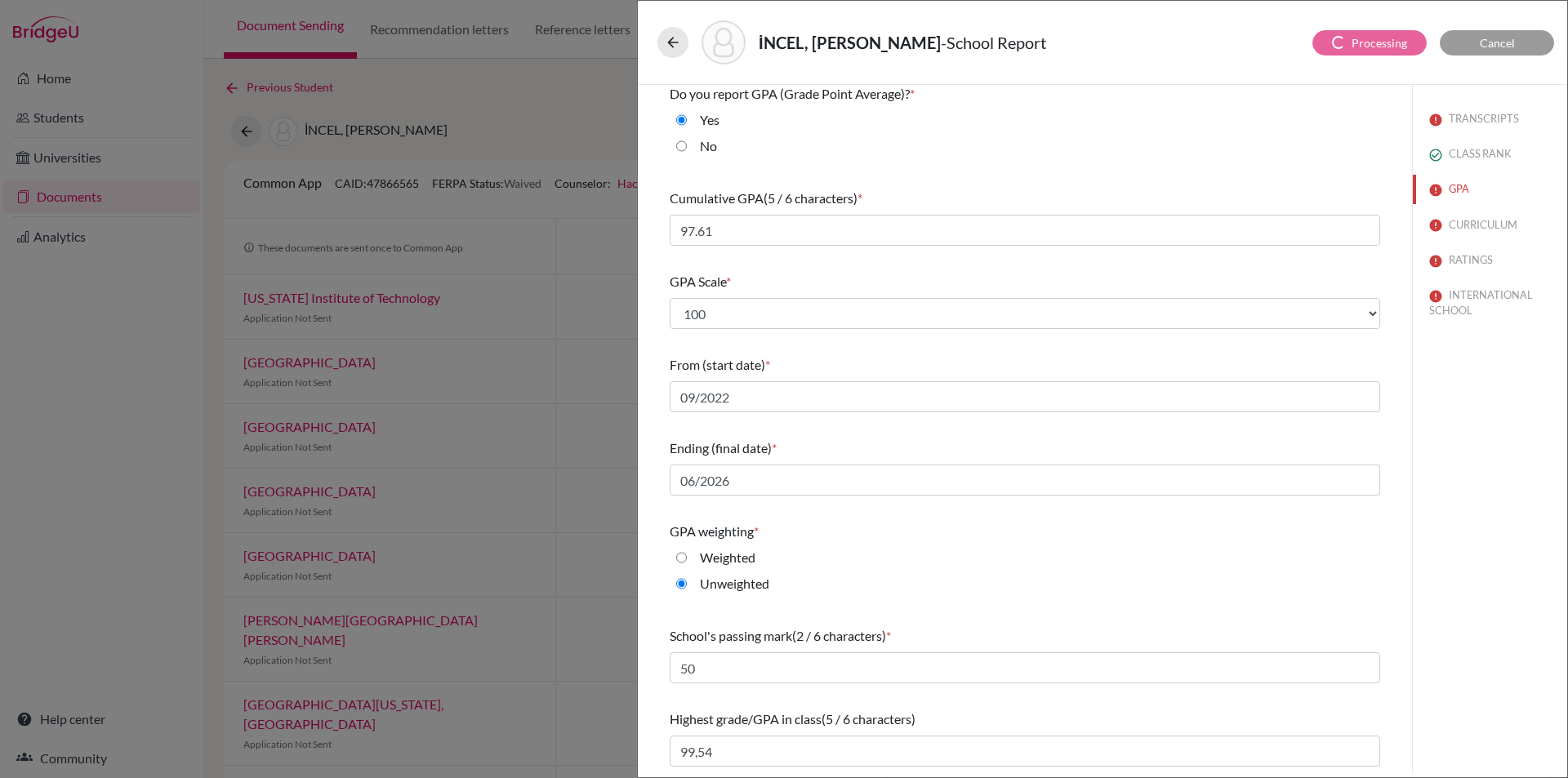
select select "683955"
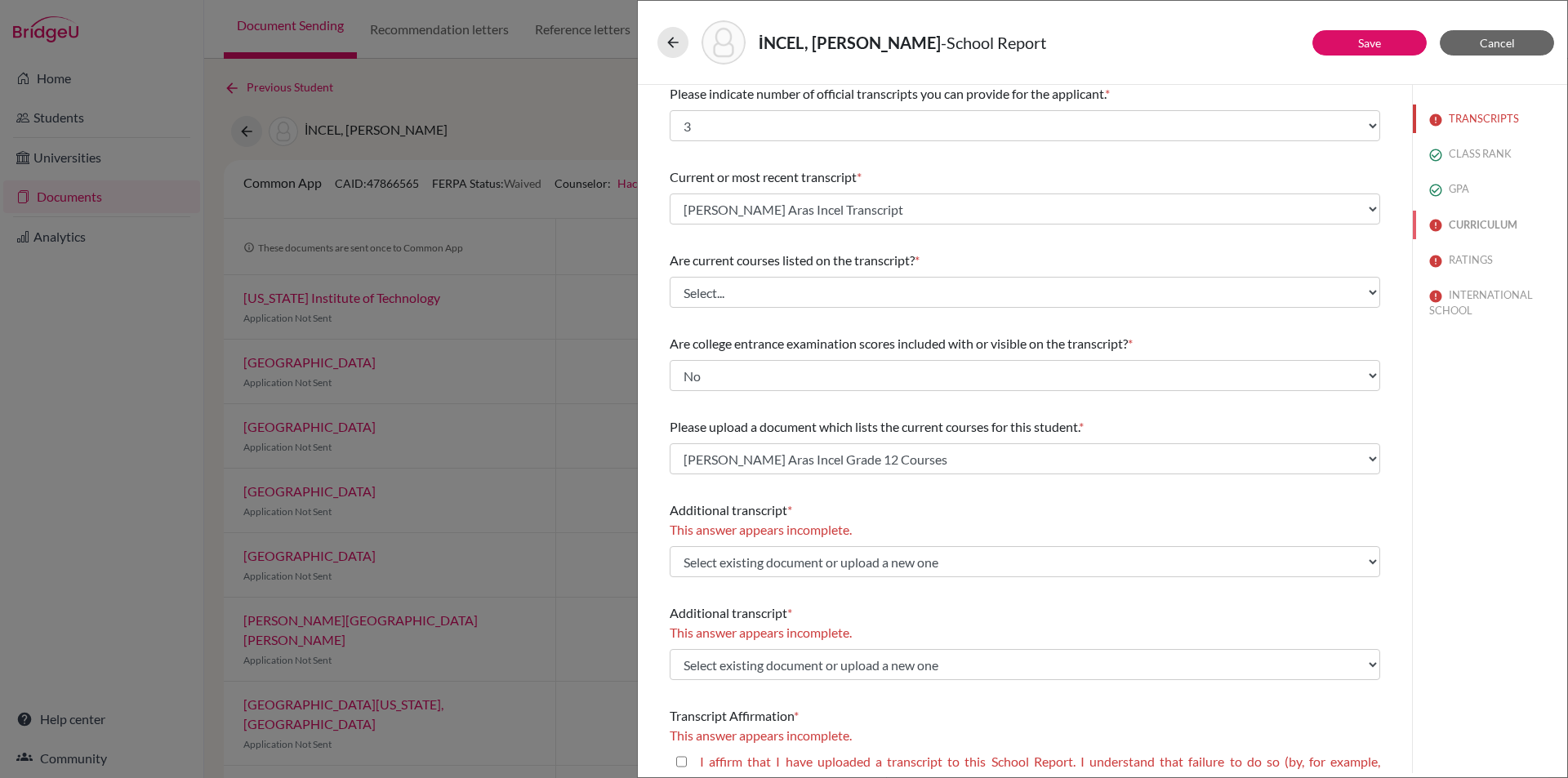
click at [1469, 217] on button "CURRICULUM" at bounding box center [1490, 225] width 154 height 29
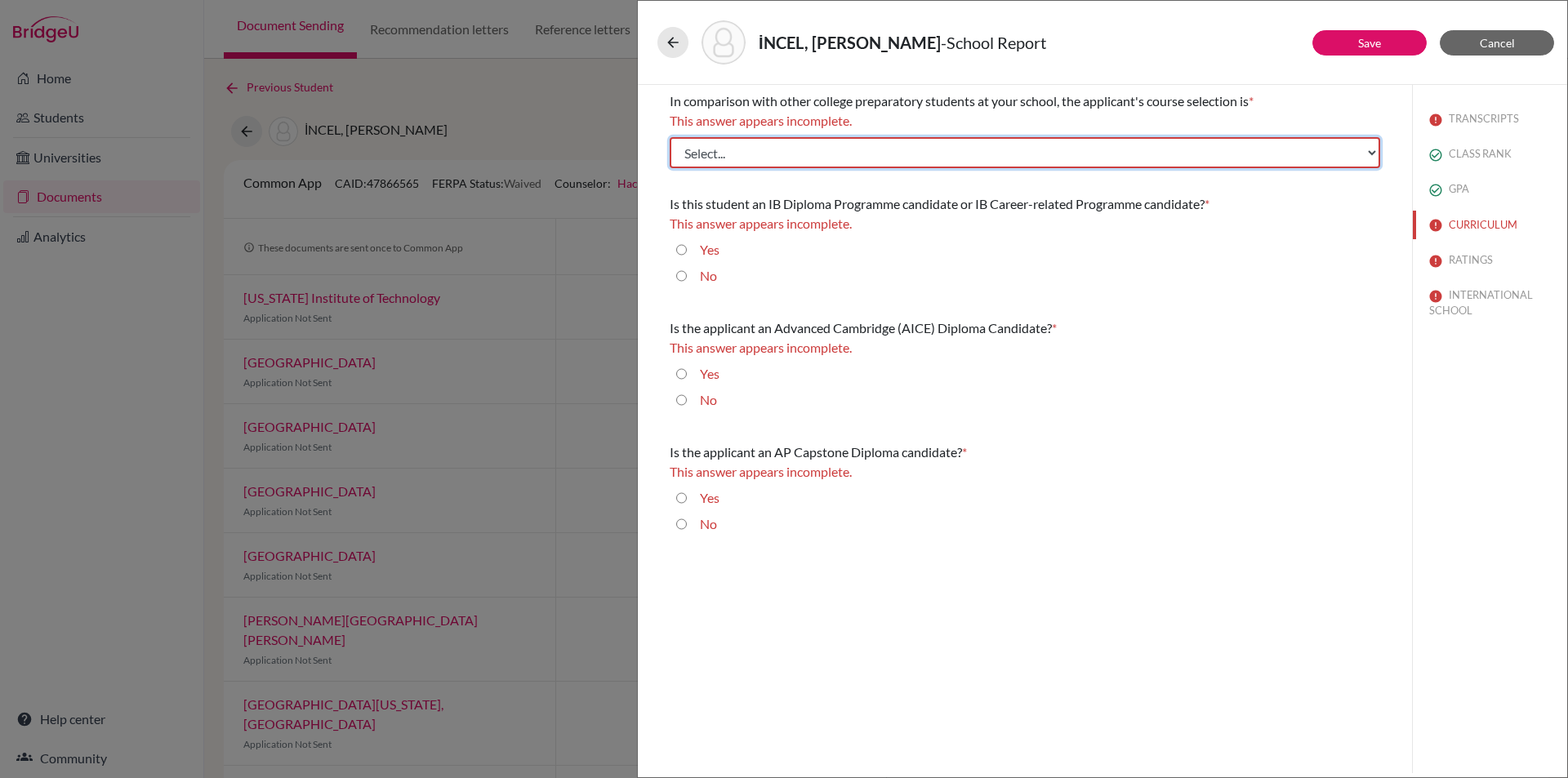
click at [1085, 153] on select "Select... Less than demanding Average Demanding Very demanding Most demanding P…" at bounding box center [1024, 152] width 710 height 31
select select "4"
click at [669, 137] on select "Select... Less than demanding Average Demanding Very demanding Most demanding P…" at bounding box center [1024, 152] width 710 height 31
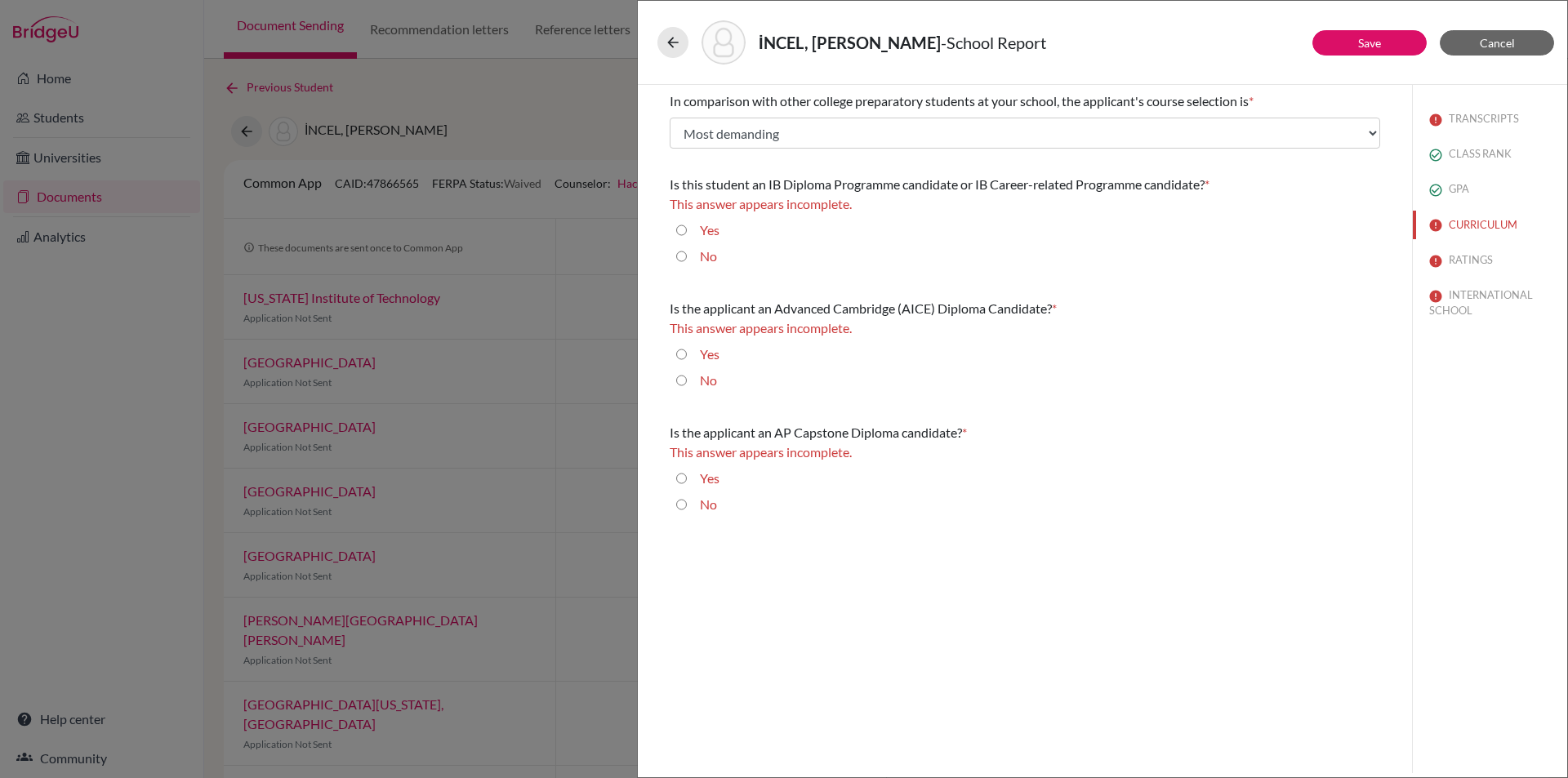
click at [683, 258] on input "No" at bounding box center [682, 256] width 10 height 19
radio input "true"
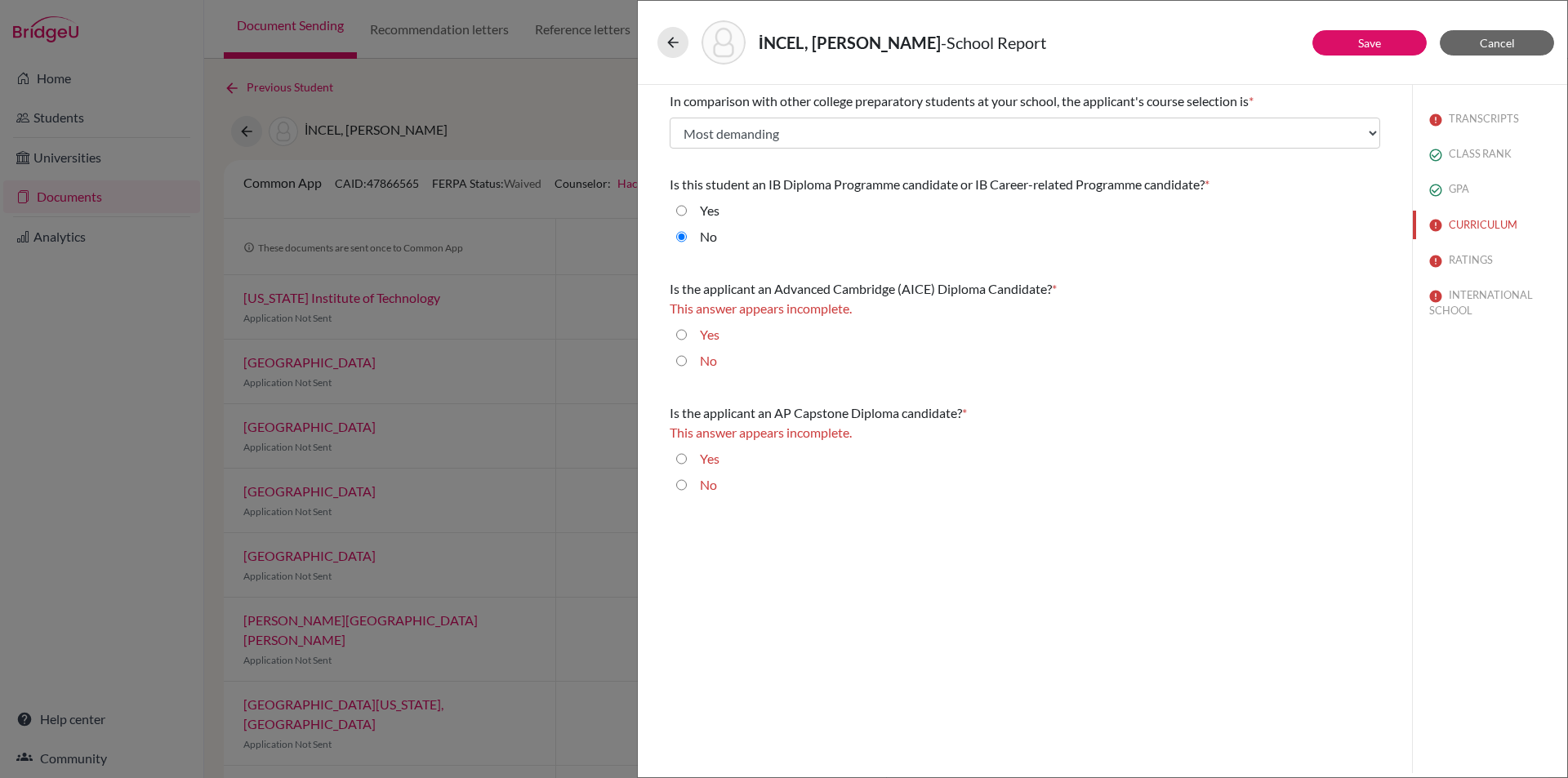
click at [682, 357] on input "No" at bounding box center [682, 361] width 10 height 19
radio input "true"
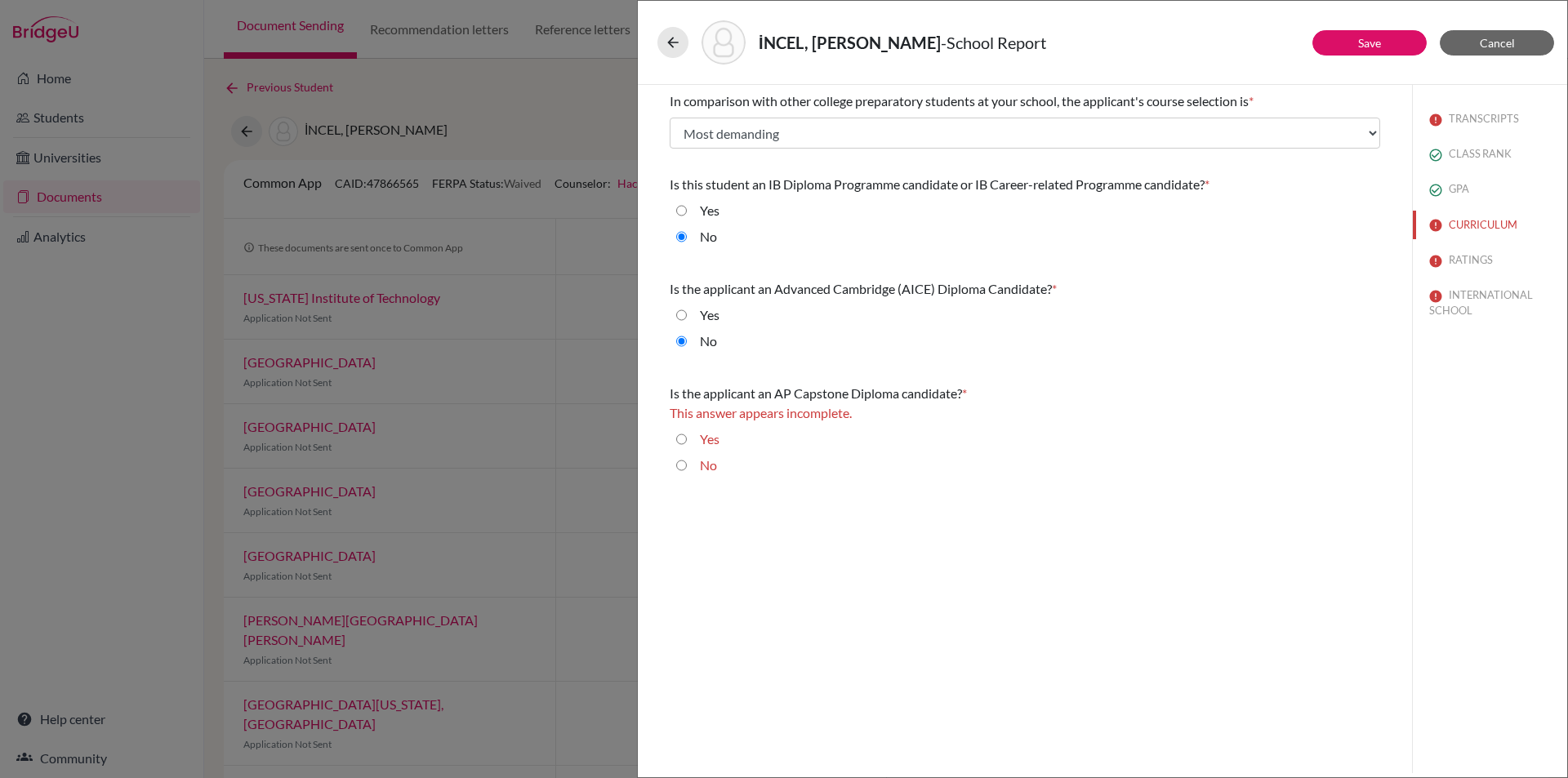
click at [680, 461] on input "No" at bounding box center [682, 465] width 10 height 19
radio input "true"
click at [1358, 41] on link "Save" at bounding box center [1369, 43] width 23 height 14
select select "3"
select select "683955"
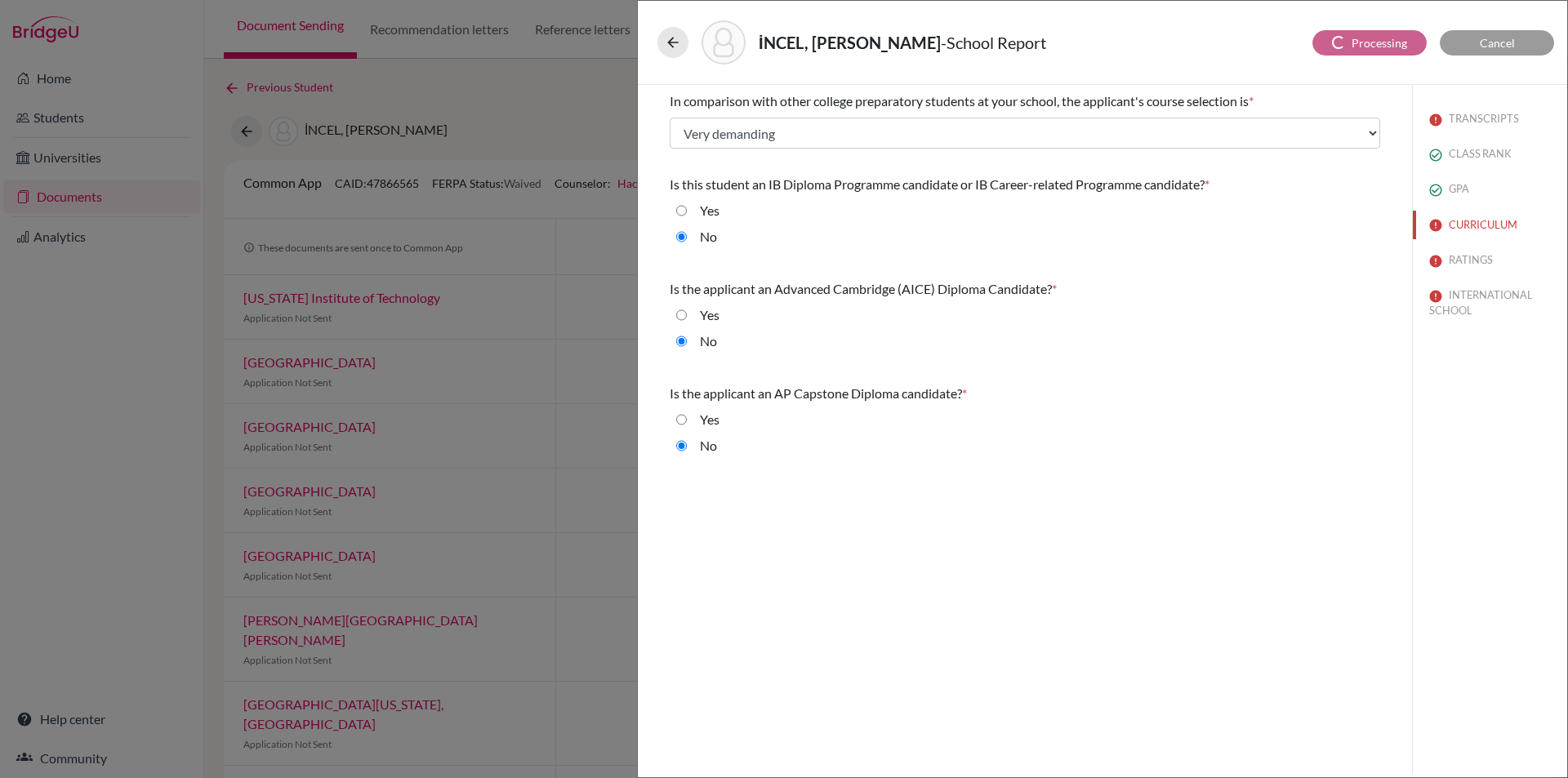
select select "683954"
select select "1"
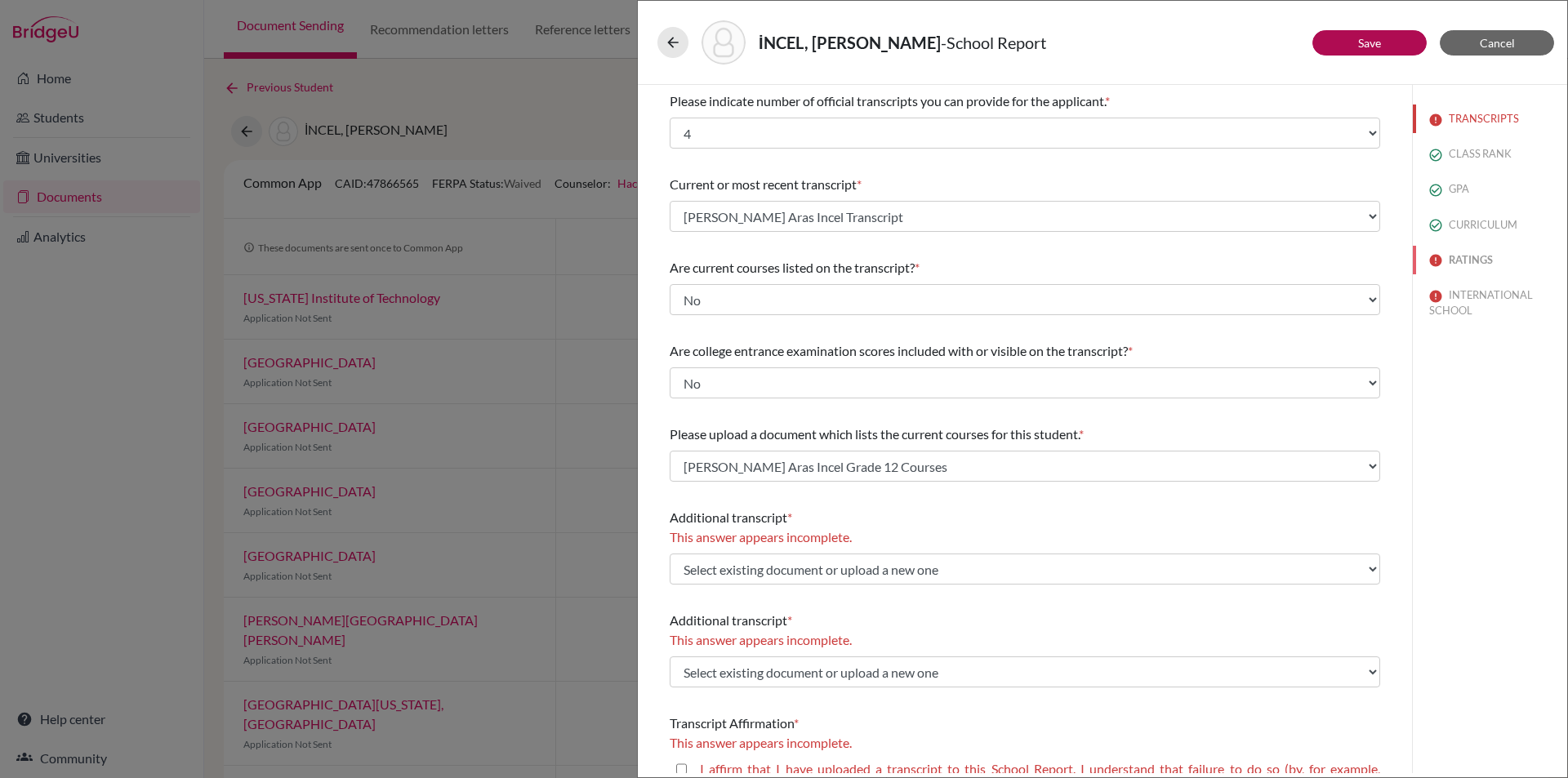
click at [1471, 254] on button "RATINGS" at bounding box center [1490, 260] width 154 height 29
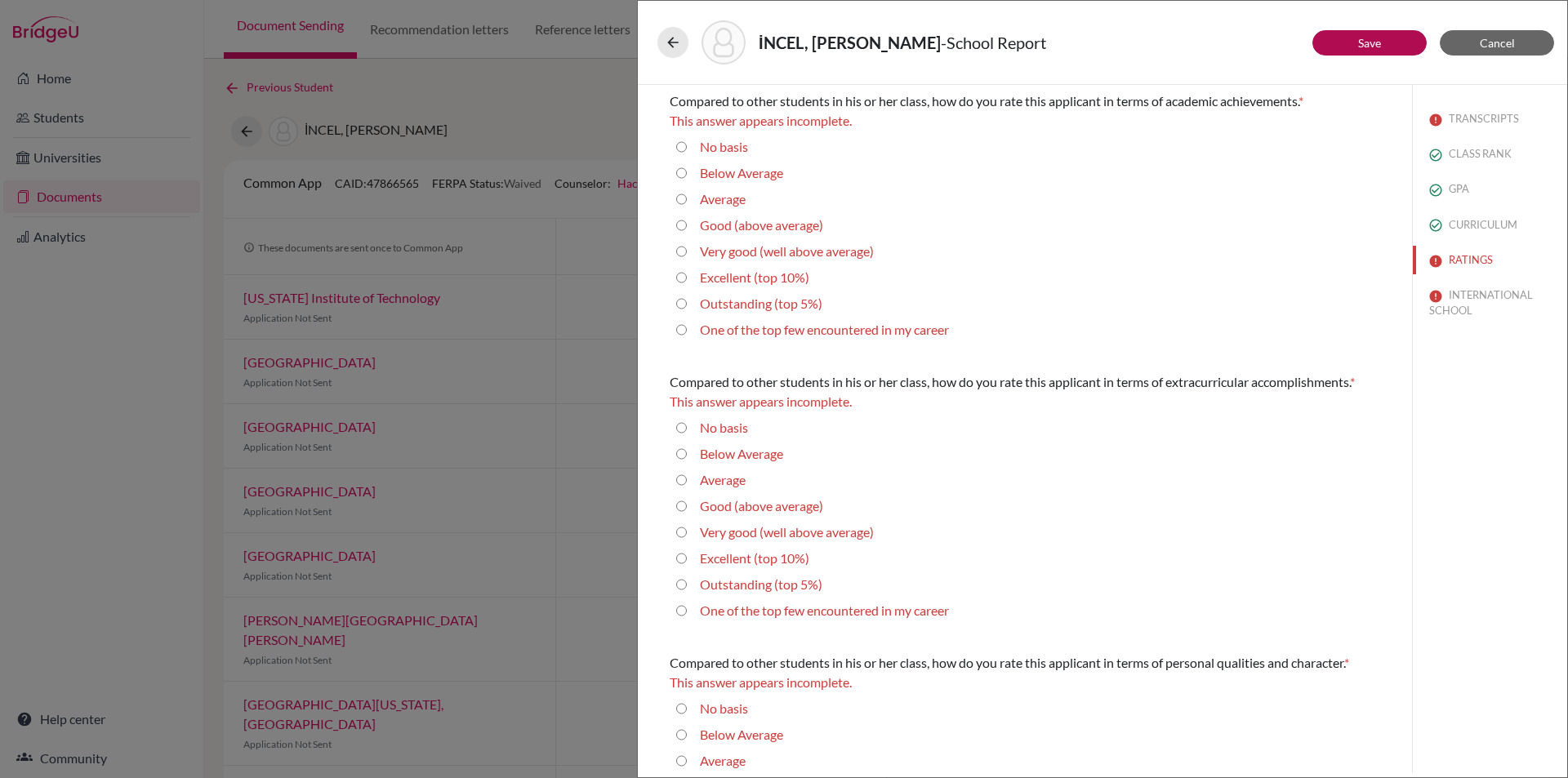
click at [680, 301] on 5\%\) "Outstanding (top 5%)" at bounding box center [682, 303] width 10 height 19
radio 5\%\) "true"
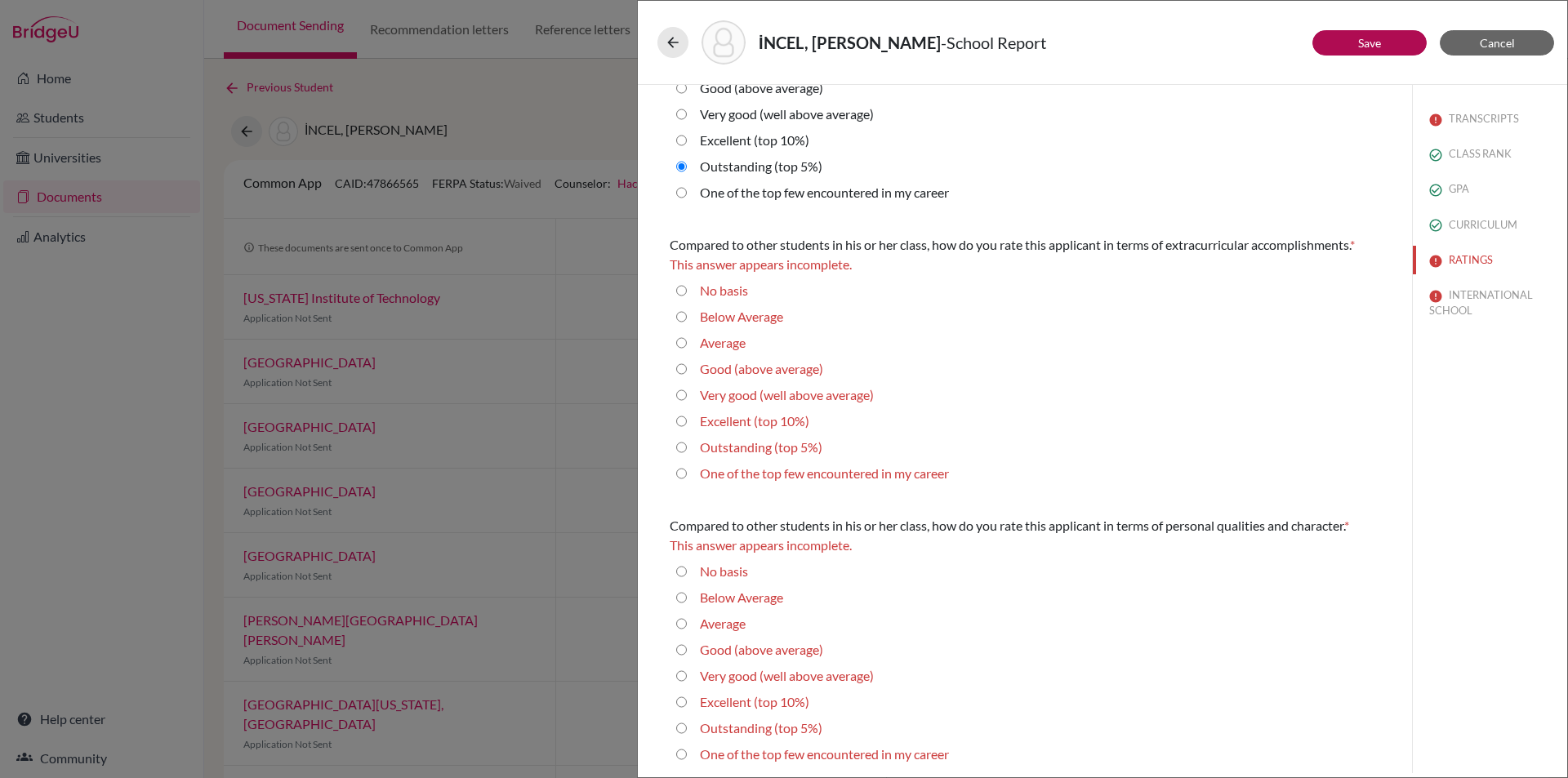
scroll to position [163, 0]
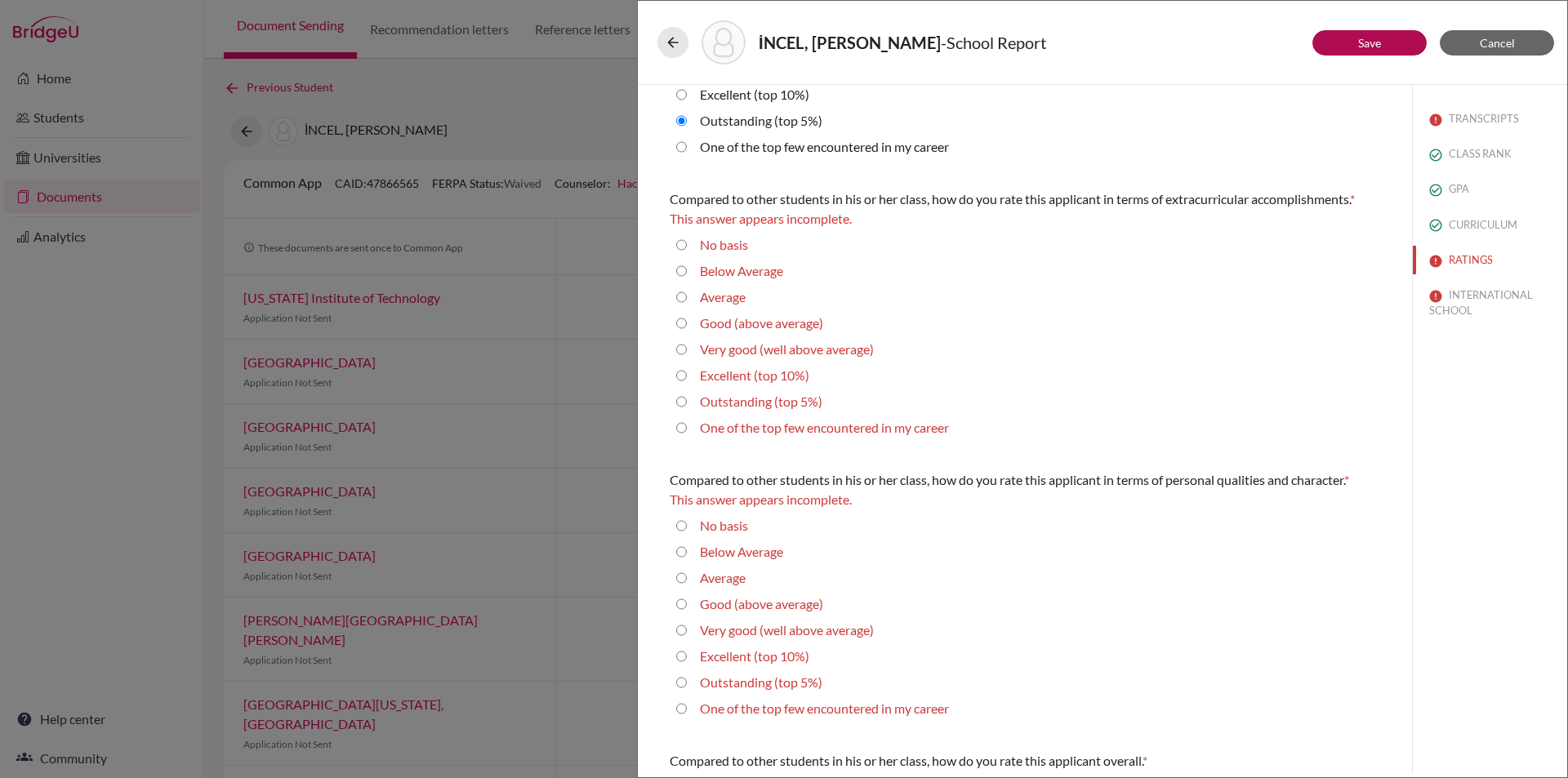
click at [679, 403] on 5\%\) "Outstanding (top 5%)" at bounding box center [682, 402] width 10 height 19
radio 5\%\) "true"
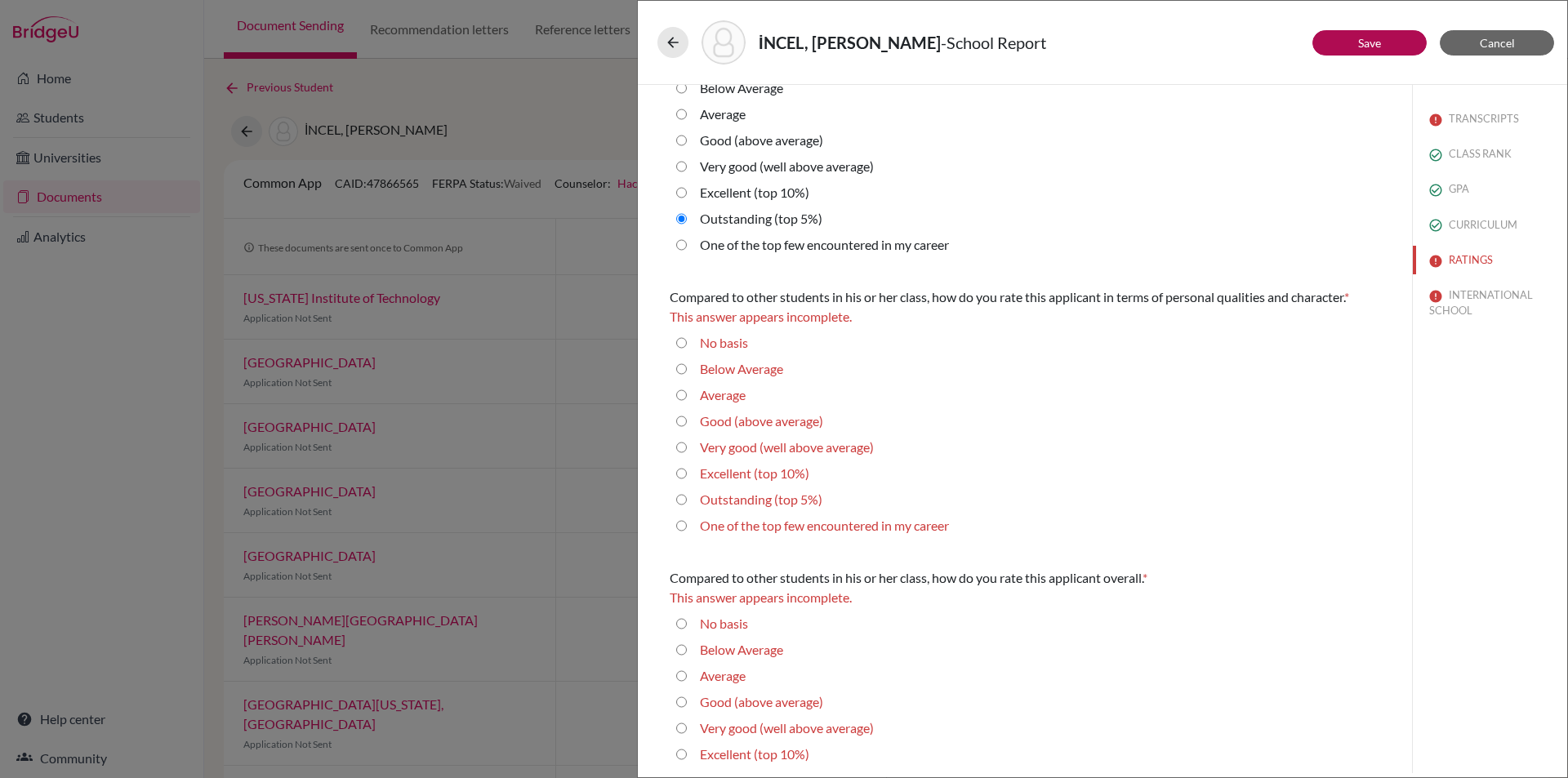
scroll to position [382, 0]
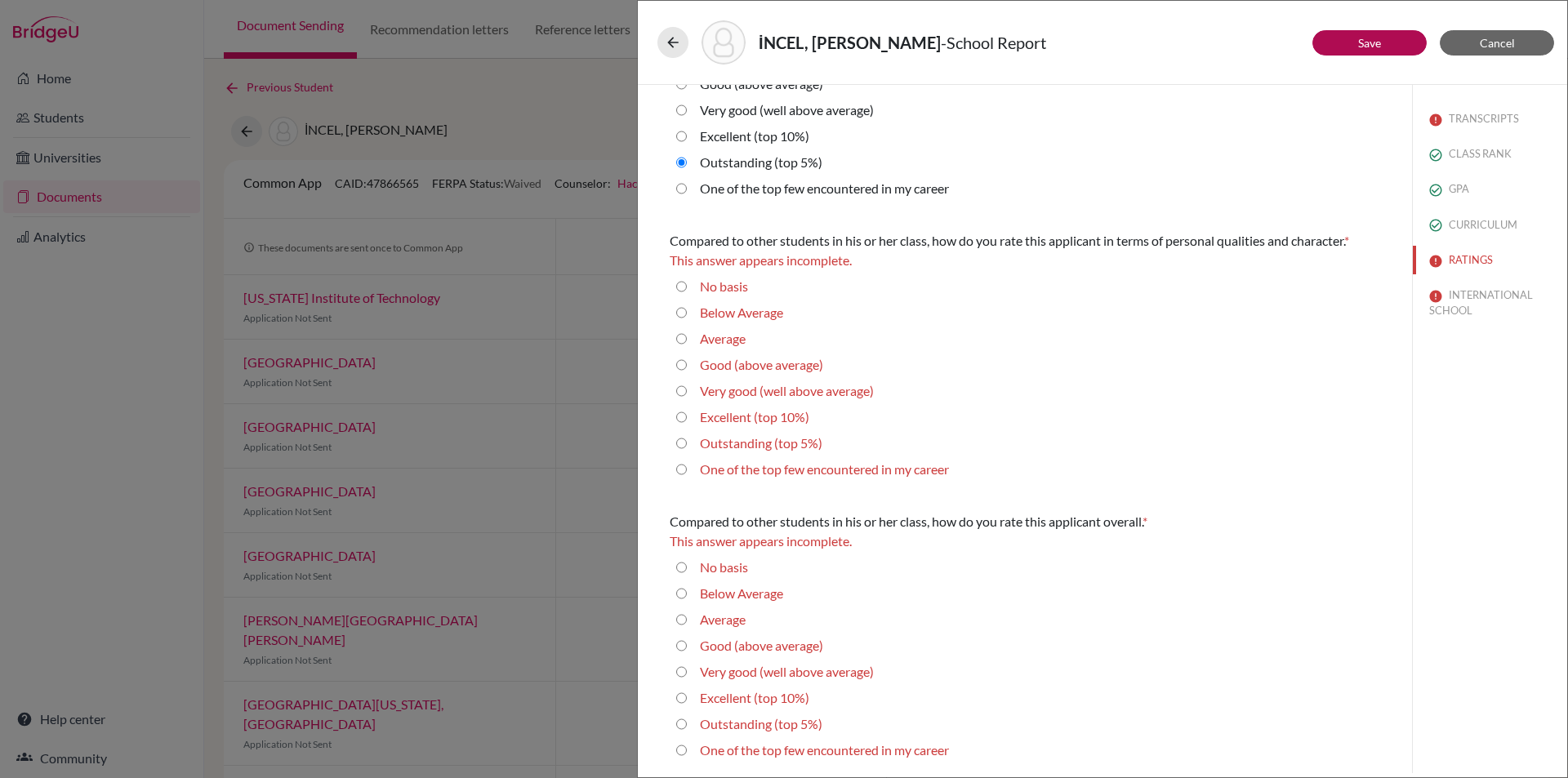
click at [677, 188] on career "One of the top few encountered in my career" at bounding box center [682, 188] width 10 height 19
radio career "true"
click at [680, 469] on career "One of the top few encountered in my career" at bounding box center [682, 470] width 10 height 19
radio career "true"
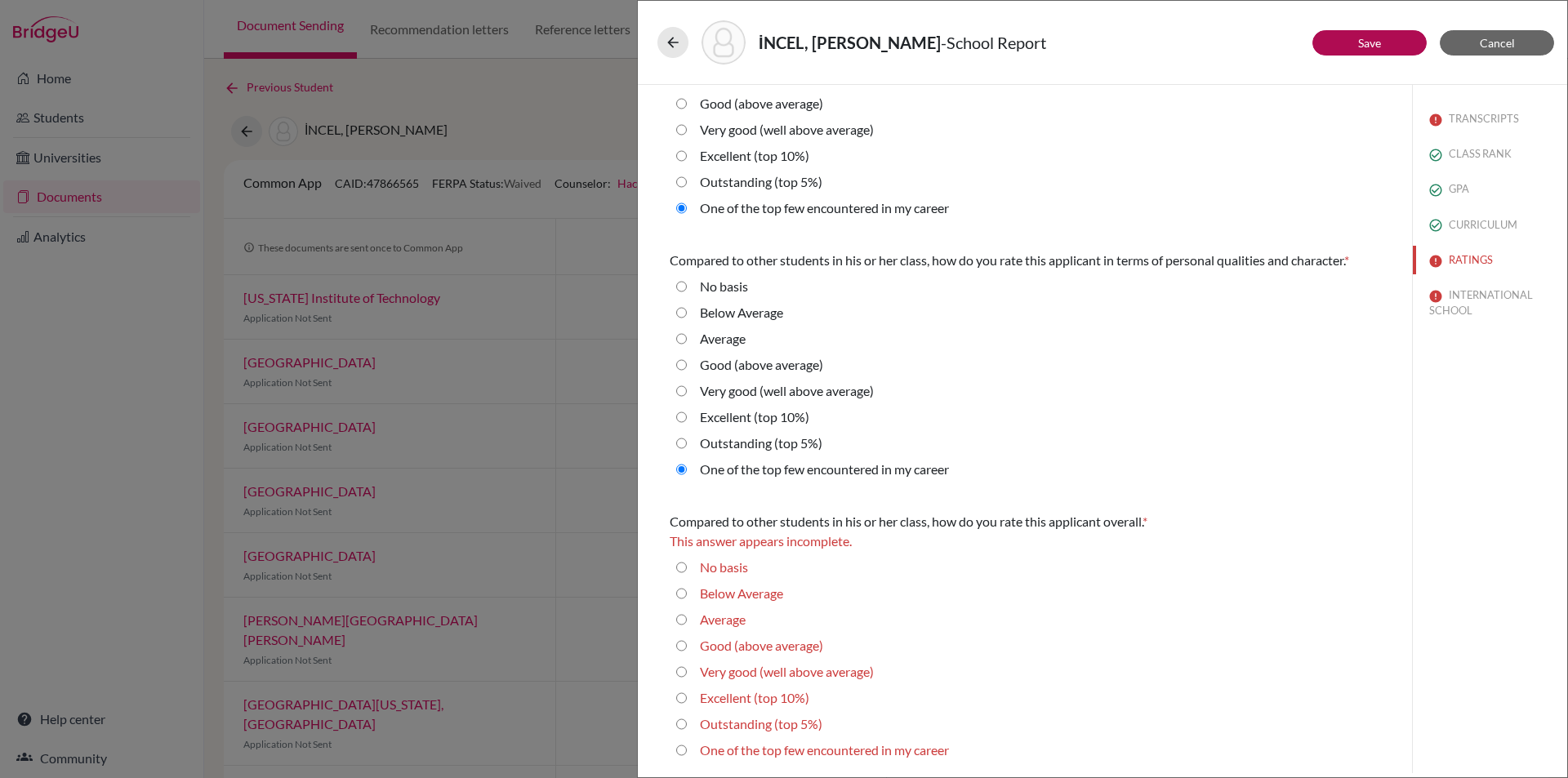
scroll to position [363, 0]
click at [680, 740] on div "Outstanding (top 5%)" at bounding box center [1024, 727] width 710 height 26
click at [668, 748] on div "Compared to other students in his or her class, how do you rate this applicant …" at bounding box center [1025, 247] width 750 height 1052
click at [681, 747] on career "One of the top few encountered in my career" at bounding box center [682, 750] width 10 height 19
radio career "true"
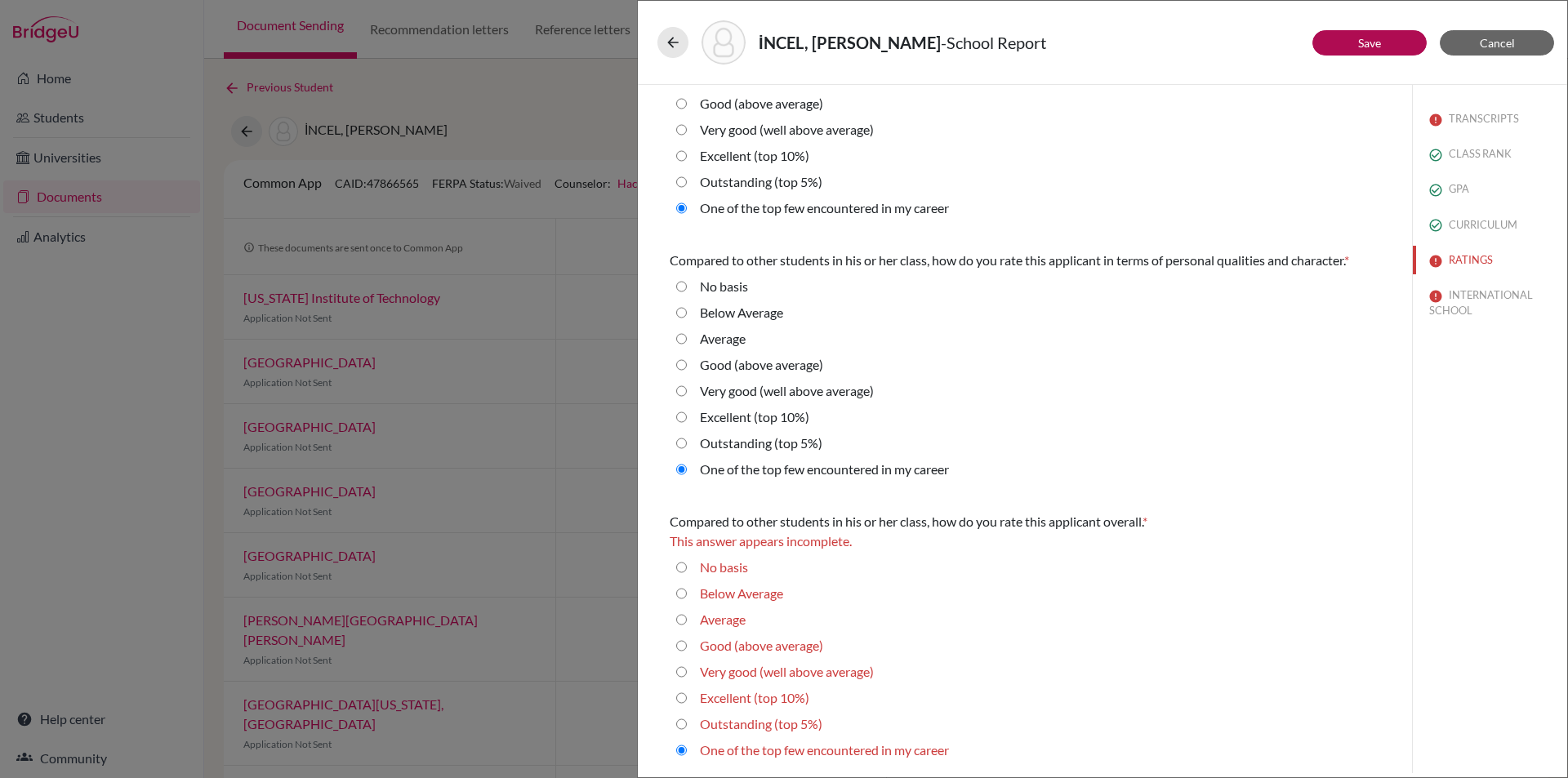
scroll to position [343, 0]
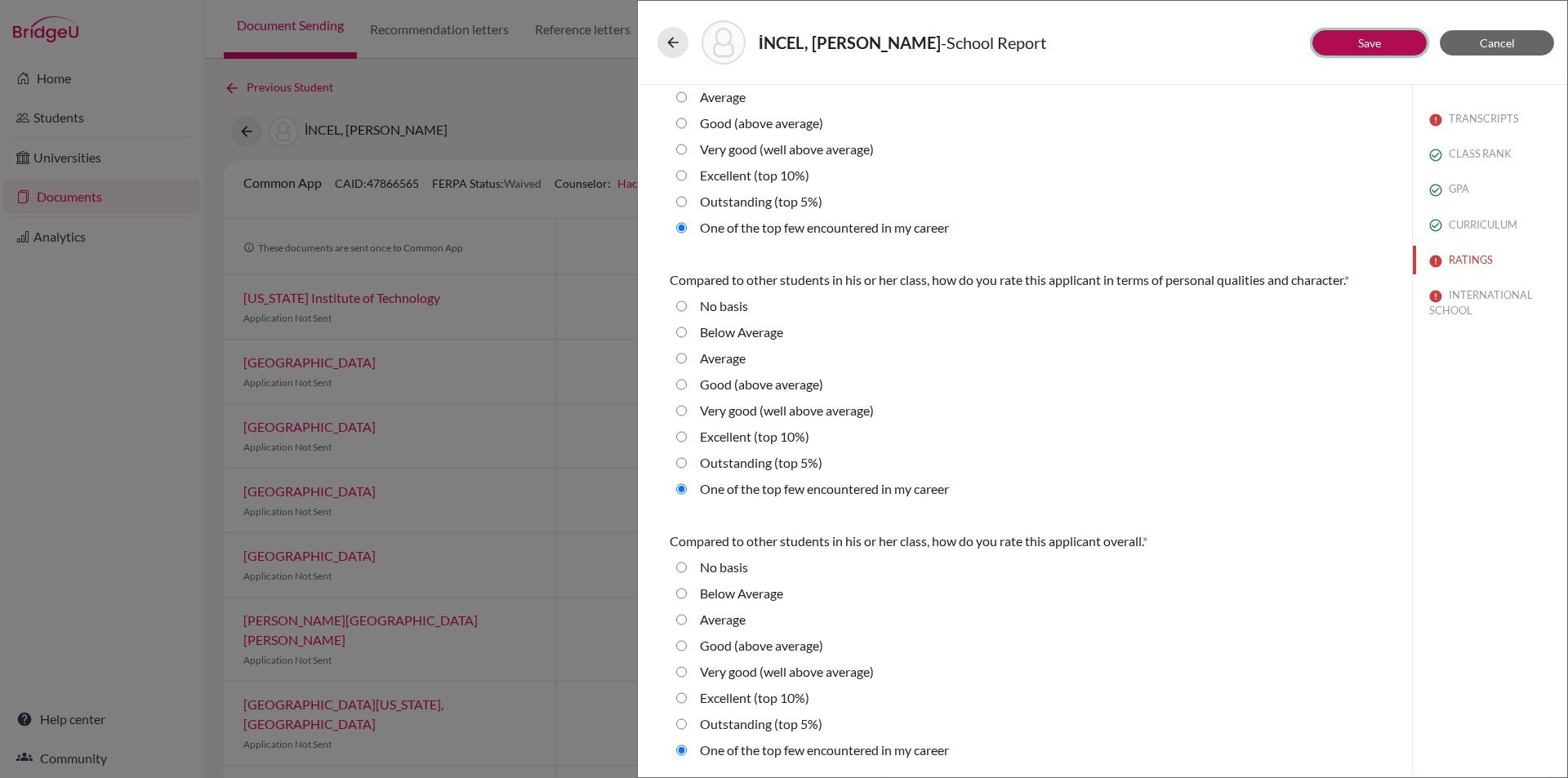
click at [1380, 40] on link "Save" at bounding box center [1369, 43] width 23 height 14
select select "683955"
select select "3"
select select "683954"
select select "1"
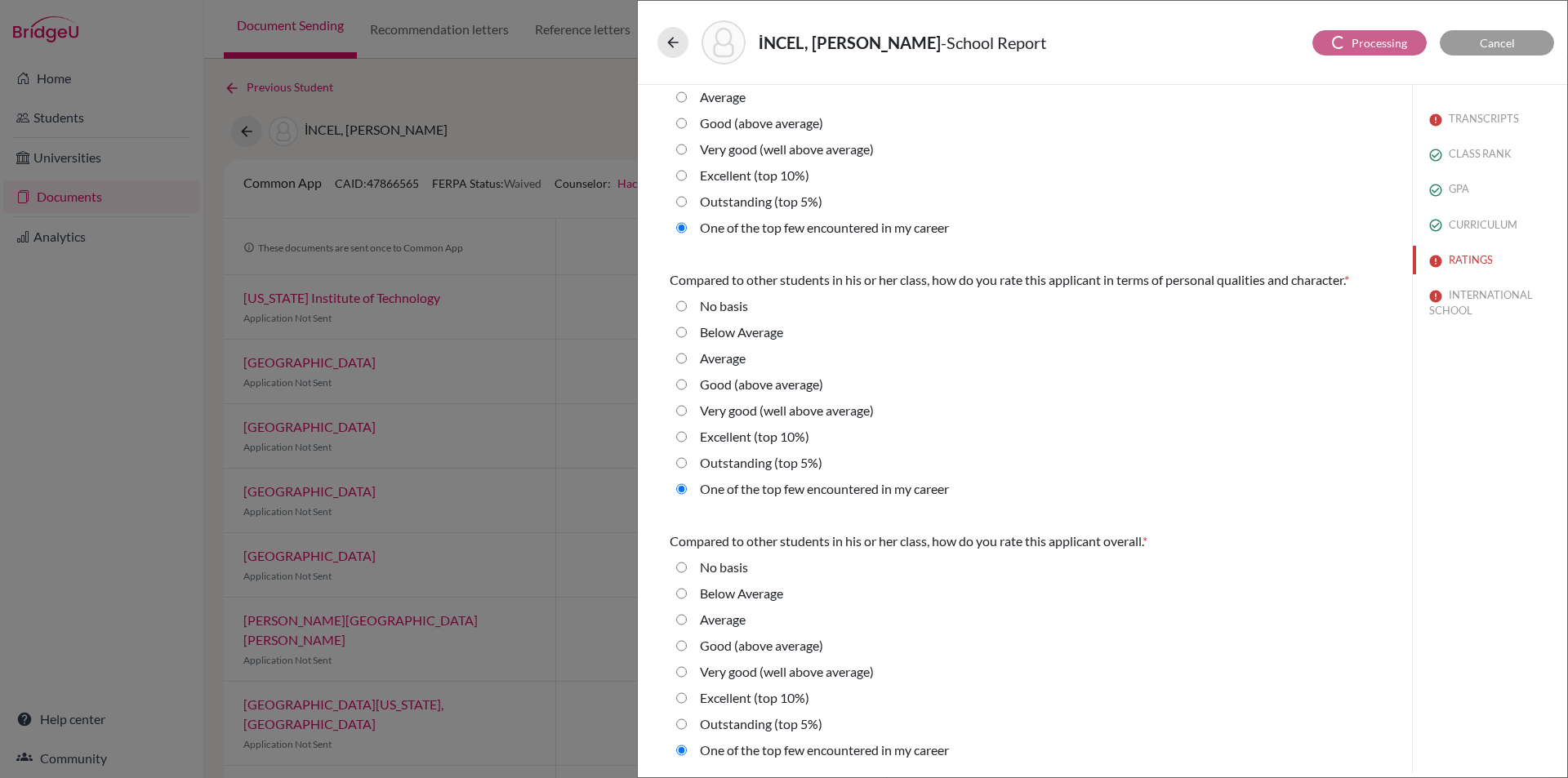
select select "1"
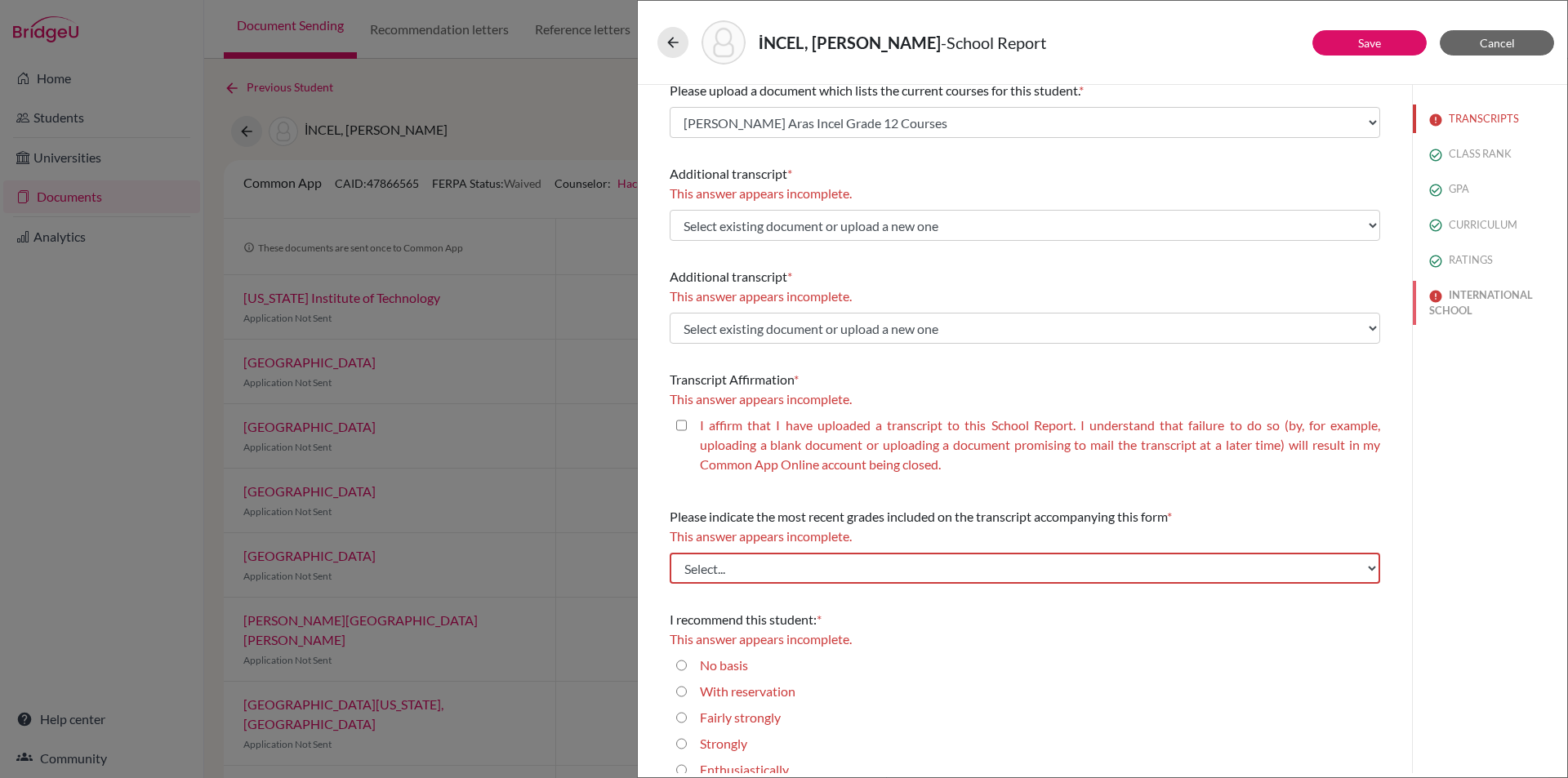
click at [1466, 297] on button "INTERNATIONAL SCHOOL" at bounding box center [1490, 302] width 154 height 44
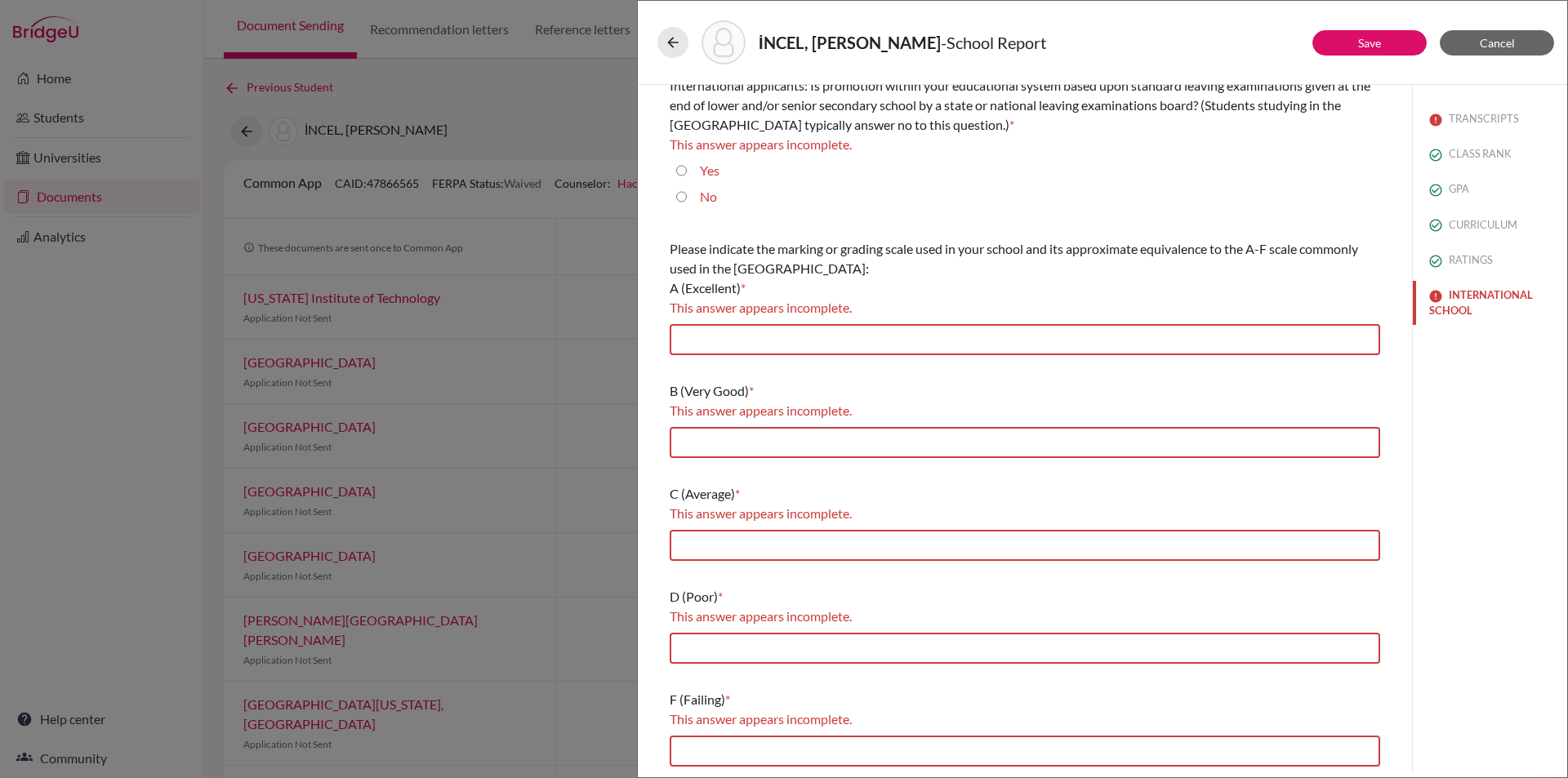
scroll to position [0, 0]
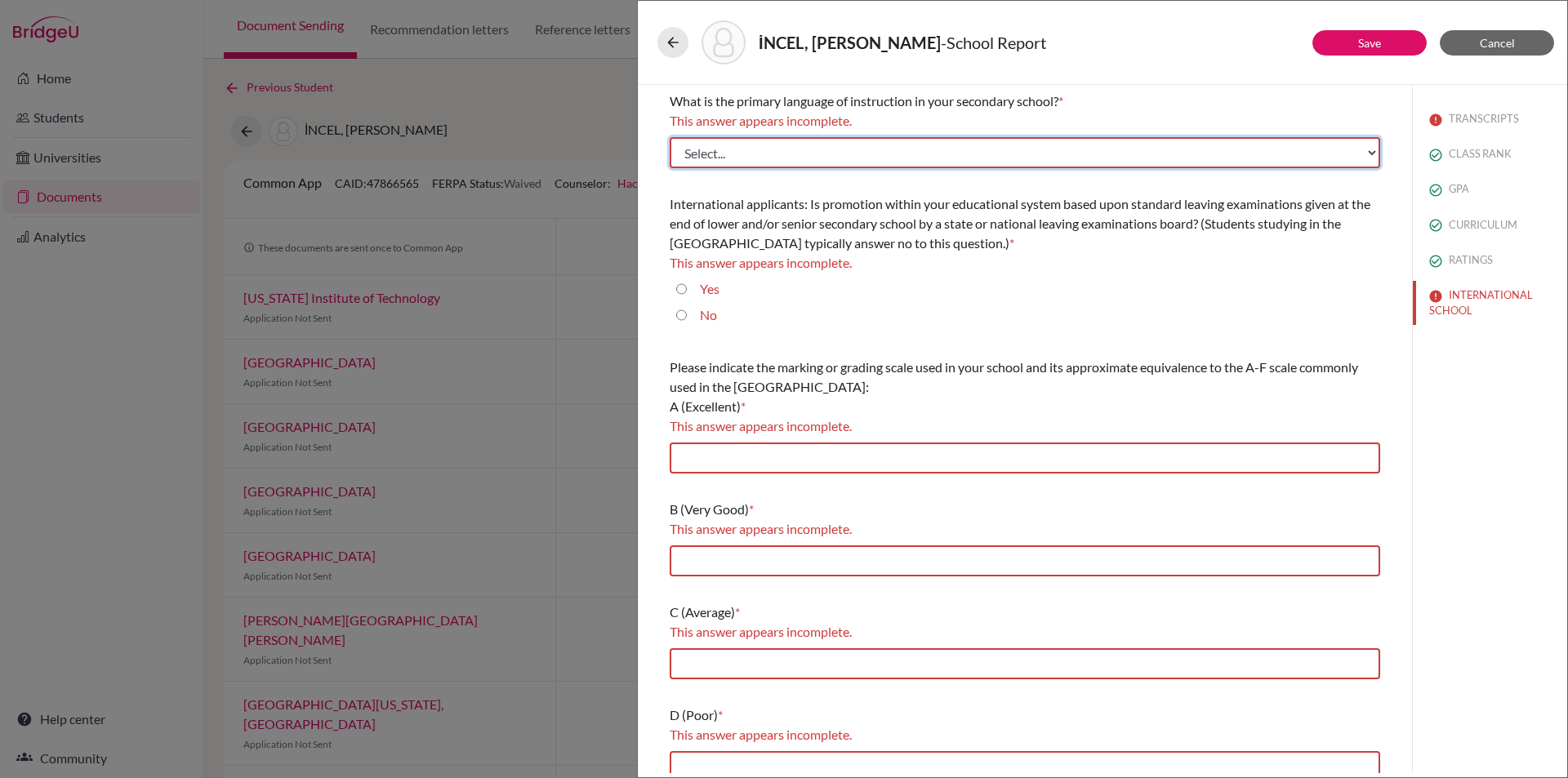
click at [1351, 148] on select "Select... Albanian Arabic Armenian Assamese Azerbaijani Belarusian Bengali Bulg…" at bounding box center [1024, 152] width 710 height 31
select select "14"
click at [669, 137] on select "Select... Albanian Arabic Armenian Assamese Azerbaijani Belarusian Bengali Bulg…" at bounding box center [1024, 152] width 710 height 31
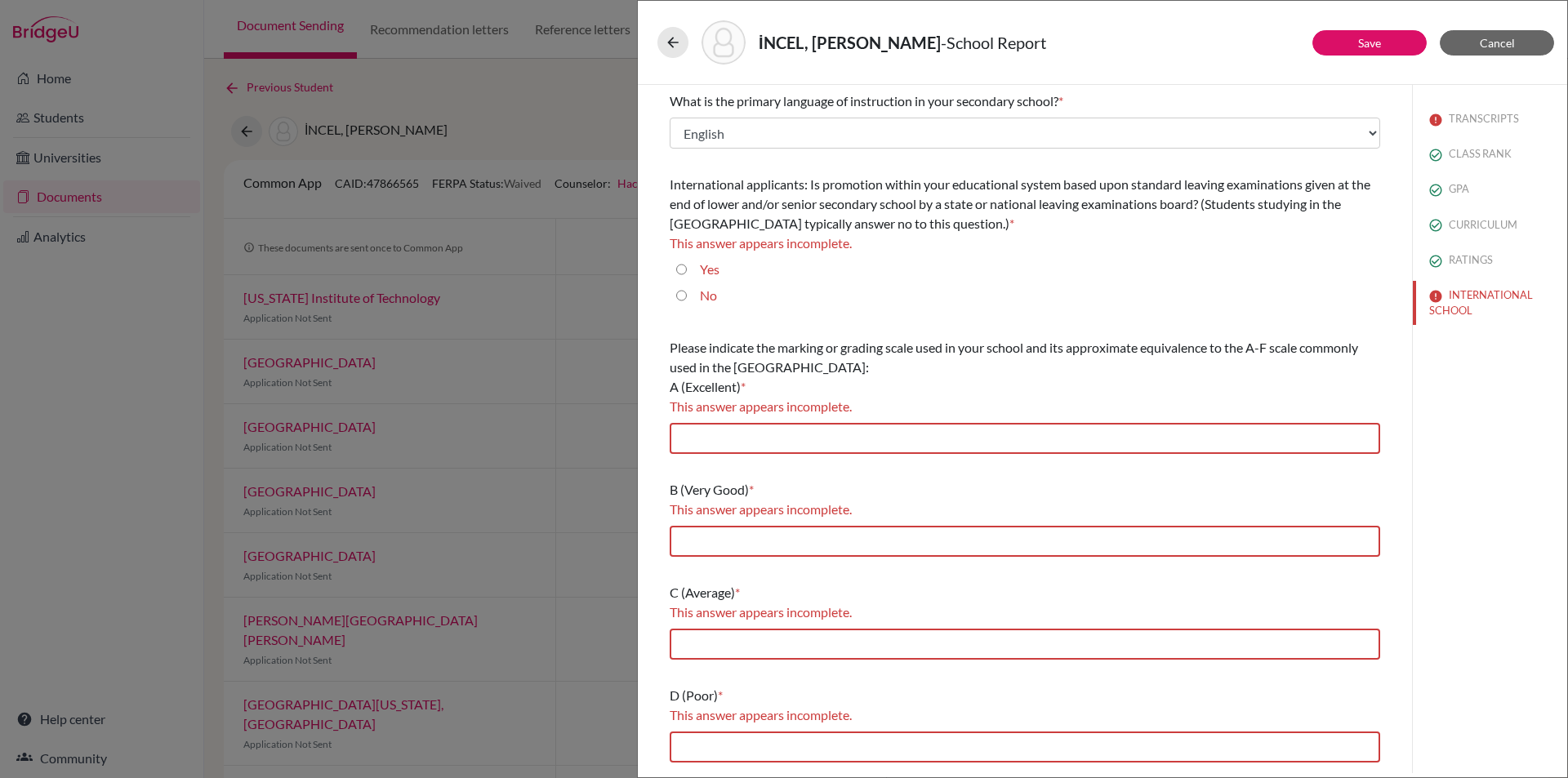
click at [686, 295] on input "No" at bounding box center [682, 295] width 10 height 19
radio input "true"
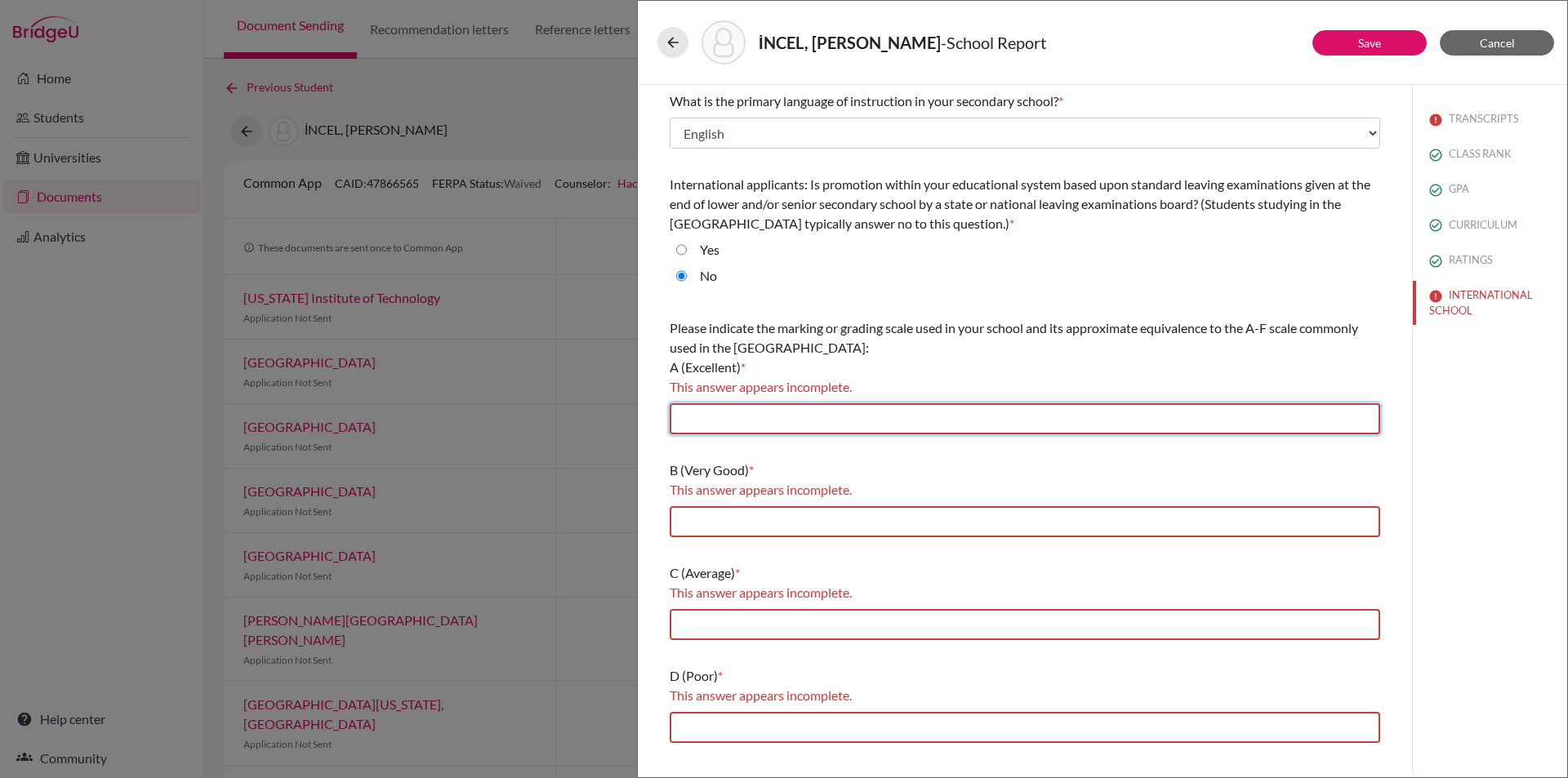
click at [730, 416] on input "text" at bounding box center [1024, 419] width 710 height 31
type input "85-100"
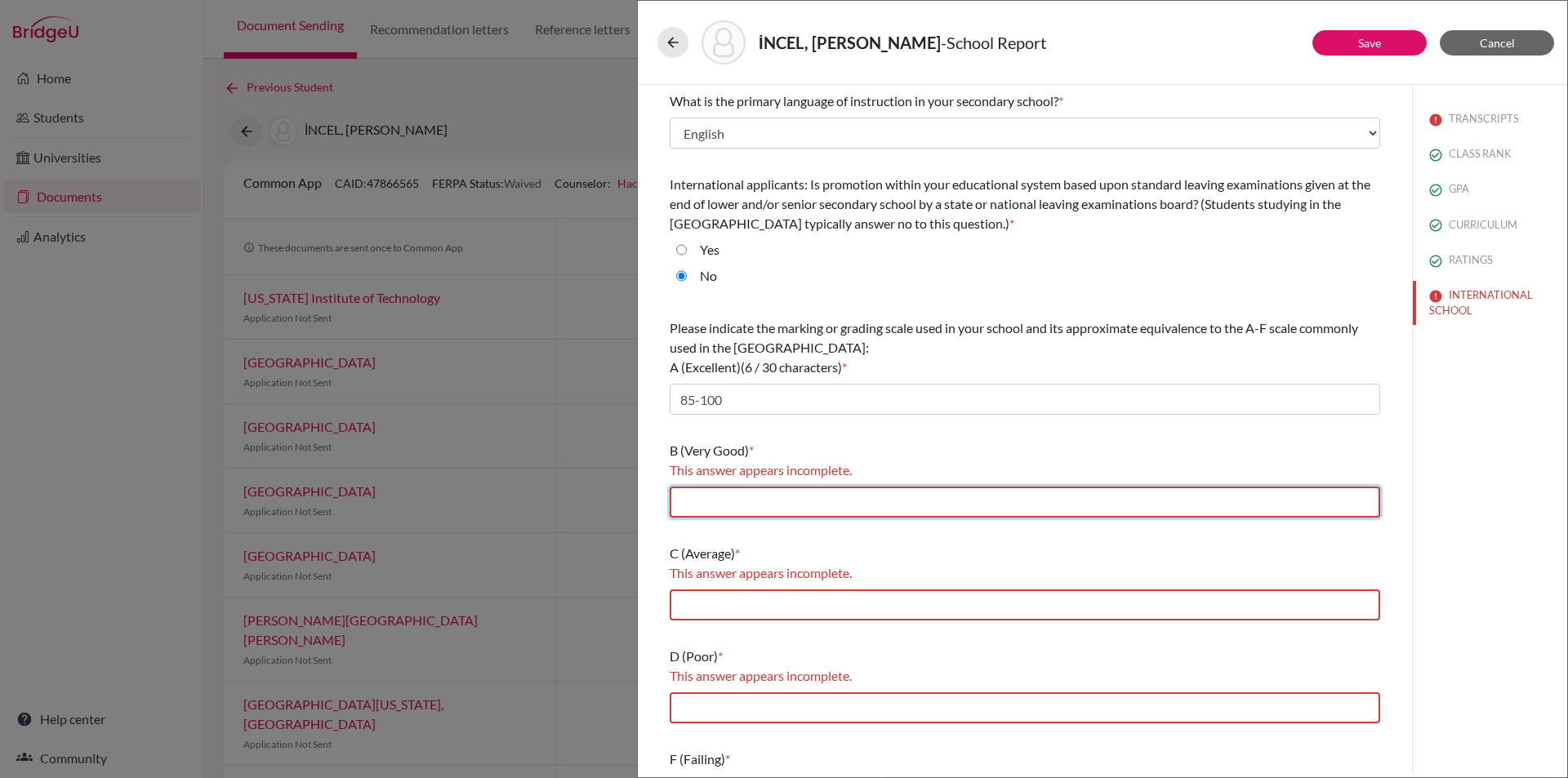
click at [763, 504] on input "text" at bounding box center [1024, 502] width 710 height 31
type input "70-84.99"
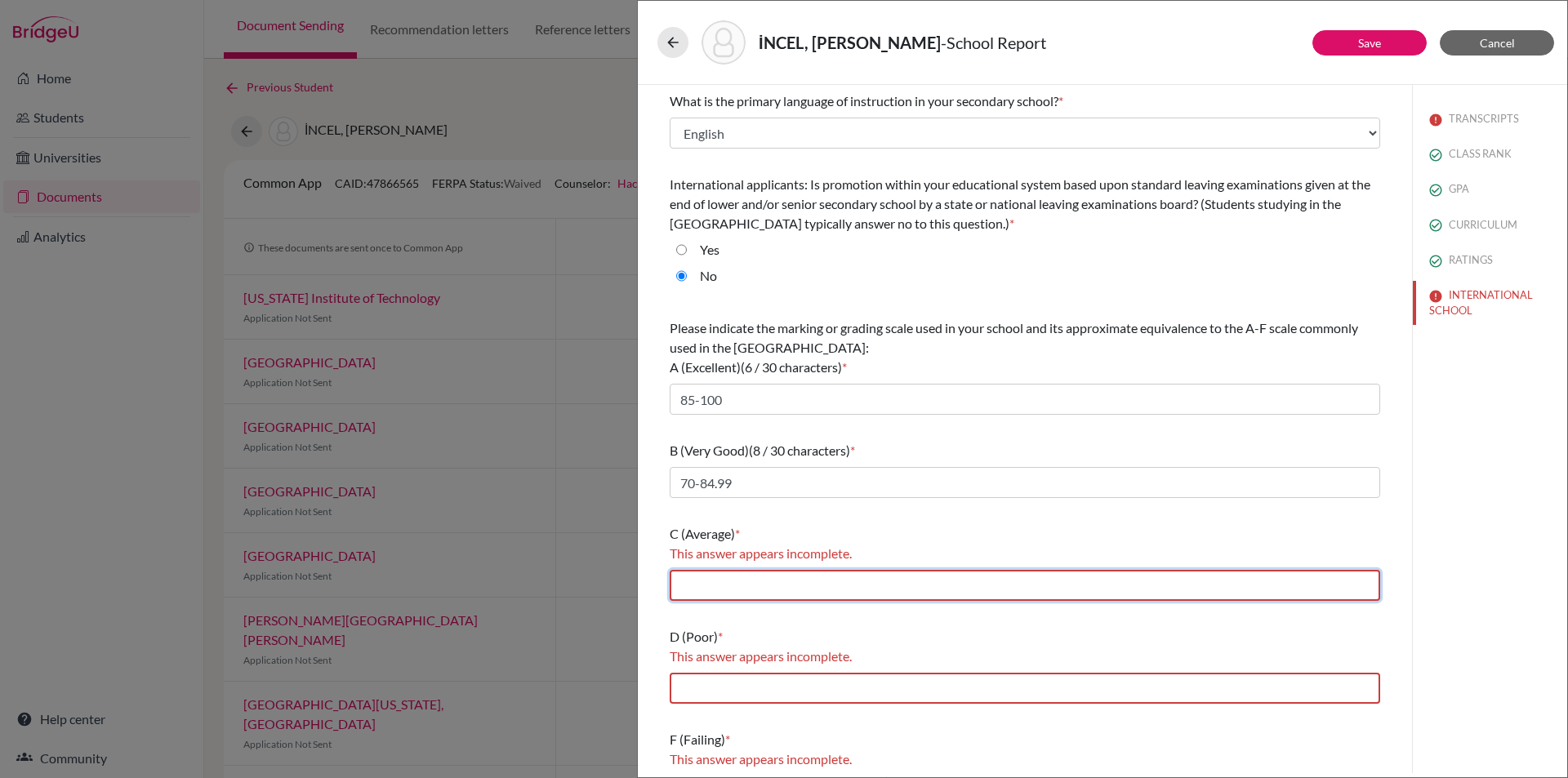
click at [790, 584] on input "text" at bounding box center [1024, 585] width 710 height 31
type input "60-69.99"
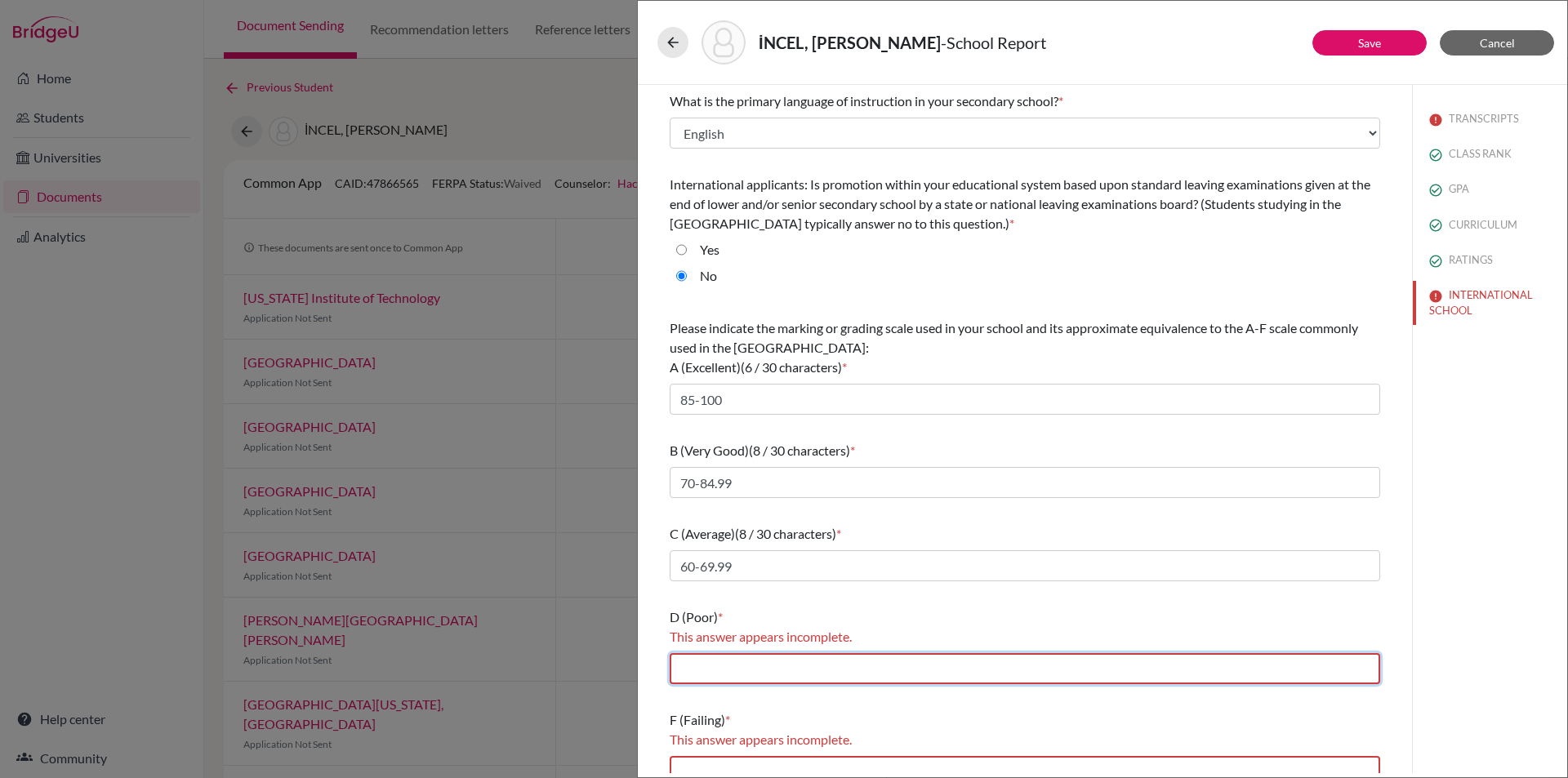
click at [811, 679] on input "text" at bounding box center [1024, 669] width 710 height 31
type input "50-59.99"
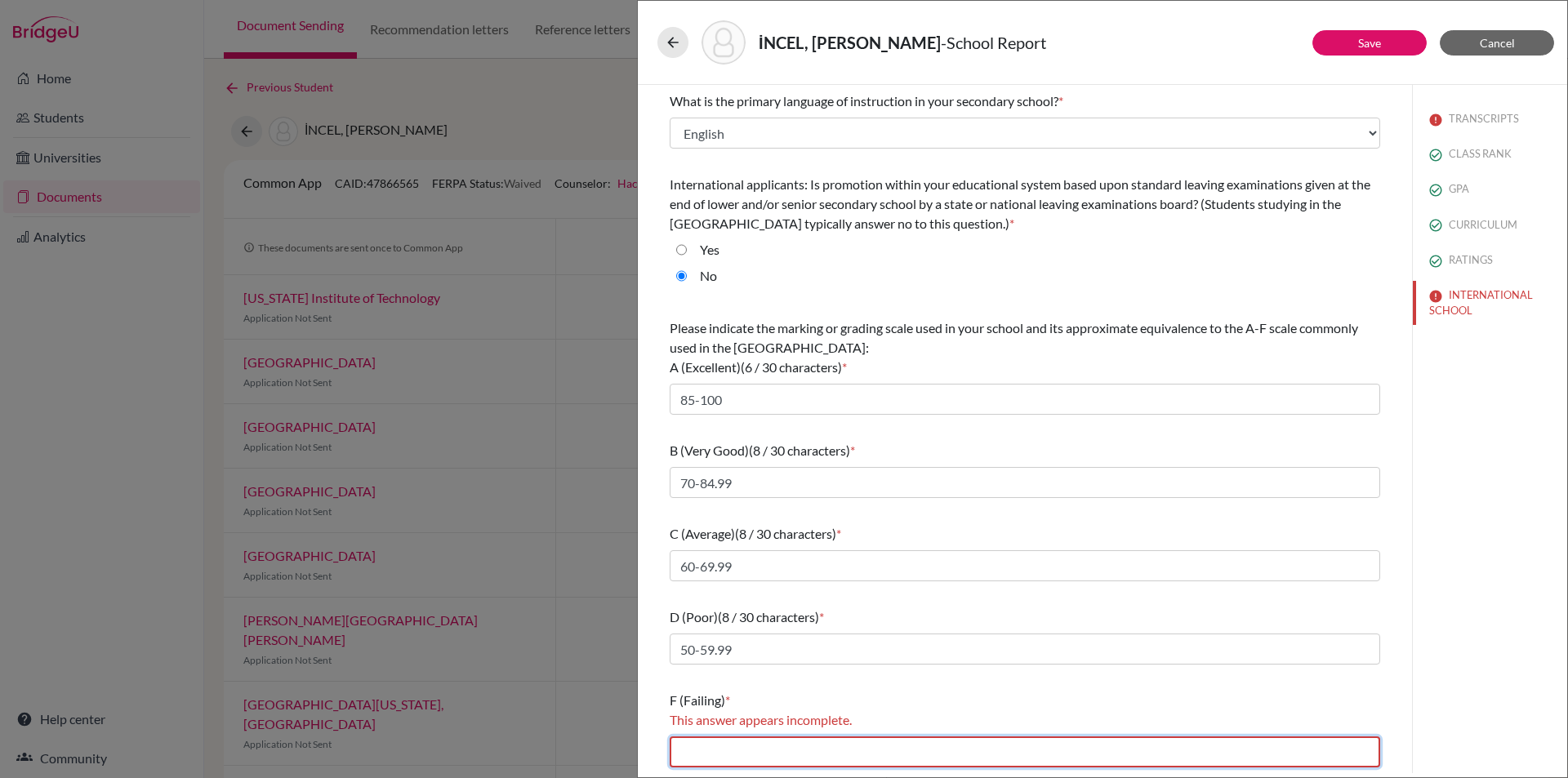
click at [802, 742] on input "text" at bounding box center [1024, 752] width 710 height 31
type input "0-49.99"
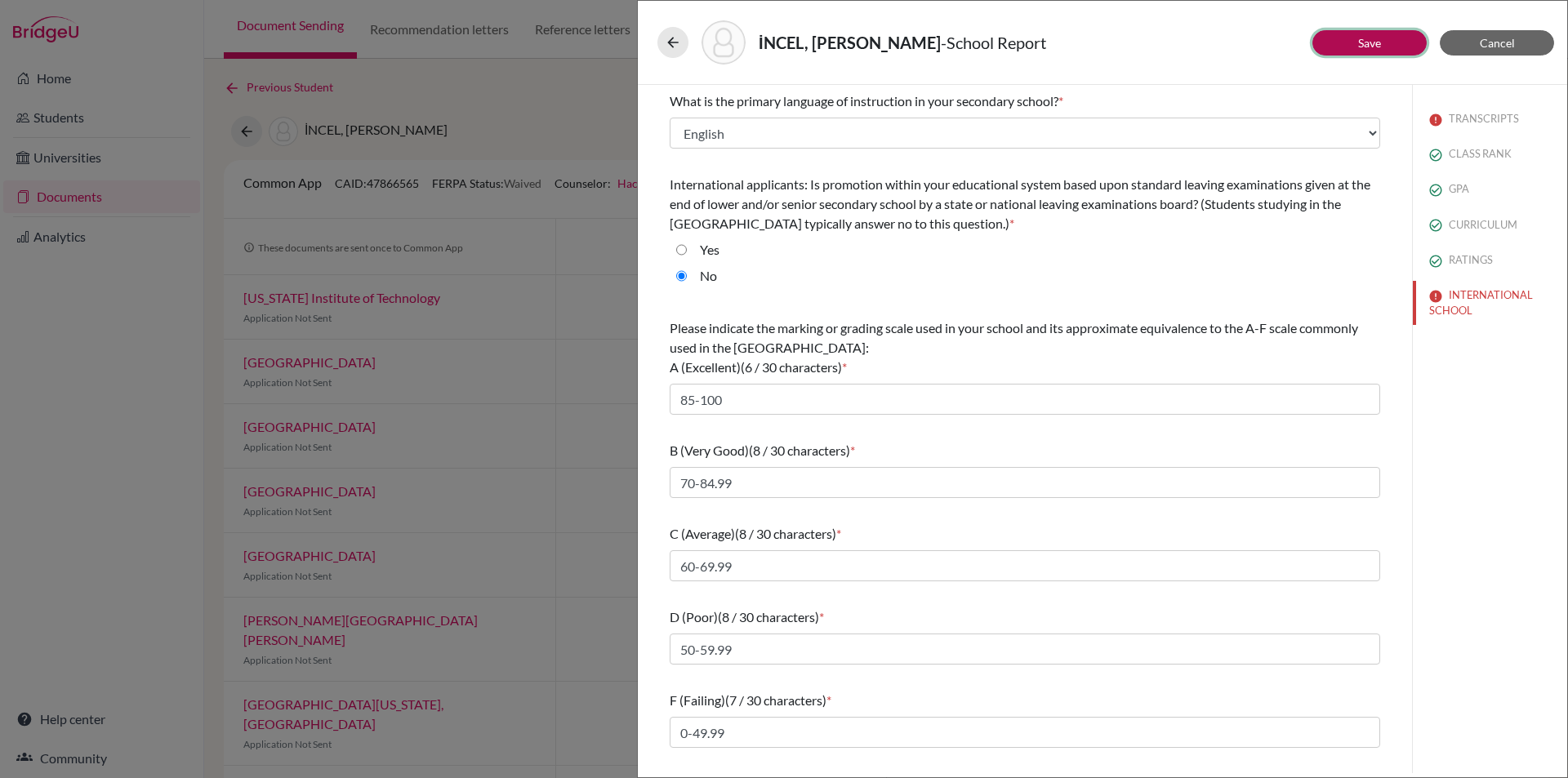
click at [1384, 47] on button "Save" at bounding box center [1369, 43] width 114 height 25
select select "3"
select select "683954"
select select "1"
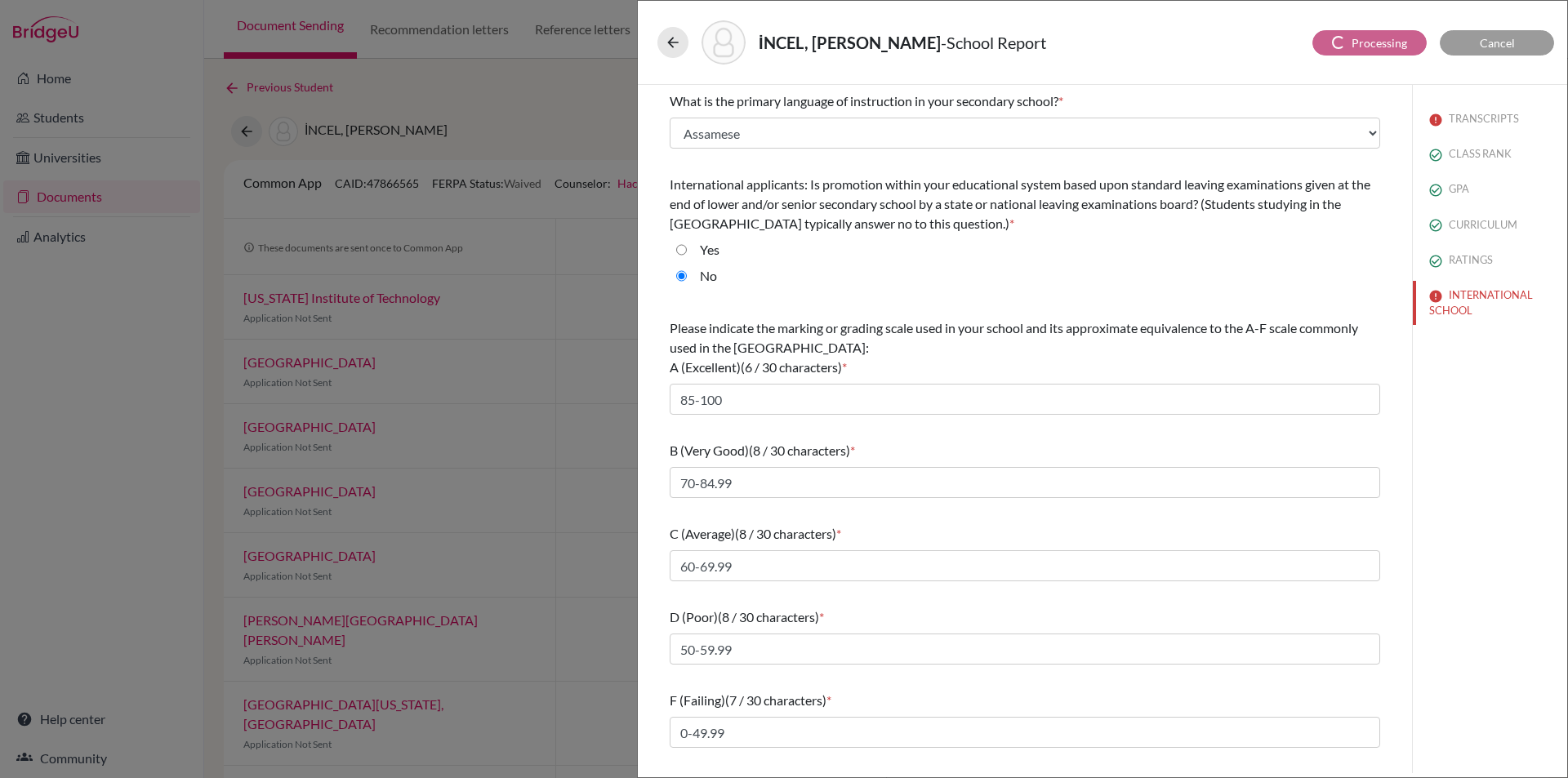
select select "683955"
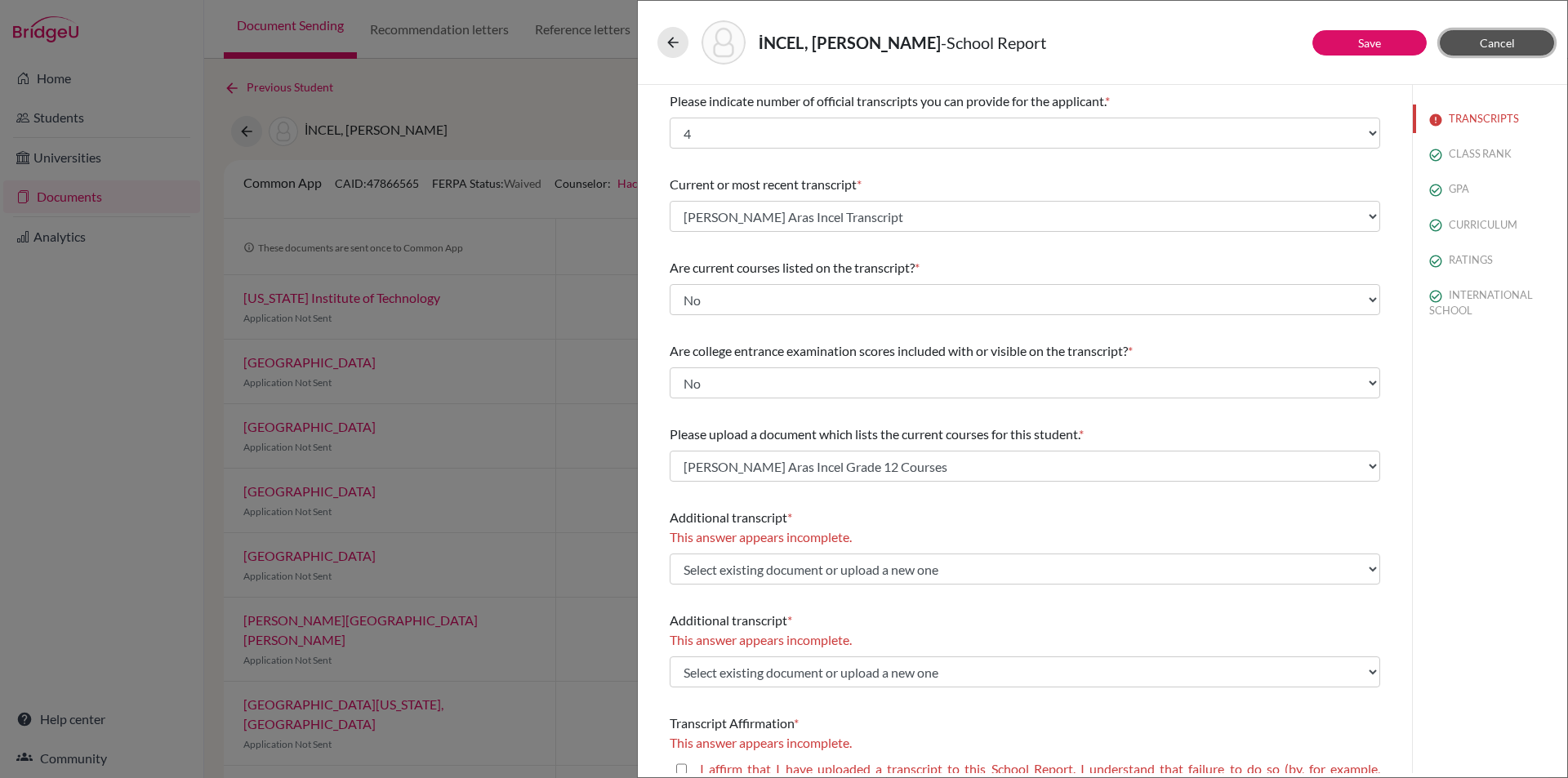
click at [1481, 36] on span "Cancel" at bounding box center [1497, 43] width 35 height 14
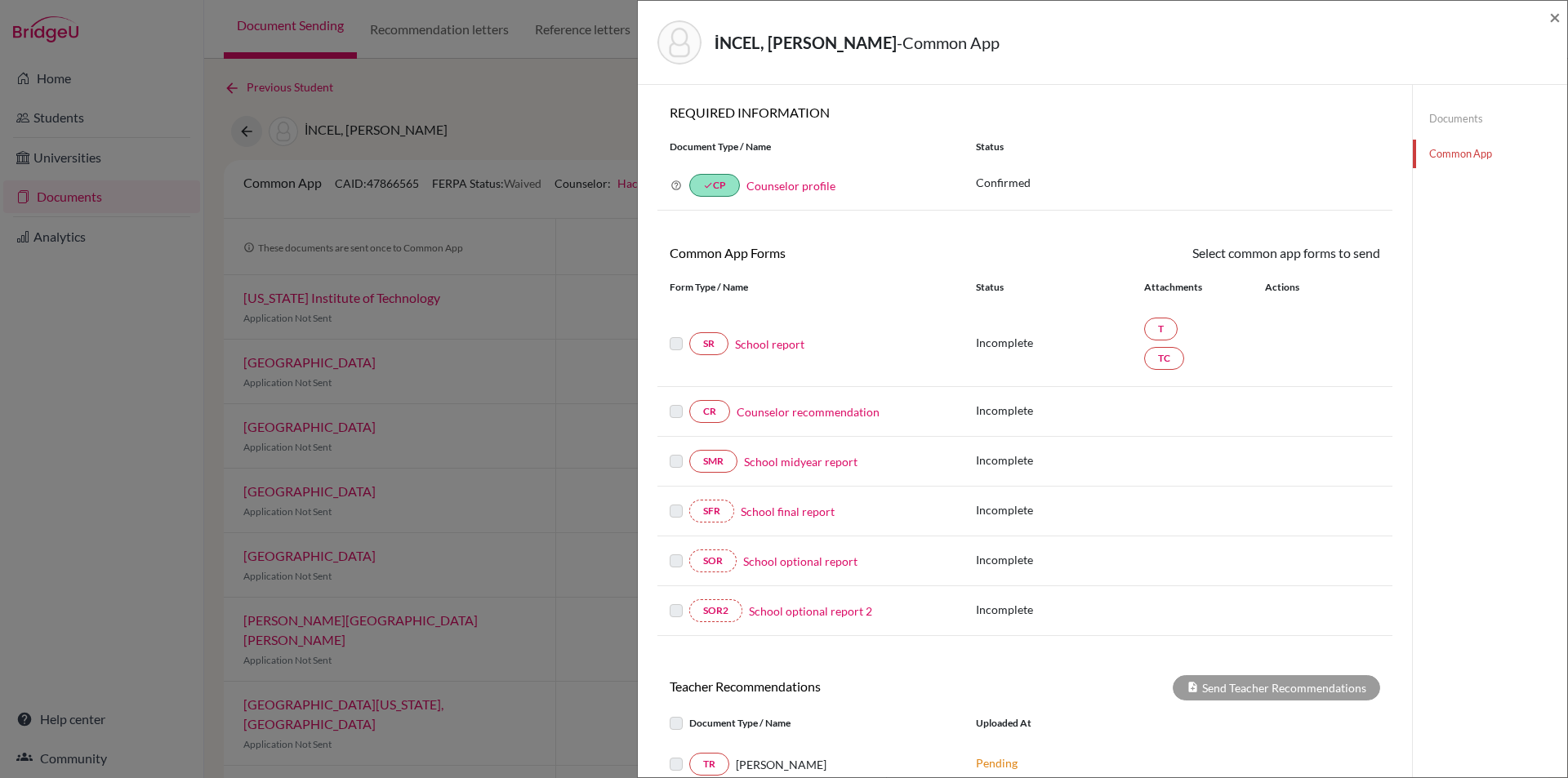
click at [852, 412] on link "Counselor recommendation" at bounding box center [808, 412] width 143 height 17
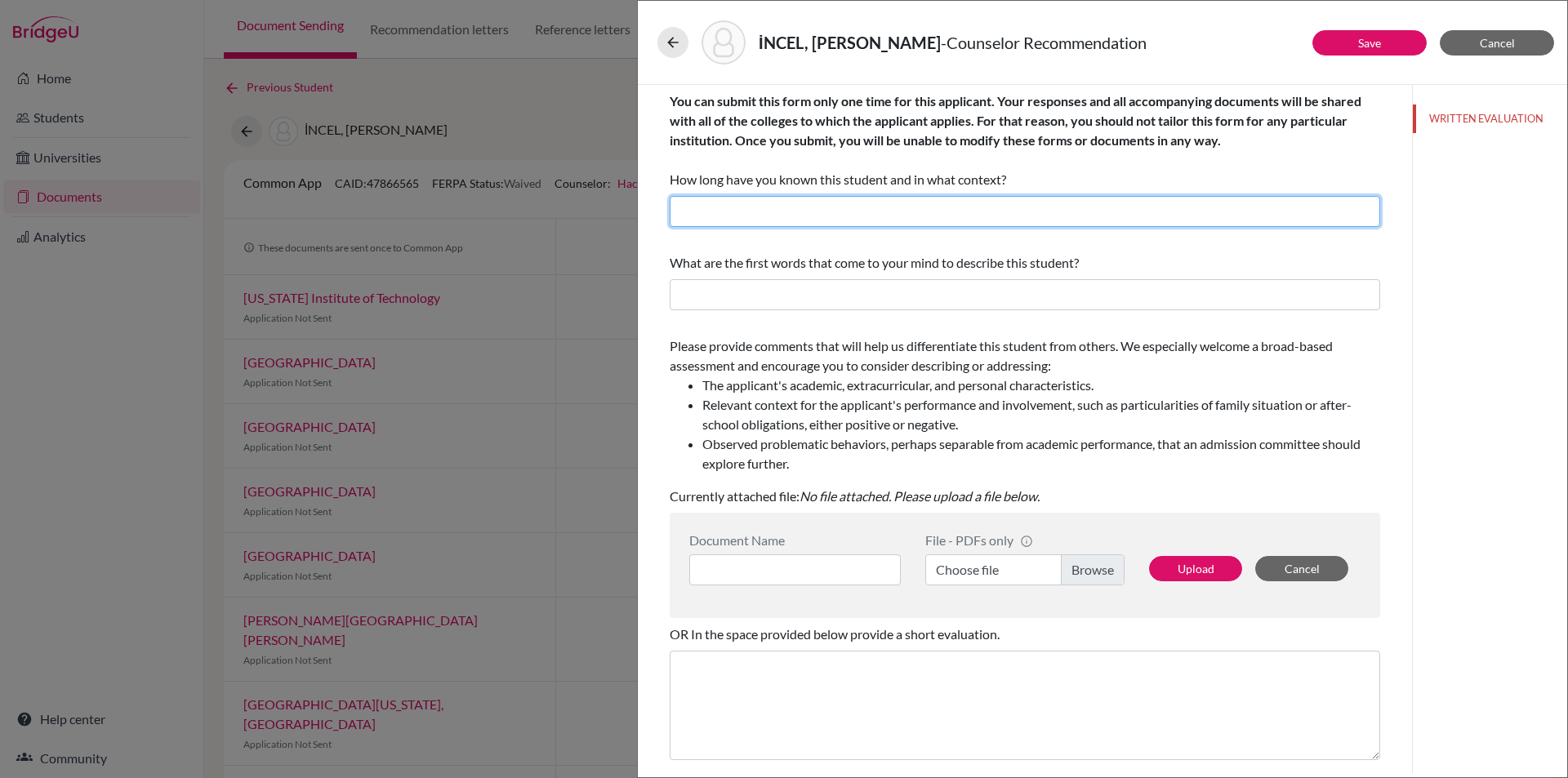
click at [789, 214] on input "text" at bounding box center [1024, 212] width 710 height 31
type input "I have known the student for three years as the school counselor."
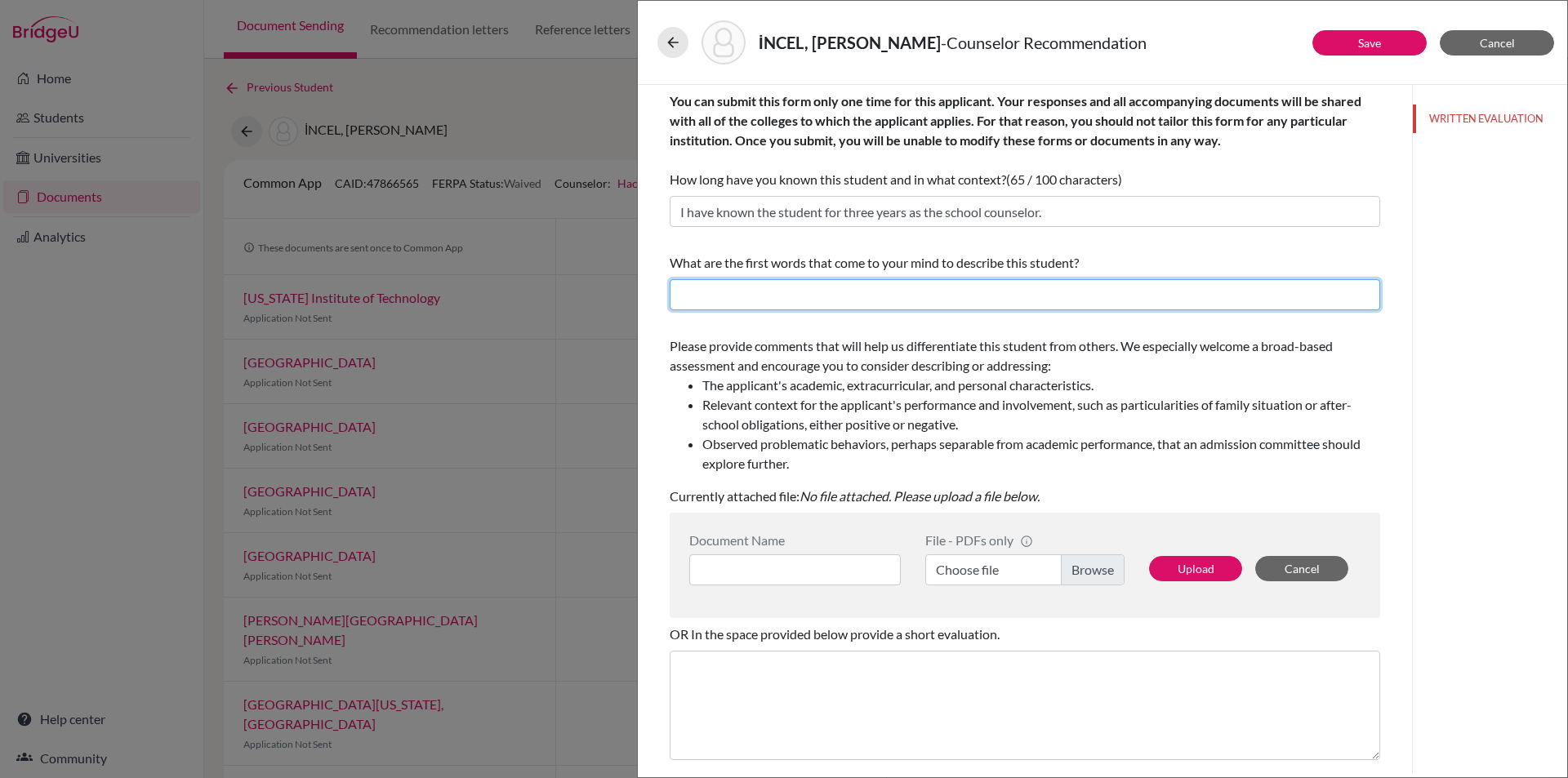
click at [823, 284] on input "text" at bounding box center [1024, 294] width 710 height 31
type input "creative, respectful, kind, smart, productive, ambitious, dedicated"
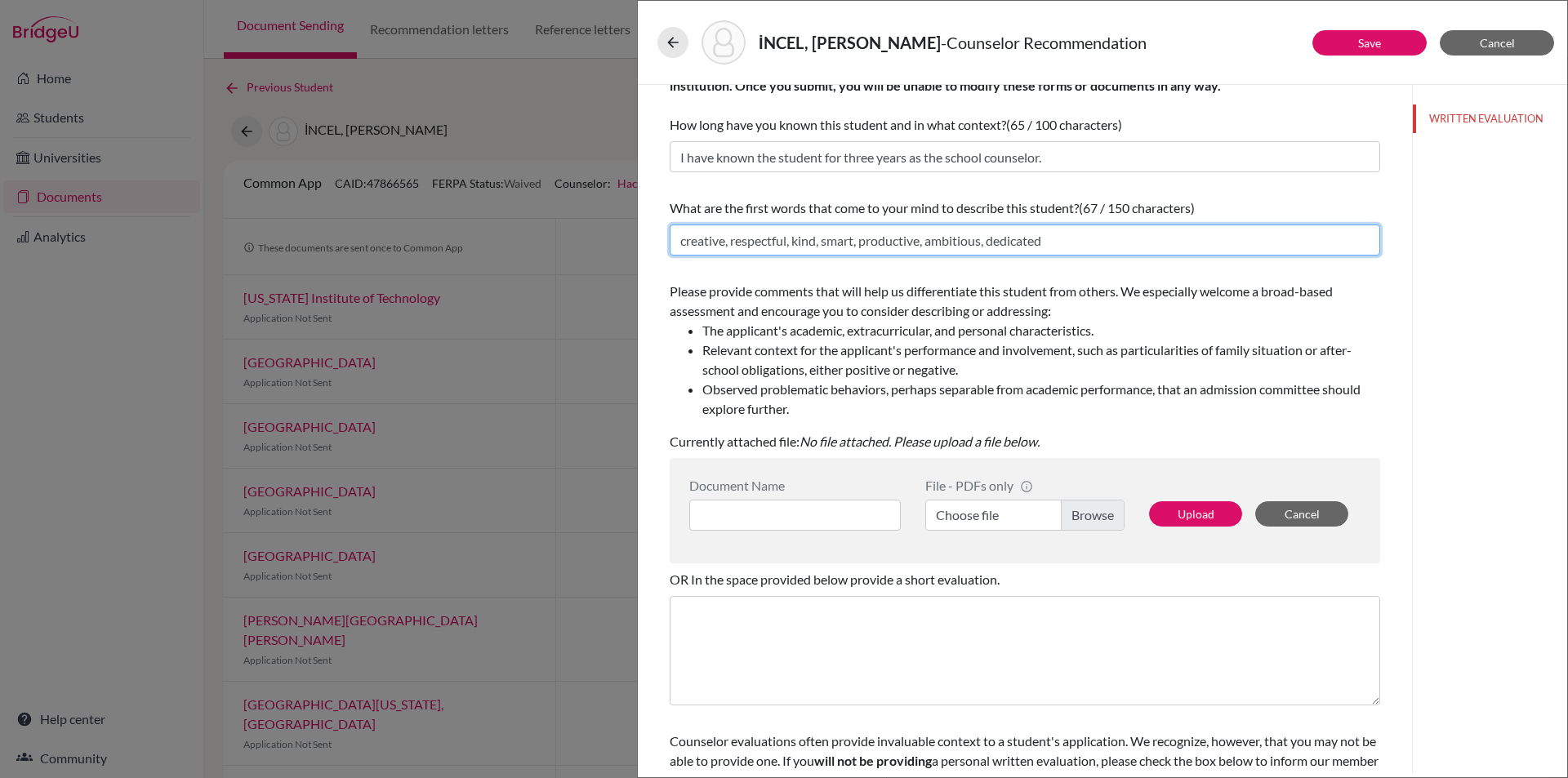
scroll to position [82, 0]
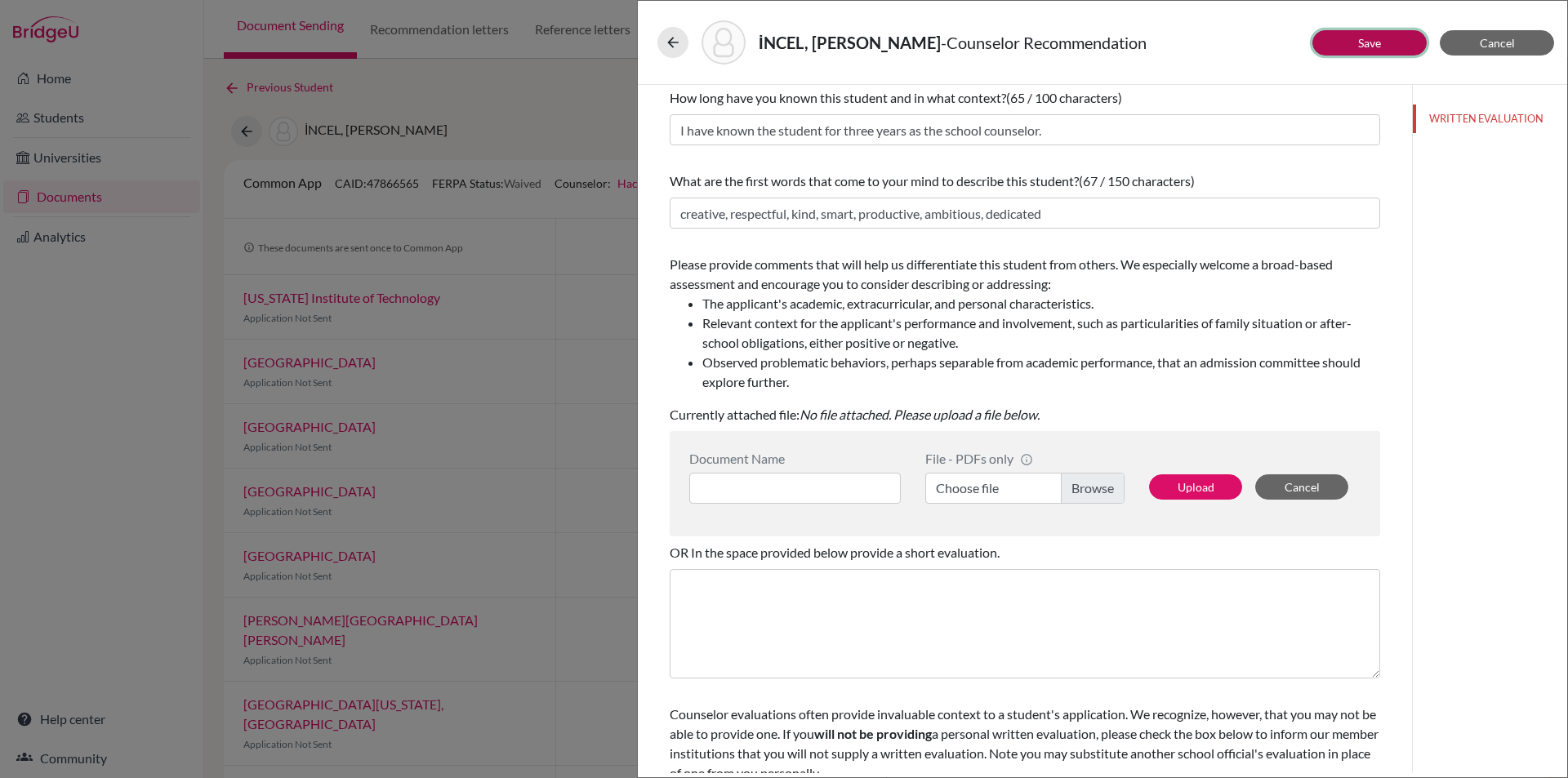
click at [1334, 46] on button "Save" at bounding box center [1369, 43] width 114 height 25
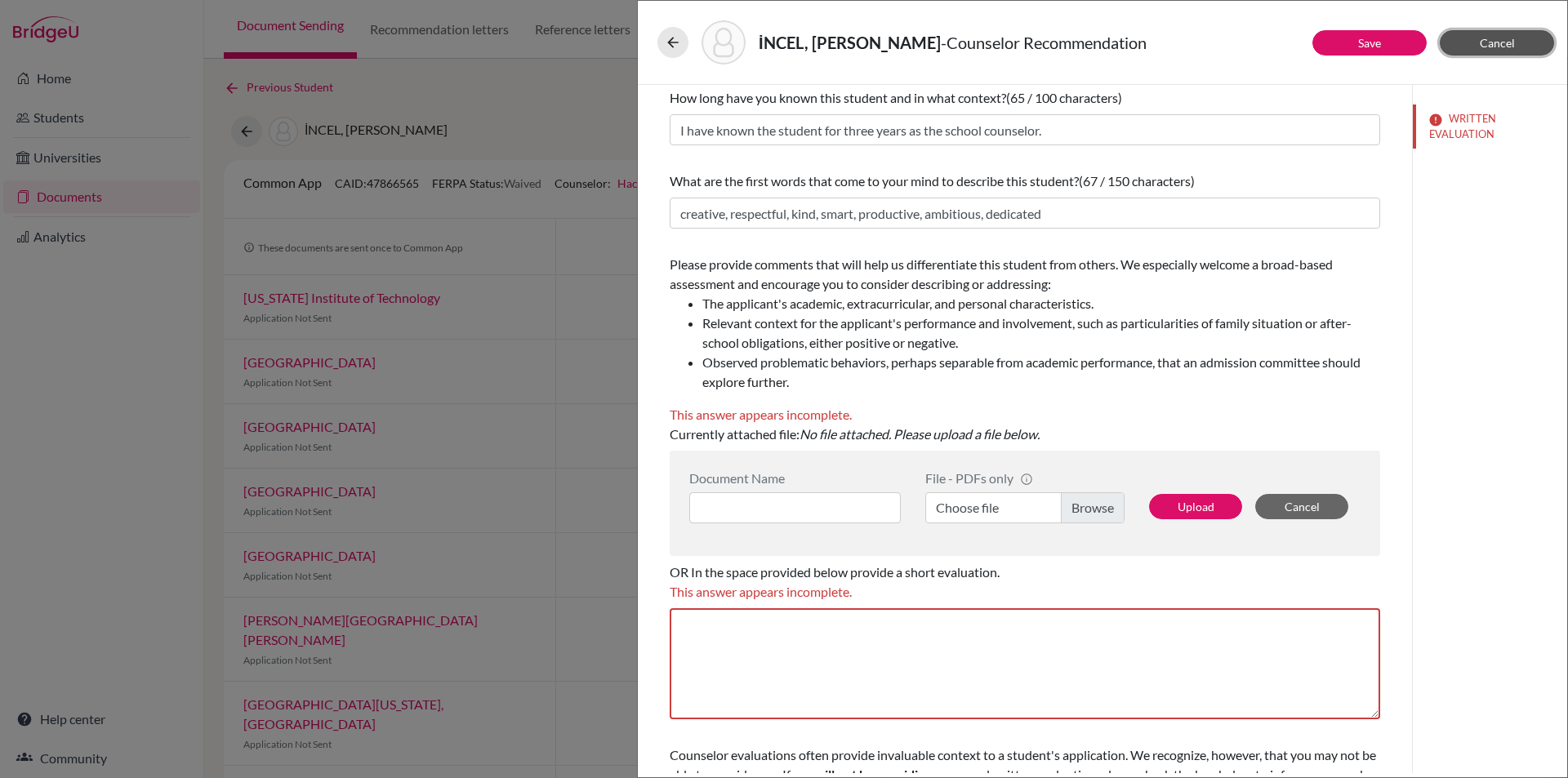
click at [1482, 37] on span "Cancel" at bounding box center [1497, 43] width 35 height 14
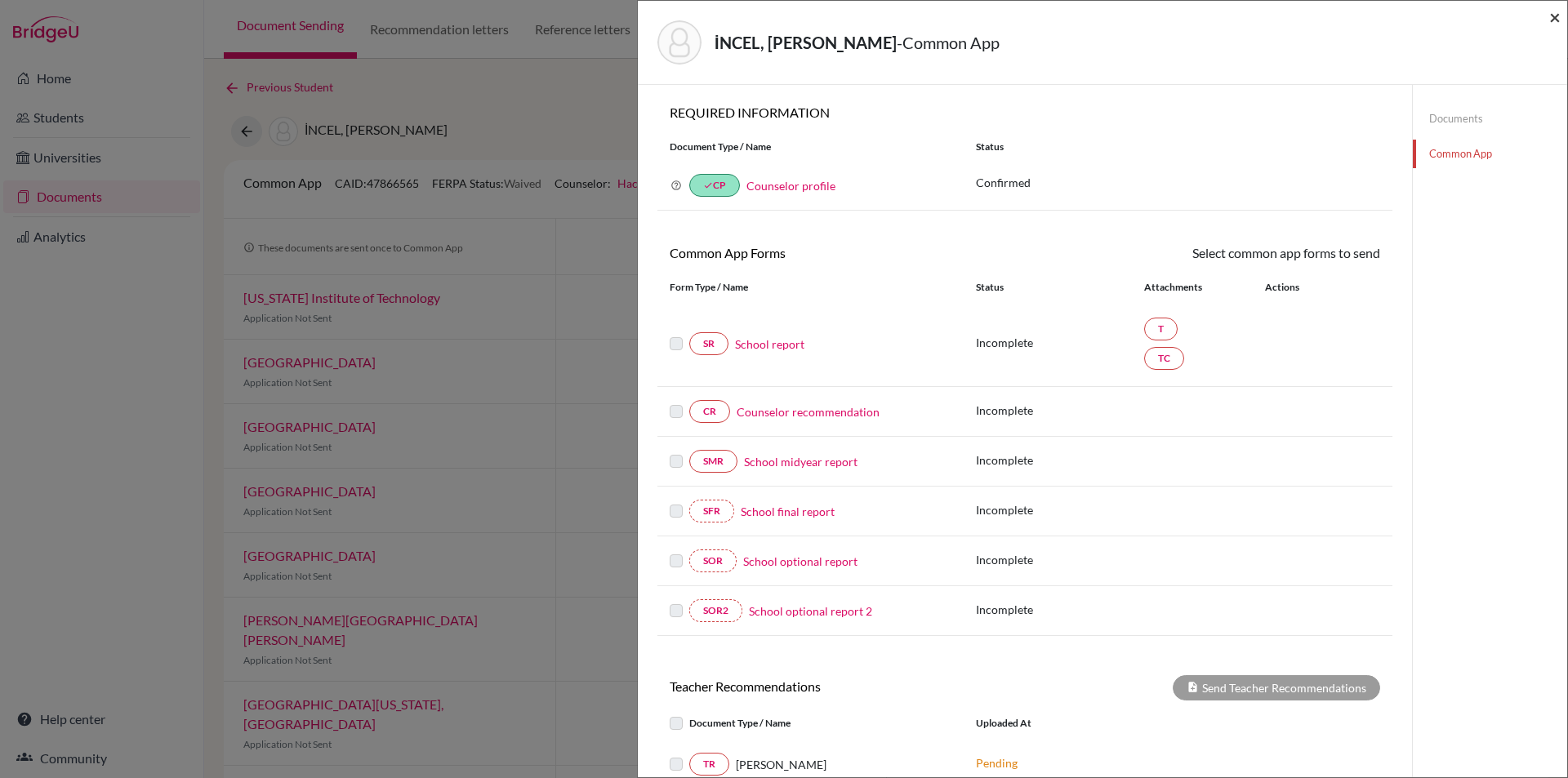
click at [1557, 10] on span "×" at bounding box center [1554, 17] width 11 height 24
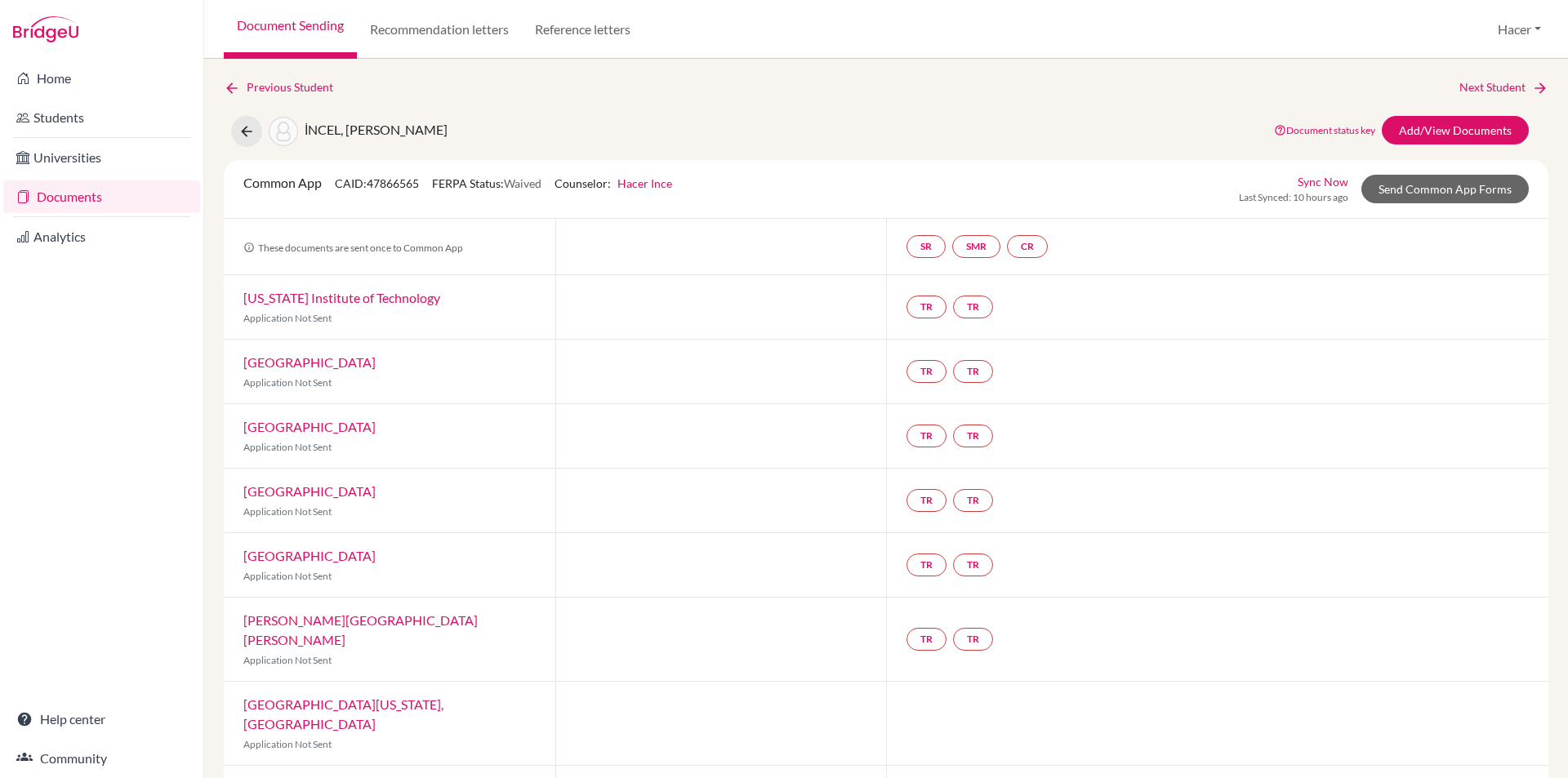
click at [63, 193] on link "Documents" at bounding box center [102, 196] width 197 height 32
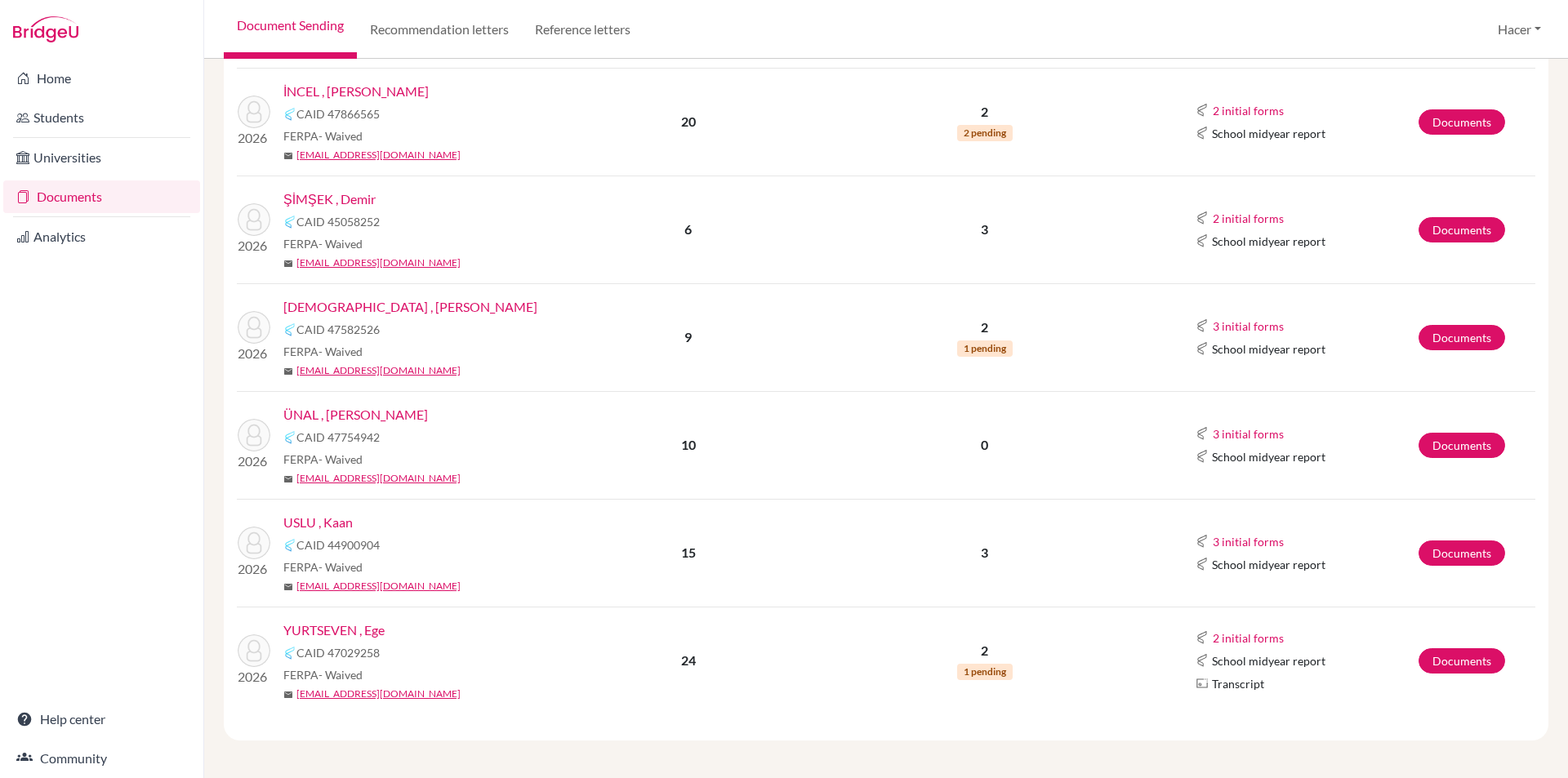
scroll to position [736, 0]
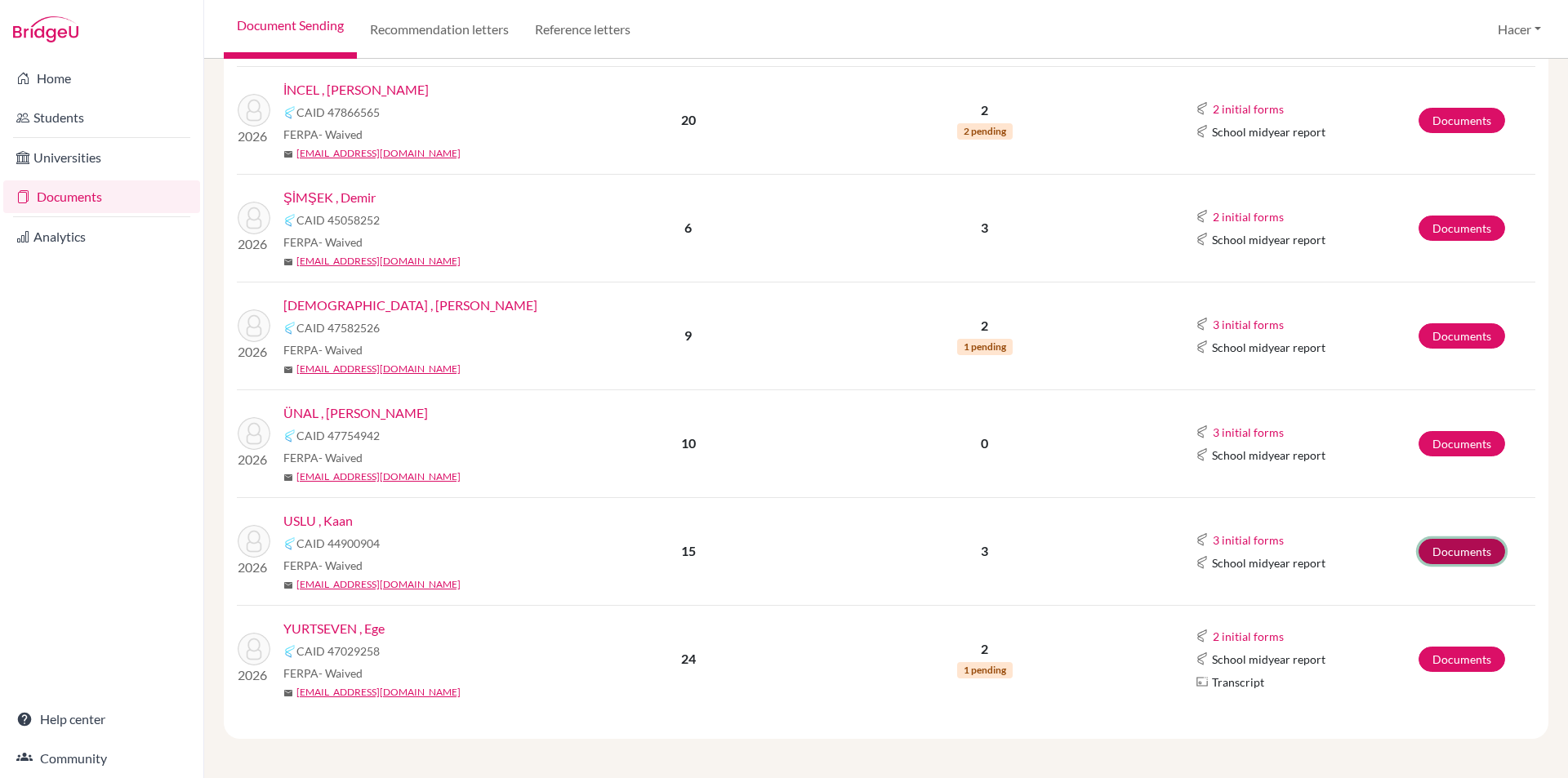
click at [1459, 550] on link "Documents" at bounding box center [1462, 551] width 86 height 25
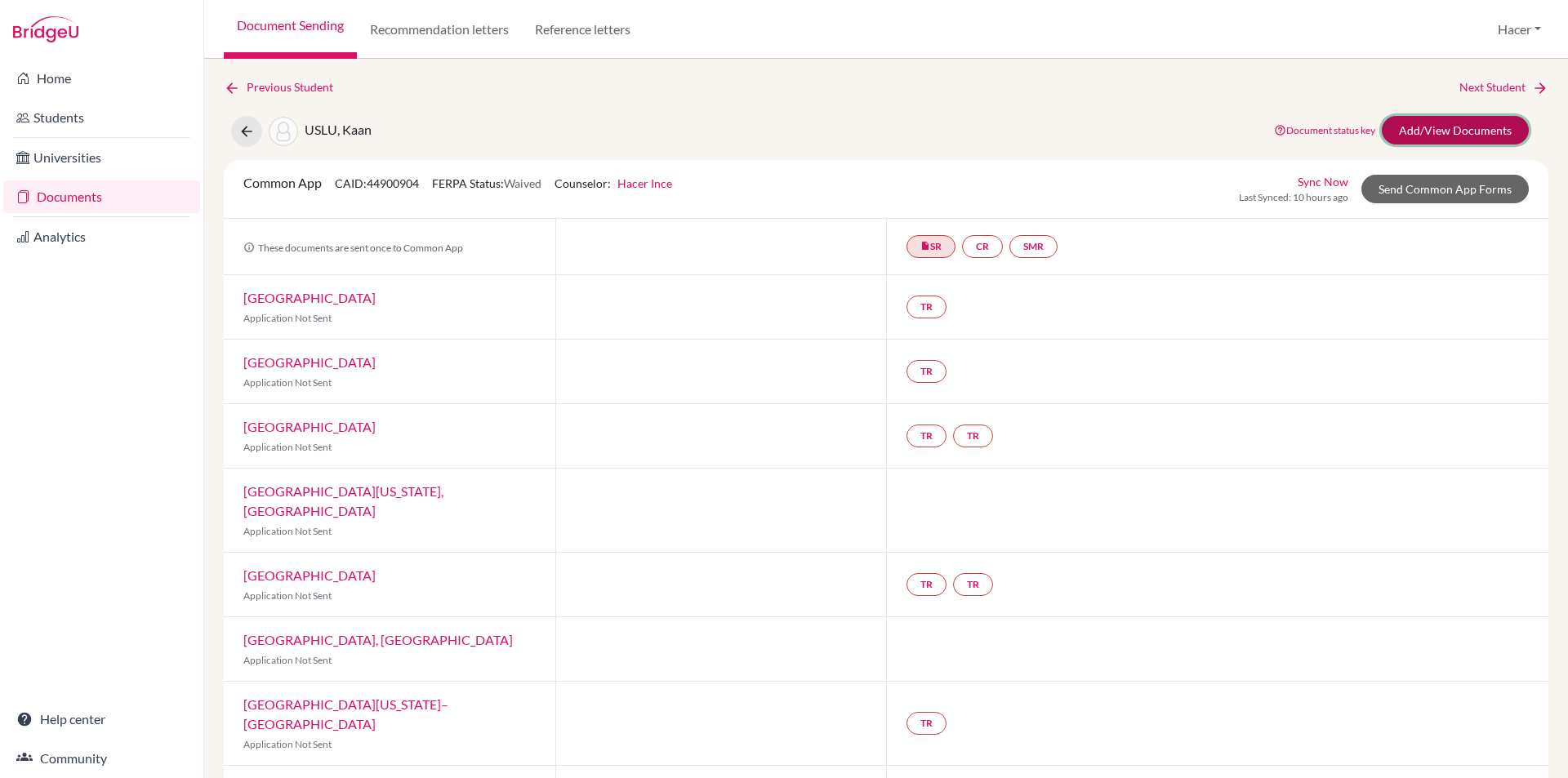
click at [1444, 138] on link "Add/View Documents" at bounding box center [1455, 130] width 147 height 29
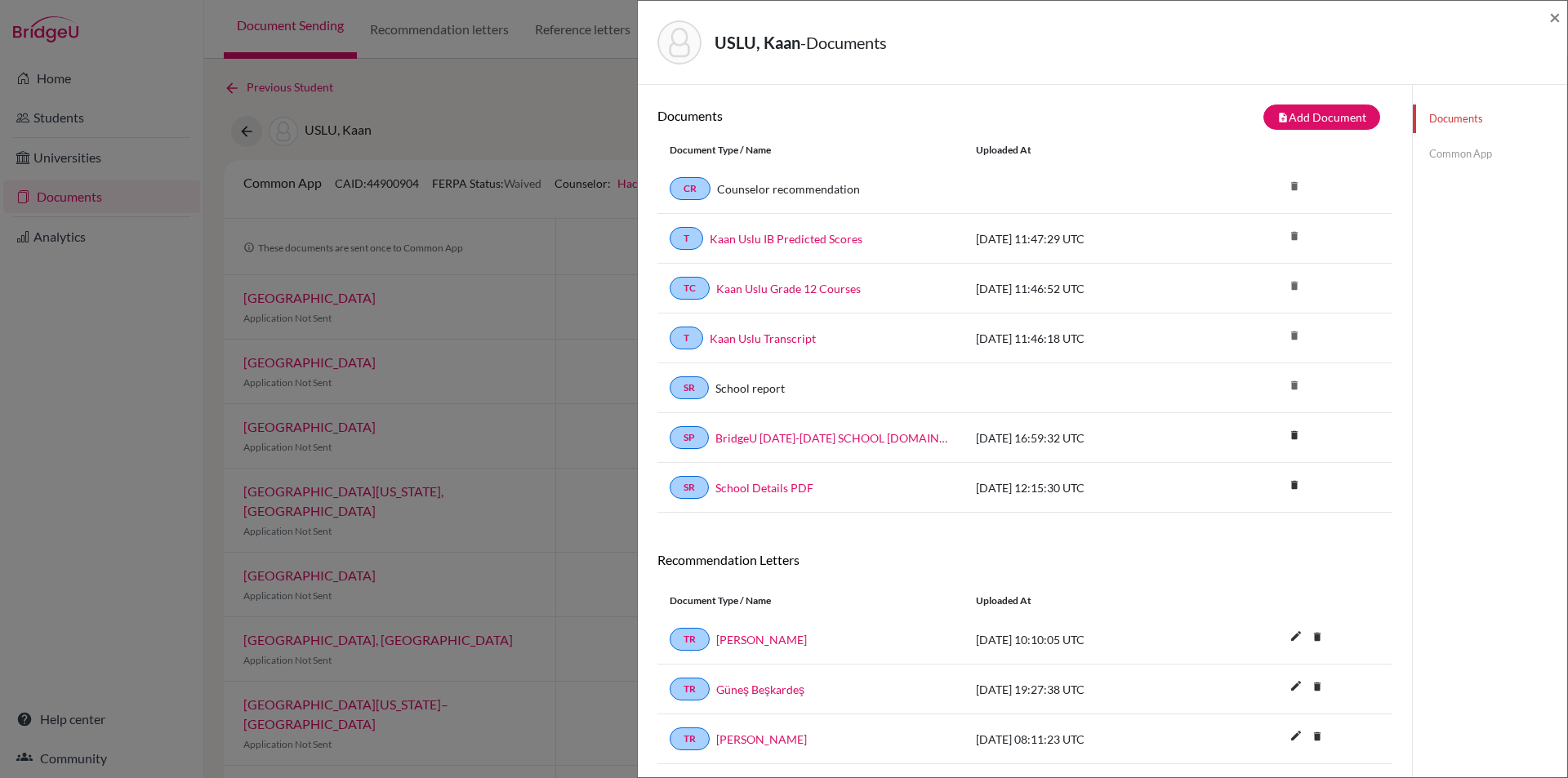
click at [1439, 149] on link "Common App" at bounding box center [1490, 153] width 154 height 29
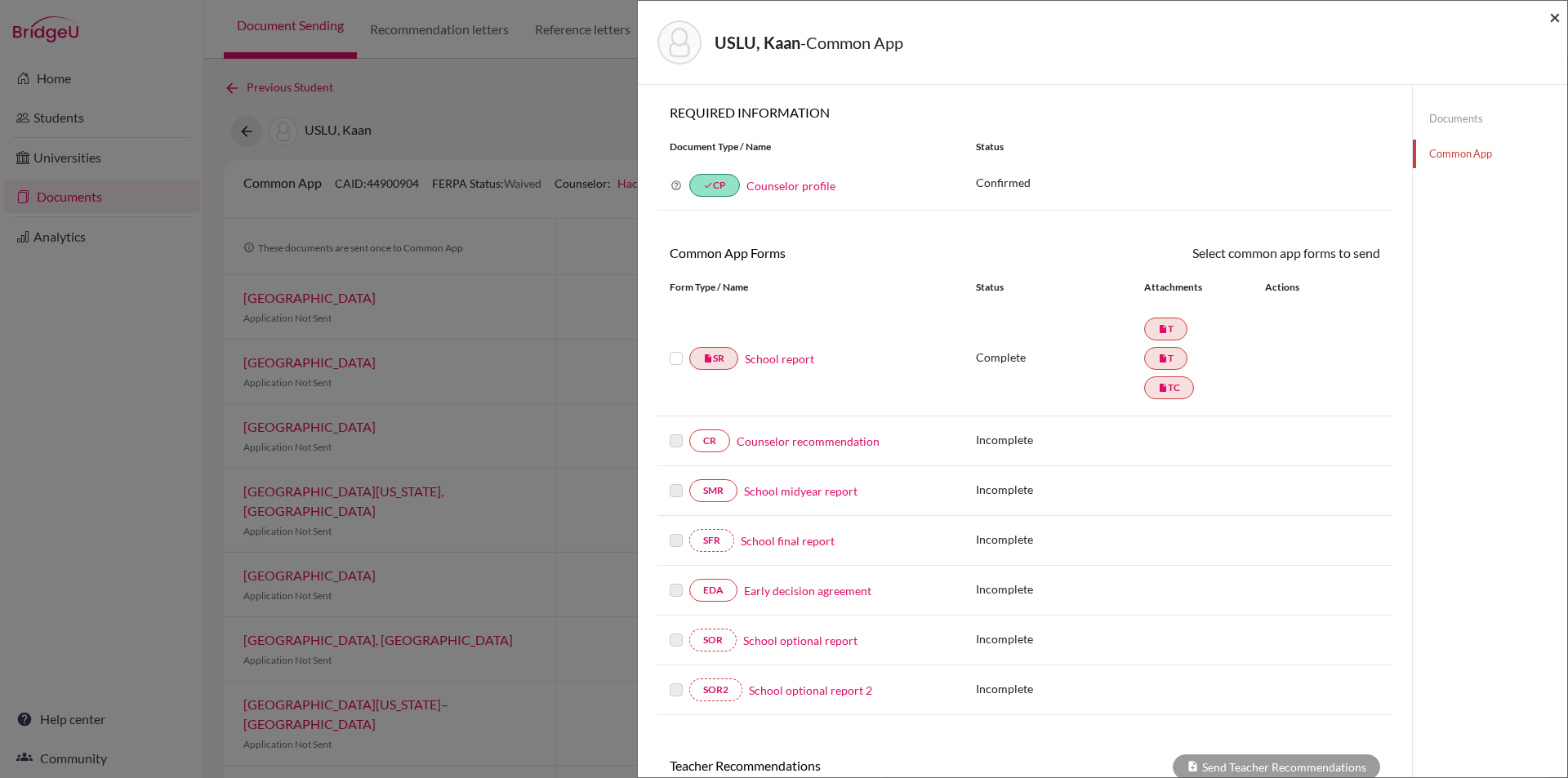
click at [1554, 17] on span "×" at bounding box center [1554, 17] width 11 height 24
